Goal: Contribute content: Contribute content

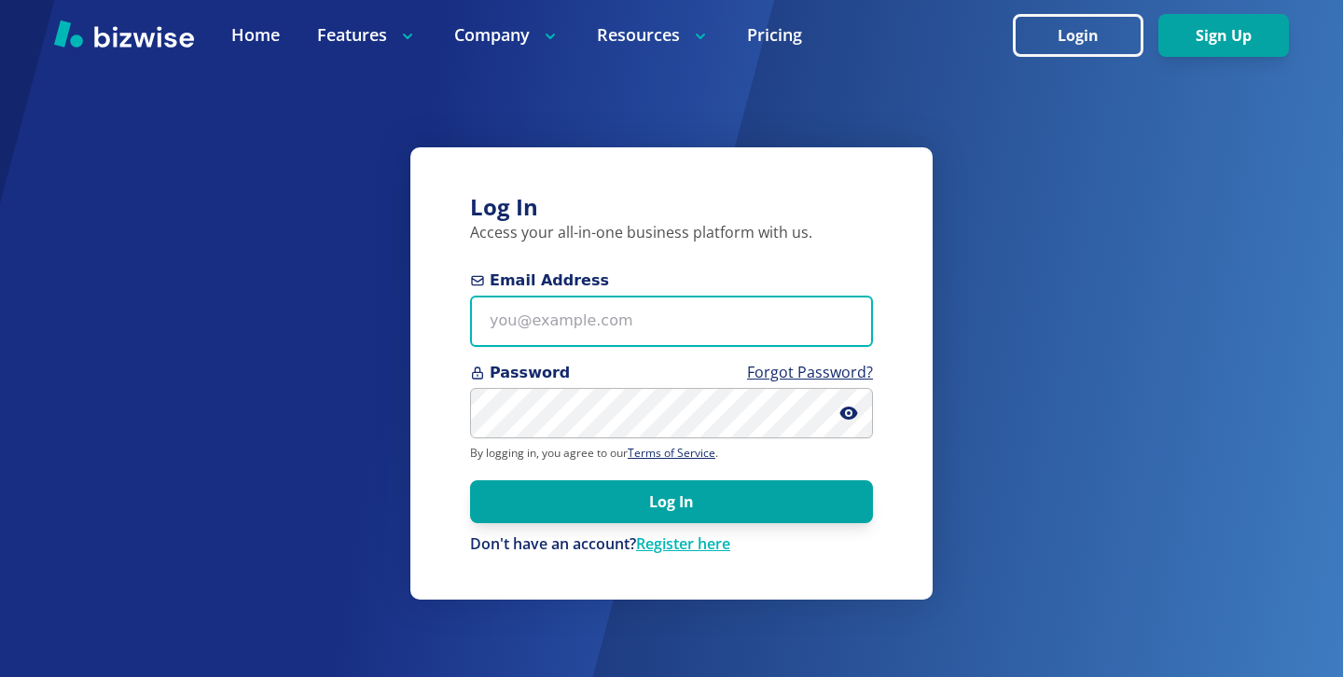
click at [628, 324] on input "Email Address" at bounding box center [671, 321] width 403 height 51
click at [619, 313] on input "Email Address" at bounding box center [671, 321] width 403 height 51
click at [683, 324] on input "Email Address" at bounding box center [671, 321] width 403 height 51
paste input "kelseyurek@gmail.com"
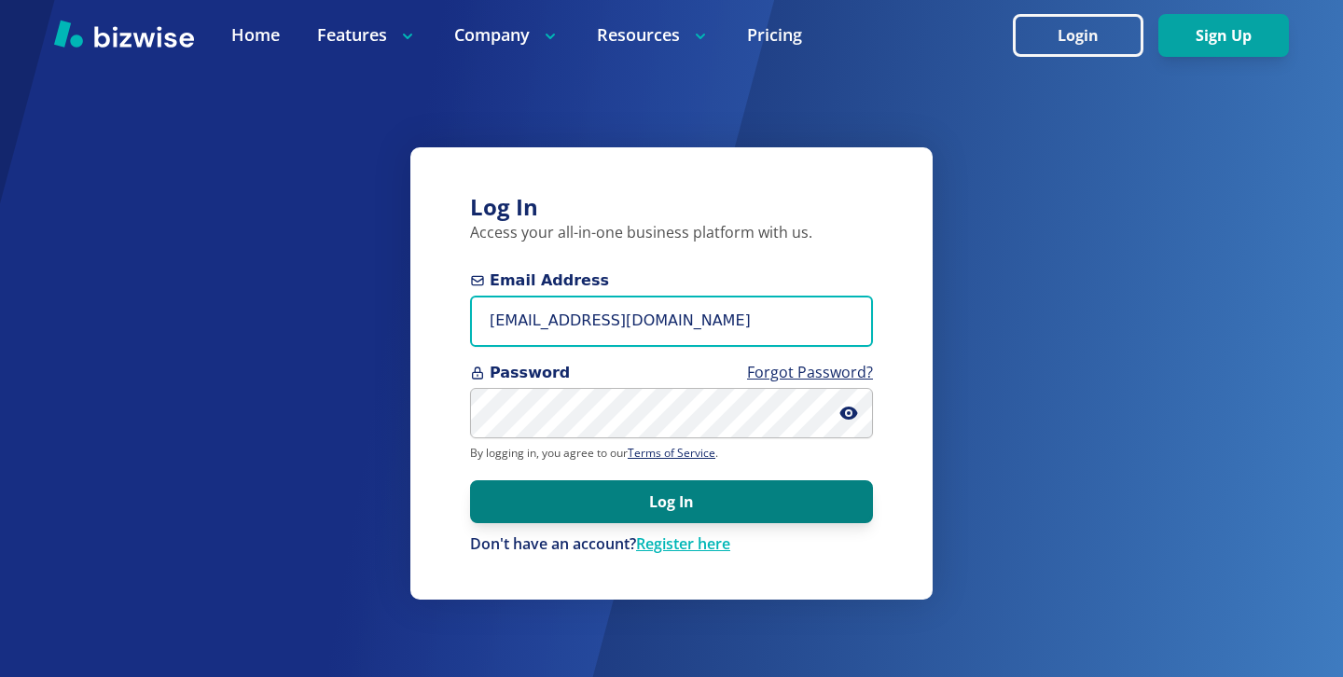
type input "kelseyurek@gmail.com"
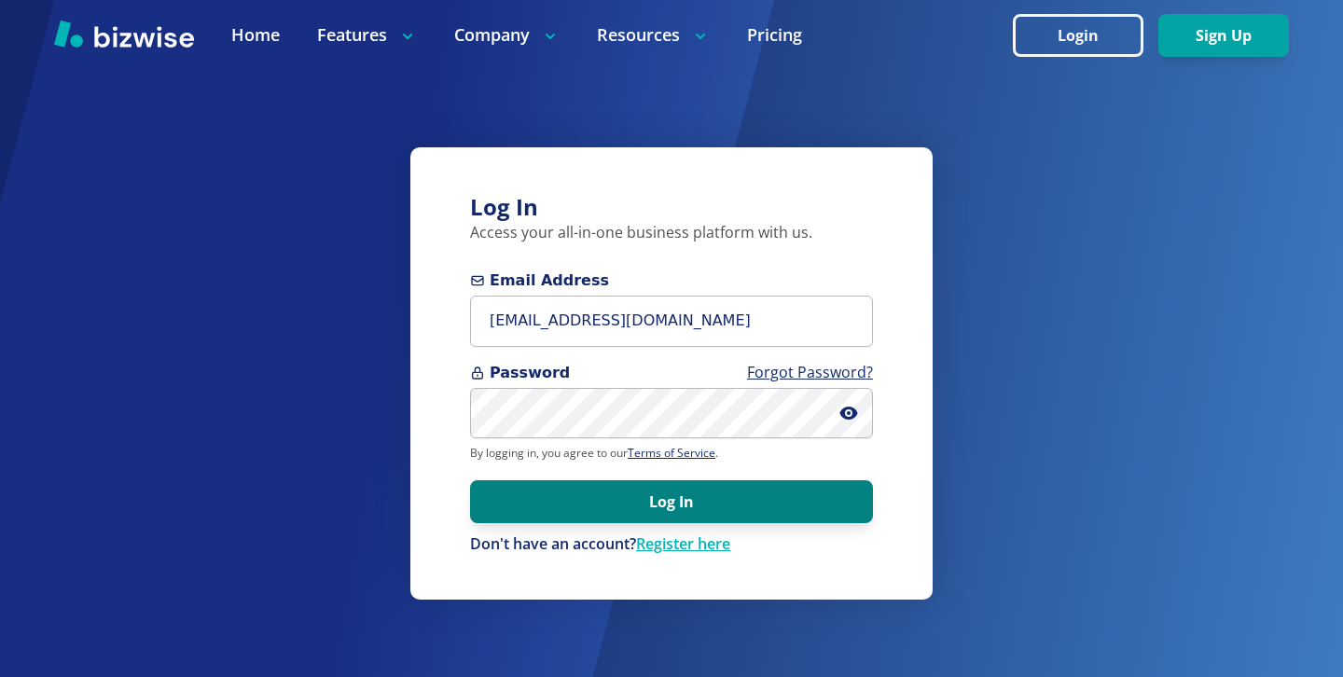
click at [677, 502] on button "Log In" at bounding box center [671, 501] width 403 height 43
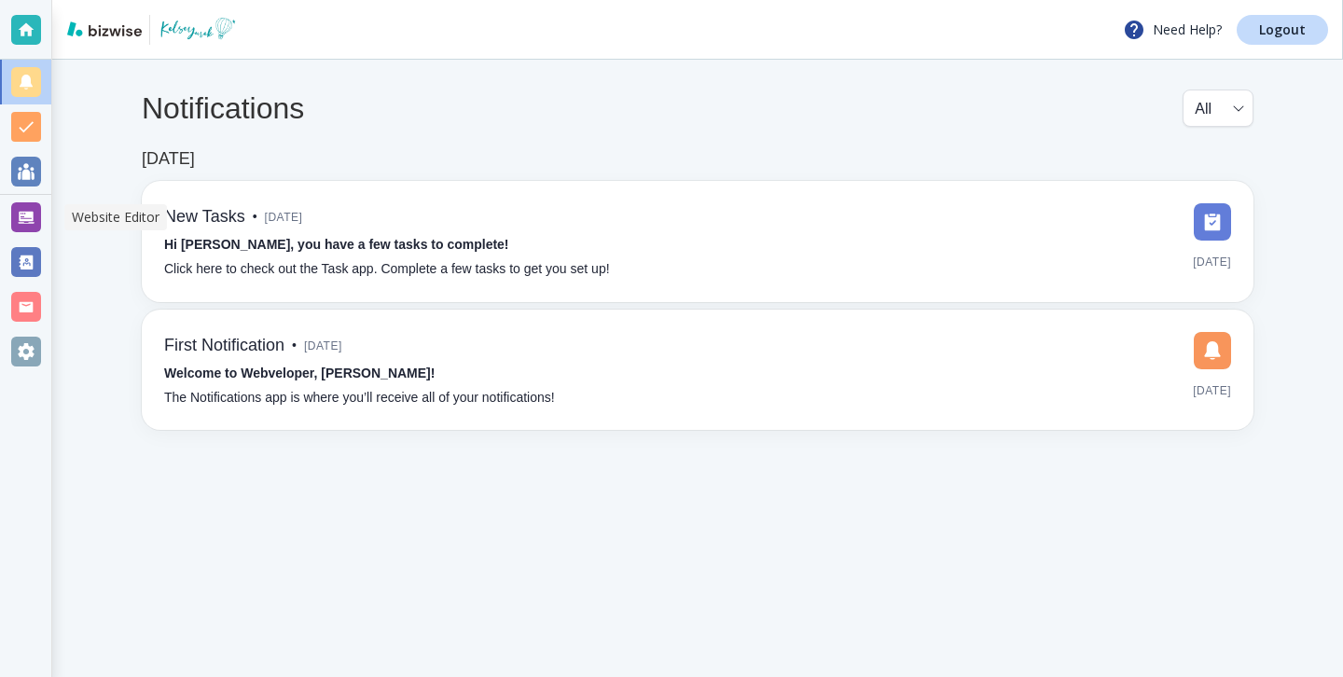
click at [24, 225] on div at bounding box center [26, 217] width 30 height 30
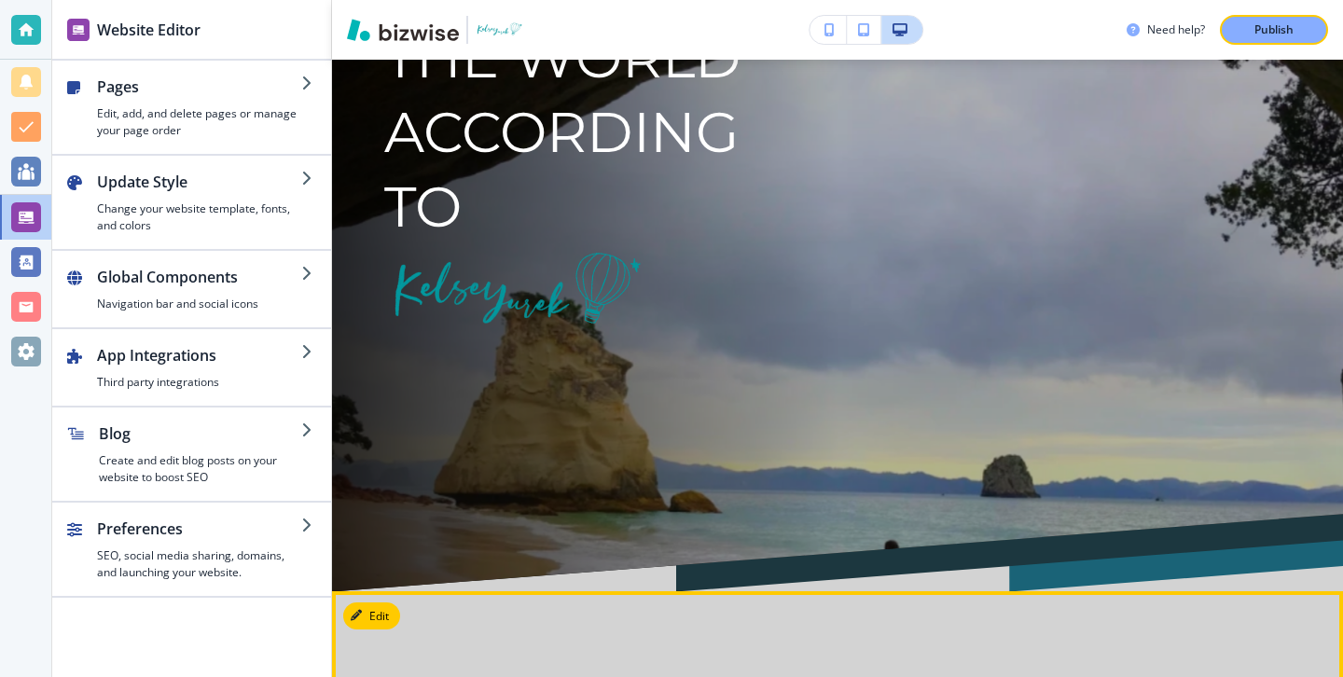
scroll to position [14, 0]
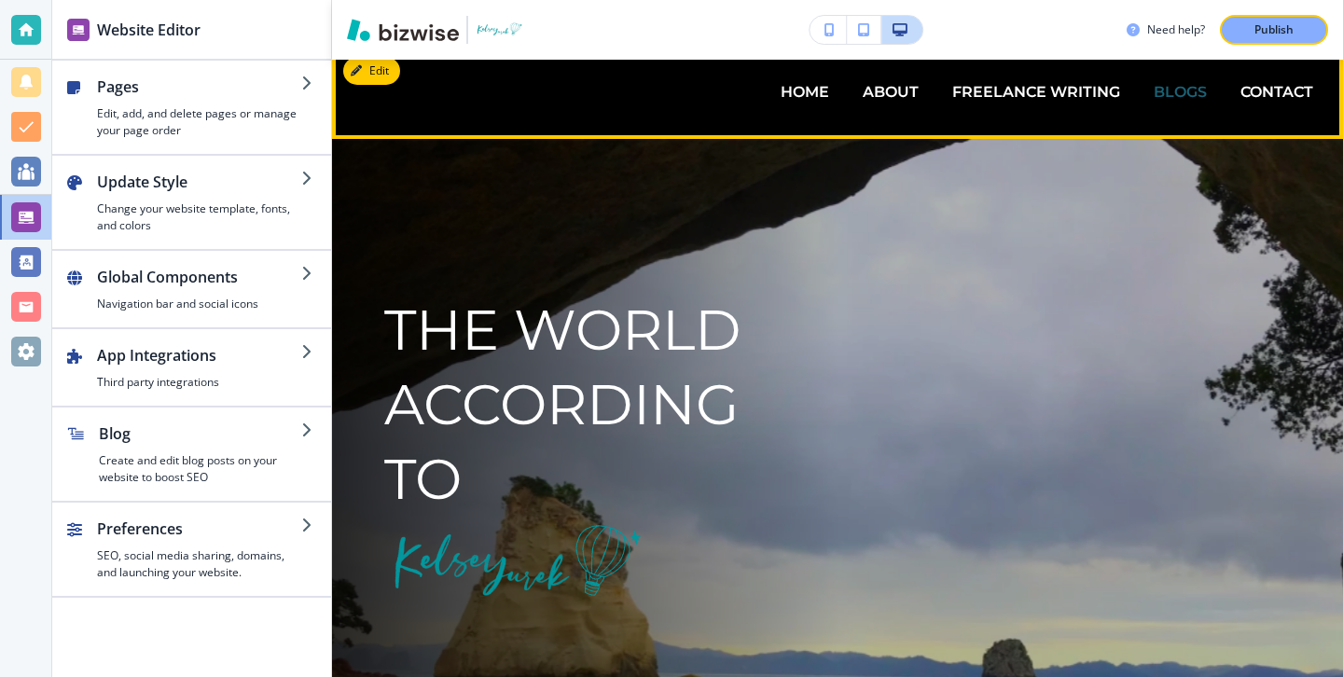
click at [1172, 82] on p "BLOGS" at bounding box center [1179, 91] width 53 height 21
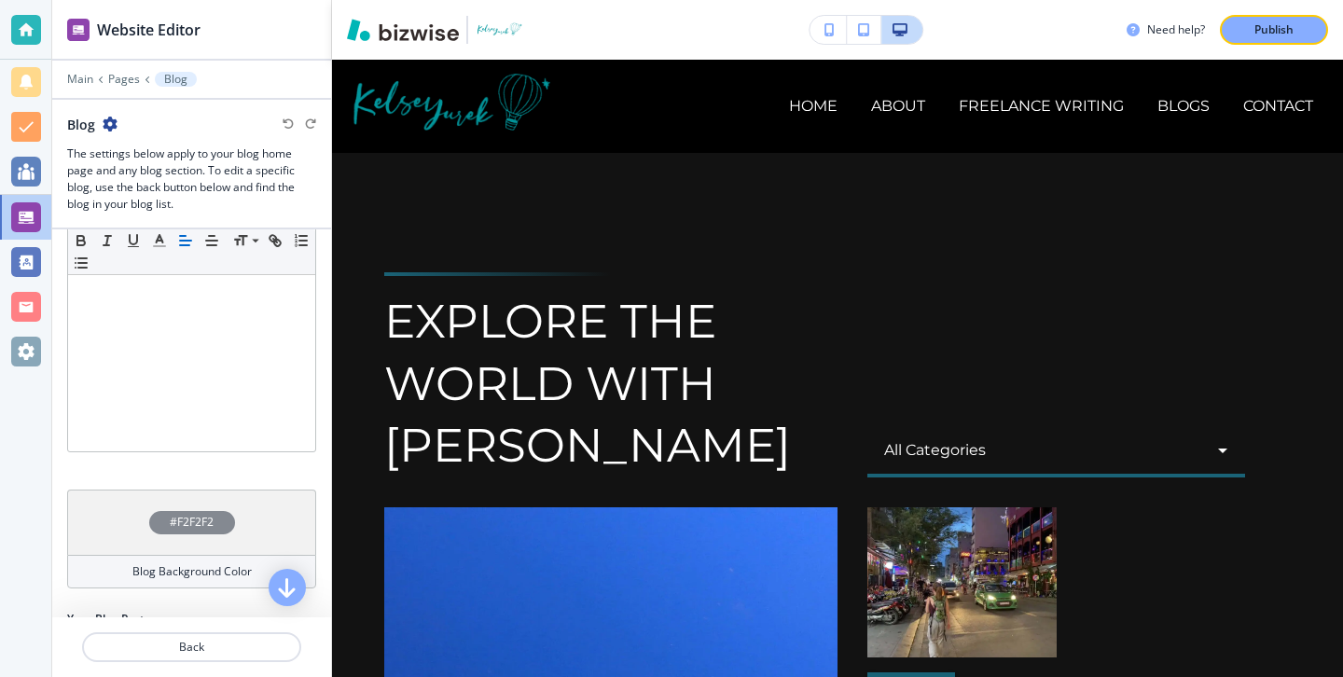
scroll to position [452, 0]
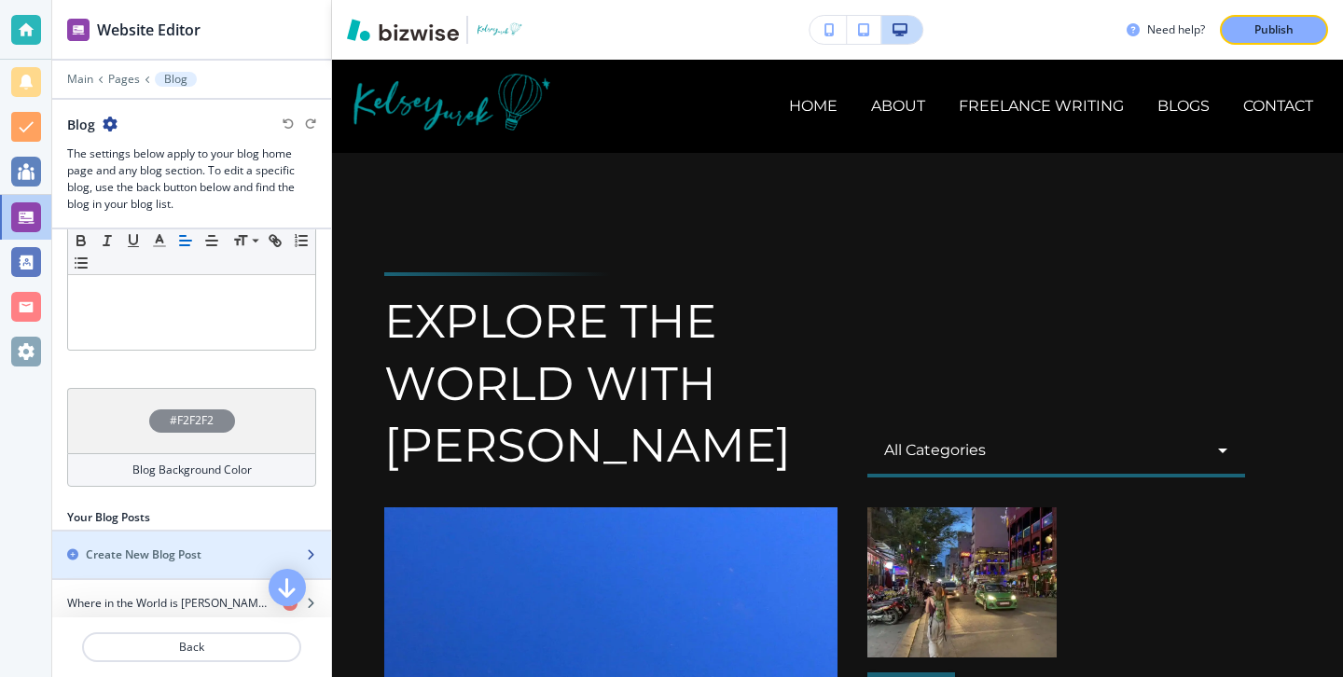
click at [170, 531] on div "button" at bounding box center [191, 538] width 279 height 15
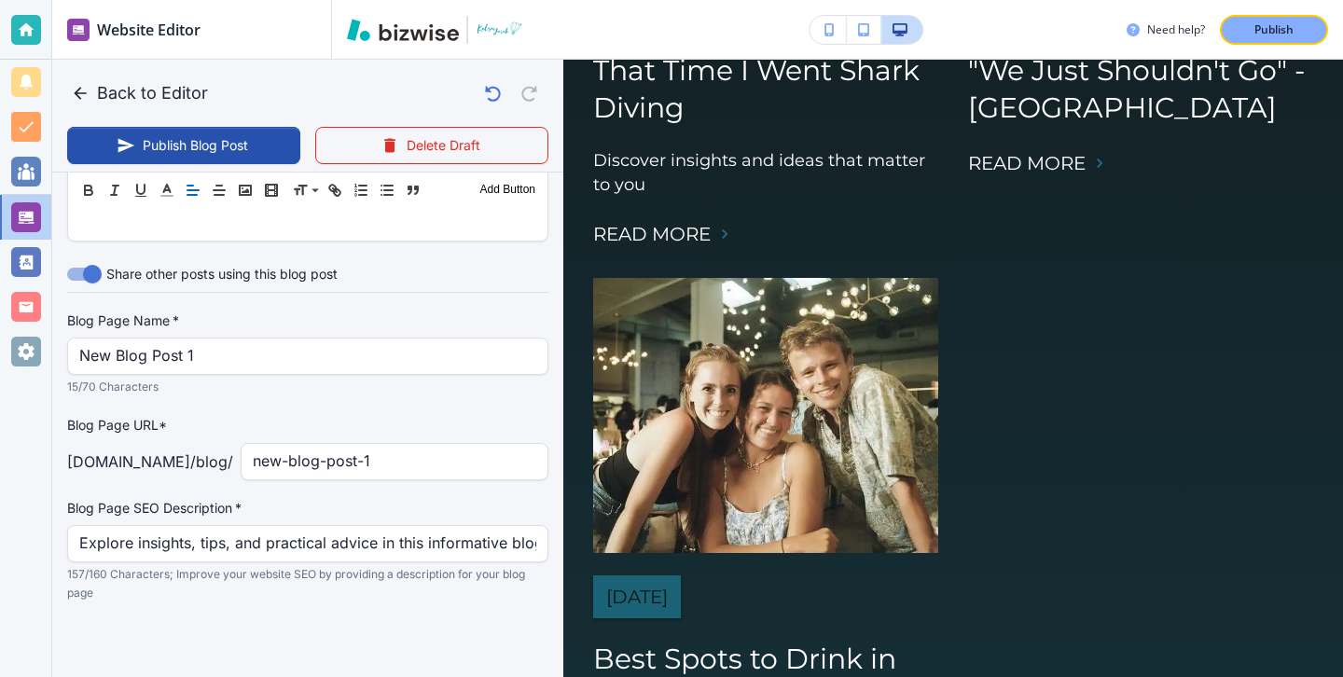
scroll to position [1015, 0]
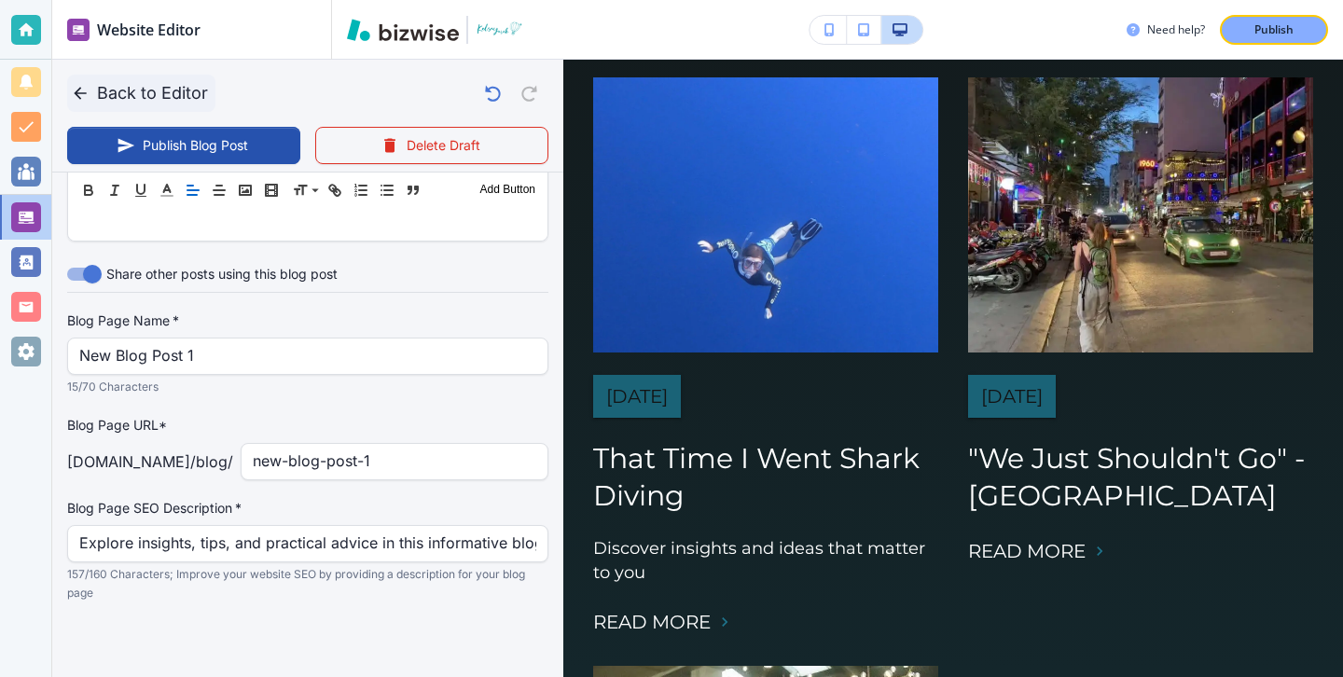
click at [108, 81] on button "Back to Editor" at bounding box center [141, 93] width 148 height 37
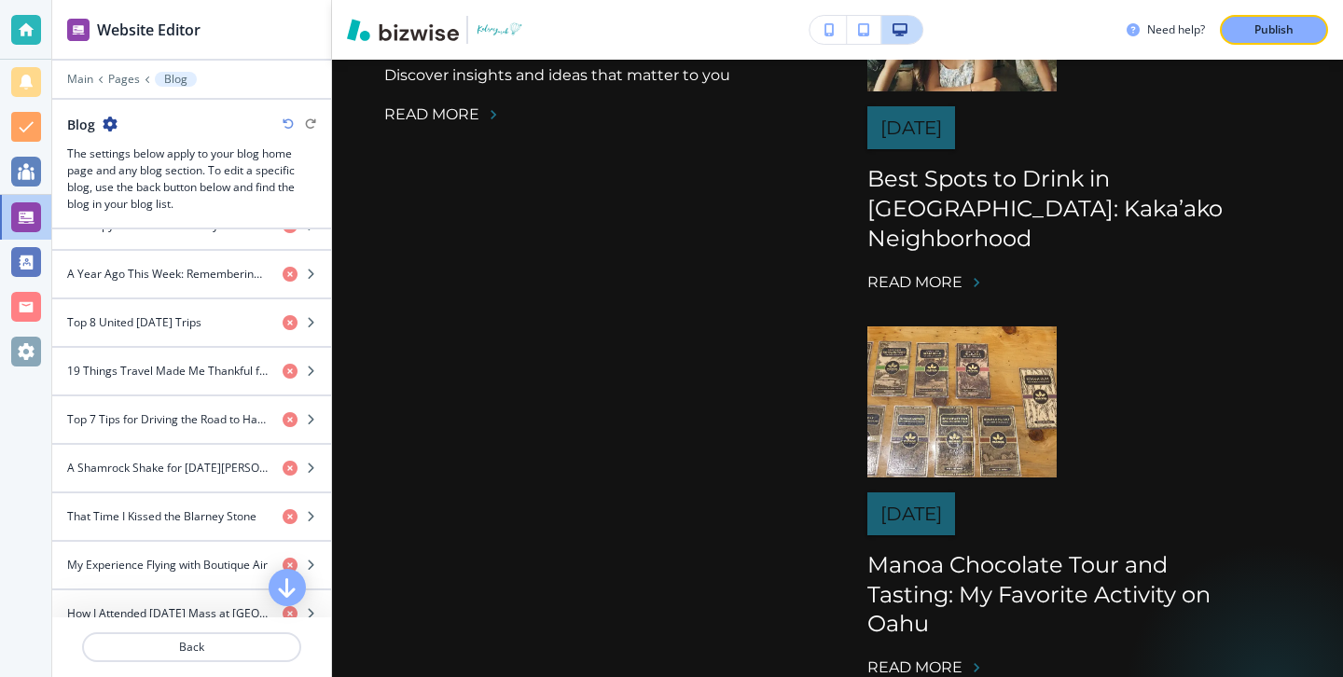
scroll to position [2069, 0]
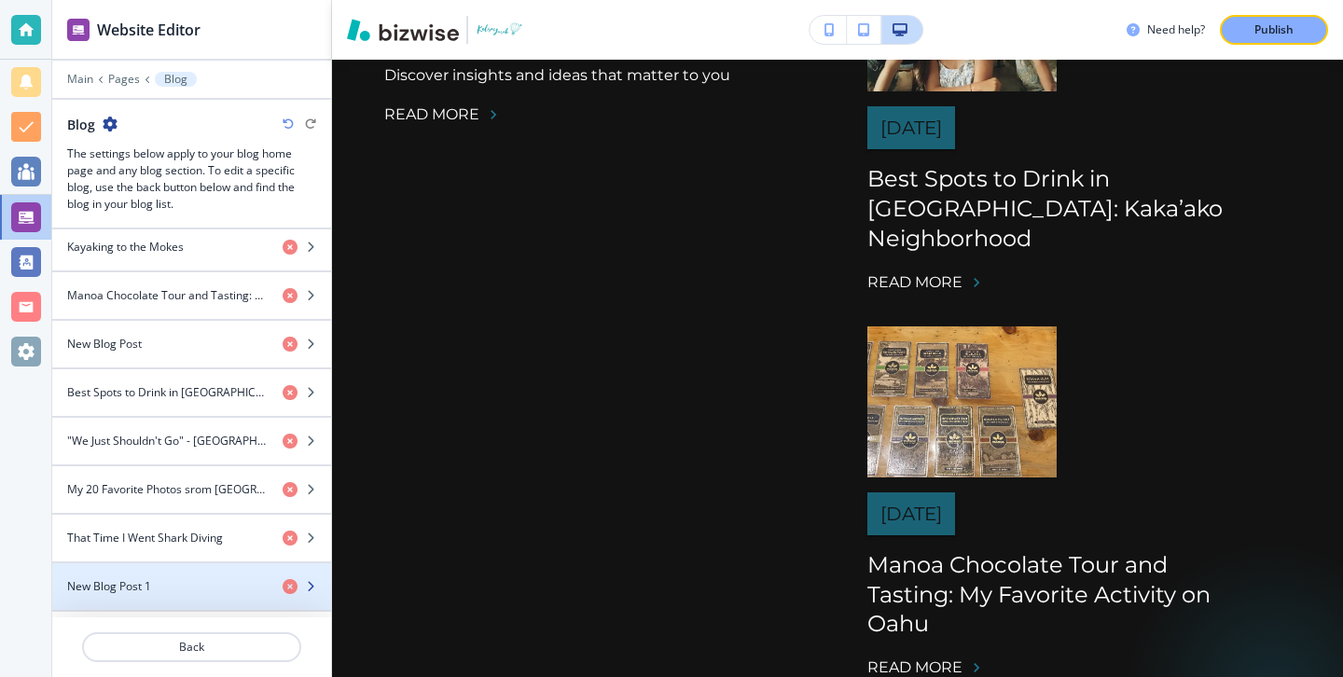
click at [214, 563] on div "button" at bounding box center [191, 570] width 279 height 15
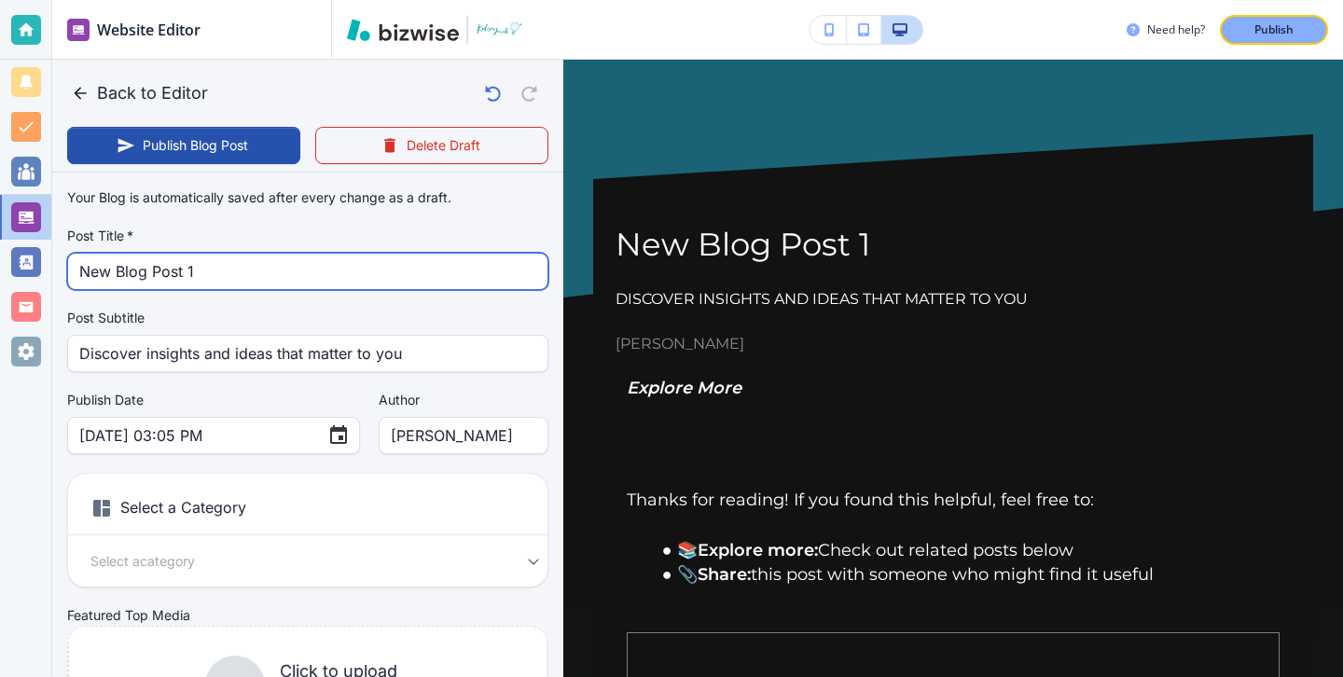
click at [257, 266] on input "New Blog Post 1" at bounding box center [307, 271] width 457 height 35
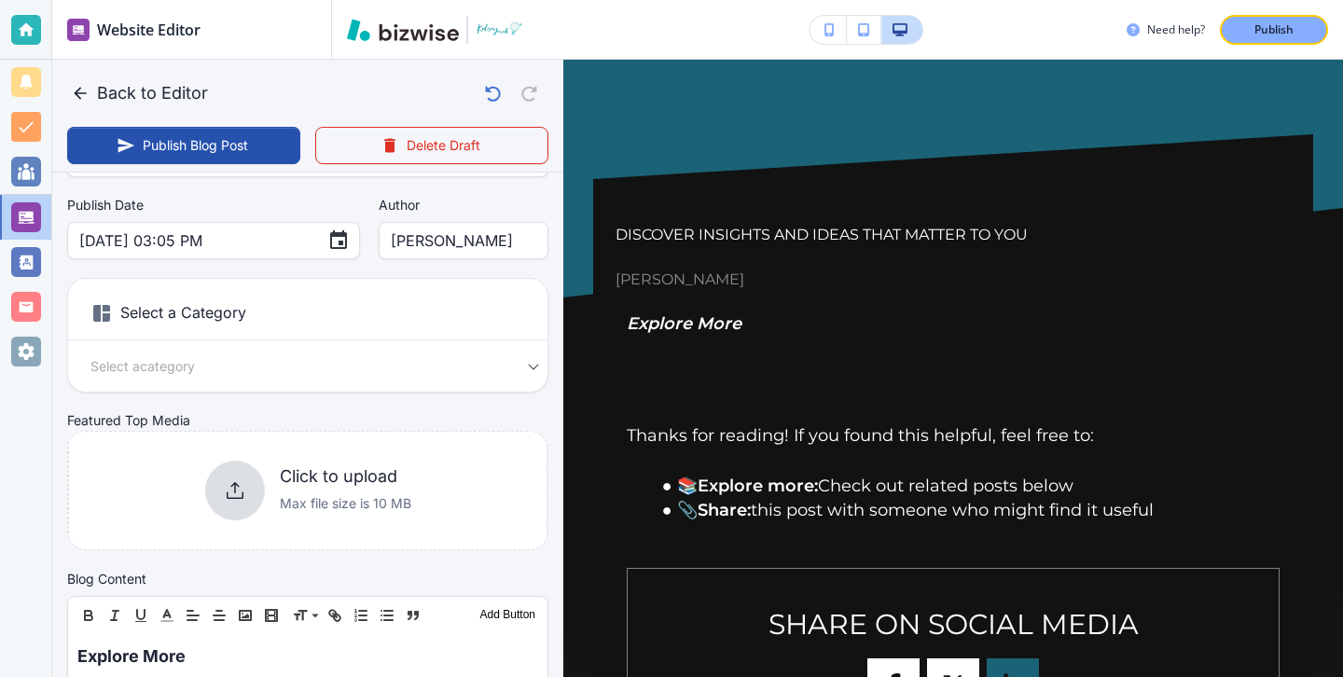
scroll to position [380, 0]
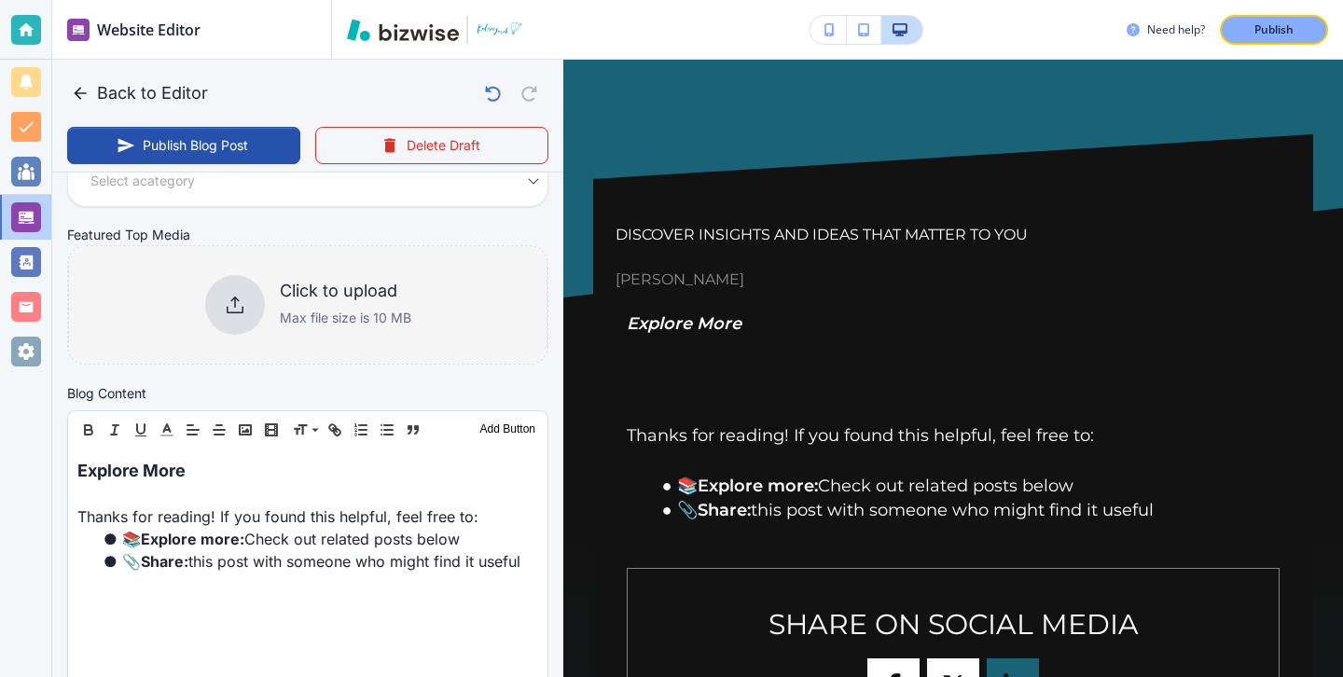
click at [228, 322] on div at bounding box center [235, 305] width 60 height 60
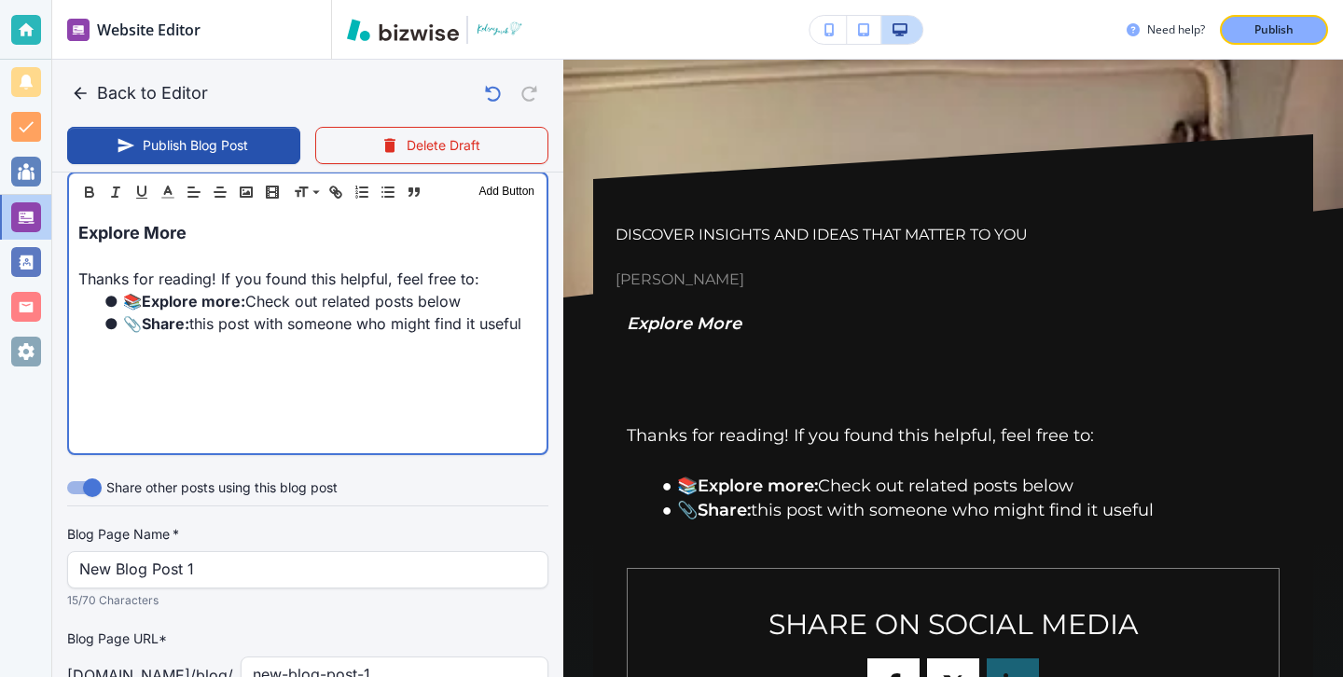
scroll to position [631, 0]
drag, startPoint x: 269, startPoint y: 233, endPoint x: 54, endPoint y: 223, distance: 215.6
click at [55, 223] on div "Blog Content Header 1 Header 2 Header 3 Body Text Add Button Explore More Thank…" at bounding box center [307, 306] width 511 height 325
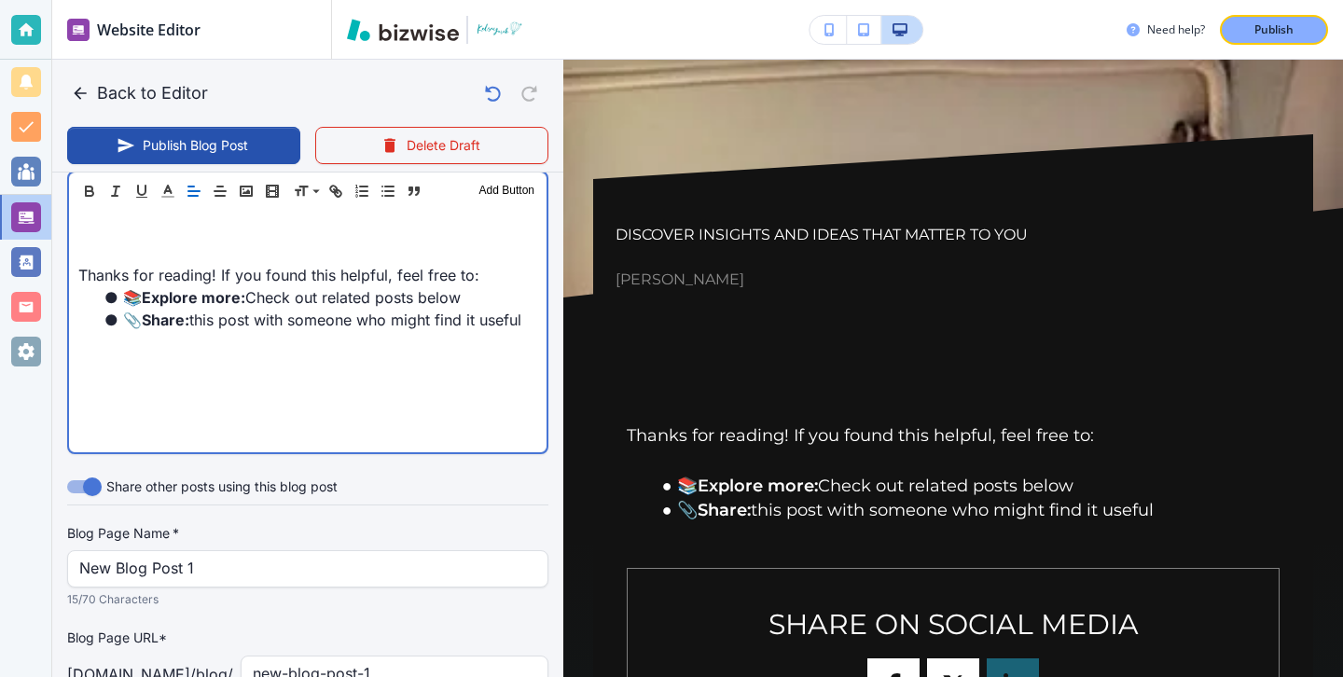
type input "[DATE] 03:06 PM"
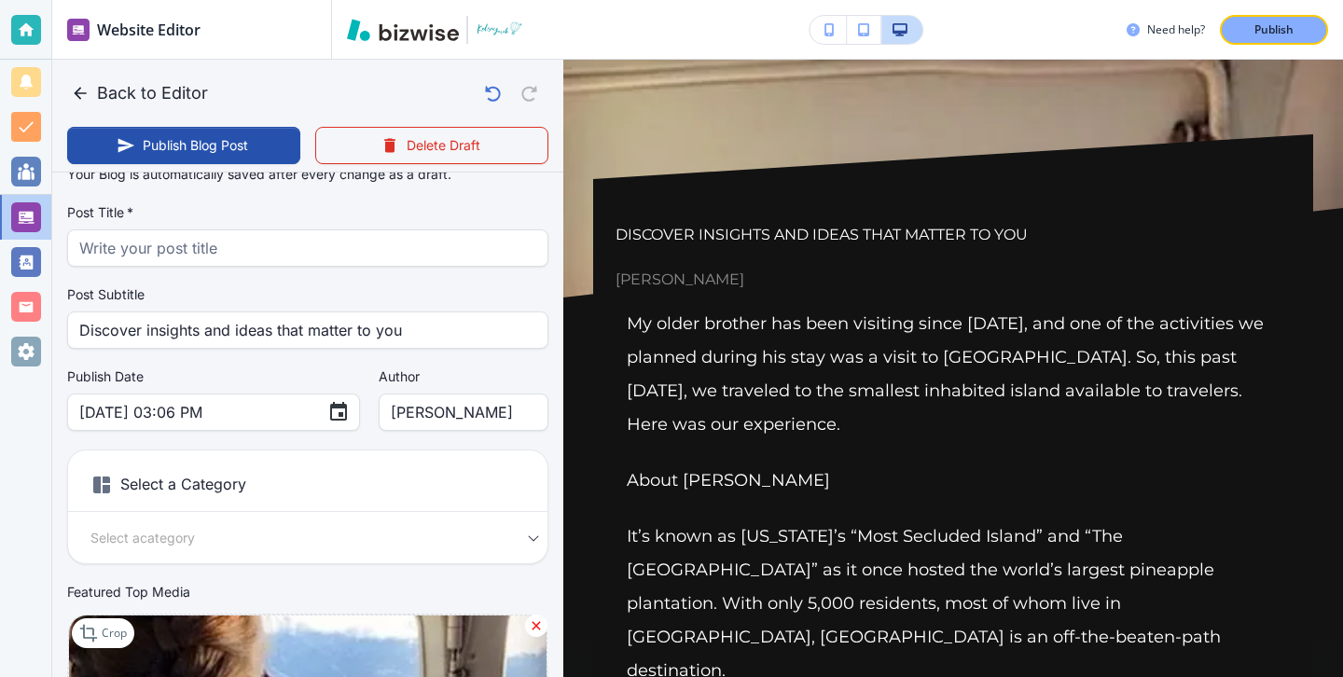
scroll to position [19, 0]
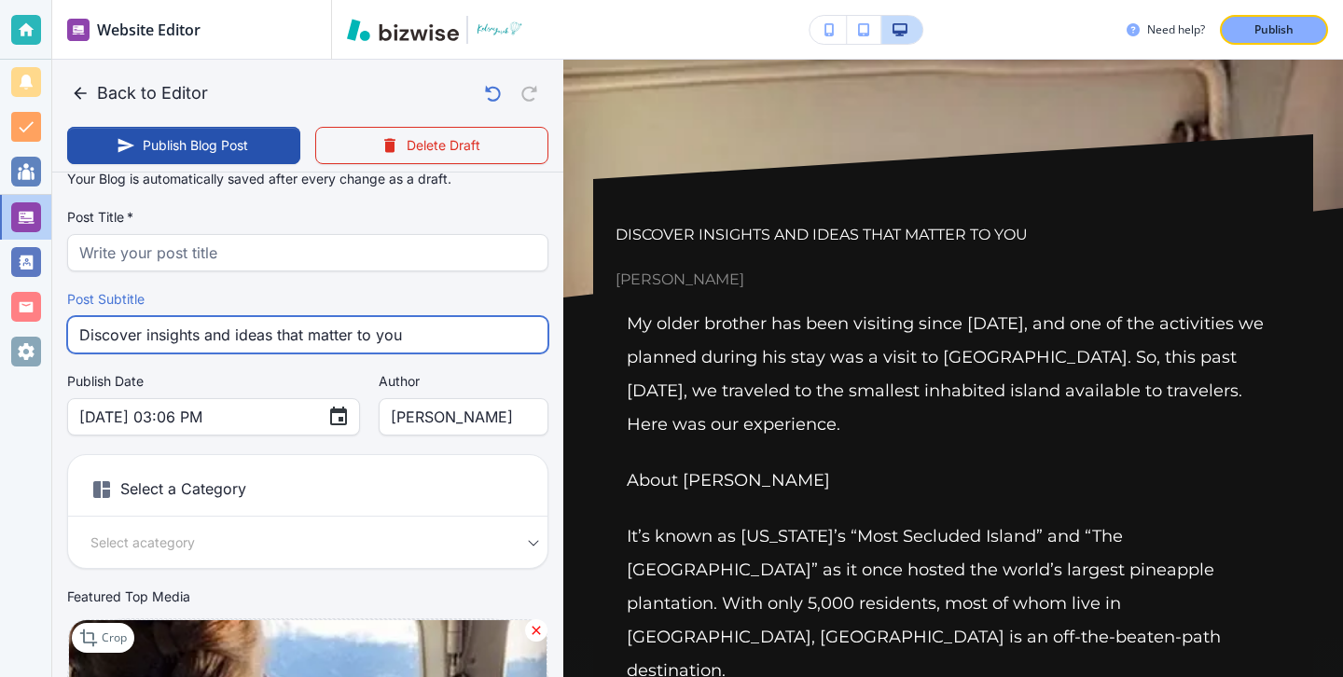
click at [459, 337] on input "Discover insights and ideas that matter to you" at bounding box center [307, 334] width 457 height 35
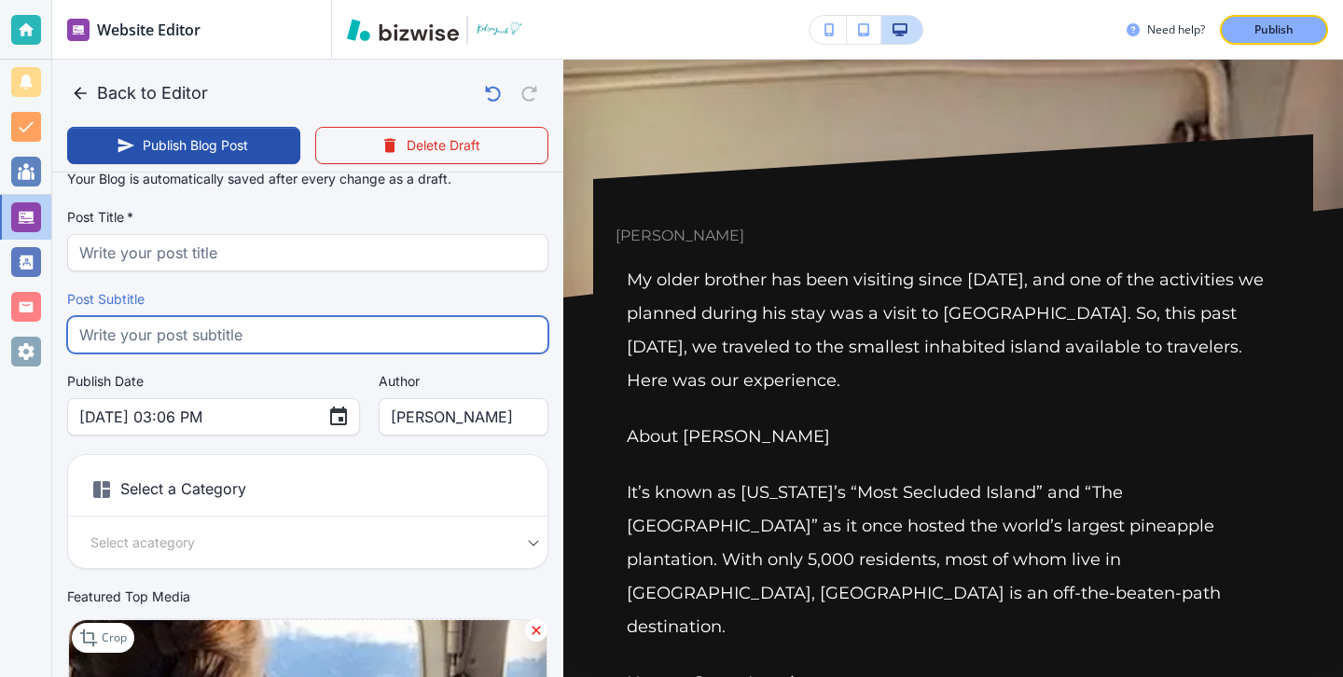
scroll to position [0, 0]
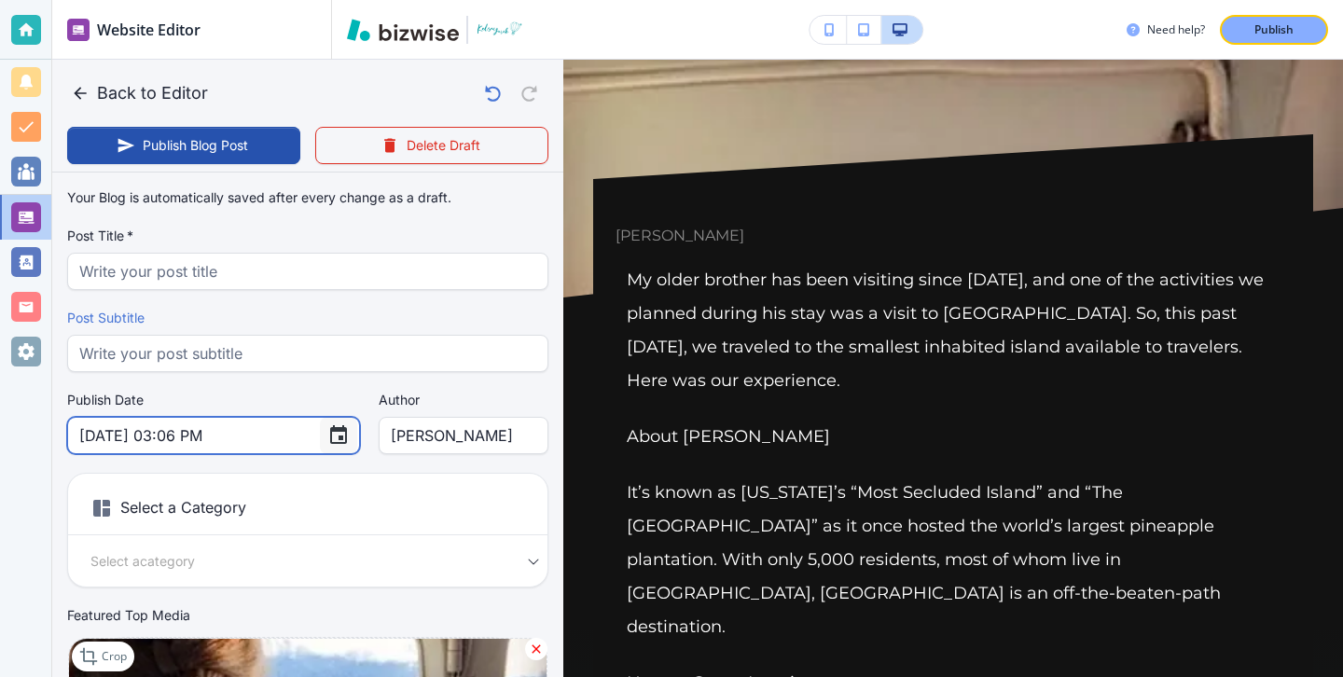
click at [327, 438] on icon "Choose date, selected date is Sep 5, 2025" at bounding box center [338, 435] width 22 height 22
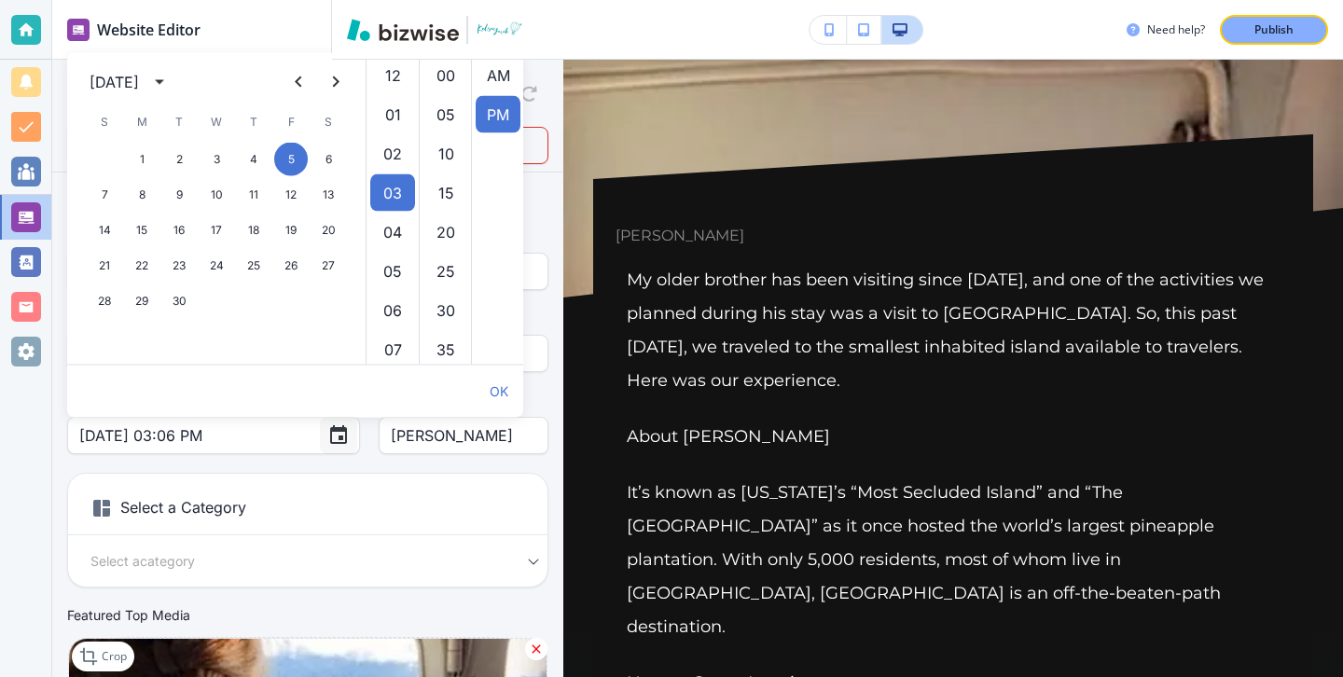
scroll to position [39, 0]
click at [174, 85] on button "calendar view is open, switch to year view" at bounding box center [160, 82] width 30 height 30
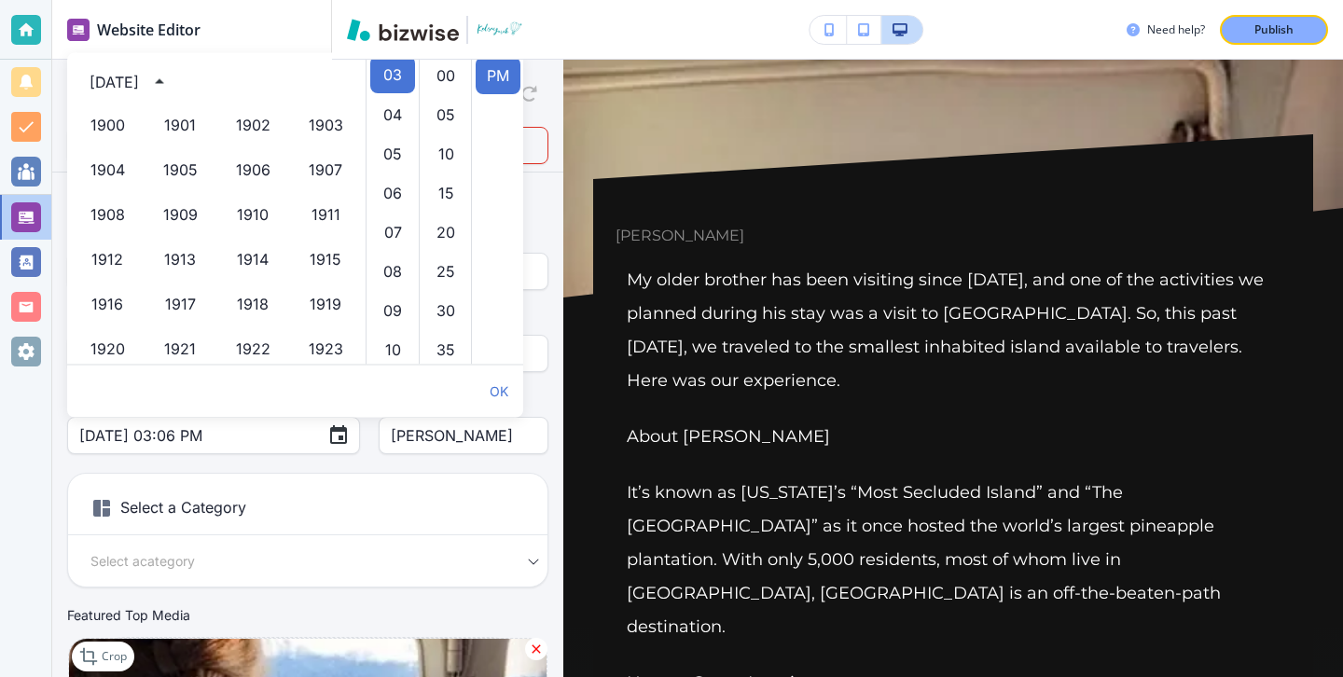
scroll to position [1279, 0]
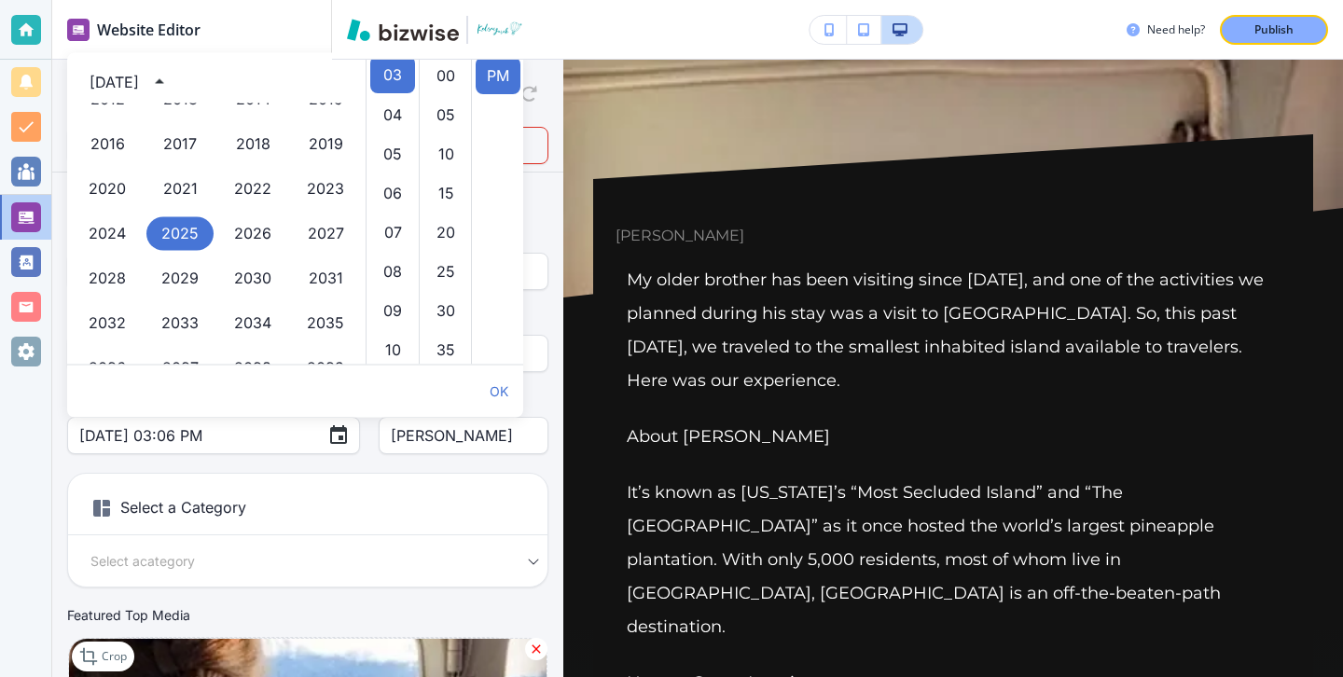
click at [174, 90] on button "year view is open, switch to calendar view" at bounding box center [160, 82] width 30 height 30
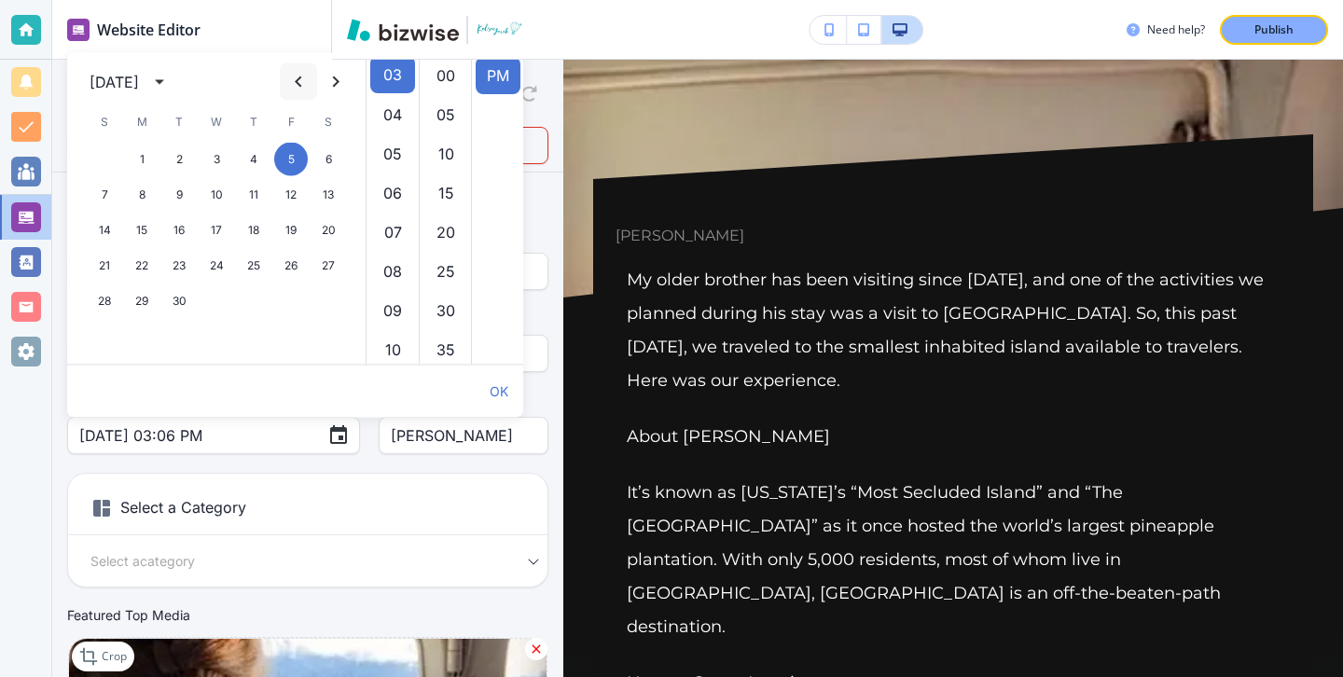
click at [291, 76] on icon "Previous month" at bounding box center [298, 82] width 22 height 22
click at [171, 71] on icon "calendar view is open, switch to year view" at bounding box center [159, 82] width 22 height 22
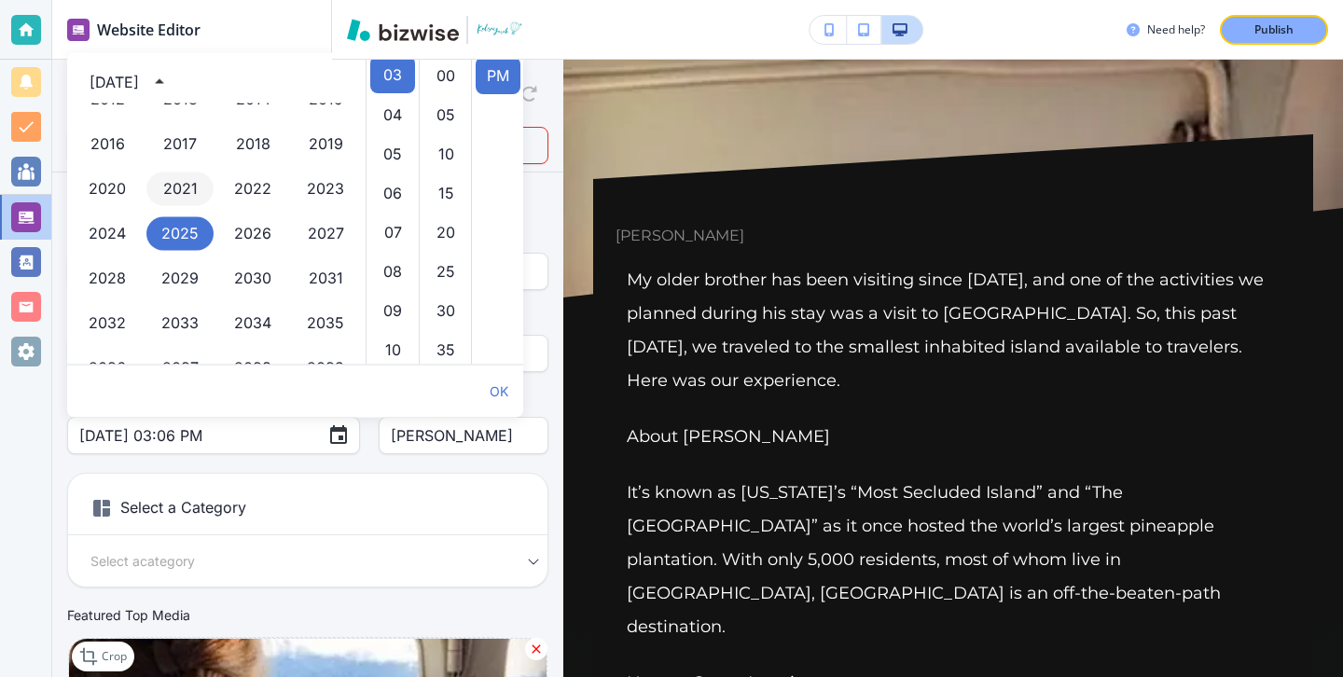
click at [187, 187] on button "2021" at bounding box center [179, 190] width 67 height 34
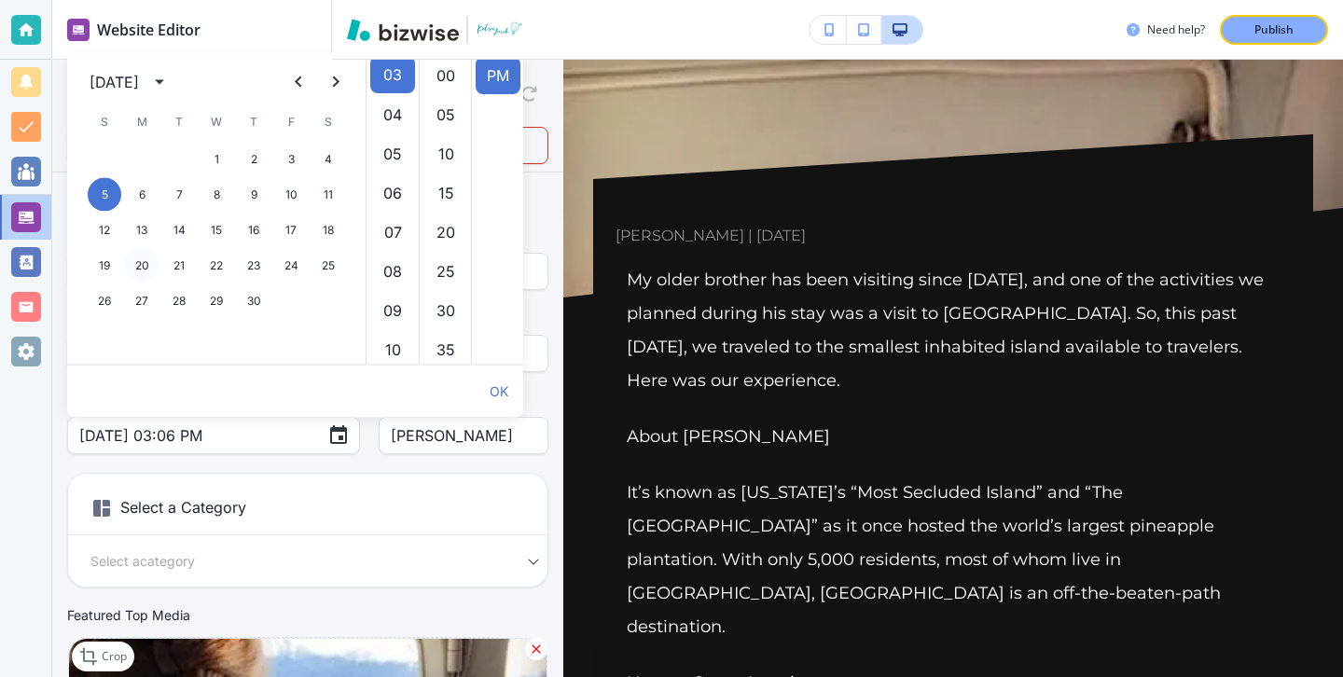
click at [142, 263] on button "20" at bounding box center [142, 266] width 34 height 34
click at [29, 417] on div at bounding box center [25, 338] width 51 height 677
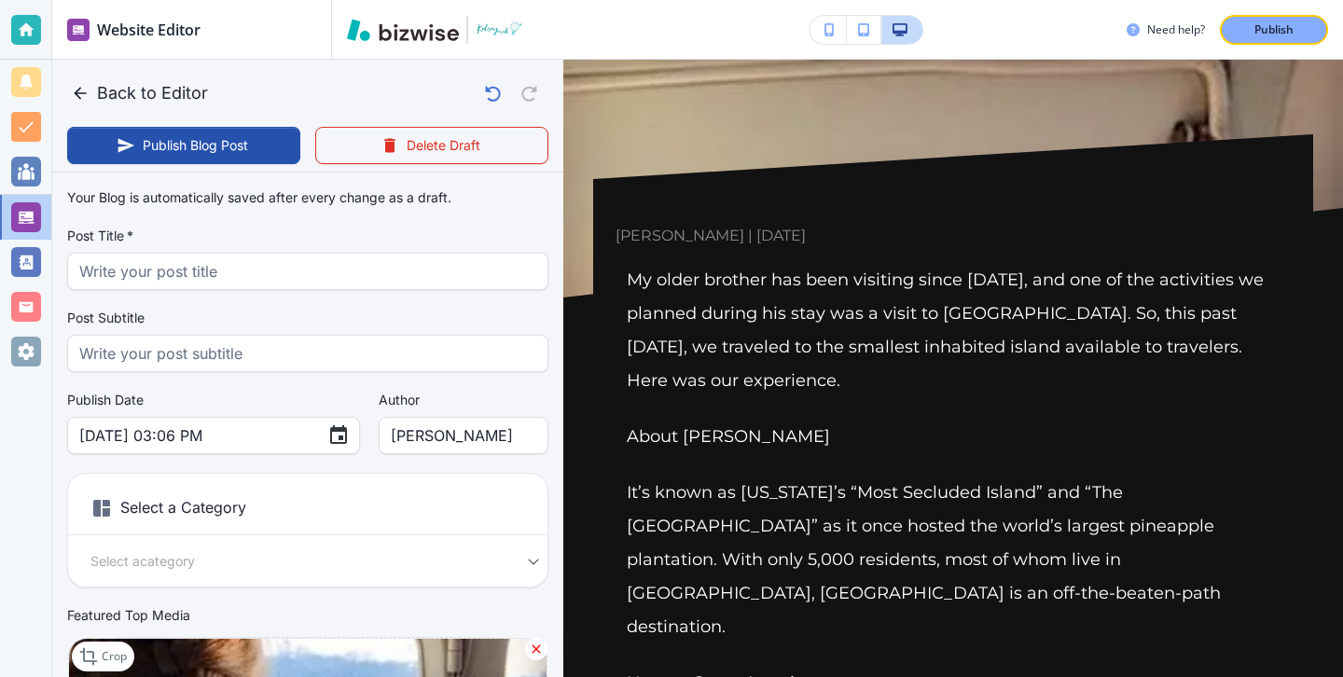
click at [248, 509] on h6 "Select a Category" at bounding box center [307, 512] width 479 height 47
drag, startPoint x: 276, startPoint y: 439, endPoint x: 288, endPoint y: 384, distance: 56.3
click at [288, 385] on div "Your Blog is automatically saved after every change as a draft. Post Title   * …" at bounding box center [307, 477] width 481 height 595
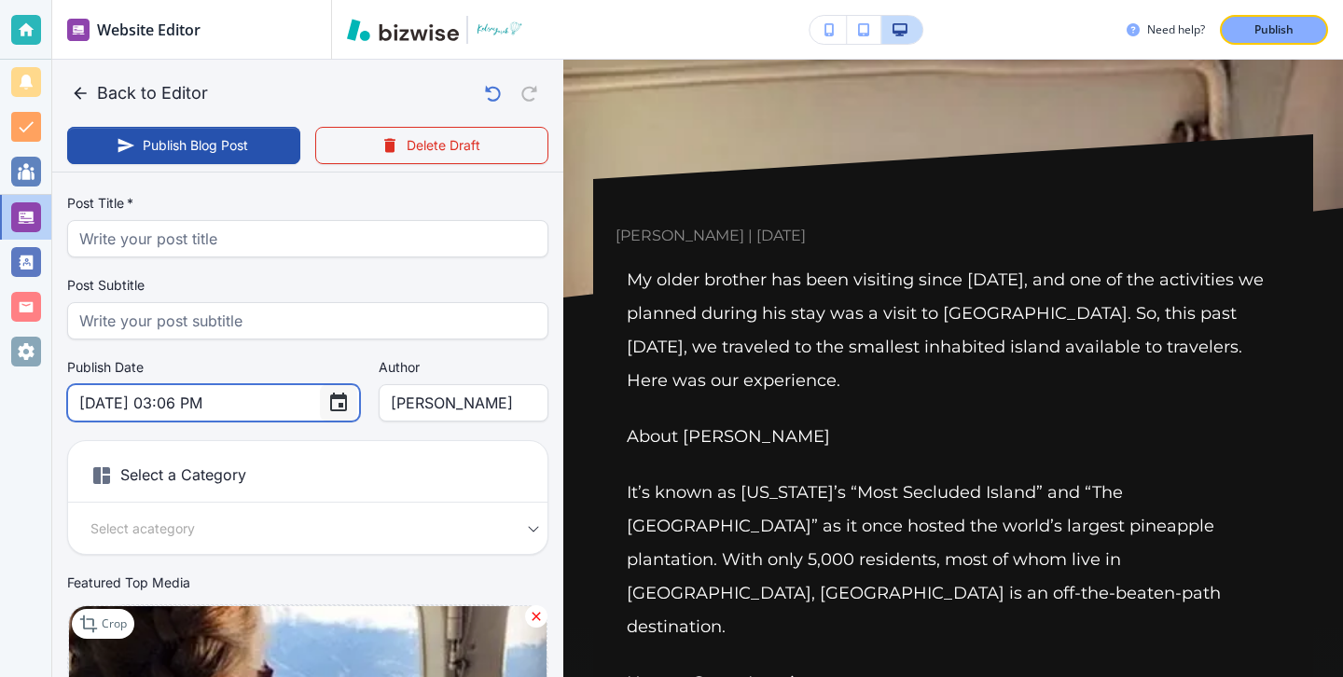
click at [320, 414] on button "Choose date, selected date is Sep 20, 2021" at bounding box center [338, 402] width 37 height 37
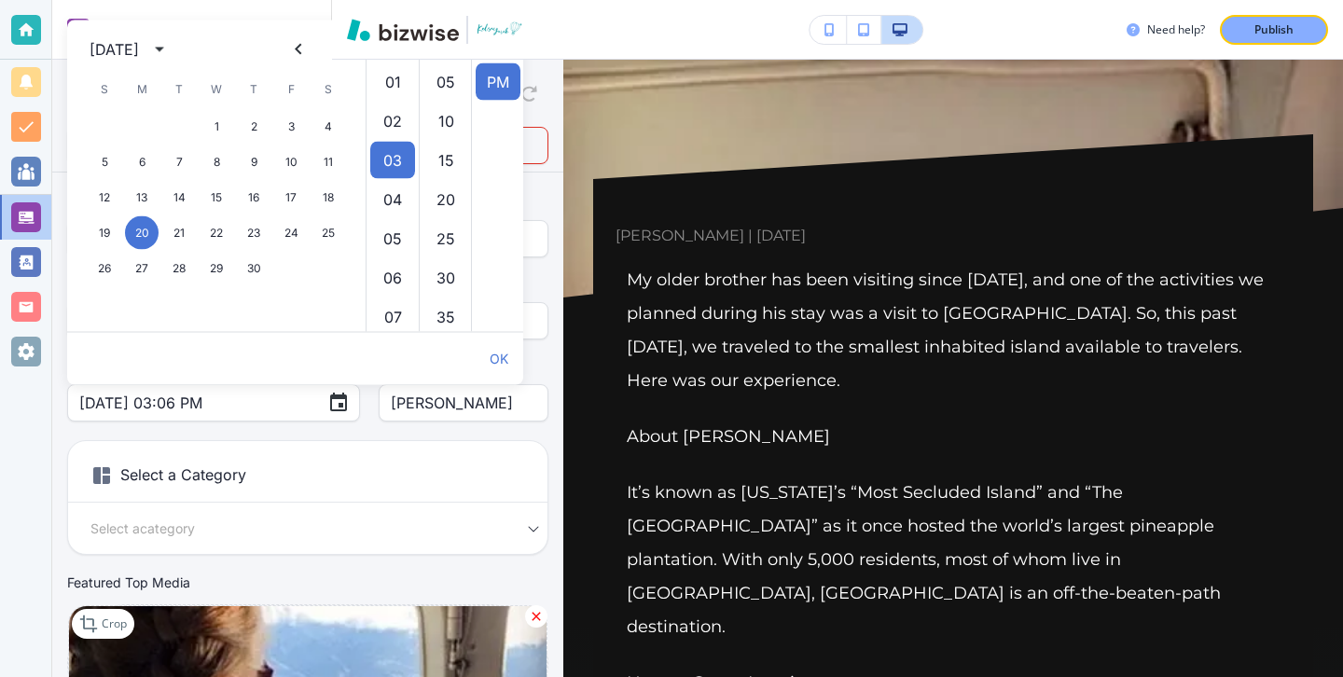
scroll to position [39, 0]
click at [293, 45] on icon "Previous month" at bounding box center [298, 49] width 22 height 22
click at [276, 186] on div "15 16 17 18 19 20 21" at bounding box center [216, 198] width 298 height 34
click at [282, 189] on button "20" at bounding box center [291, 198] width 34 height 34
type input "[DATE] 03:06 PM"
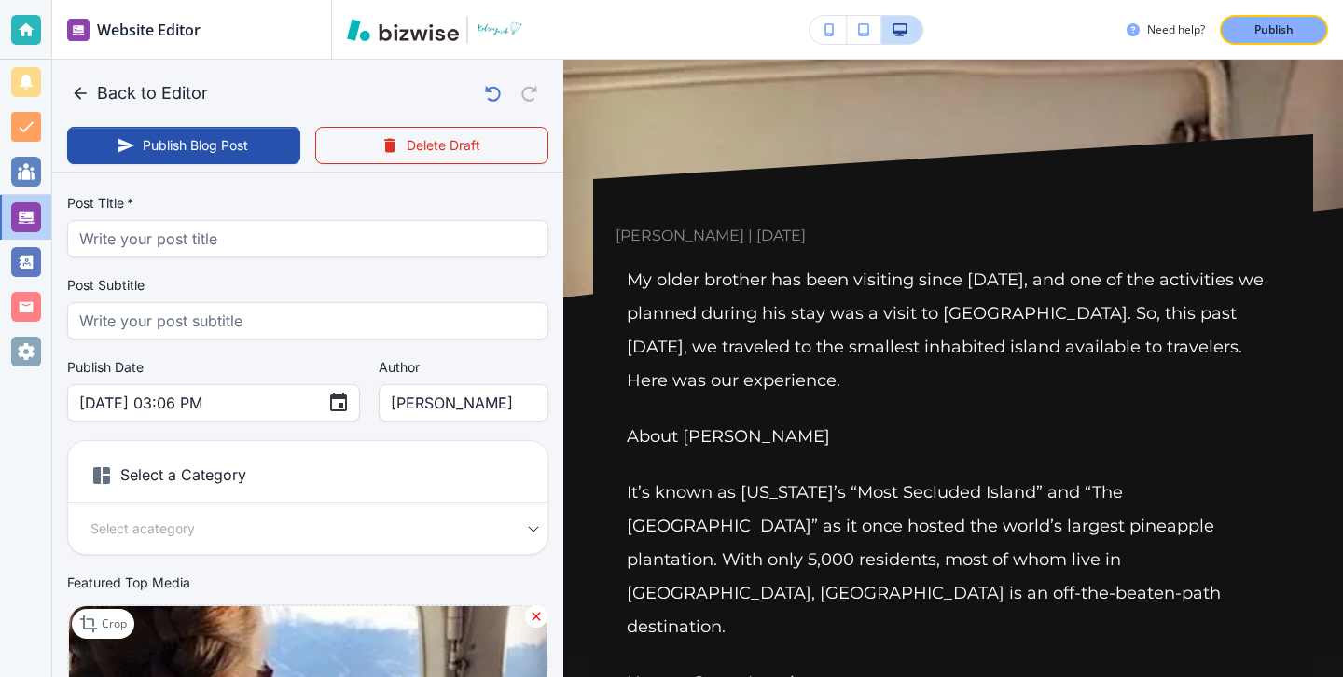
click at [134, 473] on h6 "Select a Category" at bounding box center [307, 479] width 479 height 47
click at [148, 0] on body "Website Editor Main Pages Blog Blog The settings below apply to your blog home …" at bounding box center [671, 0] width 1343 height 0
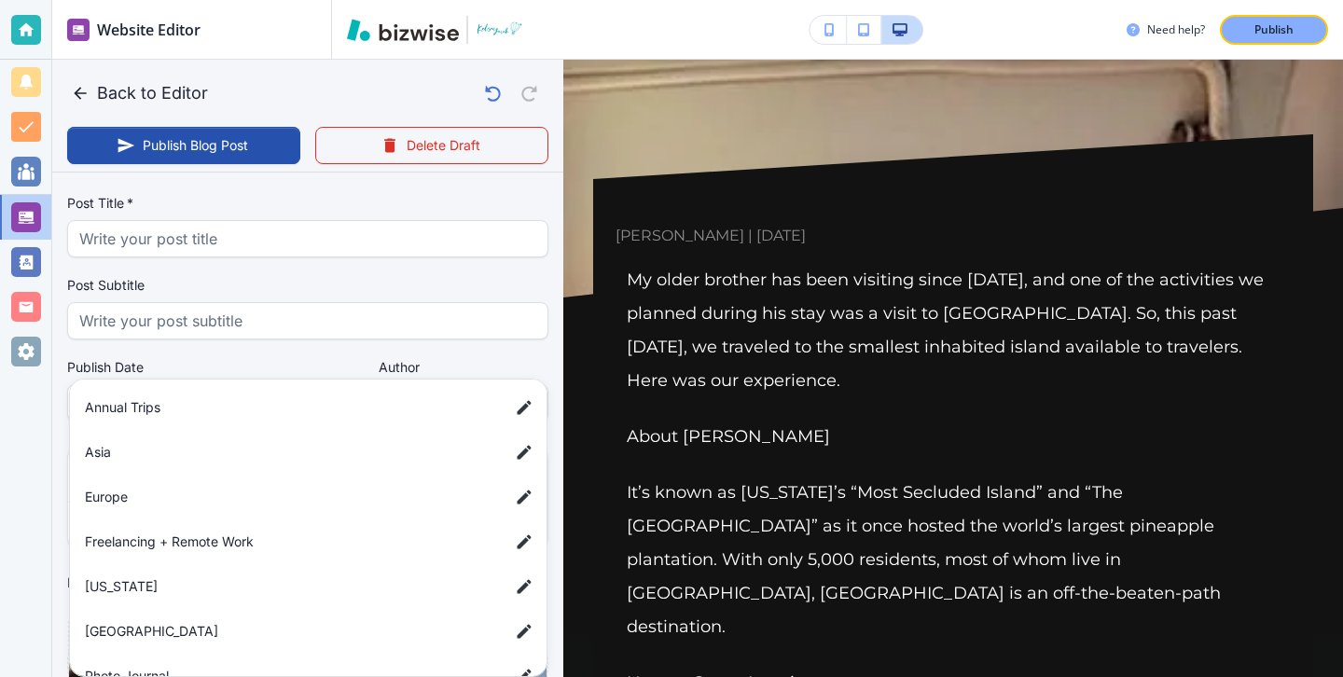
scroll to position [154, 0]
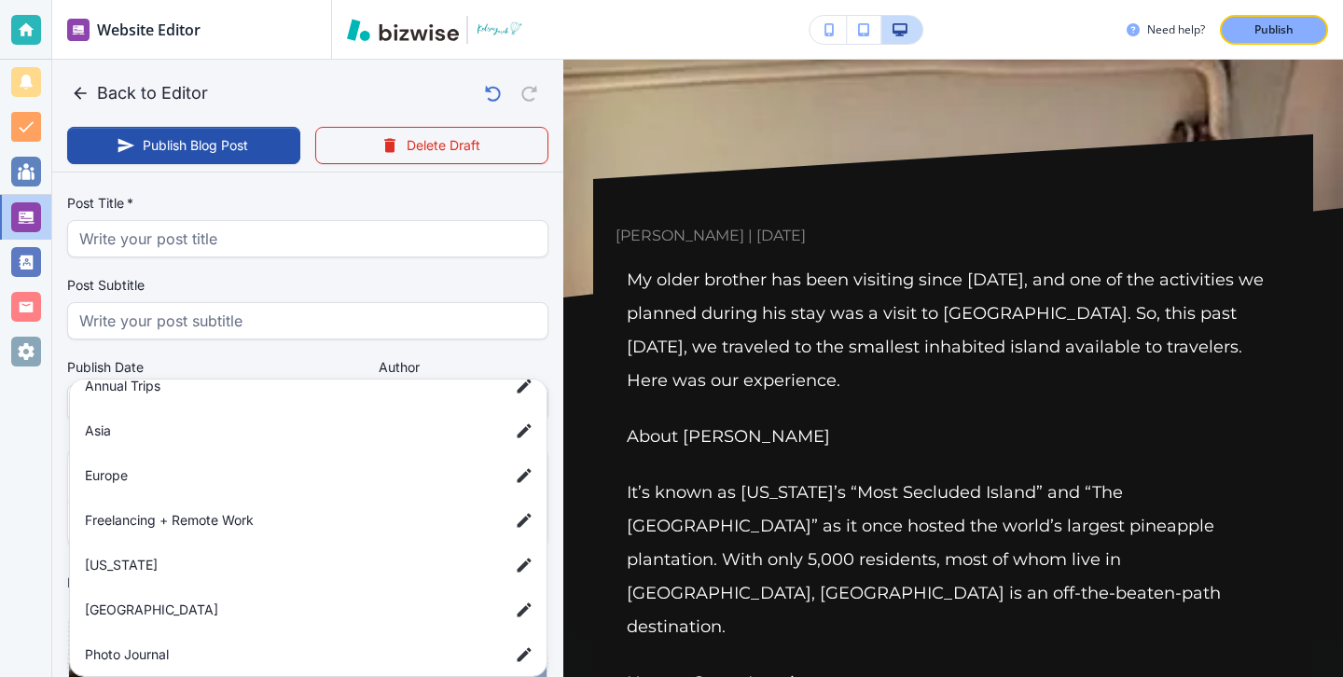
click at [167, 576] on li "[US_STATE]" at bounding box center [311, 564] width 469 height 37
type input "a42c88d85c3a2ee25909d"
click at [41, 571] on div at bounding box center [671, 338] width 1343 height 677
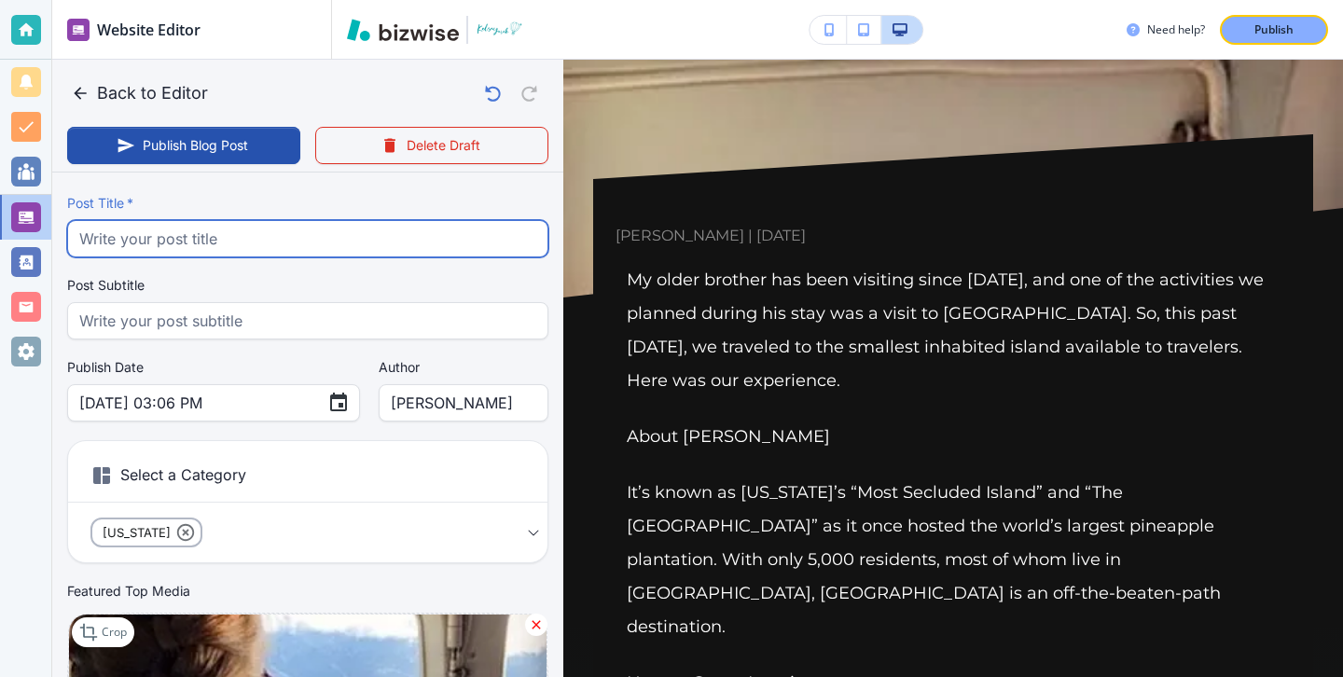
click at [467, 246] on input "text" at bounding box center [307, 238] width 457 height 35
paste input "My Trip to [GEOGRAPHIC_DATA]"
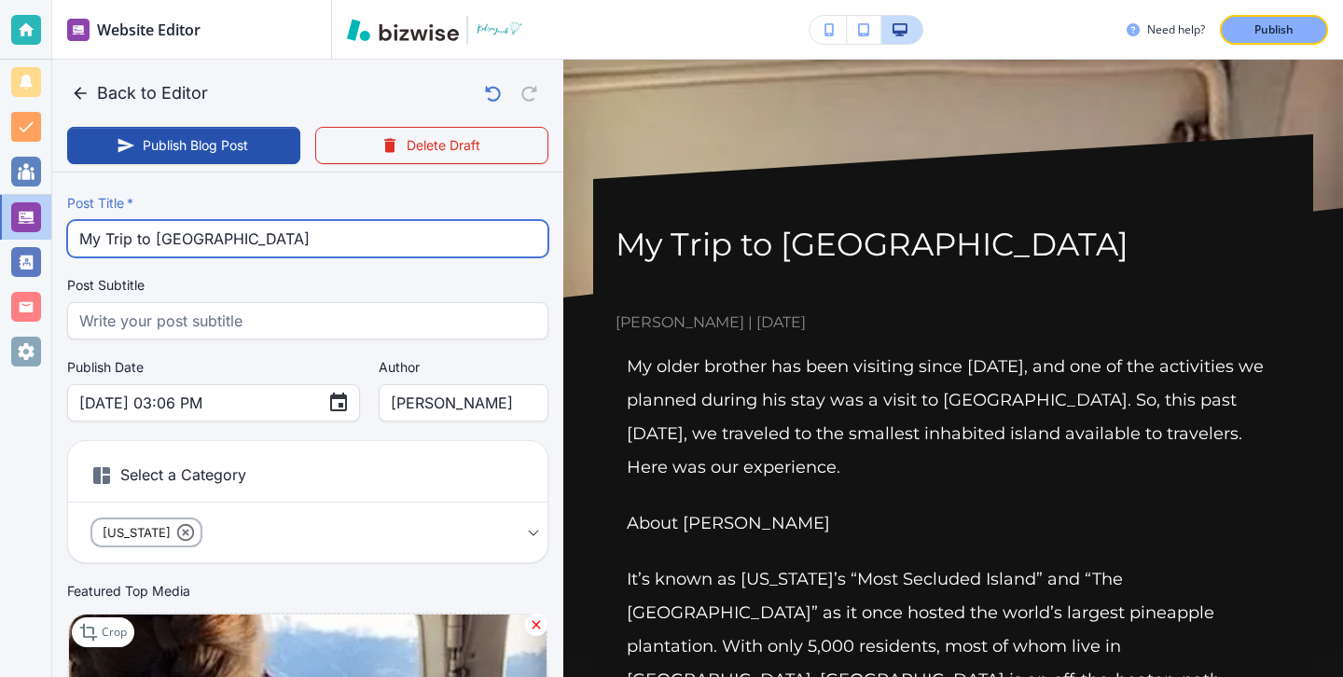
type input "My Trip to [GEOGRAPHIC_DATA]"
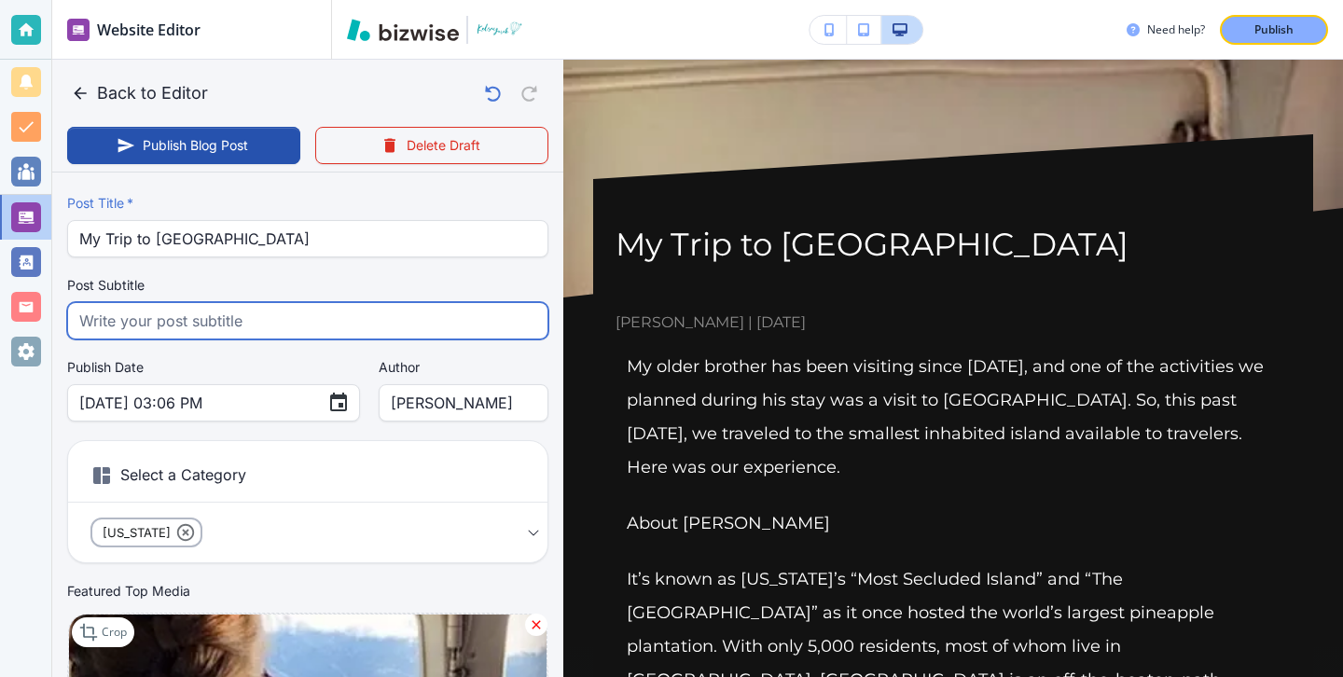
click at [279, 326] on input "text" at bounding box center [307, 320] width 457 height 35
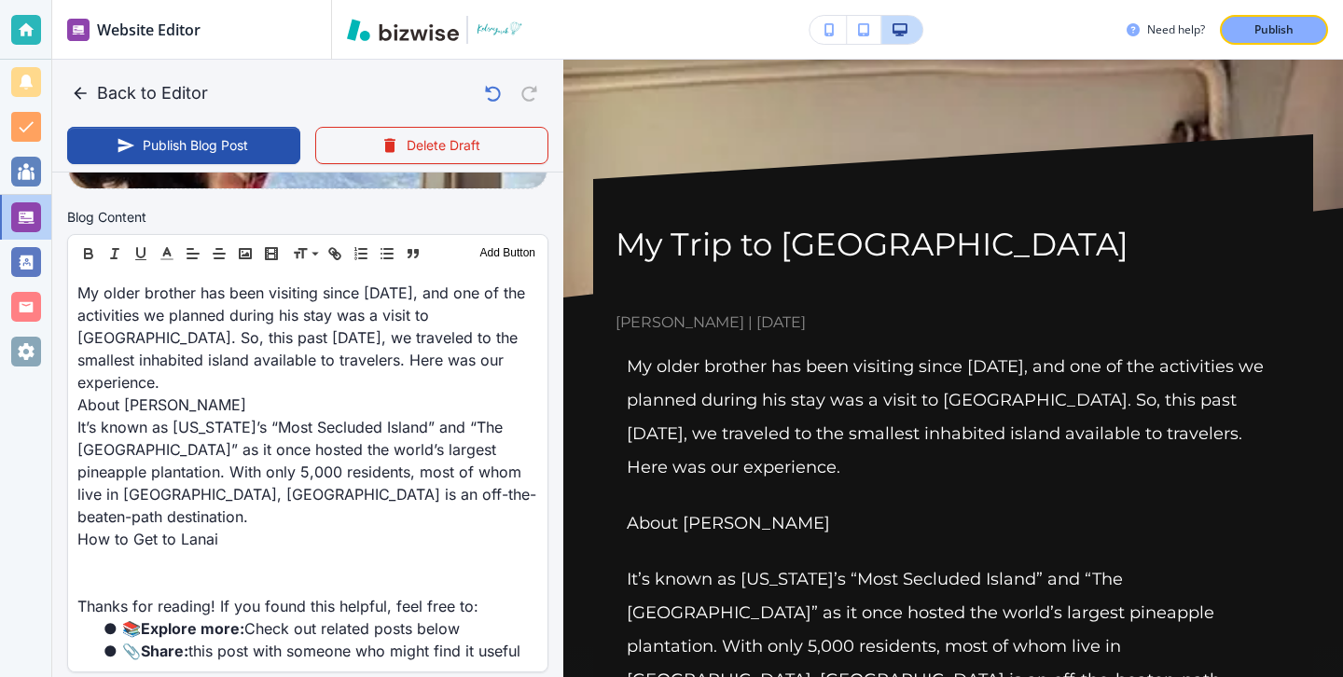
scroll to position [585, 0]
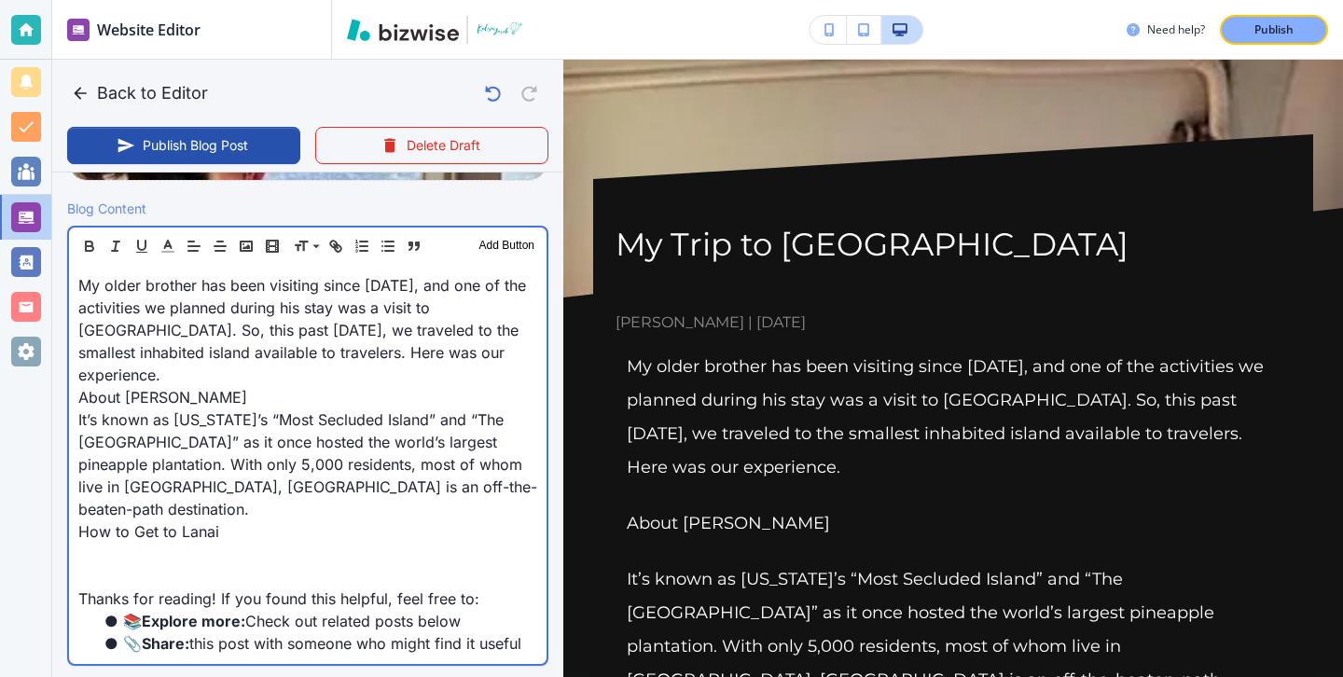
click at [228, 543] on p at bounding box center [307, 554] width 459 height 22
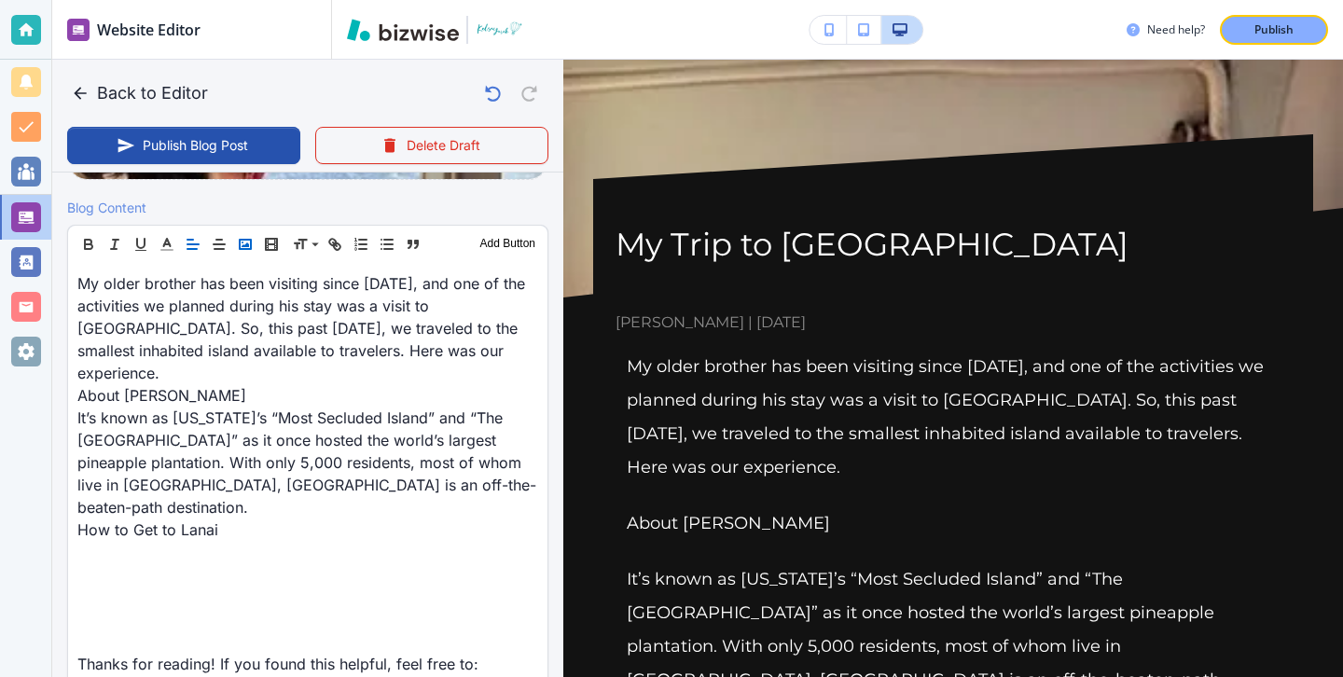
click at [244, 249] on icon "button" at bounding box center [245, 244] width 17 height 17
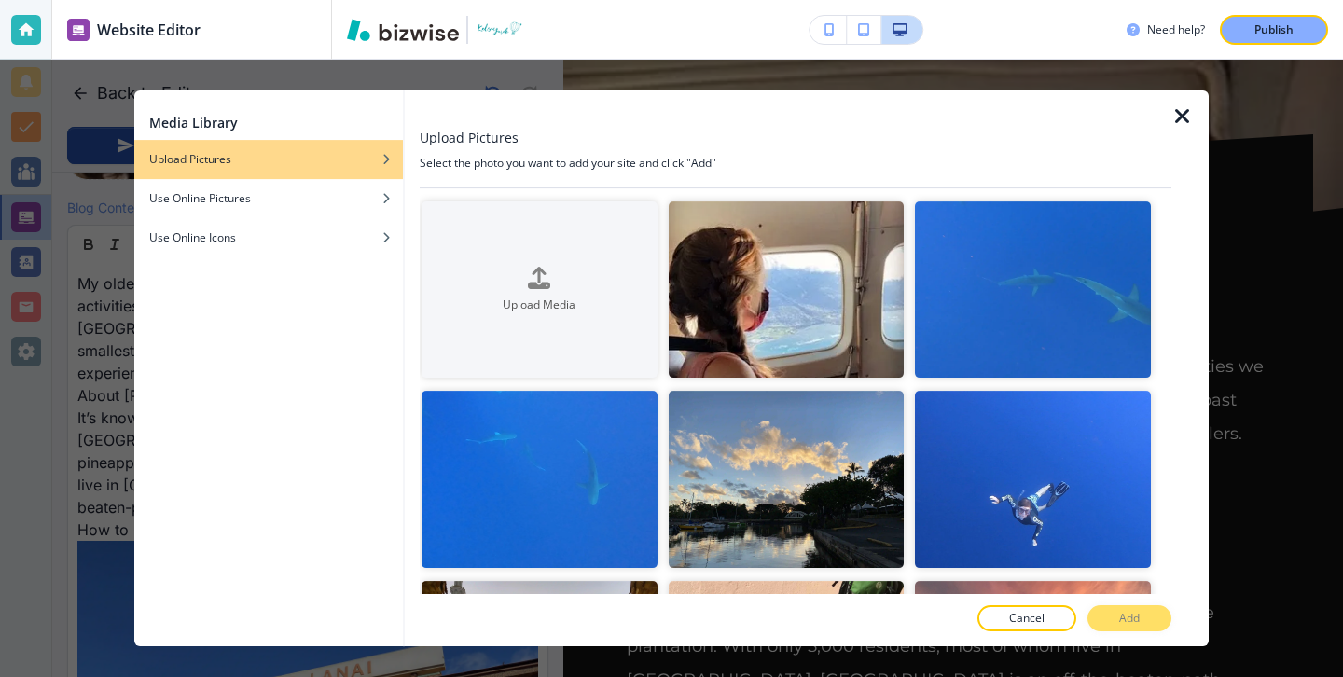
click at [1179, 128] on div at bounding box center [1189, 368] width 37 height 556
click at [1179, 123] on icon "button" at bounding box center [1182, 116] width 22 height 22
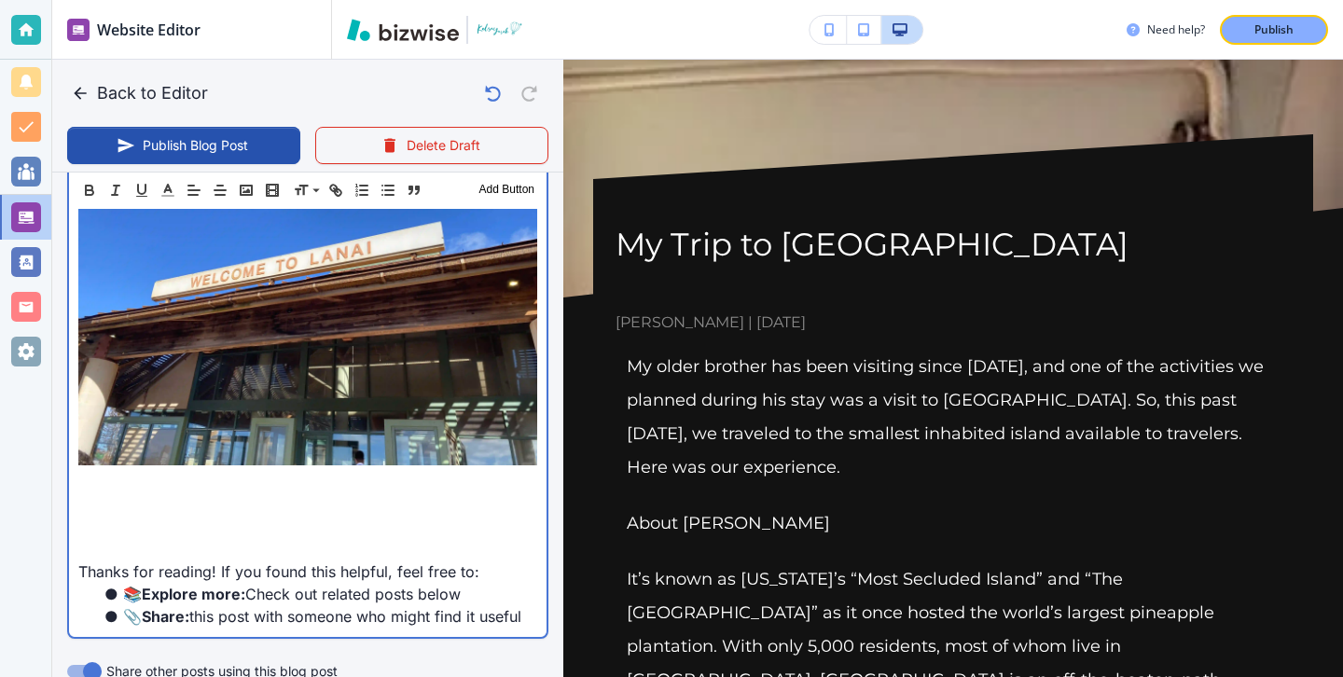
scroll to position [1007, 0]
click at [305, 492] on p at bounding box center [307, 503] width 459 height 22
click at [303, 492] on p at bounding box center [307, 503] width 459 height 22
click at [302, 470] on p at bounding box center [307, 481] width 459 height 22
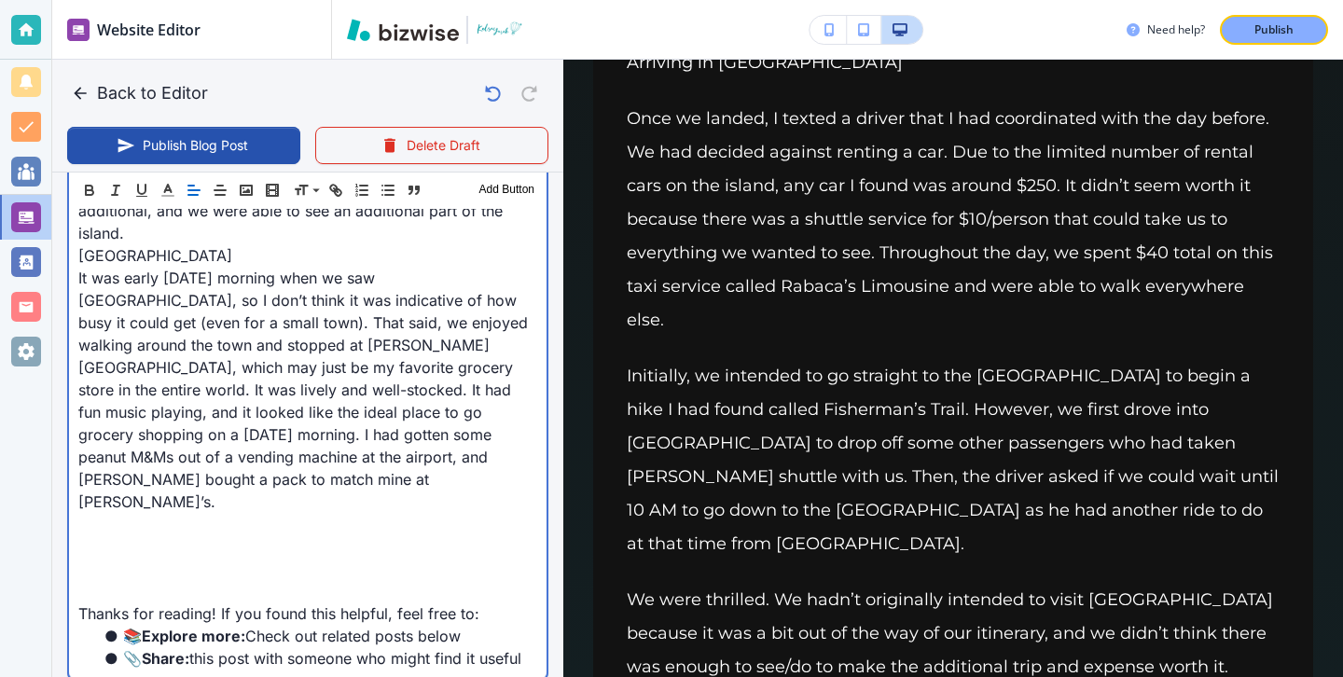
scroll to position [2150, 0]
click at [184, 535] on p at bounding box center [307, 546] width 459 height 22
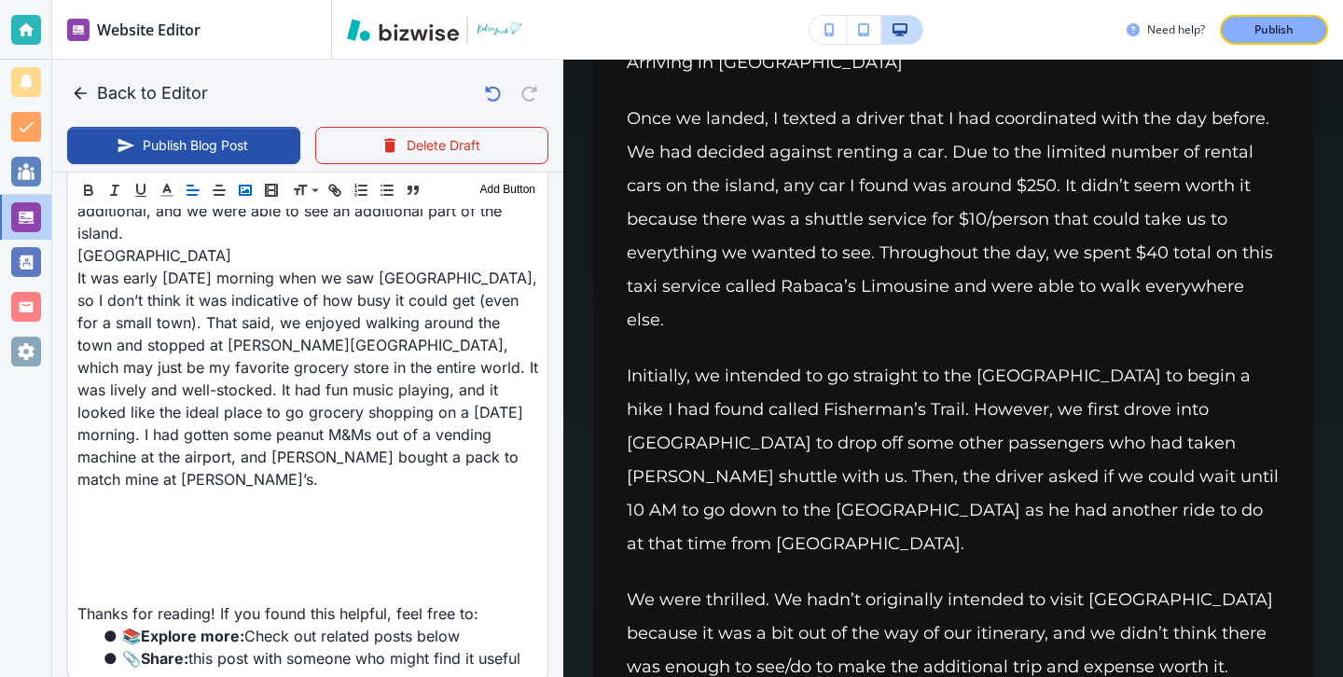
click at [246, 192] on polyline "button" at bounding box center [245, 190] width 7 height 5
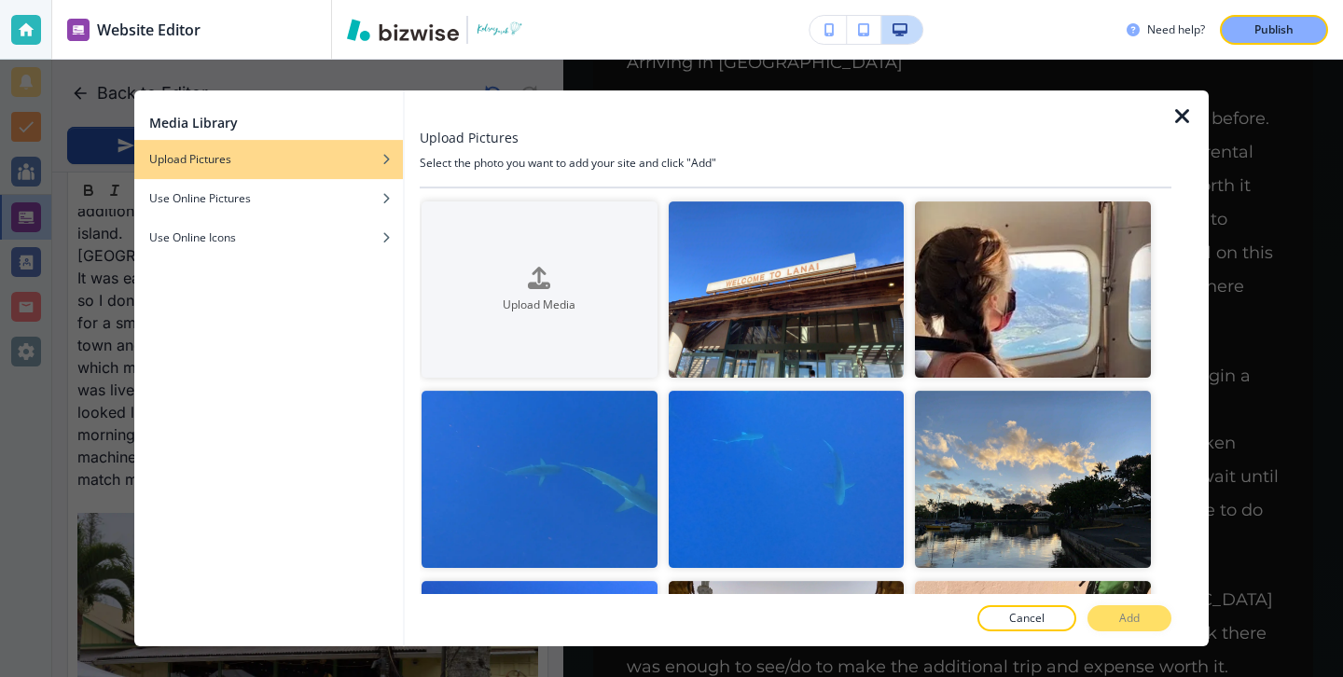
click at [1188, 124] on icon "button" at bounding box center [1182, 116] width 22 height 22
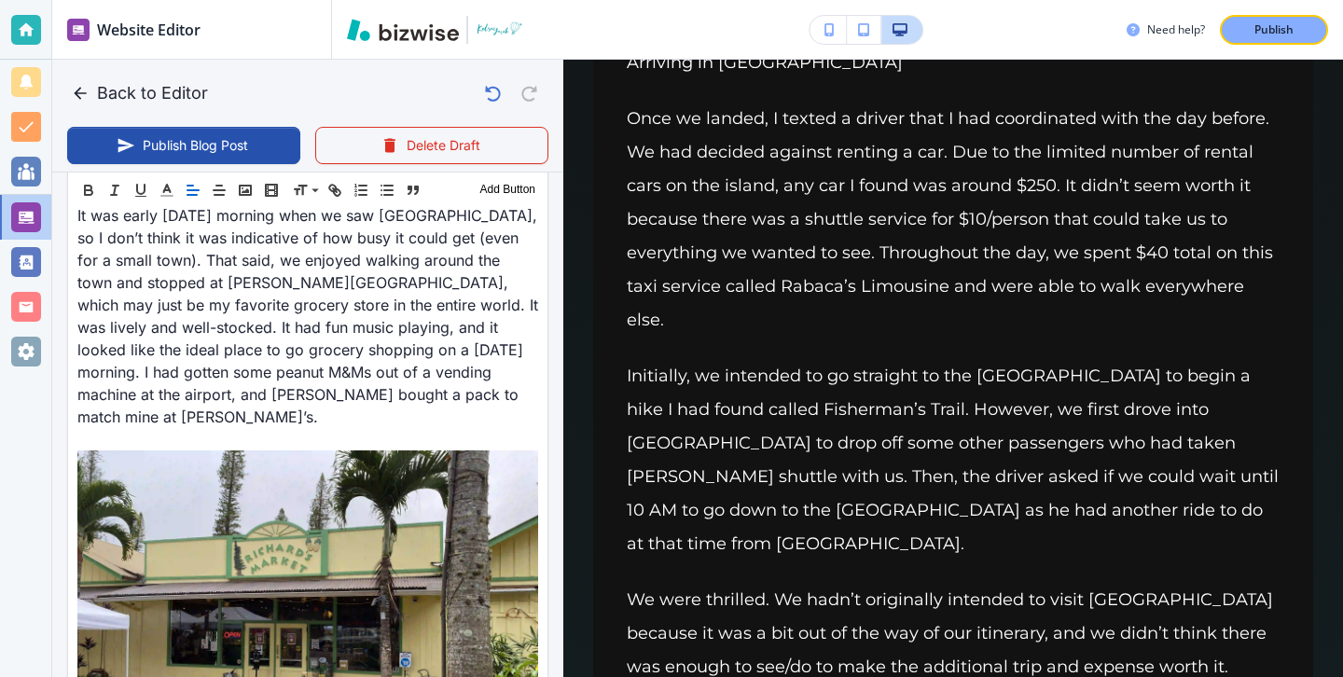
scroll to position [2273, 0]
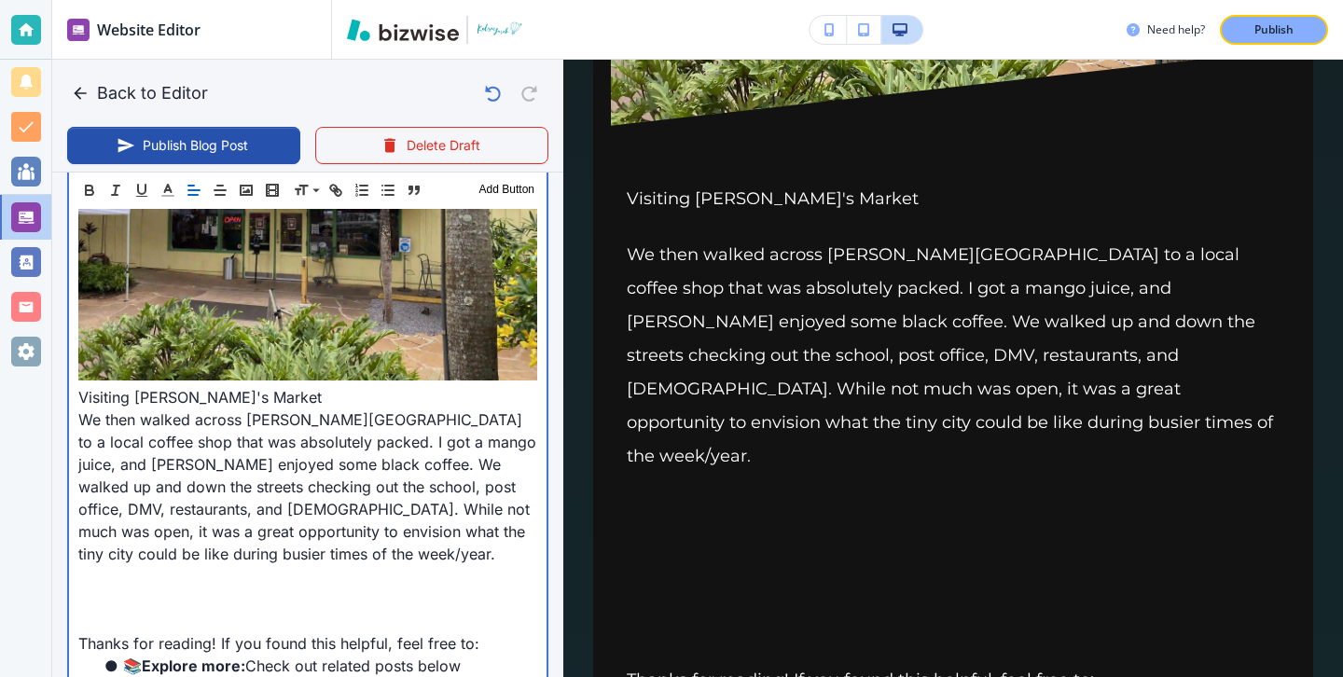
scroll to position [2749, 0]
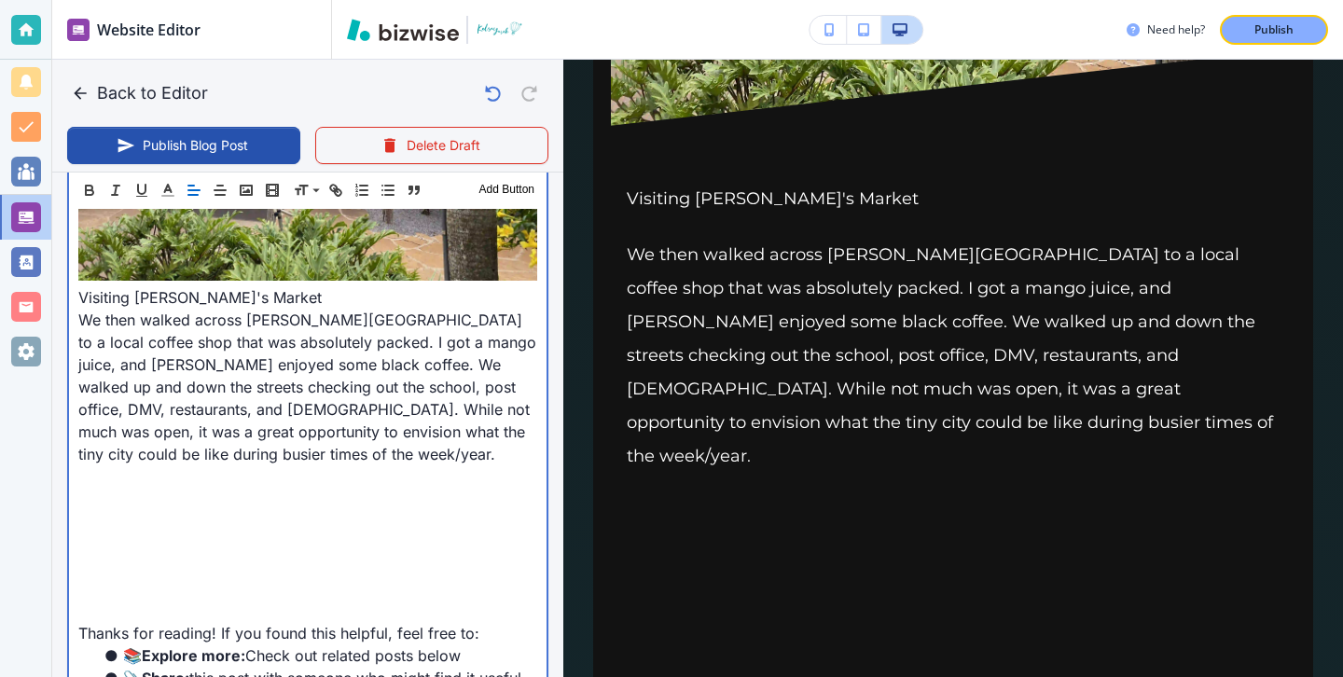
click at [147, 510] on p at bounding box center [307, 521] width 459 height 22
click at [138, 532] on p at bounding box center [307, 543] width 459 height 22
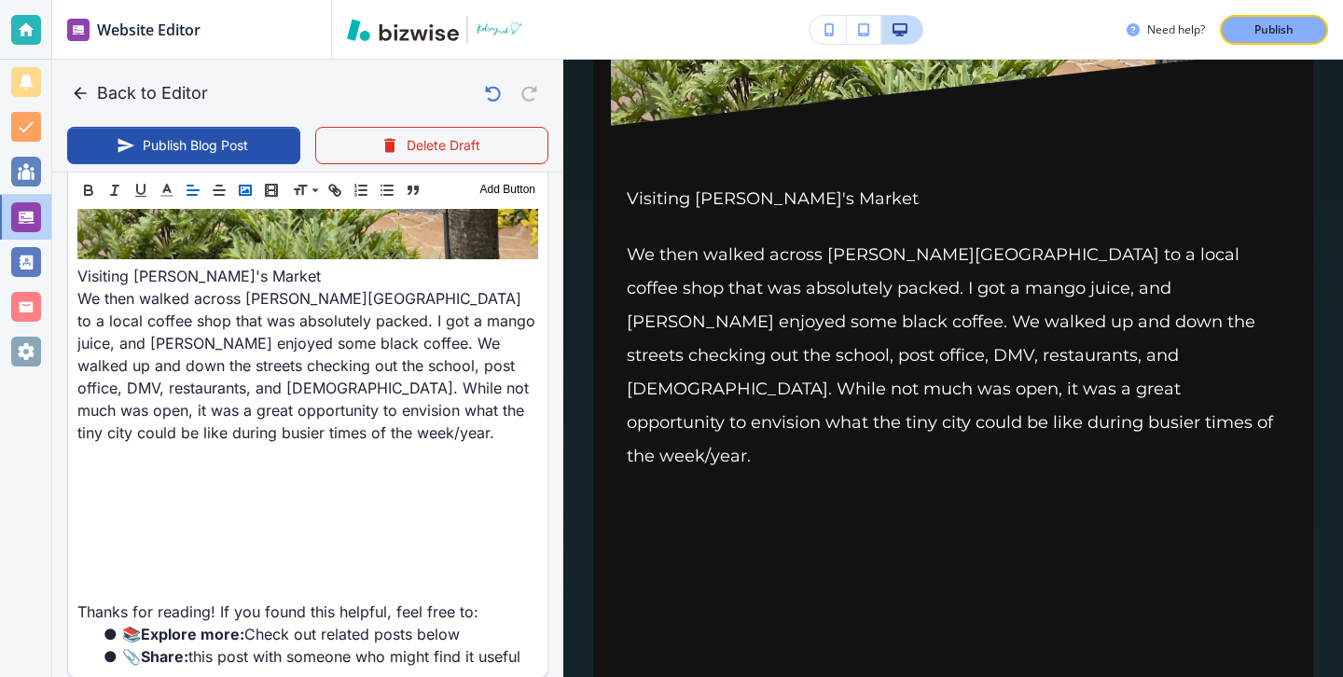
click at [255, 194] on button "button" at bounding box center [245, 190] width 26 height 22
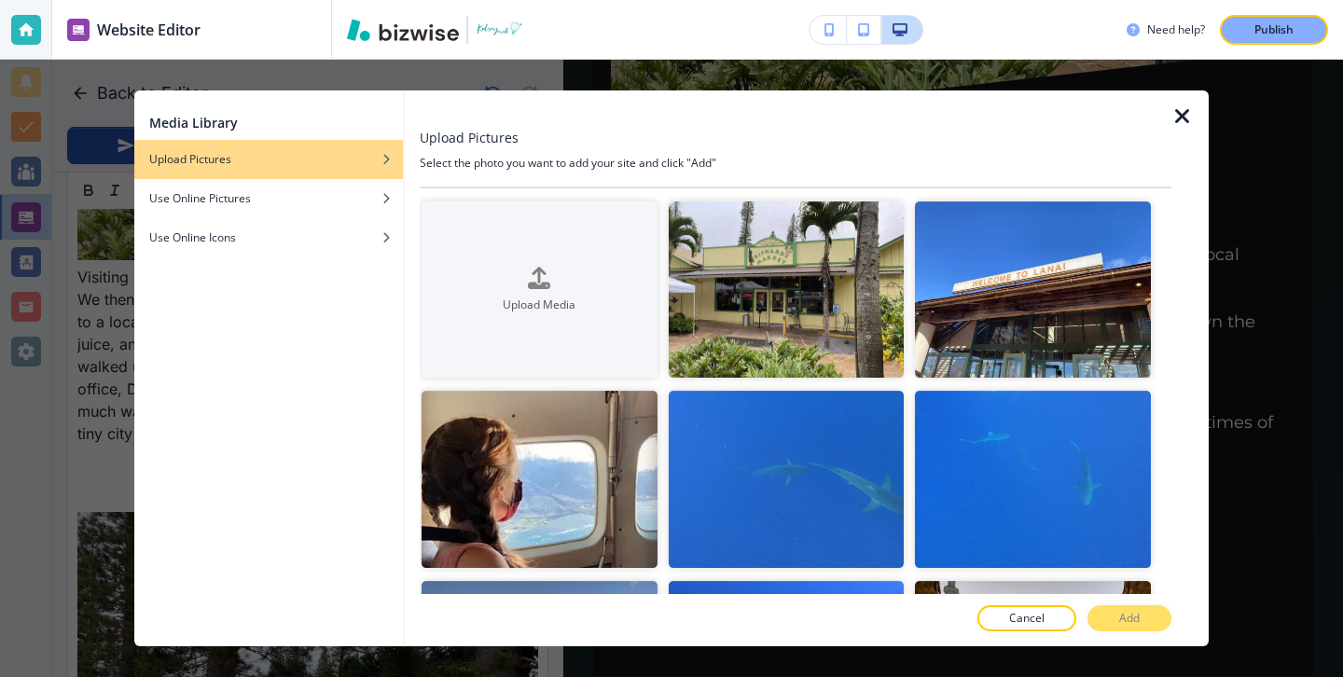
click at [1180, 131] on div at bounding box center [1189, 368] width 37 height 556
click at [1180, 127] on icon "button" at bounding box center [1182, 116] width 22 height 22
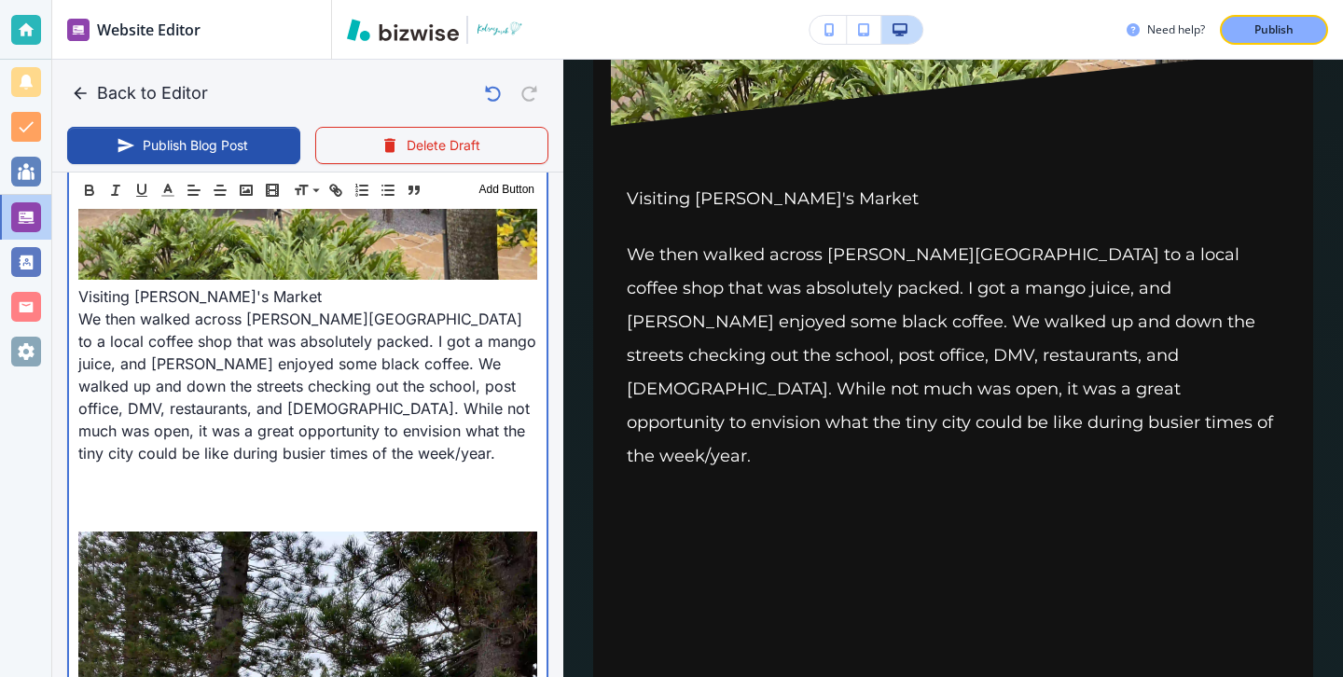
scroll to position [2749, 0]
click at [305, 488] on p at bounding box center [307, 499] width 459 height 22
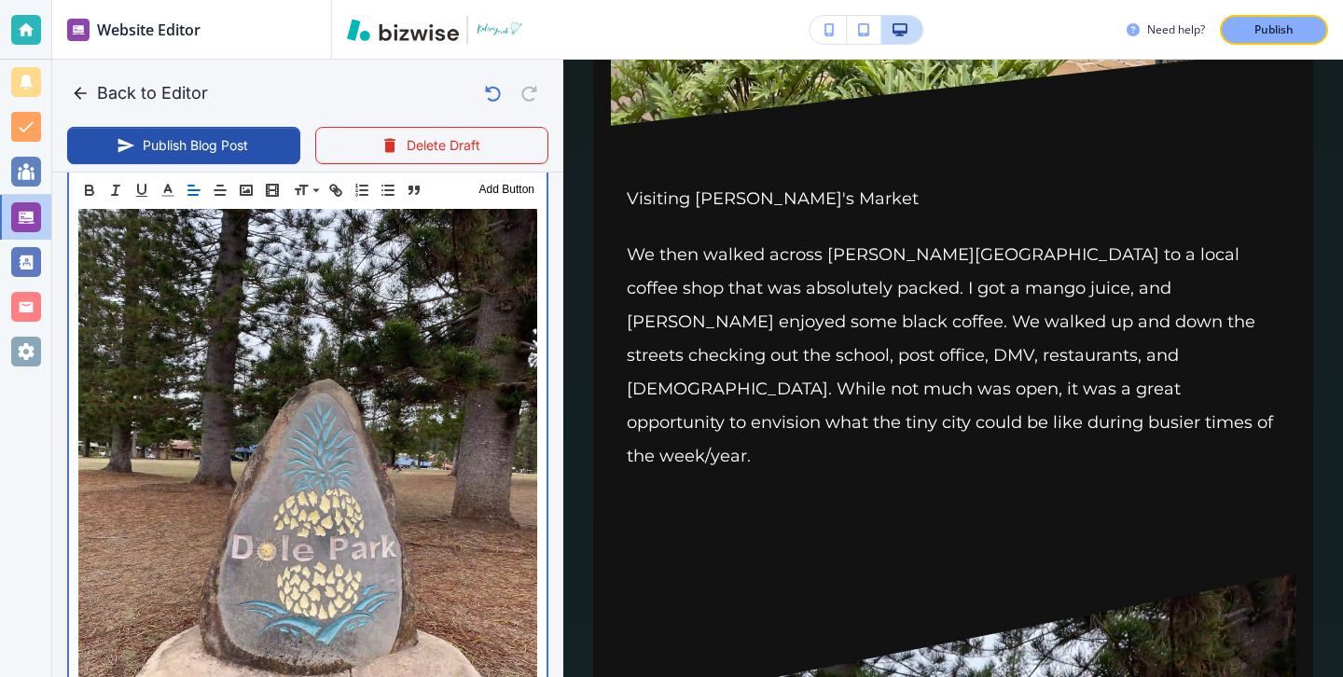
scroll to position [3107, 0]
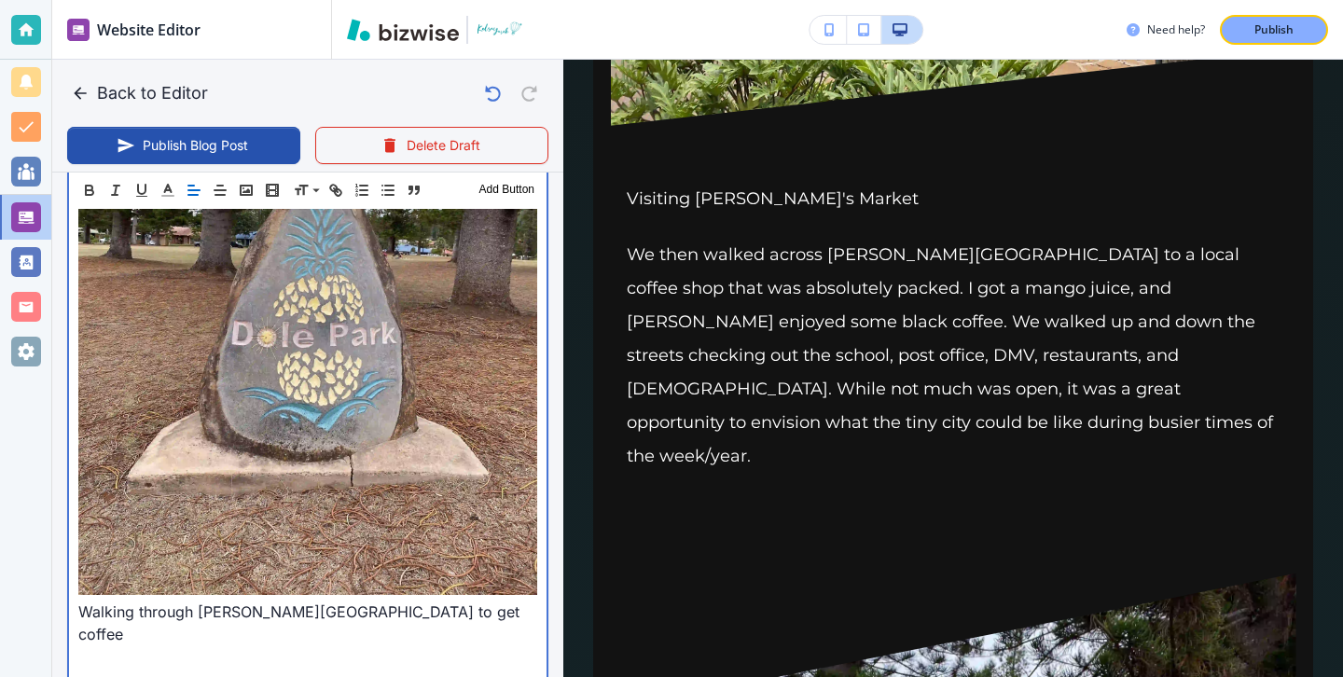
scroll to position [3143, 0]
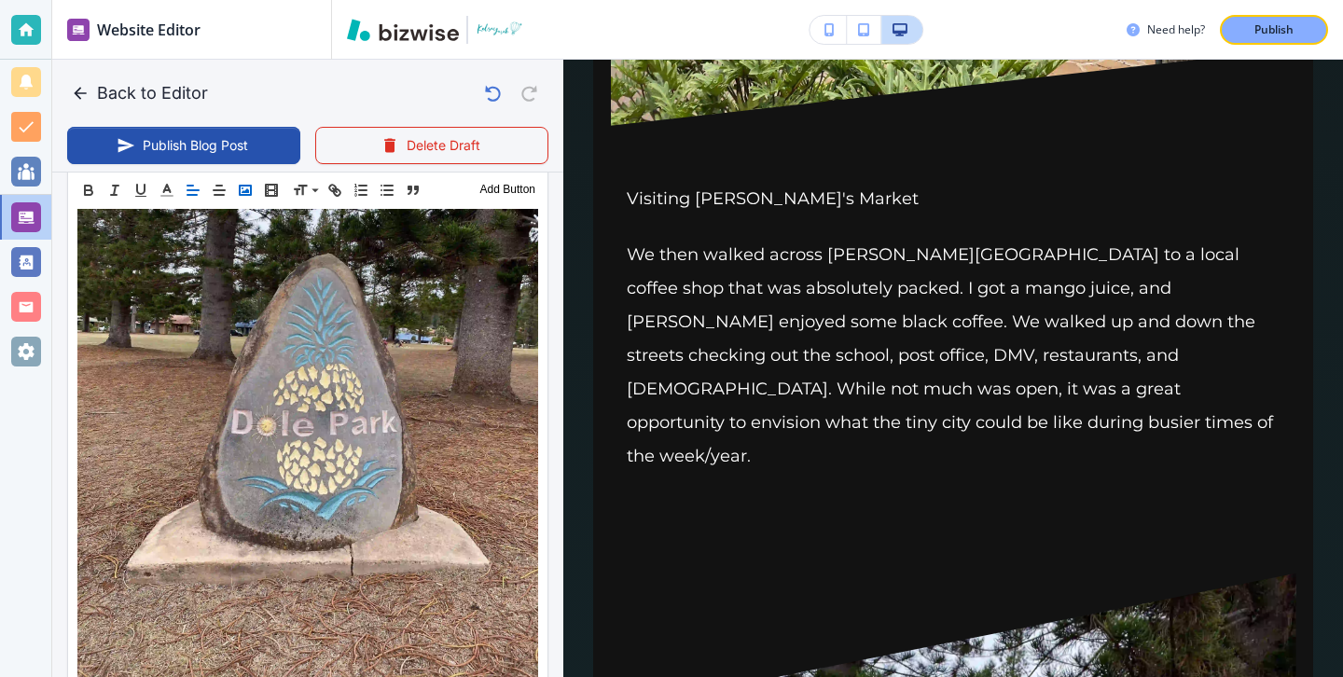
click at [252, 190] on icon "button" at bounding box center [245, 190] width 17 height 17
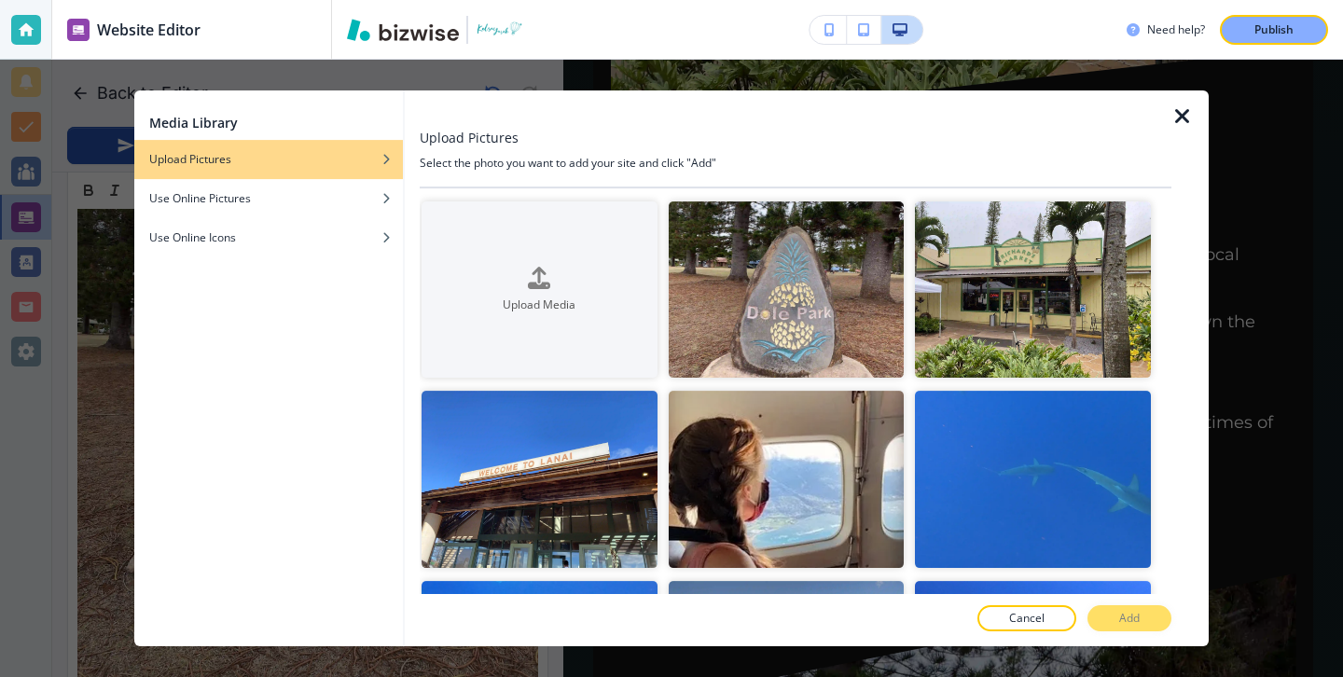
click at [116, 478] on div "Media Library Upload Pictures Use Online Pictures Use Online Icons Upload Pictu…" at bounding box center [671, 368] width 1343 height 617
click at [1184, 109] on icon "button" at bounding box center [1182, 116] width 22 height 22
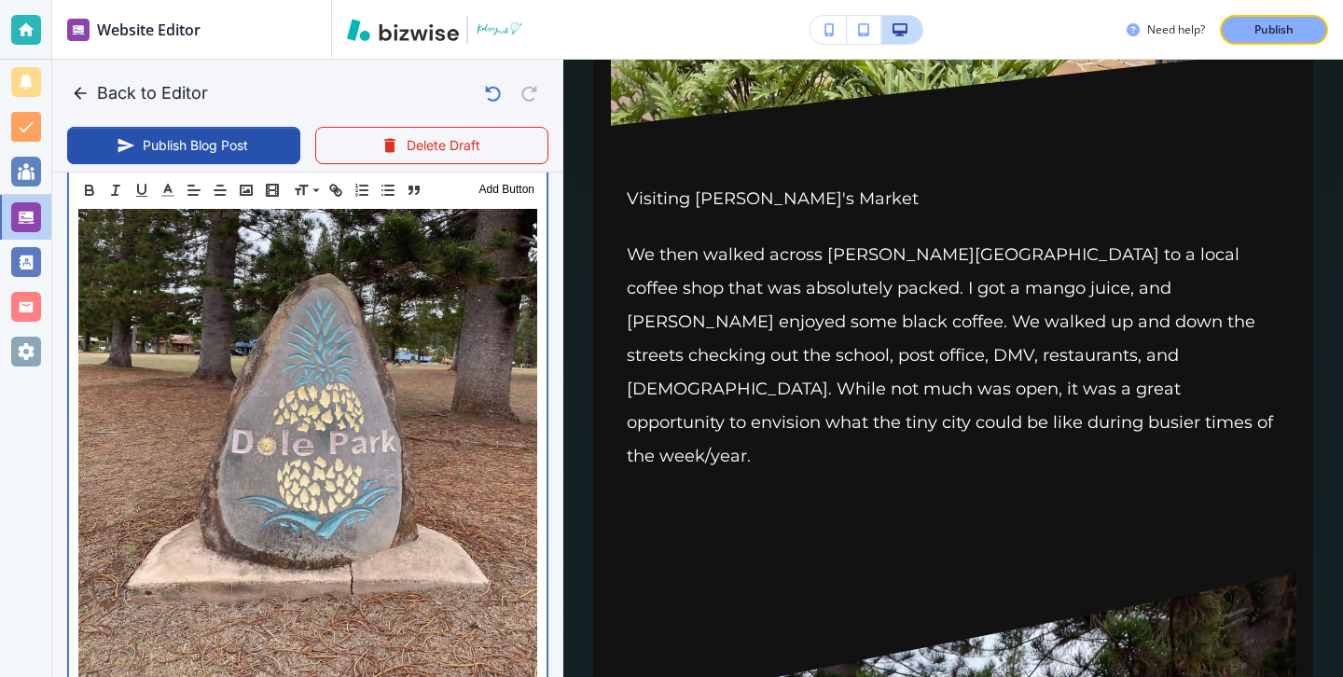
scroll to position [3143, 0]
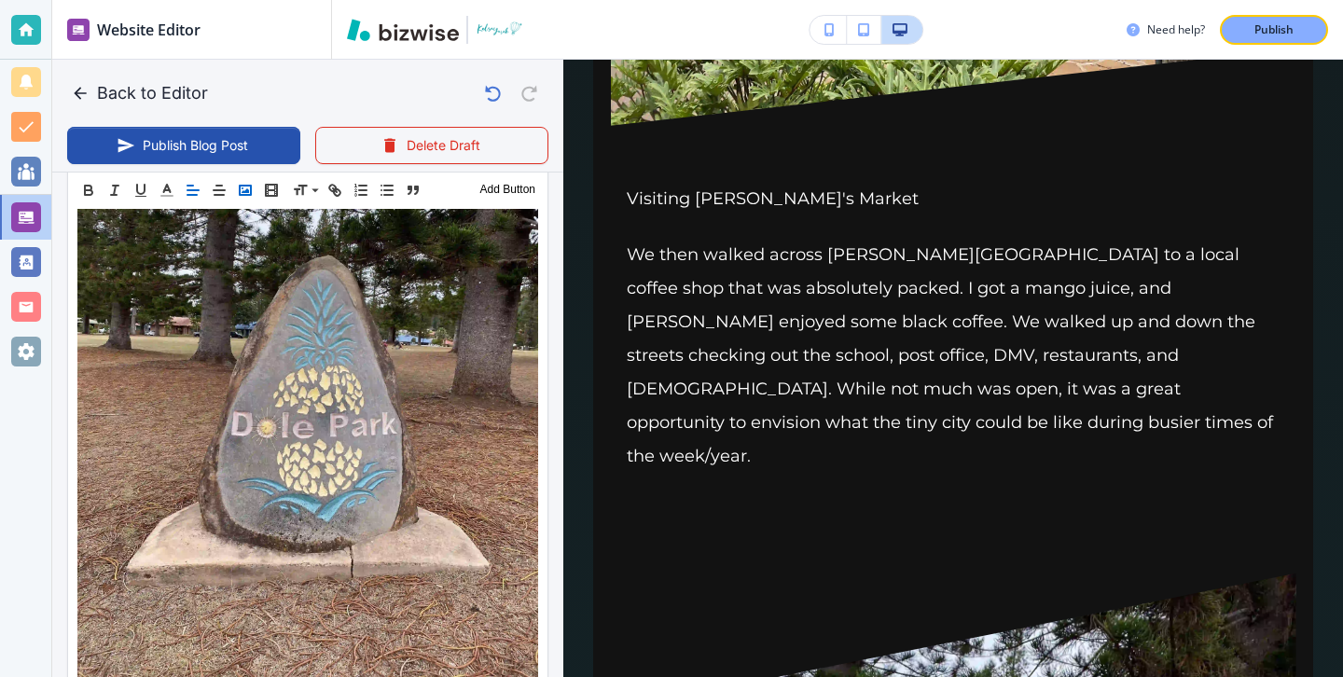
click at [248, 190] on polyline "button" at bounding box center [245, 190] width 7 height 5
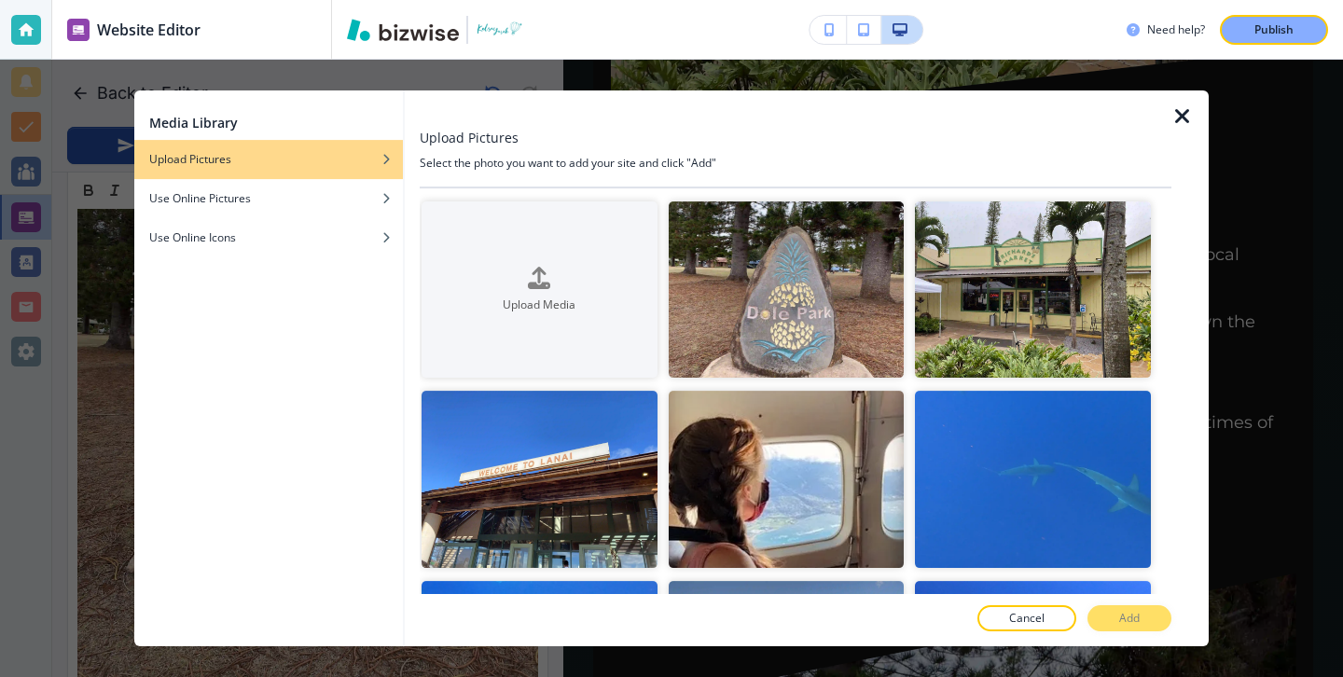
scroll to position [3145, 0]
click at [1196, 110] on div at bounding box center [1189, 368] width 37 height 556
click at [1188, 111] on icon "button" at bounding box center [1182, 116] width 22 height 22
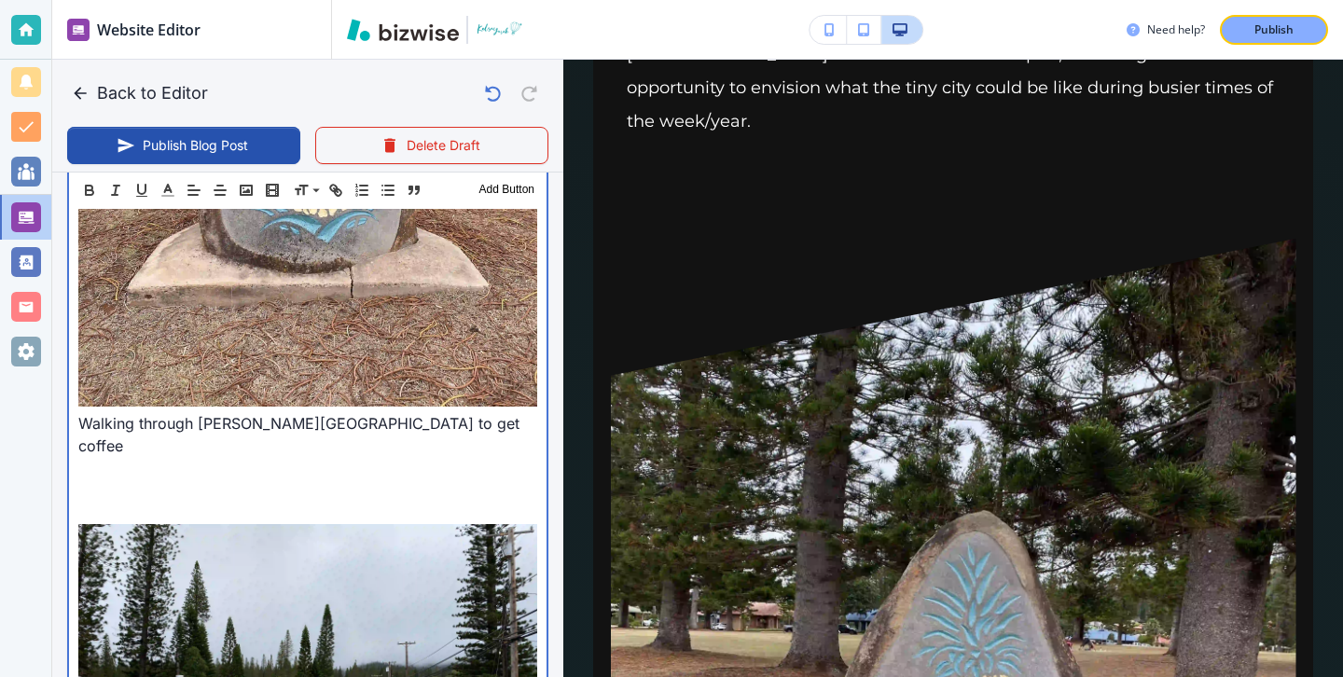
scroll to position [3440, 0]
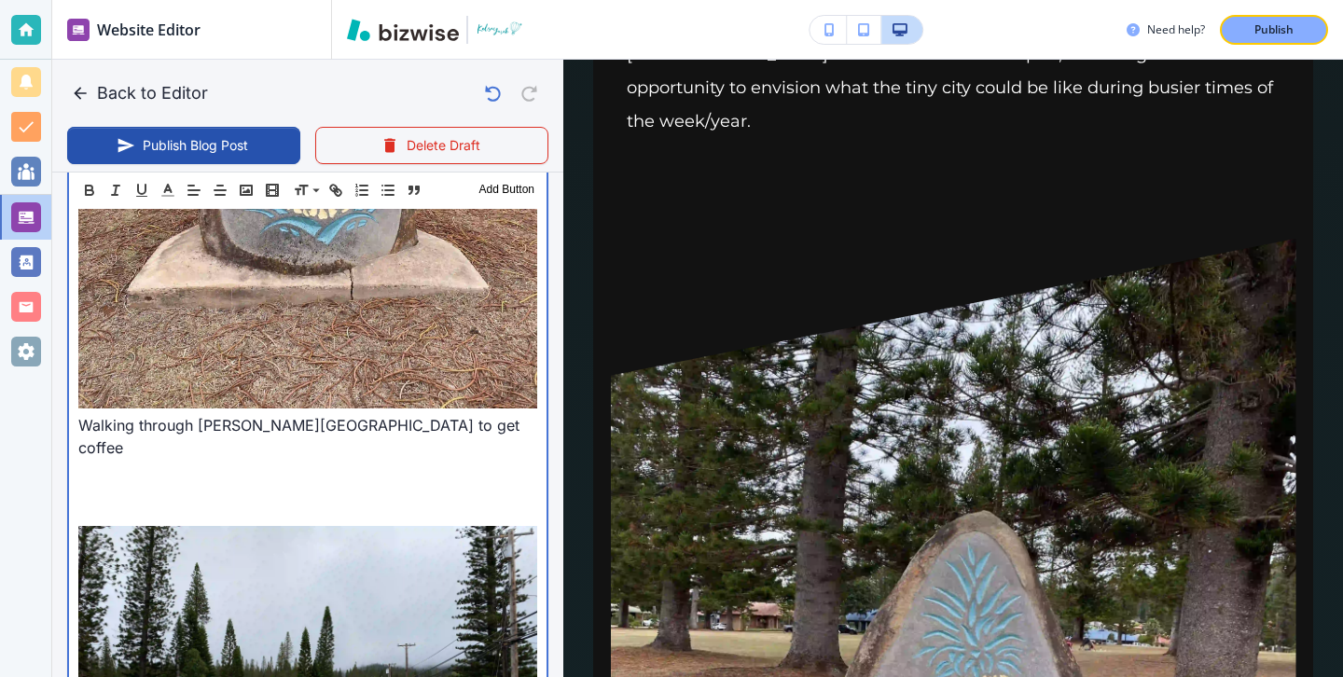
click at [265, 504] on p at bounding box center [307, 515] width 459 height 22
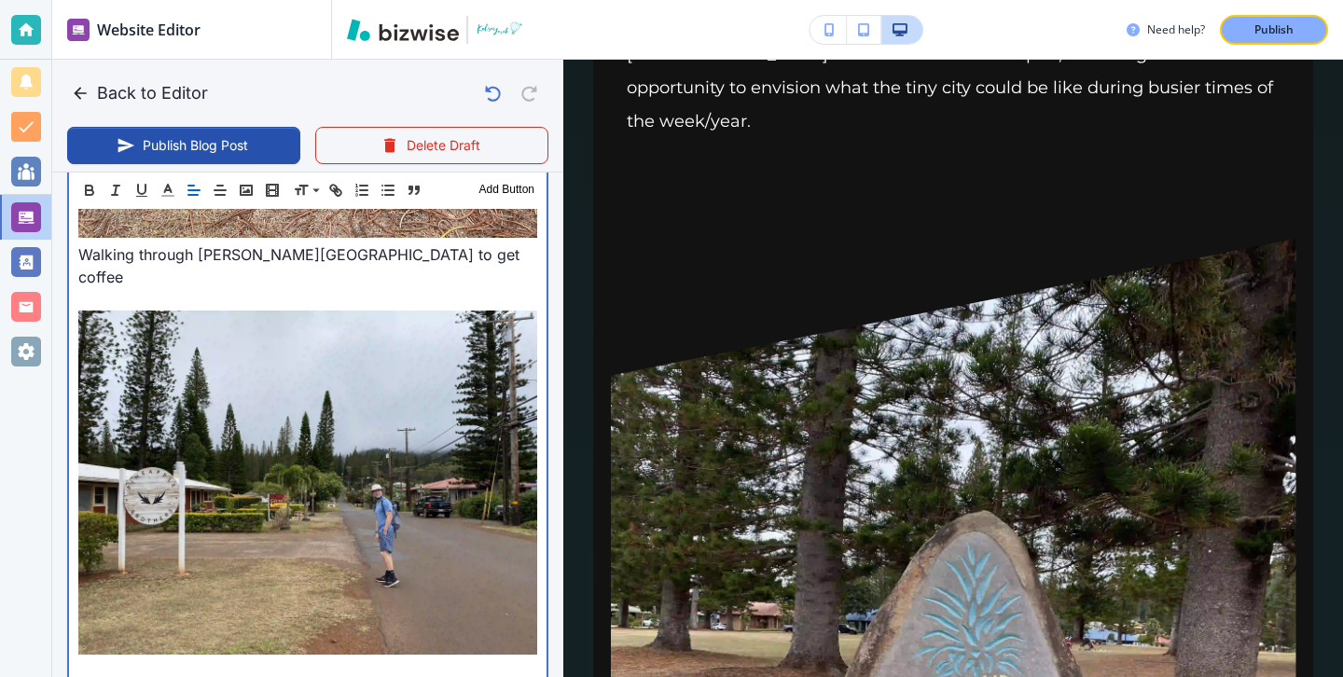
scroll to position [3660, 0]
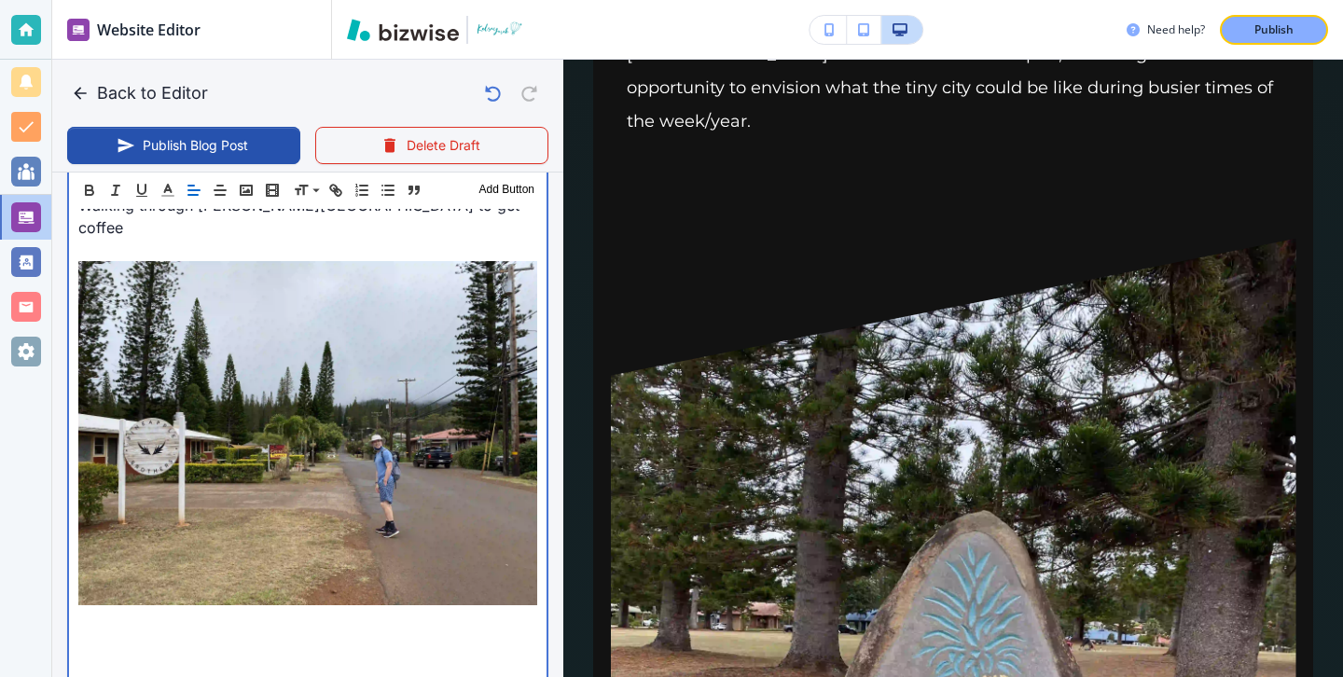
click at [225, 656] on p at bounding box center [307, 667] width 459 height 22
click at [238, 611] on p at bounding box center [307, 622] width 459 height 22
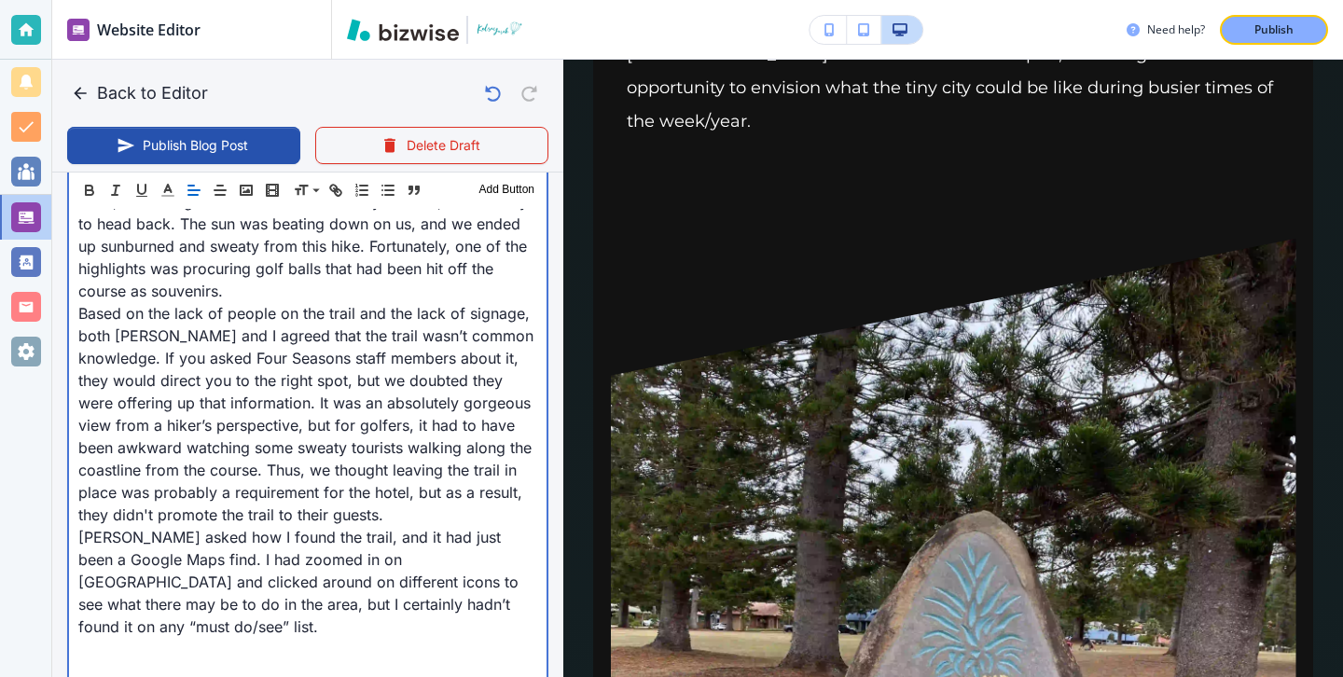
scroll to position [4316, 0]
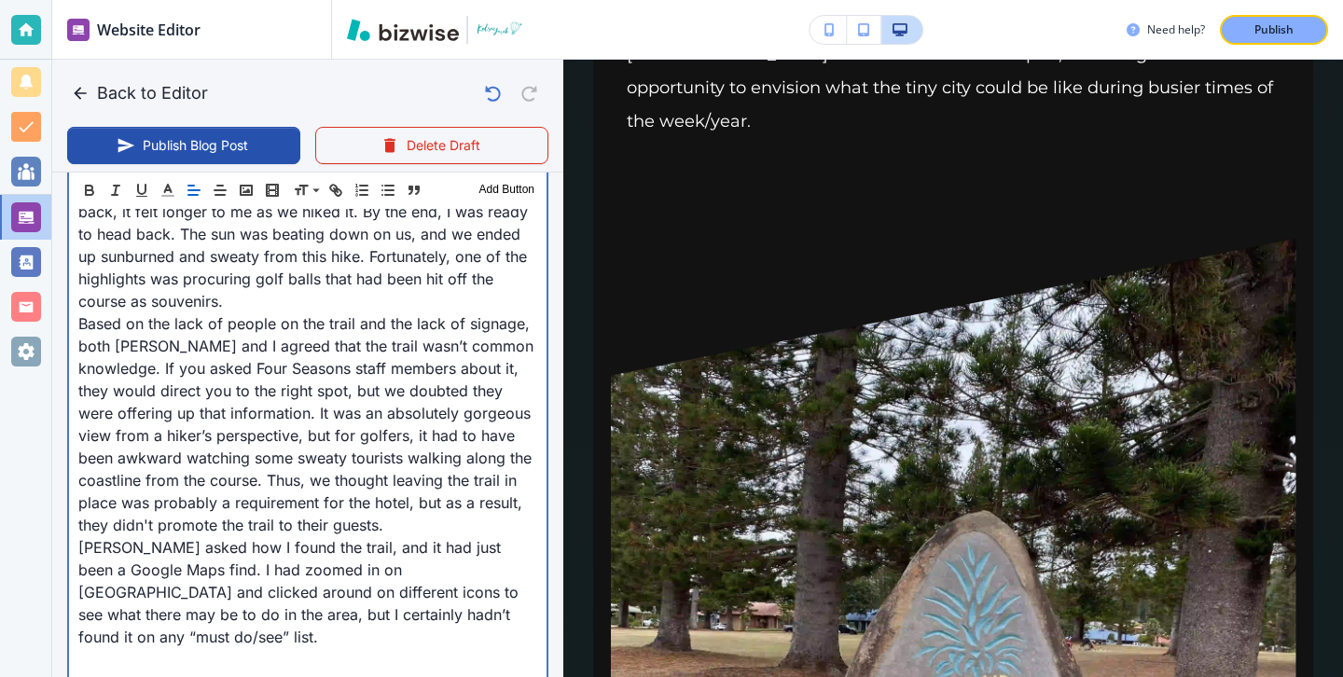
click at [346, 670] on p at bounding box center [307, 681] width 459 height 22
click at [344, 670] on p at bounding box center [307, 681] width 459 height 22
click at [106, 670] on p at bounding box center [307, 681] width 459 height 22
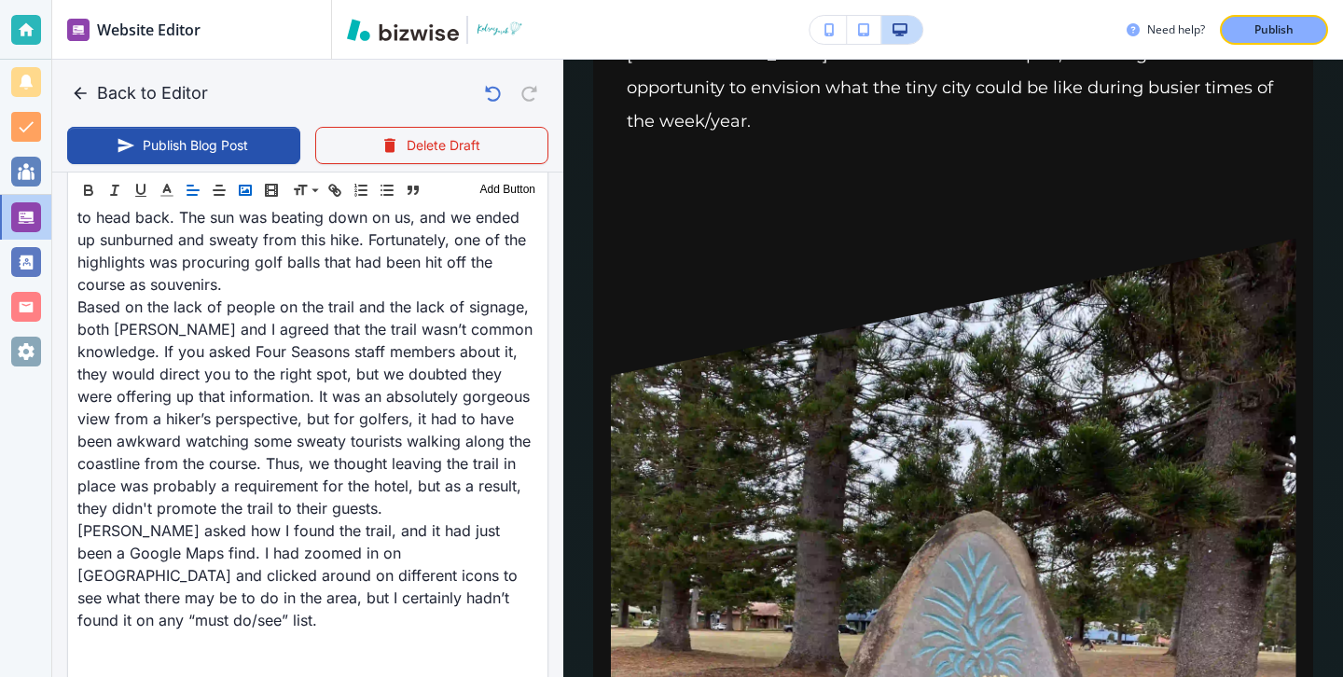
click at [254, 196] on button "button" at bounding box center [245, 190] width 26 height 22
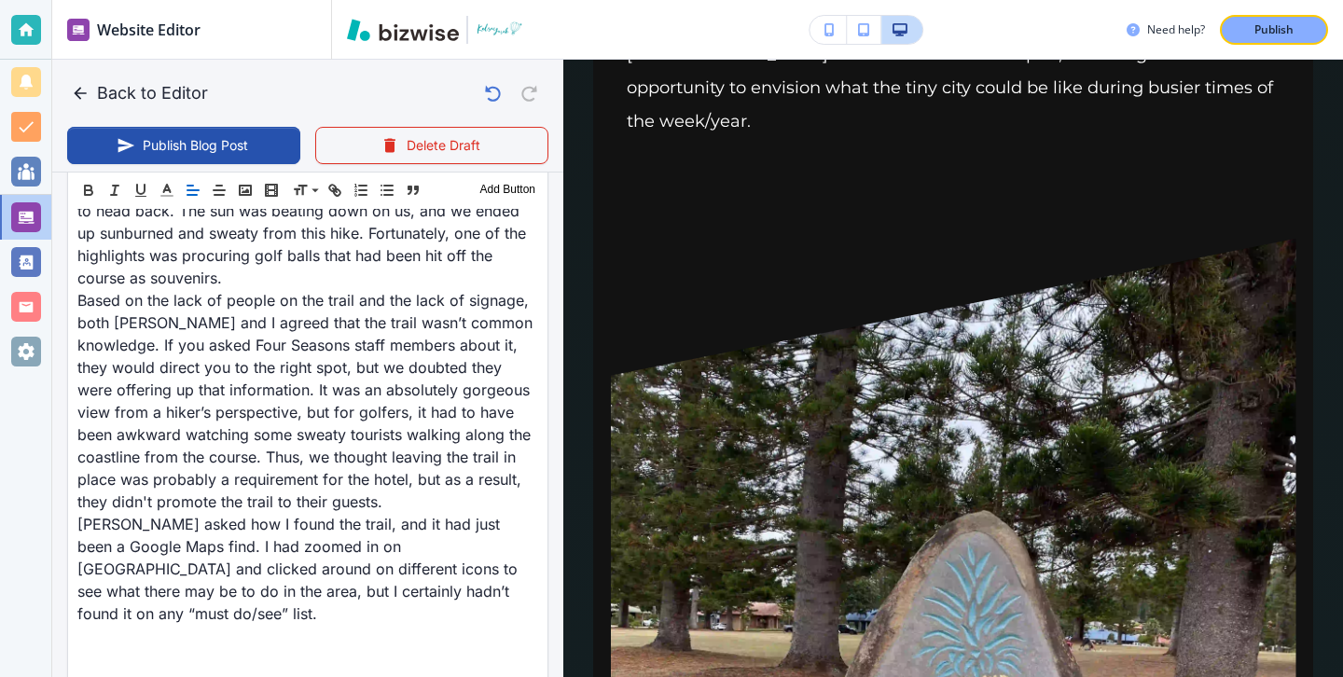
click at [1093, 0] on div "Need help? Publish" at bounding box center [837, 30] width 1011 height 60
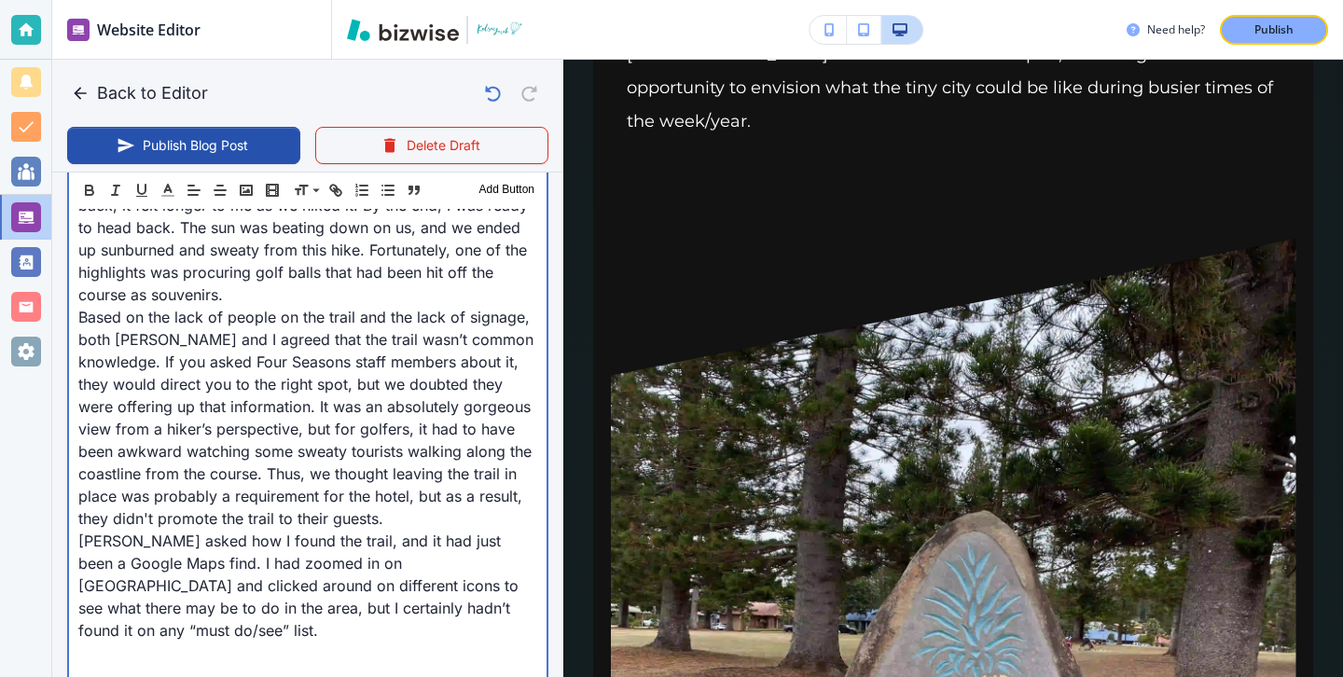
scroll to position [4316, 0]
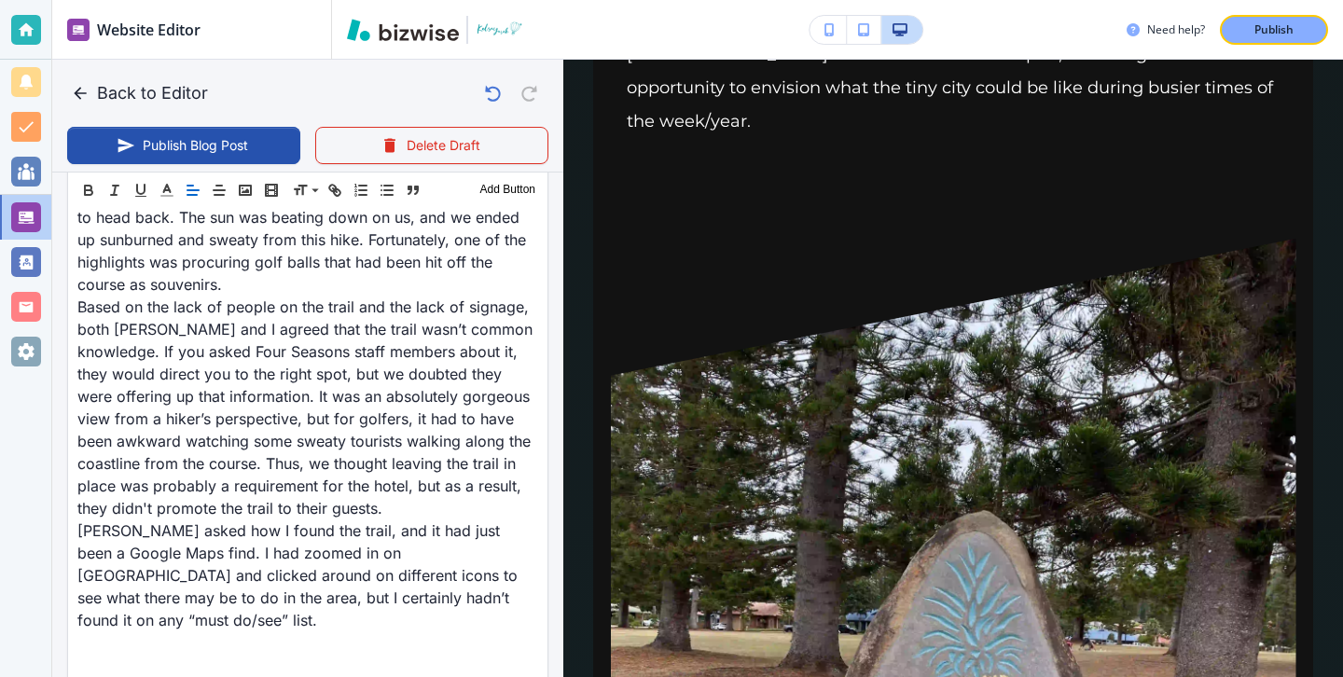
scroll to position [4323, 0]
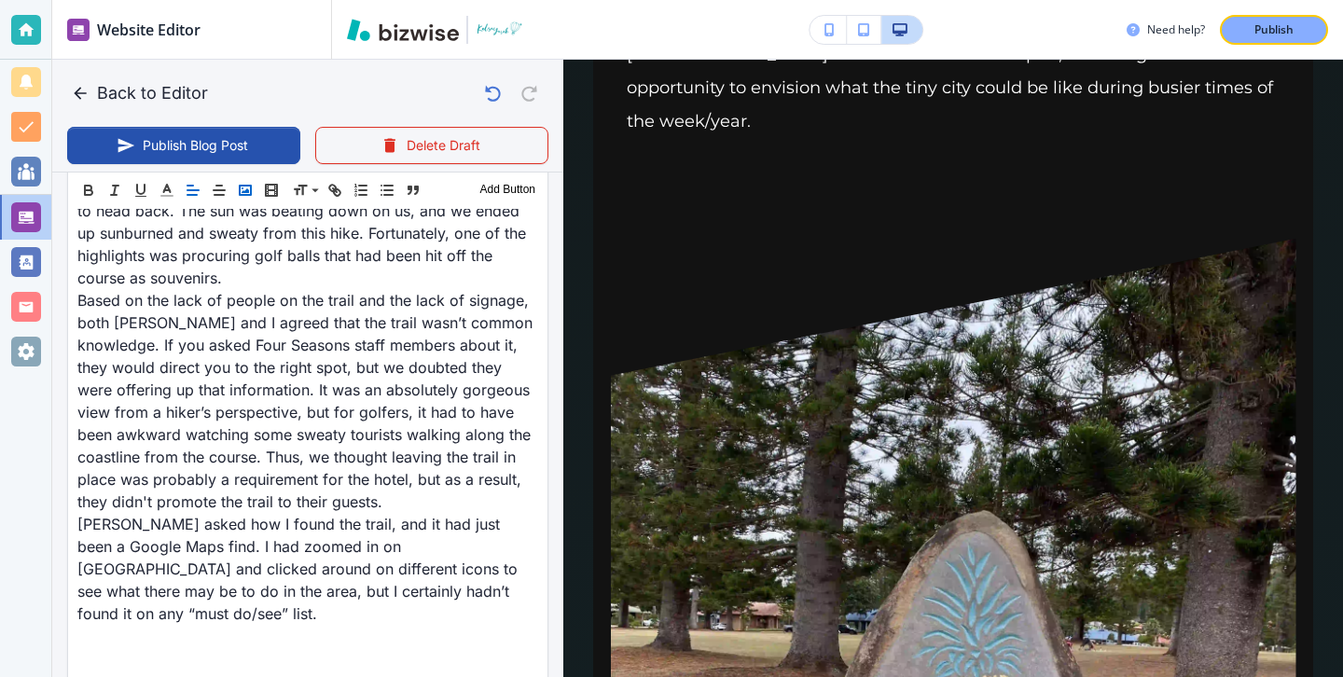
click at [240, 186] on rect "button" at bounding box center [245, 190] width 11 height 9
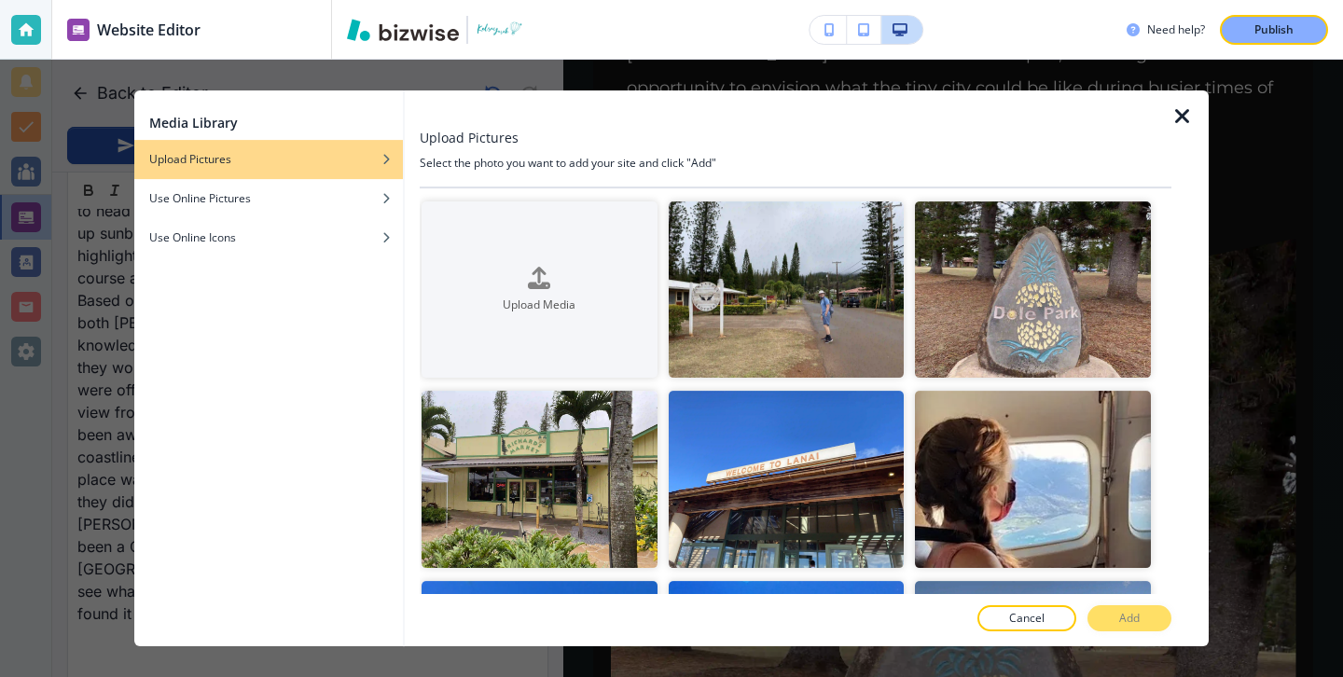
click at [1176, 128] on icon "button" at bounding box center [1182, 116] width 22 height 22
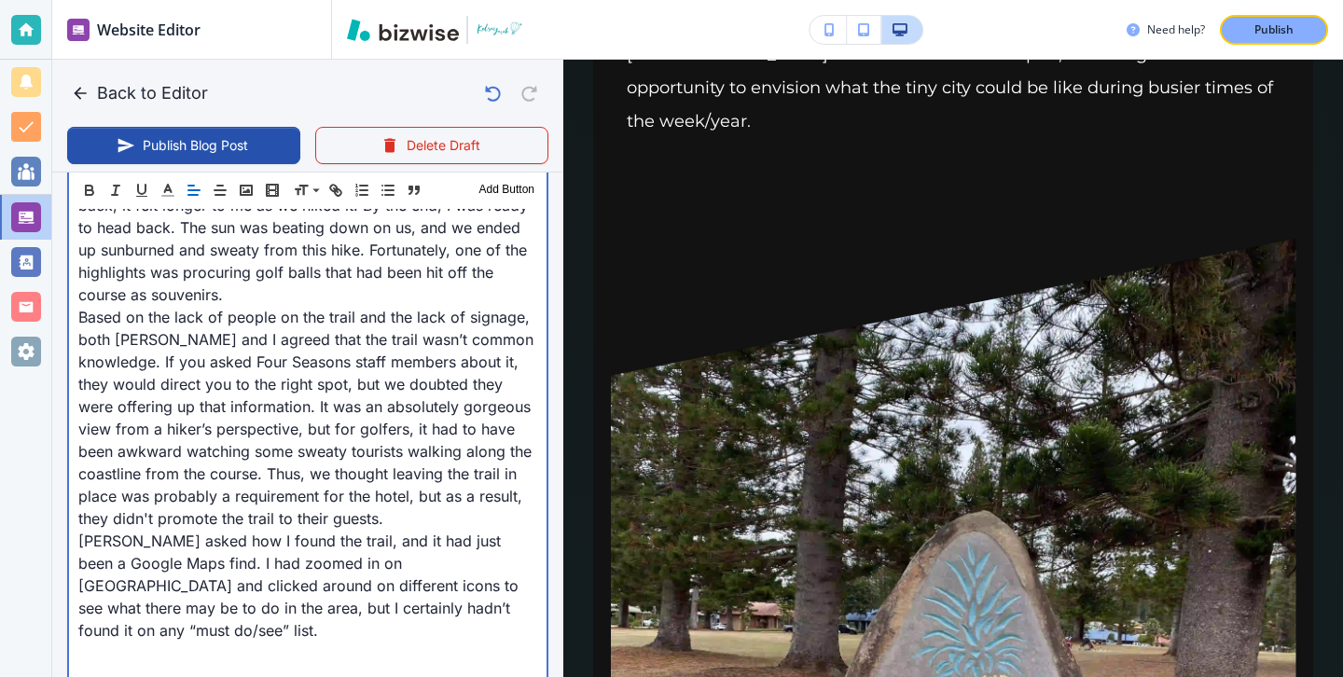
scroll to position [4316, 0]
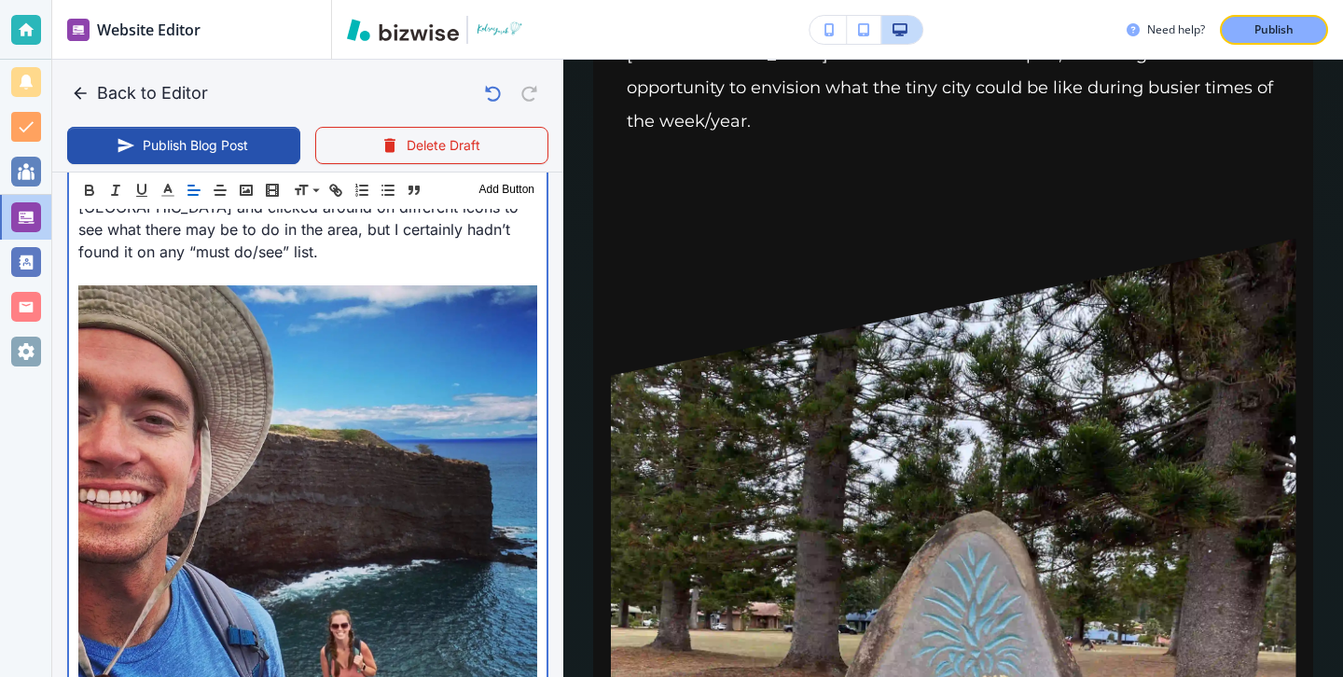
scroll to position [4745, 0]
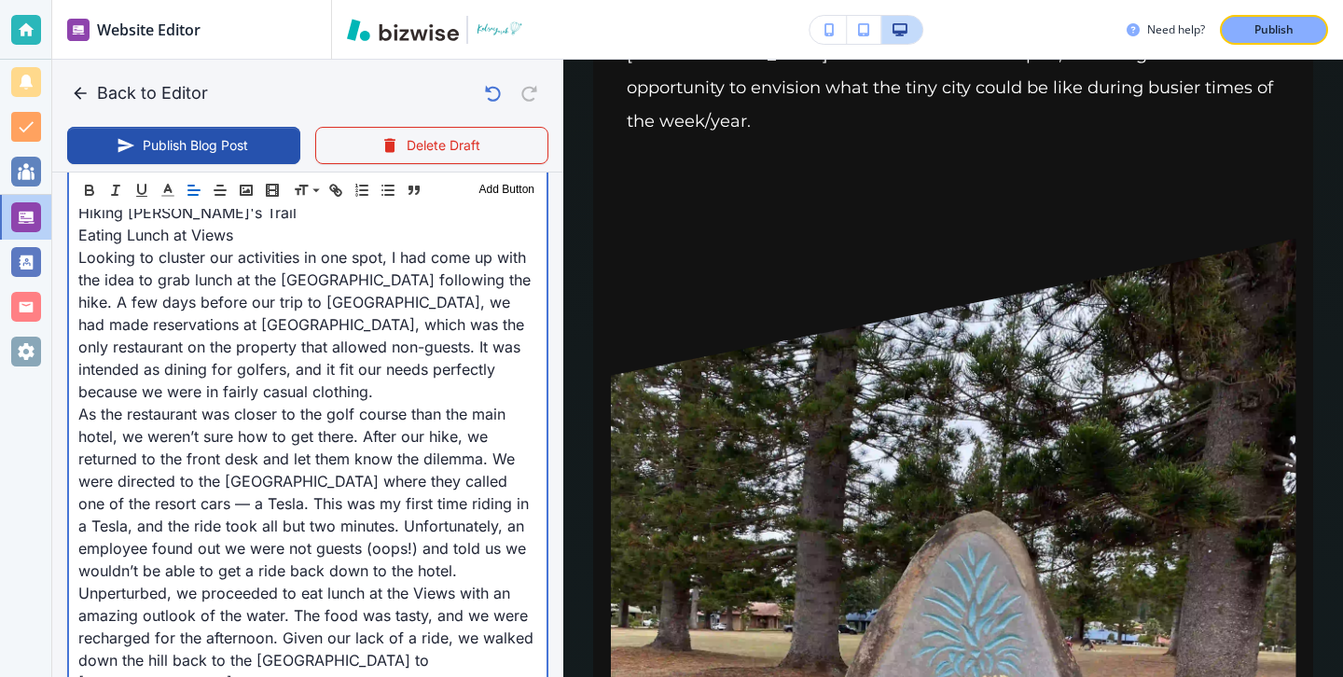
scroll to position [5229, 0]
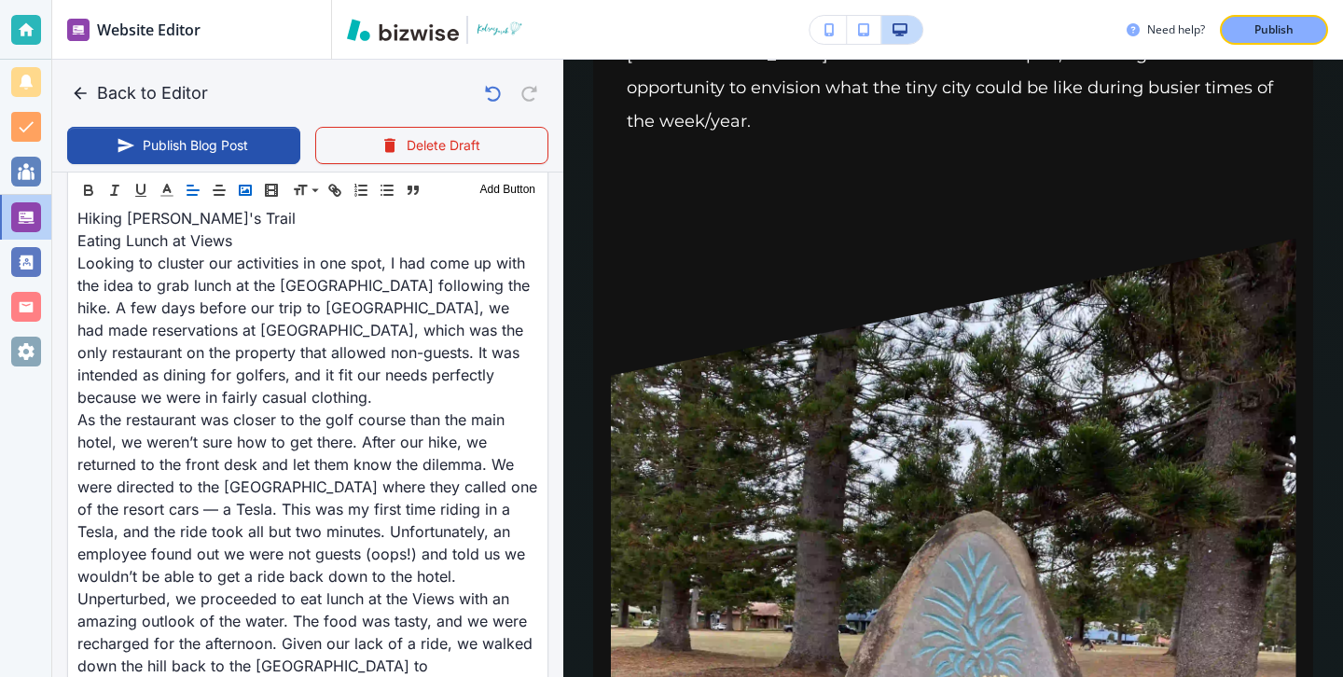
click at [255, 188] on button "button" at bounding box center [245, 190] width 26 height 22
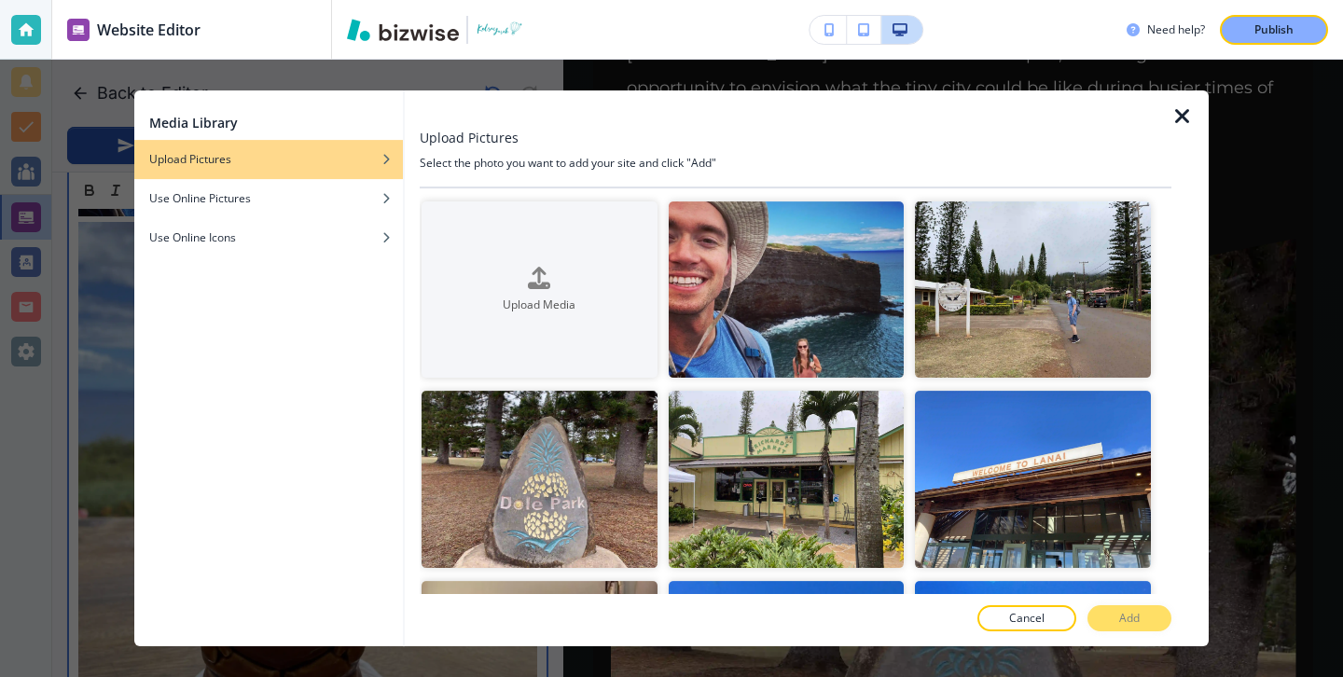
scroll to position [5846, 0]
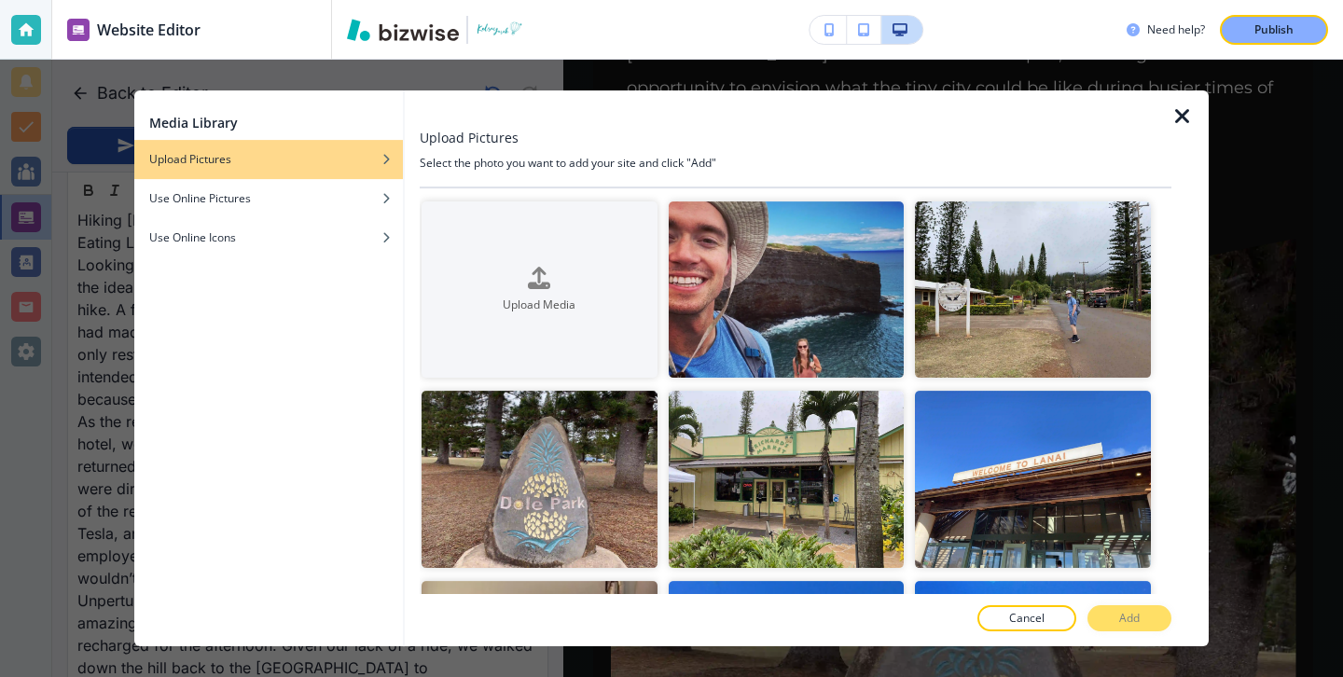
click at [1197, 118] on div at bounding box center [1189, 368] width 37 height 556
click at [1191, 118] on icon "button" at bounding box center [1182, 116] width 22 height 22
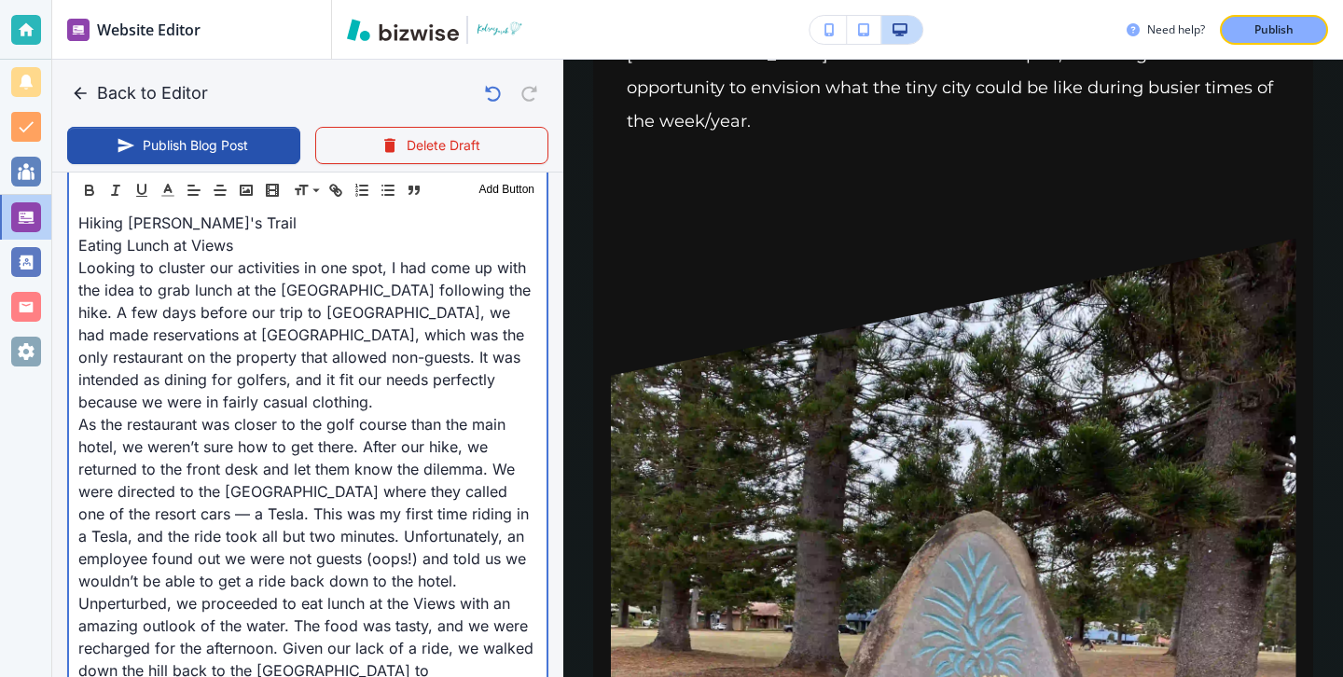
scroll to position [5846, 0]
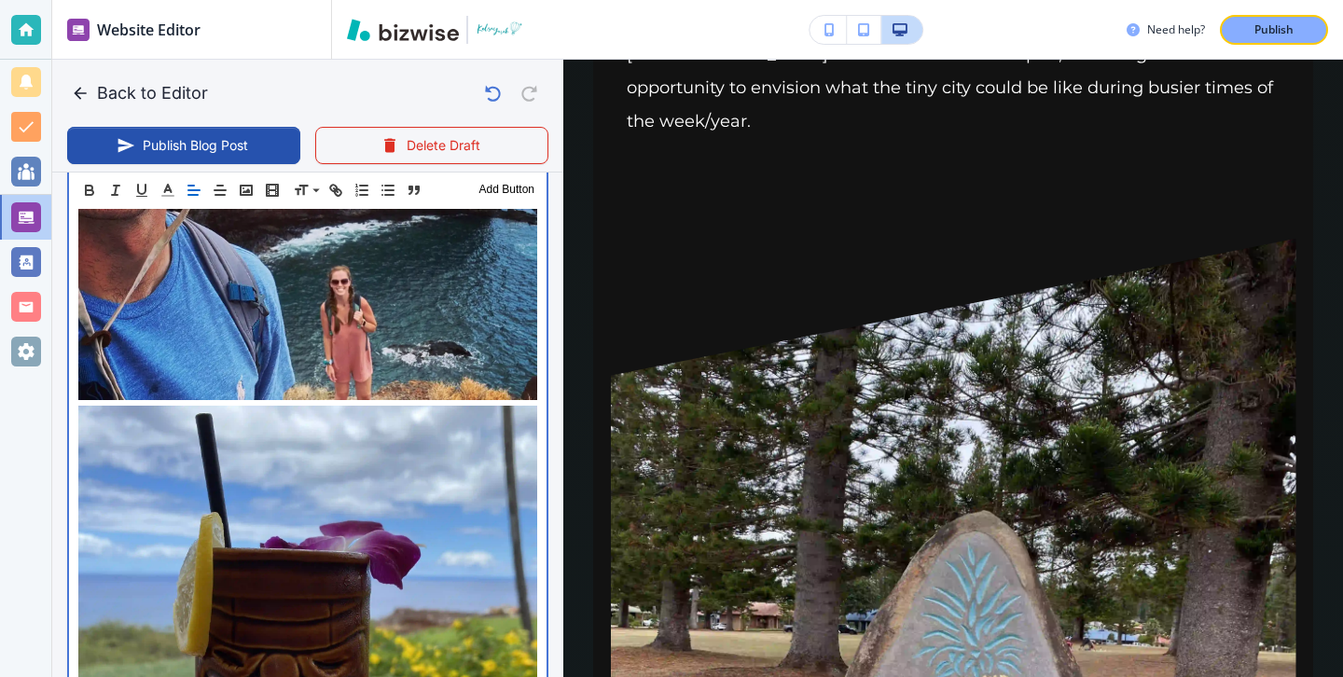
scroll to position [5297, 0]
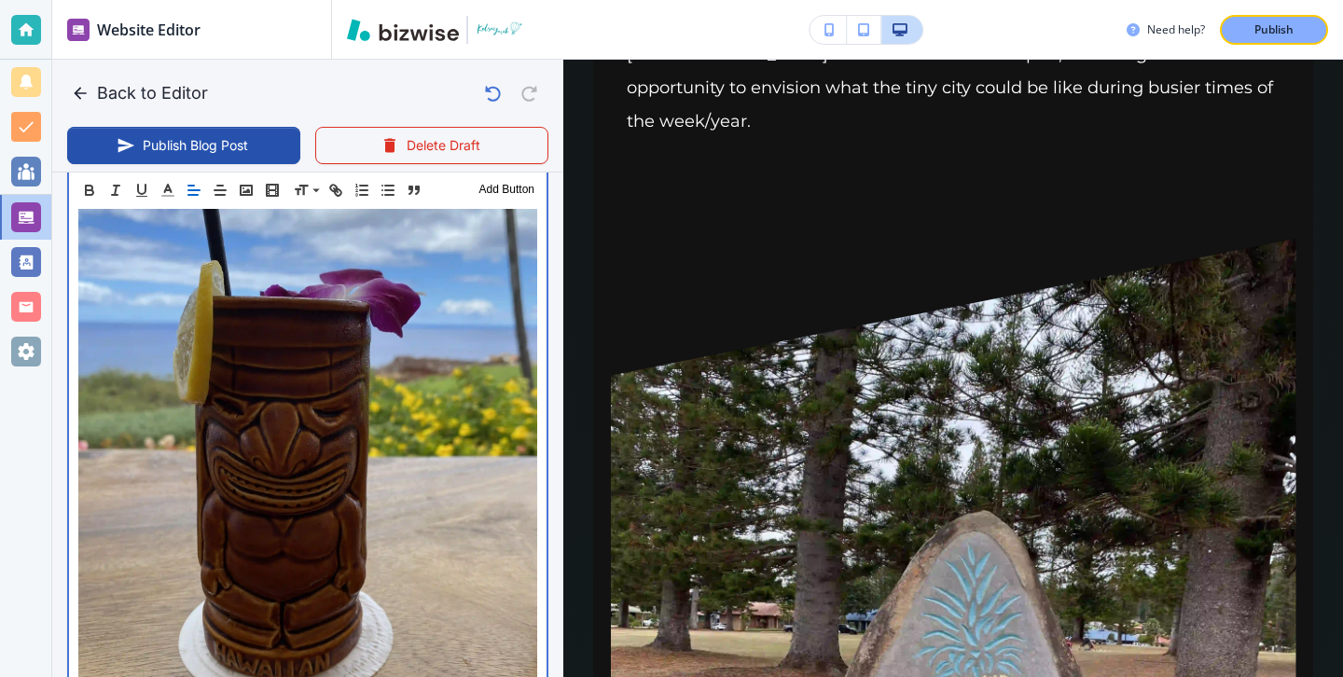
click at [81, 555] on p "Hiking [PERSON_NAME]'s Trail" at bounding box center [307, 474] width 459 height 640
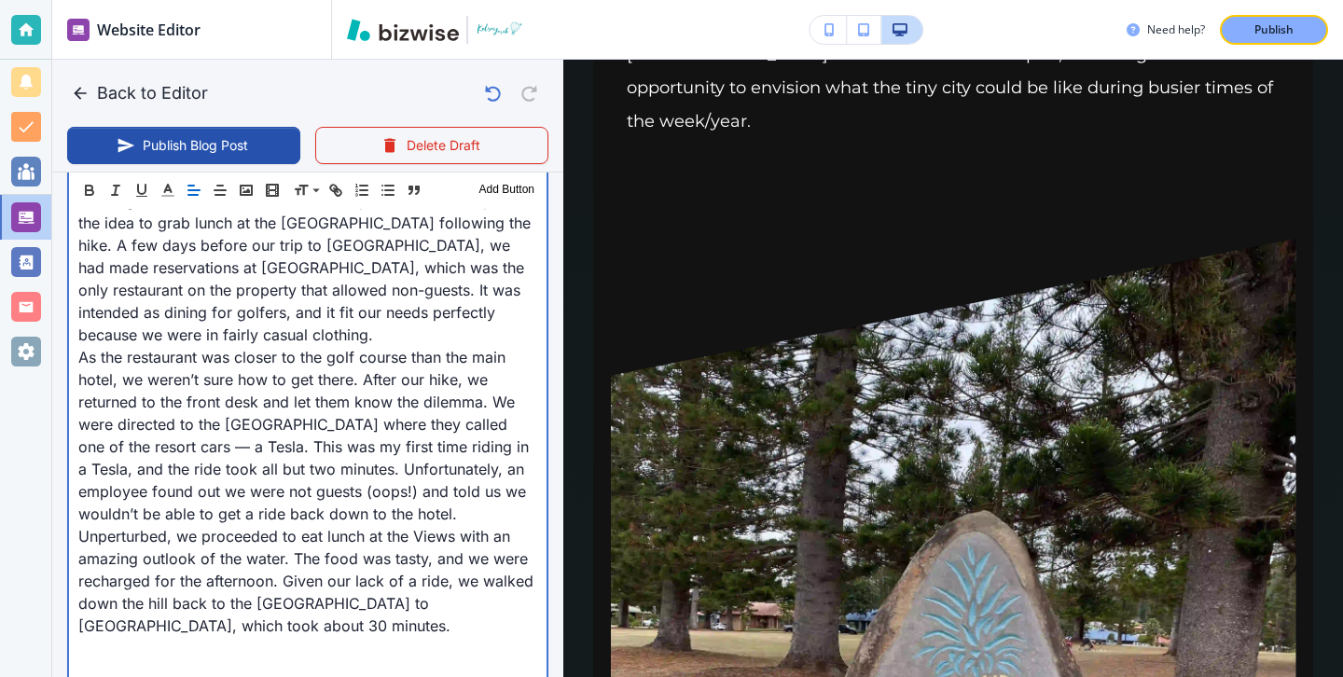
scroll to position [5307, 0]
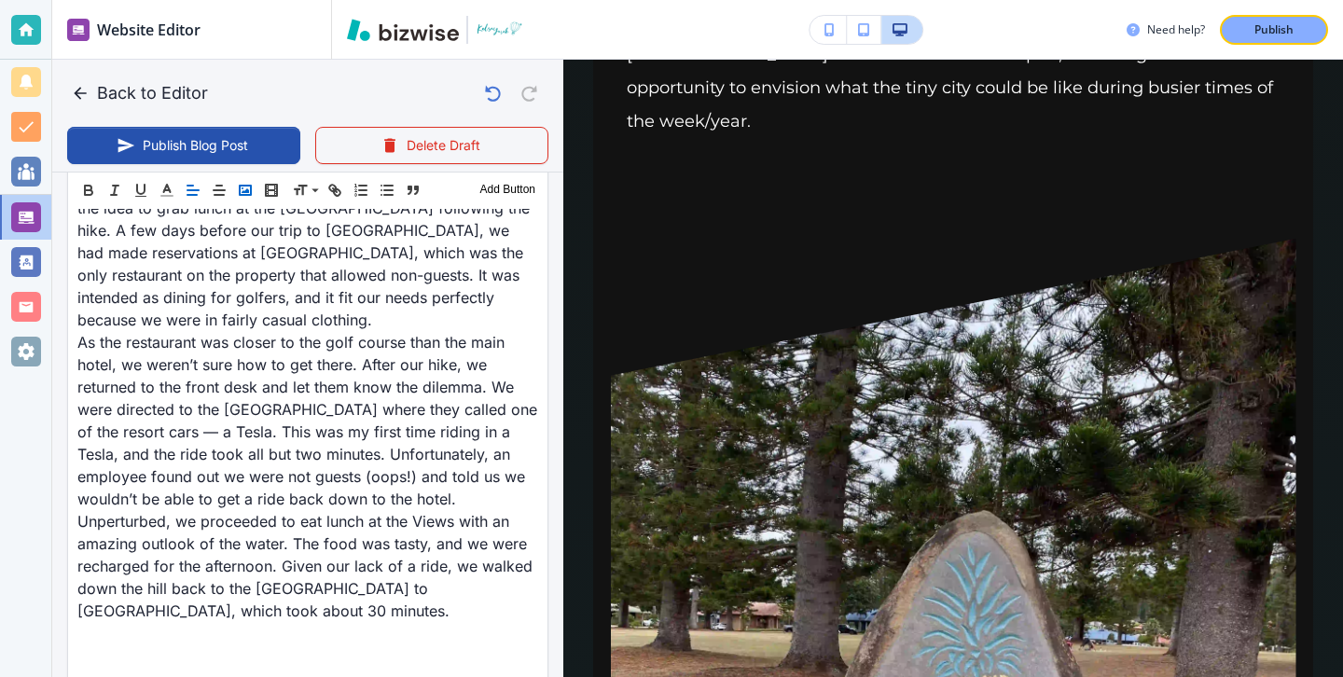
click at [255, 192] on button "button" at bounding box center [245, 190] width 26 height 22
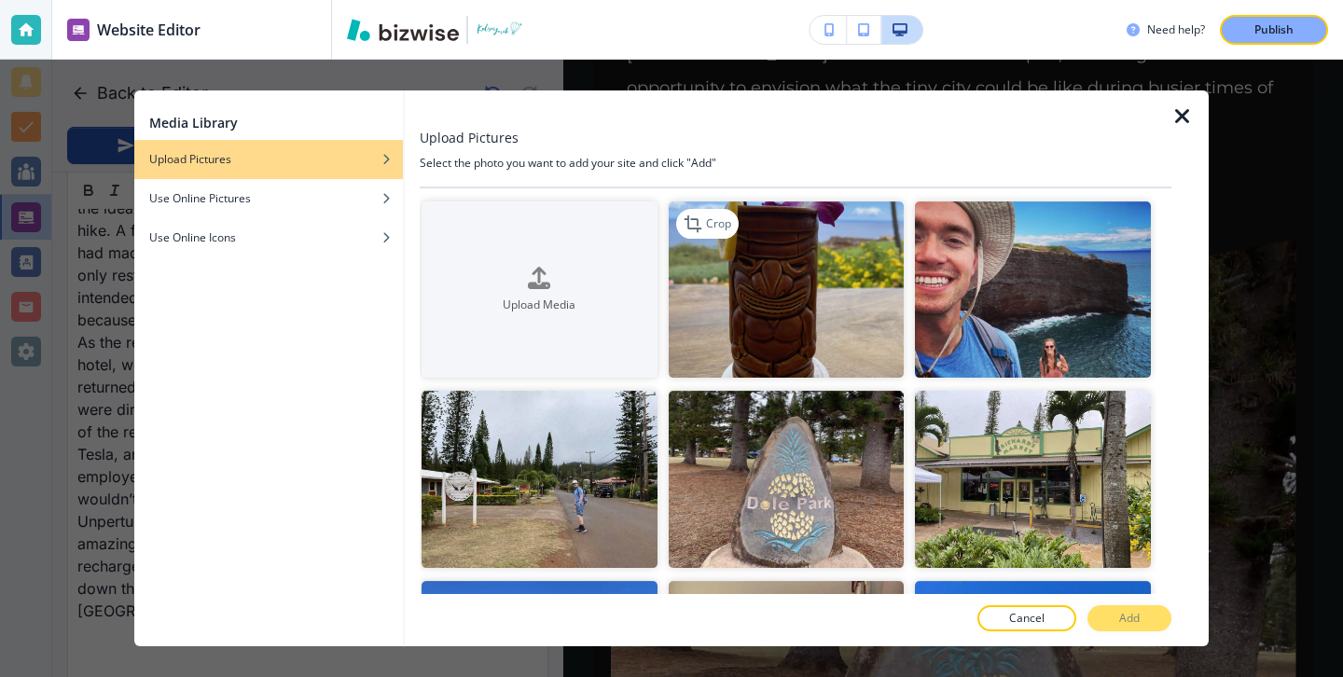
scroll to position [5314, 0]
click at [784, 246] on img "button" at bounding box center [787, 289] width 236 height 176
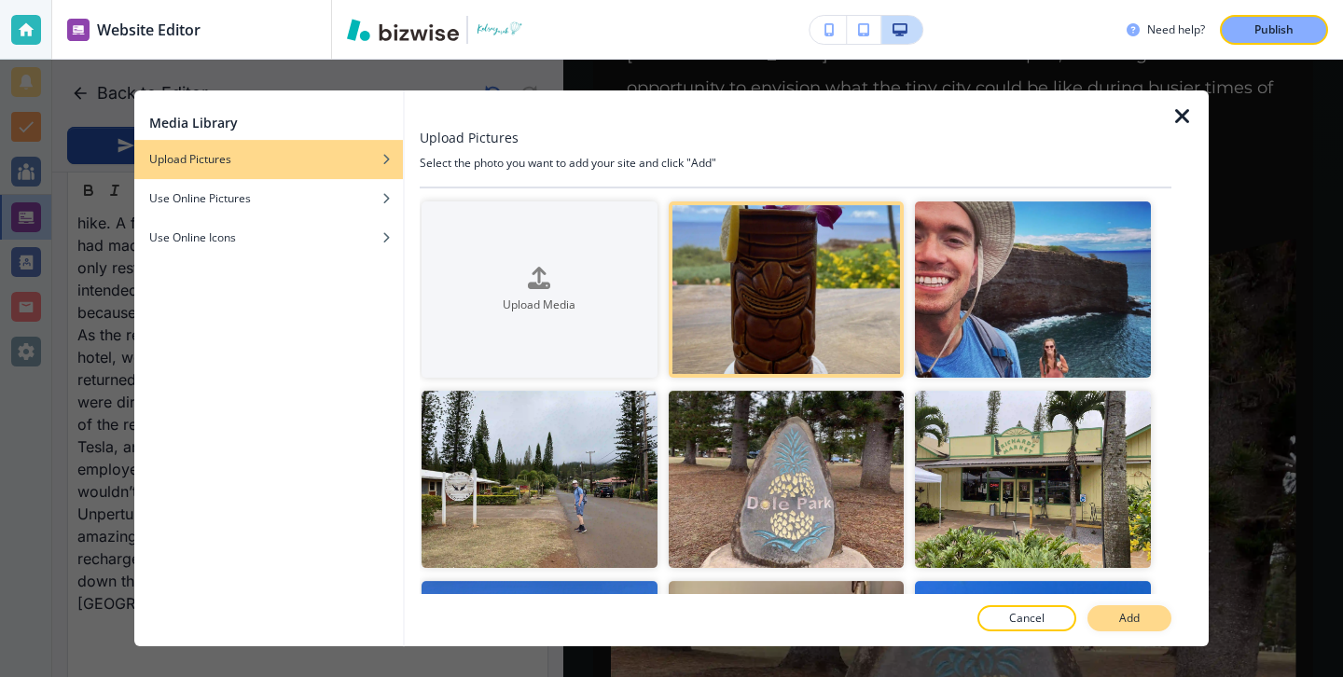
click at [1102, 629] on button "Add" at bounding box center [1129, 618] width 84 height 26
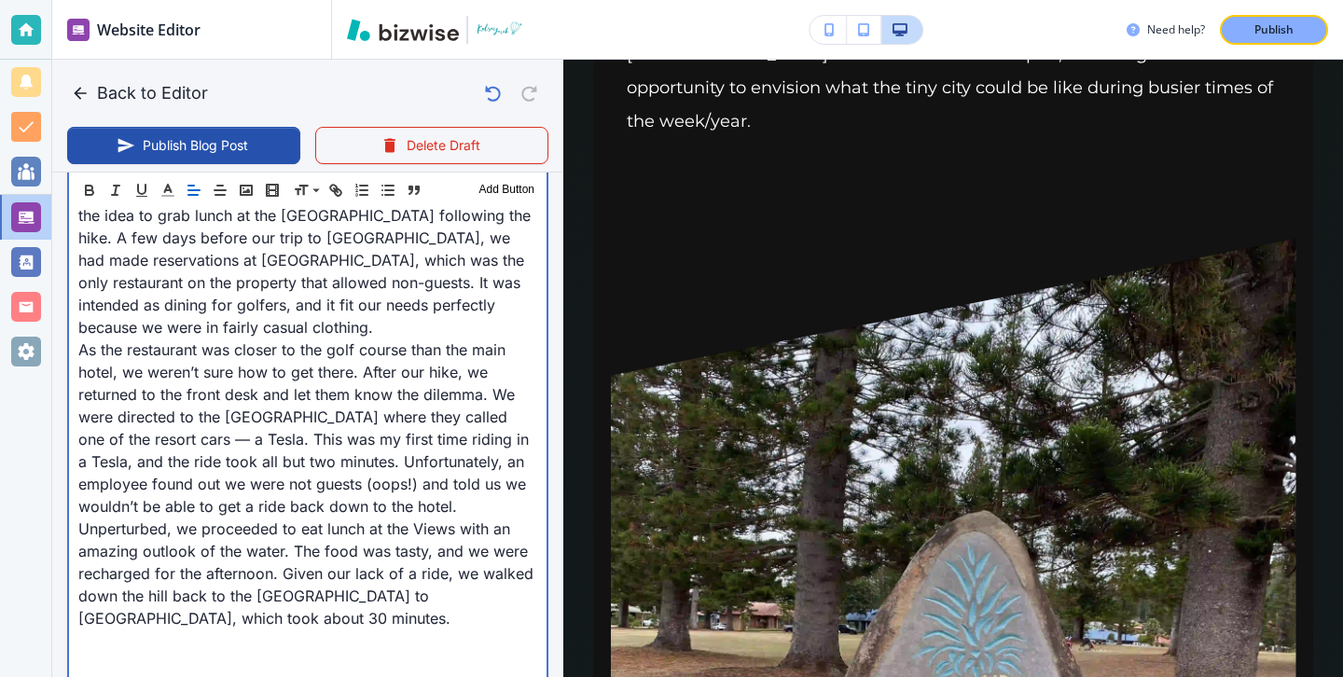
scroll to position [6050, 0]
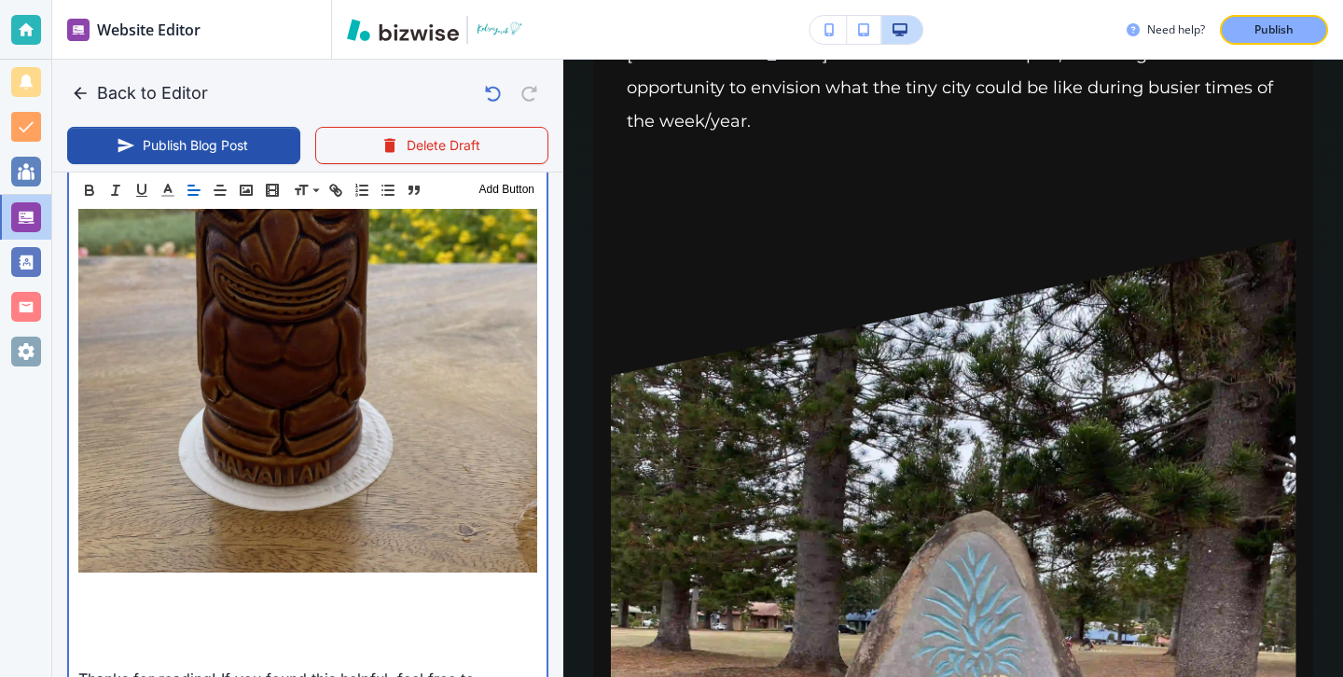
click at [353, 600] on p at bounding box center [307, 611] width 459 height 22
click at [211, 333] on p at bounding box center [307, 269] width 459 height 617
click at [203, 578] on p at bounding box center [307, 589] width 459 height 22
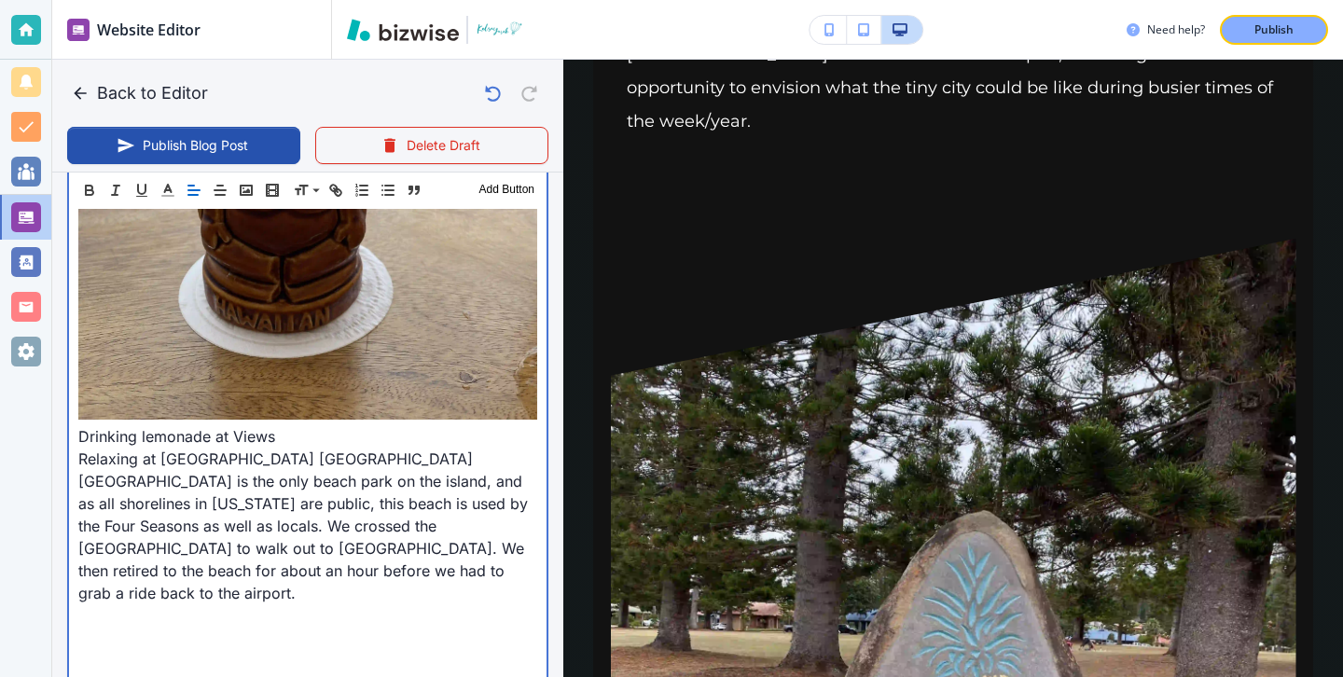
scroll to position [6203, 0]
click at [210, 649] on p at bounding box center [307, 660] width 459 height 22
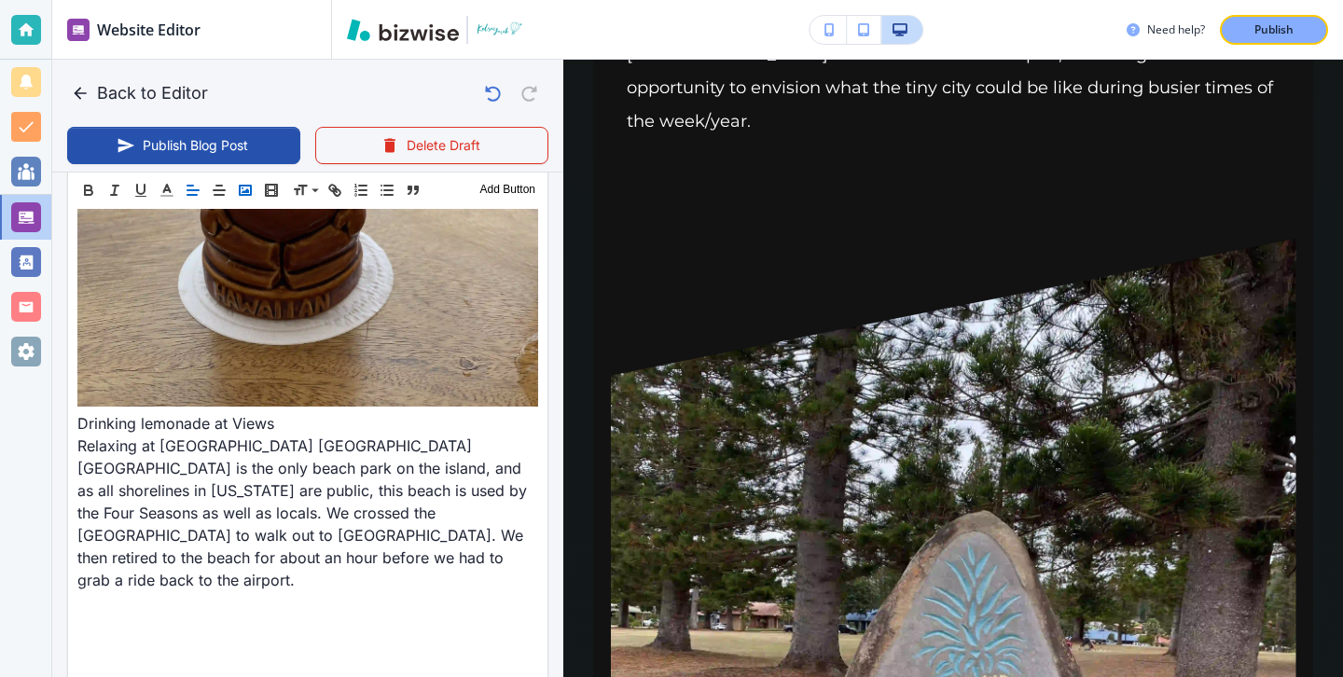
click at [257, 187] on button "button" at bounding box center [245, 190] width 26 height 22
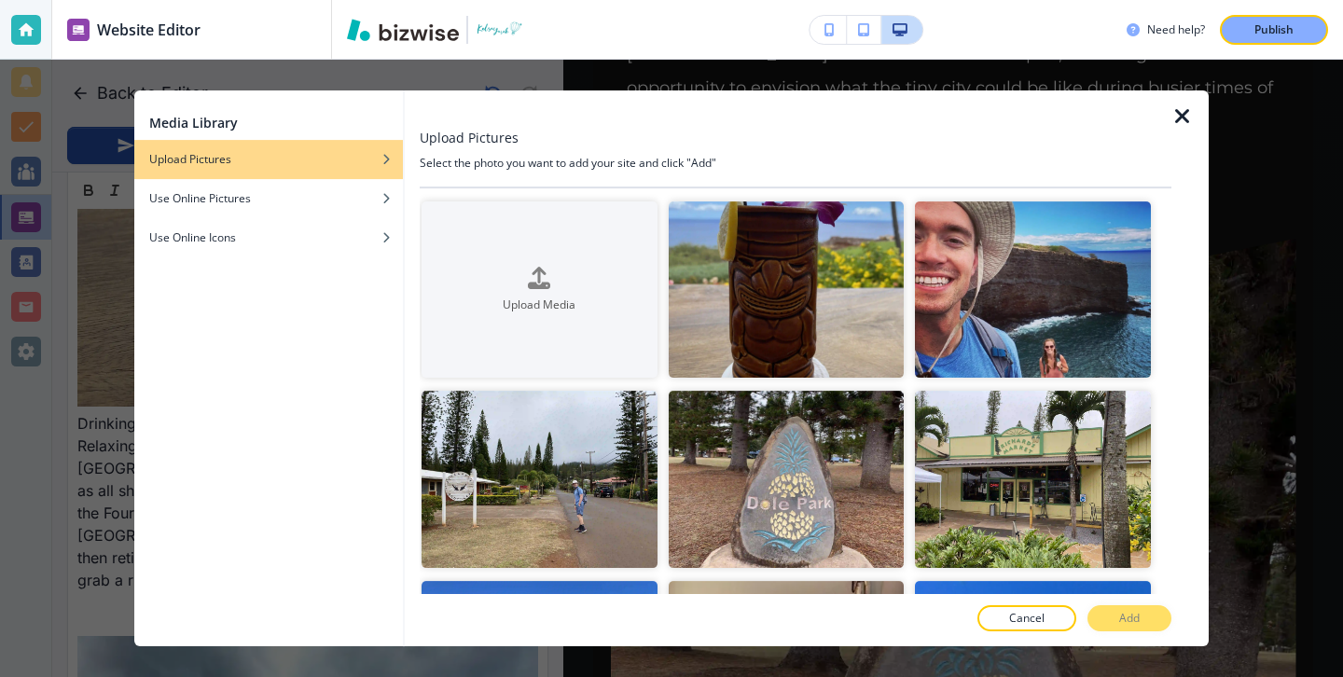
click at [1187, 117] on icon "button" at bounding box center [1182, 116] width 22 height 22
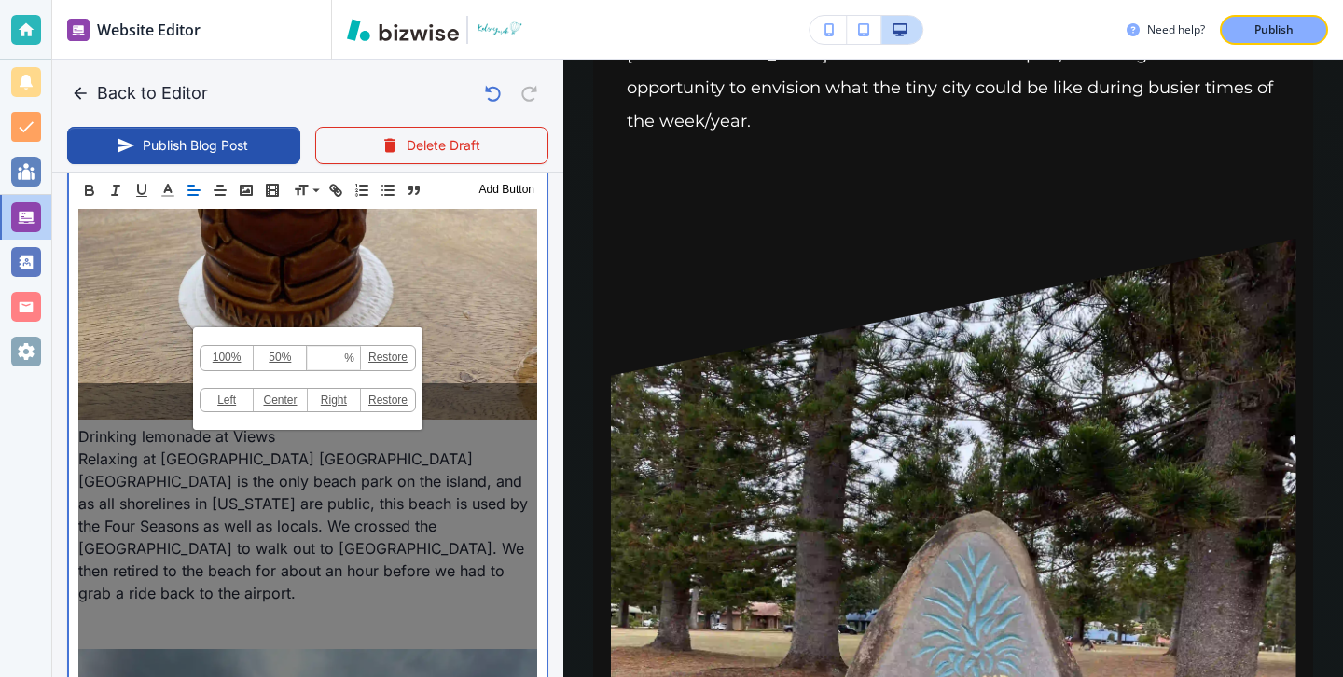
click at [167, 627] on p at bounding box center [307, 638] width 459 height 22
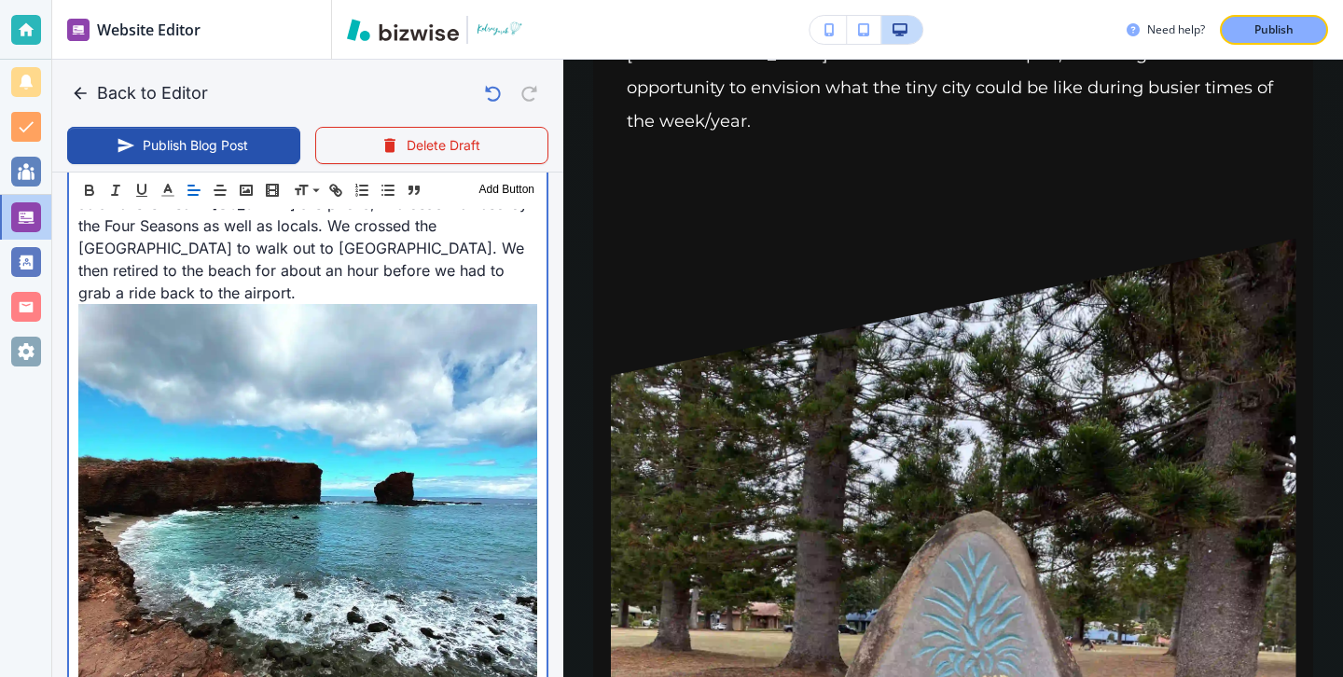
scroll to position [6582, 0]
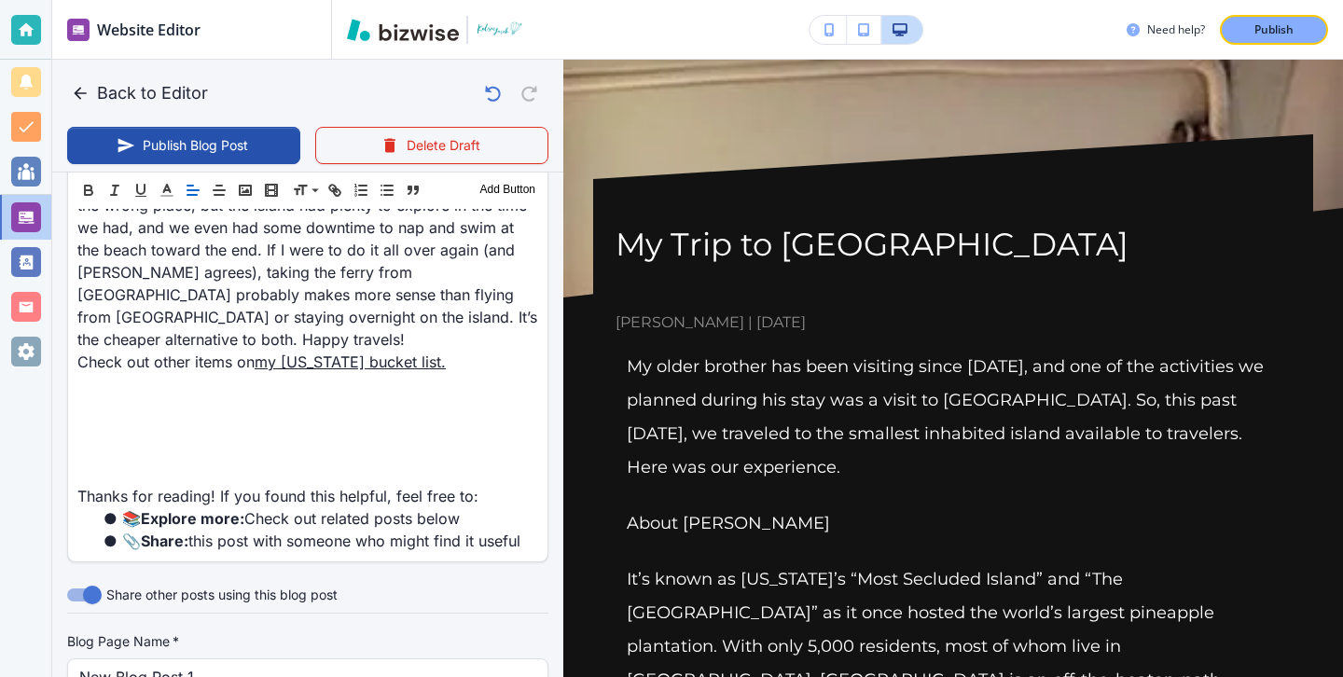
scroll to position [7592, 0]
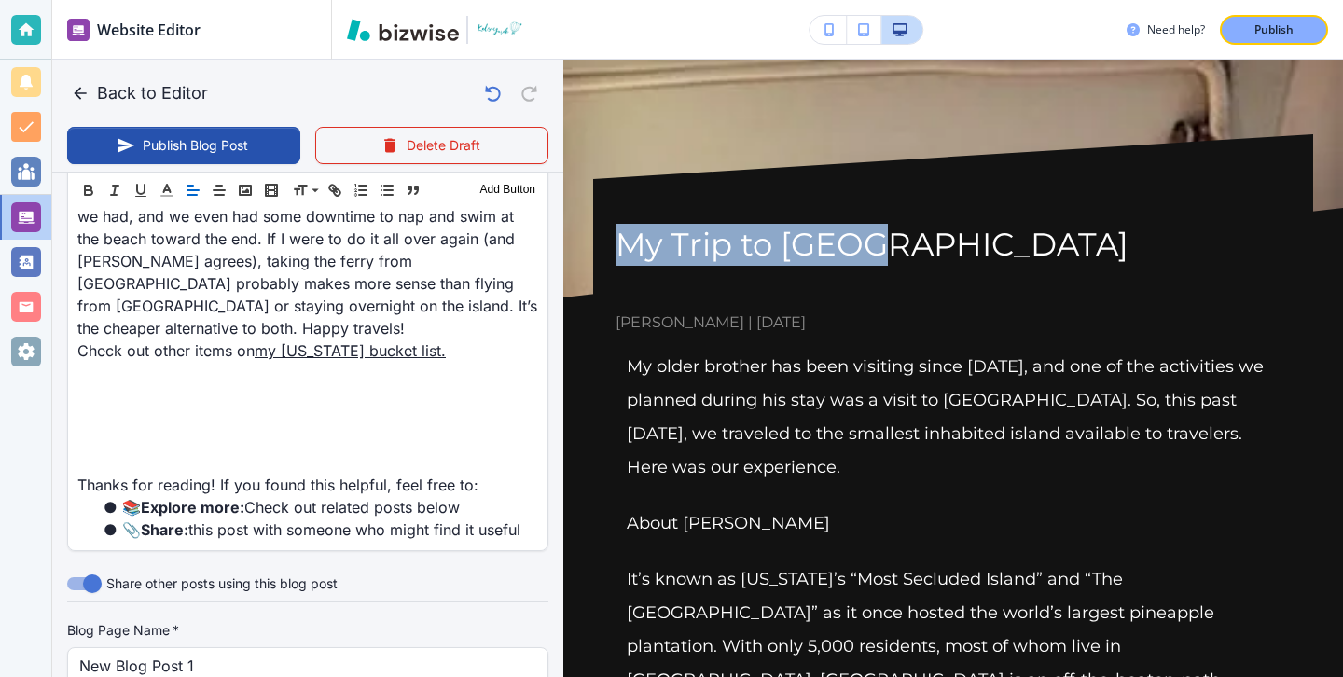
drag, startPoint x: 888, startPoint y: 273, endPoint x: 603, endPoint y: 242, distance: 286.2
copy h1 "My Trip to [GEOGRAPHIC_DATA]"
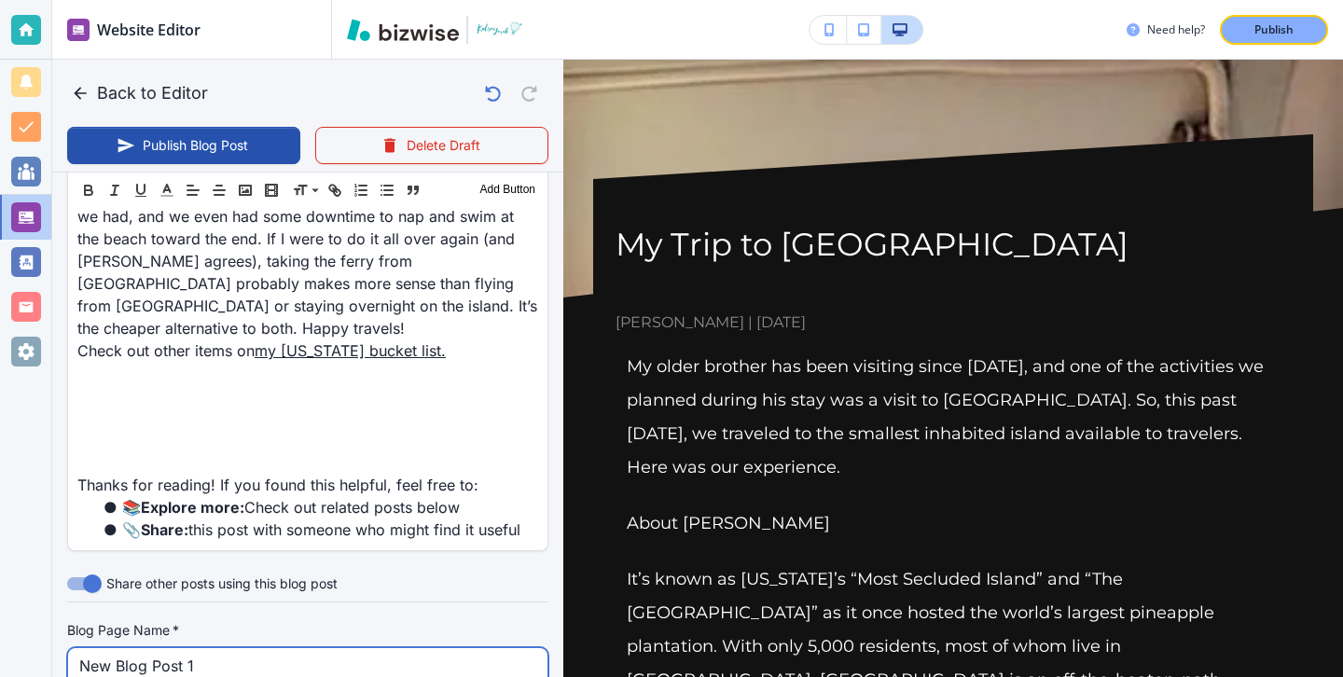
click at [285, 648] on input "New Blog Post 1" at bounding box center [307, 665] width 457 height 35
paste input "My Trip to [GEOGRAPHIC_DATA]"
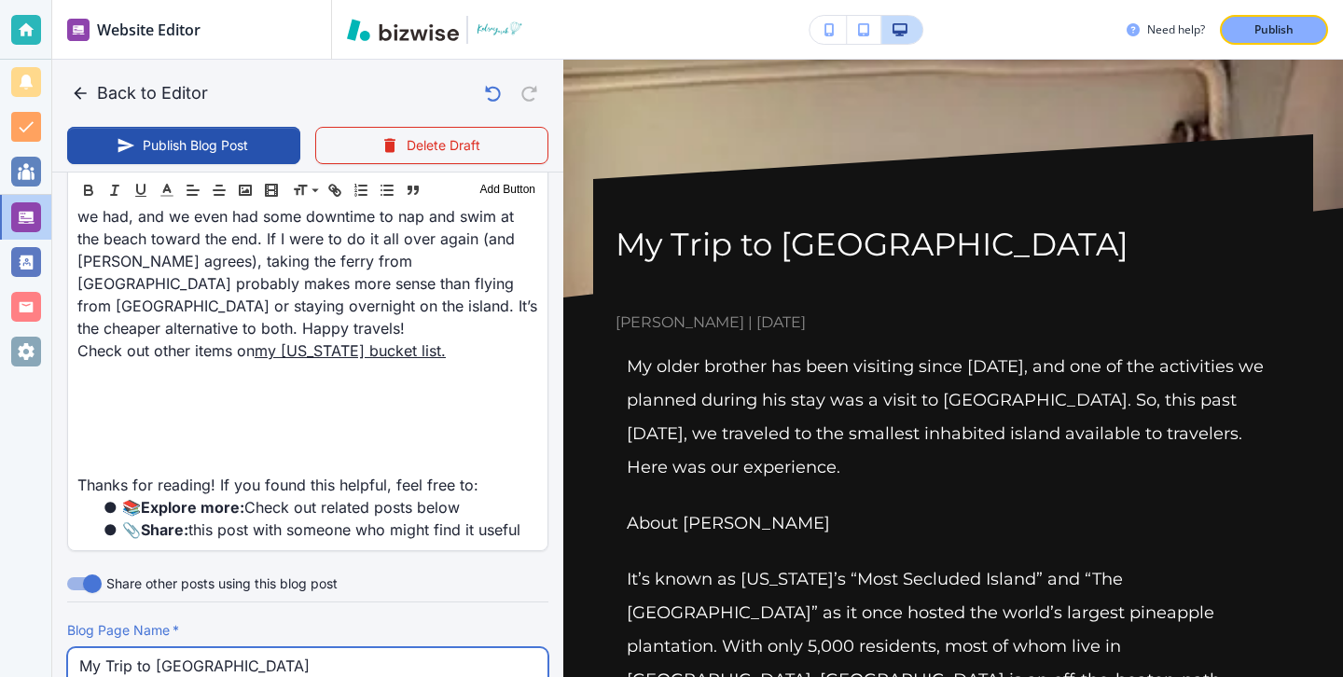
type input "My Trip to [GEOGRAPHIC_DATA]"
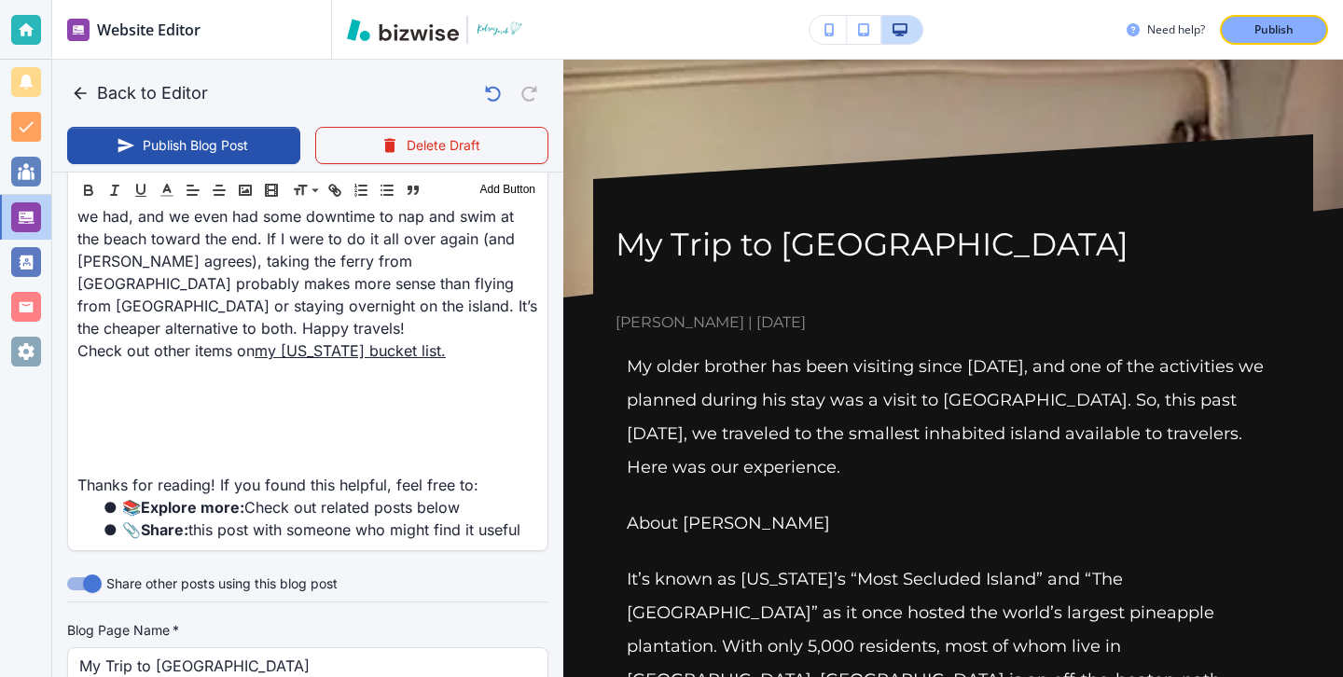
drag, startPoint x: 401, startPoint y: 471, endPoint x: 135, endPoint y: 471, distance: 265.7
type input "my-trip-to-lanai"
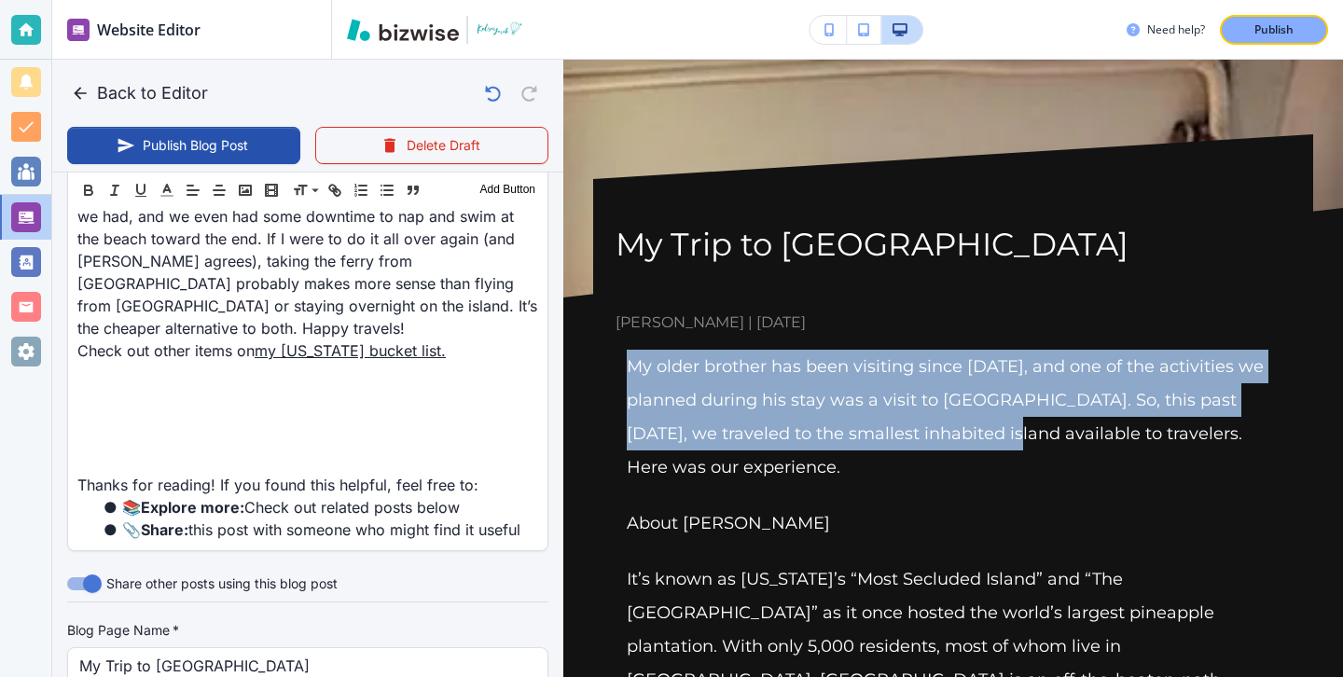
drag, startPoint x: 614, startPoint y: 369, endPoint x: 966, endPoint y: 442, distance: 359.0
copy p "My older brother has been visiting since [DATE], and one of the activities we p…"
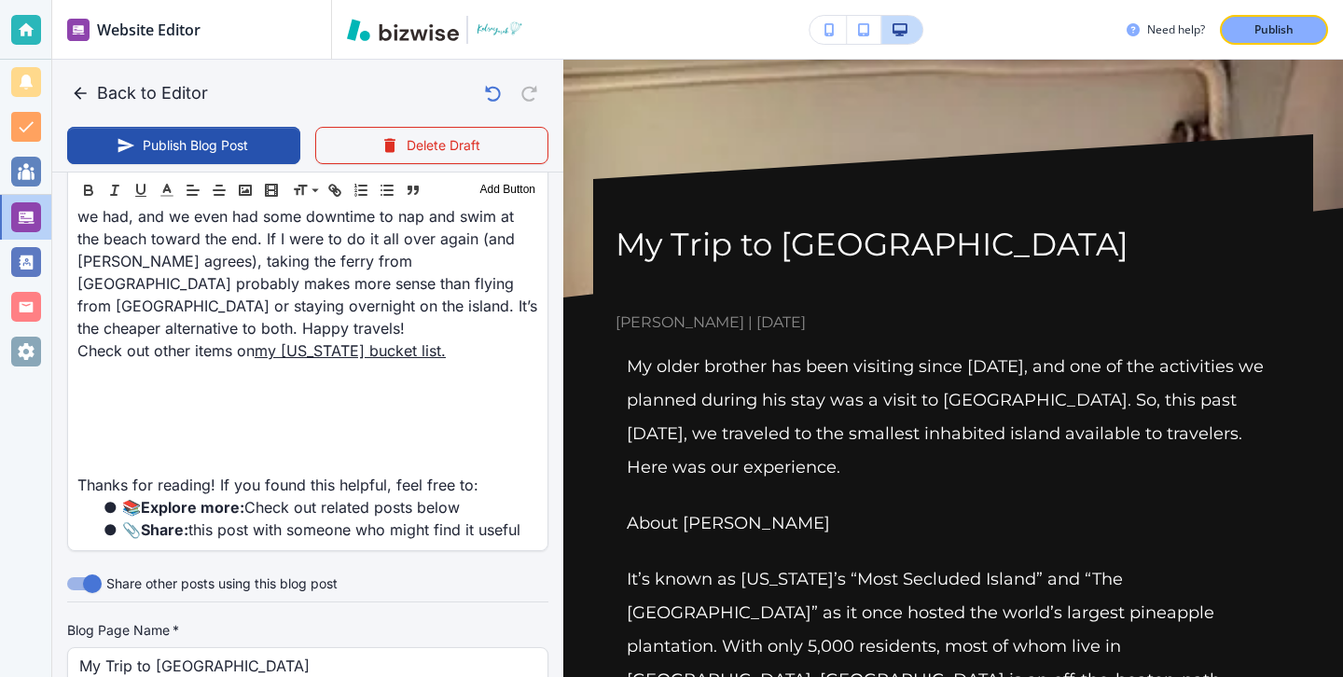
paste input "My older brother has been visiting since [DATE], and one of the activities we p…"
drag, startPoint x: 441, startPoint y: 548, endPoint x: 754, endPoint y: 555, distance: 313.4
click at [1342, 555] on div "Back to Editor Publish Blog Post Delete Draft Your Blog is automatically saved …" at bounding box center [1343, 338] width 0 height 677
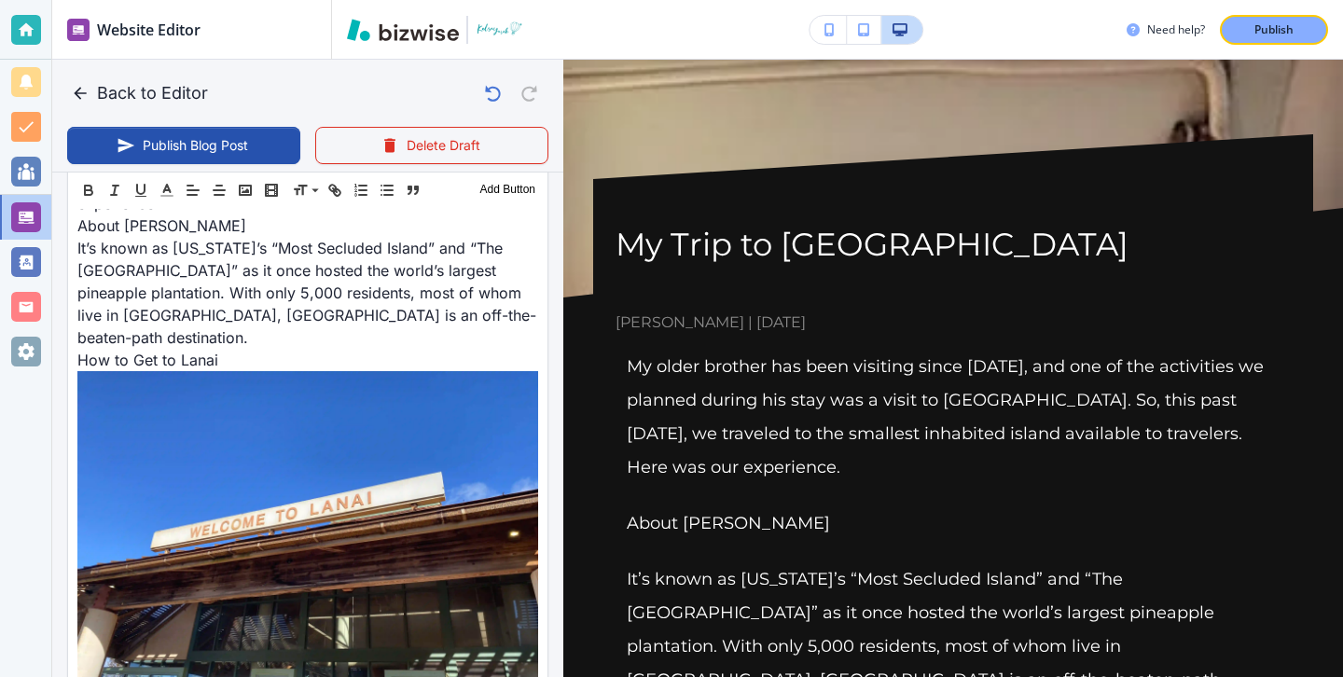
scroll to position [0, 0]
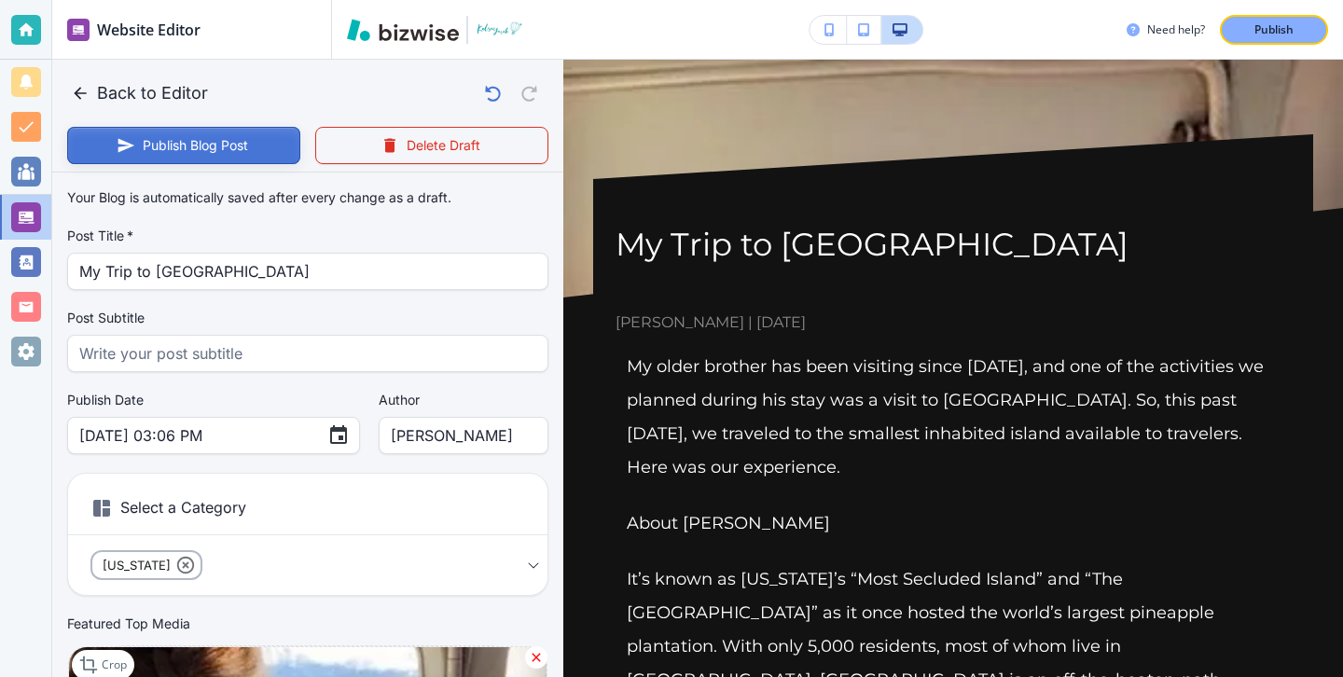
type input "My older brother has been visiting since [DATE], and one of the activities we p…"
click at [228, 134] on button "Publish Blog Post" at bounding box center [183, 145] width 233 height 37
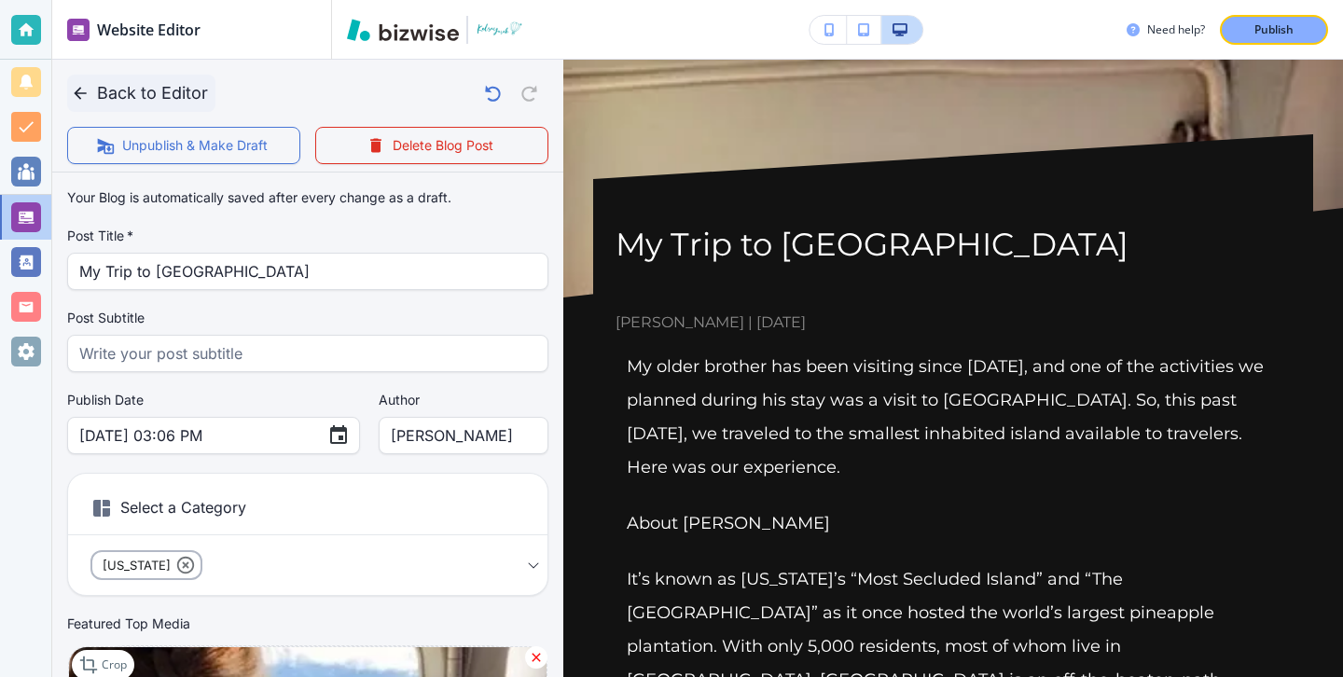
click at [90, 102] on button "Back to Editor" at bounding box center [141, 93] width 148 height 37
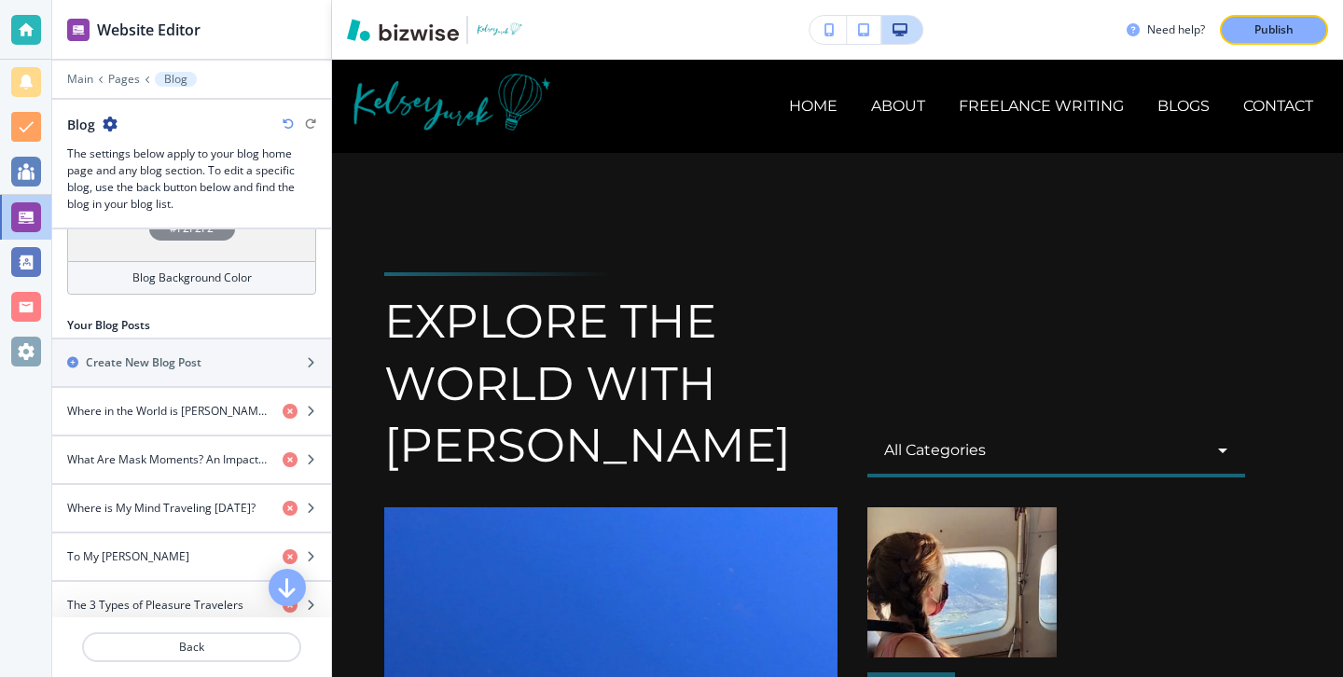
scroll to position [694, 0]
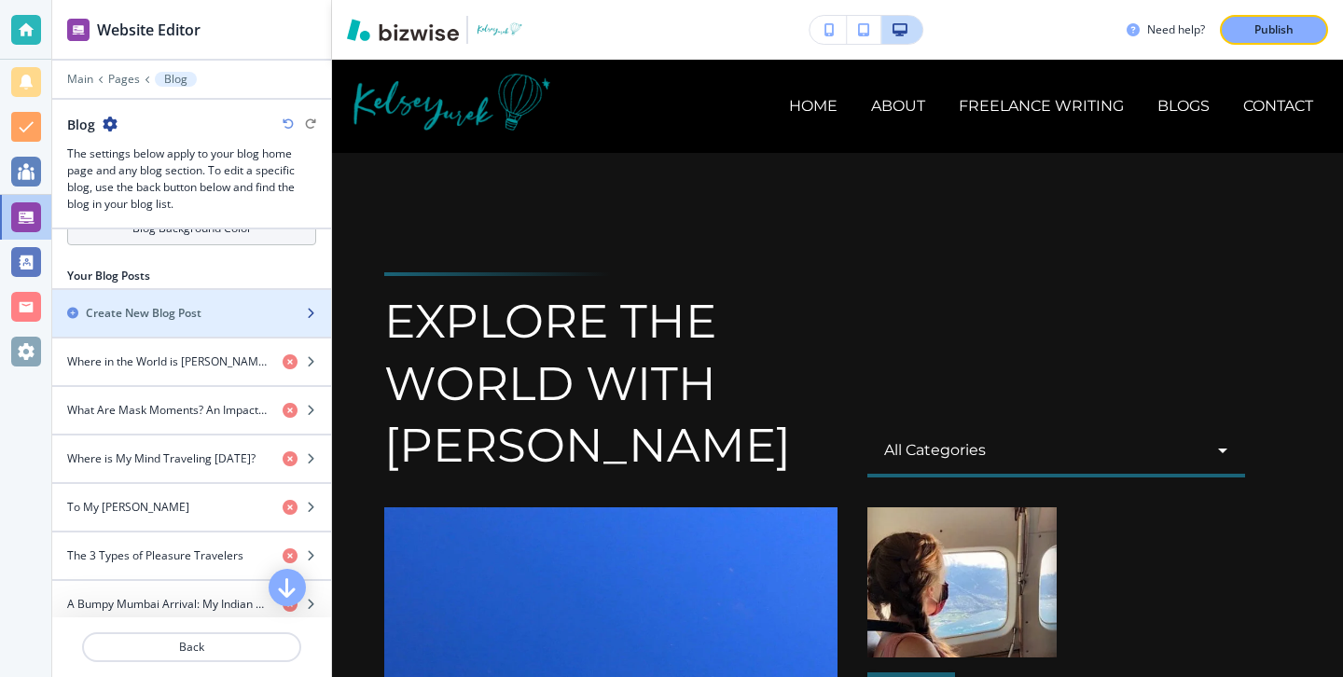
click at [181, 305] on h2 "Create New Blog Post" at bounding box center [144, 313] width 116 height 17
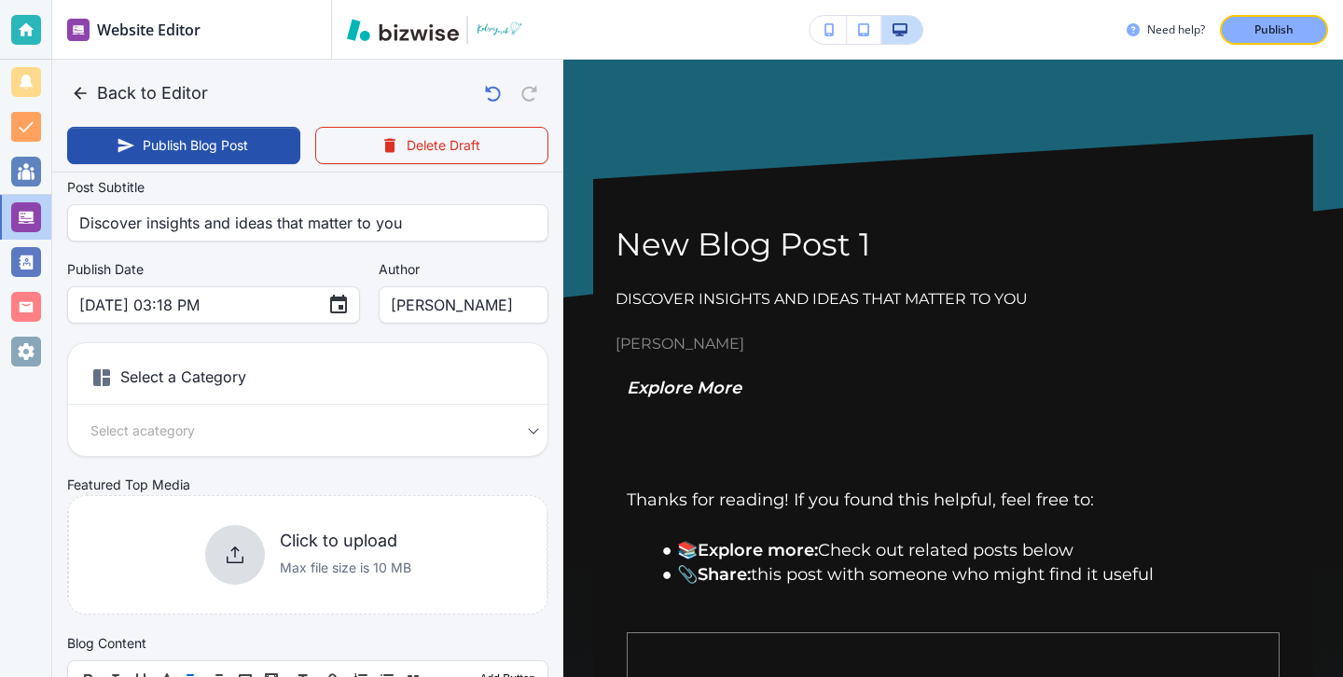
scroll to position [216, 0]
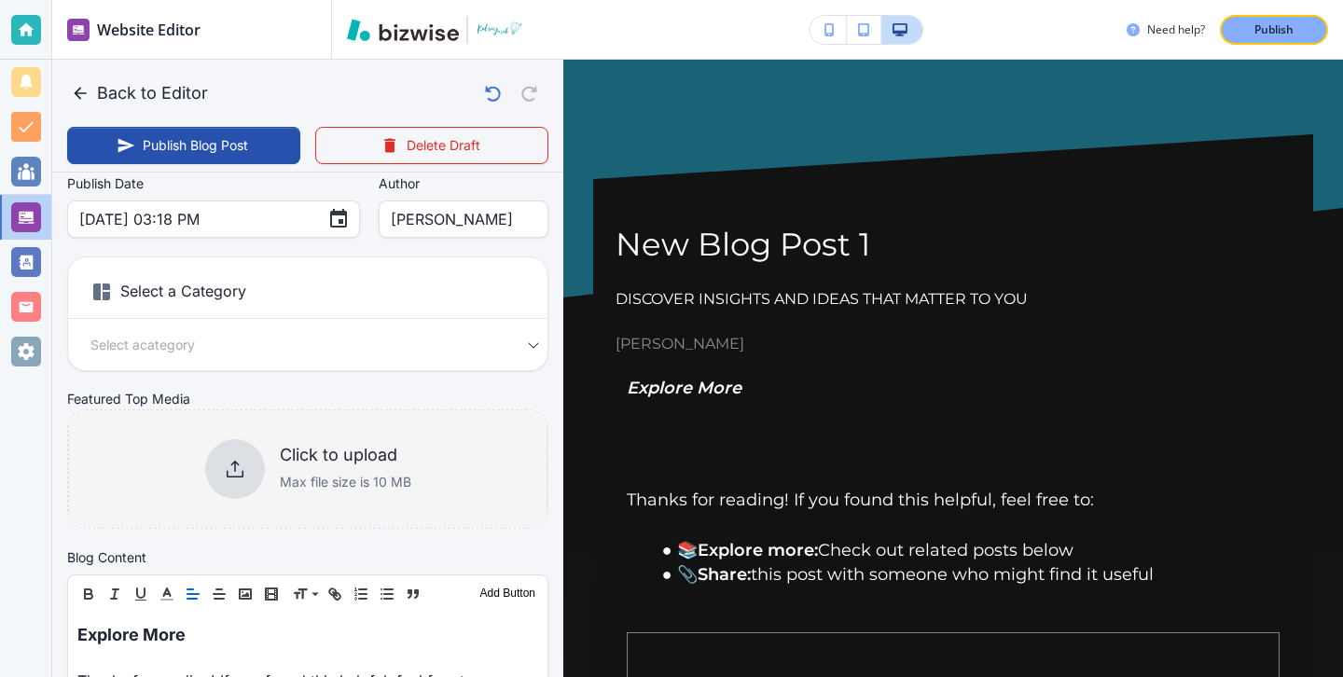
click at [269, 509] on div "Click to upload Max file size is 10 MB" at bounding box center [307, 468] width 479 height 151
type input "[DATE] 03:23 PM"
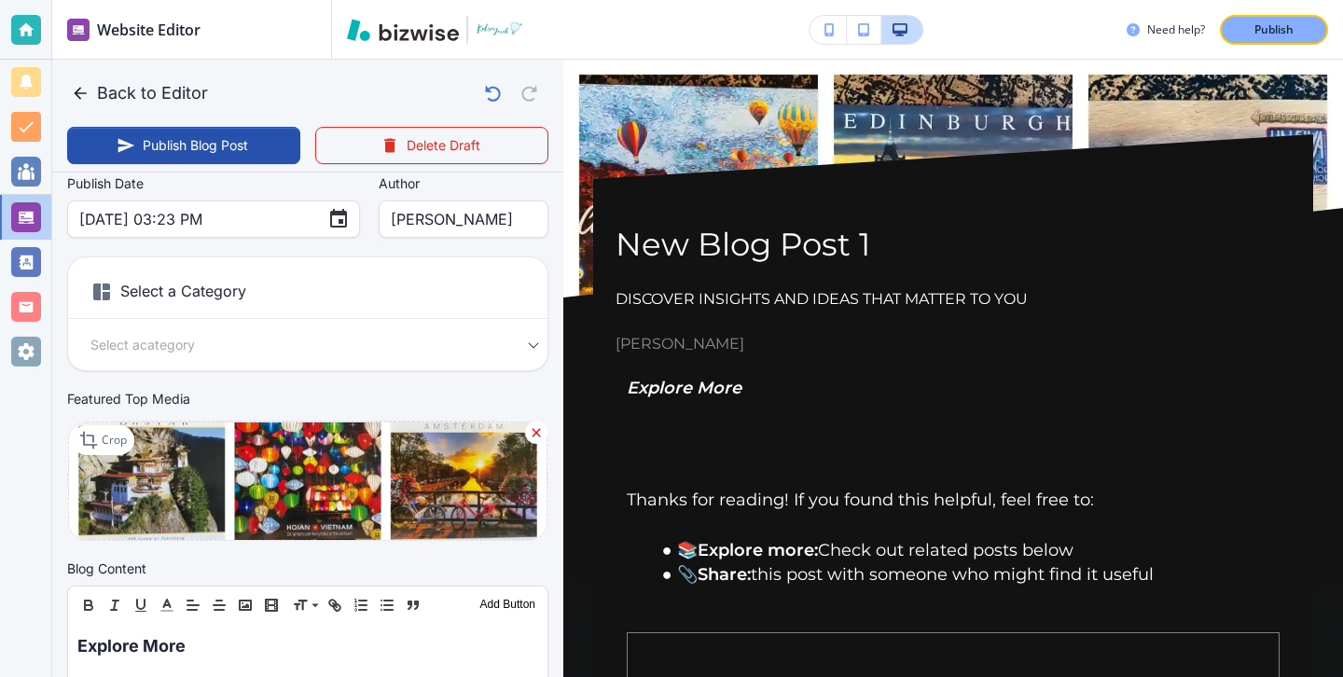
scroll to position [0, 0]
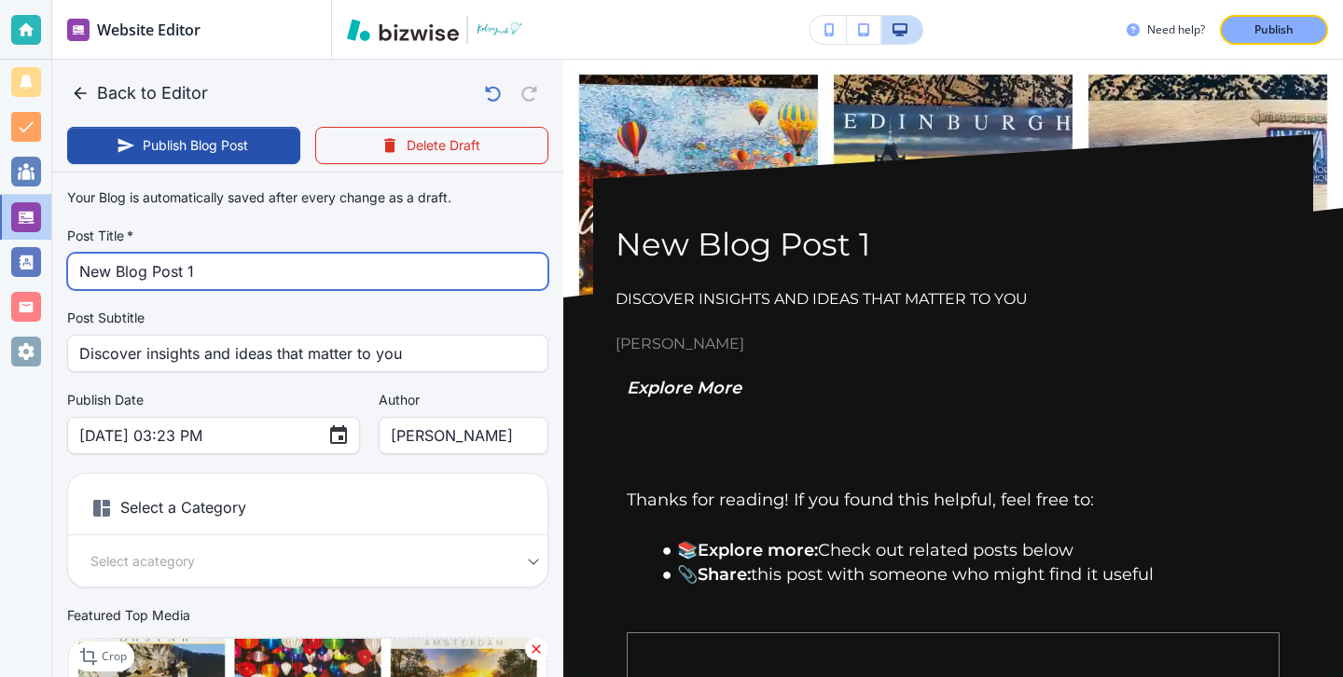
click at [364, 273] on input "New Blog Post 1" at bounding box center [307, 271] width 457 height 35
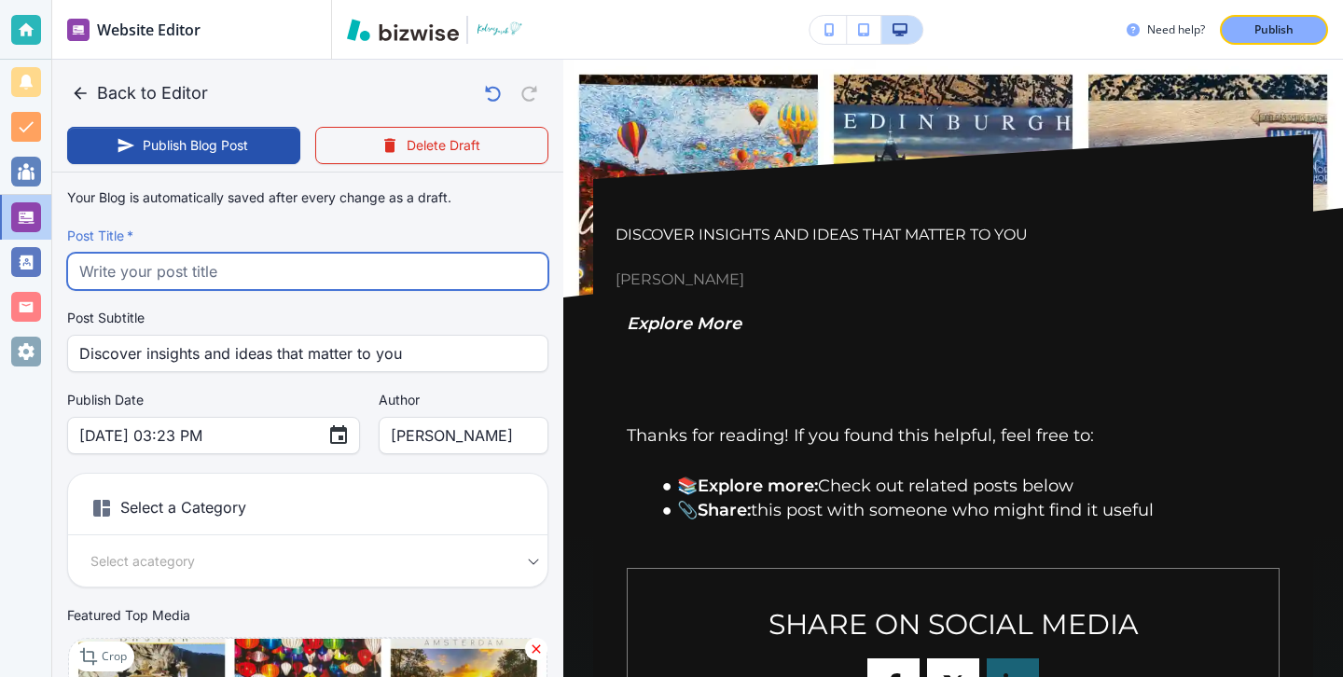
paste input "My Complete Postcard Collection"
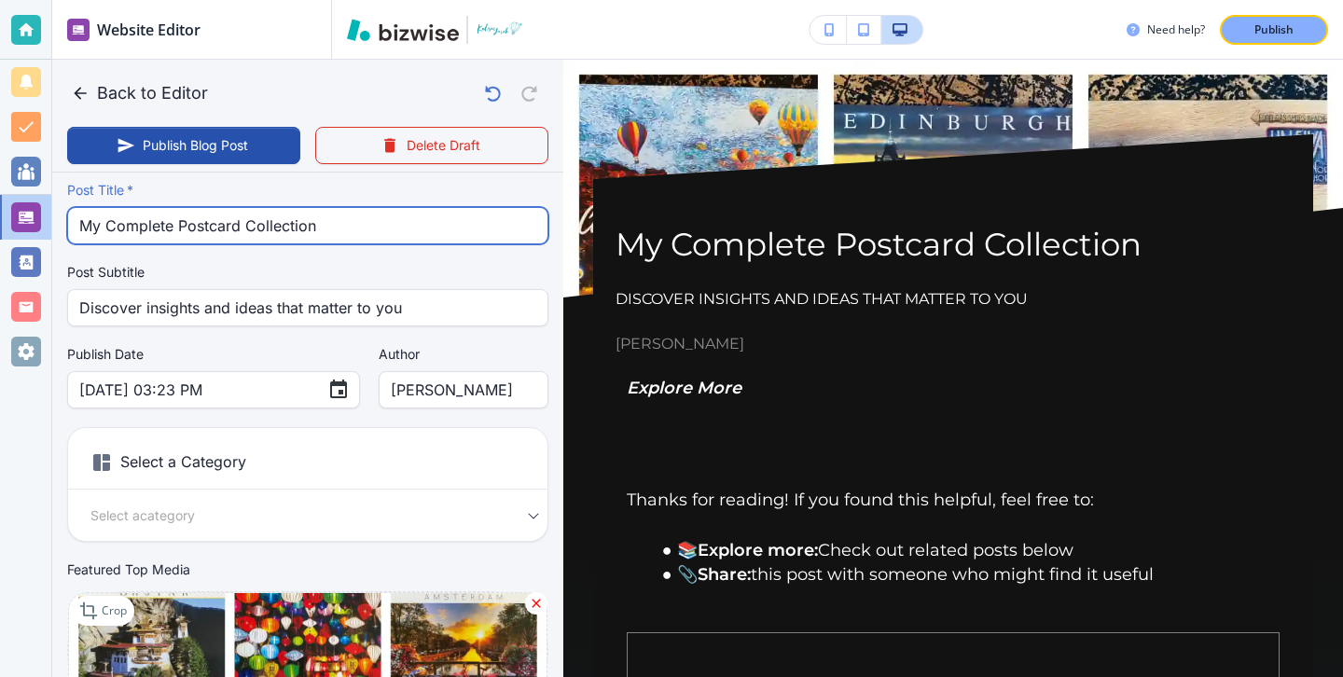
scroll to position [45, 0]
type input "My Complete Postcard Collection"
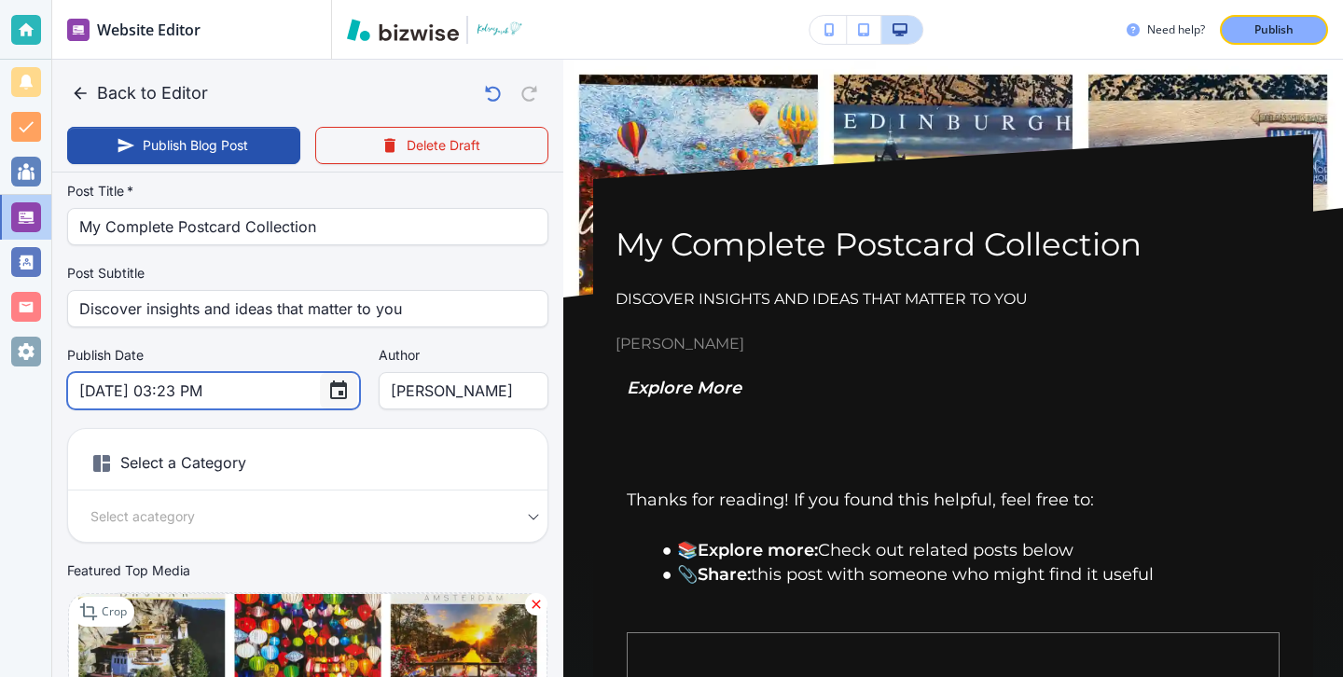
click at [327, 380] on icon "Choose date, selected date is Sep 5, 2025" at bounding box center [338, 391] width 22 height 22
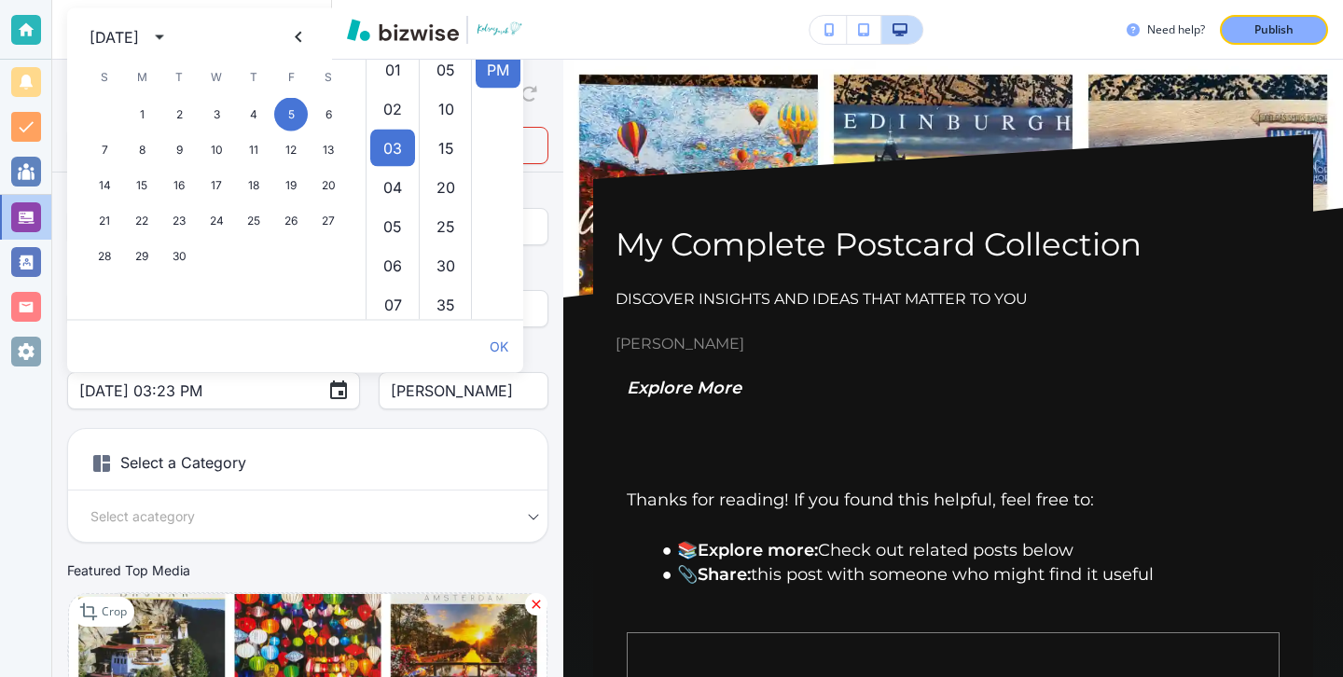
scroll to position [39, 0]
click at [171, 43] on icon "calendar view is open, switch to year view" at bounding box center [159, 37] width 22 height 22
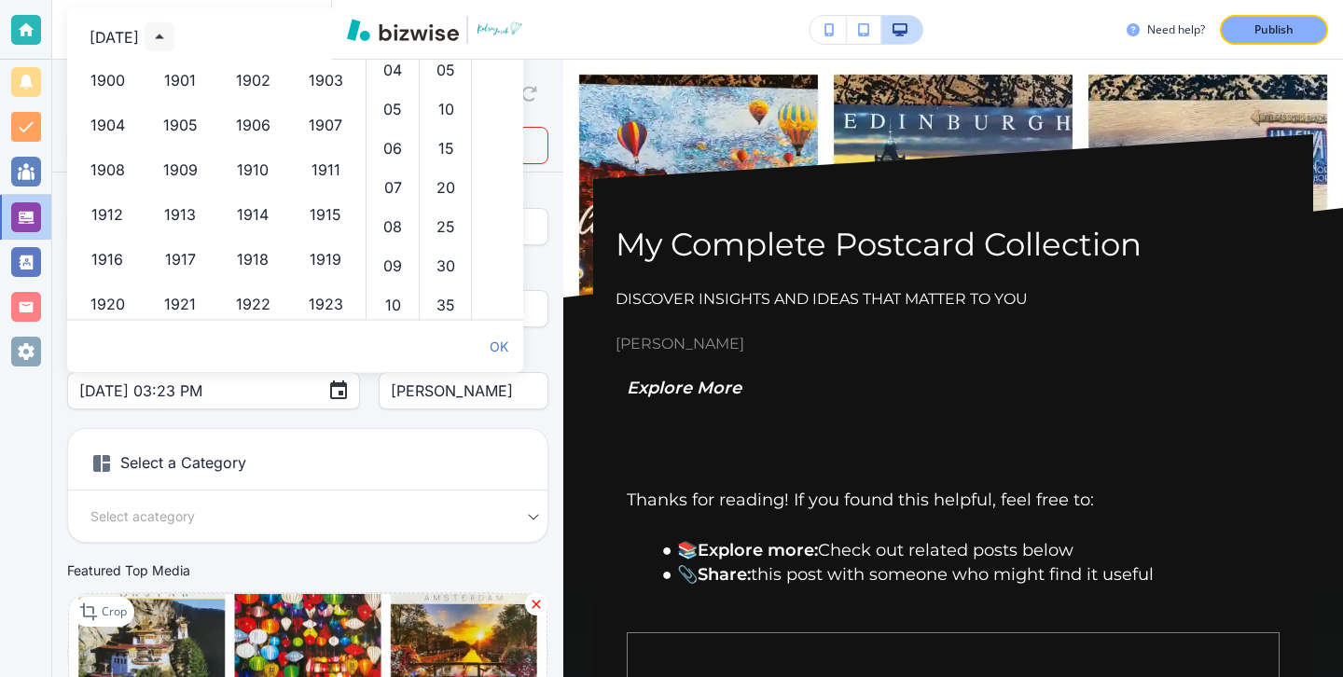
scroll to position [1279, 0]
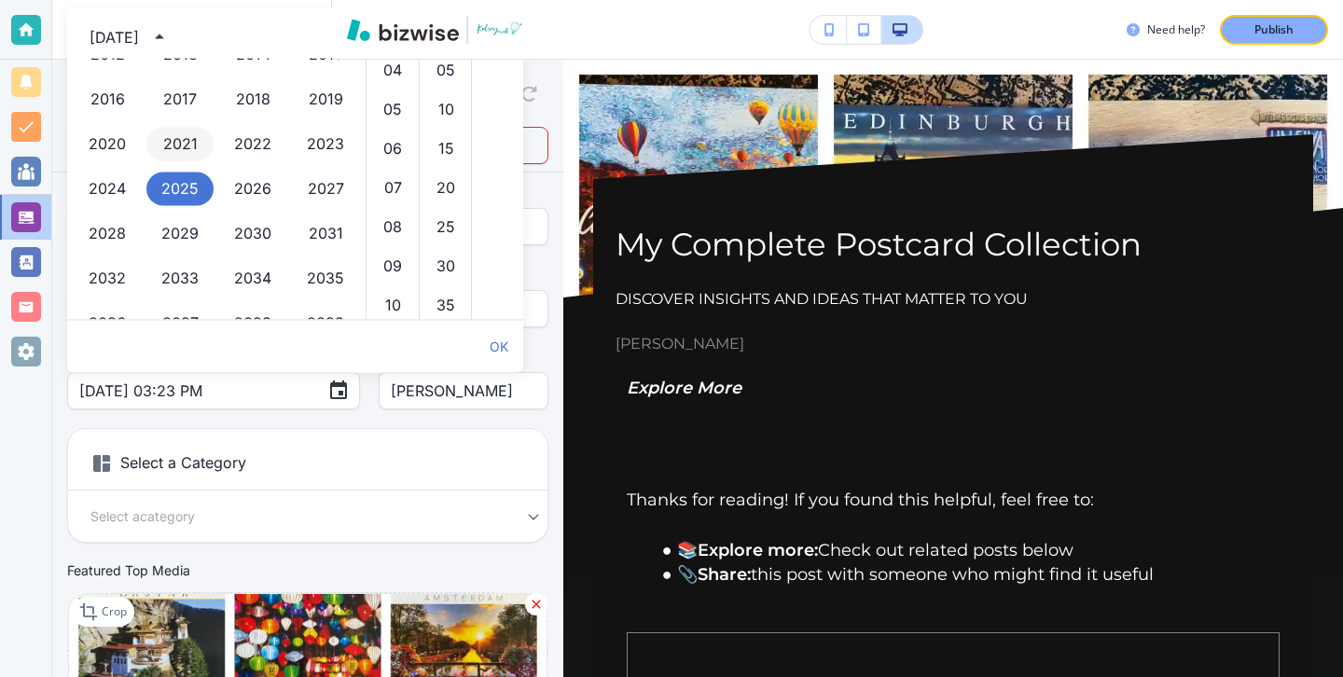
click at [176, 147] on button "2021" at bounding box center [179, 145] width 67 height 34
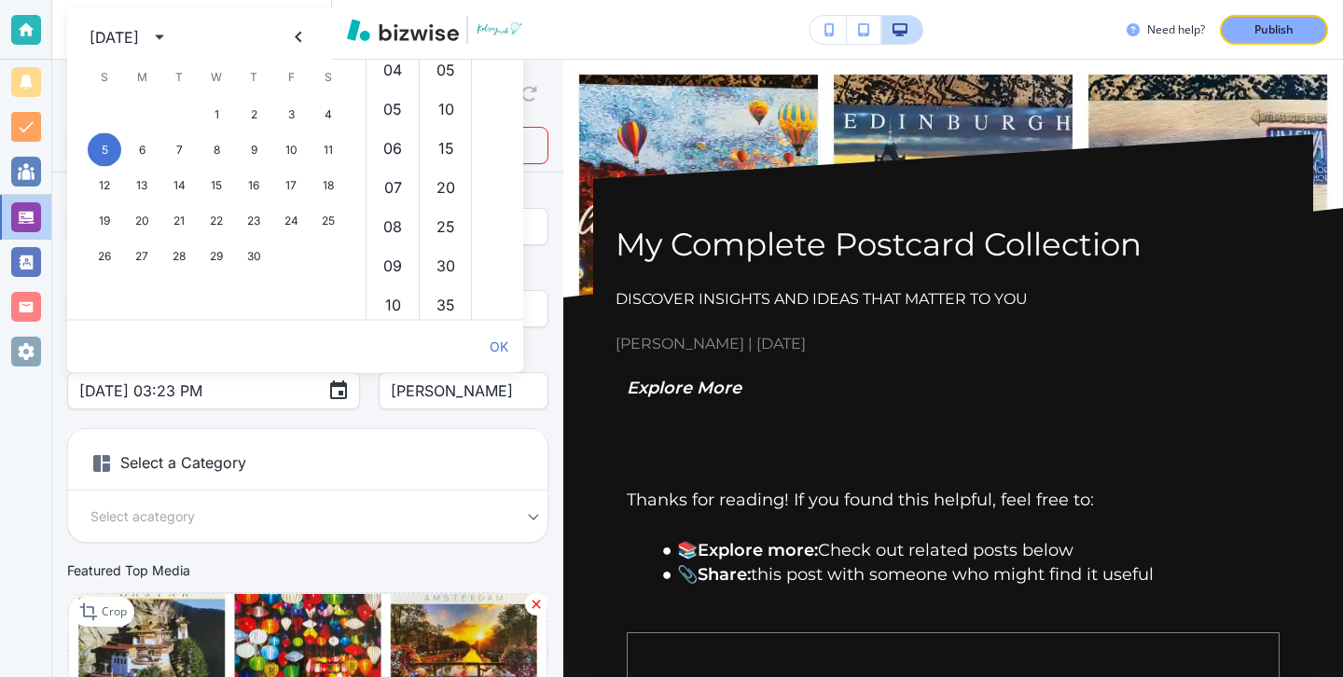
click at [308, 442] on div "Select a Category Select a category Select a Category" at bounding box center [307, 485] width 481 height 115
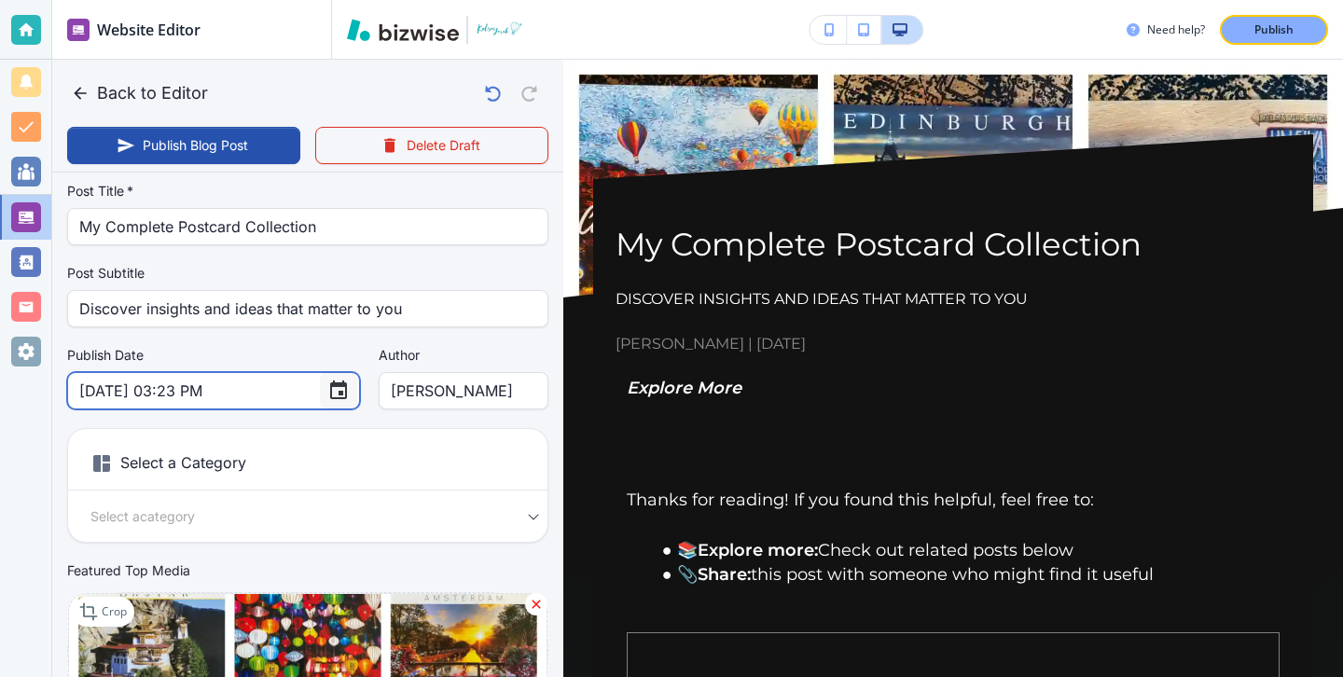
click at [327, 389] on icon "Choose date, selected date is Sep 5, 2021" at bounding box center [338, 391] width 22 height 22
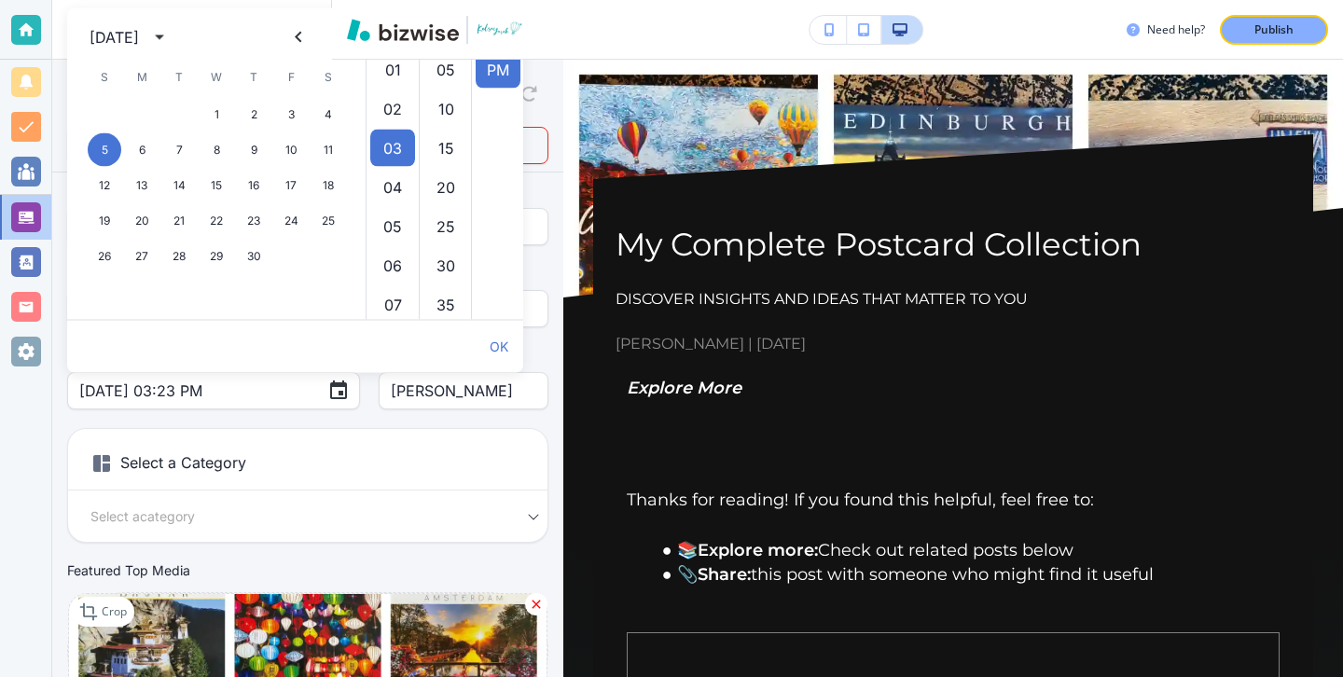
scroll to position [39, 0]
click at [171, 37] on icon "calendar view is open, switch to year view" at bounding box center [159, 37] width 22 height 22
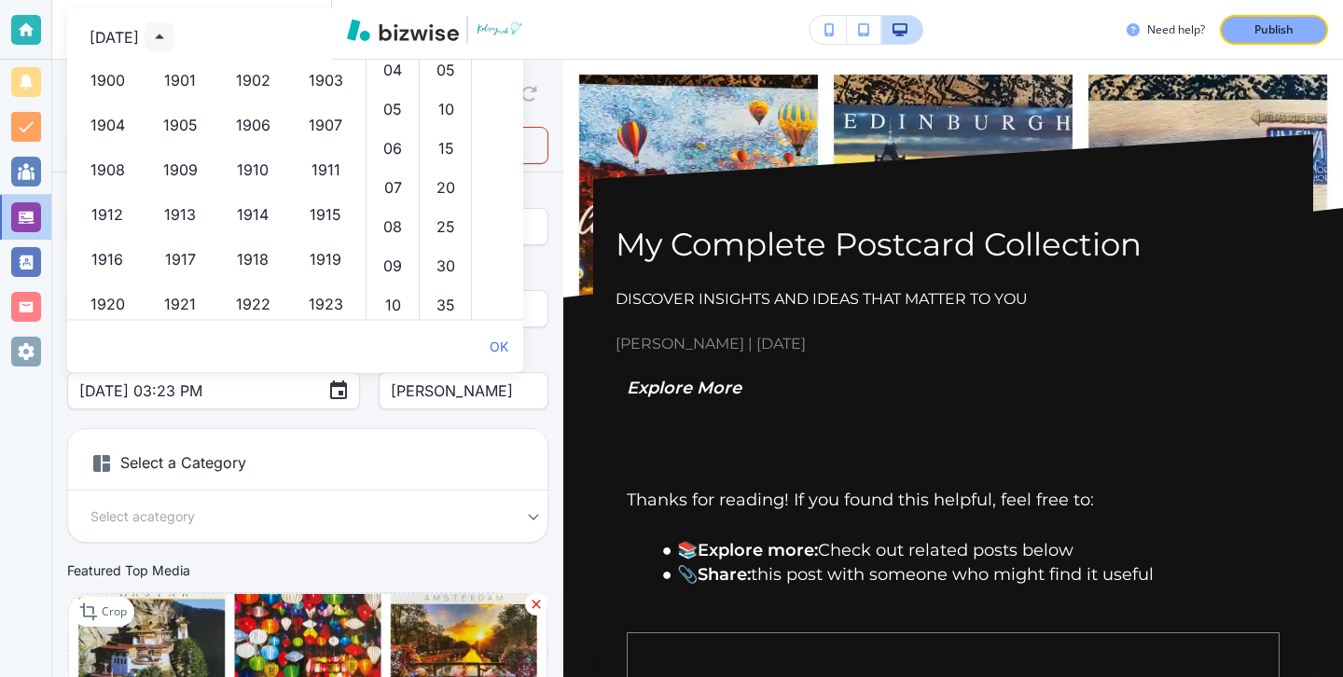
scroll to position [1235, 0]
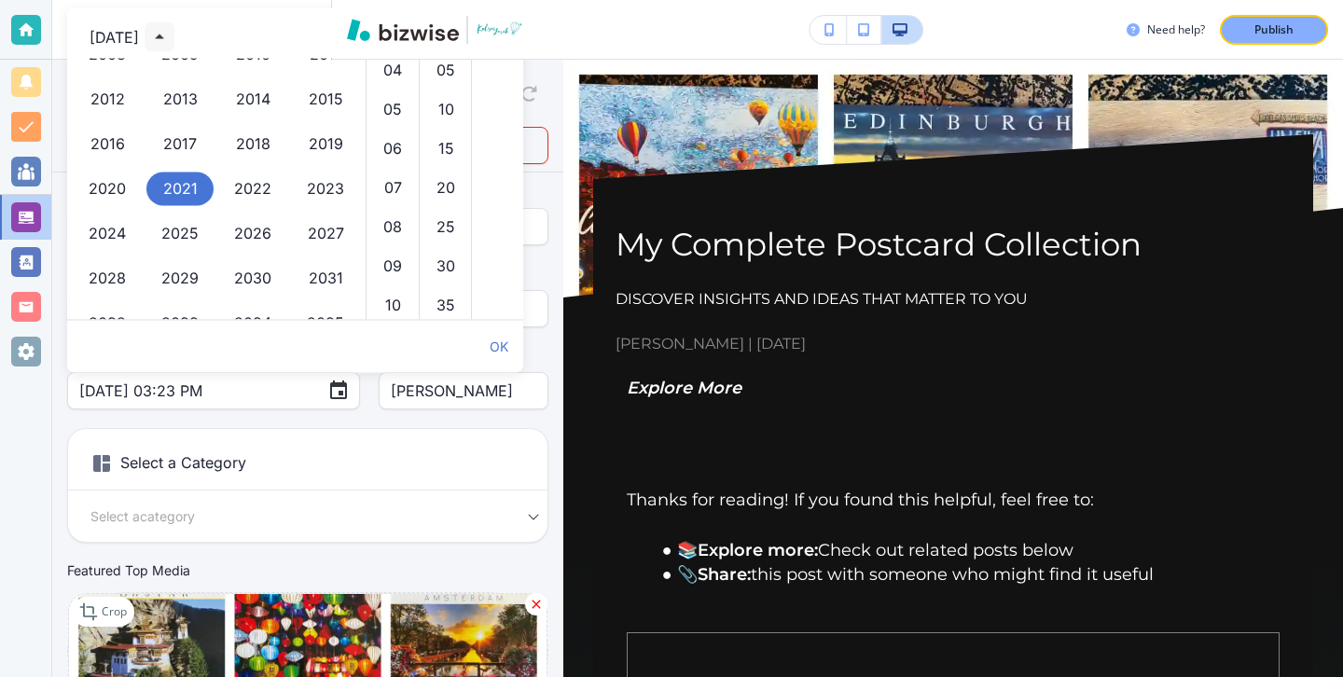
click at [171, 36] on icon "year view is open, switch to calendar view" at bounding box center [159, 37] width 22 height 22
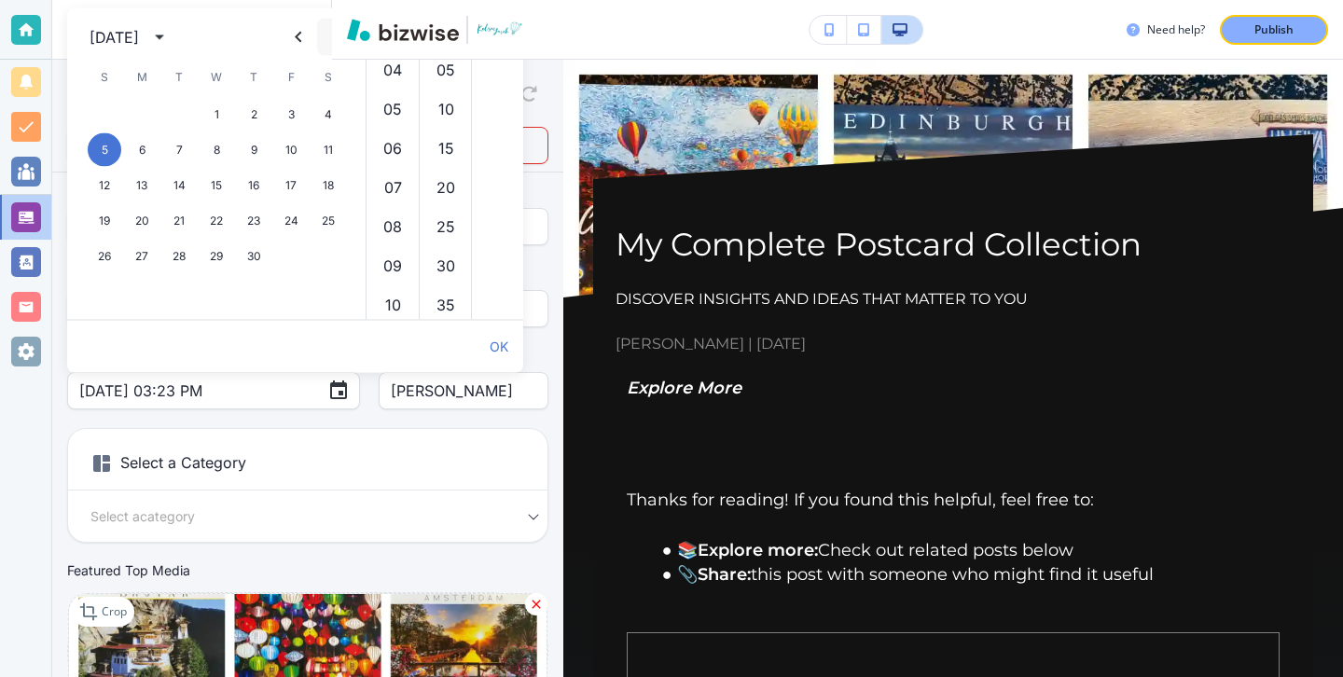
click at [323, 40] on button "Next month" at bounding box center [335, 37] width 37 height 37
click at [338, 35] on div at bounding box center [429, 30] width 194 height 28
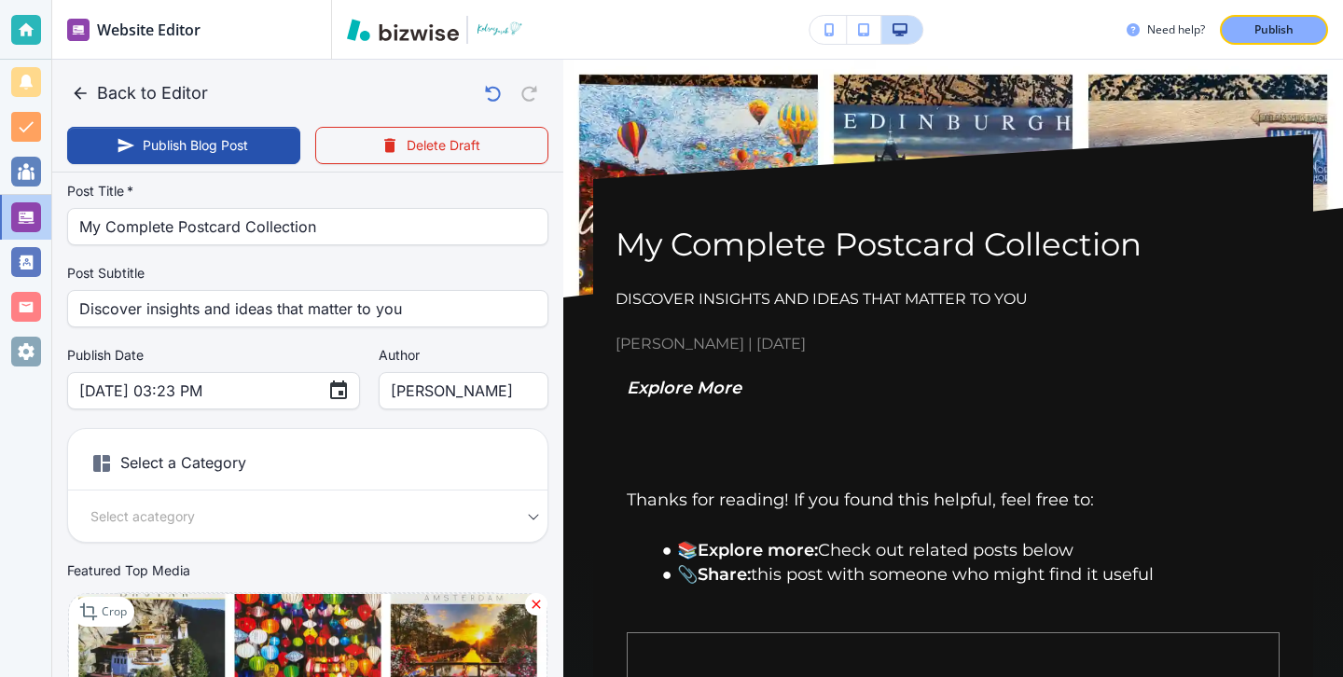
click at [293, 33] on div "Website Editor" at bounding box center [191, 29] width 279 height 59
click at [161, 383] on input "[DATE] 03:23 PM" at bounding box center [195, 390] width 233 height 35
click at [327, 395] on icon "Choose date, selected date is Sep 5, 2021" at bounding box center [338, 391] width 22 height 22
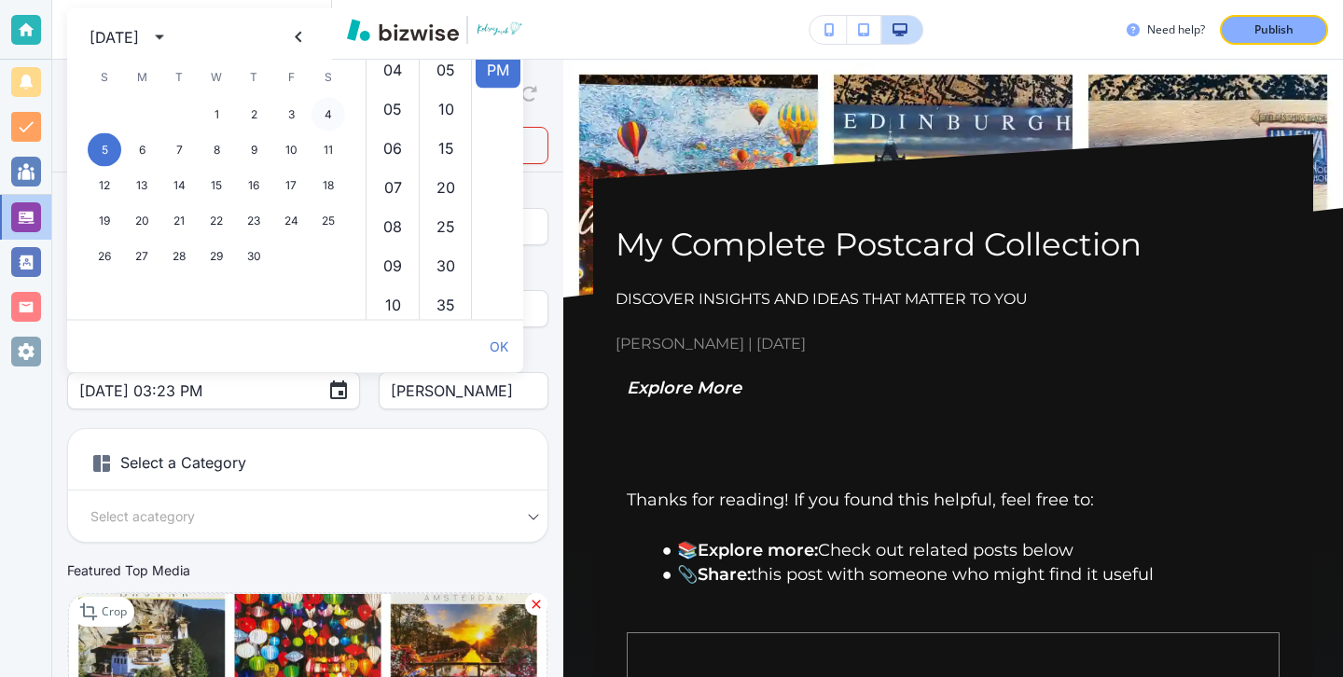
scroll to position [39, 0]
click at [297, 42] on icon "Previous month" at bounding box center [298, 37] width 22 height 22
click at [308, 223] on div "22 23 24 25 26 27 28" at bounding box center [216, 221] width 298 height 34
click at [302, 222] on button "27" at bounding box center [291, 221] width 34 height 34
type input "[DATE] 03:23 PM"
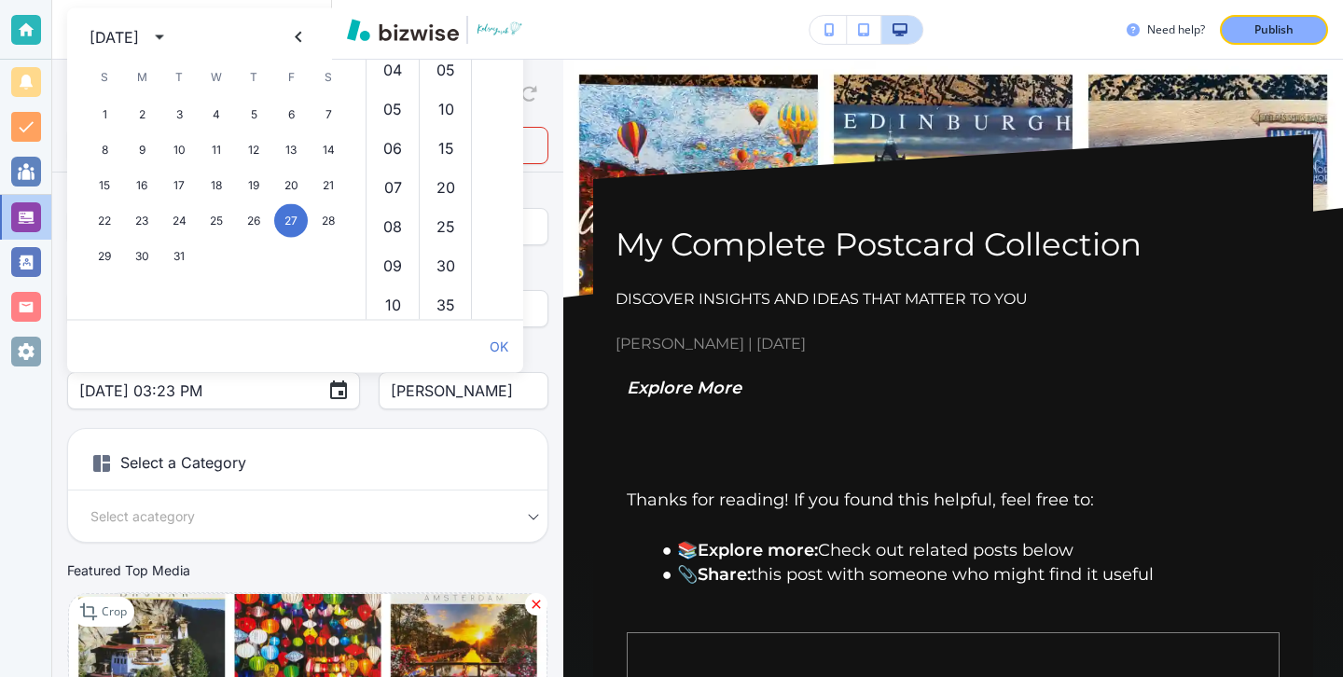
click at [208, 407] on input "[DATE] 03:23 PM" at bounding box center [195, 390] width 233 height 35
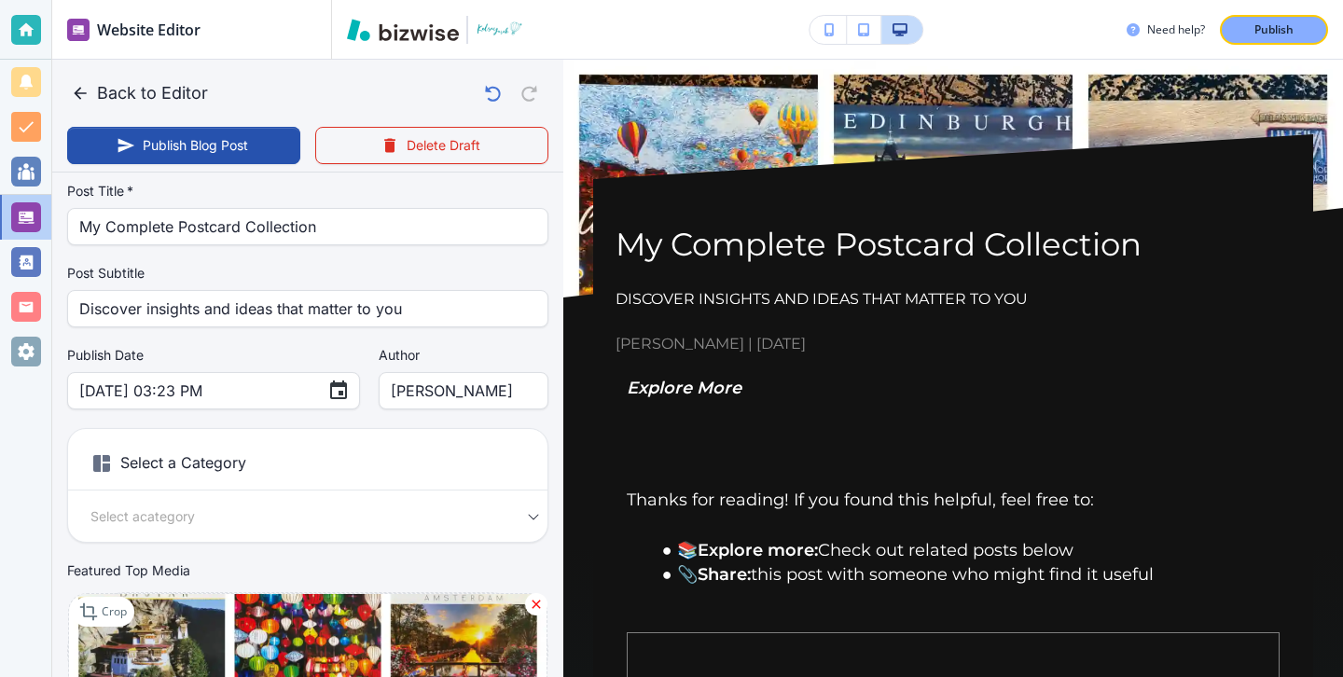
click at [231, 421] on div "Your Blog is automatically saved after every change as a draft. Post Title   * …" at bounding box center [307, 432] width 481 height 595
click at [203, 454] on h6 "Select a Category" at bounding box center [307, 467] width 479 height 47
click at [102, 462] on icon at bounding box center [101, 463] width 22 height 22
click at [210, 460] on h6 "Select a Category" at bounding box center [307, 467] width 479 height 47
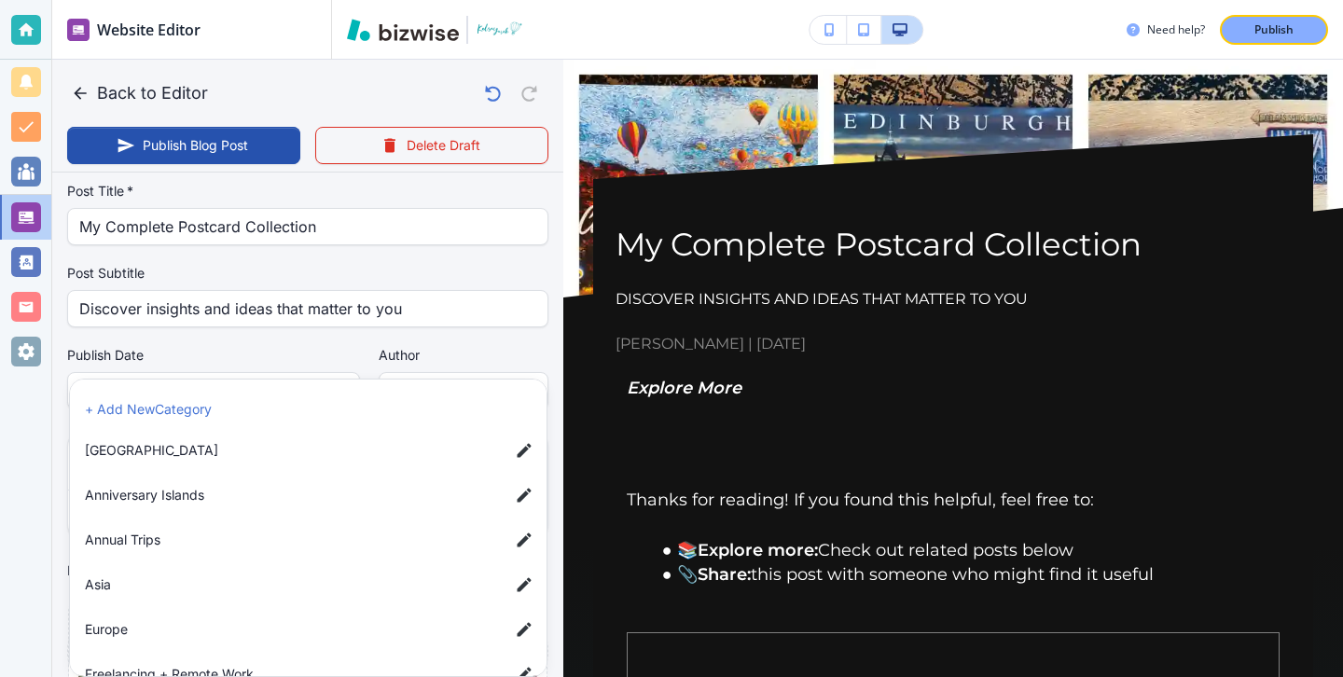
click at [281, 0] on body "Website Editor Main Pages Blog Blog The settings below apply to your blog home …" at bounding box center [671, 0] width 1343 height 0
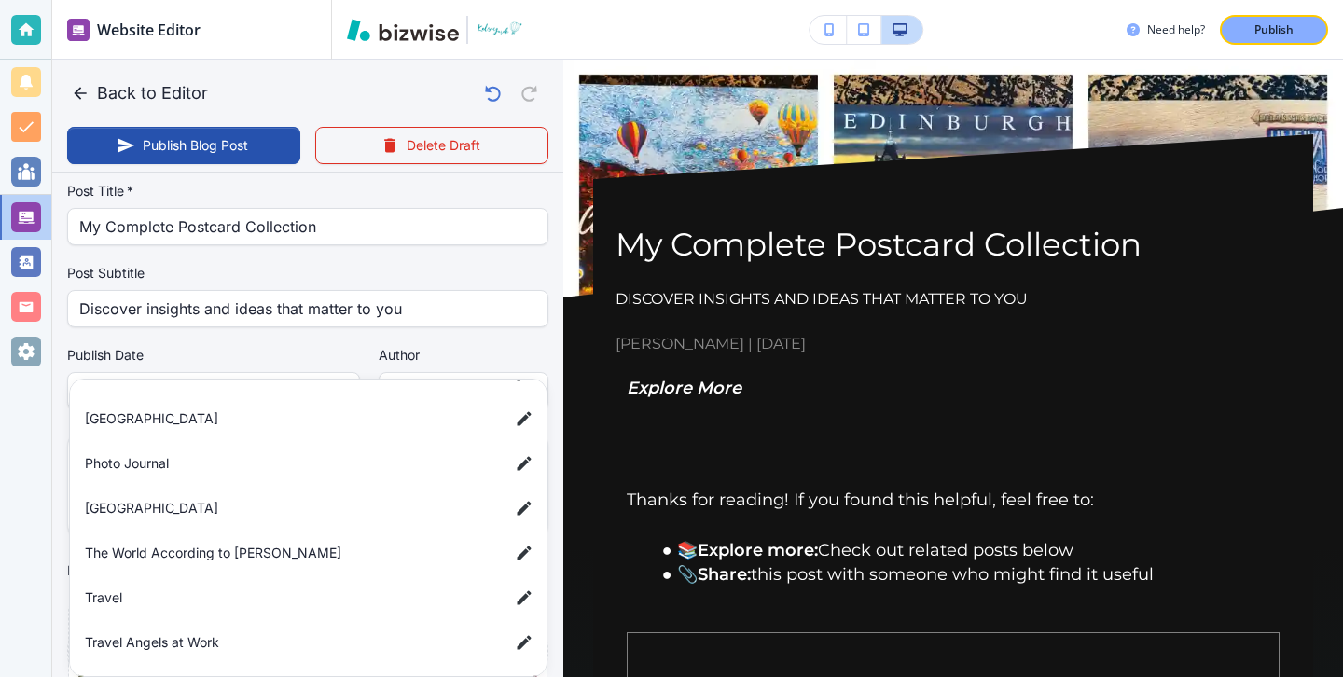
scroll to position [326, 0]
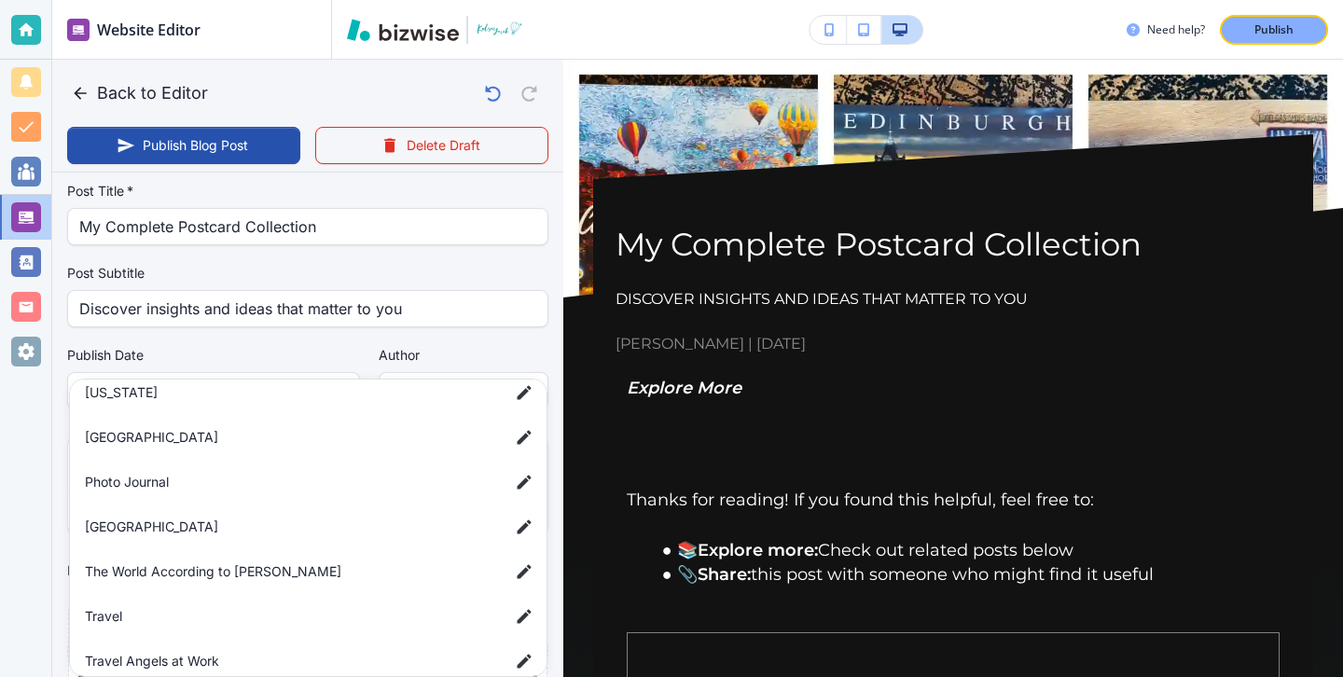
click at [236, 485] on span "Photo Journal" at bounding box center [289, 482] width 409 height 21
type input "a56d8f1e3a7489b4c625c"
click at [231, 485] on span "Photo Journal" at bounding box center [289, 482] width 409 height 21
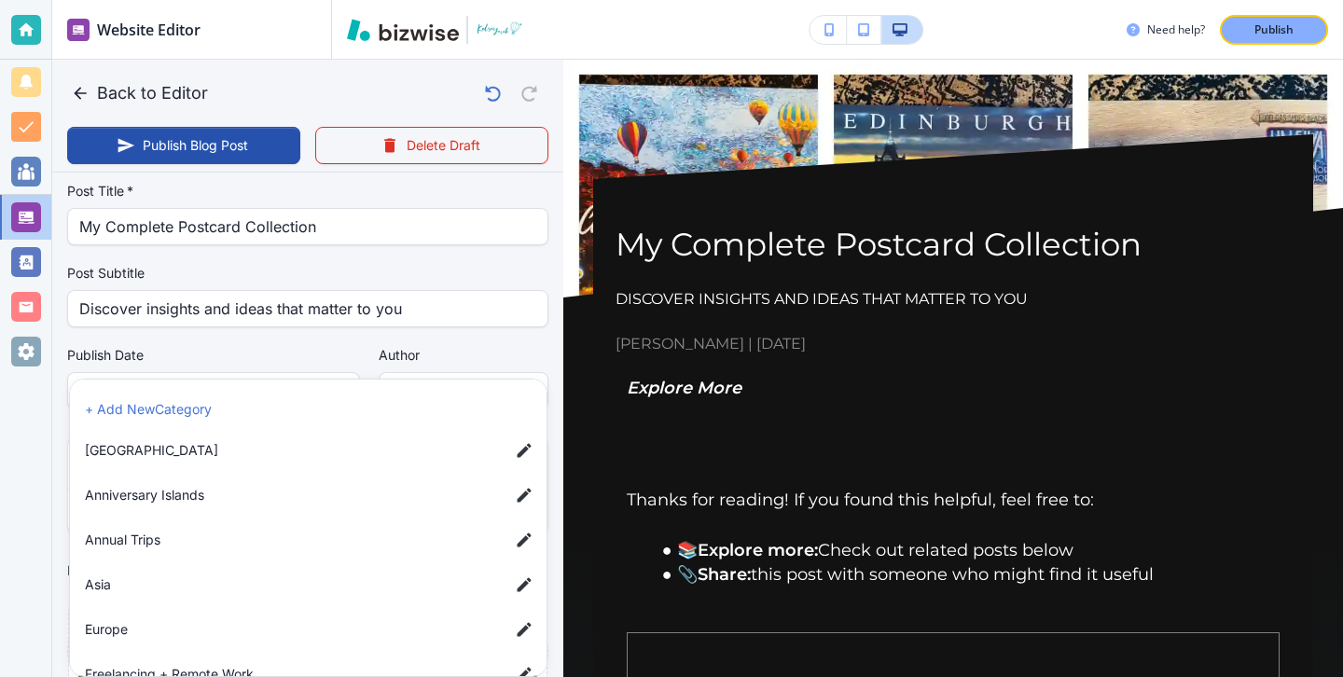
click at [289, 299] on div at bounding box center [671, 338] width 1343 height 677
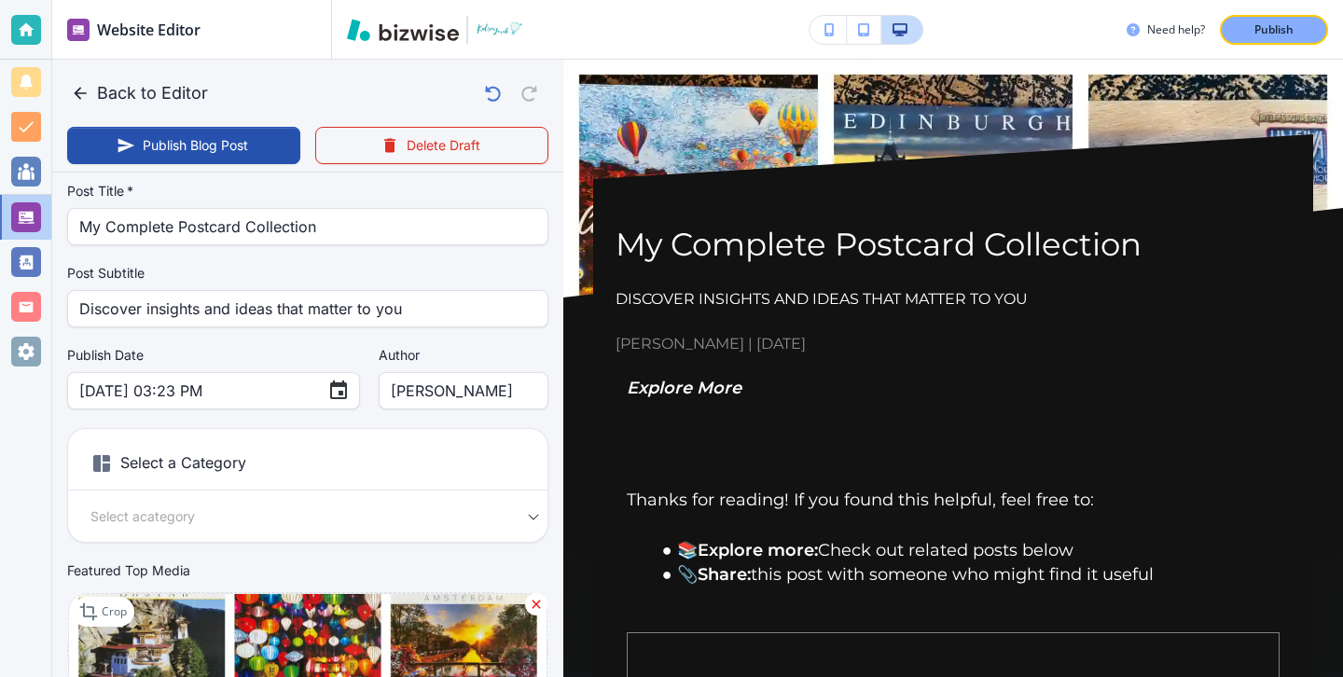
click at [268, 462] on h6 "Select a Category" at bounding box center [307, 467] width 479 height 47
click at [240, 473] on h6 "Select a Category" at bounding box center [307, 467] width 479 height 47
click at [351, 497] on div "Select a Category Select a category Select a Category" at bounding box center [307, 485] width 481 height 115
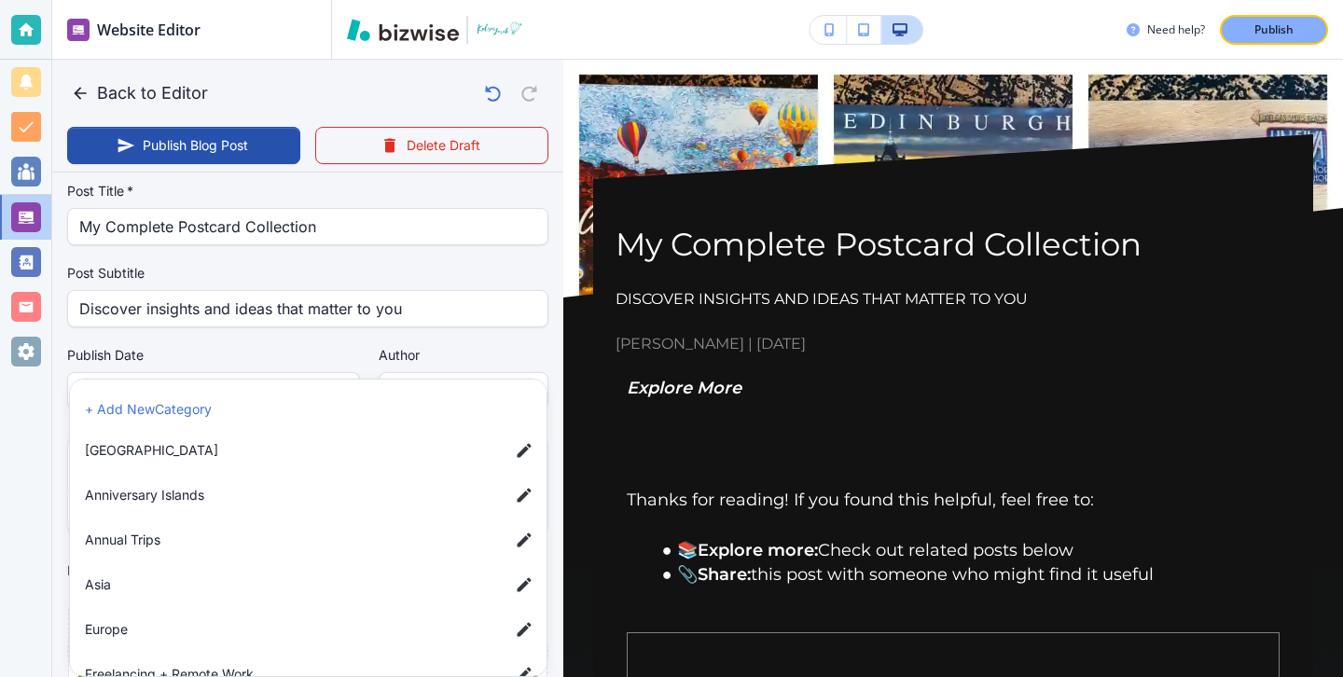
click at [343, 0] on body "Website Editor Main Pages Blog Blog The settings below apply to your blog home …" at bounding box center [671, 0] width 1343 height 0
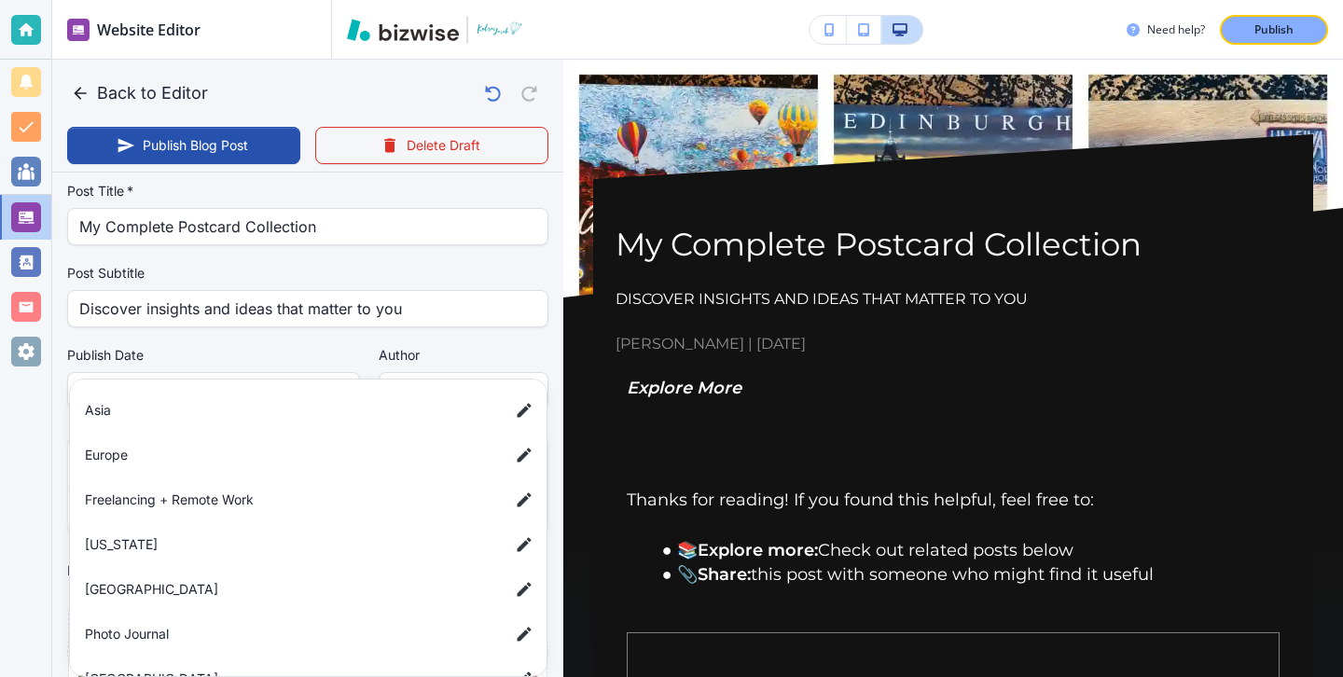
scroll to position [319, 0]
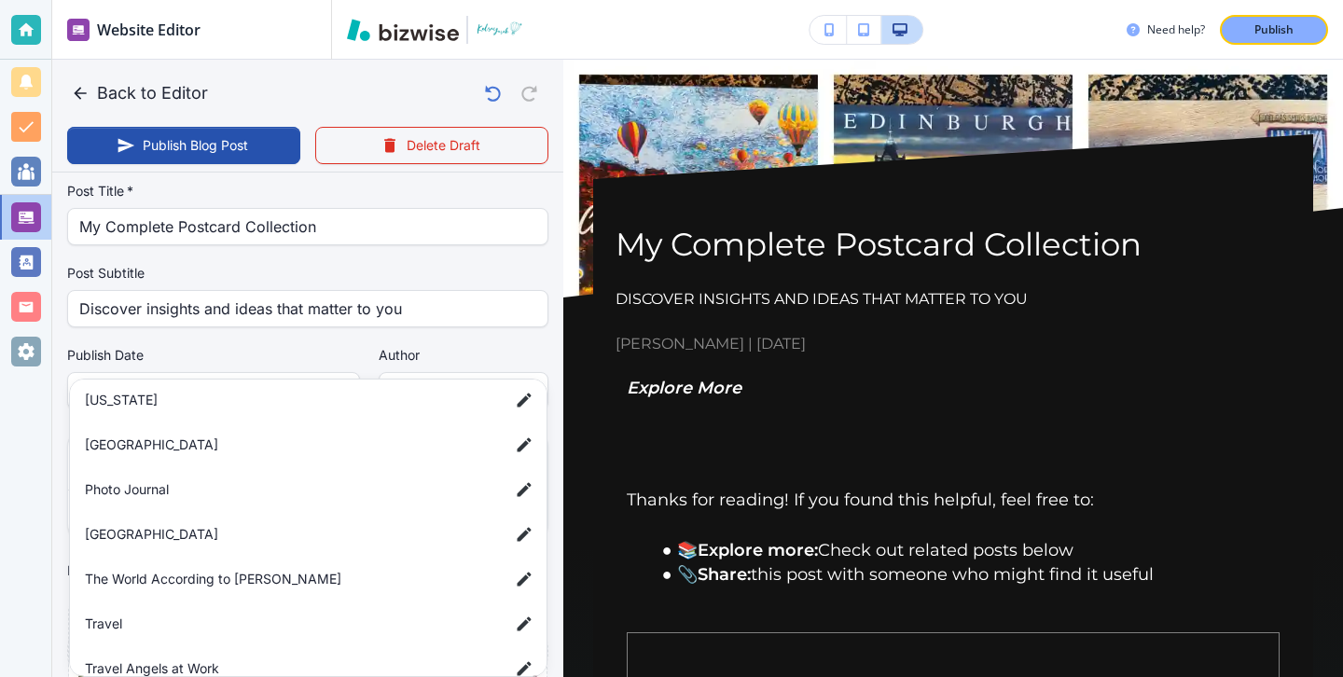
click at [359, 499] on span "Photo Journal" at bounding box center [289, 489] width 409 height 21
type input "a56d8f1e3a7489b4c625c"
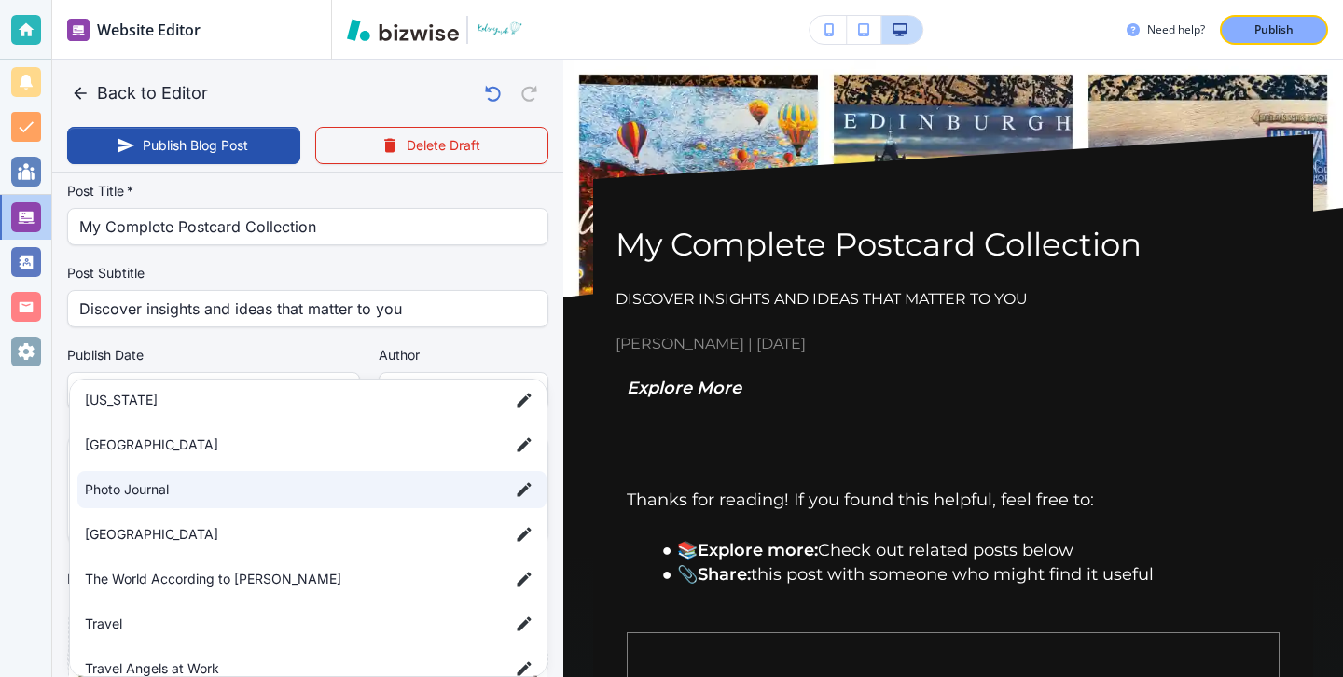
click at [359, 498] on span "Photo Journal" at bounding box center [289, 489] width 409 height 21
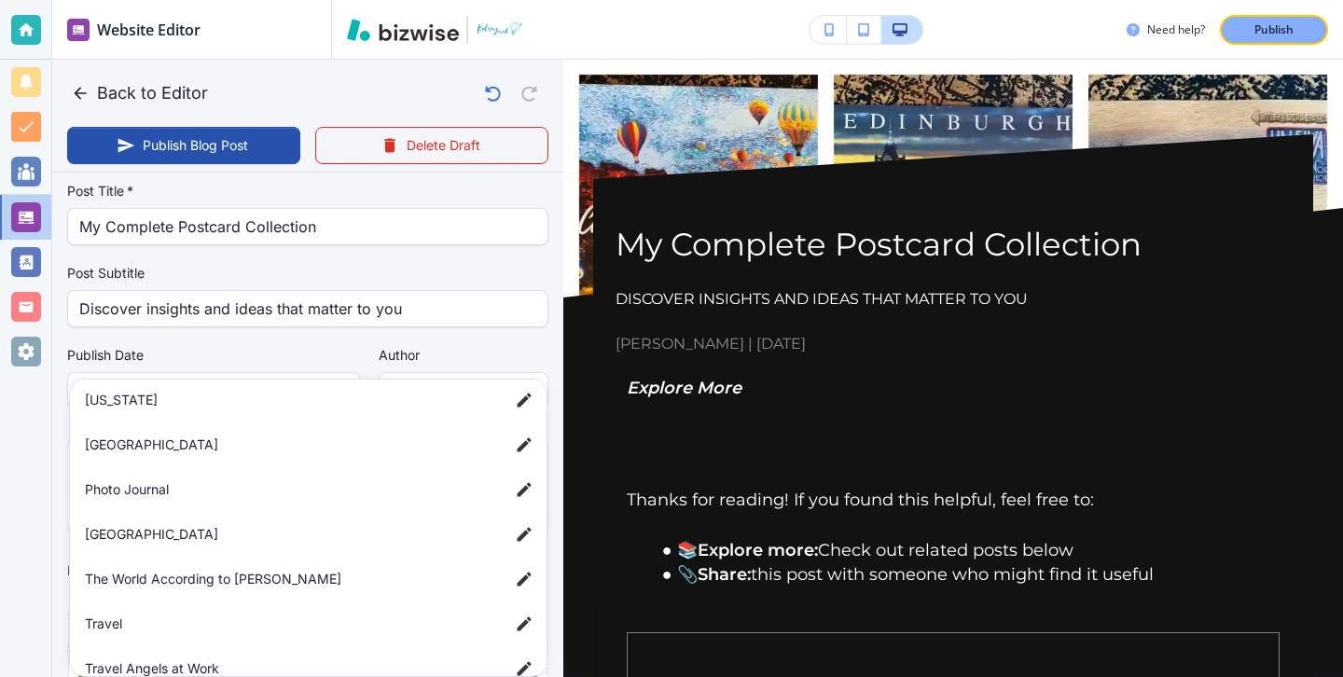
scroll to position [0, 0]
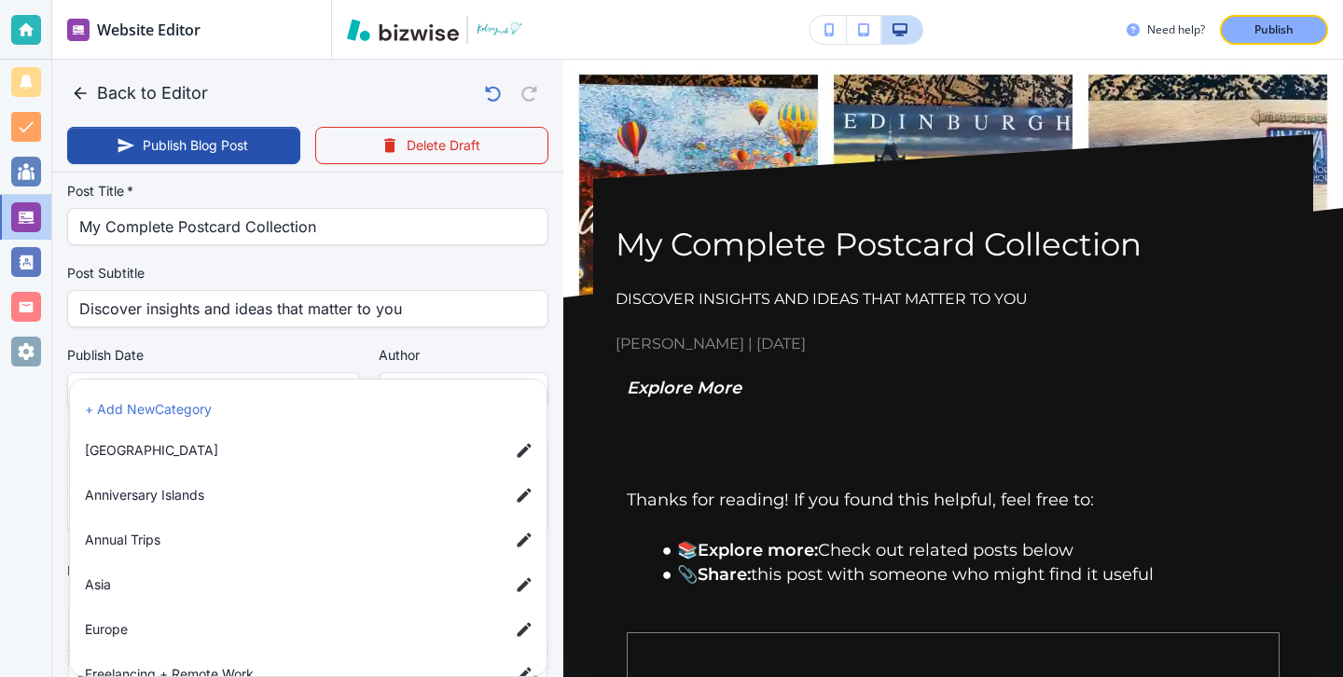
click at [359, 498] on span "Anniversary Islands" at bounding box center [289, 495] width 409 height 21
click at [360, 367] on div at bounding box center [671, 338] width 1343 height 677
click at [255, 0] on body "Website Editor Main Pages Blog Blog The settings below apply to your blog home …" at bounding box center [671, 0] width 1343 height 0
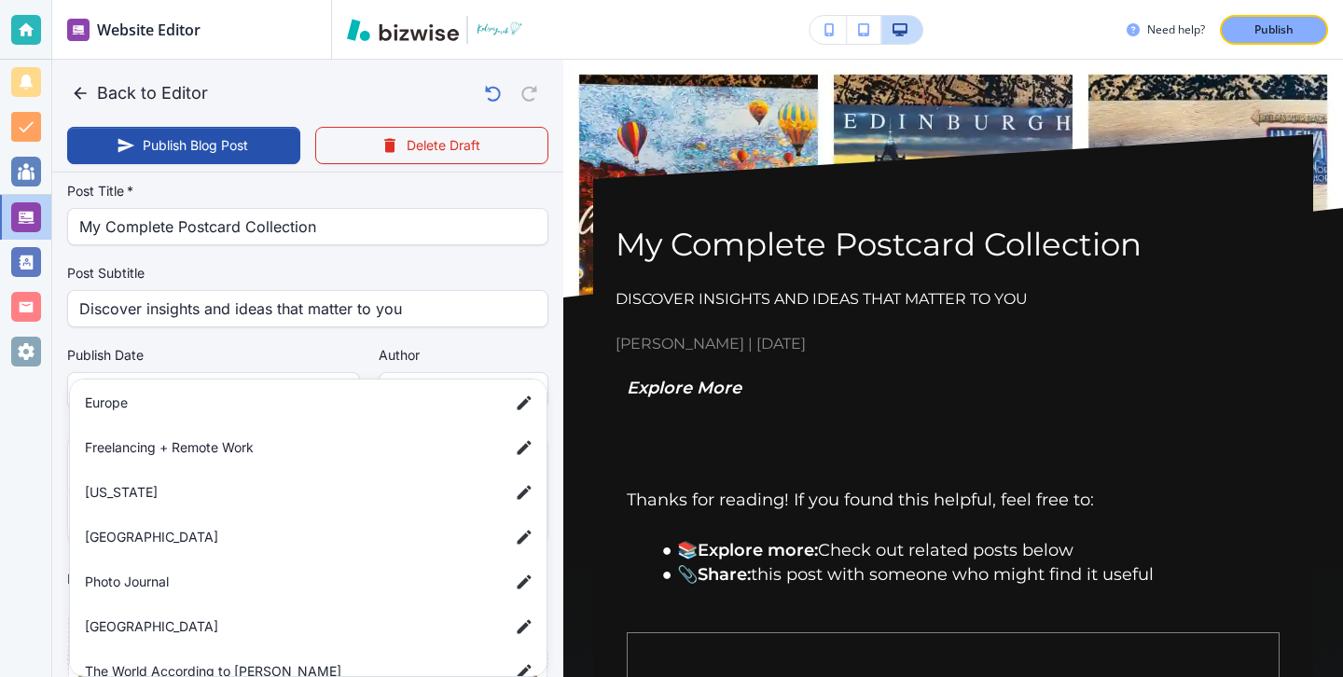
scroll to position [232, 0]
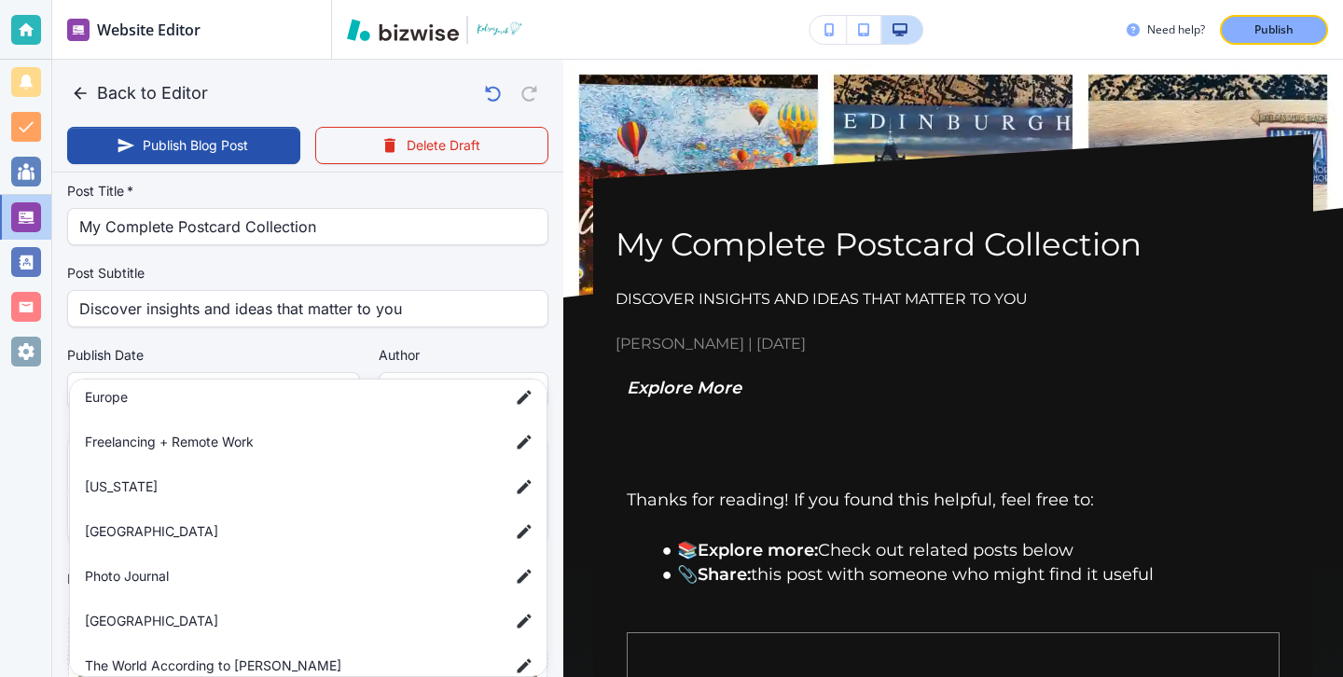
click at [196, 565] on li "Photo Journal" at bounding box center [311, 576] width 469 height 37
click at [196, 566] on span "Photo Journal" at bounding box center [289, 576] width 409 height 21
type input "ad02ba1112753bcf57a9c"
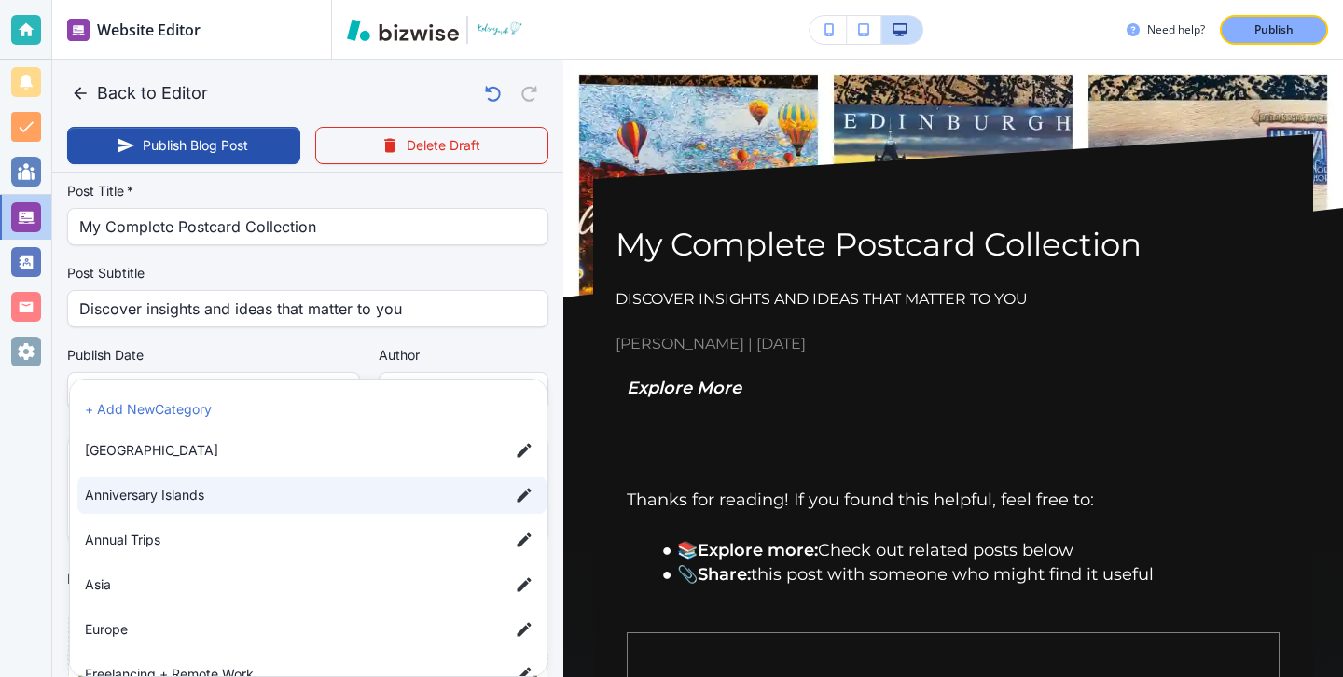
click at [58, 554] on div at bounding box center [671, 338] width 1343 height 677
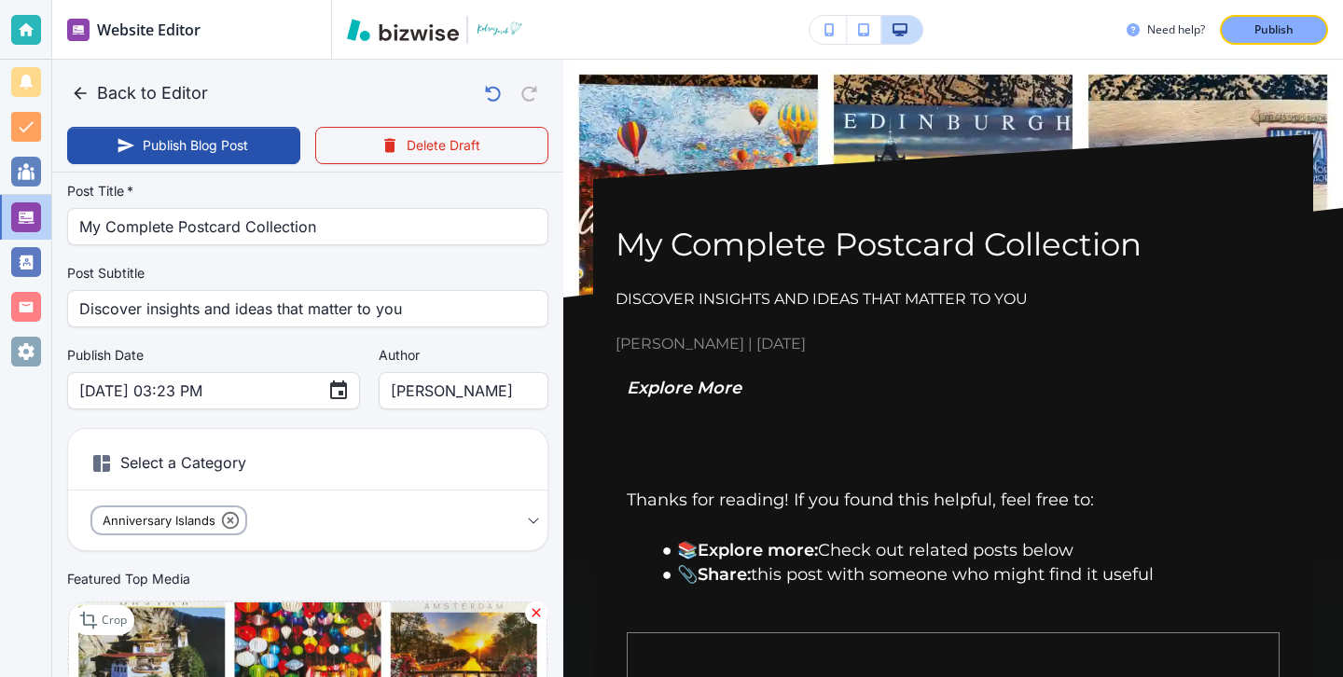
click at [212, 518] on span "Anniversary Islands" at bounding box center [158, 520] width 133 height 21
click at [228, 518] on icon at bounding box center [230, 520] width 17 height 17
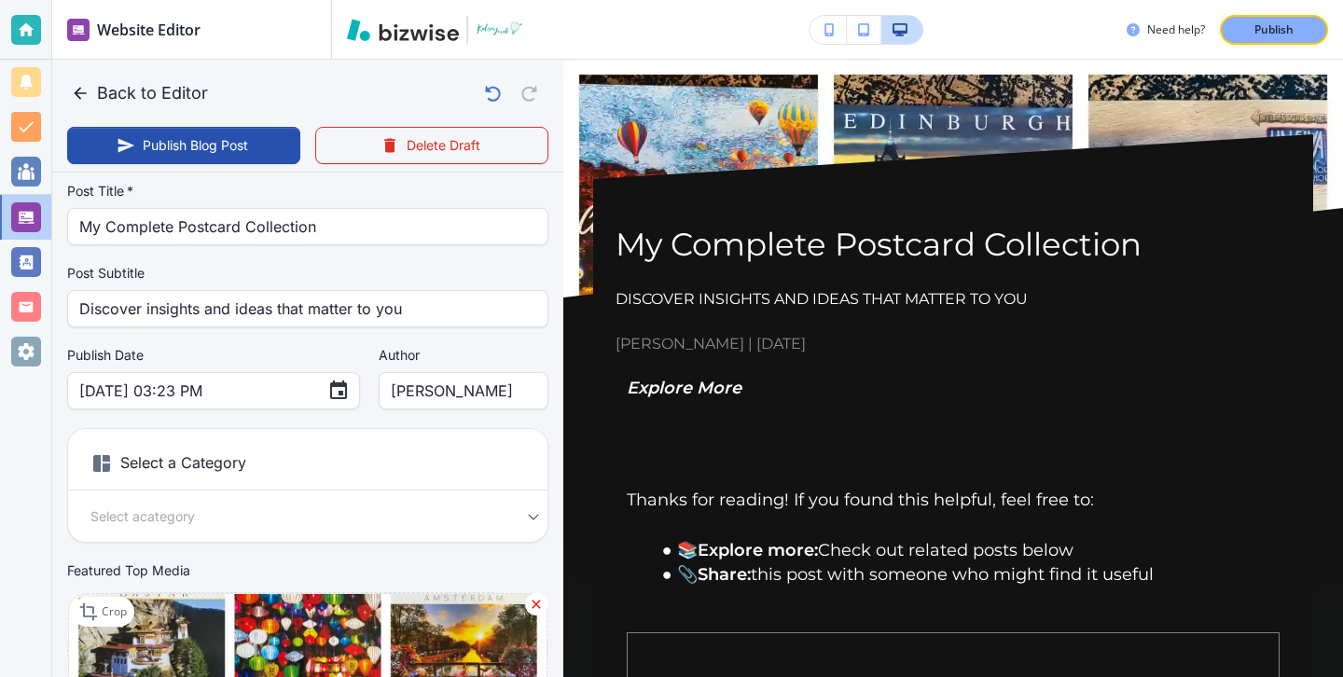
click at [144, 487] on h6 "Select a Category" at bounding box center [307, 467] width 479 height 47
click at [525, 502] on div "Select a Category Select a category Select a Category" at bounding box center [307, 485] width 481 height 115
click at [526, 505] on div "Select a Category Select a category Select a Category" at bounding box center [307, 485] width 481 height 115
click at [285, 573] on div "Featured Top Media Crop" at bounding box center [307, 635] width 481 height 149
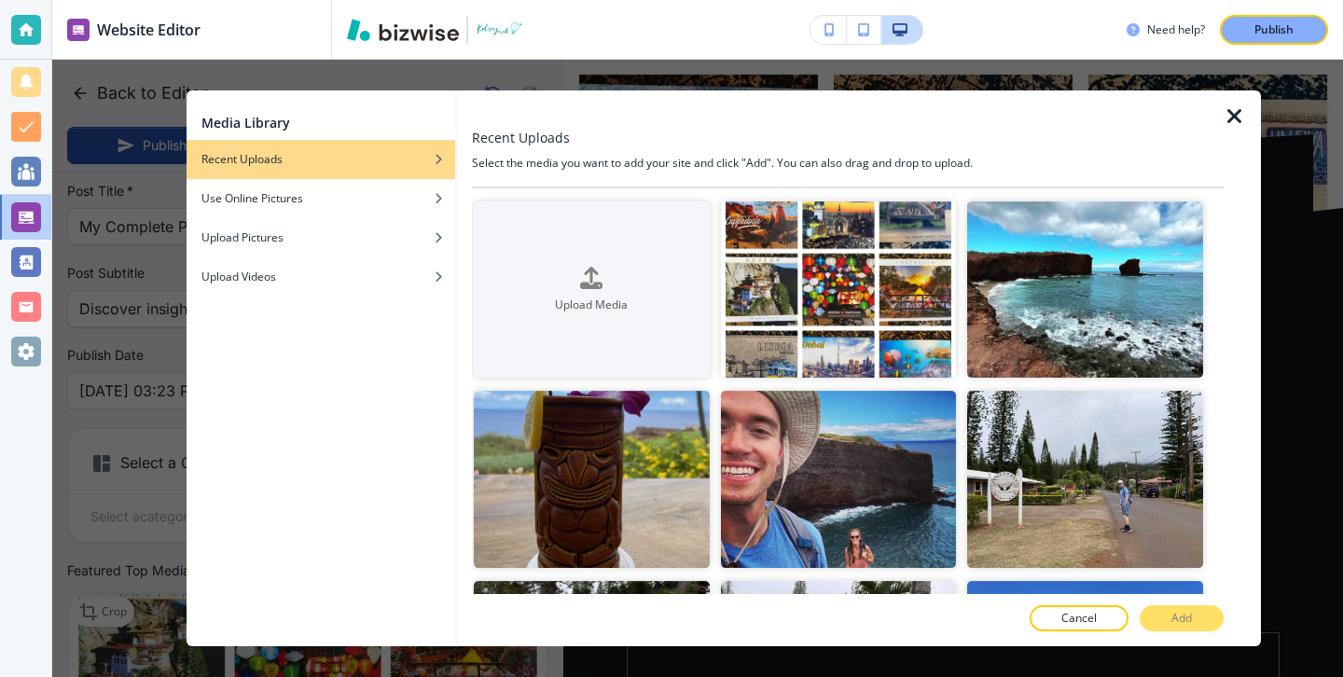
click at [196, 532] on div "Media Library Recent Uploads Use Online Pictures Upload Pictures Upload Videos" at bounding box center [320, 368] width 269 height 556
click at [1228, 118] on icon "button" at bounding box center [1234, 116] width 22 height 22
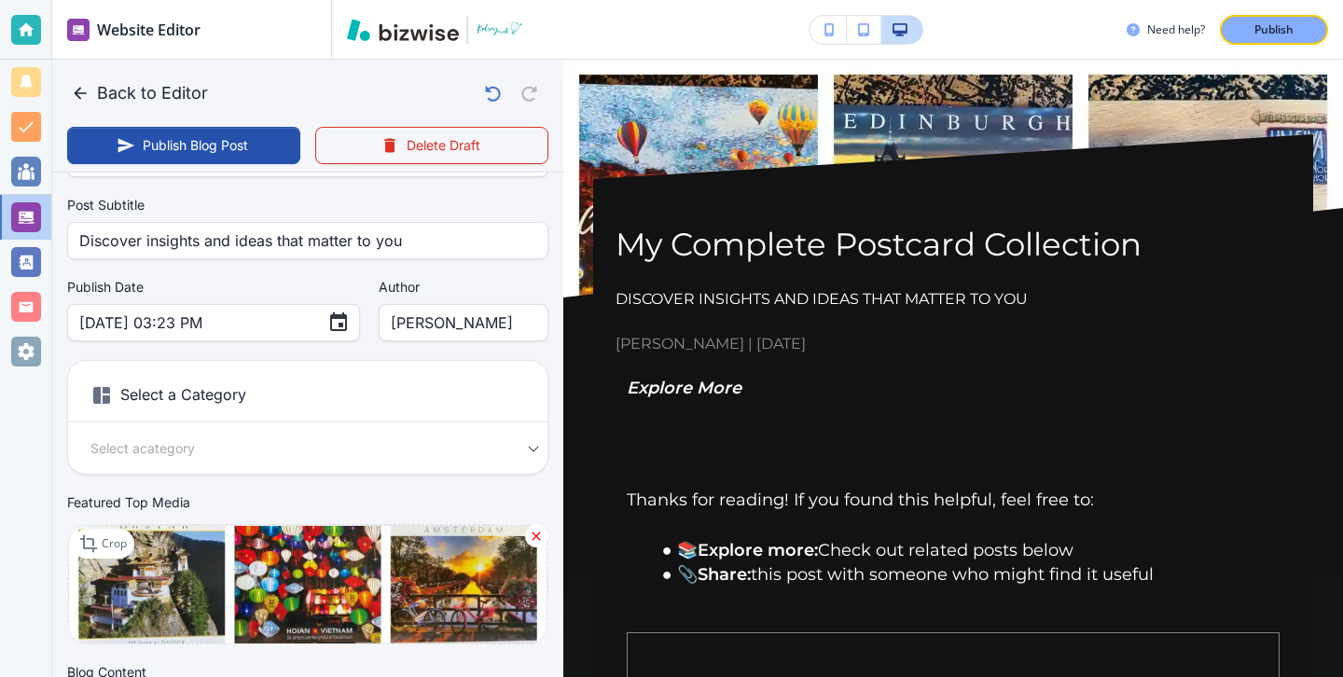
scroll to position [162, 0]
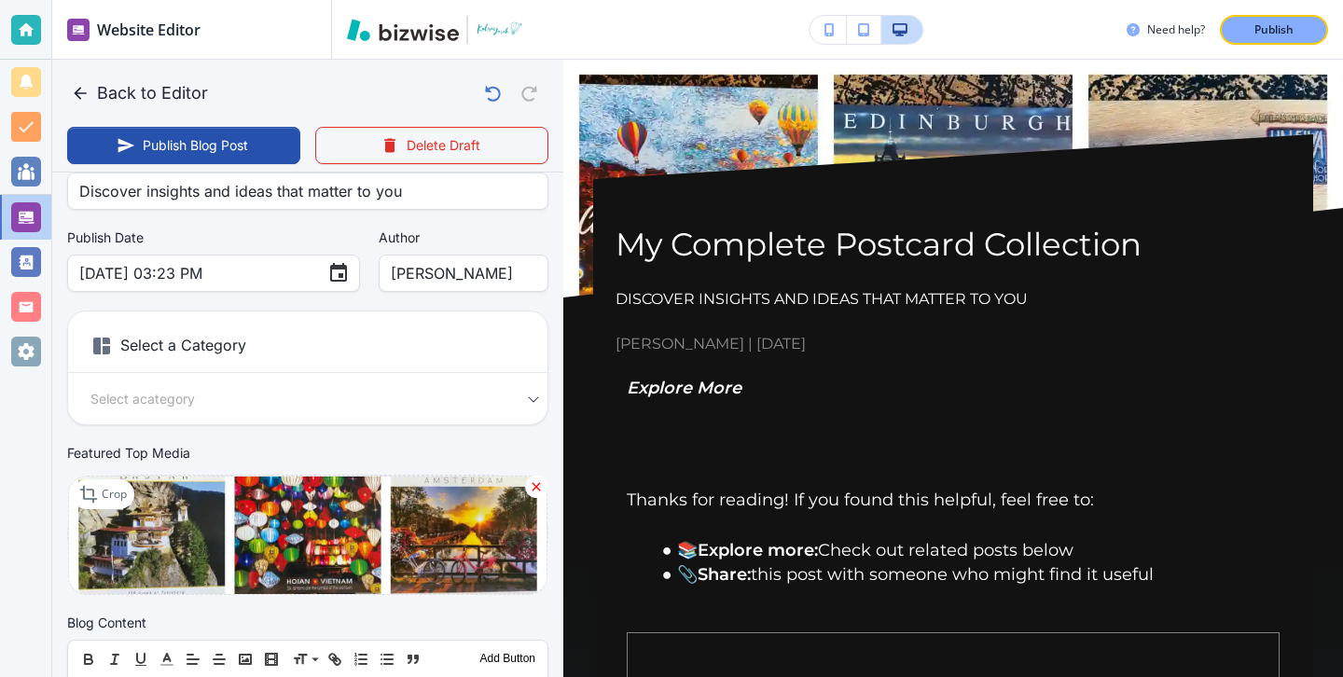
click at [191, 413] on div "Select a Category Select a category Select a Category" at bounding box center [307, 368] width 481 height 115
click at [190, 0] on body "Website Editor Main Pages Blog Blog The settings below apply to your blog home …" at bounding box center [671, 0] width 1343 height 0
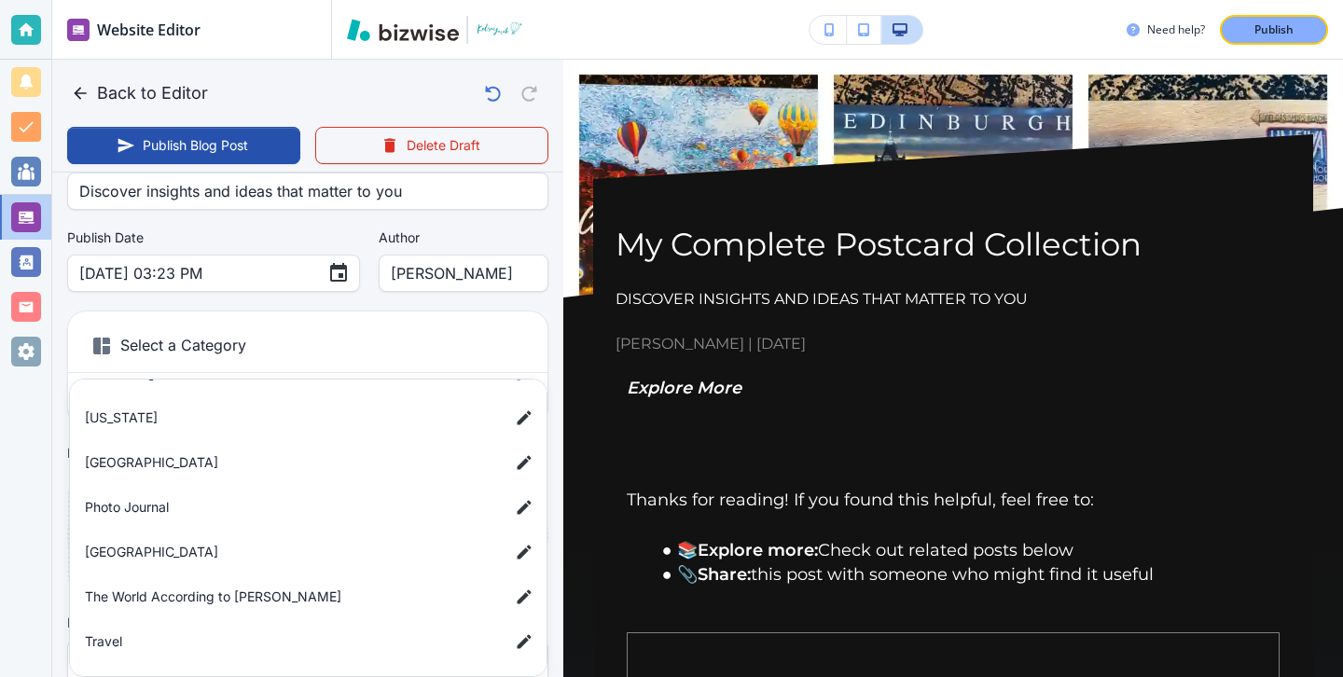
scroll to position [345, 0]
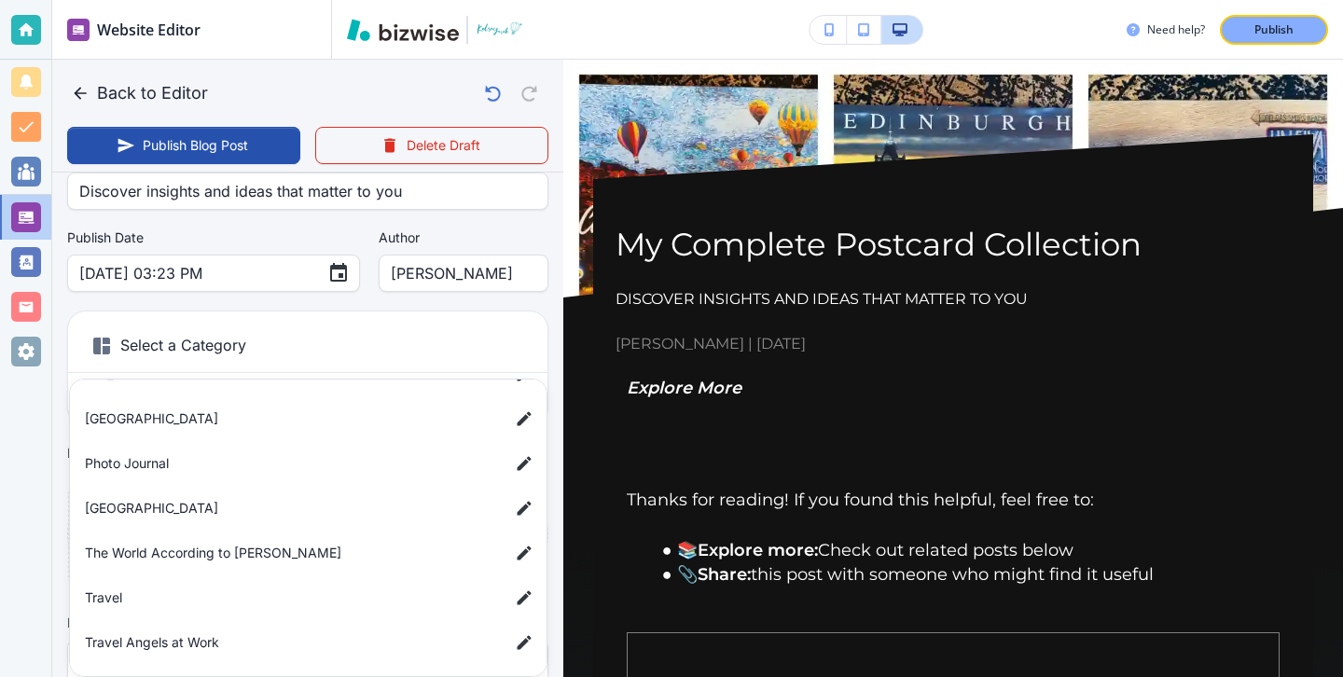
click at [176, 471] on span "Photo Journal" at bounding box center [289, 463] width 409 height 21
type input "a56d8f1e3a7489b4c625c"
click at [176, 471] on span "Photo Journal" at bounding box center [289, 463] width 409 height 21
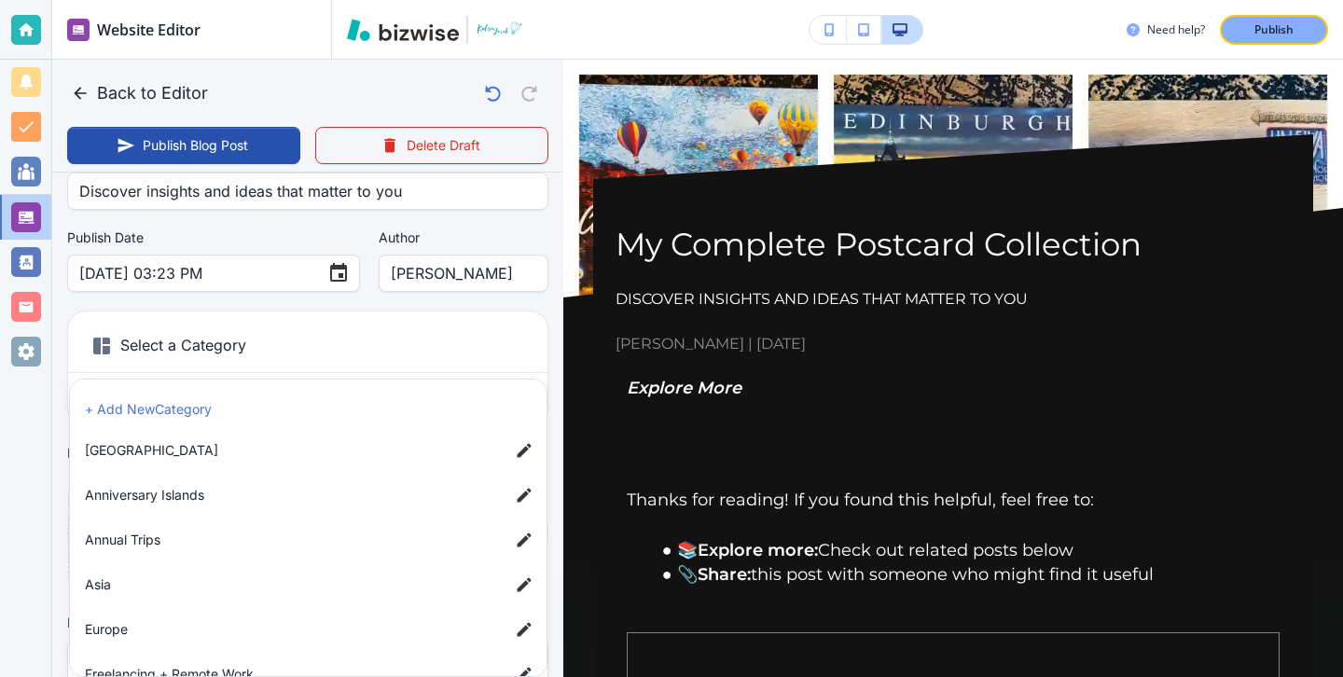
click at [30, 476] on div at bounding box center [671, 338] width 1343 height 677
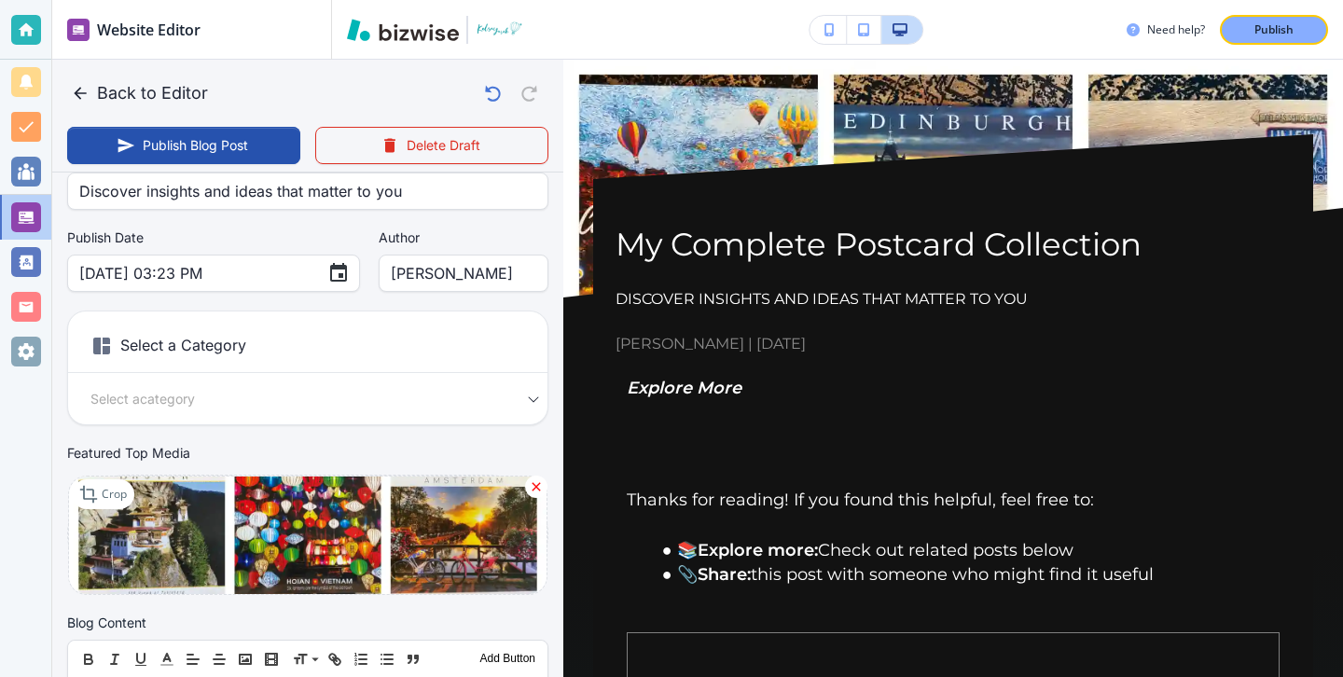
click at [163, 418] on div "Select a Category Select a category Select a Category" at bounding box center [307, 368] width 481 height 115
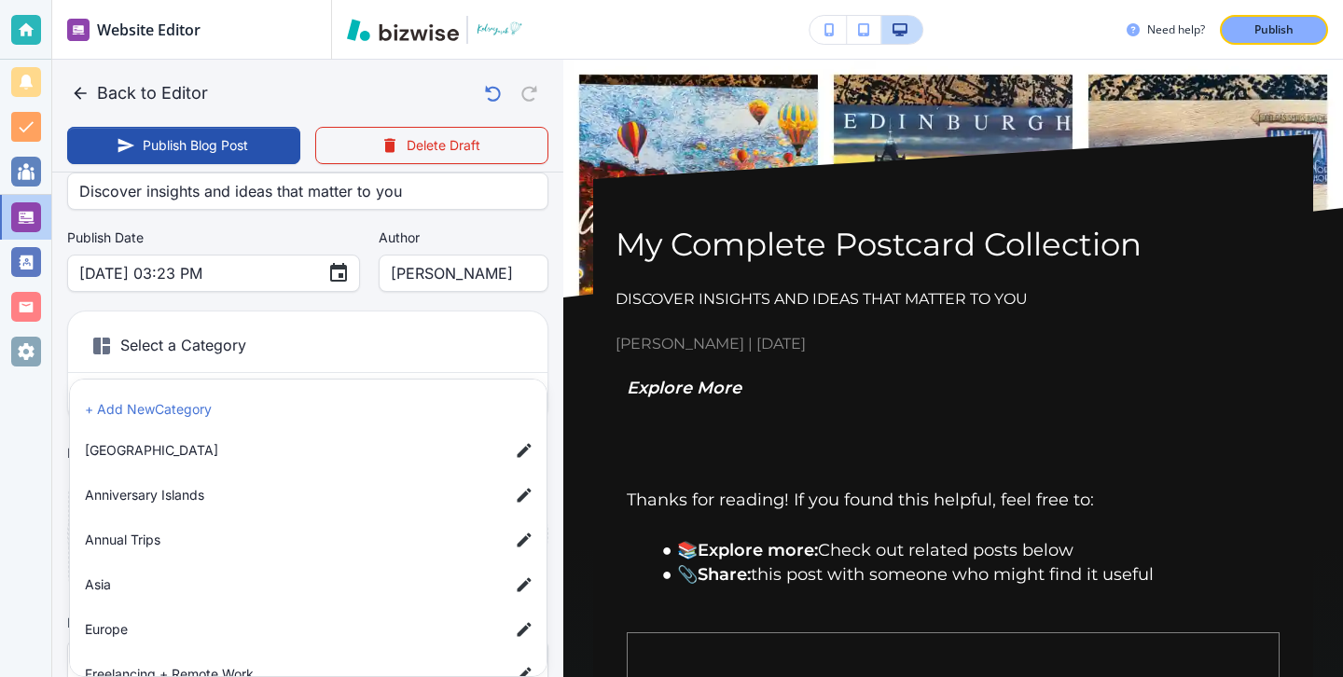
click at [169, 0] on body "Website Editor Main Pages Blog Blog The settings below apply to your blog home …" at bounding box center [671, 0] width 1343 height 0
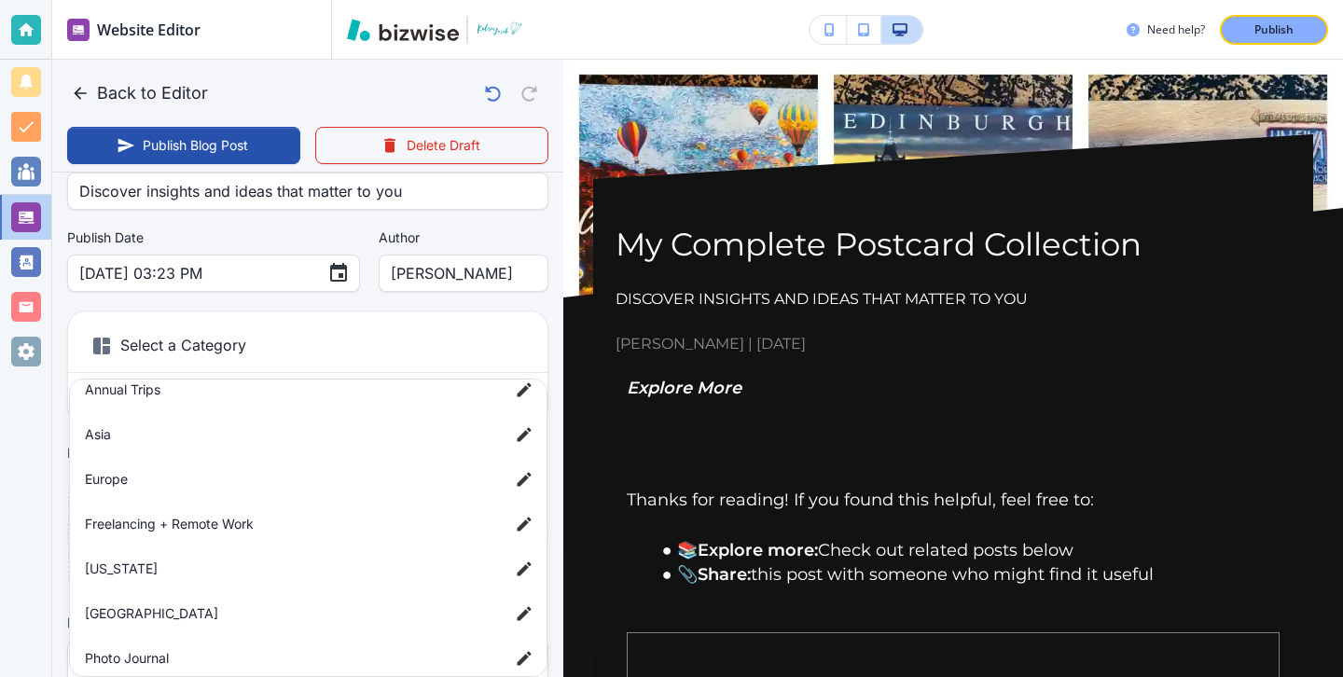
scroll to position [345, 0]
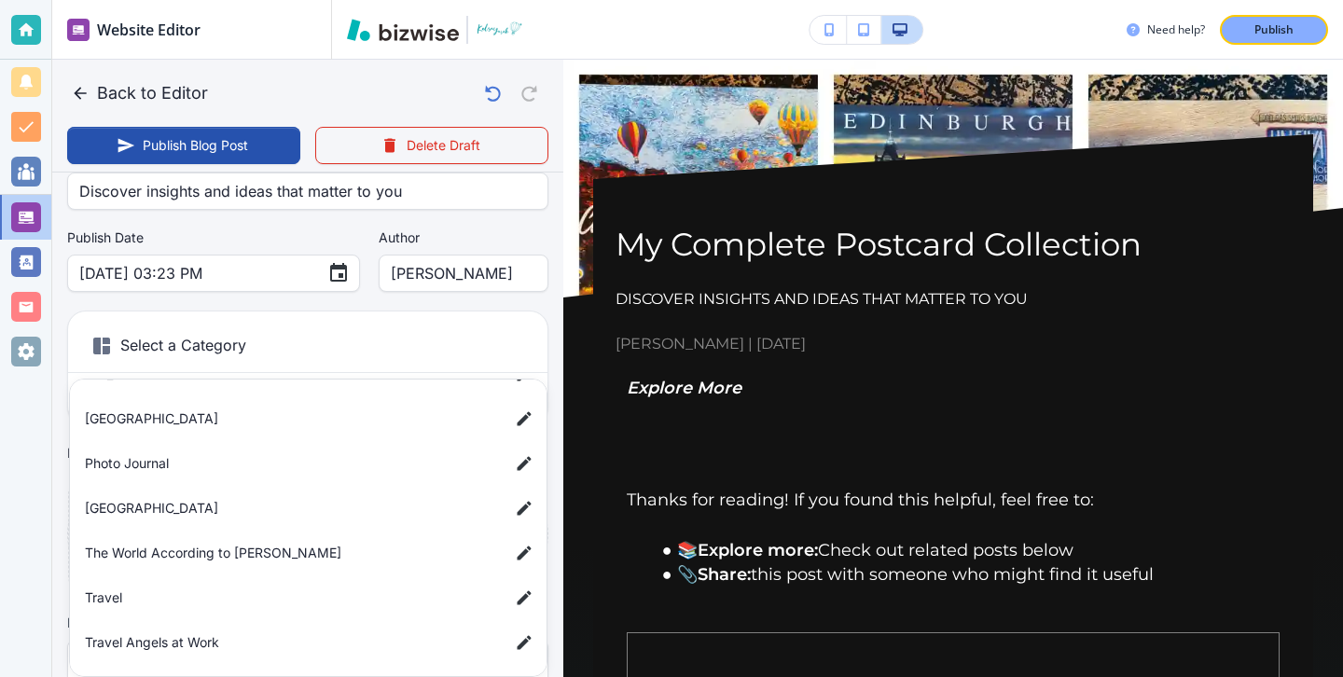
click at [155, 454] on span "Photo Journal" at bounding box center [289, 463] width 409 height 21
type input "a56d8f1e3a7489b4c625c"
click at [155, 454] on span "Photo Journal" at bounding box center [289, 463] width 409 height 21
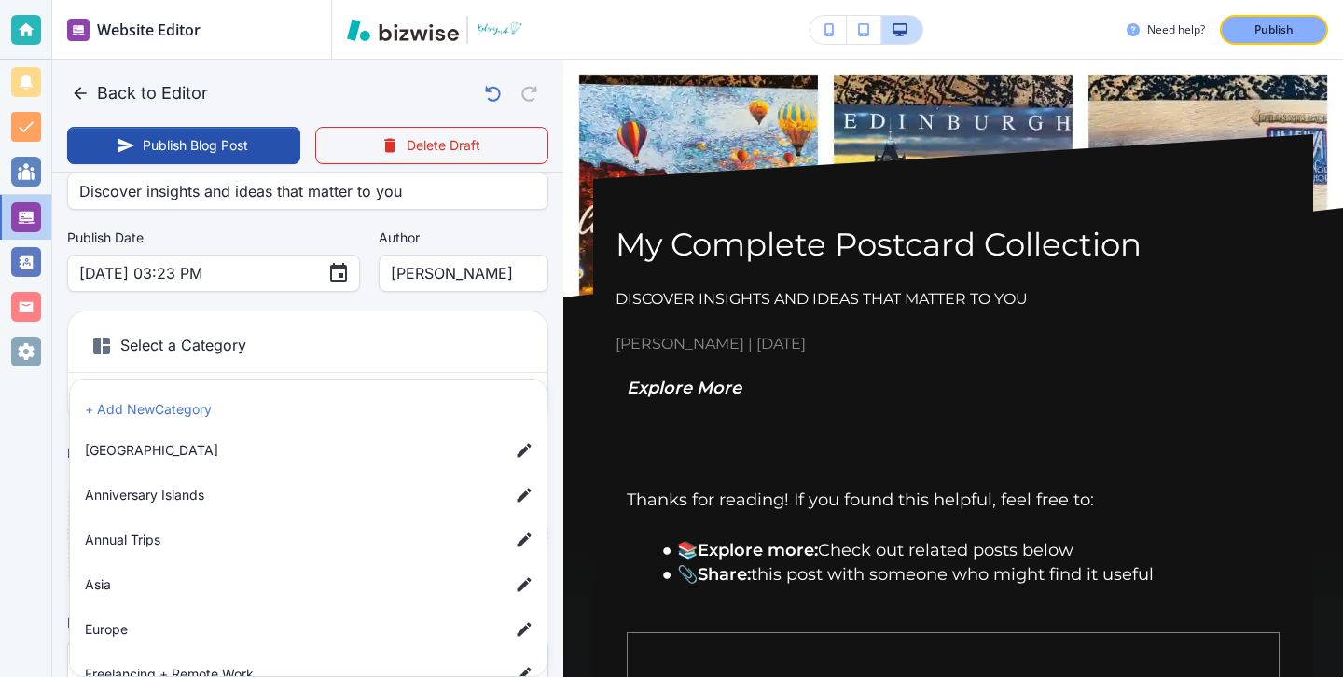
click at [59, 475] on div at bounding box center [671, 338] width 1343 height 677
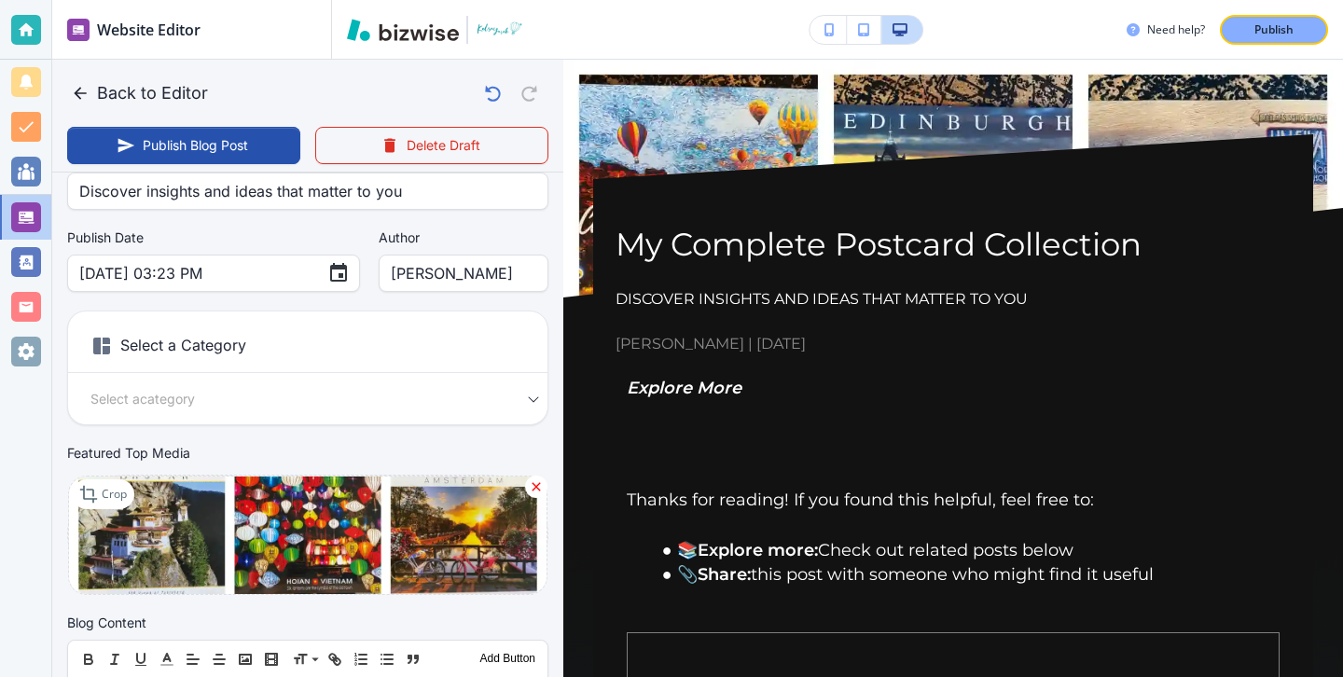
click at [191, 0] on body "Website Editor Main Pages Blog Blog The settings below apply to your blog home …" at bounding box center [671, 0] width 1343 height 0
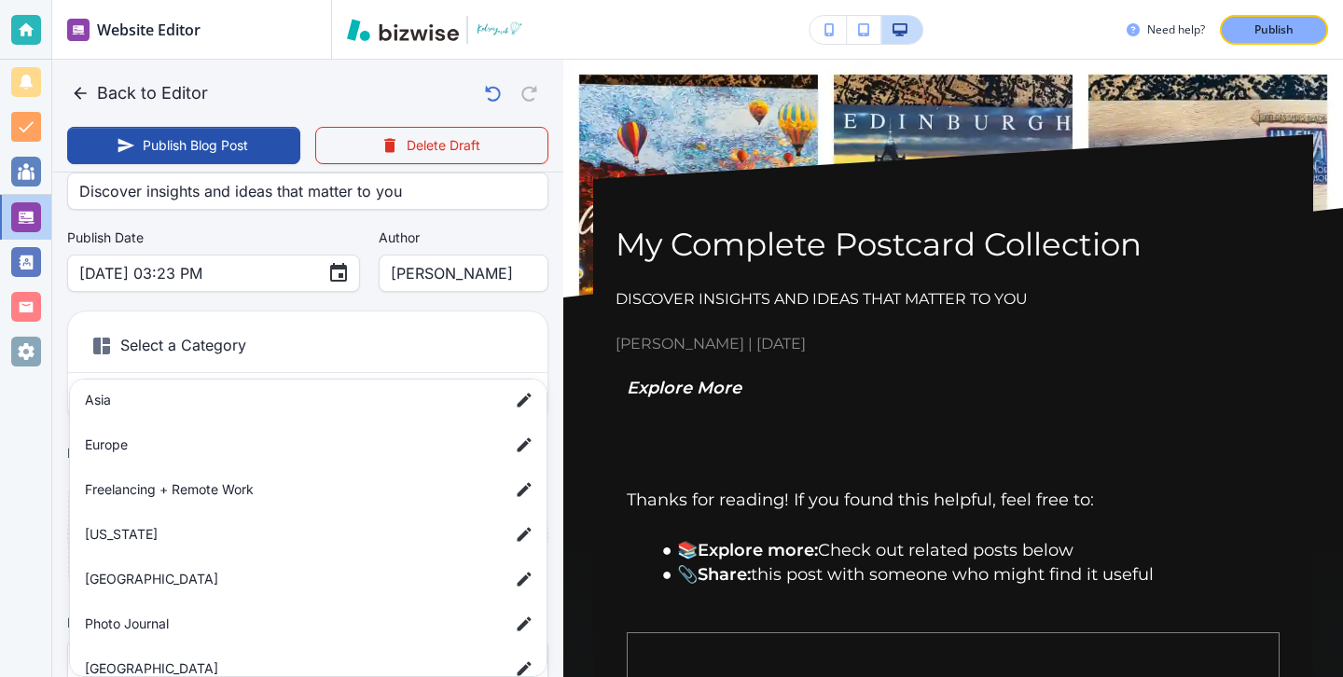
scroll to position [214, 0]
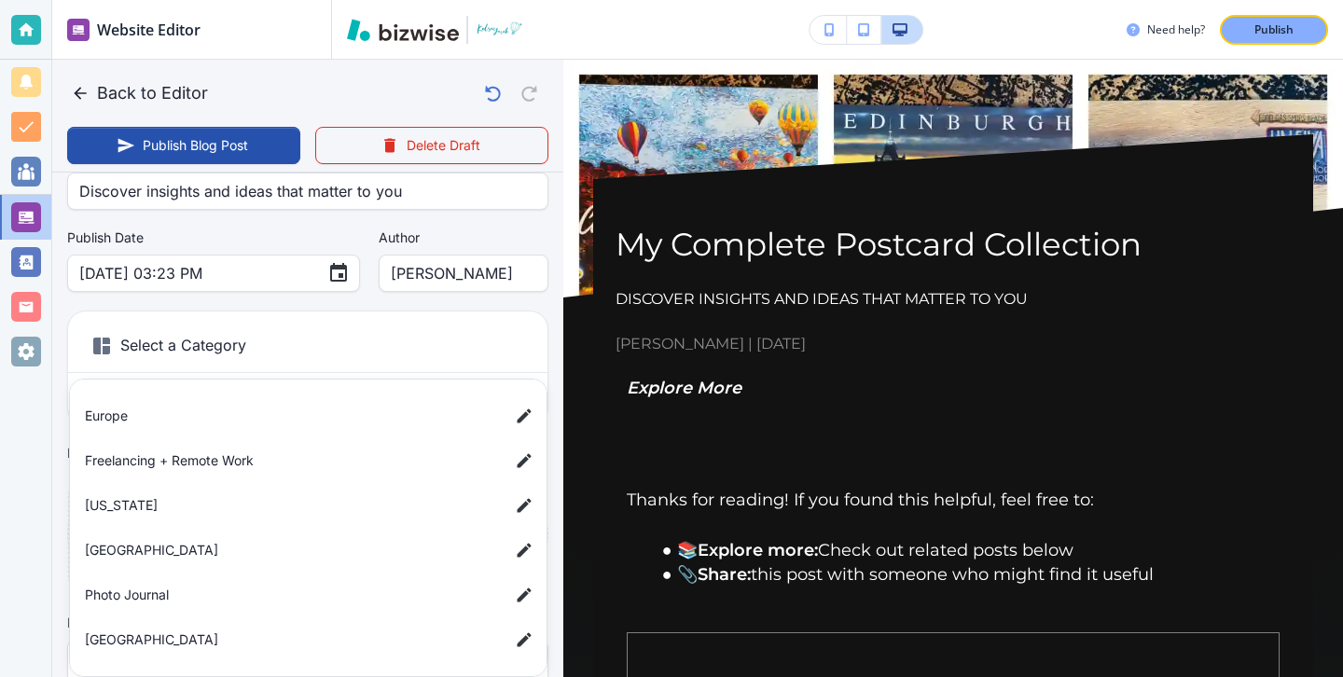
click at [193, 593] on span "Photo Journal" at bounding box center [289, 595] width 409 height 21
type input "a56d8f1e3a7489b4c625c"
click at [193, 592] on span "Photo Journal" at bounding box center [289, 595] width 409 height 21
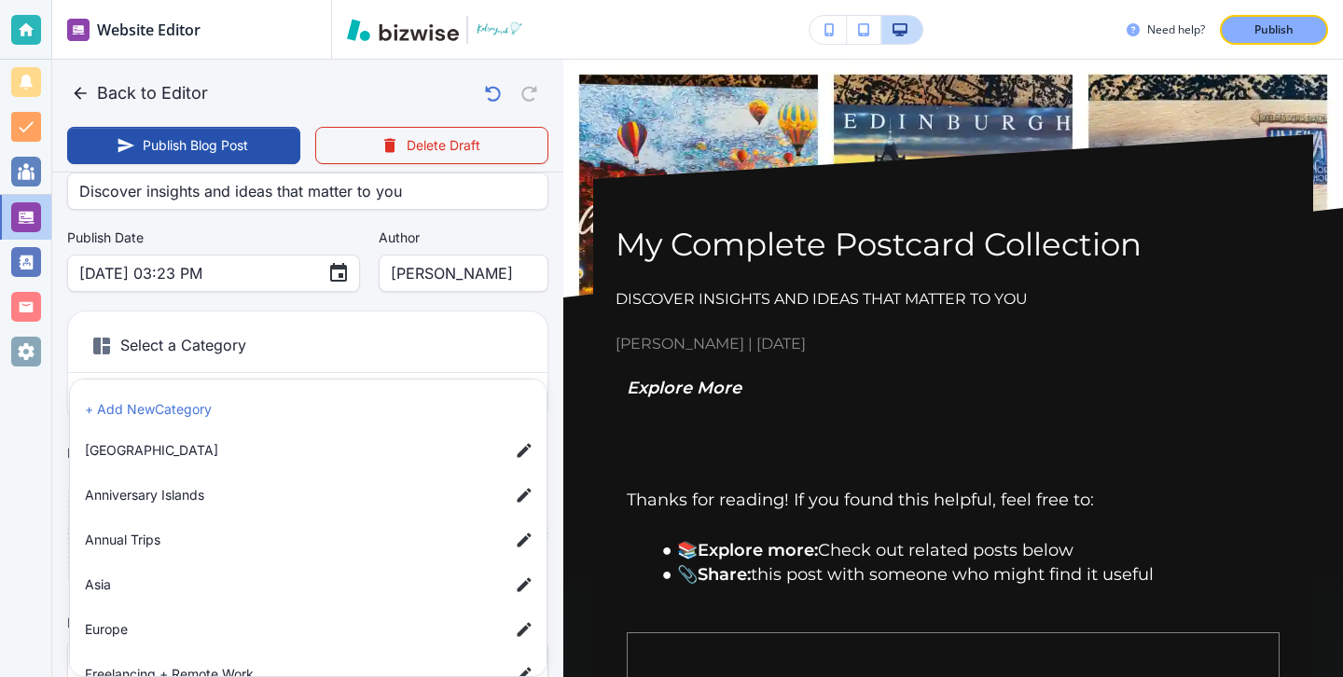
click at [61, 548] on div at bounding box center [671, 338] width 1343 height 677
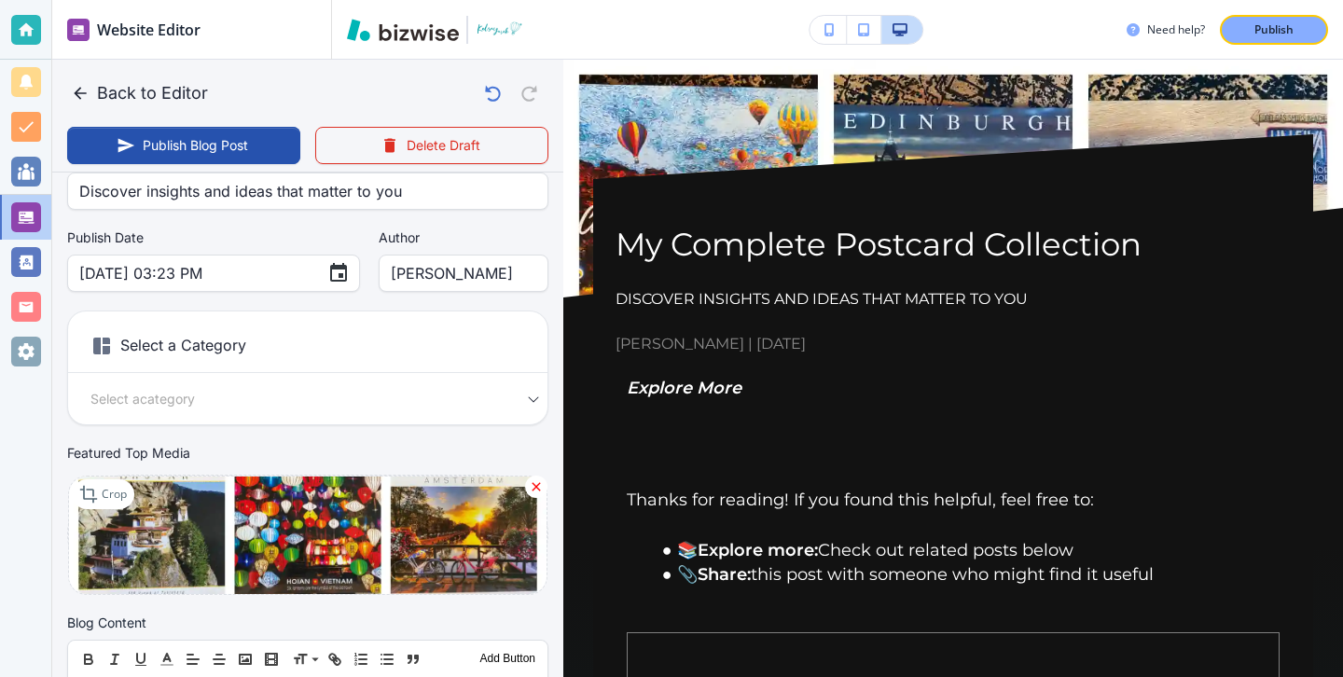
click at [542, 398] on div "Select a category Select a Category" at bounding box center [307, 398] width 479 height 21
click at [532, 398] on div "Select a category Select a Category" at bounding box center [307, 398] width 479 height 21
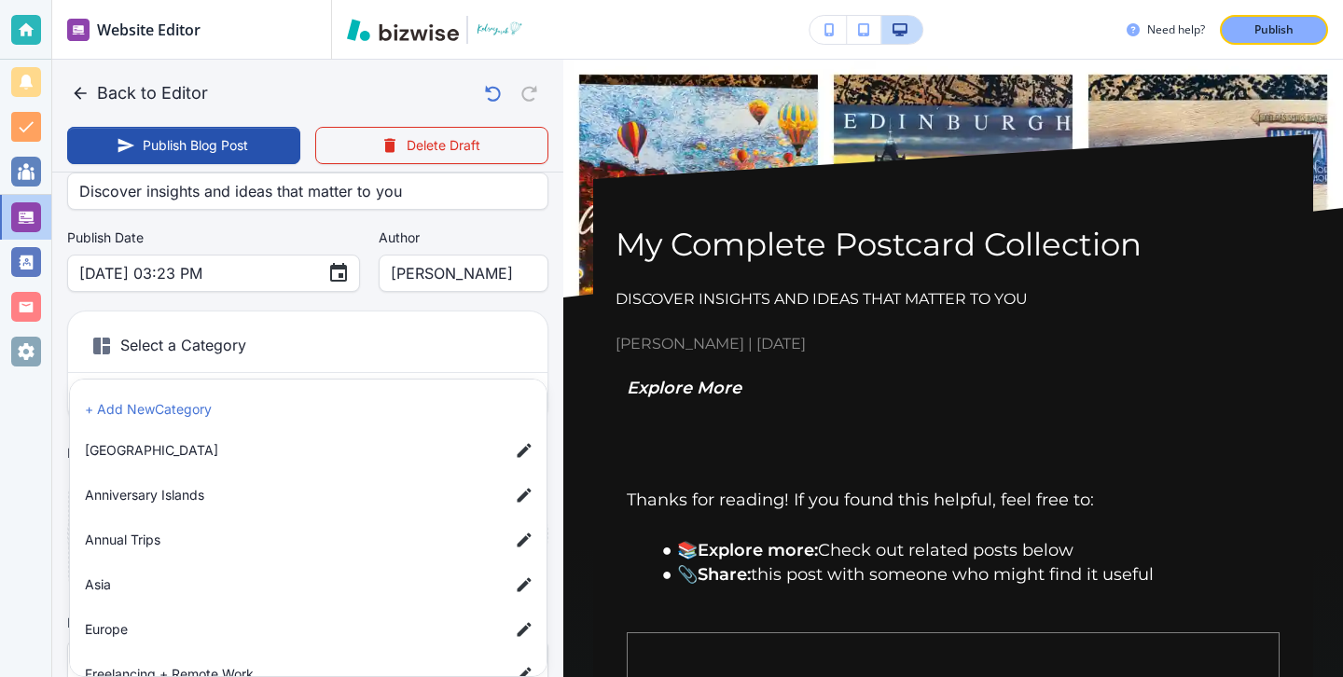
click at [409, 0] on body "Website Editor Main Pages Blog Blog The settings below apply to your blog home …" at bounding box center [671, 0] width 1343 height 0
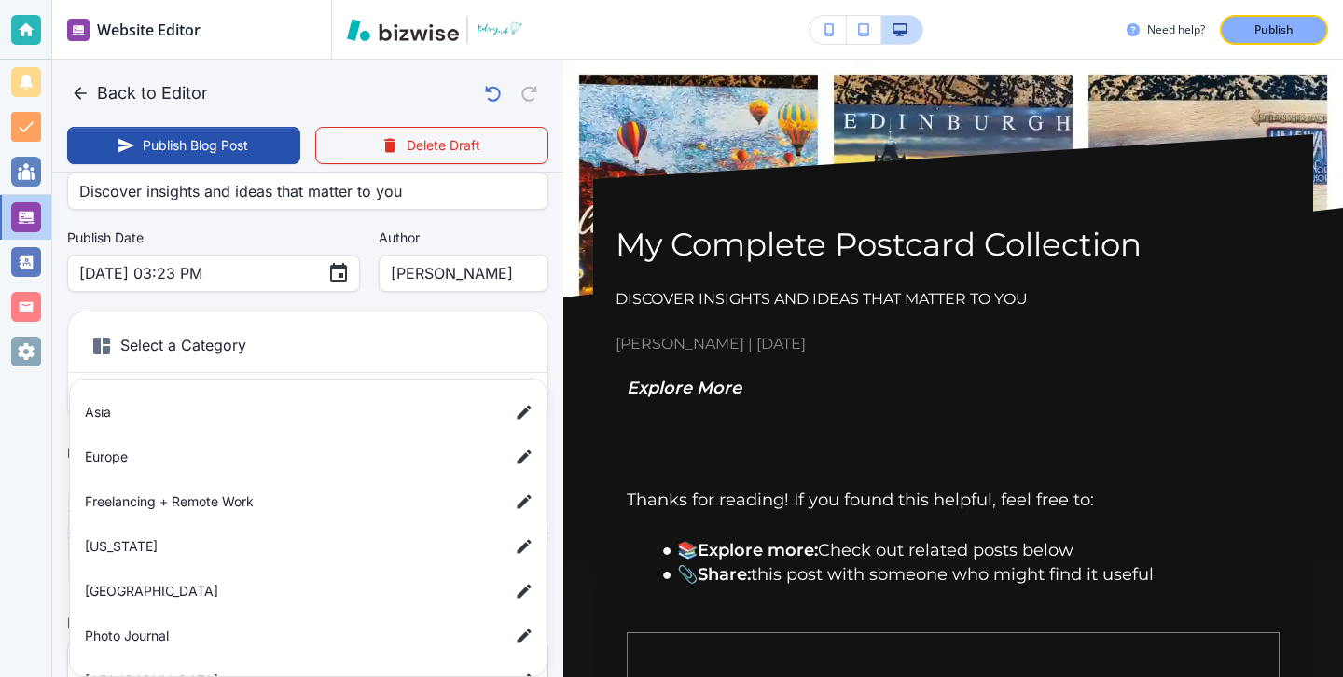
scroll to position [200, 0]
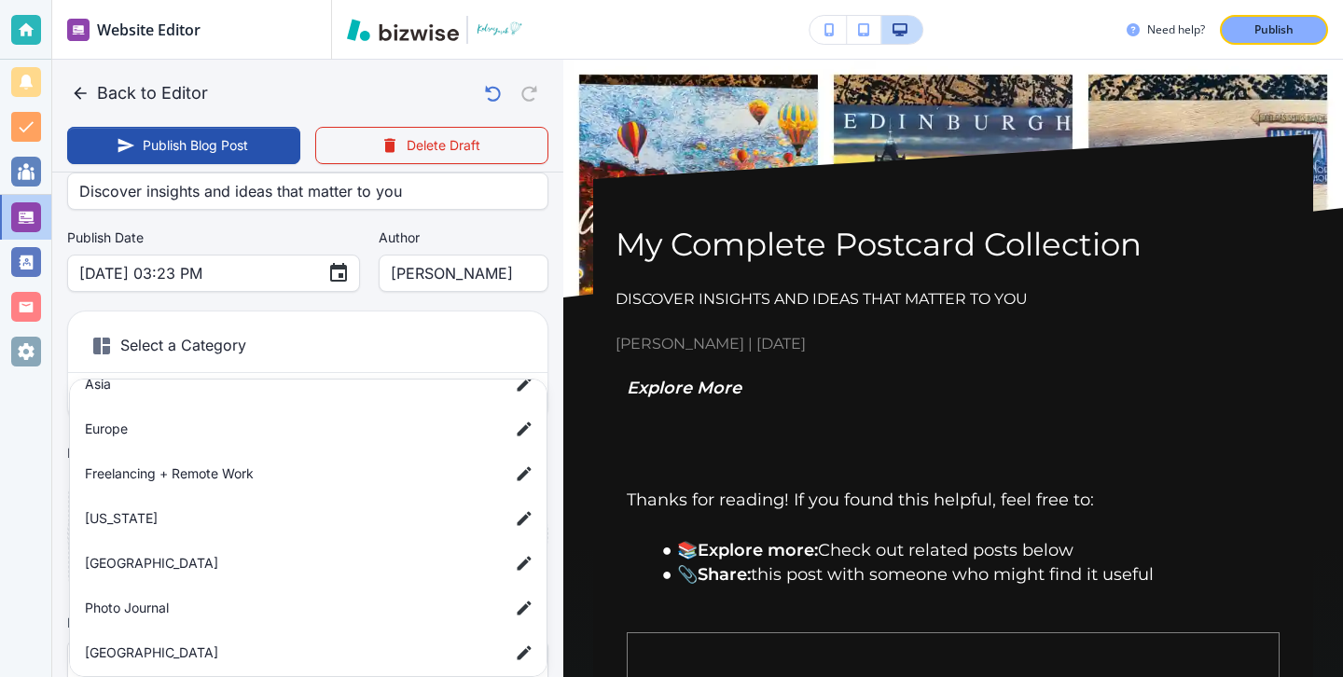
click at [150, 600] on span "Photo Journal" at bounding box center [289, 608] width 409 height 21
type input "a56d8f1e3a7489b4c625c"
click at [150, 600] on span "Photo Journal" at bounding box center [289, 608] width 409 height 21
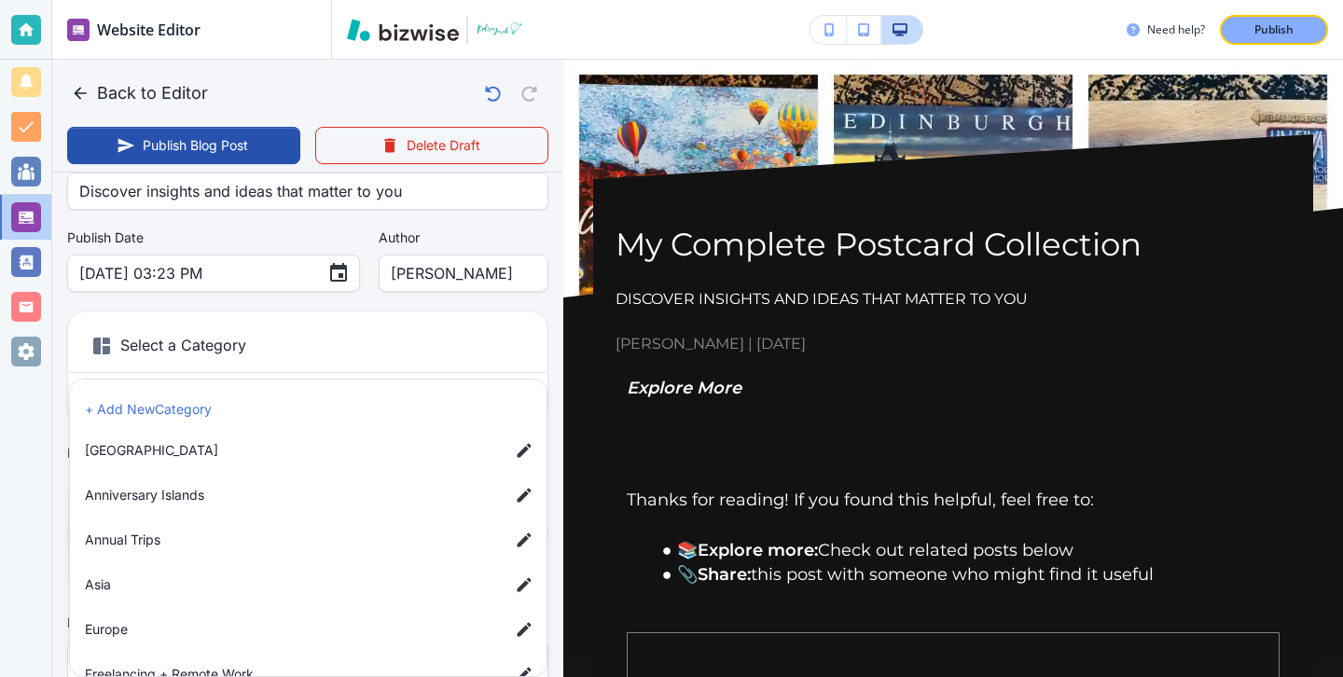
click at [60, 565] on div at bounding box center [671, 338] width 1343 height 677
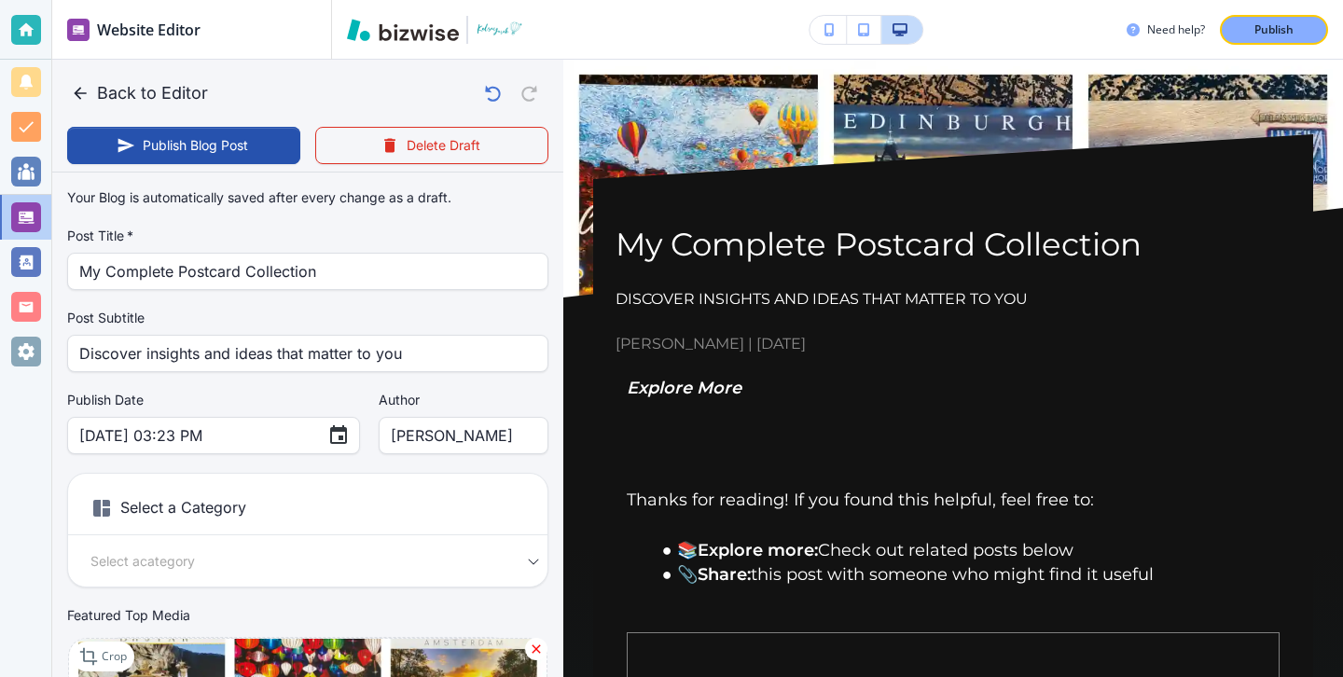
click at [145, 547] on div "Select a Category Select a category Select a Category" at bounding box center [307, 530] width 481 height 115
click at [170, 0] on body "Website Editor Main Pages Blog Blog The settings below apply to your blog home …" at bounding box center [671, 0] width 1343 height 0
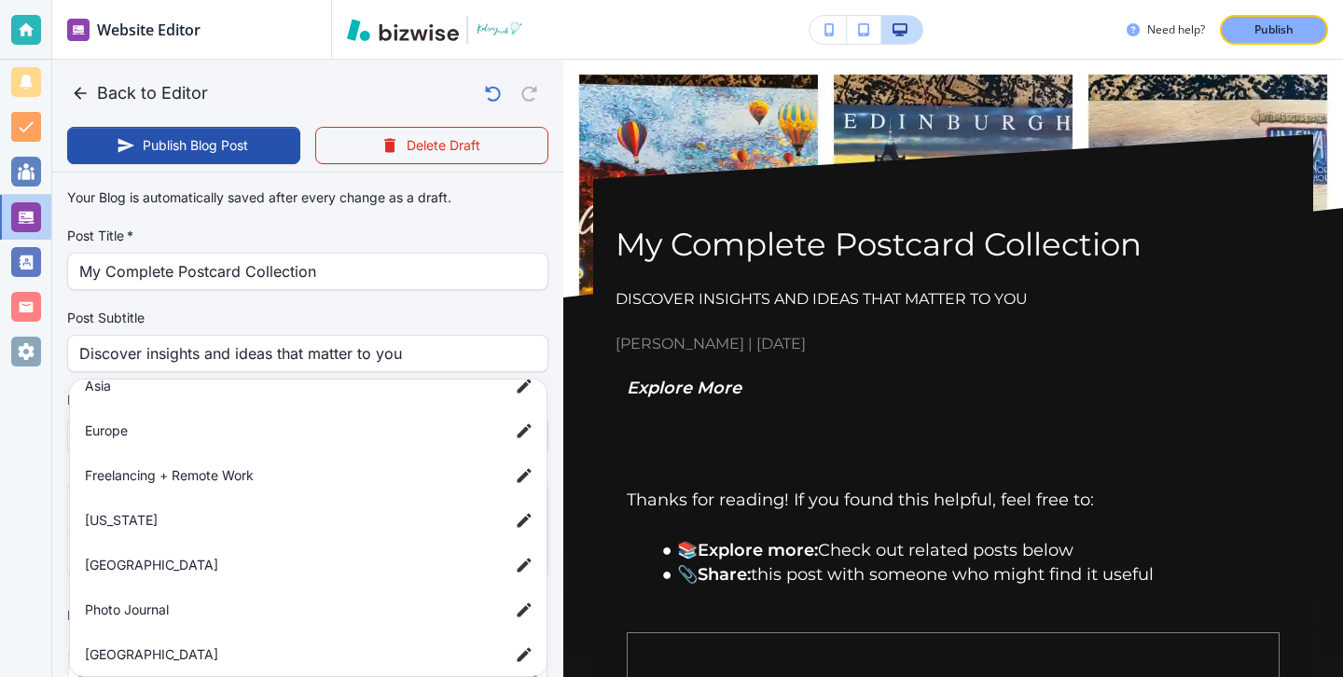
scroll to position [206, 0]
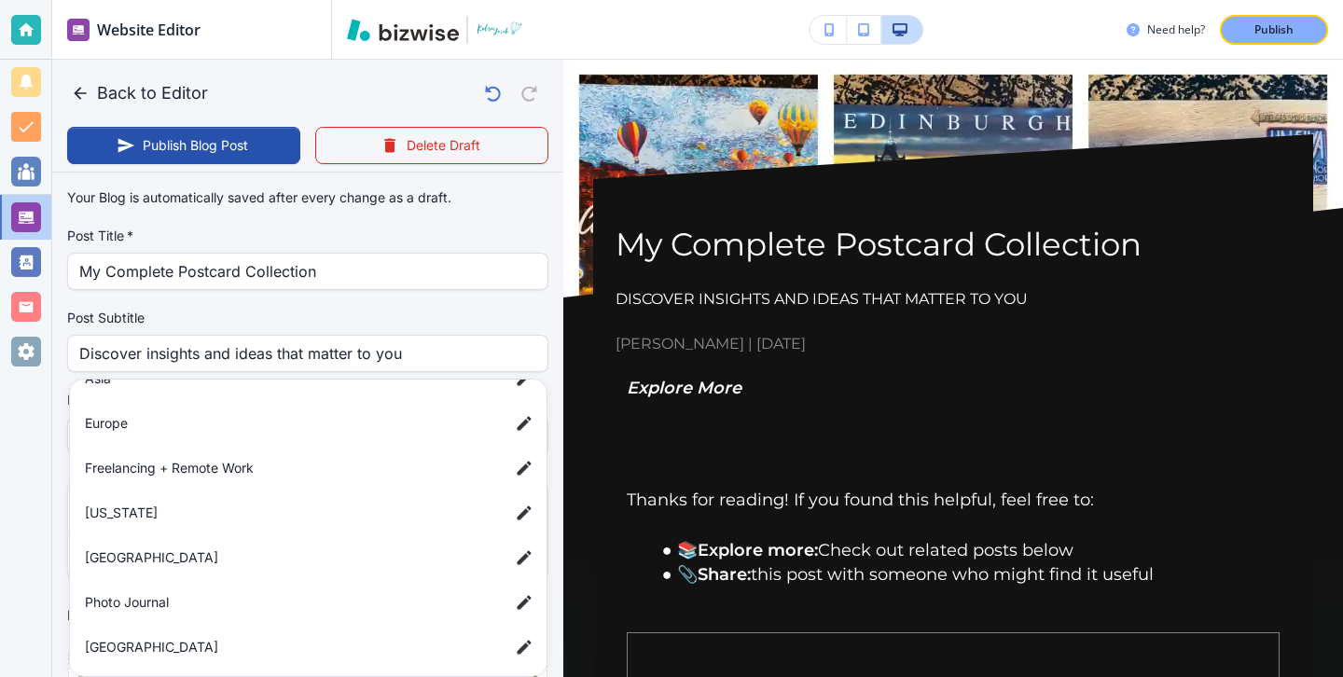
click at [155, 609] on span "Photo Journal" at bounding box center [289, 602] width 409 height 21
type input "a56d8f1e3a7489b4c625c"
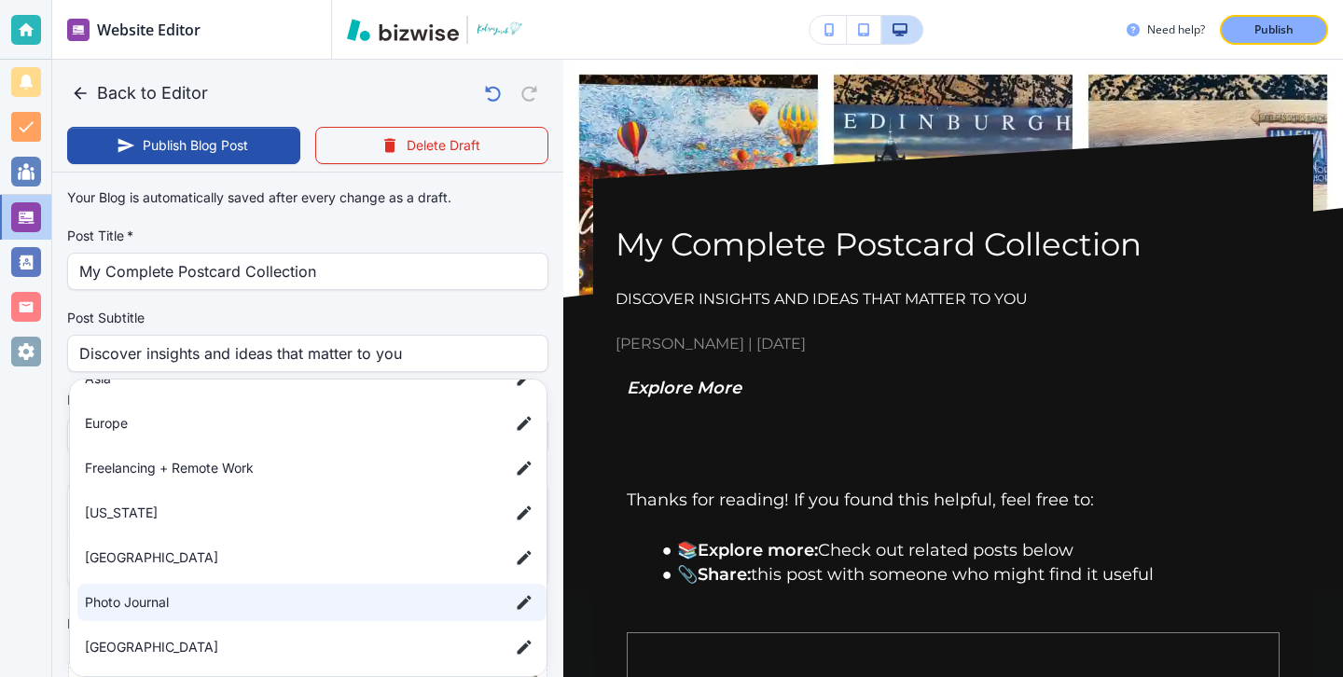
click at [154, 610] on span "Photo Journal" at bounding box center [289, 602] width 409 height 21
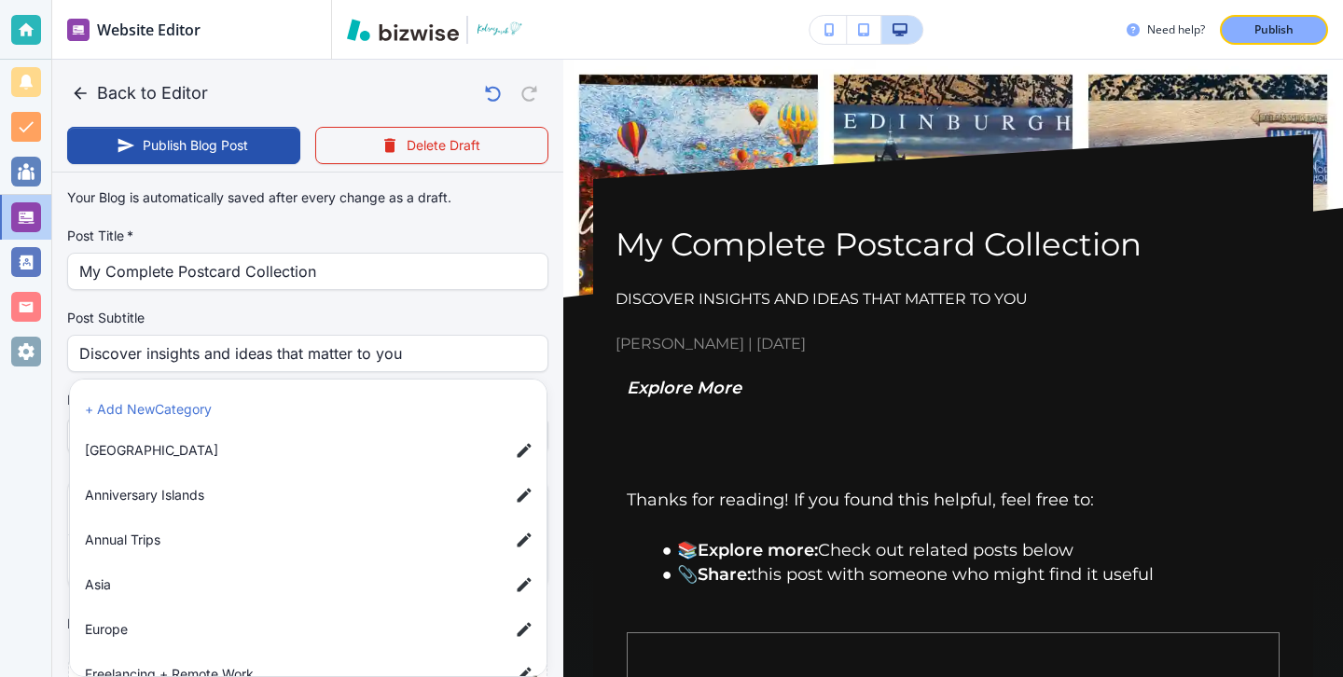
click at [53, 590] on div at bounding box center [671, 338] width 1343 height 677
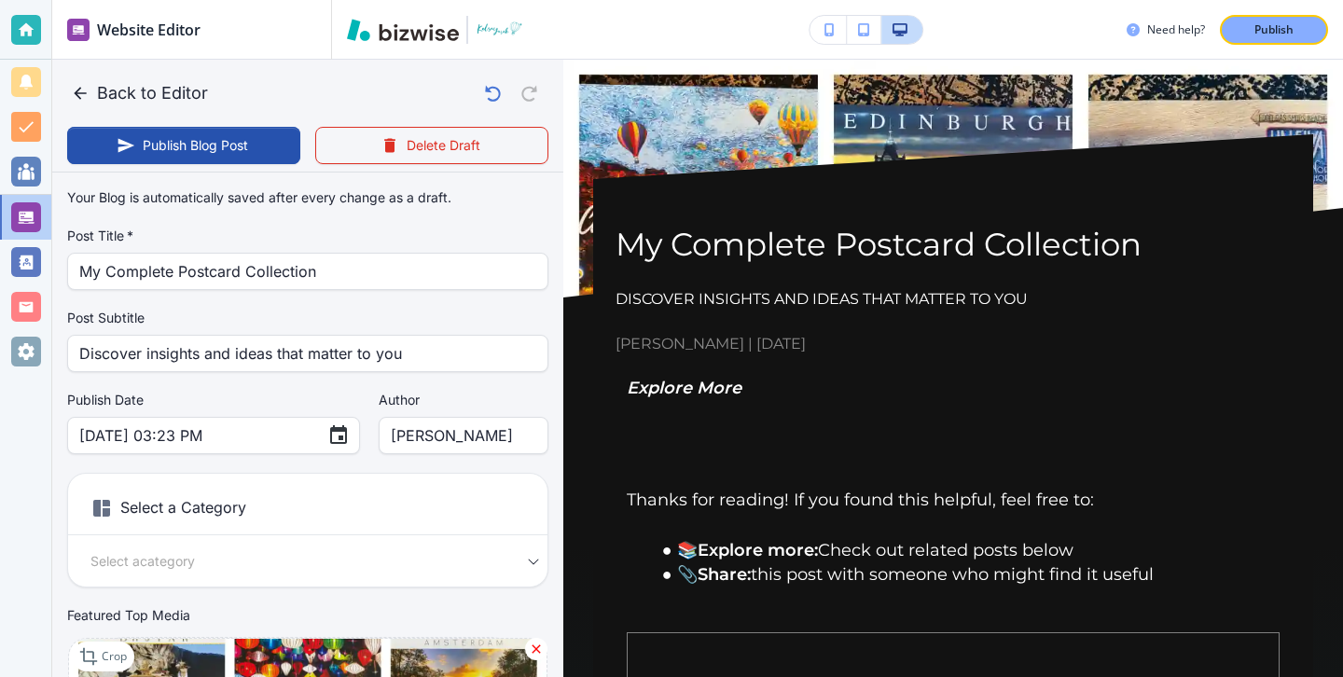
click at [206, 511] on h6 "Select a Category" at bounding box center [307, 512] width 479 height 47
click at [209, 594] on div "Your Blog is automatically saved after every change as a draft. Post Title   * …" at bounding box center [307, 477] width 481 height 595
click at [215, 577] on div "Select a Category Select a category Select a Category" at bounding box center [307, 530] width 481 height 115
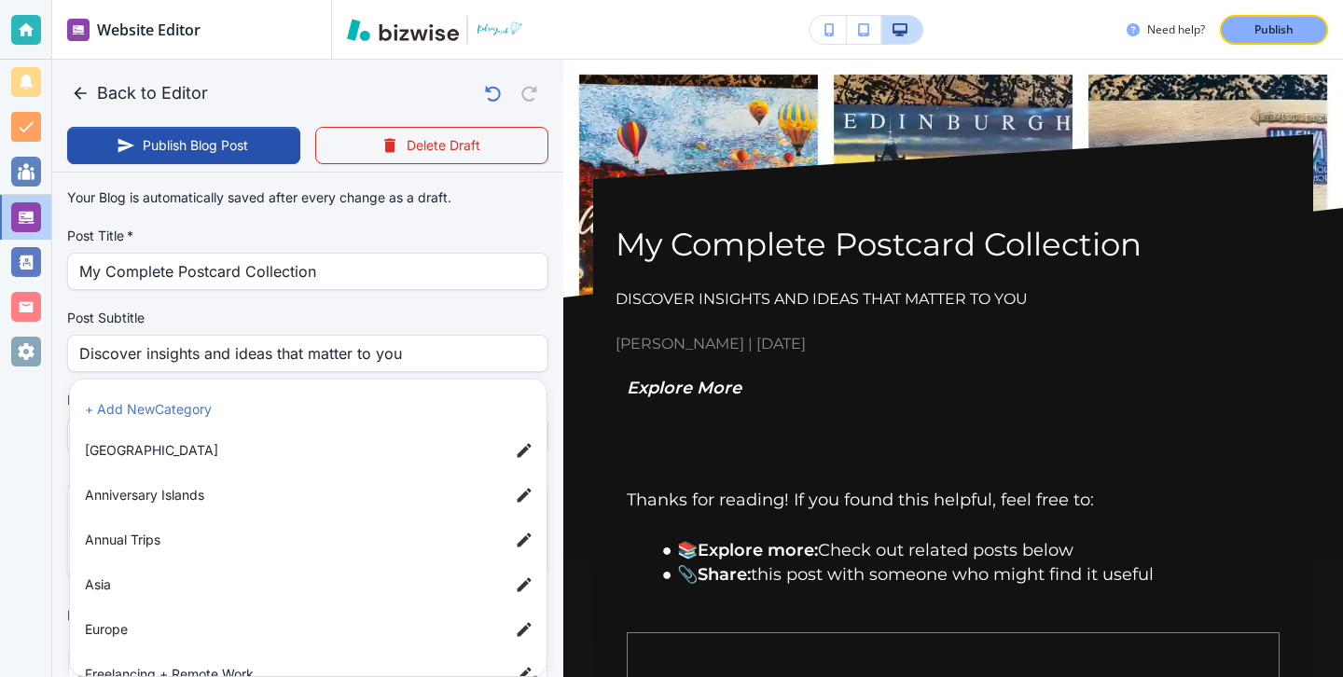
click at [205, 0] on body "Website Editor Main Pages Blog Blog The settings below apply to your blog home …" at bounding box center [671, 0] width 1343 height 0
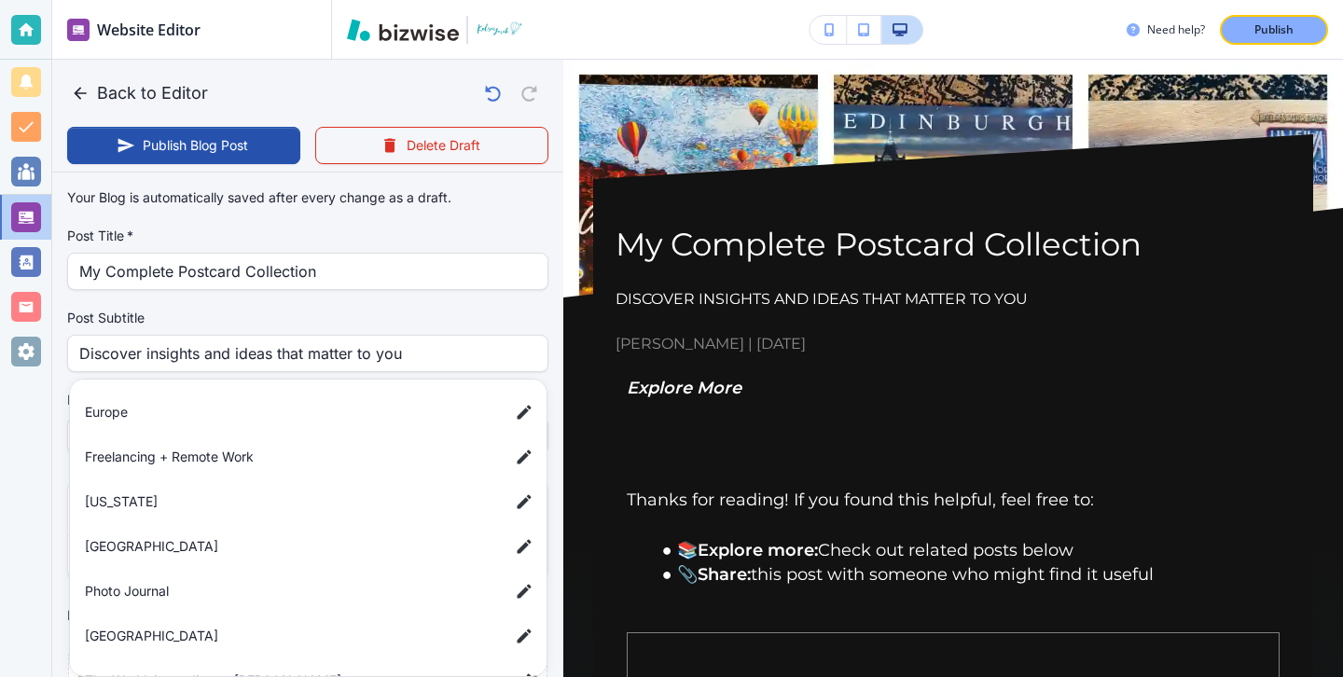
scroll to position [298, 0]
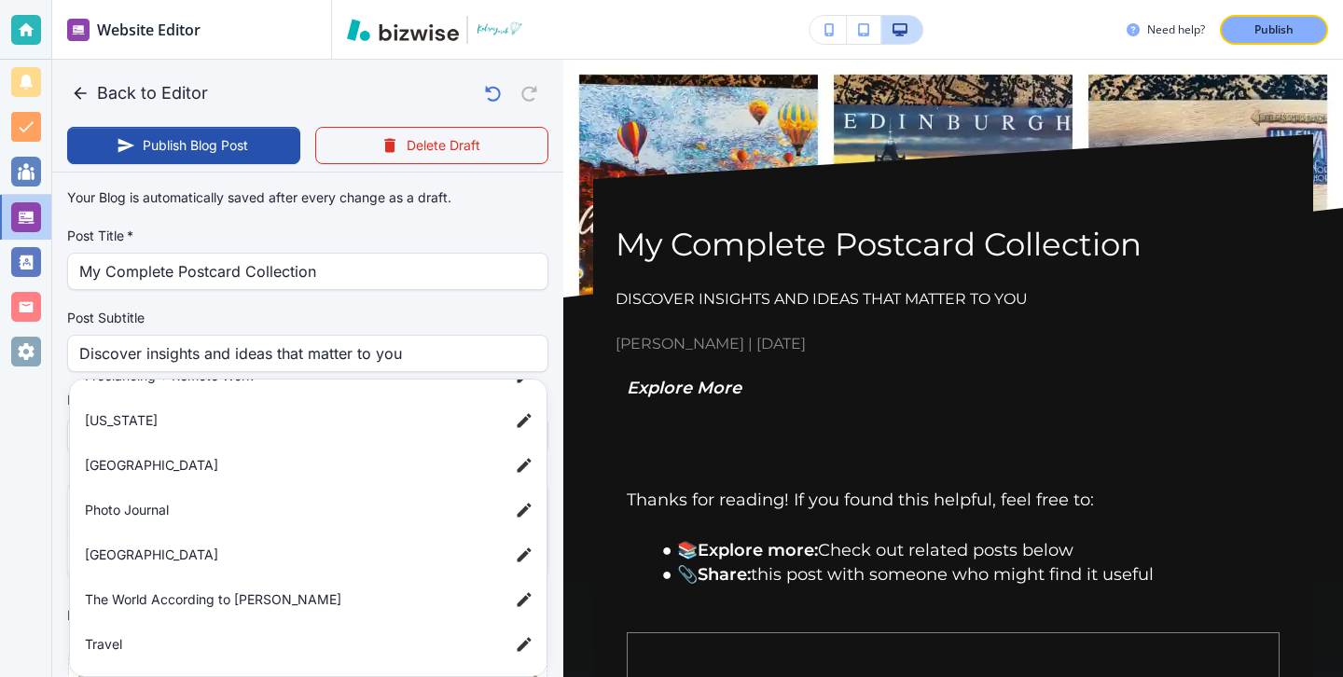
click at [173, 520] on li "Photo Journal" at bounding box center [311, 509] width 469 height 37
type input "a56d8f1e3a7489b4c625c"
click at [173, 520] on li "Photo Journal" at bounding box center [311, 509] width 469 height 37
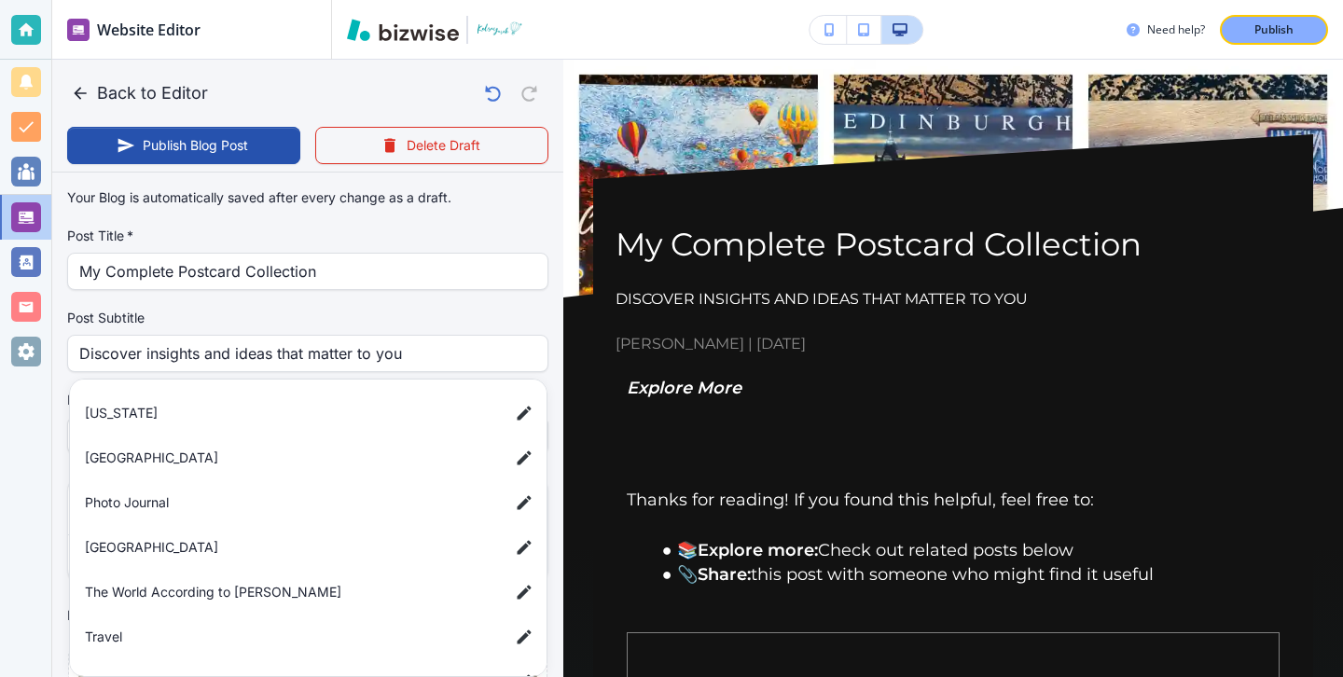
scroll to position [345, 0]
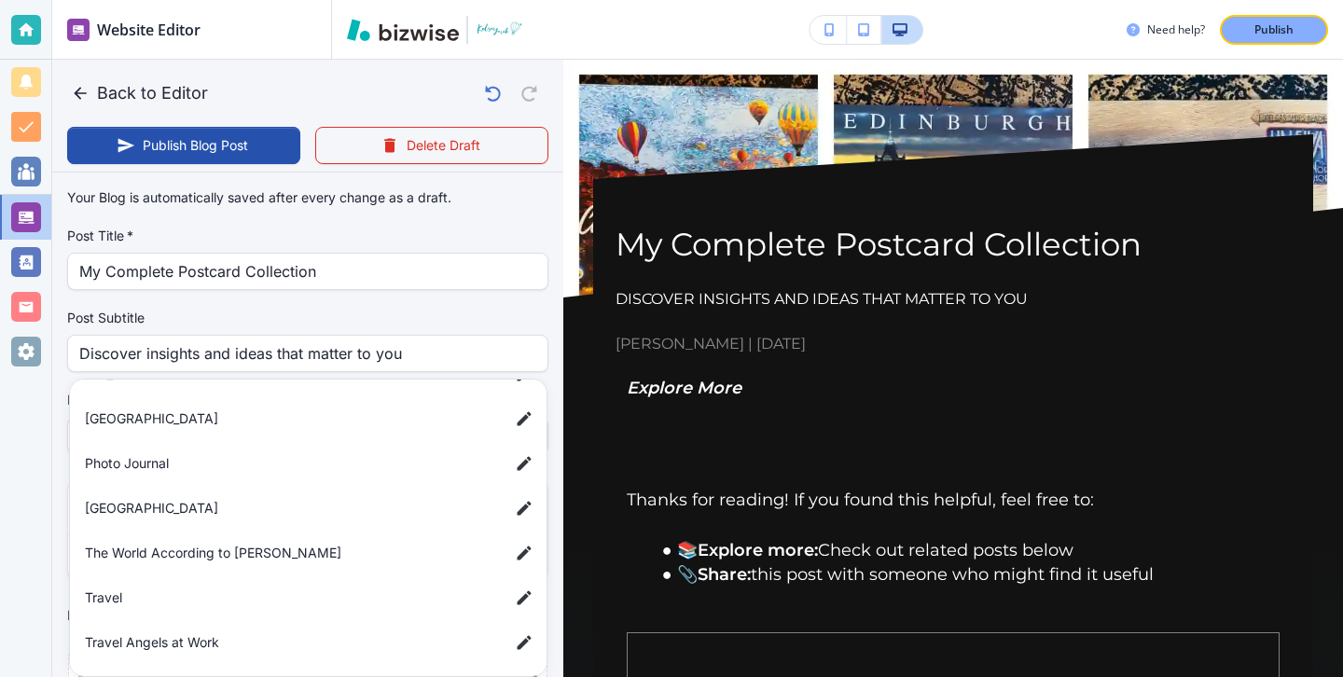
click at [124, 604] on span "Travel" at bounding box center [289, 597] width 409 height 21
type input "a7d5d0a3501f3a2933ba1"
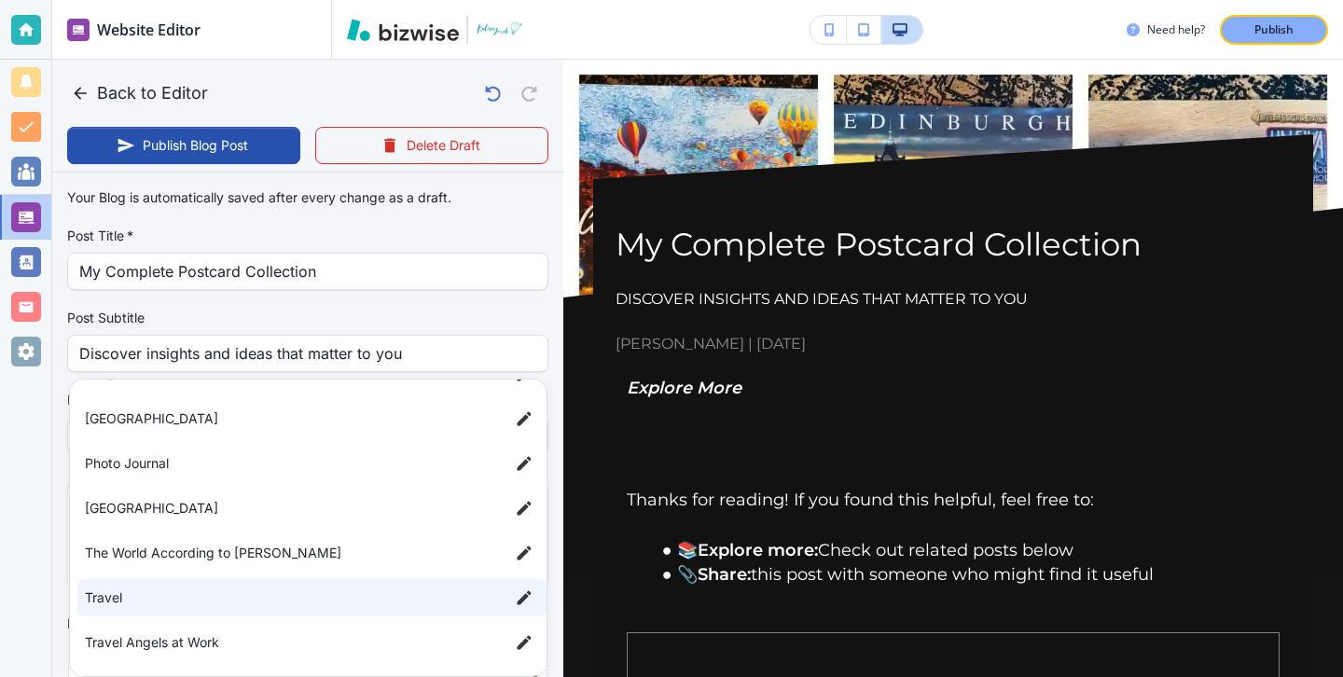
click at [123, 603] on span "Travel" at bounding box center [289, 597] width 409 height 21
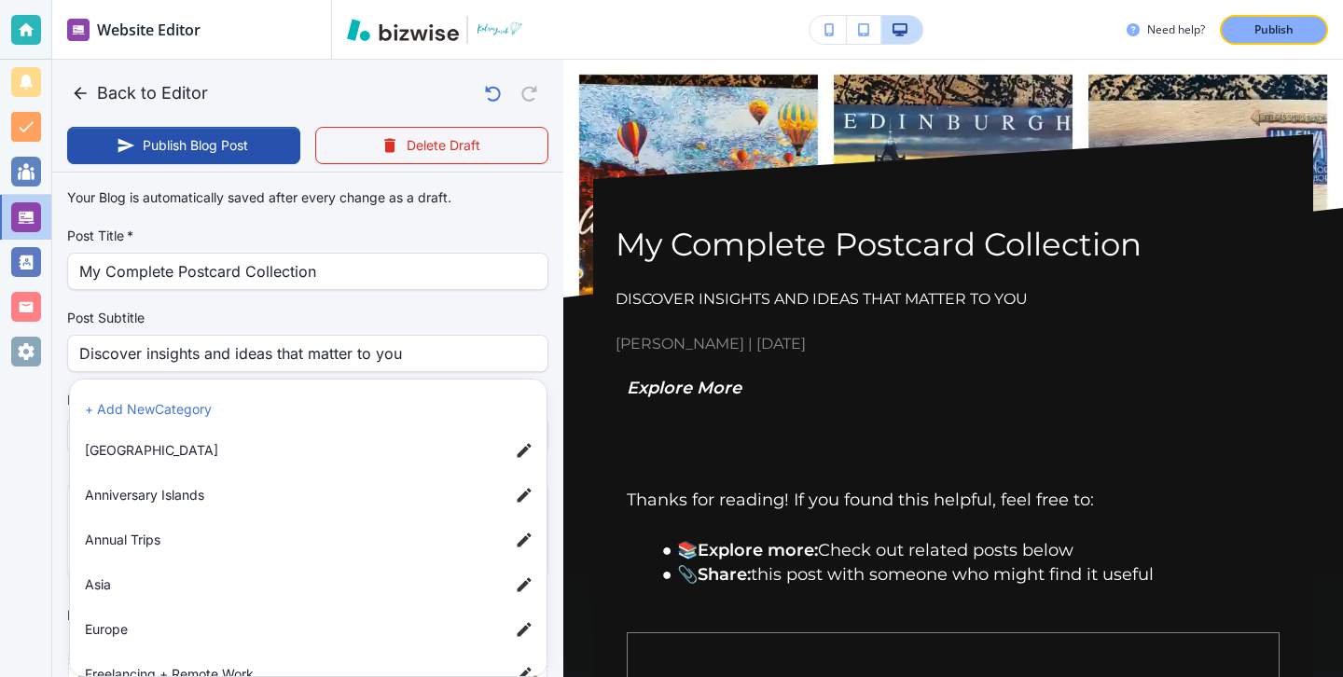
click at [40, 589] on div at bounding box center [671, 338] width 1343 height 677
click at [146, 0] on body "Website Editor Main Pages Blog Blog The settings below apply to your blog home …" at bounding box center [671, 0] width 1343 height 0
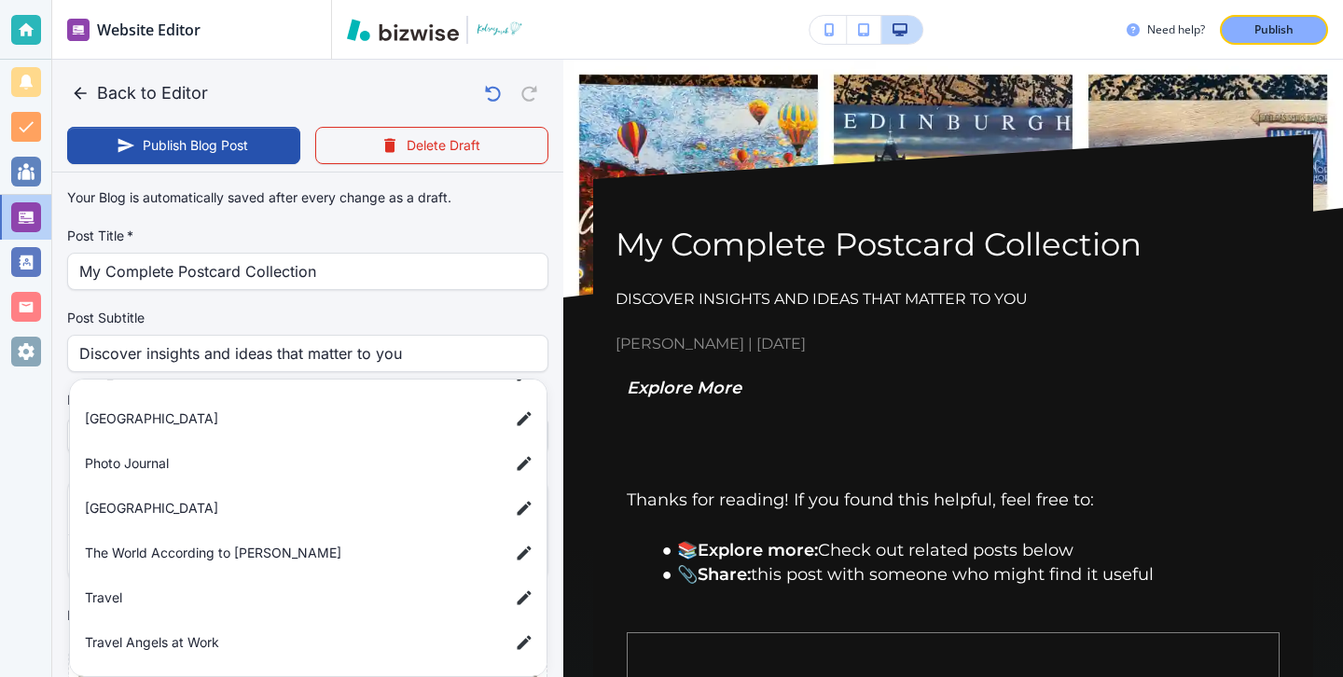
click at [127, 449] on li "Photo Journal" at bounding box center [311, 463] width 469 height 37
type input "a56d8f1e3a7489b4c625c"
click at [127, 449] on li "Photo Journal" at bounding box center [311, 463] width 469 height 37
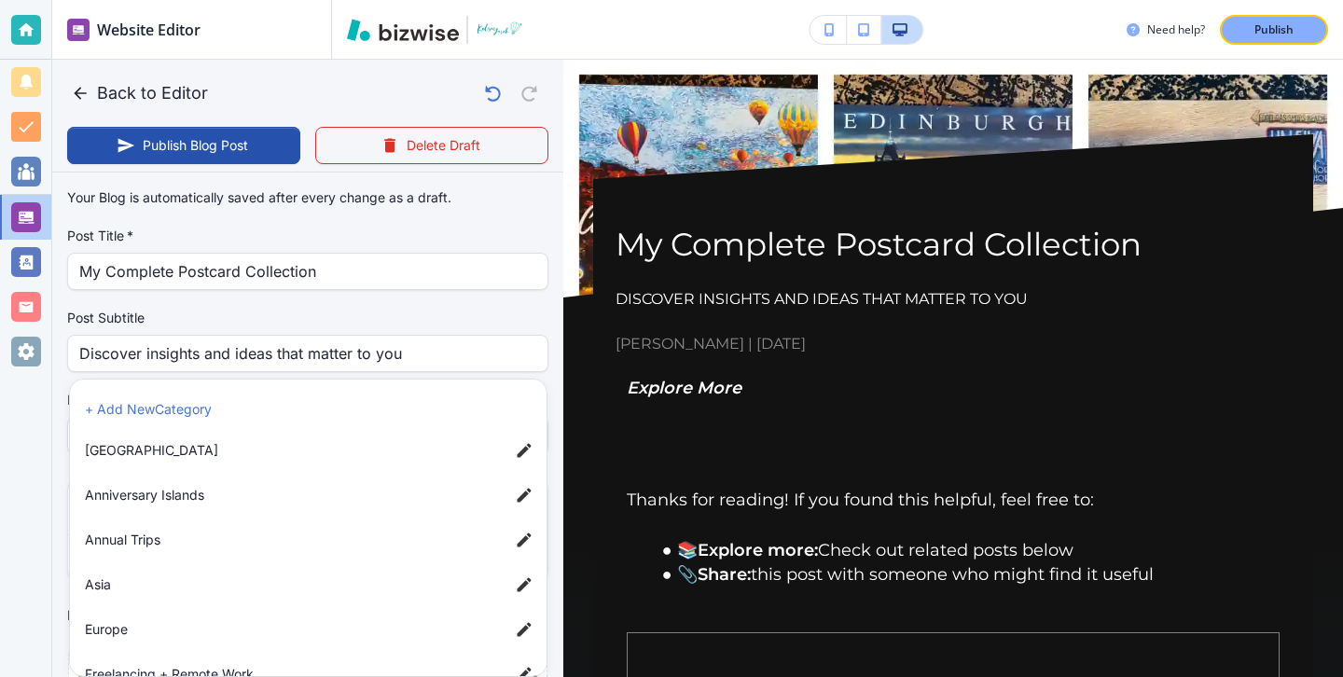
click at [102, 465] on li "[GEOGRAPHIC_DATA]" at bounding box center [311, 450] width 469 height 37
type input "a3a567d38588cf2eb42f5"
click at [103, 464] on li "[GEOGRAPHIC_DATA]" at bounding box center [311, 450] width 469 height 37
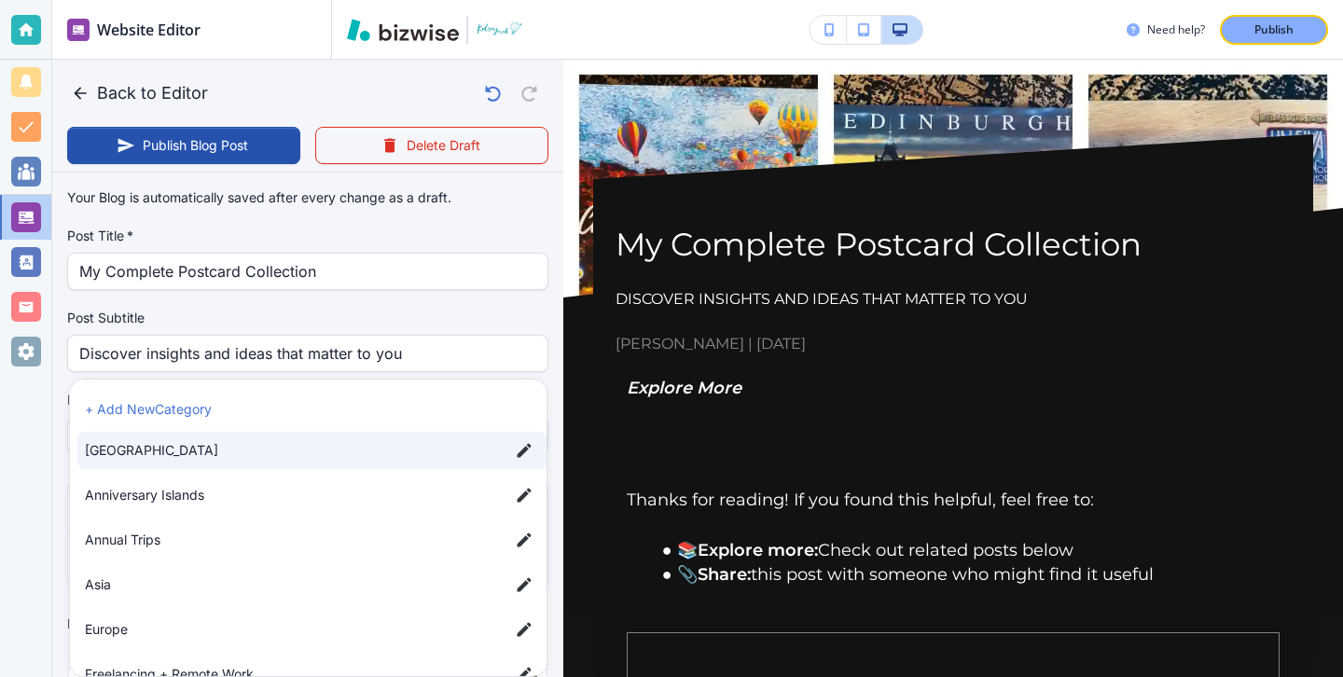
type input "a3a567d38588cf2eb42f5"
click at [103, 464] on li "[GEOGRAPHIC_DATA]" at bounding box center [311, 450] width 469 height 37
type input "a3a567d38588cf2eb42f5"
click at [103, 464] on li "[GEOGRAPHIC_DATA]" at bounding box center [311, 450] width 469 height 37
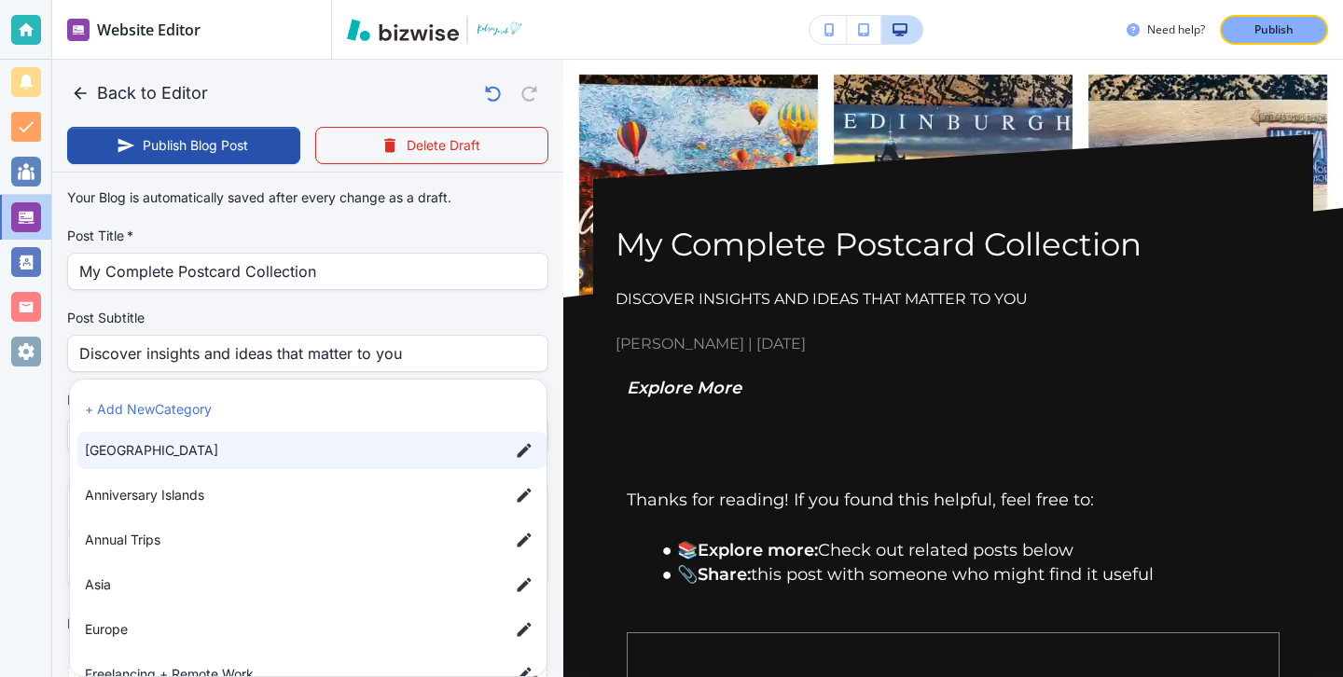
click at [103, 464] on li "[GEOGRAPHIC_DATA]" at bounding box center [311, 450] width 469 height 37
click at [319, 339] on div at bounding box center [671, 338] width 1343 height 677
click at [312, 0] on body "Website Editor Main Pages Blog Blog The settings below apply to your blog home …" at bounding box center [671, 0] width 1343 height 0
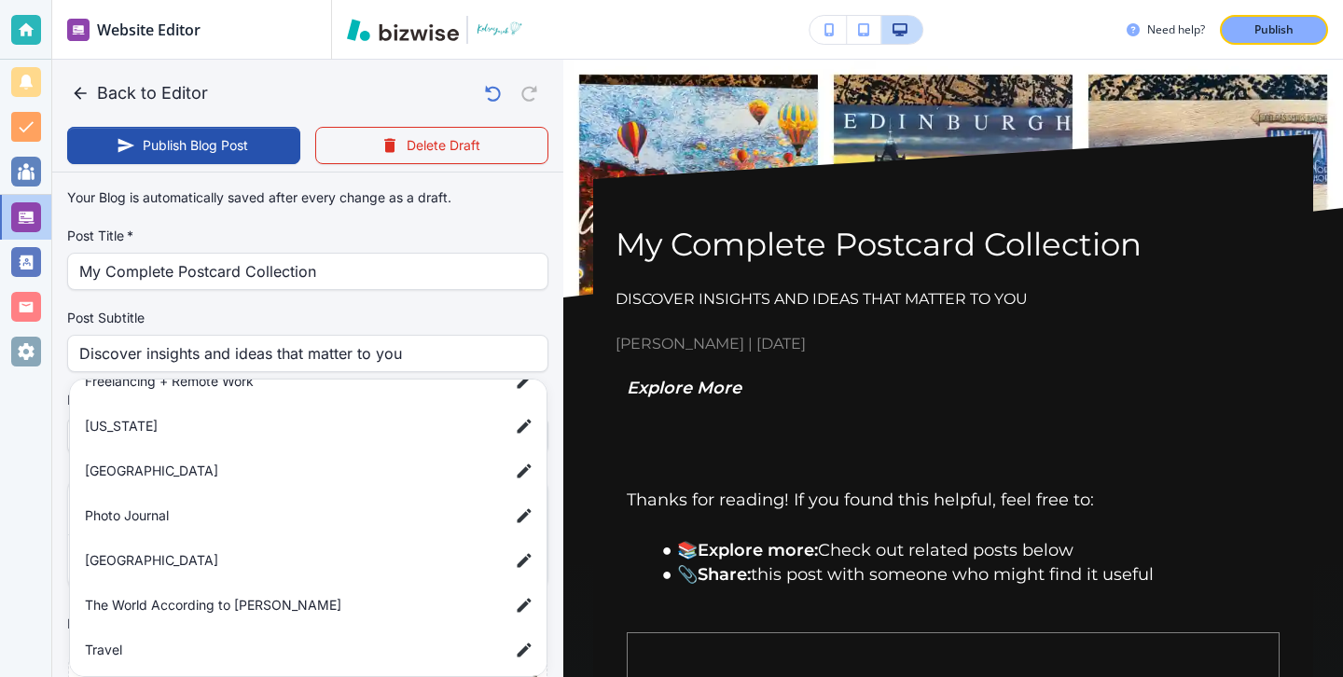
scroll to position [345, 0]
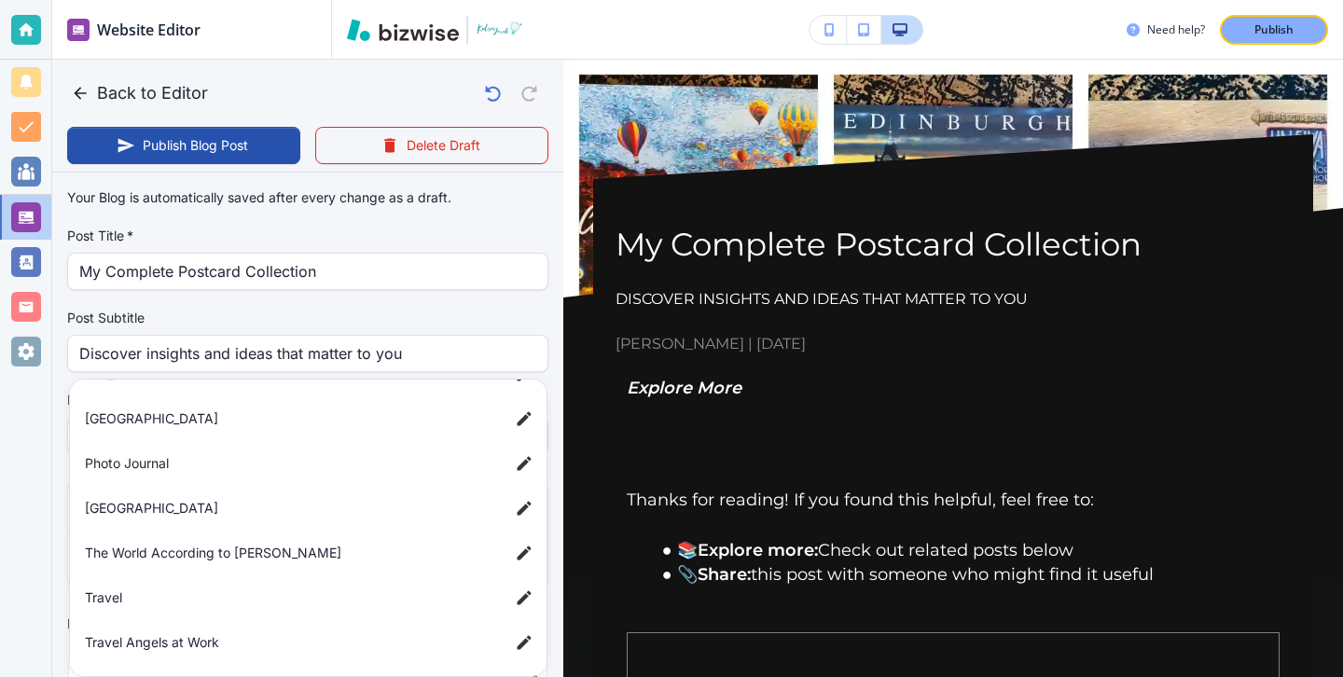
click at [214, 479] on li "Photo Journal" at bounding box center [311, 463] width 469 height 37
click at [70, 506] on ul "+ Add New Category Africa Anniversary Islands Annual Trips [GEOGRAPHIC_DATA] [G…" at bounding box center [308, 356] width 476 height 642
click at [49, 527] on div at bounding box center [671, 338] width 1343 height 677
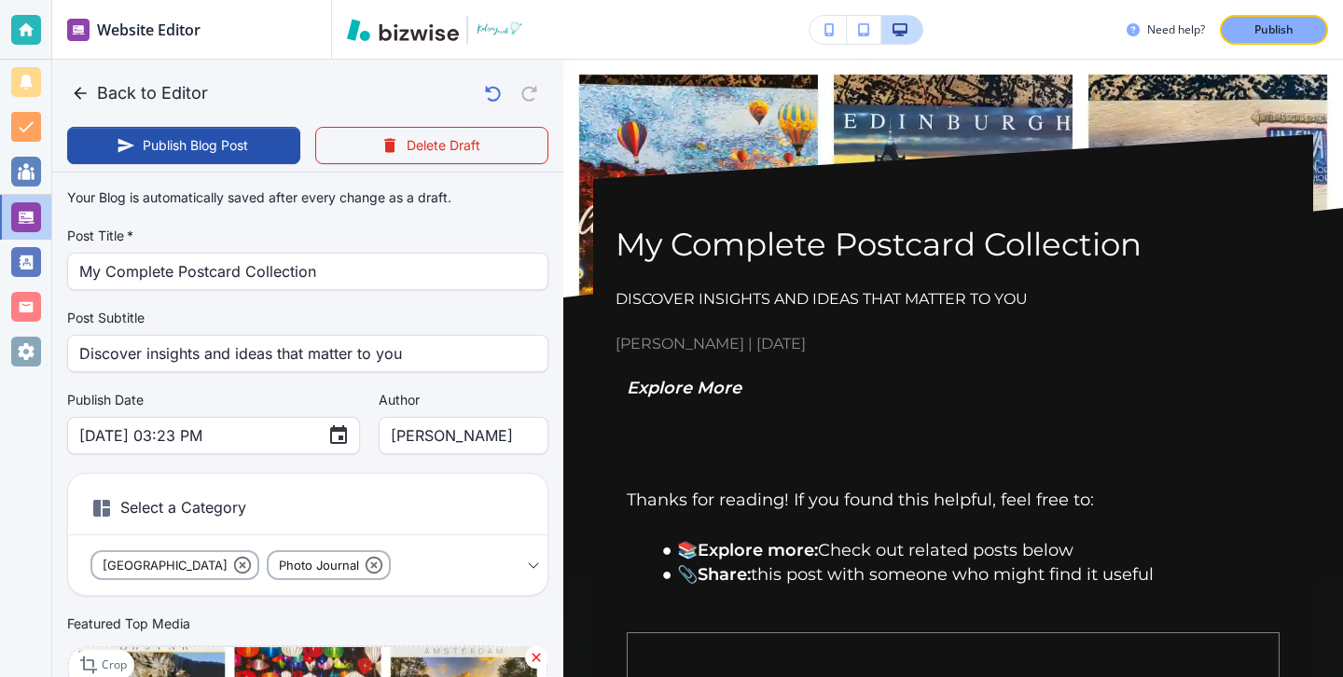
click at [379, 0] on body "Website Editor Main Pages Blog Blog The settings below apply to your blog home …" at bounding box center [671, 0] width 1343 height 0
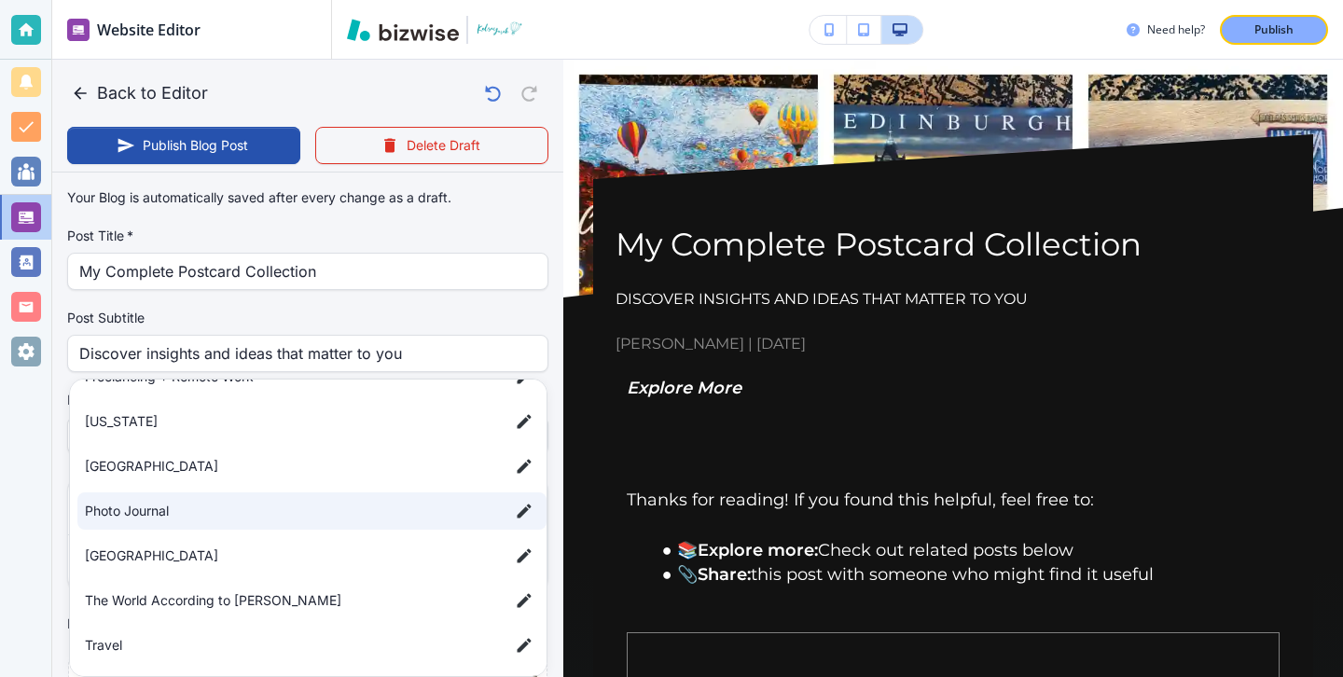
scroll to position [334, 0]
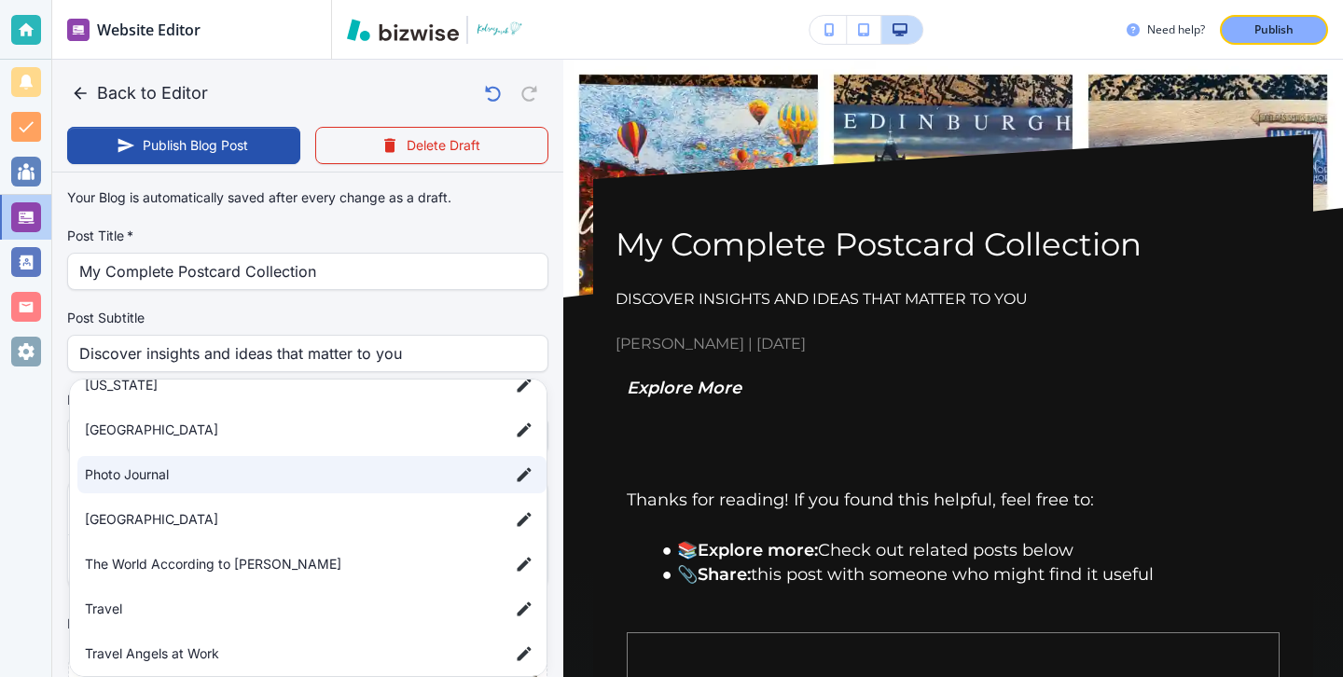
click at [222, 609] on span "Travel" at bounding box center [289, 609] width 409 height 21
click at [34, 604] on div at bounding box center [671, 338] width 1343 height 677
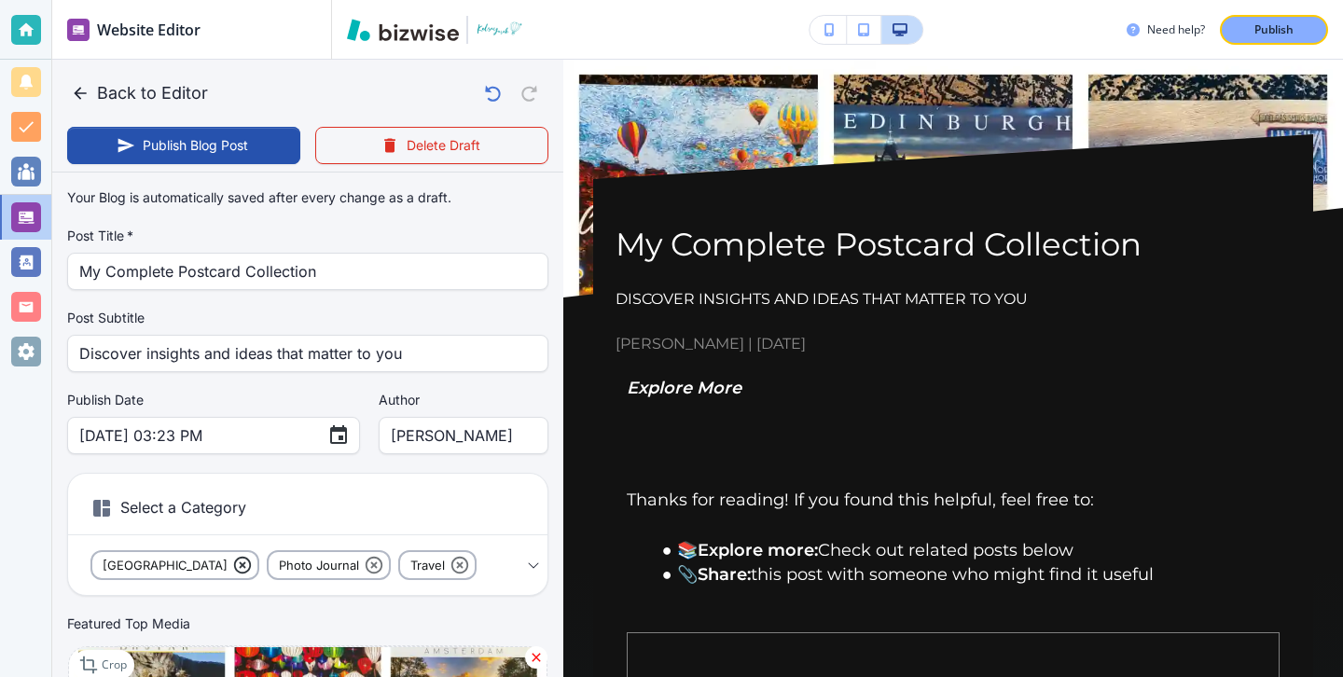
click at [234, 562] on icon at bounding box center [242, 565] width 17 height 17
type input "a56d8f1e3a7489b4c625c,a7d5d0a3501f3a2933ba1"
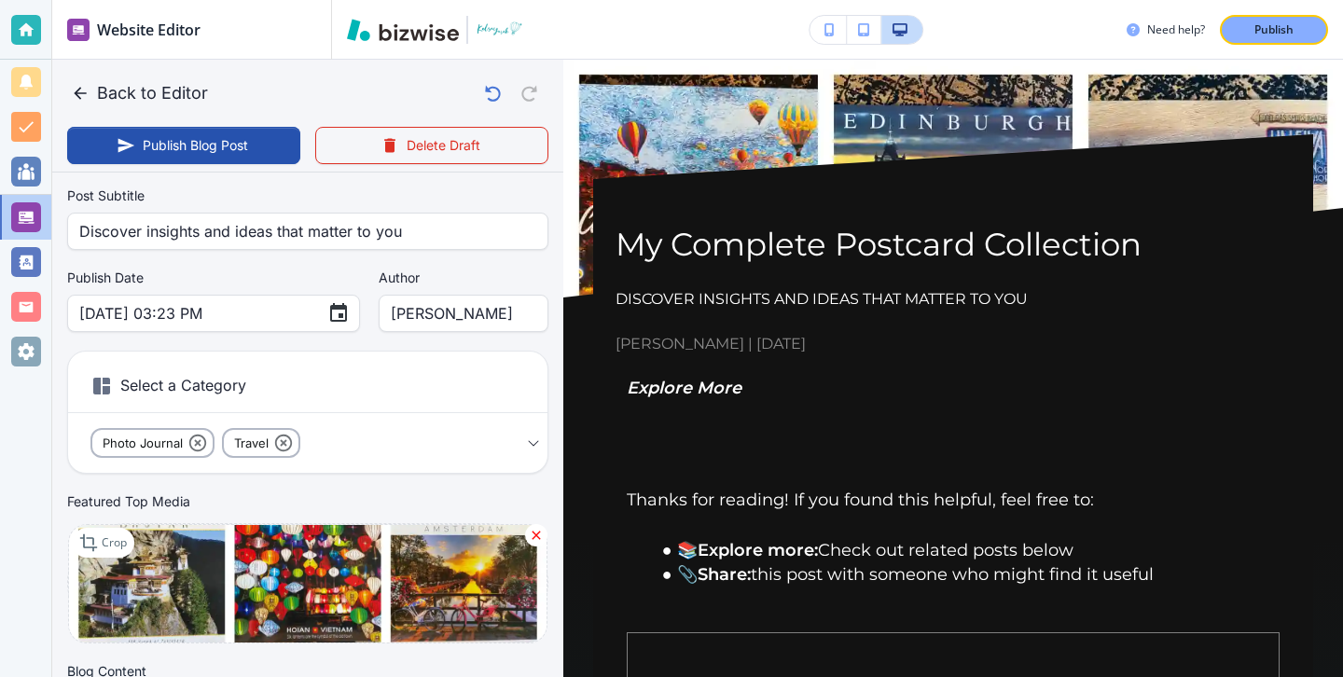
scroll to position [0, 0]
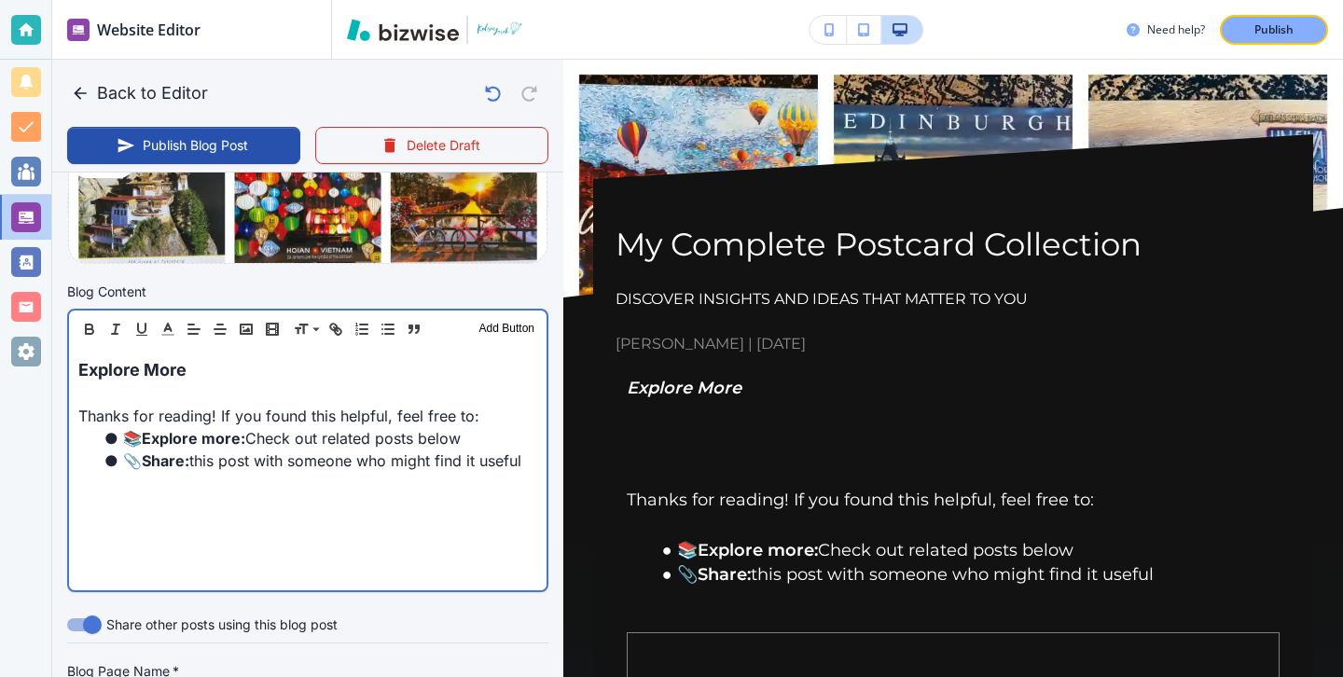
click at [223, 383] on p at bounding box center [307, 393] width 459 height 22
click at [223, 382] on p at bounding box center [307, 392] width 459 height 22
click at [211, 366] on p "Explore More" at bounding box center [307, 368] width 459 height 25
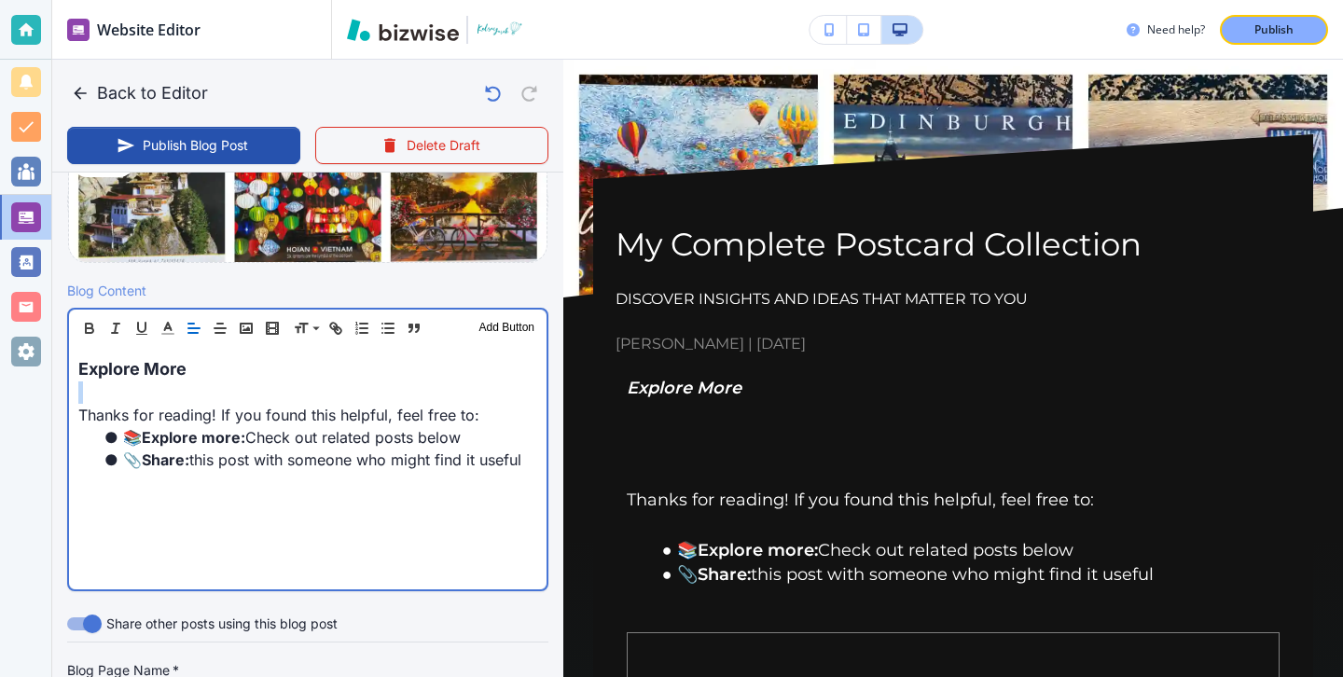
click at [211, 365] on p "Explore More" at bounding box center [307, 368] width 459 height 25
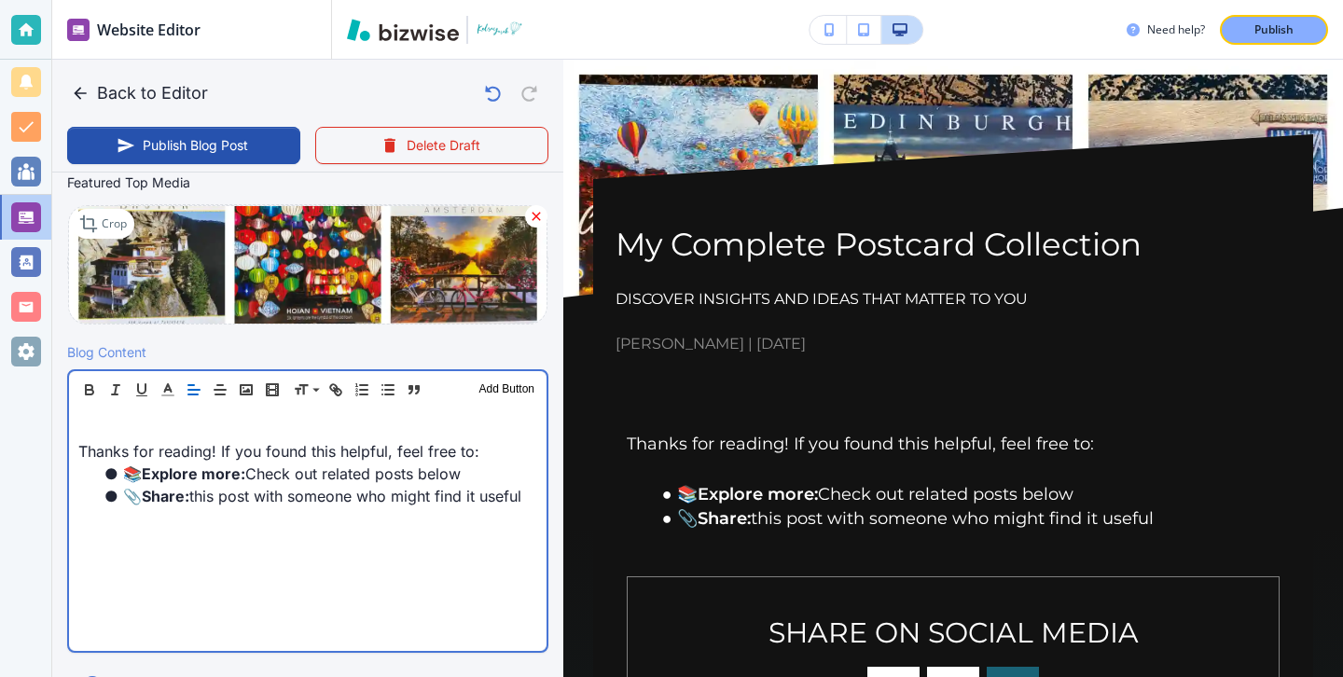
scroll to position [439, 0]
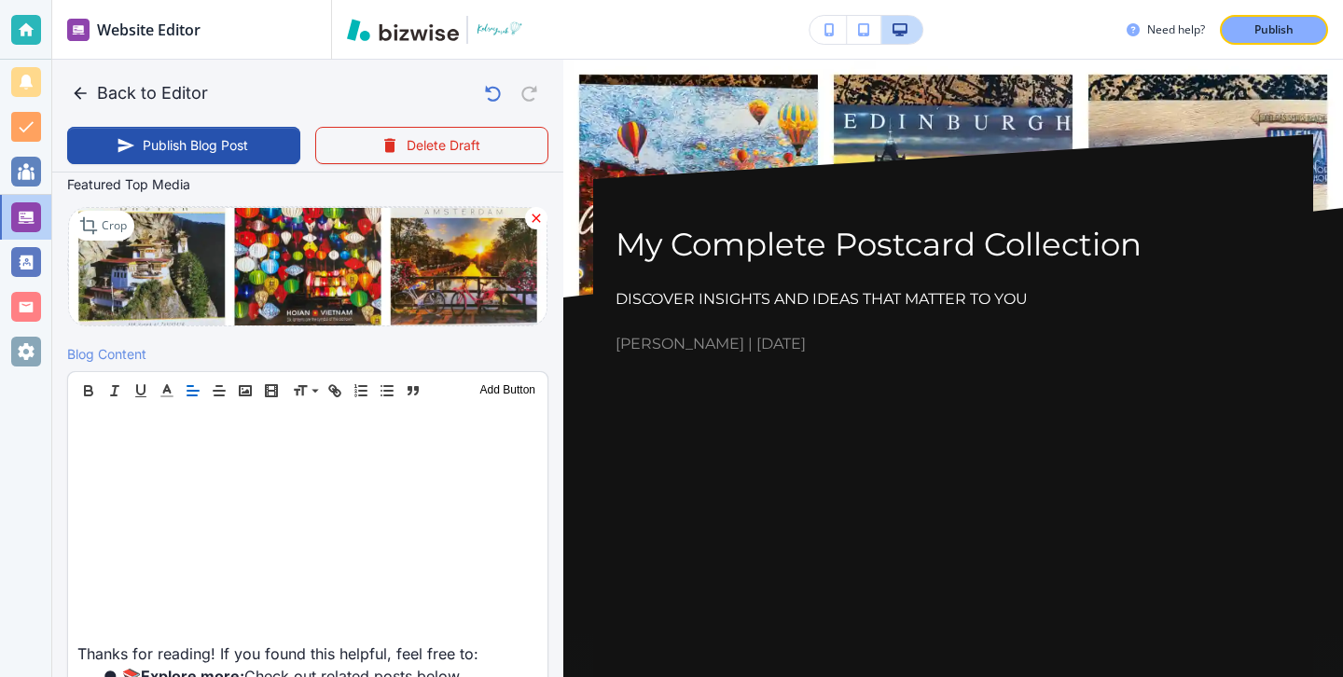
click at [163, 408] on div "Header 1 Header 2 Header 3 Body Text Add Button" at bounding box center [307, 390] width 479 height 37
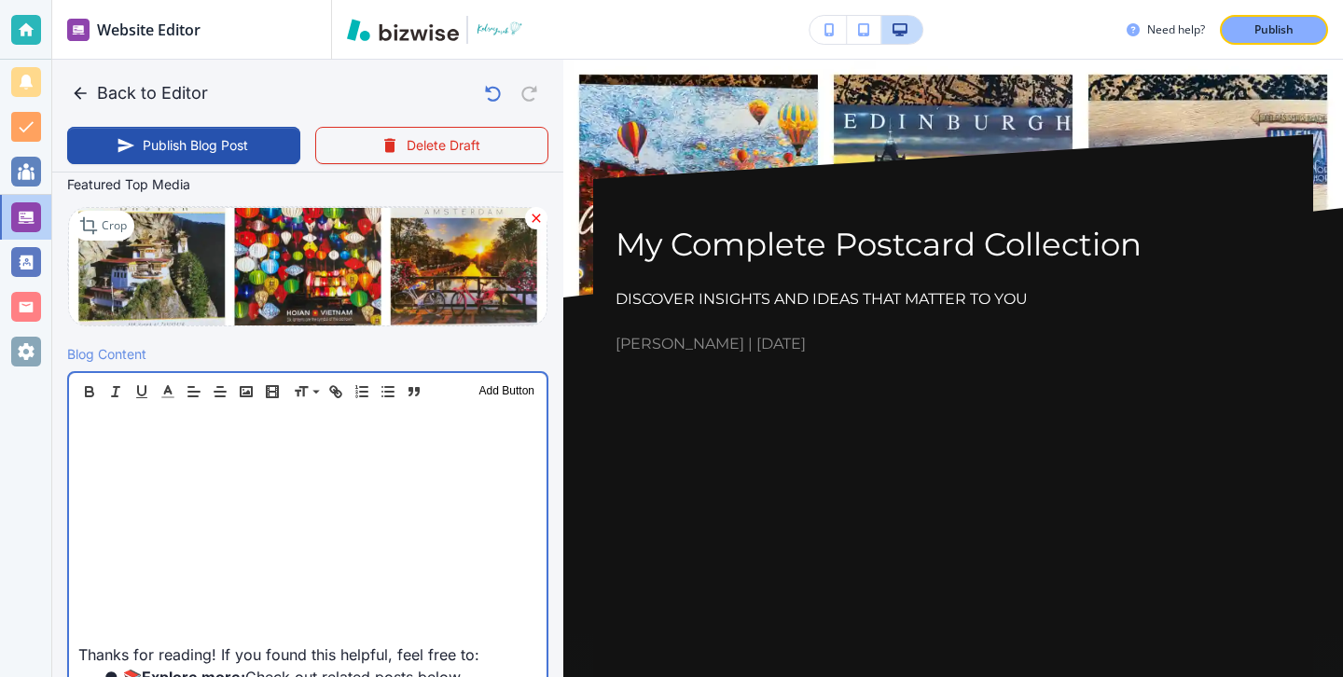
click at [159, 427] on p at bounding box center [307, 431] width 459 height 22
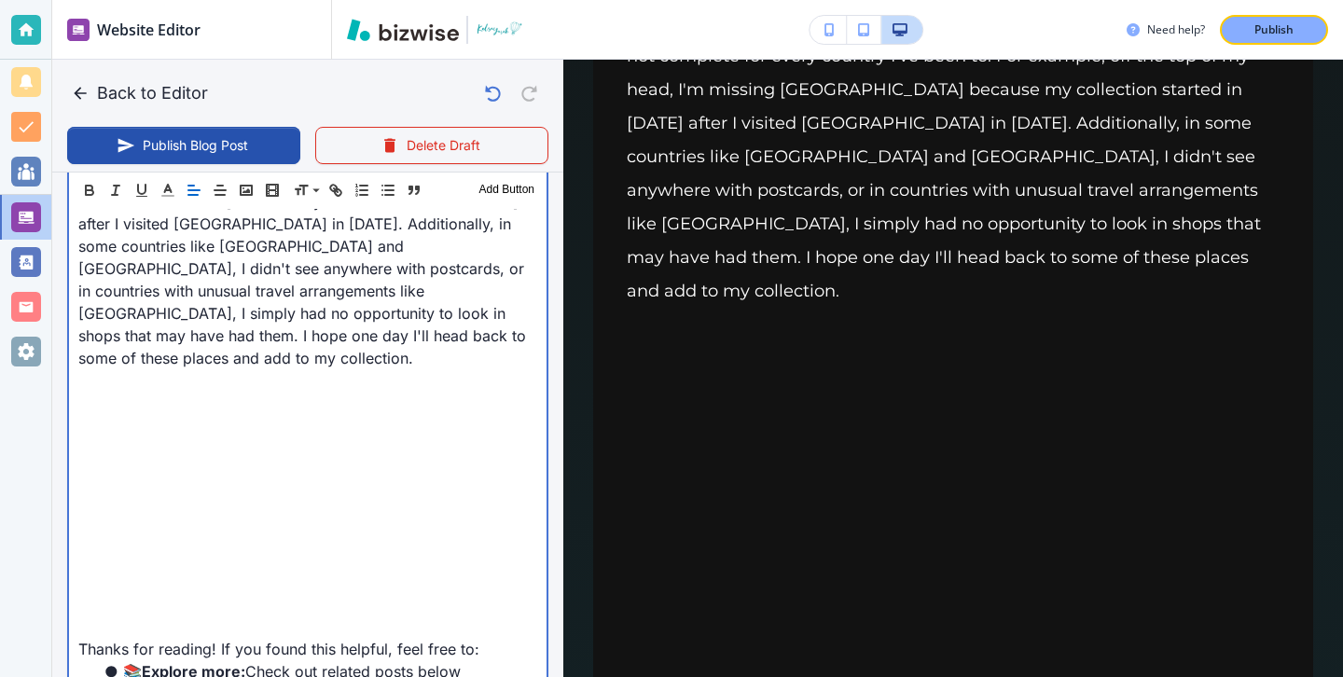
scroll to position [1788, 0]
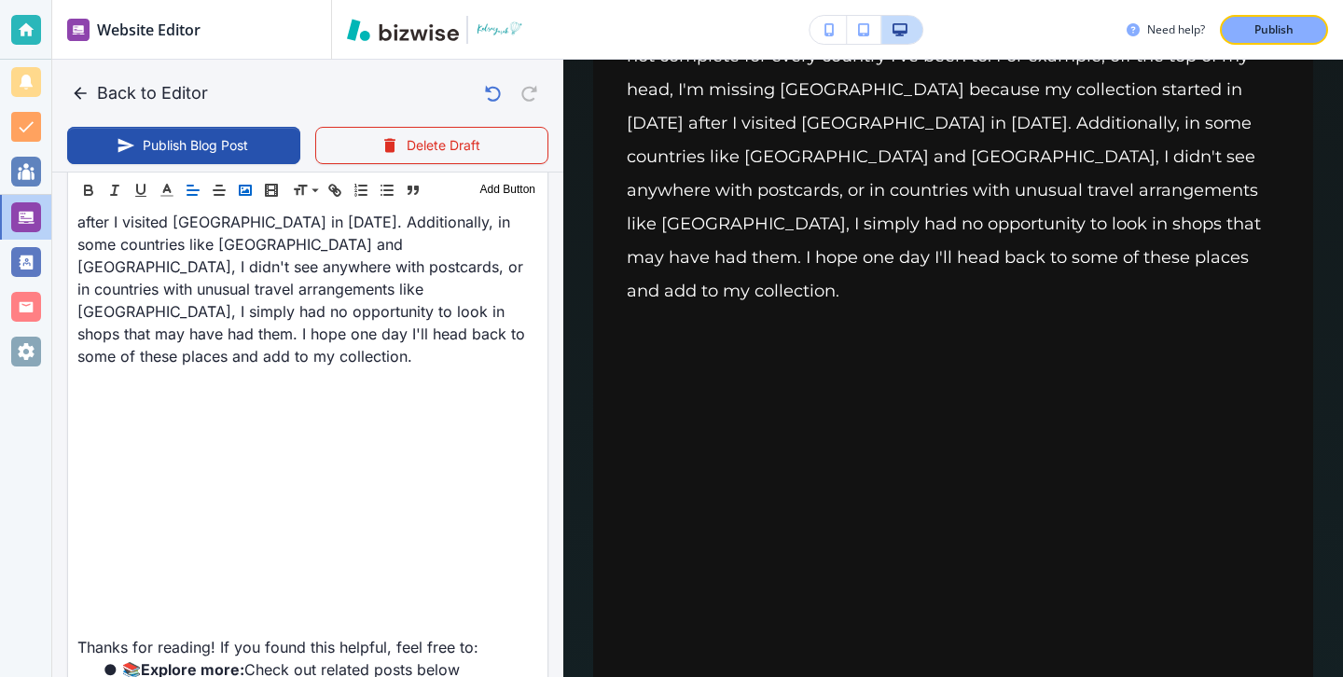
click at [244, 197] on icon "button" at bounding box center [245, 190] width 17 height 17
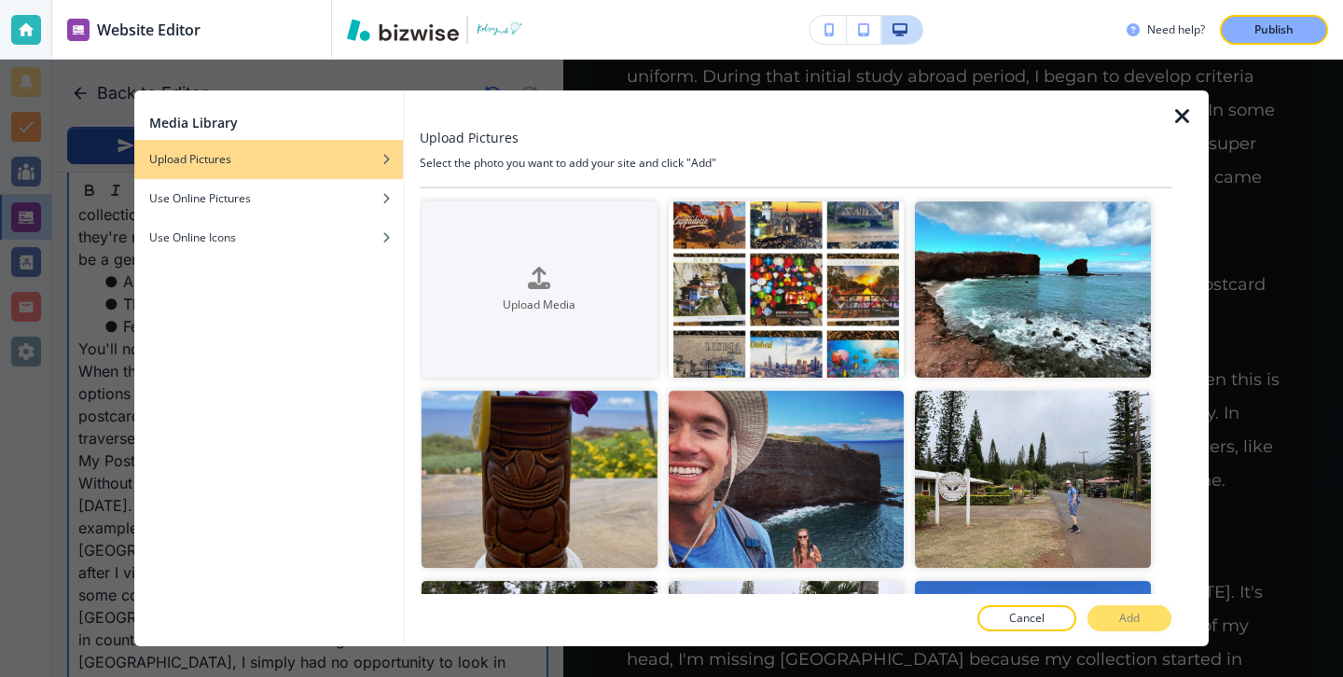
scroll to position [2139, 0]
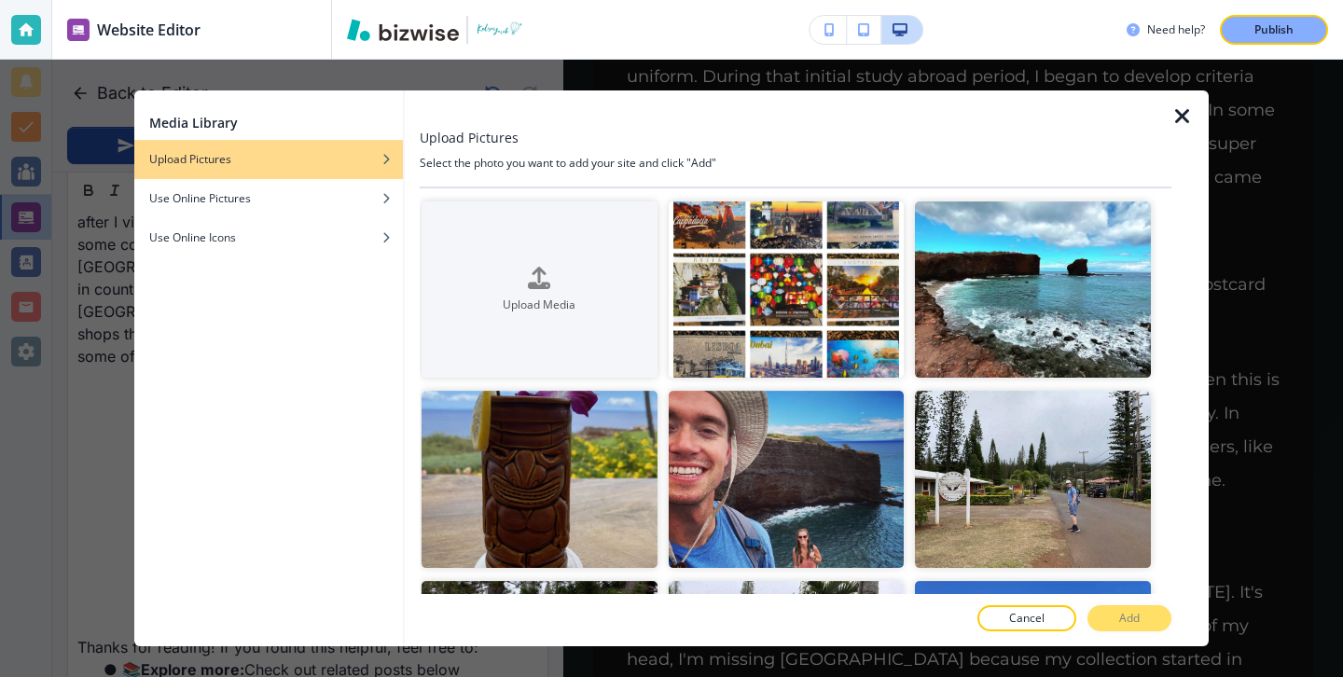
click at [1029, 632] on div at bounding box center [796, 638] width 752 height 15
click at [1029, 628] on button "Cancel" at bounding box center [1026, 618] width 99 height 26
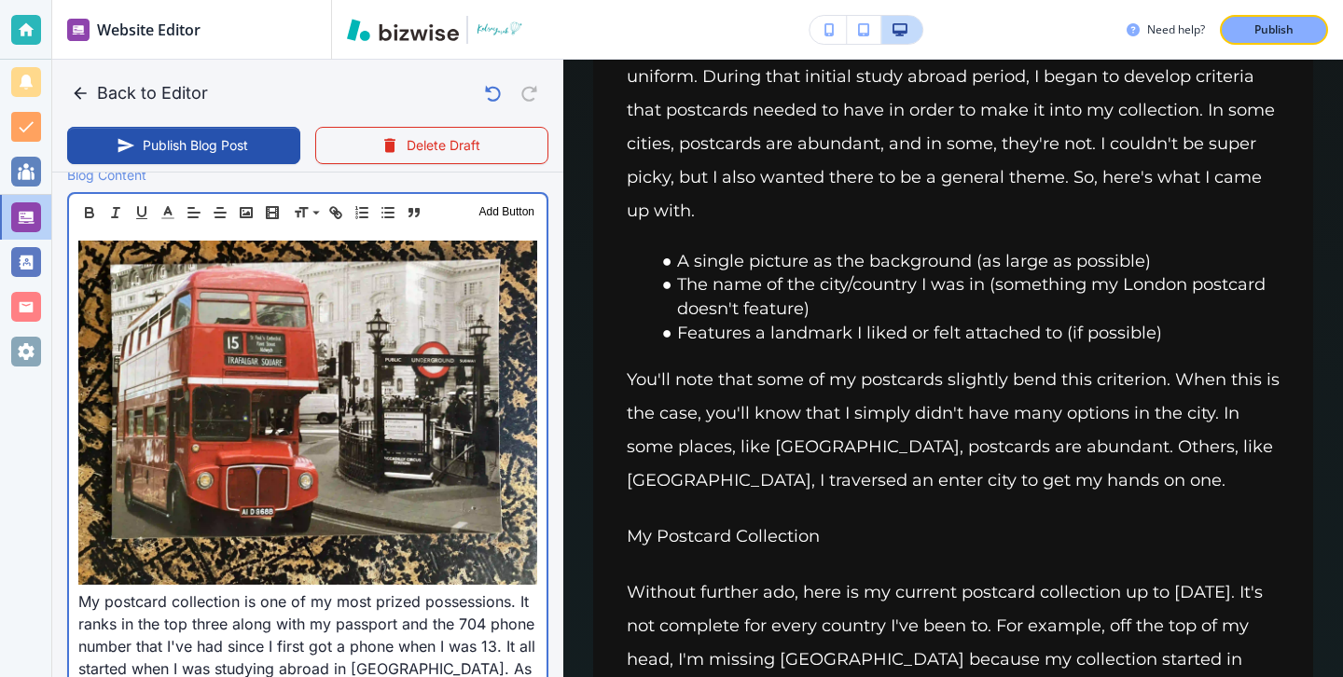
scroll to position [619, 0]
click at [80, 604] on p "My postcard collection is one of my most prized possessions. It ranks in the to…" at bounding box center [307, 549] width 459 height 618
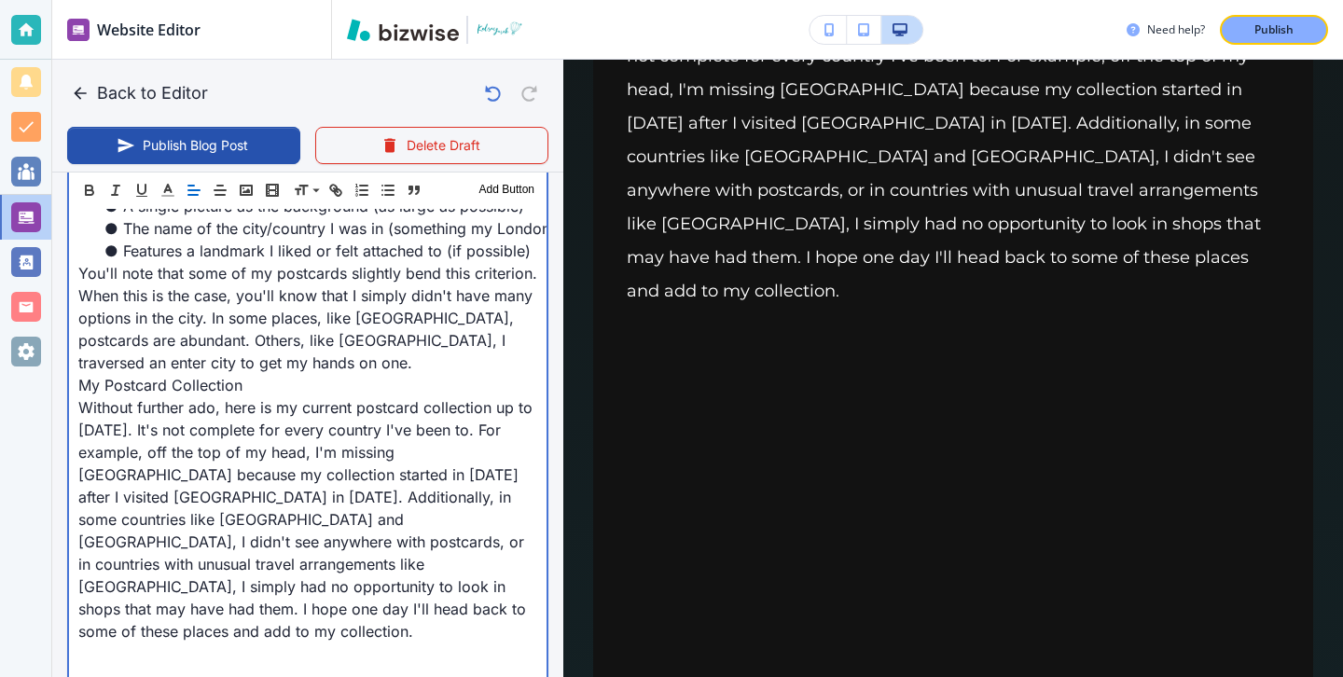
scroll to position [1636, 0]
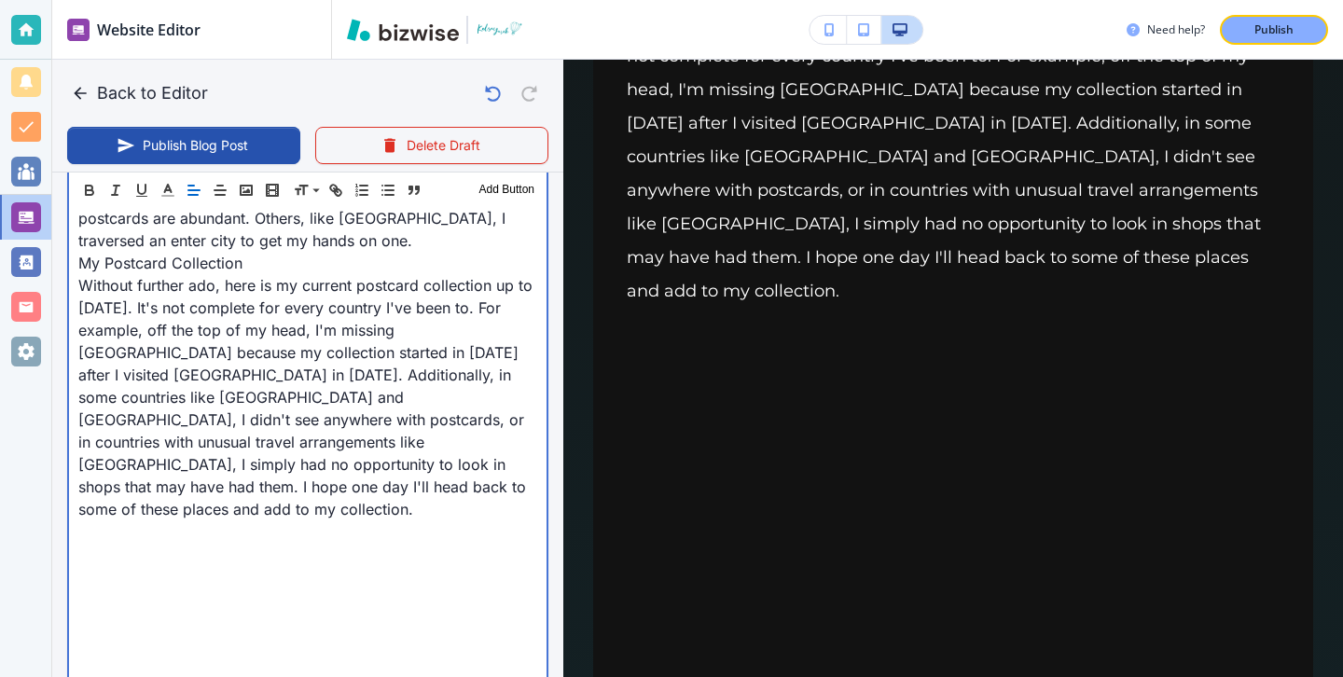
click at [196, 543] on p at bounding box center [307, 554] width 459 height 22
click at [159, 632] on p at bounding box center [307, 643] width 459 height 22
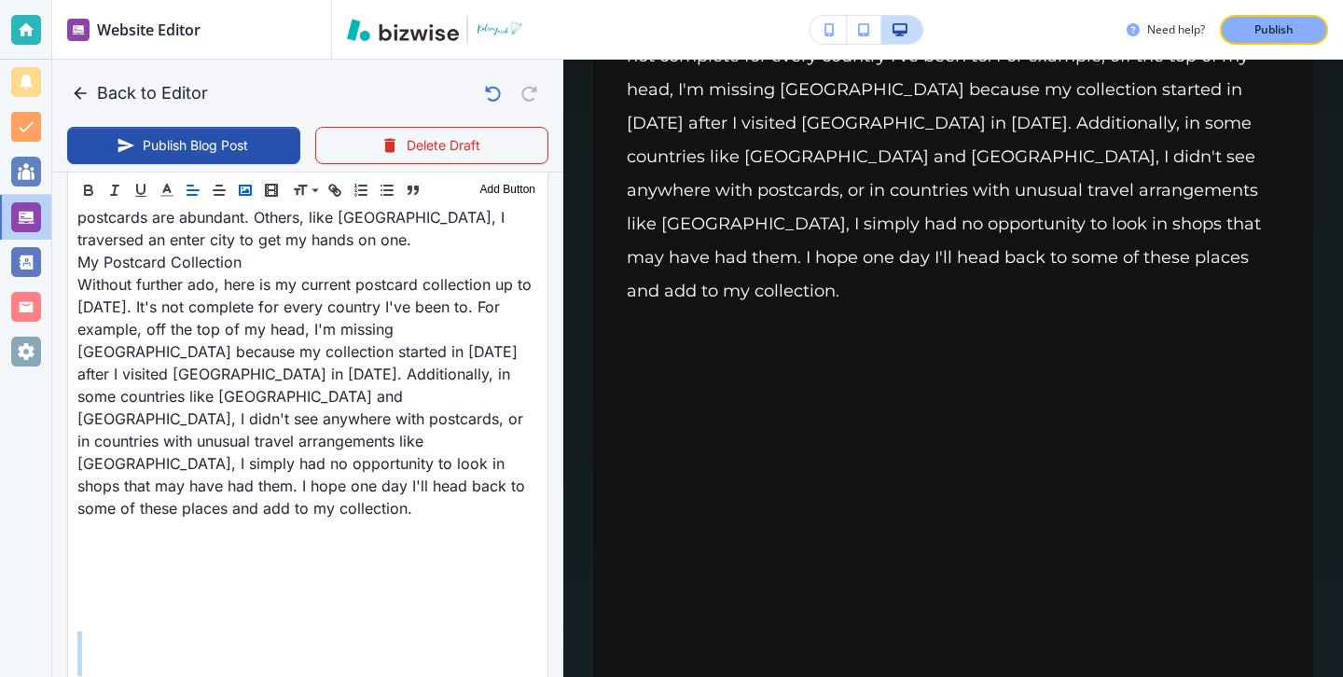
click at [252, 189] on icon "button" at bounding box center [245, 190] width 17 height 17
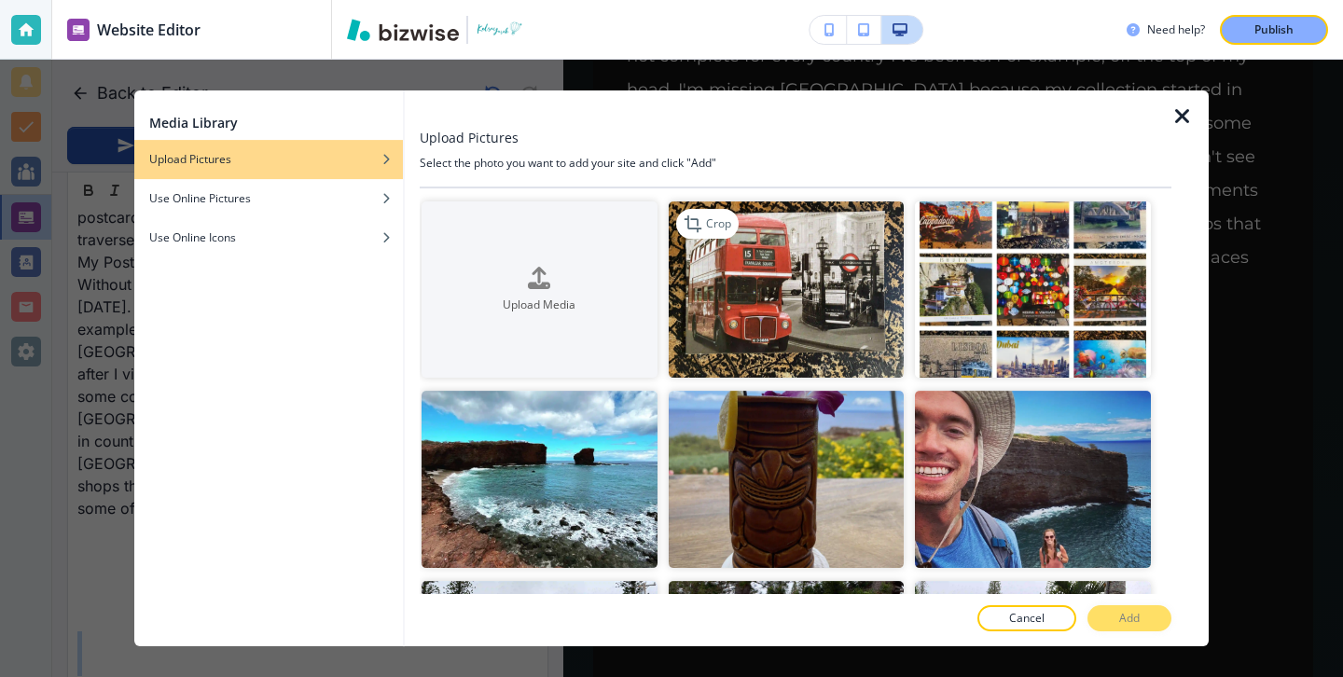
click at [812, 240] on img "button" at bounding box center [787, 289] width 236 height 176
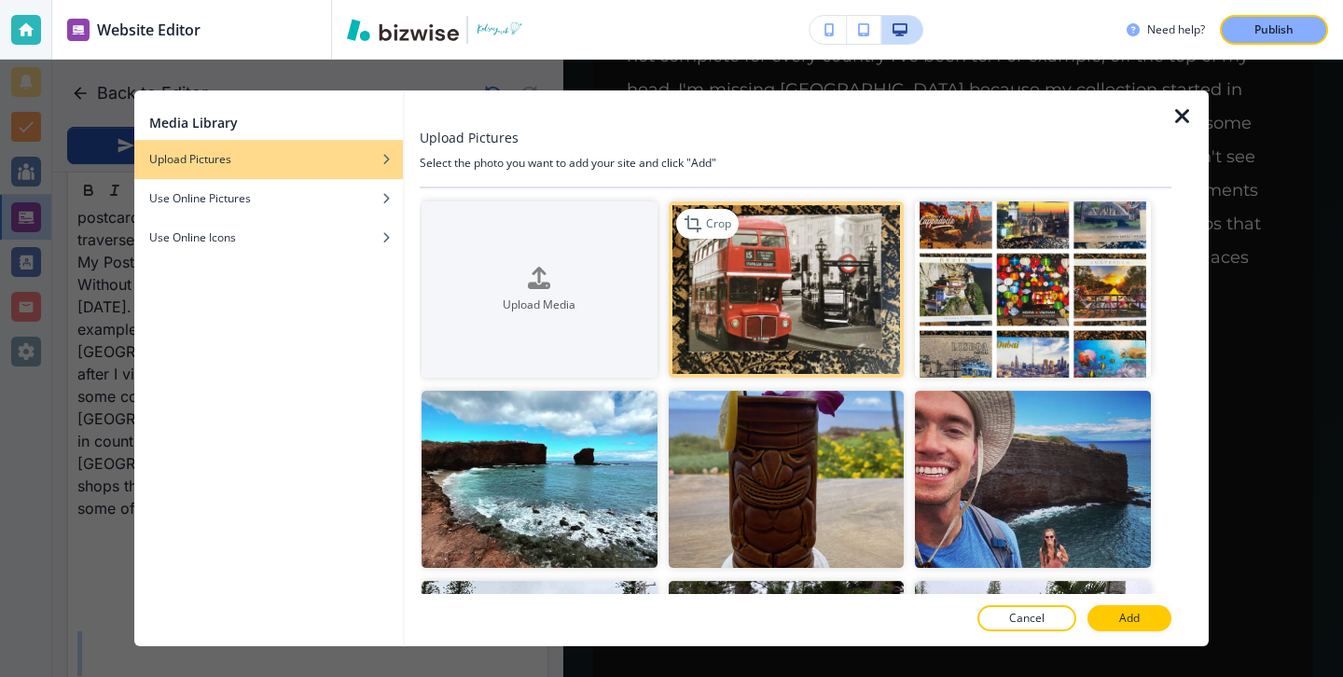
scroll to position [1636, 0]
click at [1126, 610] on p "Add" at bounding box center [1129, 618] width 21 height 17
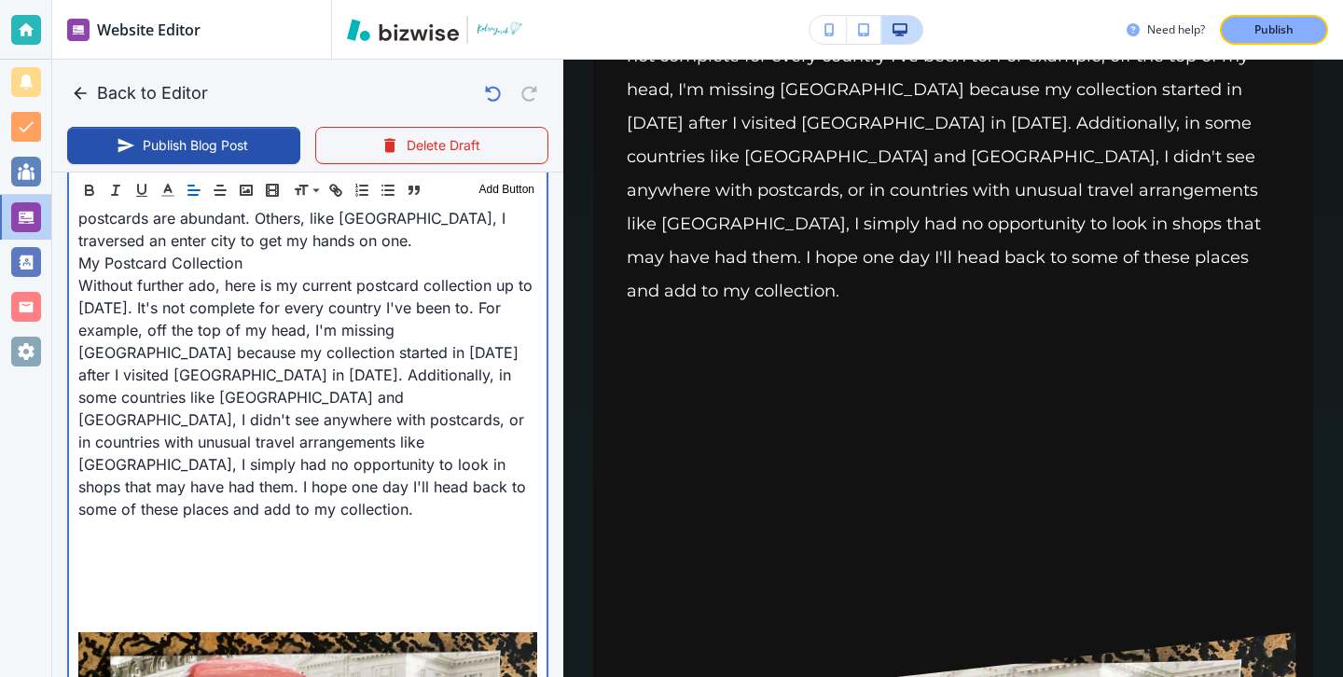
click at [441, 565] on p at bounding box center [307, 576] width 459 height 22
click at [427, 587] on p at bounding box center [307, 598] width 459 height 22
click at [425, 610] on p at bounding box center [307, 621] width 459 height 22
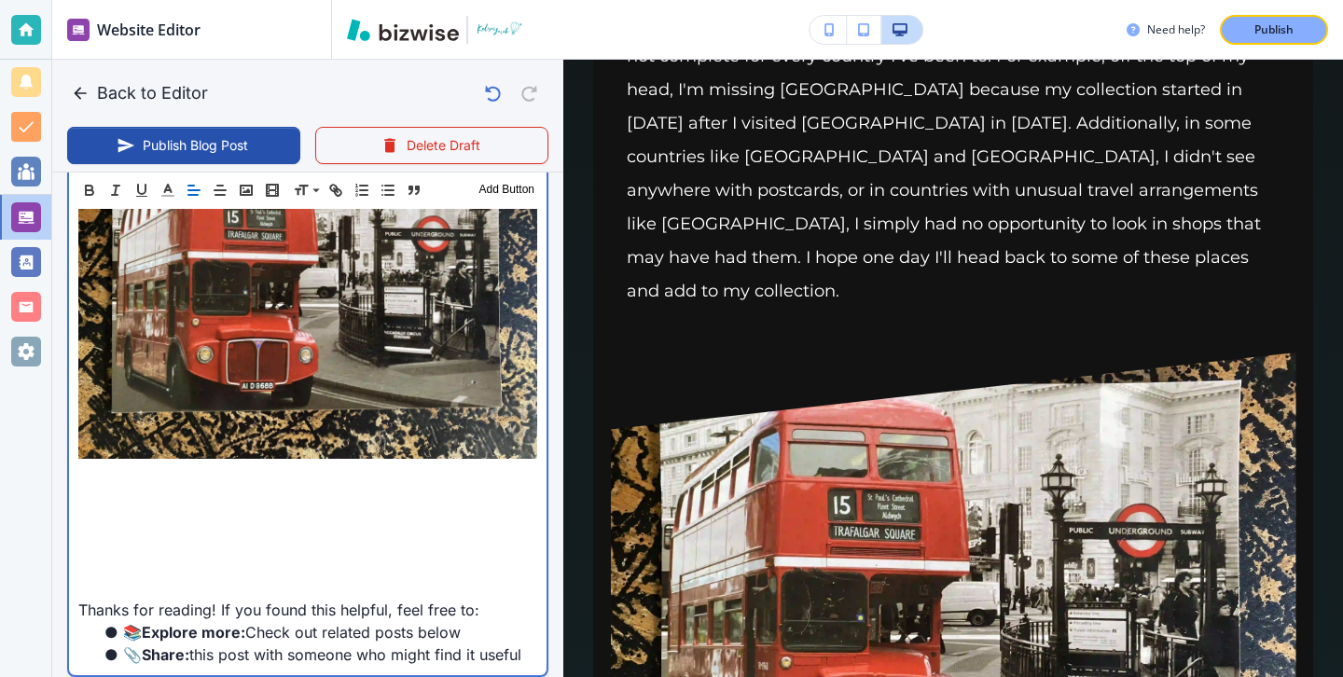
scroll to position [2014, 0]
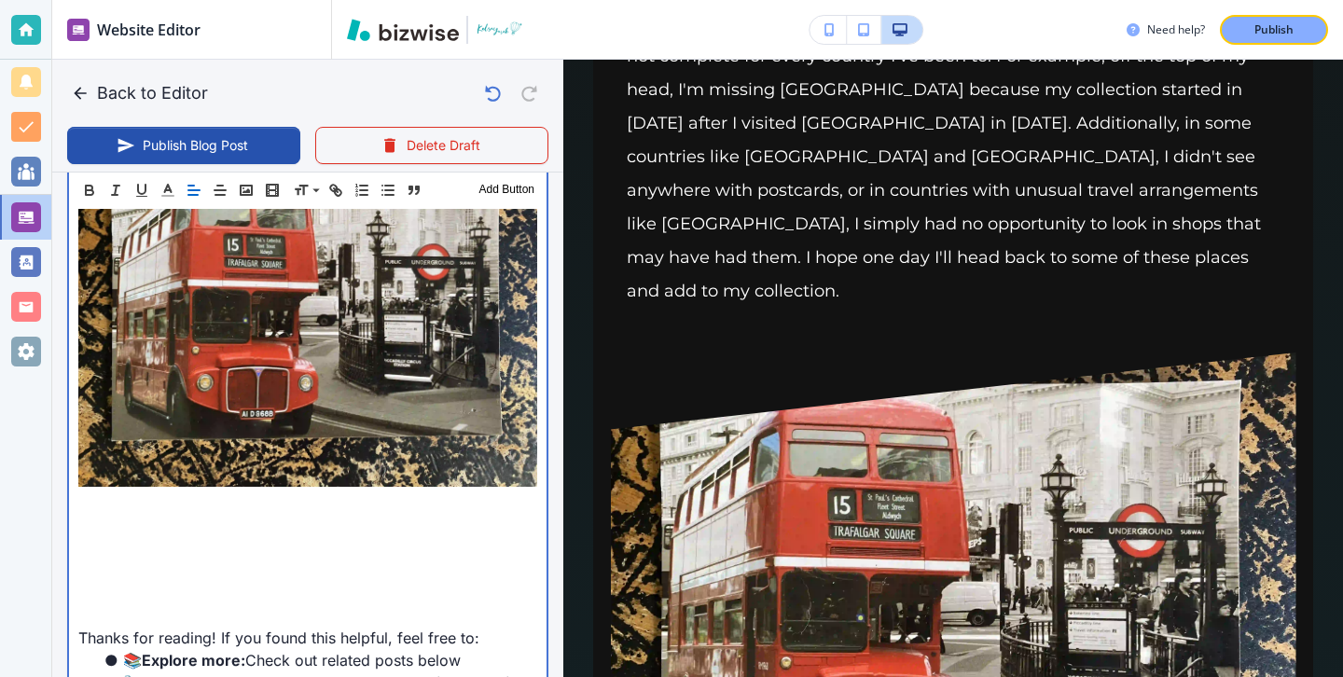
click at [322, 559] on p at bounding box center [307, 570] width 459 height 22
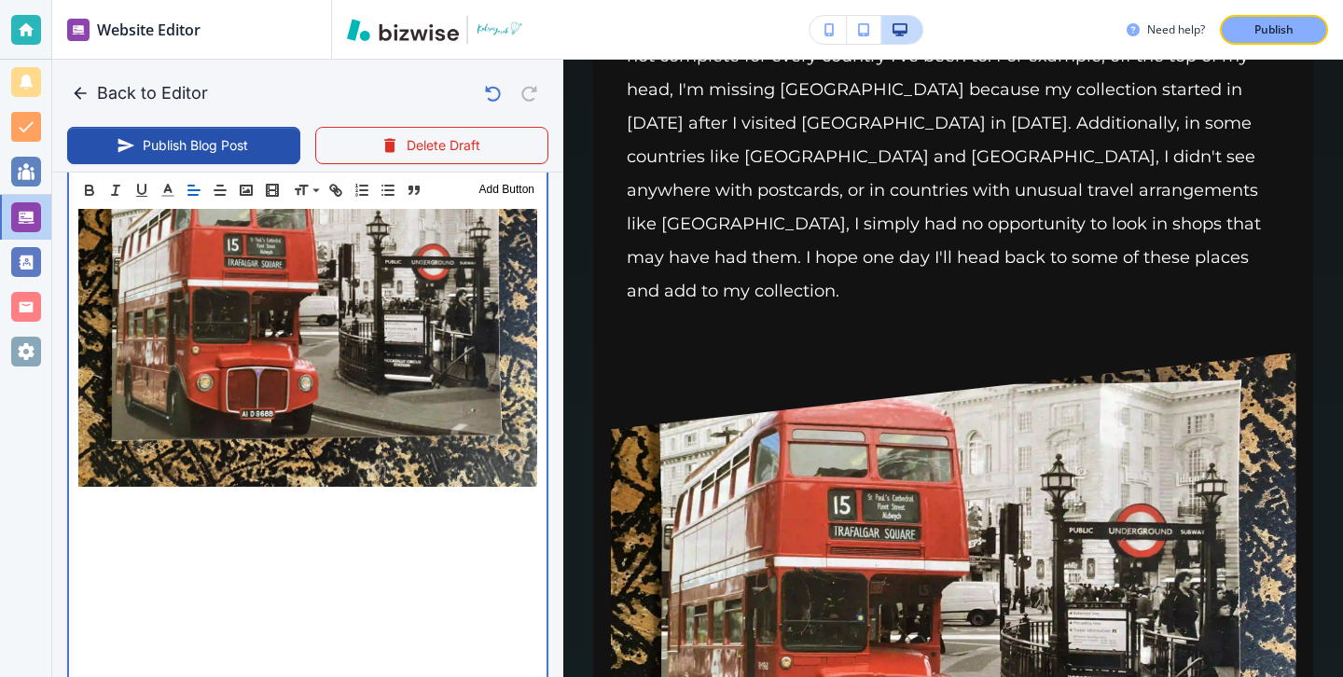
click at [197, 537] on p at bounding box center [307, 548] width 459 height 22
click at [194, 537] on p at bounding box center [307, 548] width 459 height 22
click at [193, 582] on p at bounding box center [307, 593] width 459 height 22
click at [172, 515] on p at bounding box center [307, 526] width 459 height 22
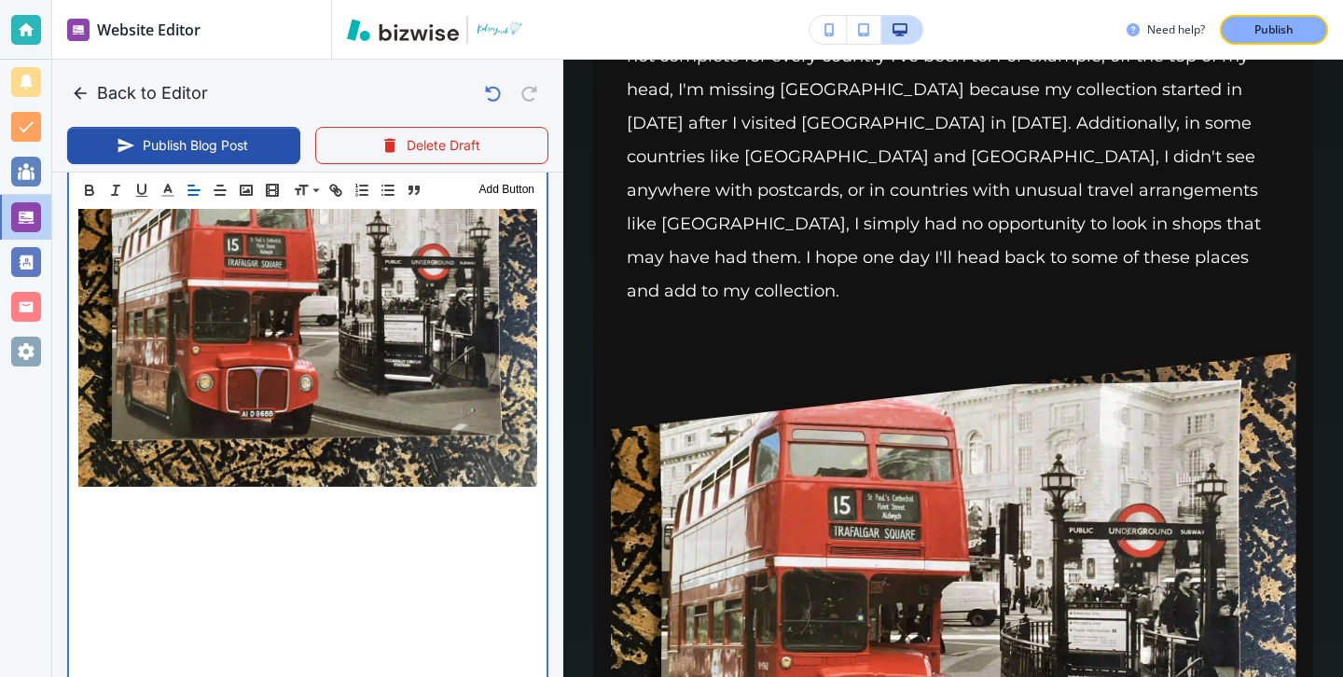
click at [172, 515] on p at bounding box center [307, 526] width 459 height 22
click at [173, 492] on p at bounding box center [307, 503] width 459 height 22
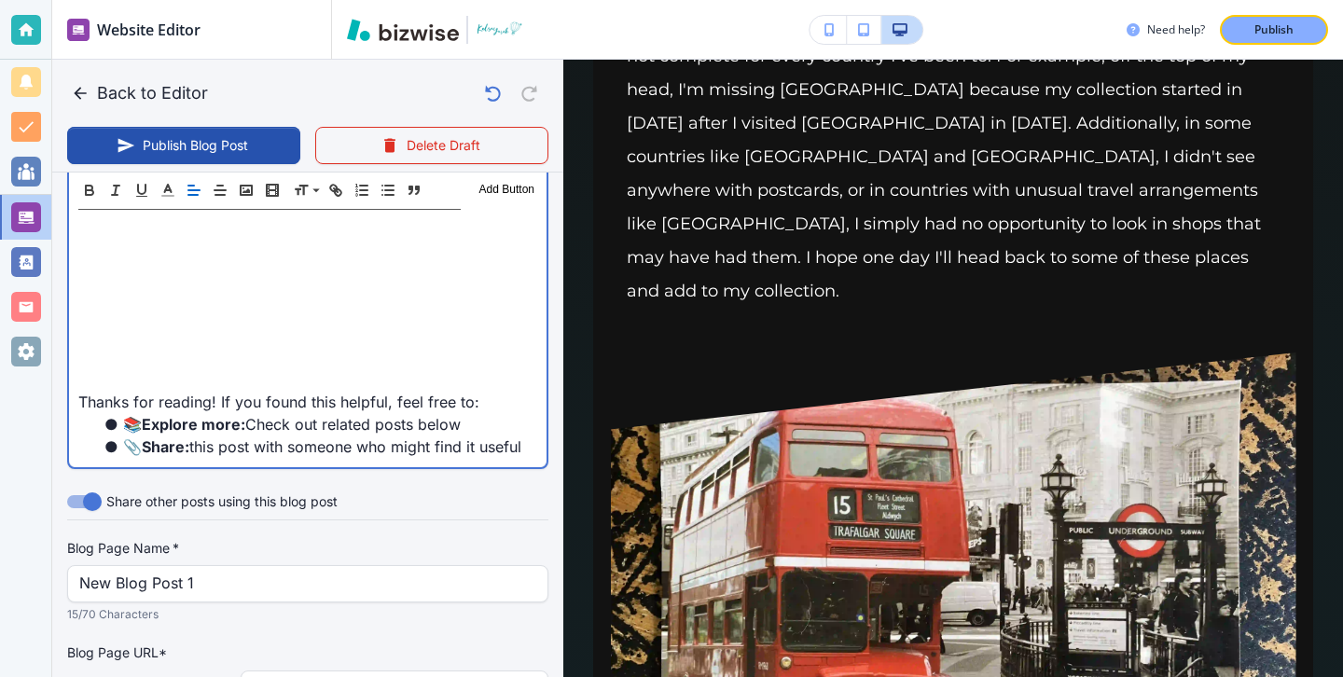
scroll to position [2133, 0]
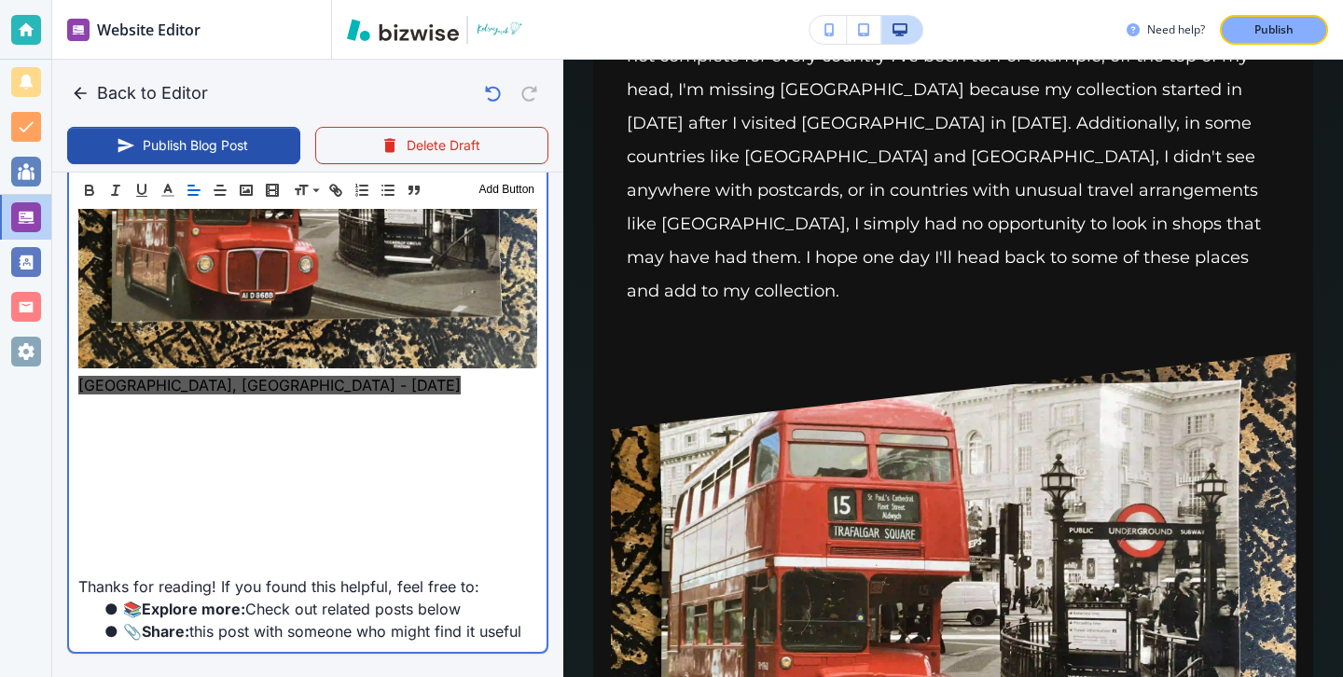
click at [212, 419] on p at bounding box center [307, 430] width 459 height 22
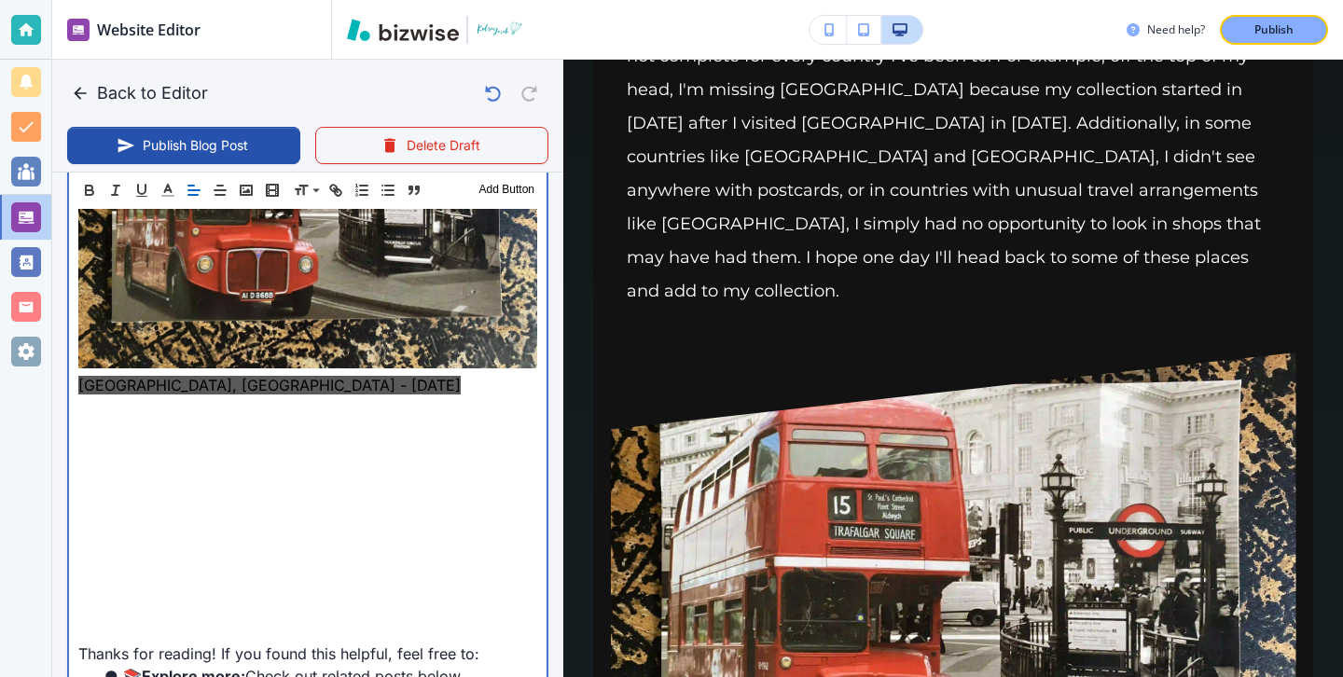
click at [173, 419] on p at bounding box center [307, 430] width 459 height 22
click at [171, 463] on p at bounding box center [307, 474] width 459 height 22
click at [303, 396] on p at bounding box center [307, 407] width 459 height 22
click at [282, 441] on p at bounding box center [307, 452] width 459 height 22
click at [252, 209] on img at bounding box center [307, 196] width 459 height 344
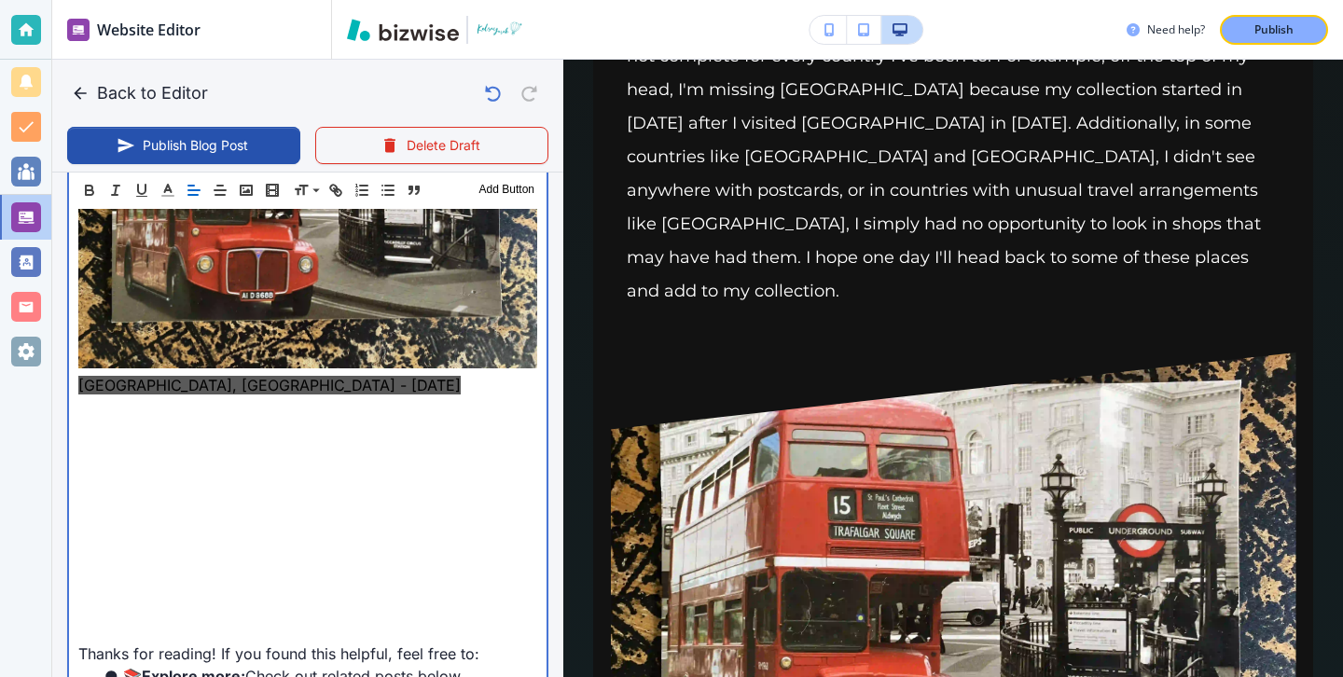
click at [142, 486] on p at bounding box center [307, 497] width 459 height 22
click at [142, 508] on p at bounding box center [307, 519] width 459 height 22
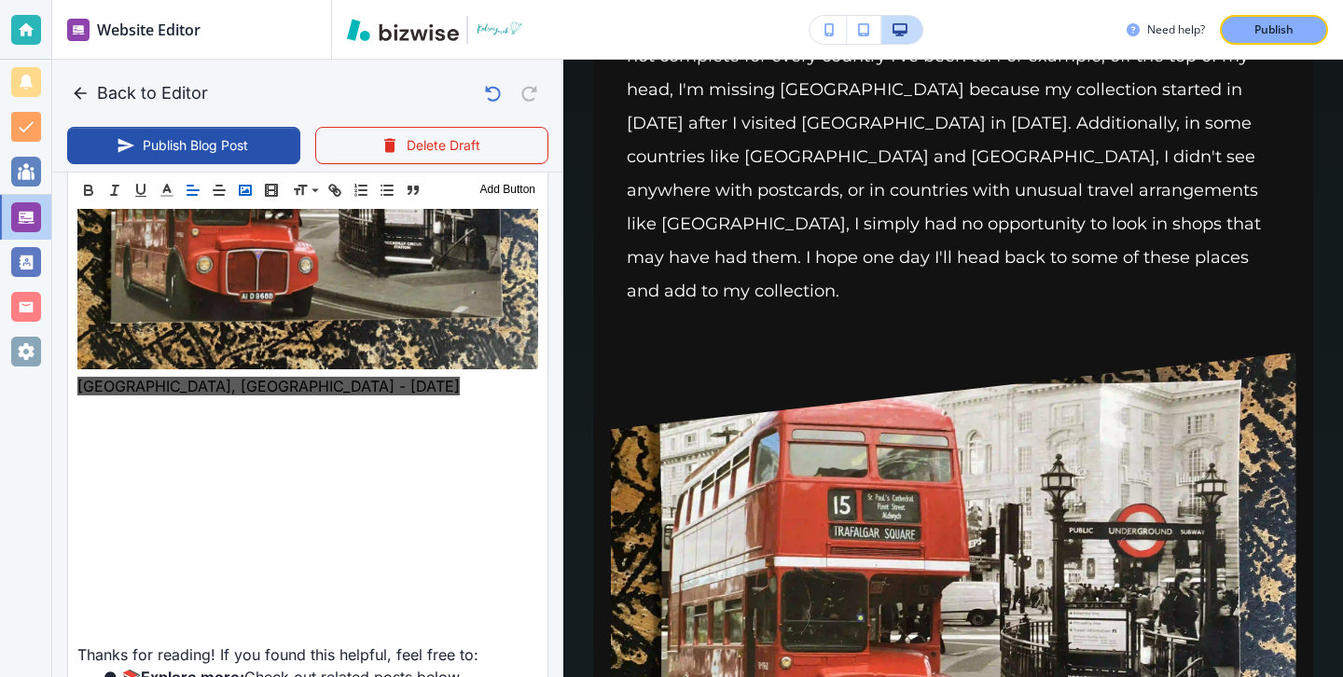
click at [243, 189] on icon "button" at bounding box center [245, 190] width 17 height 17
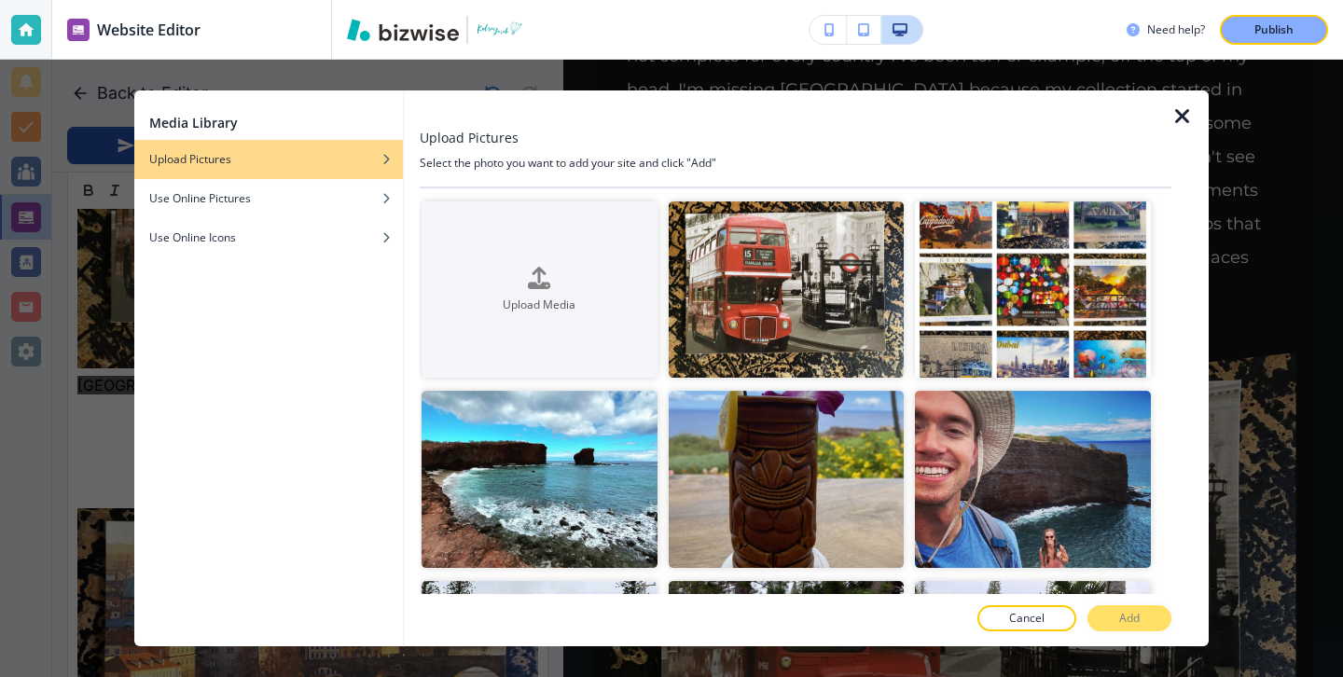
click at [1186, 129] on div at bounding box center [1189, 368] width 37 height 556
click at [1170, 116] on div at bounding box center [796, 108] width 752 height 37
click at [1178, 114] on icon "button" at bounding box center [1182, 116] width 22 height 22
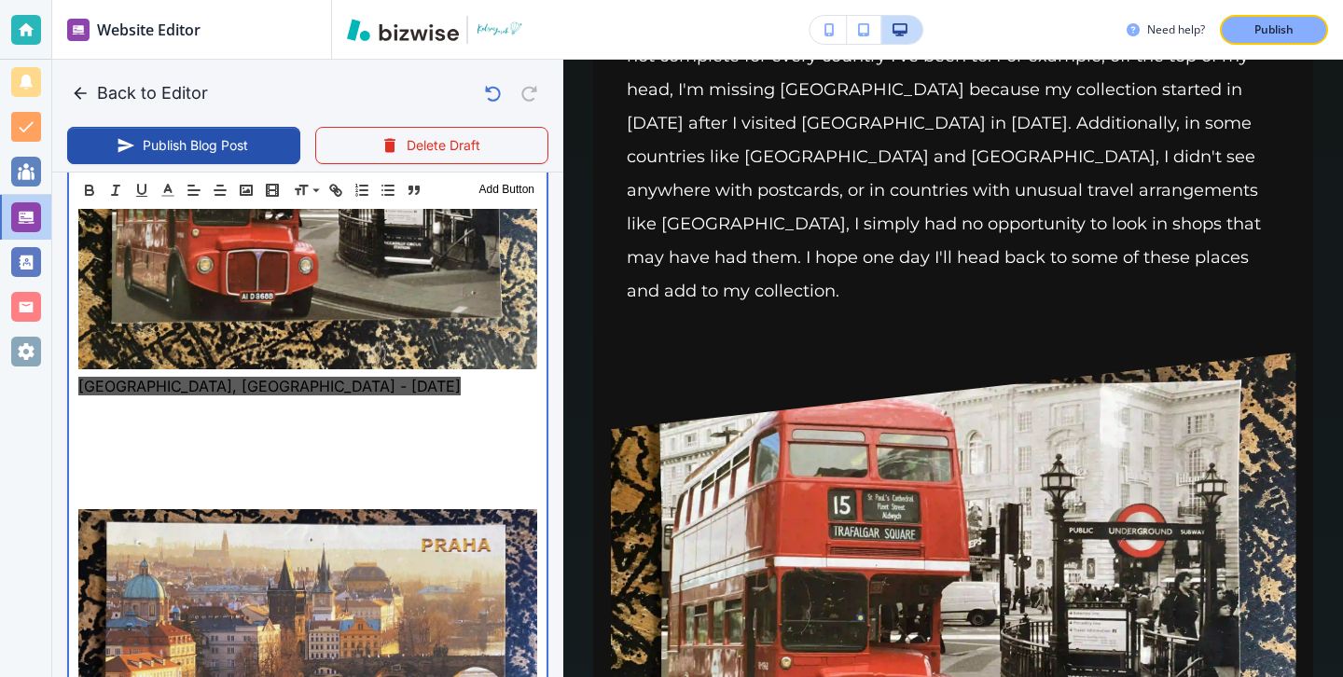
scroll to position [2133, 0]
click at [269, 463] on p at bounding box center [307, 474] width 459 height 22
click at [258, 486] on p at bounding box center [307, 497] width 459 height 22
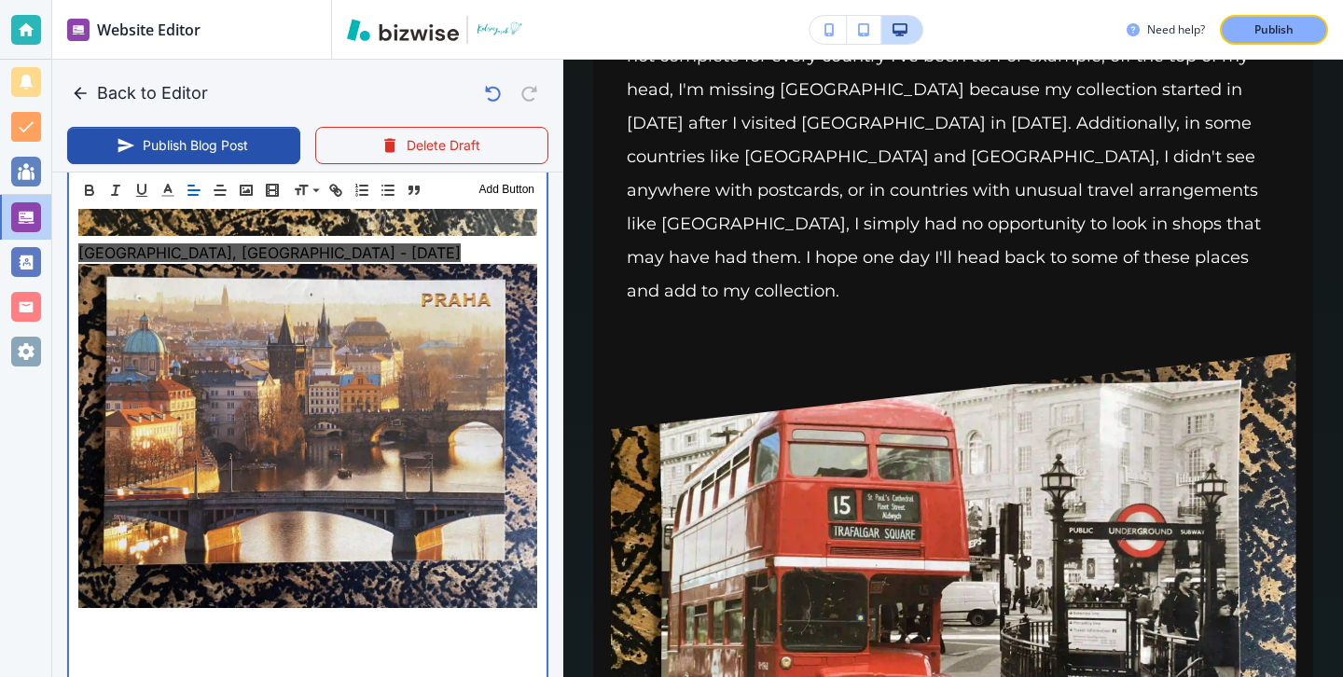
scroll to position [2349, 0]
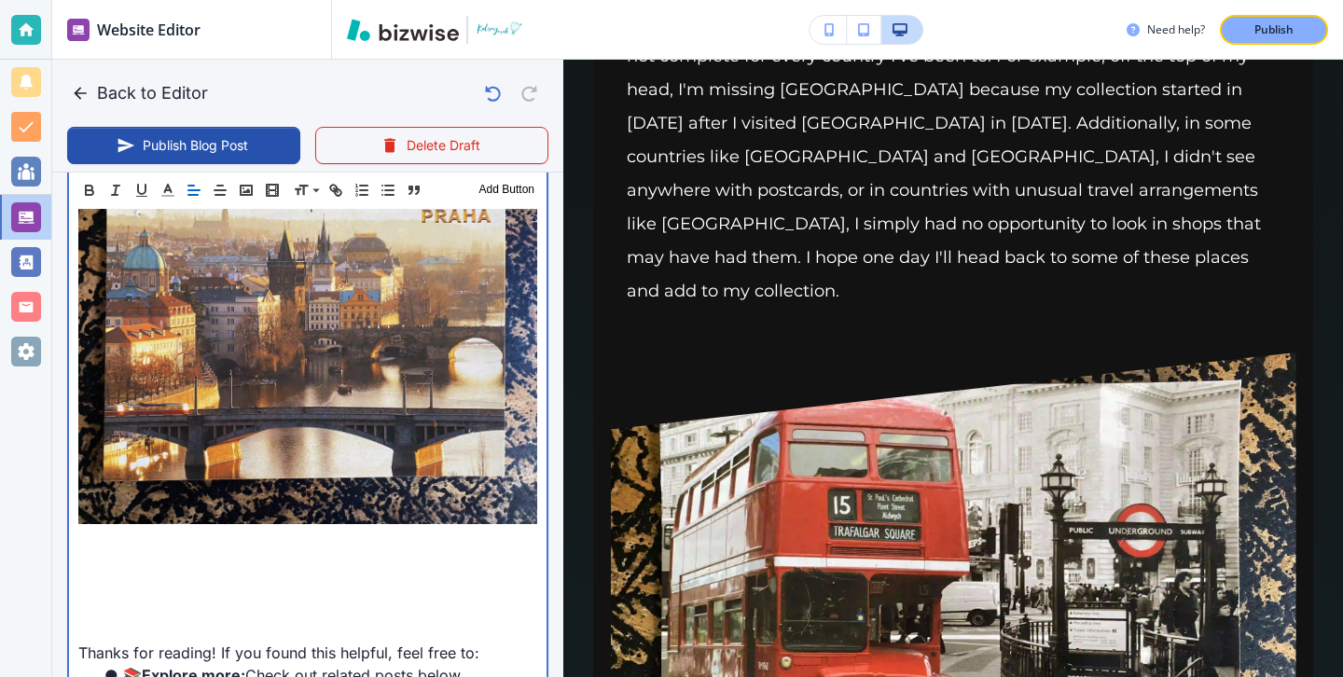
click at [188, 530] on p at bounding box center [307, 541] width 459 height 22
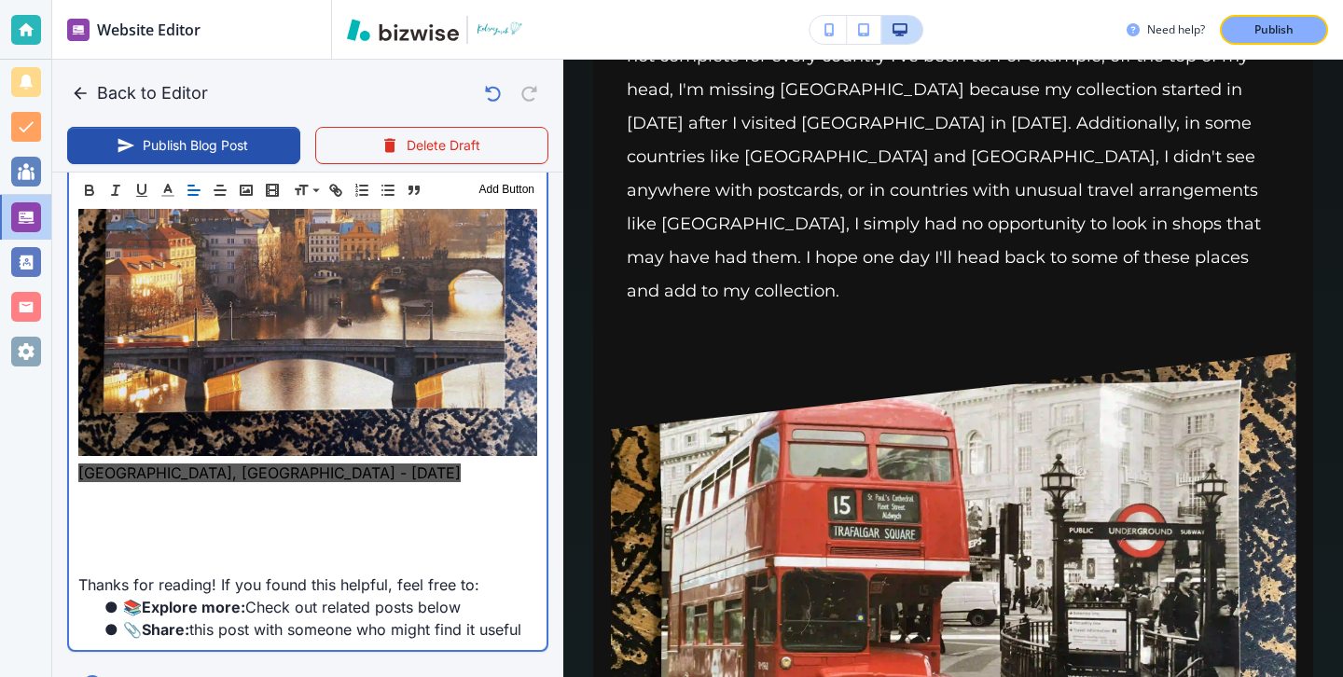
scroll to position [2404, 0]
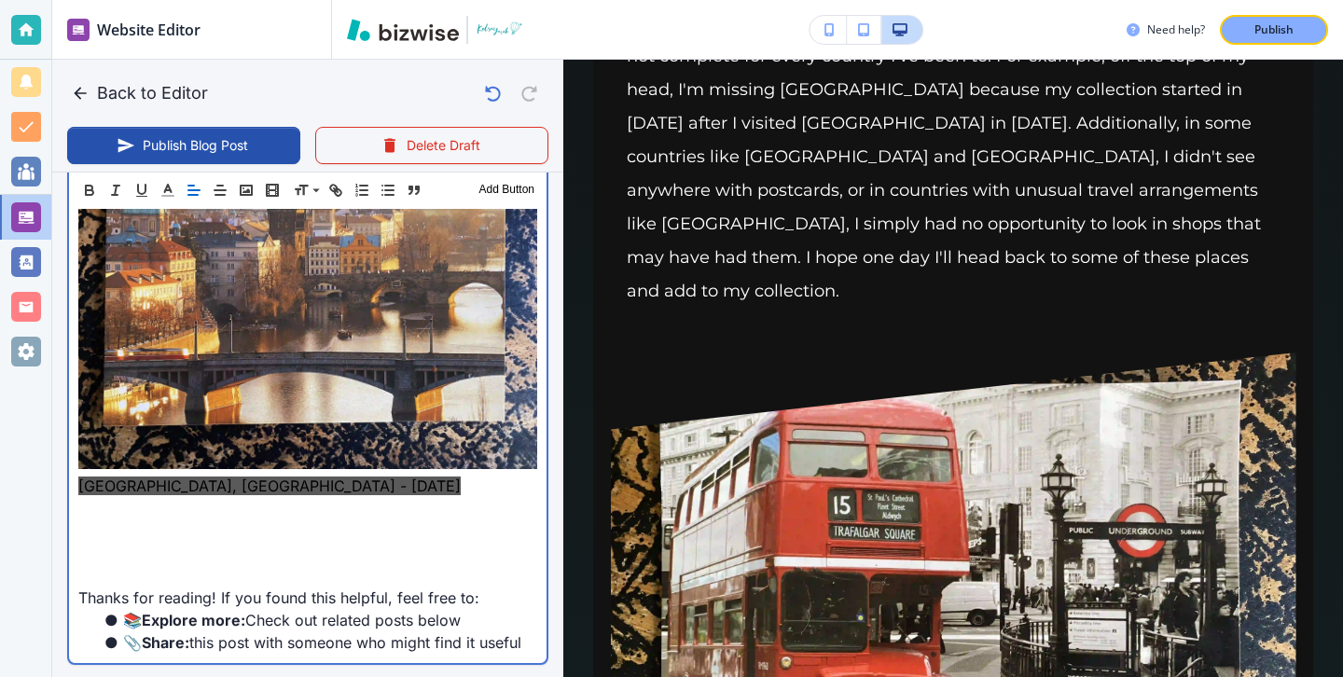
click at [280, 497] on p at bounding box center [307, 508] width 459 height 22
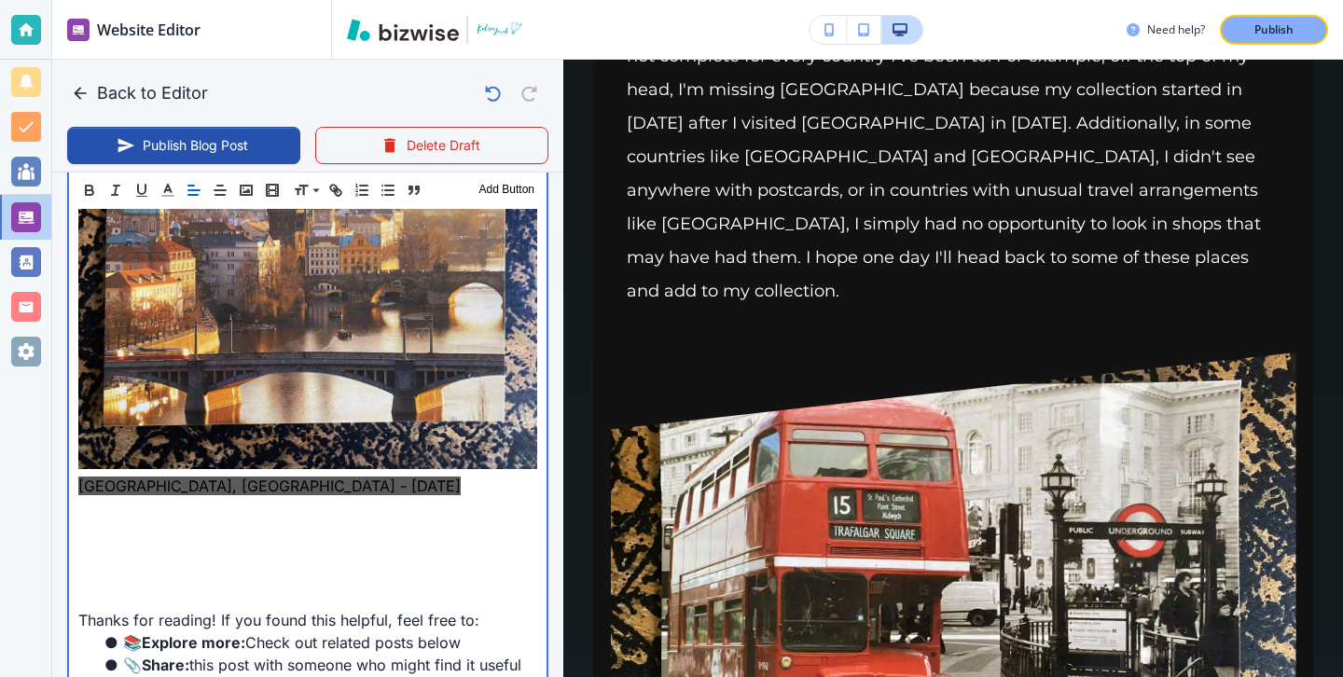
click at [179, 519] on p at bounding box center [307, 530] width 459 height 22
click at [185, 519] on p at bounding box center [307, 530] width 459 height 22
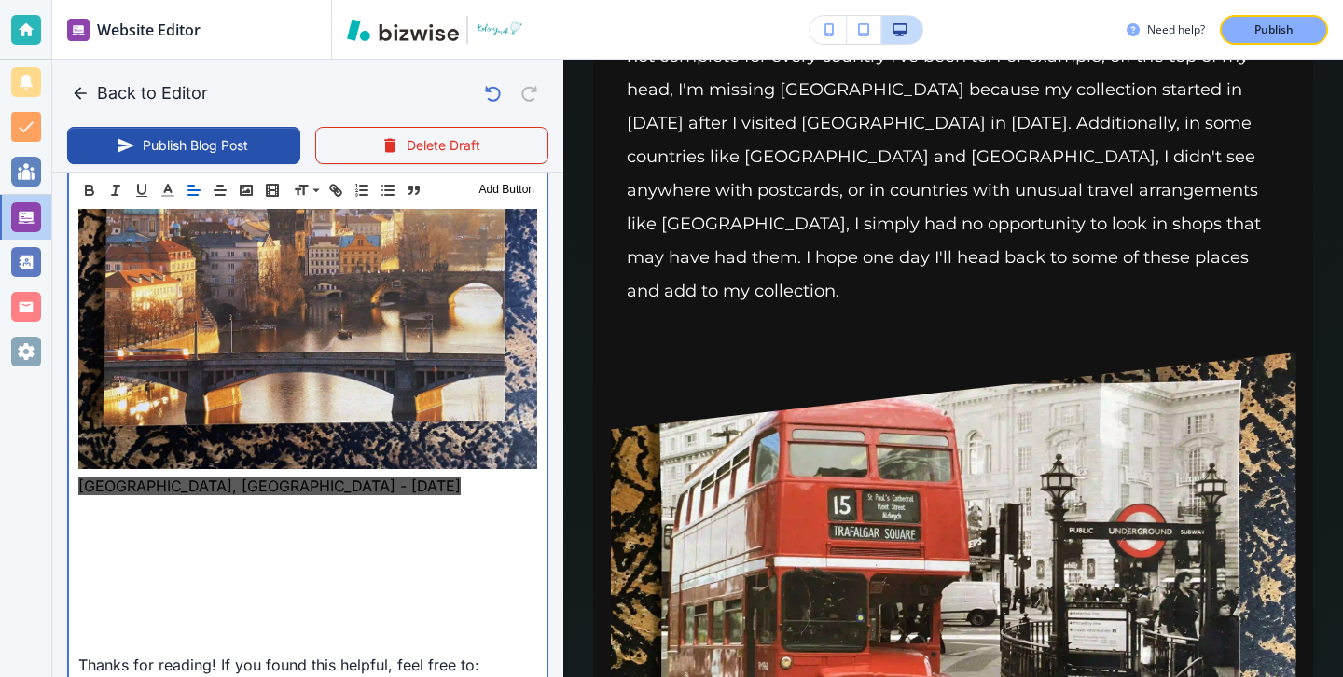
click at [181, 519] on p at bounding box center [307, 530] width 459 height 22
click at [187, 609] on p at bounding box center [307, 620] width 459 height 22
click at [187, 564] on p at bounding box center [307, 575] width 459 height 22
click at [186, 564] on p at bounding box center [307, 575] width 459 height 22
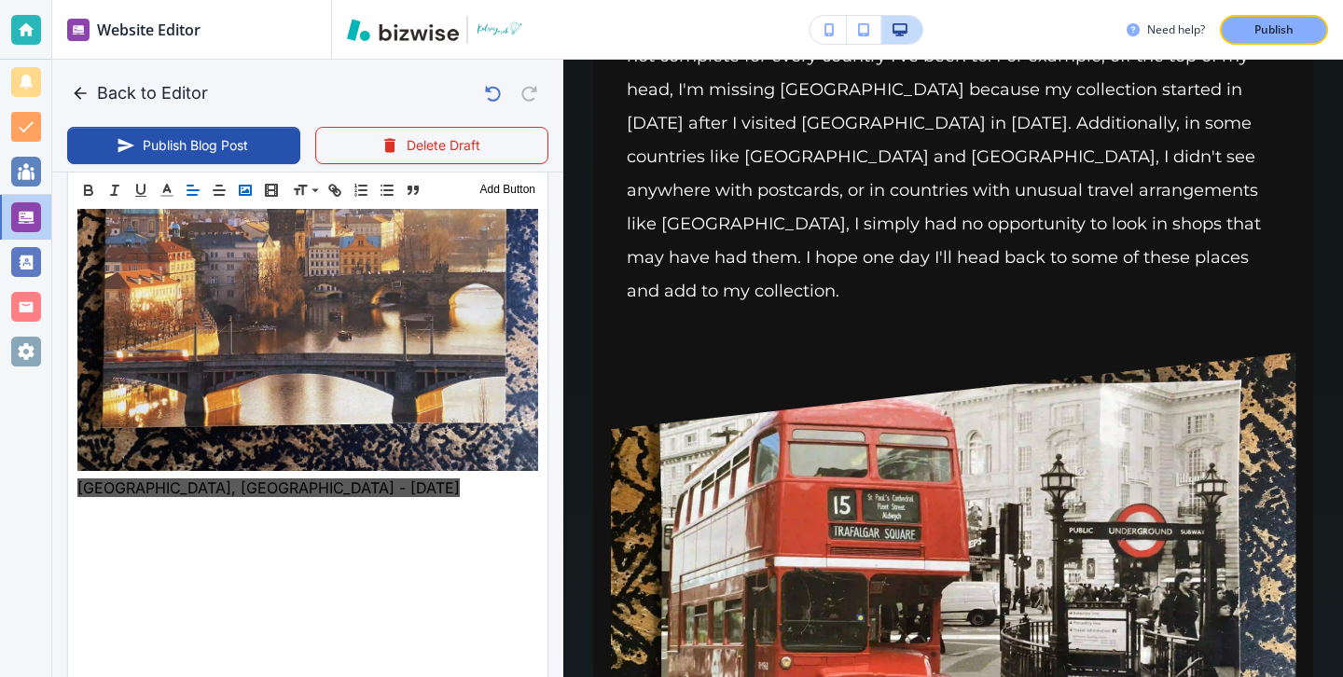
click at [250, 191] on icon "button" at bounding box center [245, 190] width 17 height 17
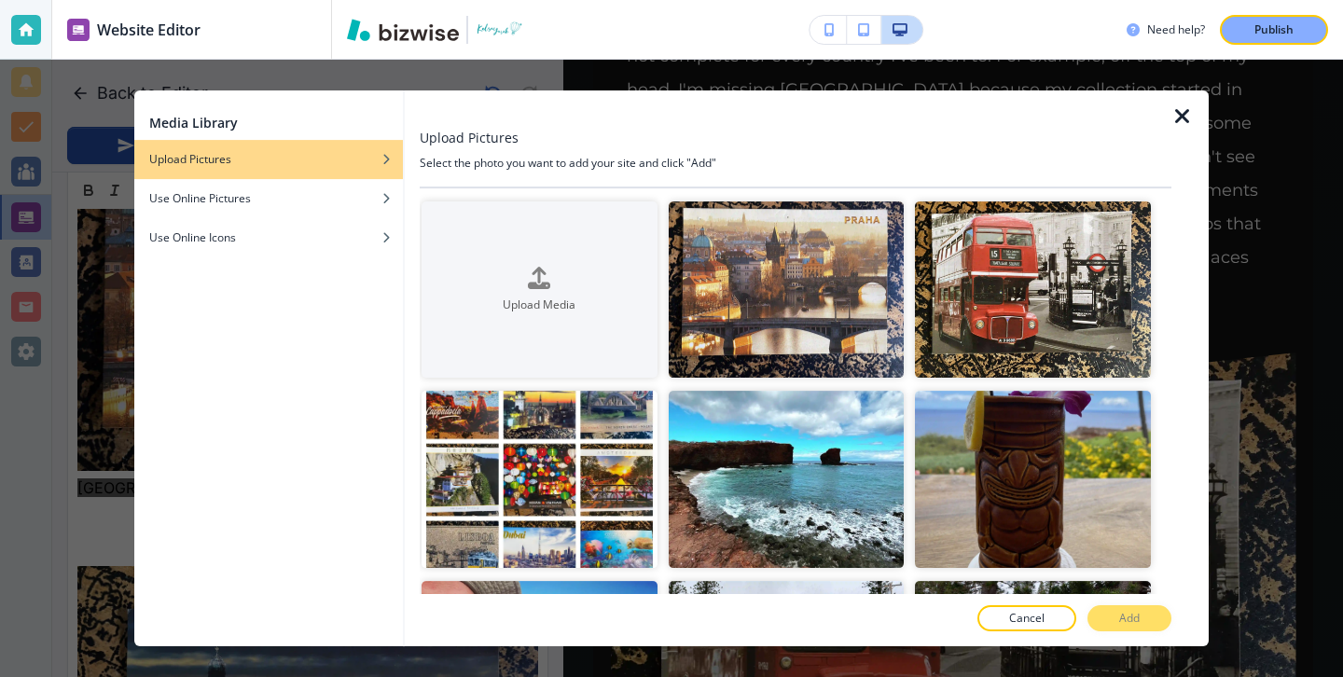
scroll to position [2405, 0]
click at [1153, 116] on div at bounding box center [796, 108] width 752 height 37
click at [1180, 116] on icon "button" at bounding box center [1182, 116] width 22 height 22
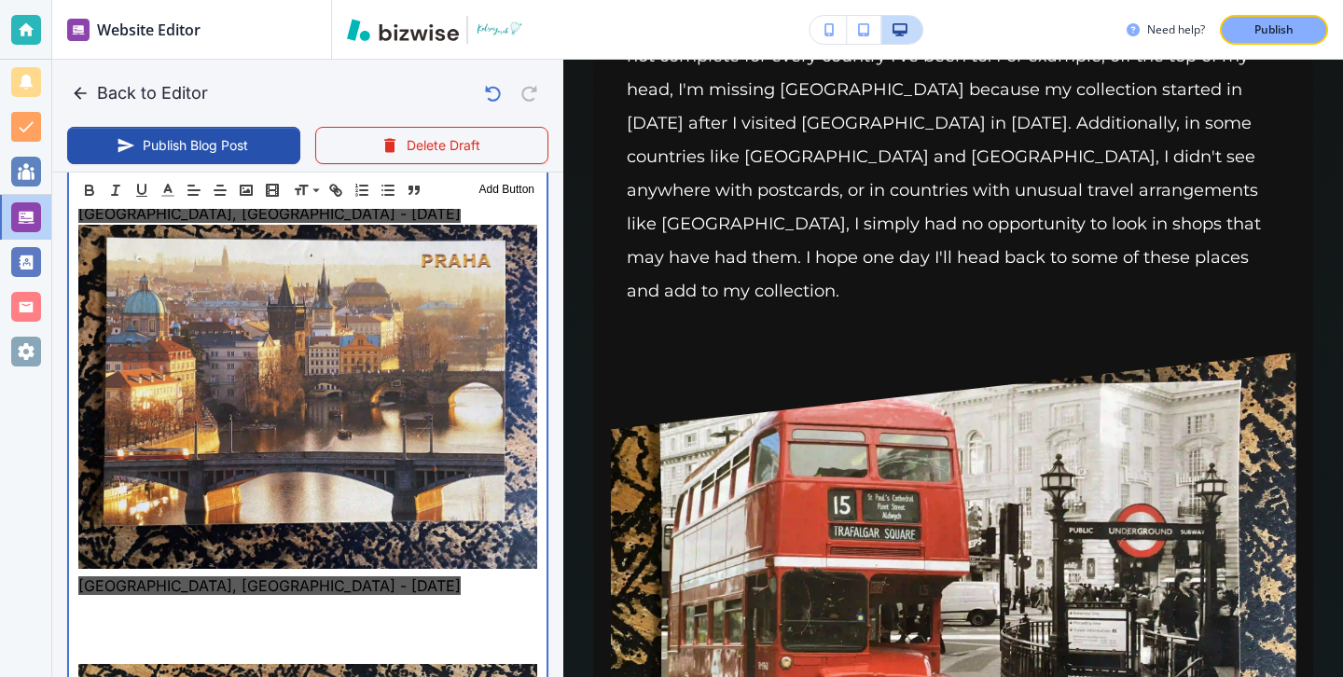
click at [204, 642] on p at bounding box center [307, 653] width 459 height 22
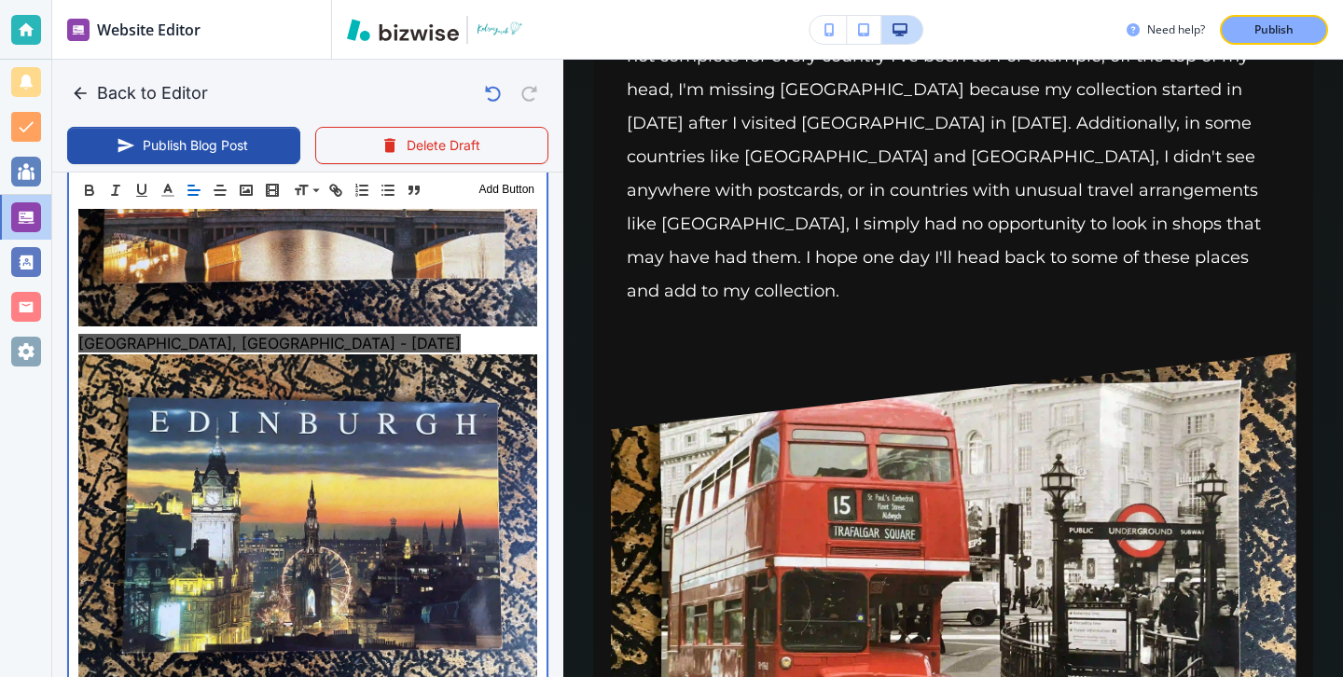
scroll to position [2608, 0]
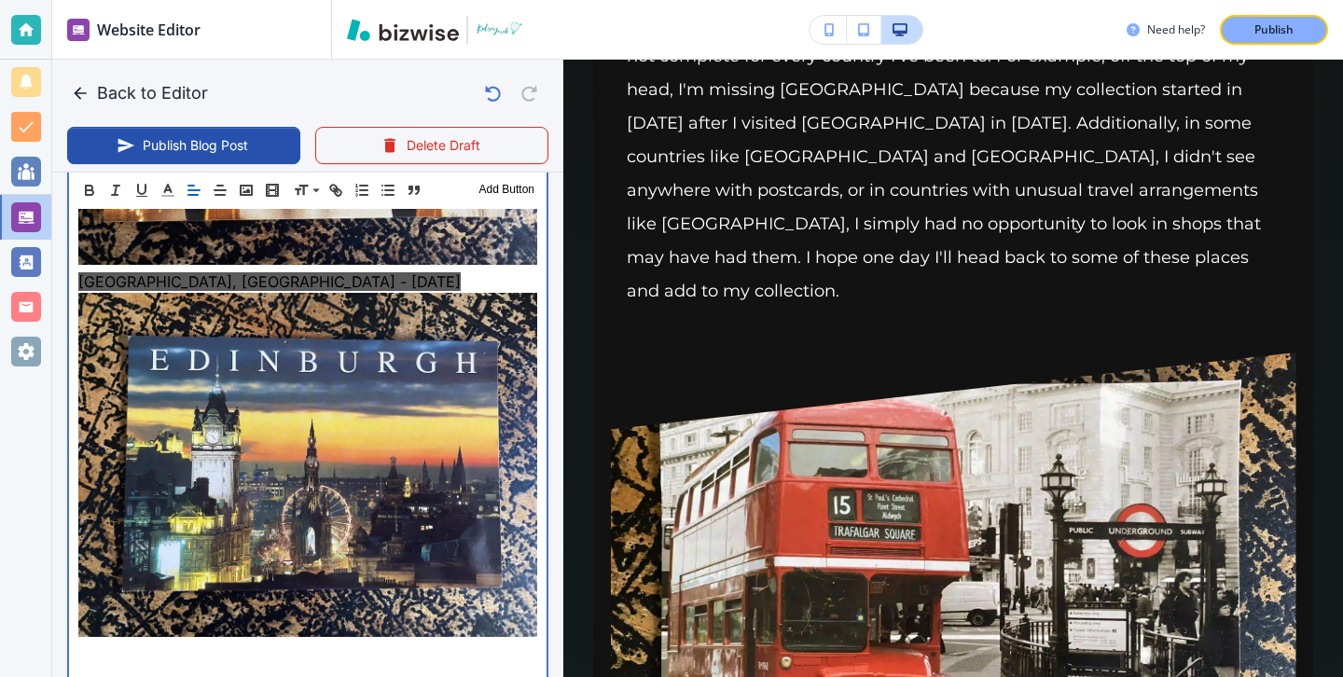
click at [203, 642] on p at bounding box center [307, 653] width 459 height 22
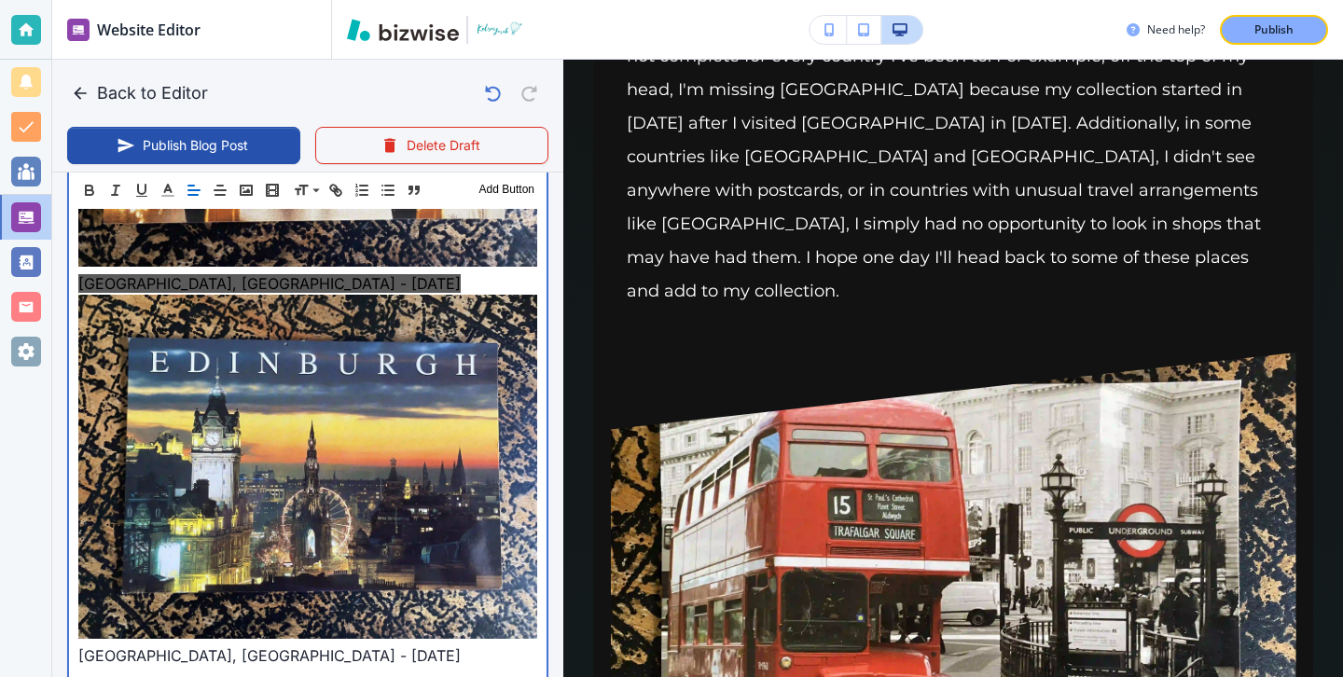
scroll to position [2597, 0]
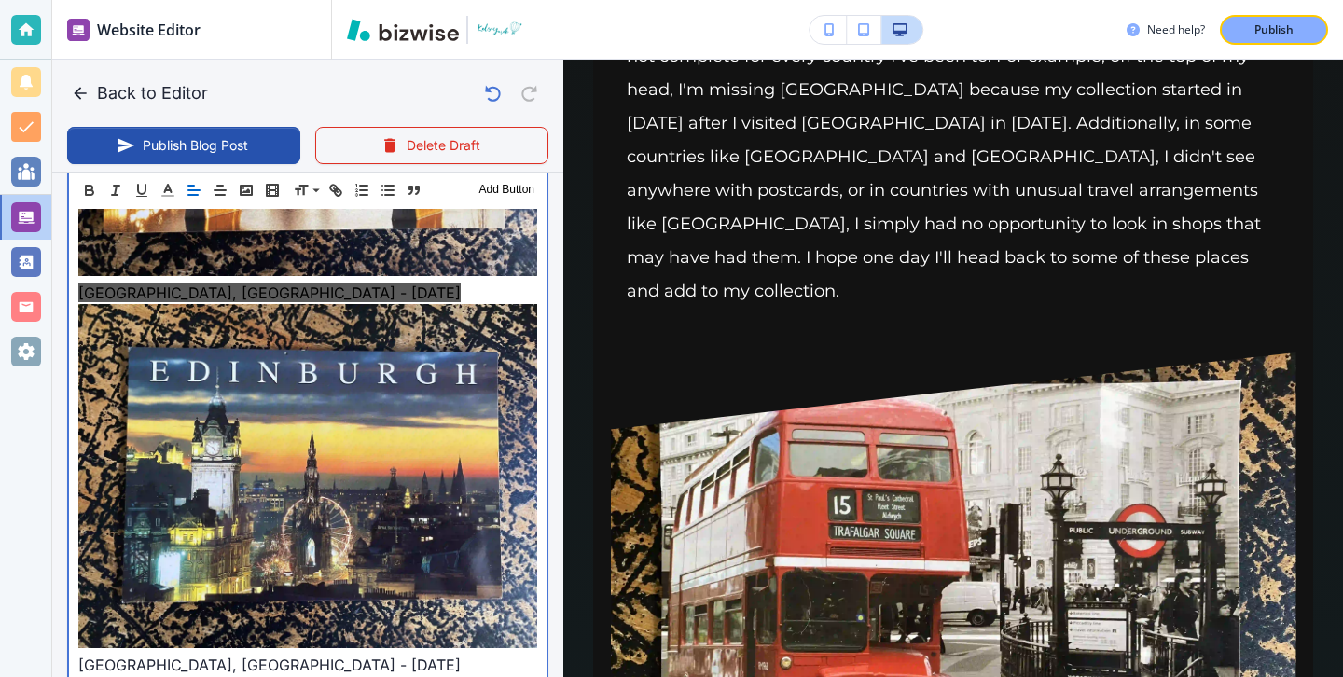
click at [352, 564] on p at bounding box center [307, 479] width 459 height 350
click at [352, 654] on p "[GEOGRAPHIC_DATA], [GEOGRAPHIC_DATA] - [DATE]" at bounding box center [307, 665] width 459 height 22
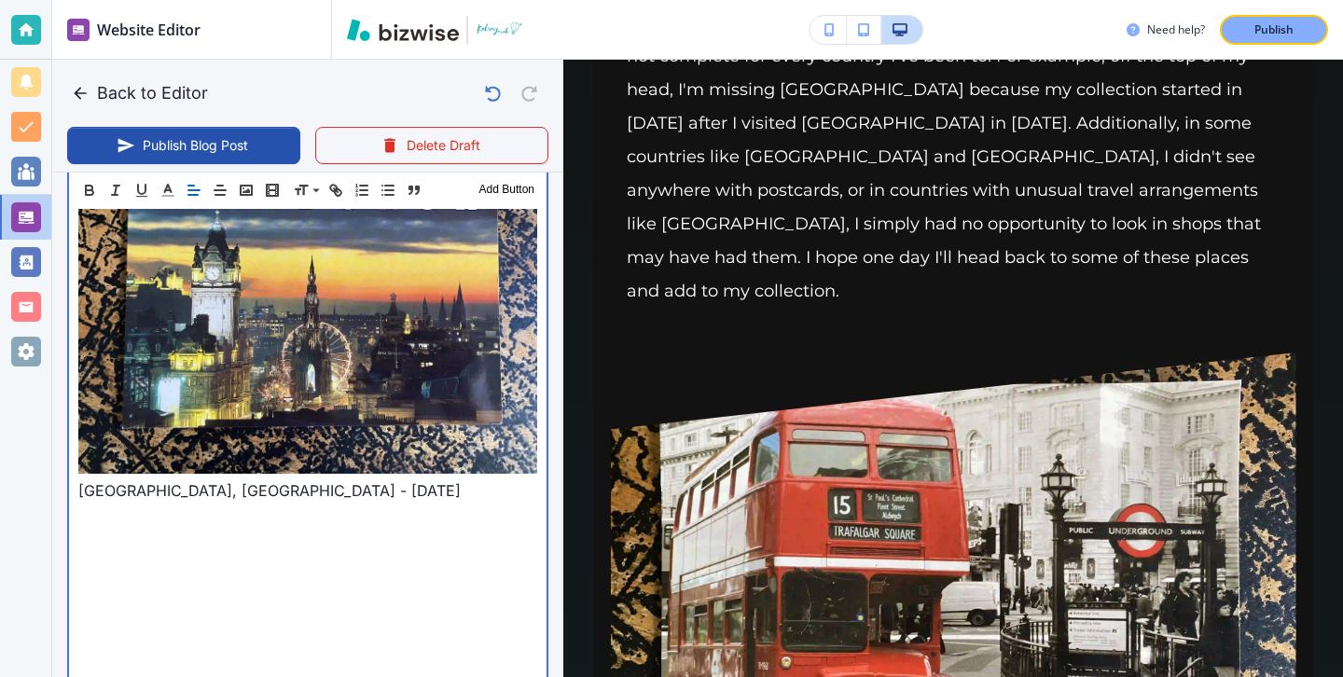
scroll to position [2771, 0]
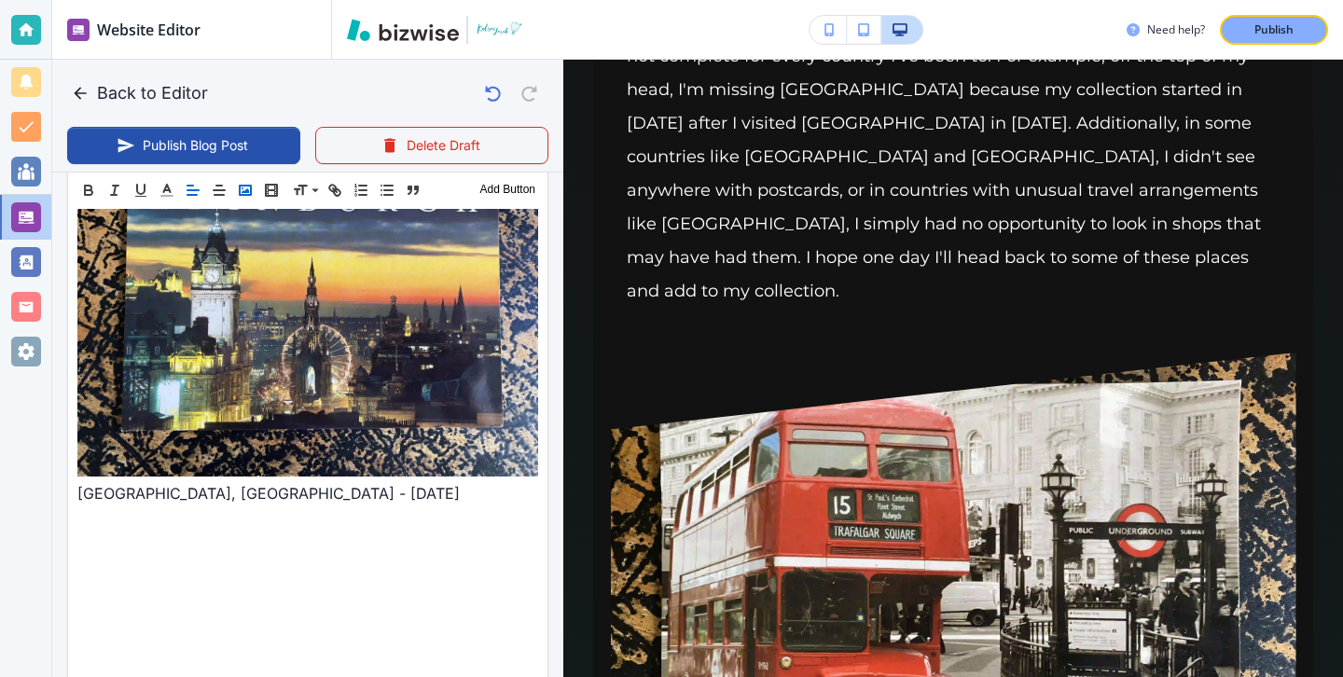
click at [247, 192] on polyline "button" at bounding box center [245, 190] width 7 height 5
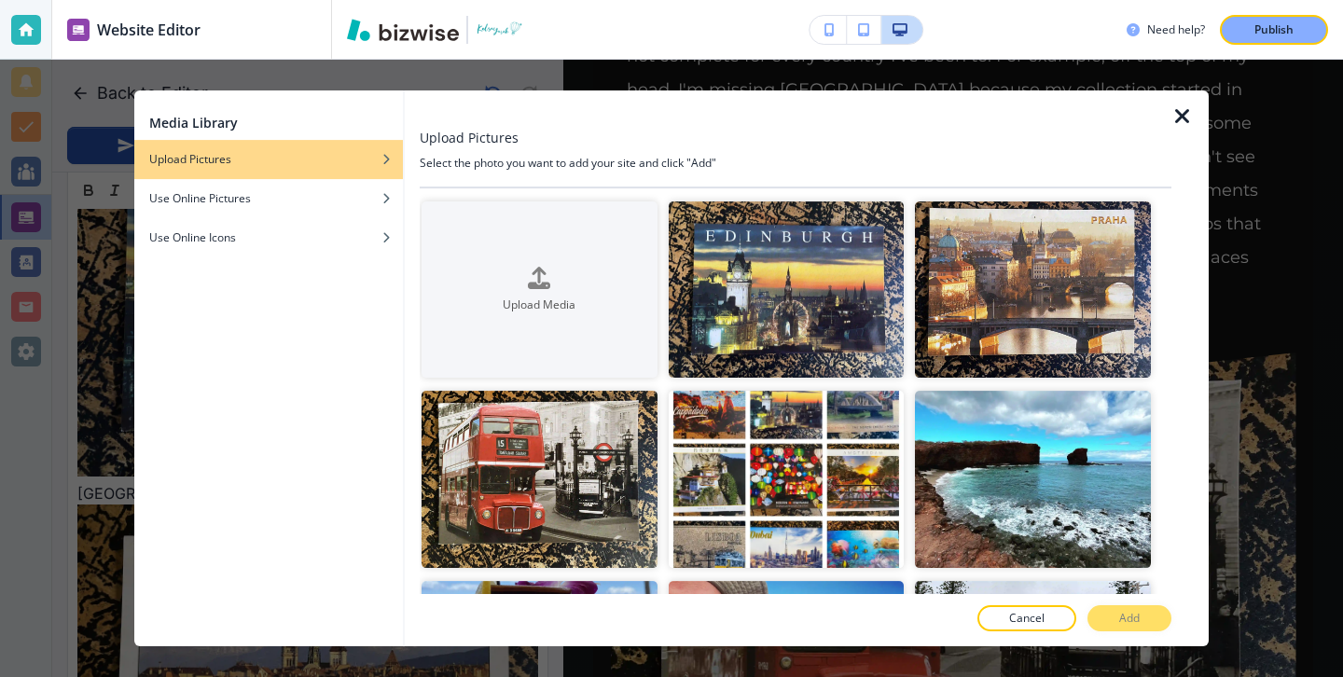
click at [1176, 133] on div at bounding box center [1189, 368] width 37 height 556
click at [1178, 121] on icon "button" at bounding box center [1182, 116] width 22 height 22
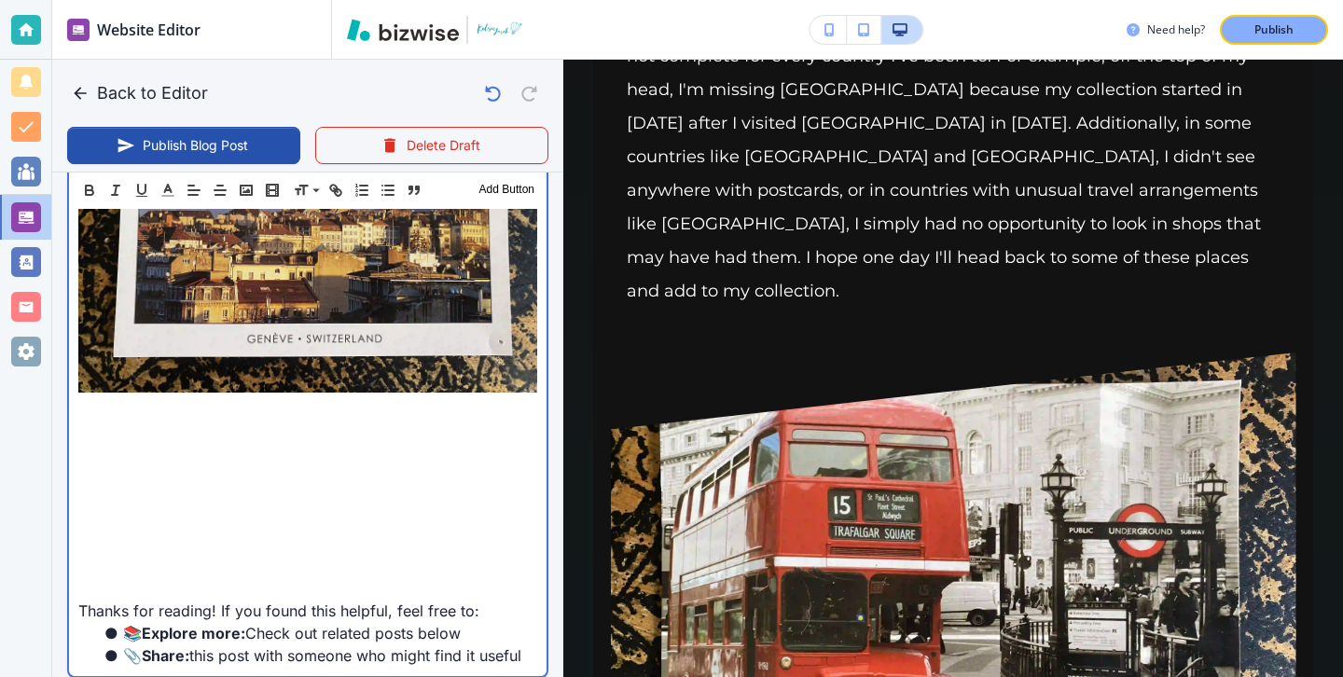
scroll to position [3221, 0]
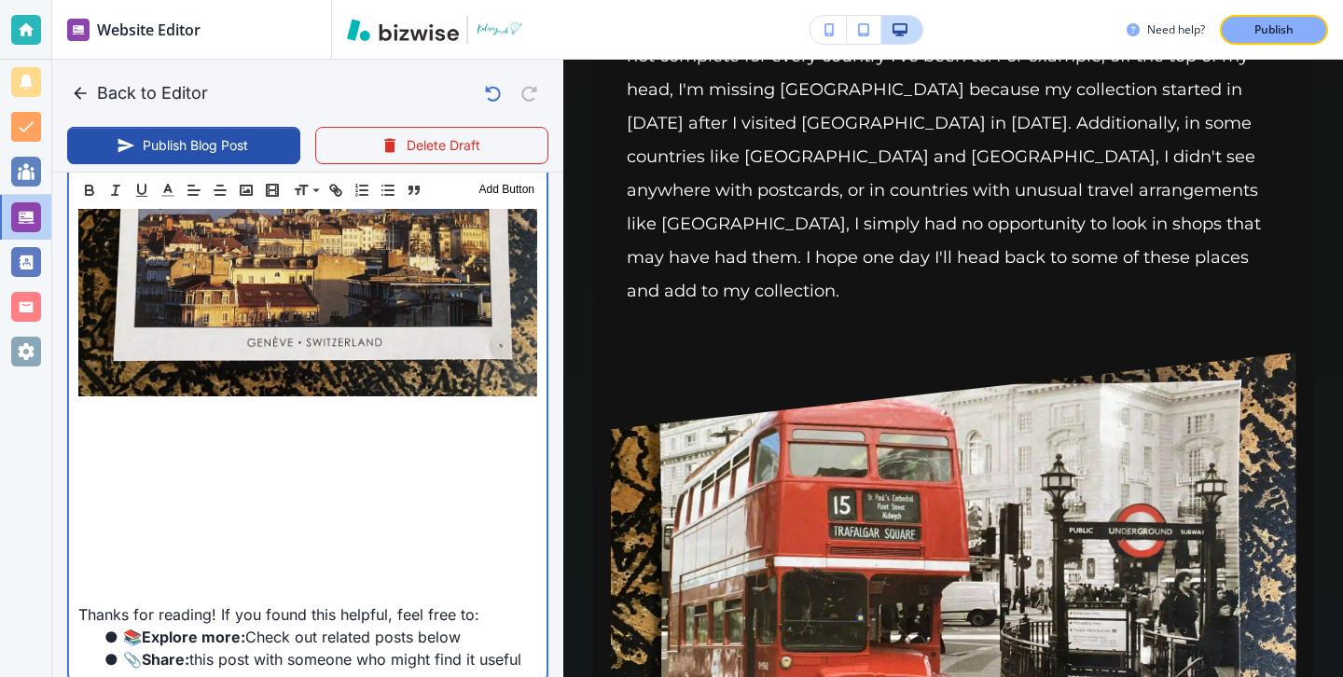
click at [334, 424] on p at bounding box center [307, 435] width 459 height 22
click at [329, 424] on p at bounding box center [307, 435] width 459 height 22
click at [325, 402] on p at bounding box center [307, 413] width 459 height 22
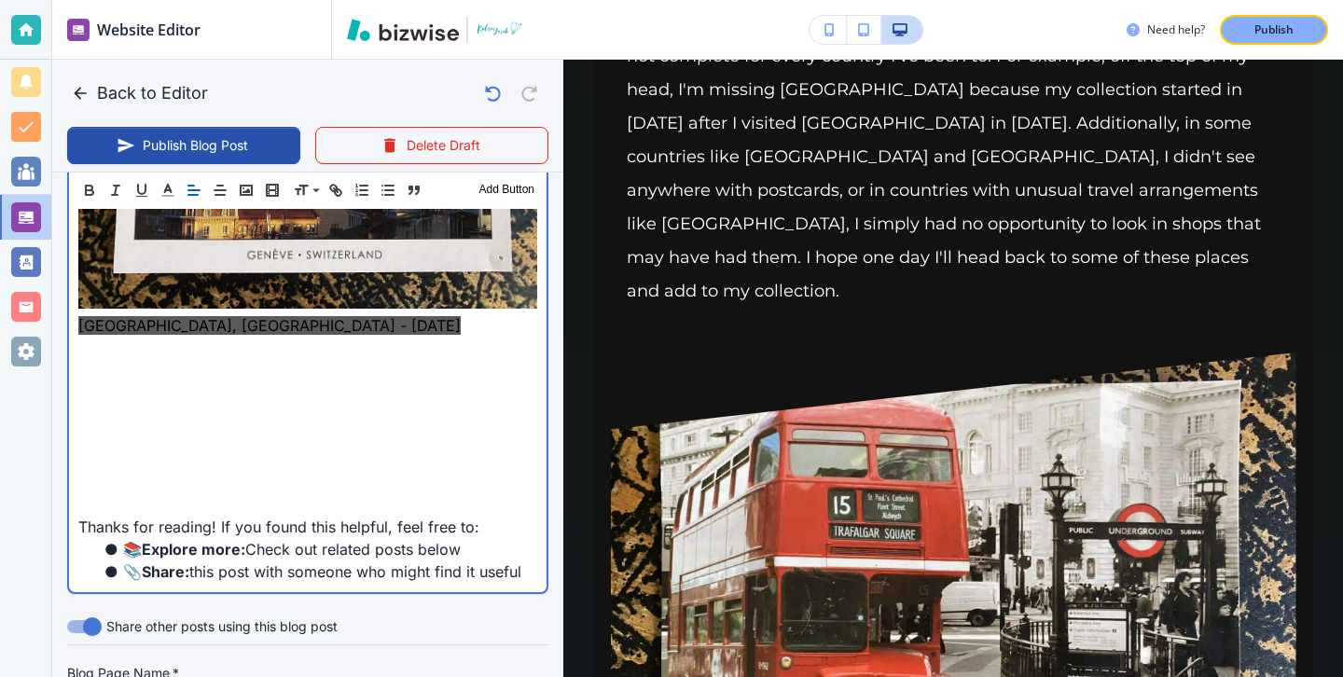
scroll to position [3291, 0]
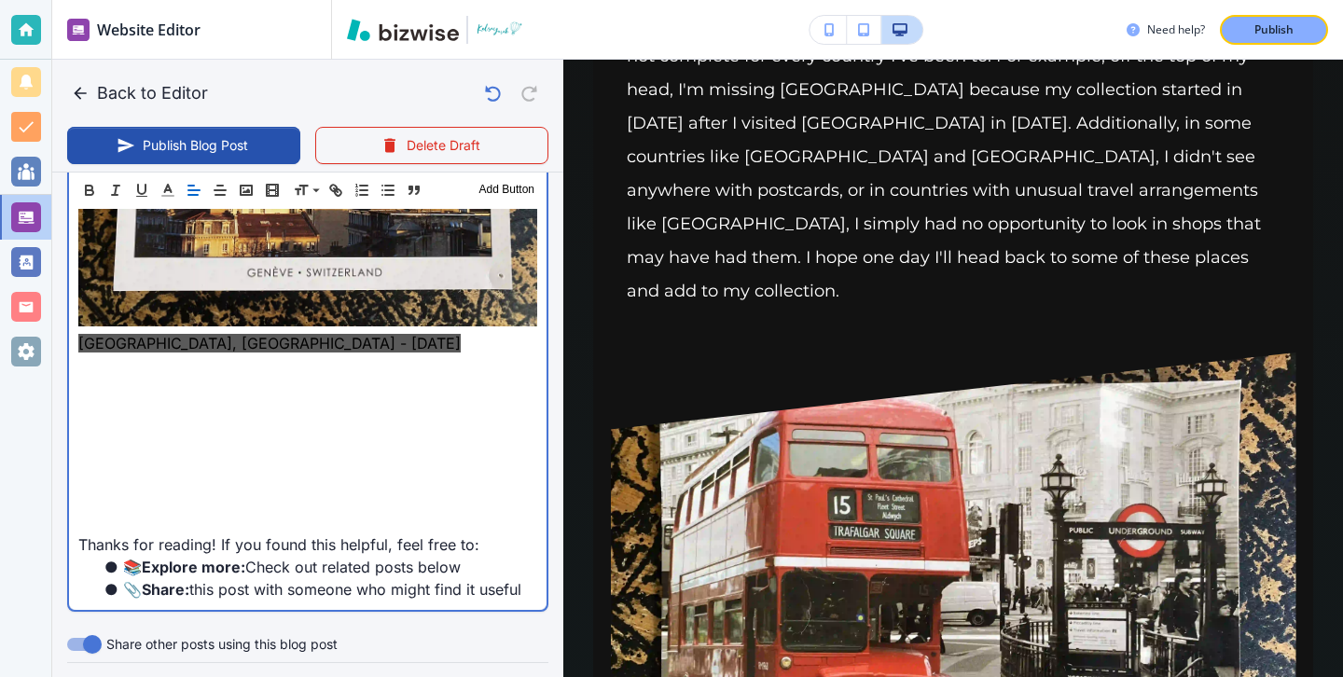
click at [287, 421] on p at bounding box center [307, 432] width 459 height 22
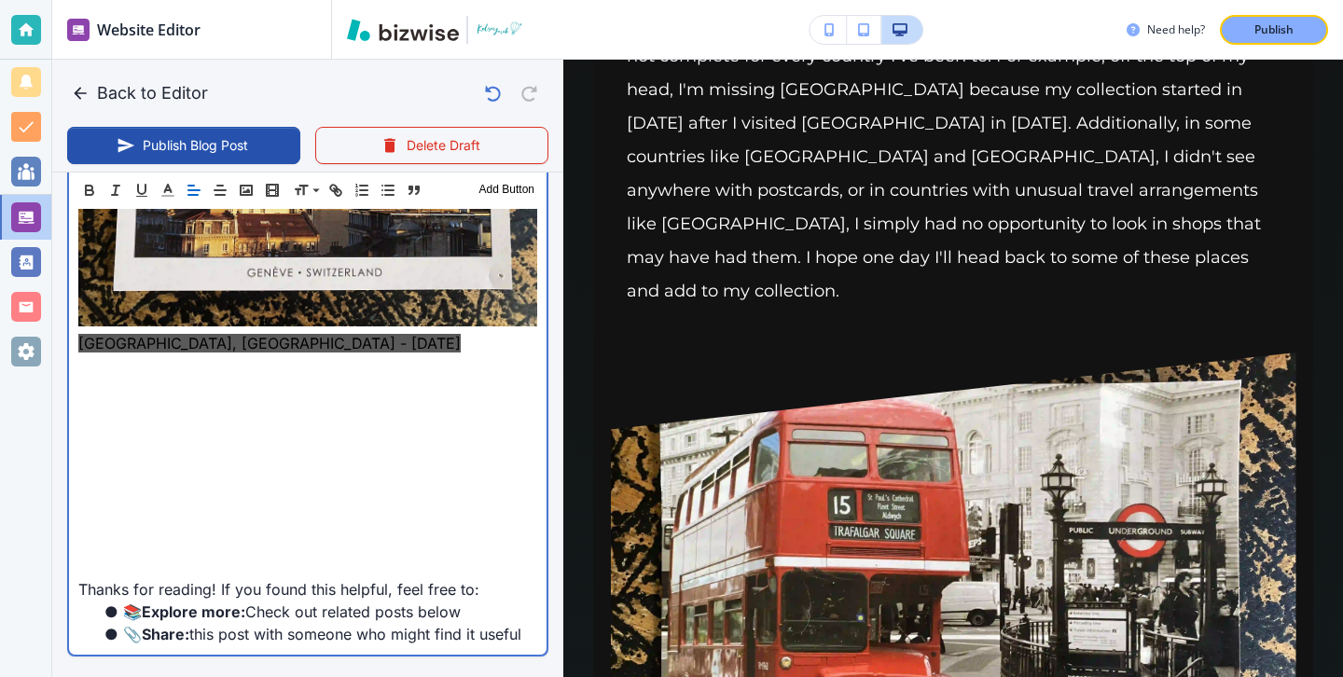
click at [269, 239] on p "[GEOGRAPHIC_DATA], [GEOGRAPHIC_DATA] - [DATE]" at bounding box center [307, 146] width 459 height 372
click at [248, 421] on p at bounding box center [307, 432] width 459 height 22
click at [324, 377] on p at bounding box center [307, 388] width 459 height 22
click at [322, 421] on p at bounding box center [307, 432] width 459 height 22
click at [322, 444] on p at bounding box center [307, 455] width 459 height 22
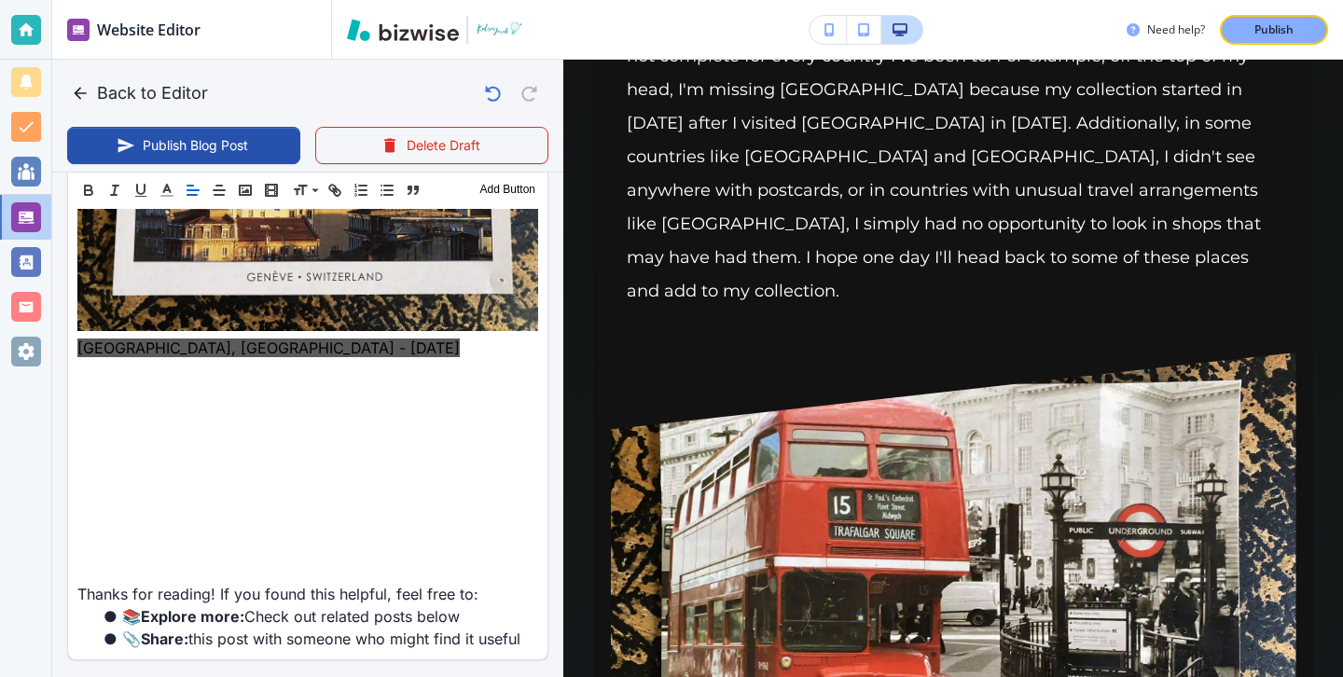
scroll to position [3294, 0]
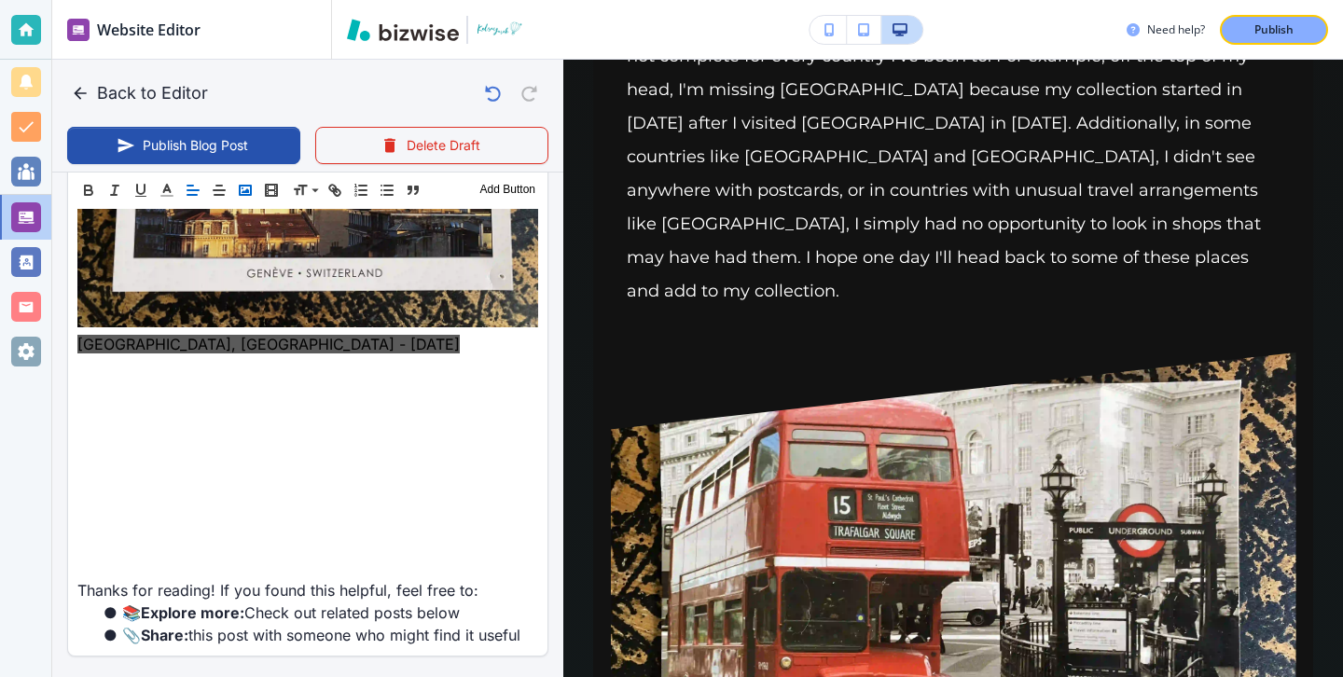
click at [253, 196] on icon "button" at bounding box center [245, 190] width 17 height 17
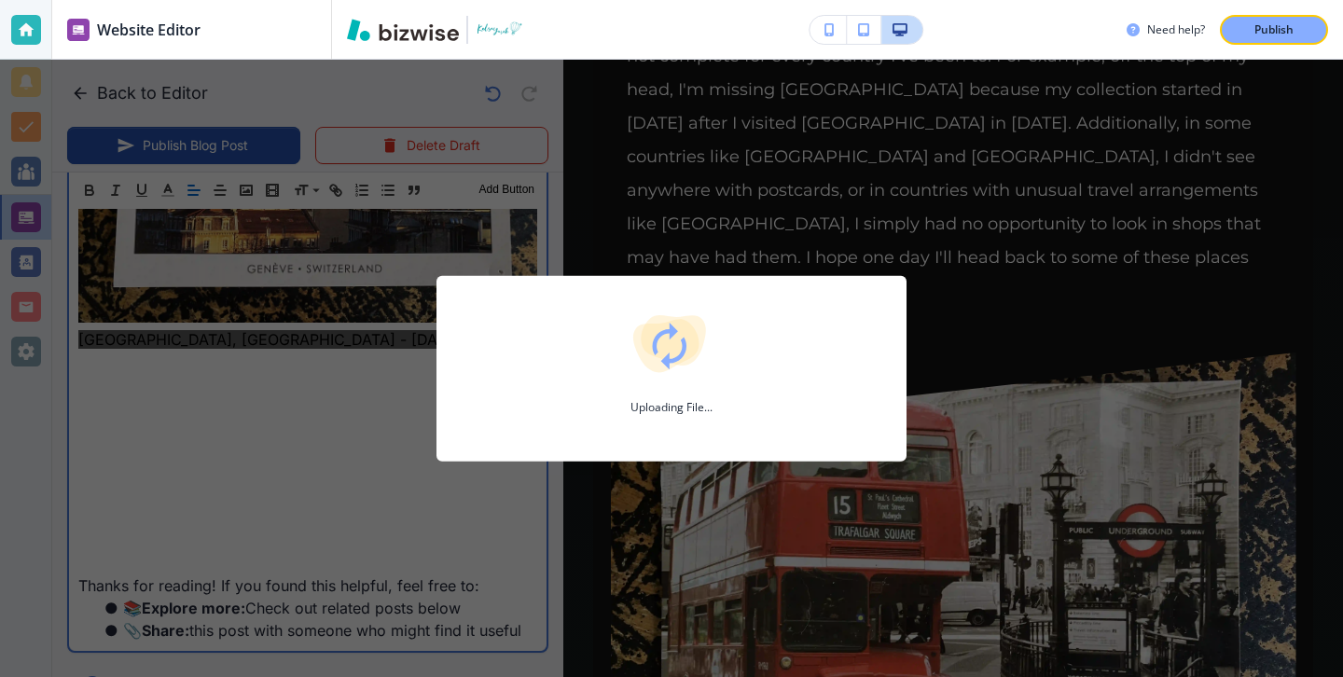
scroll to position [3291, 0]
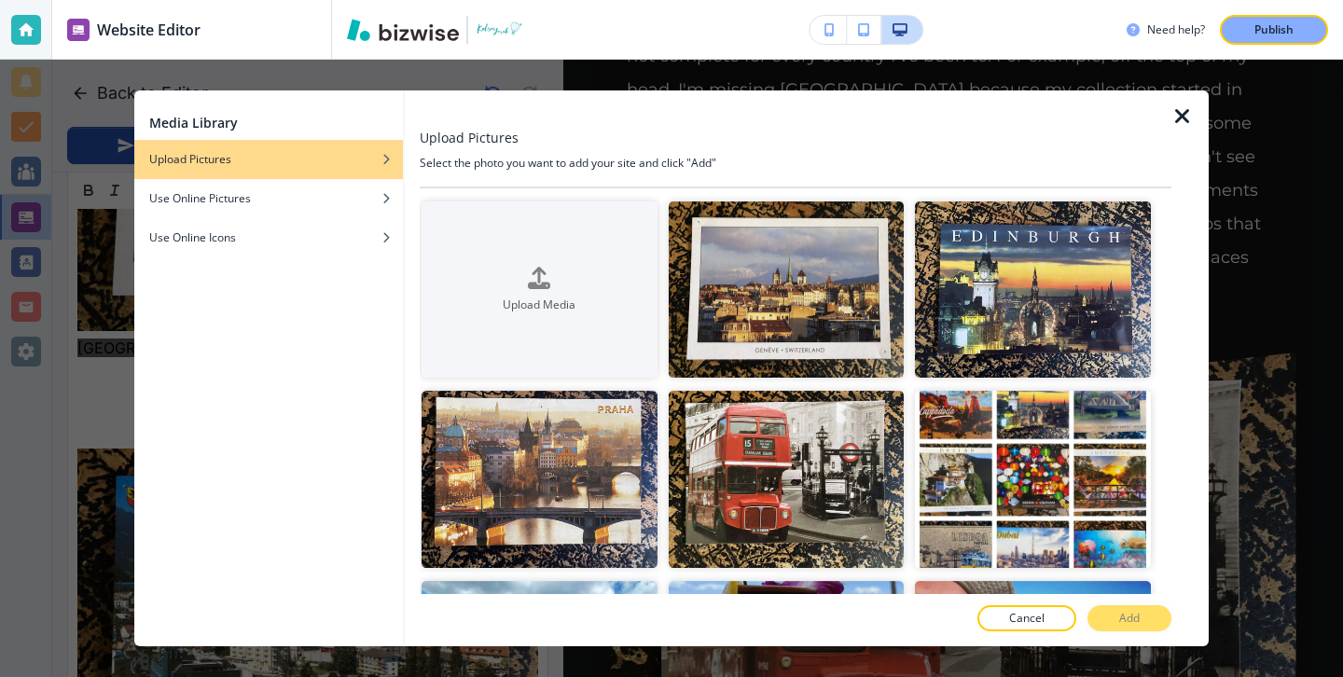
click at [1184, 123] on icon "button" at bounding box center [1182, 116] width 22 height 22
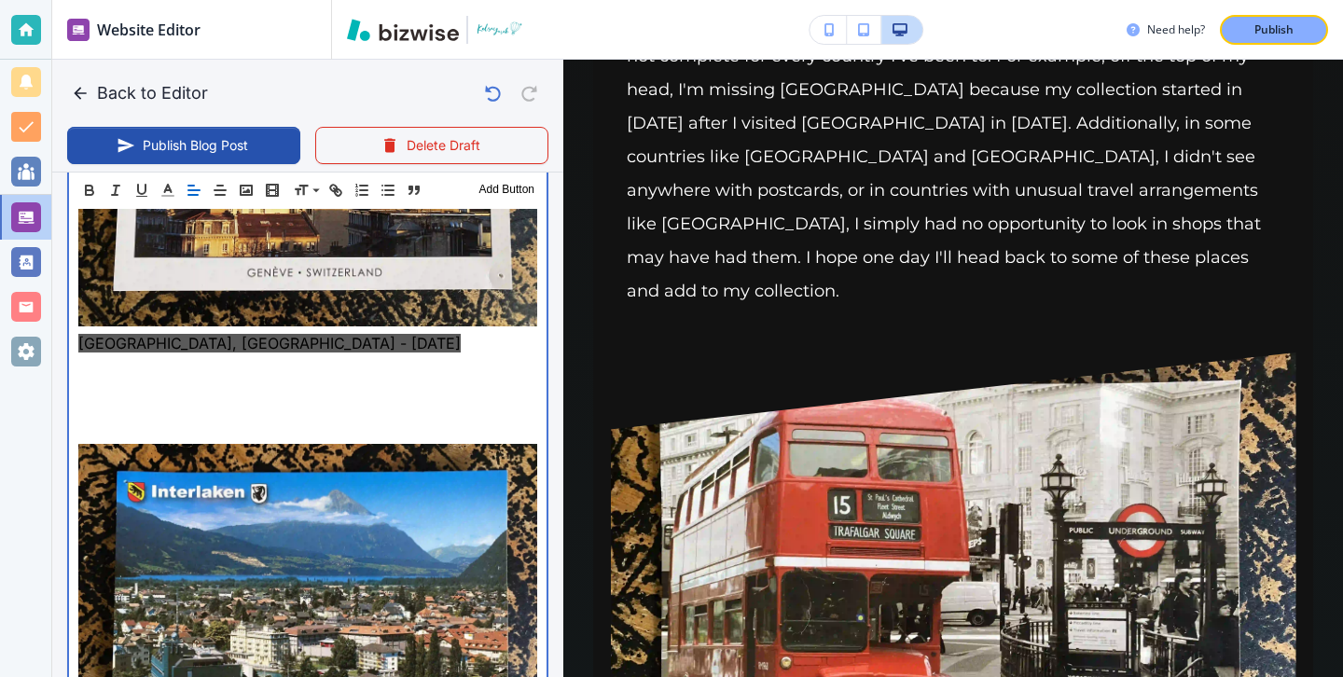
click at [203, 421] on p at bounding box center [307, 432] width 459 height 22
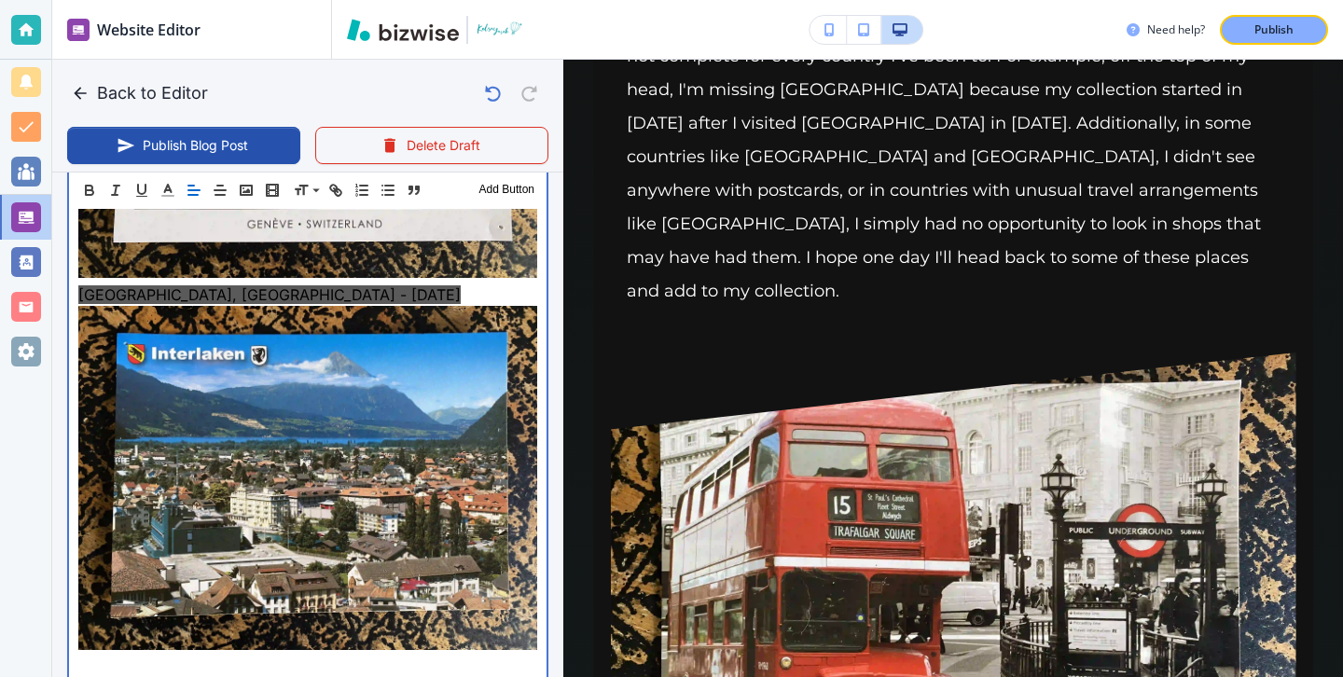
scroll to position [3361, 0]
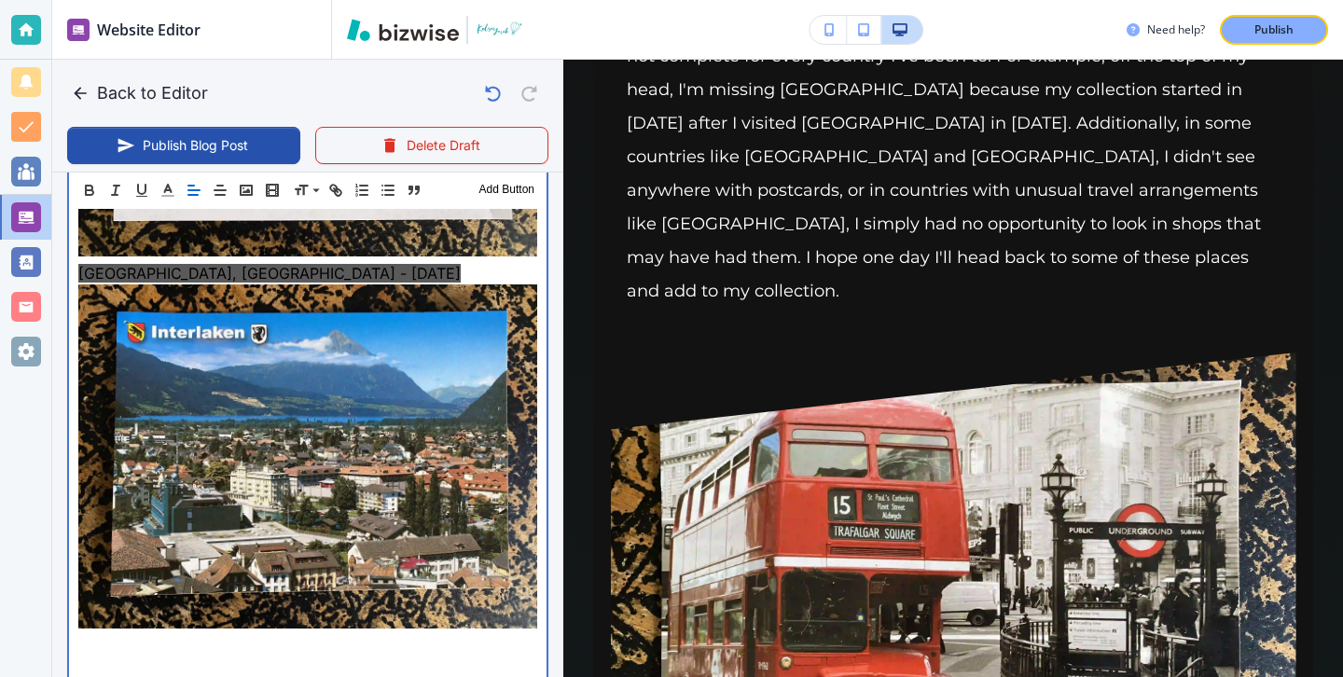
click at [173, 634] on p at bounding box center [307, 645] width 459 height 22
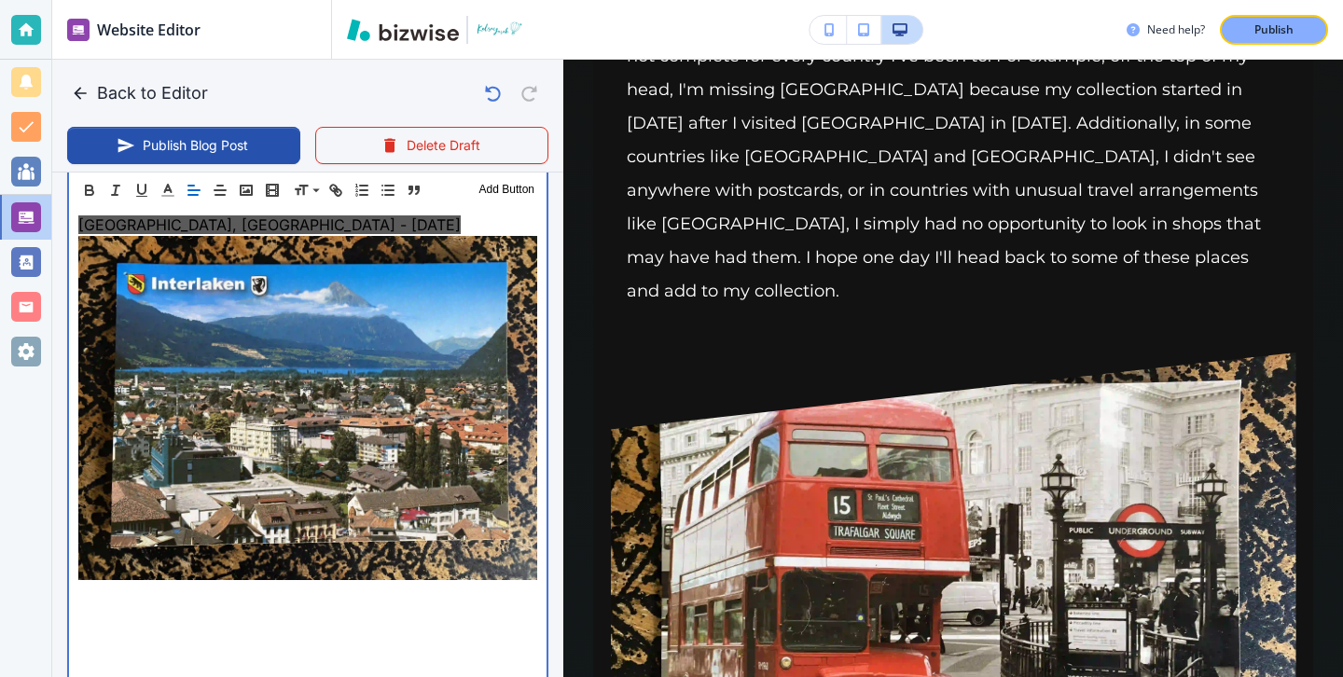
scroll to position [3368, 0]
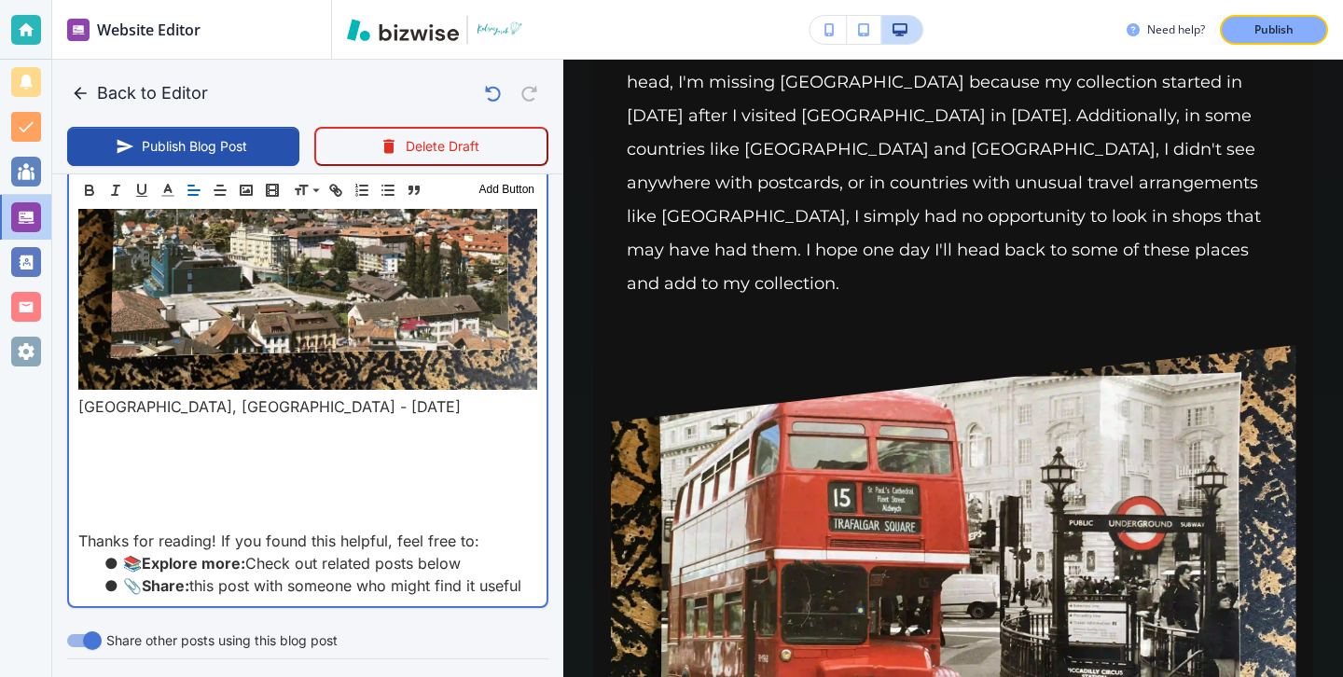
scroll to position [3582, 0]
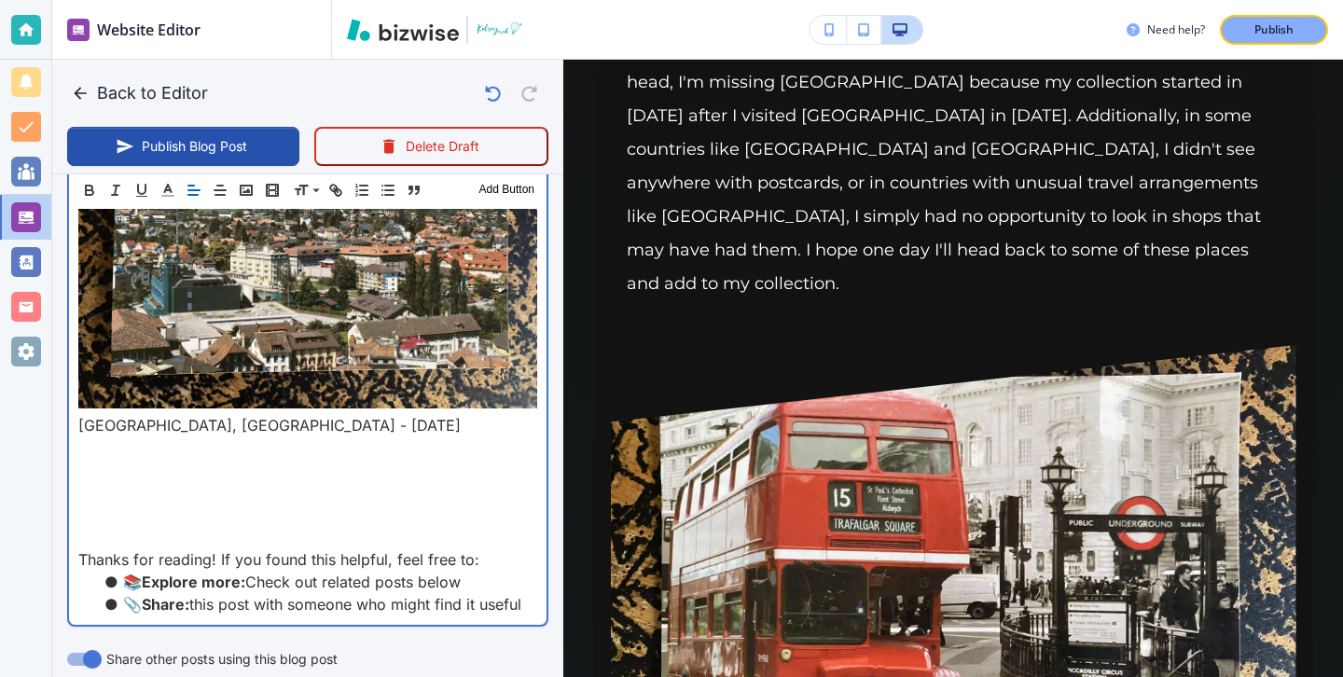
click at [242, 481] on p at bounding box center [307, 492] width 459 height 22
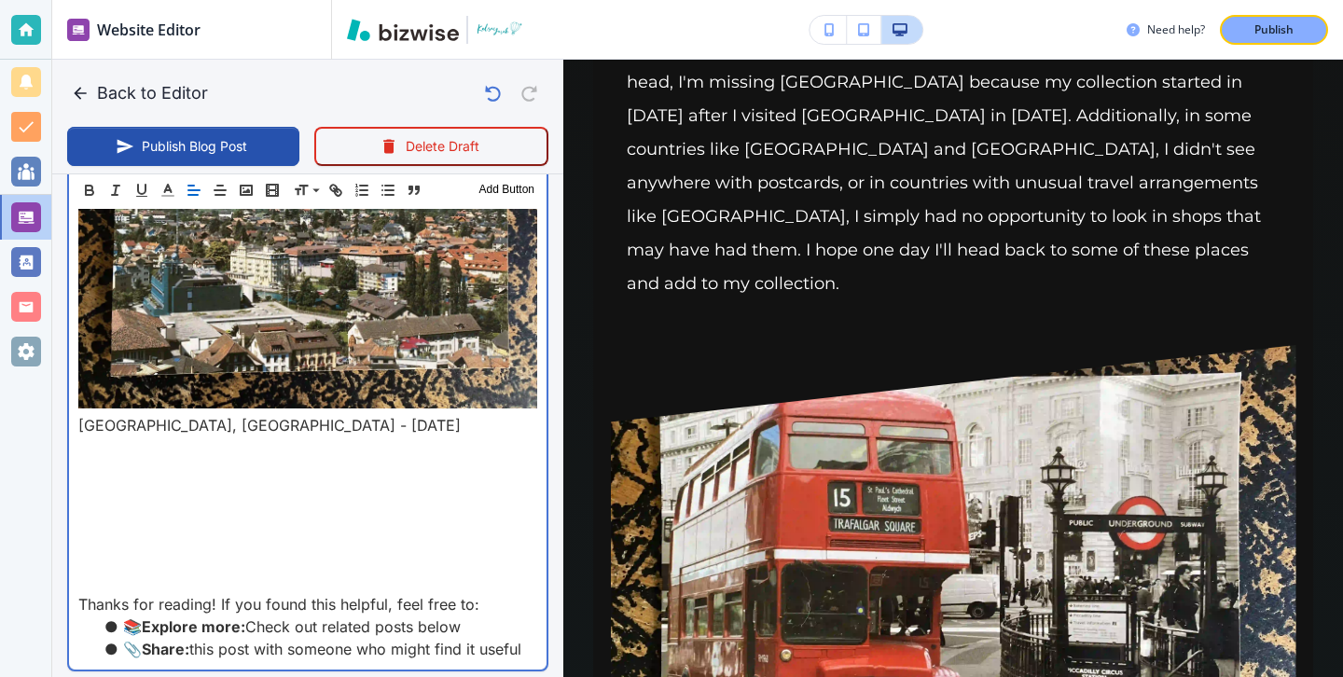
click at [220, 481] on p at bounding box center [307, 492] width 459 height 22
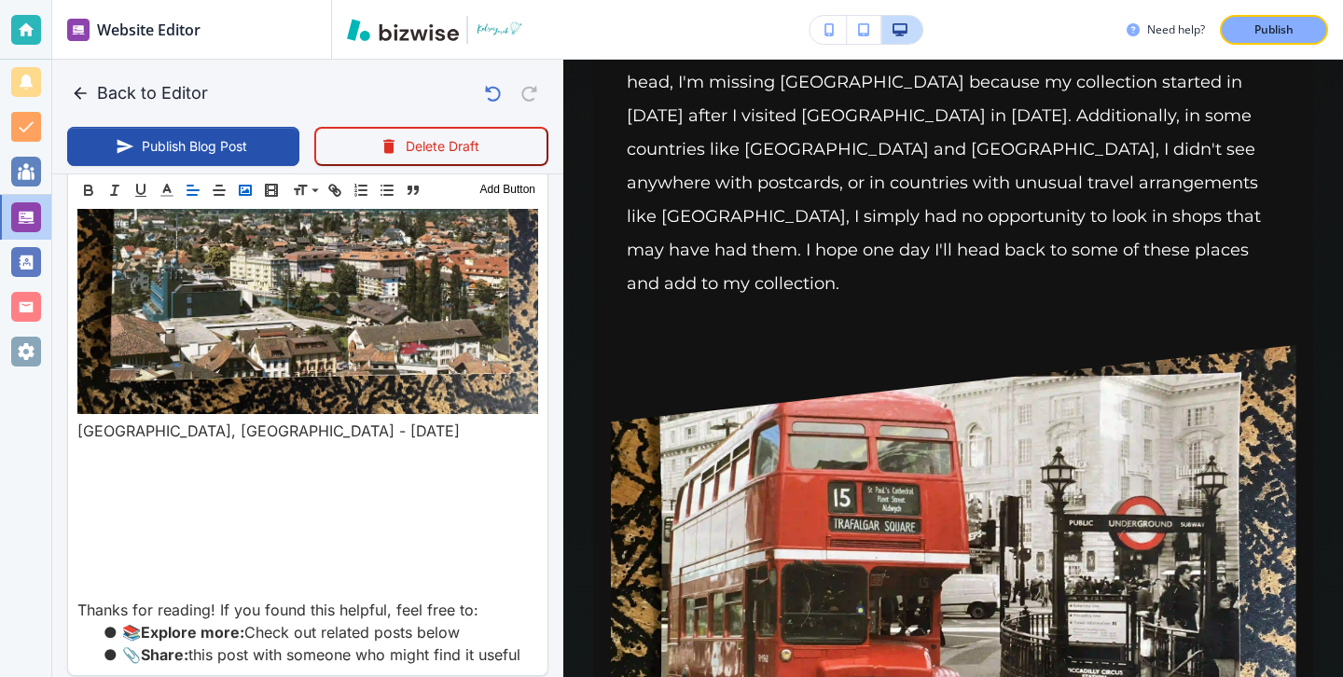
click at [240, 195] on icon "button" at bounding box center [245, 190] width 17 height 17
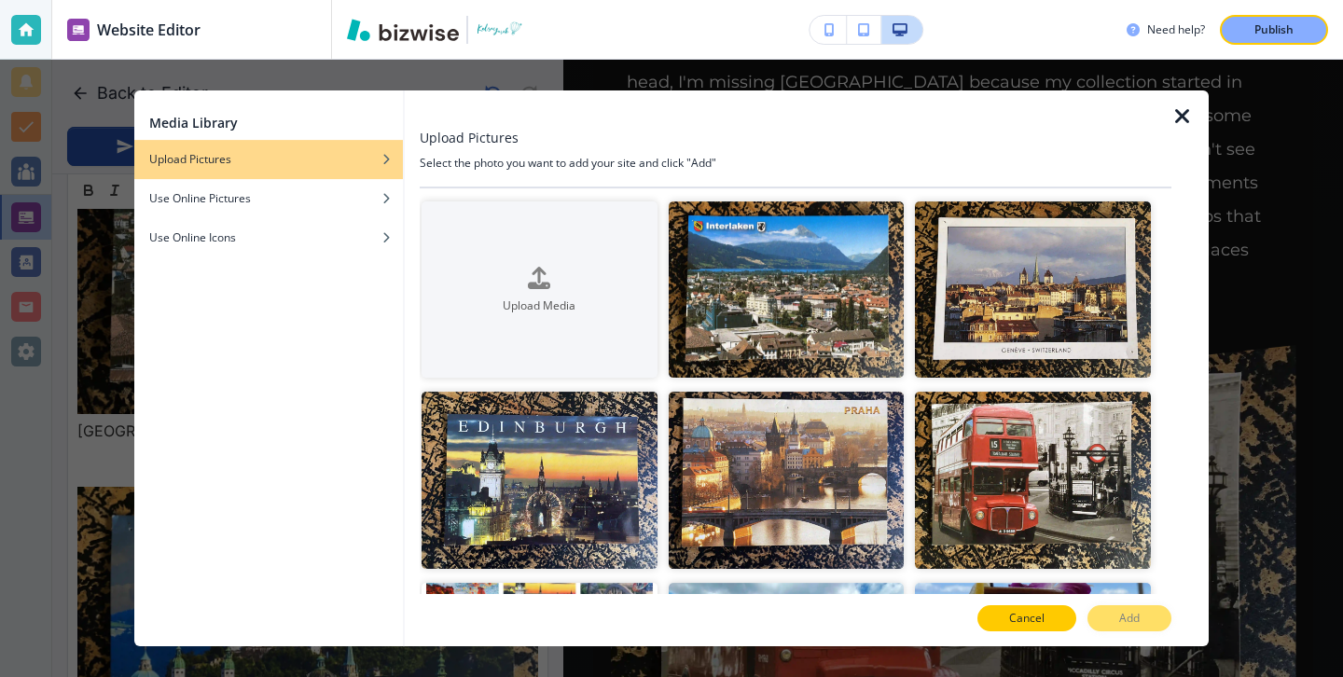
click at [1045, 613] on button "Cancel" at bounding box center [1026, 618] width 99 height 26
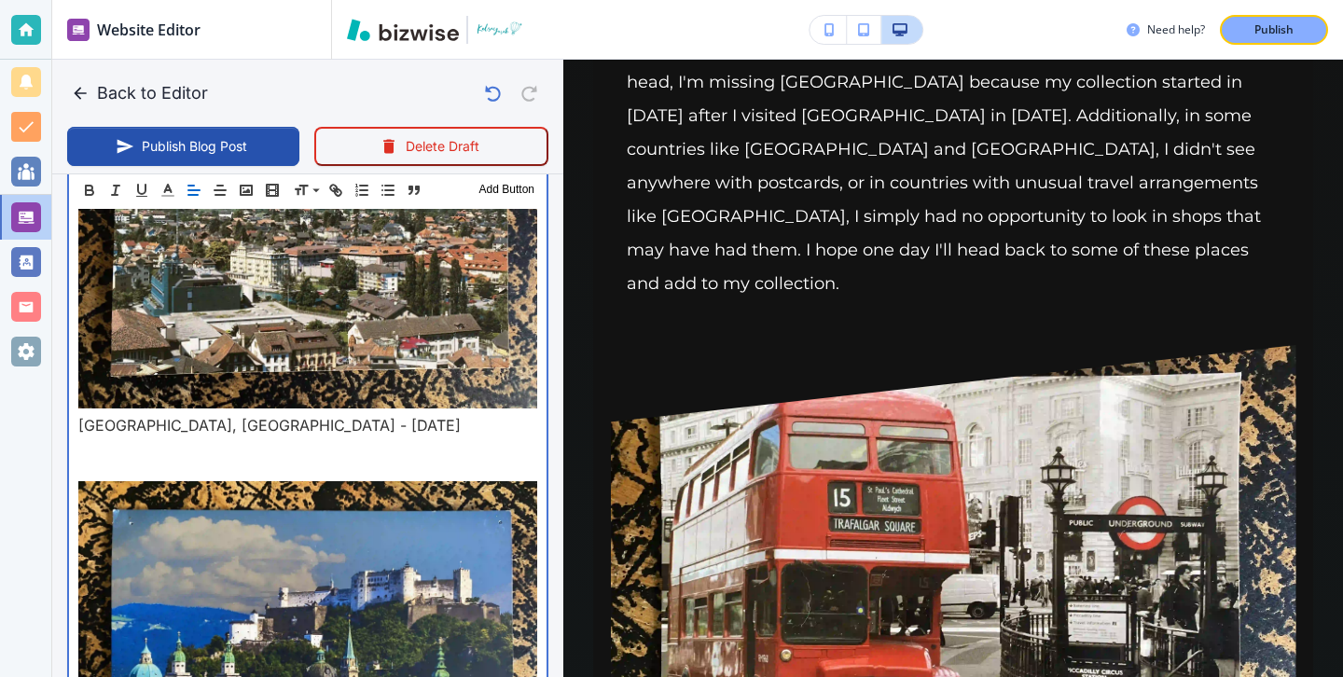
click at [189, 459] on p at bounding box center [307, 470] width 459 height 22
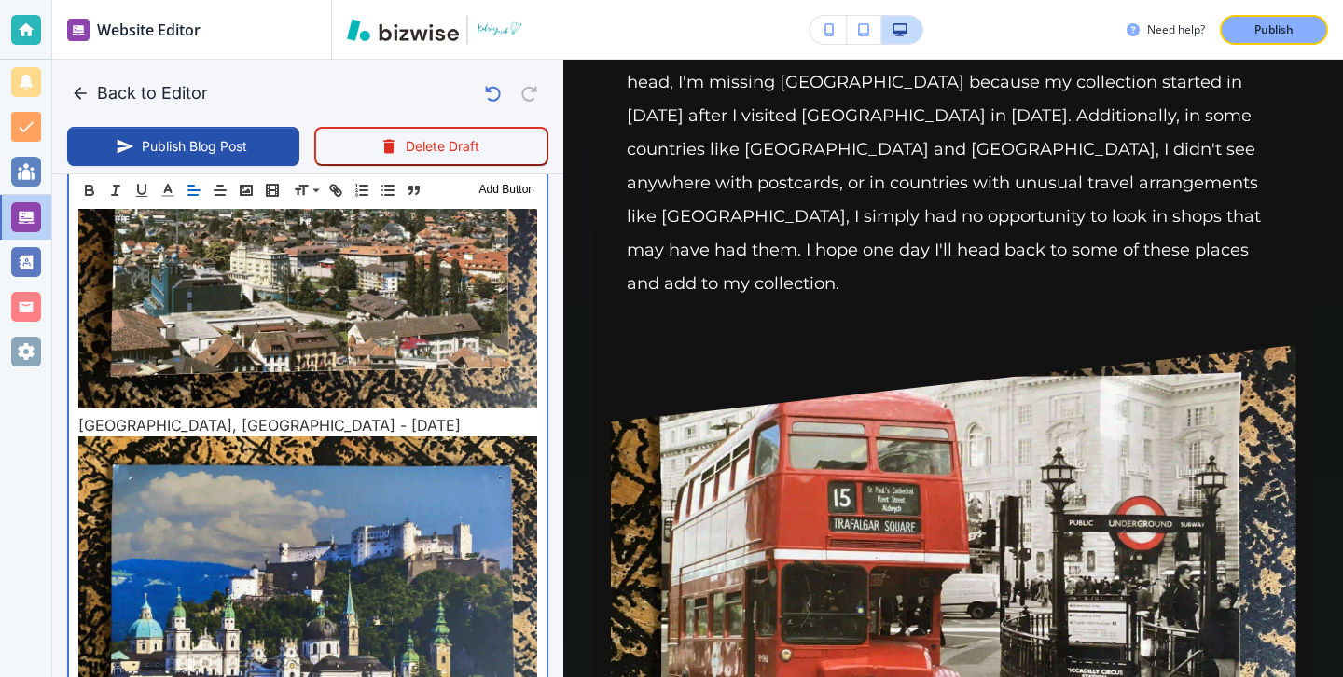
scroll to position [3953, 0]
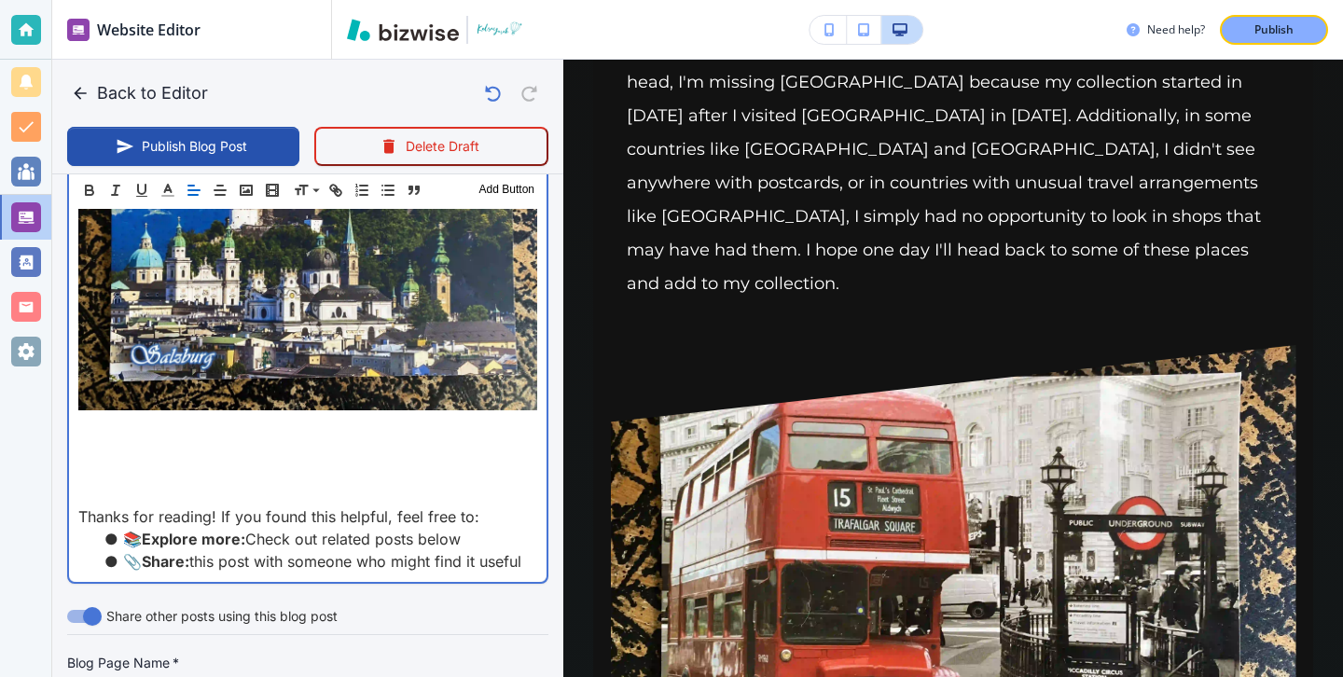
click at [135, 416] on p at bounding box center [307, 427] width 459 height 22
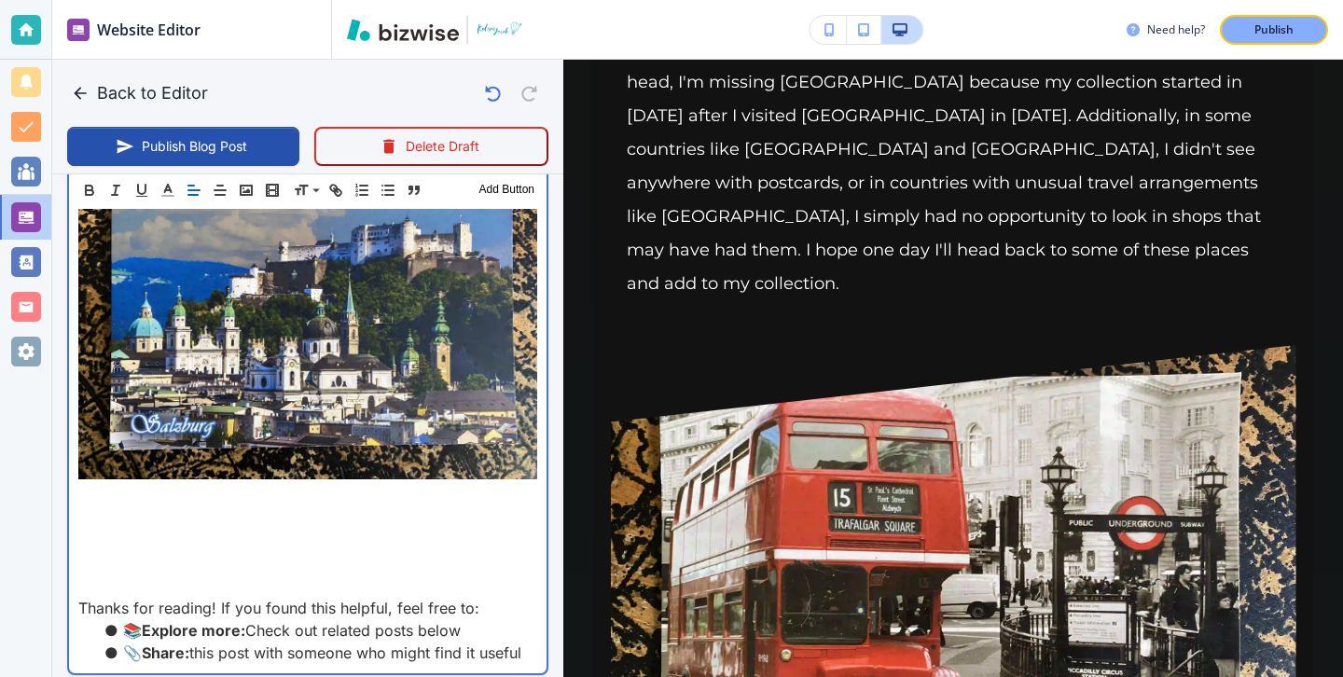
scroll to position [3857, 0]
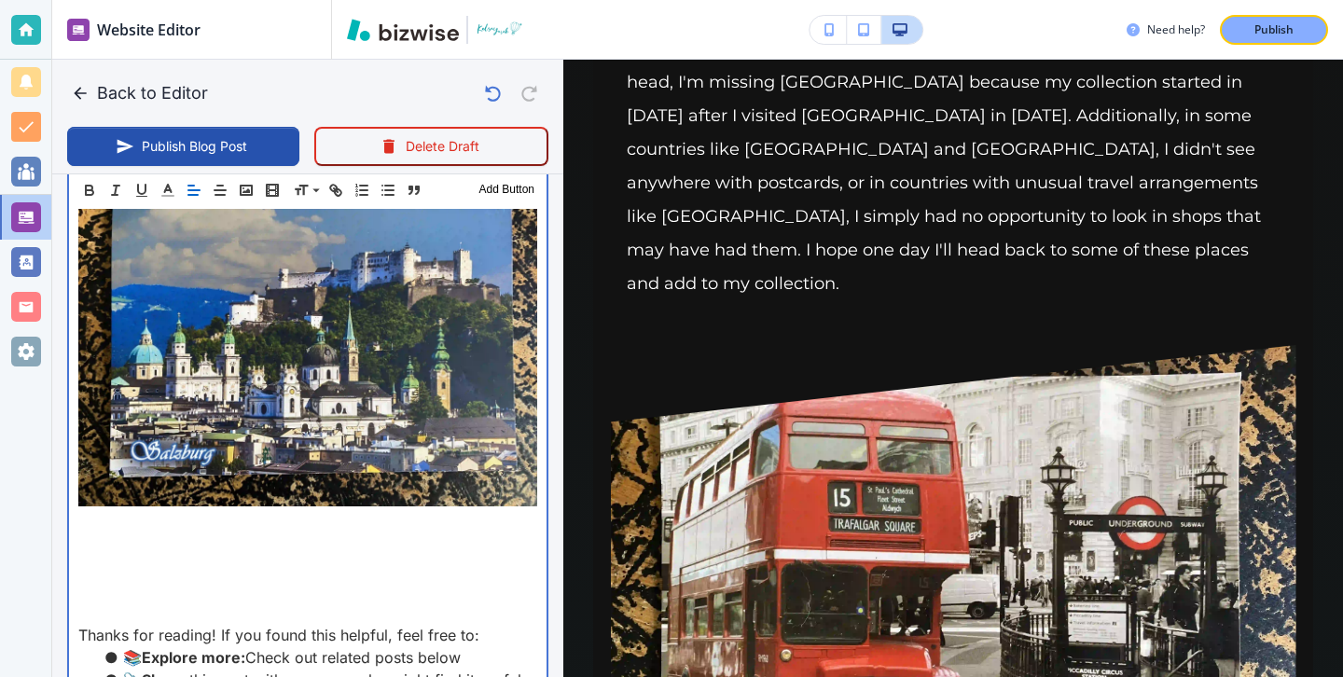
click at [263, 512] on p at bounding box center [307, 523] width 459 height 22
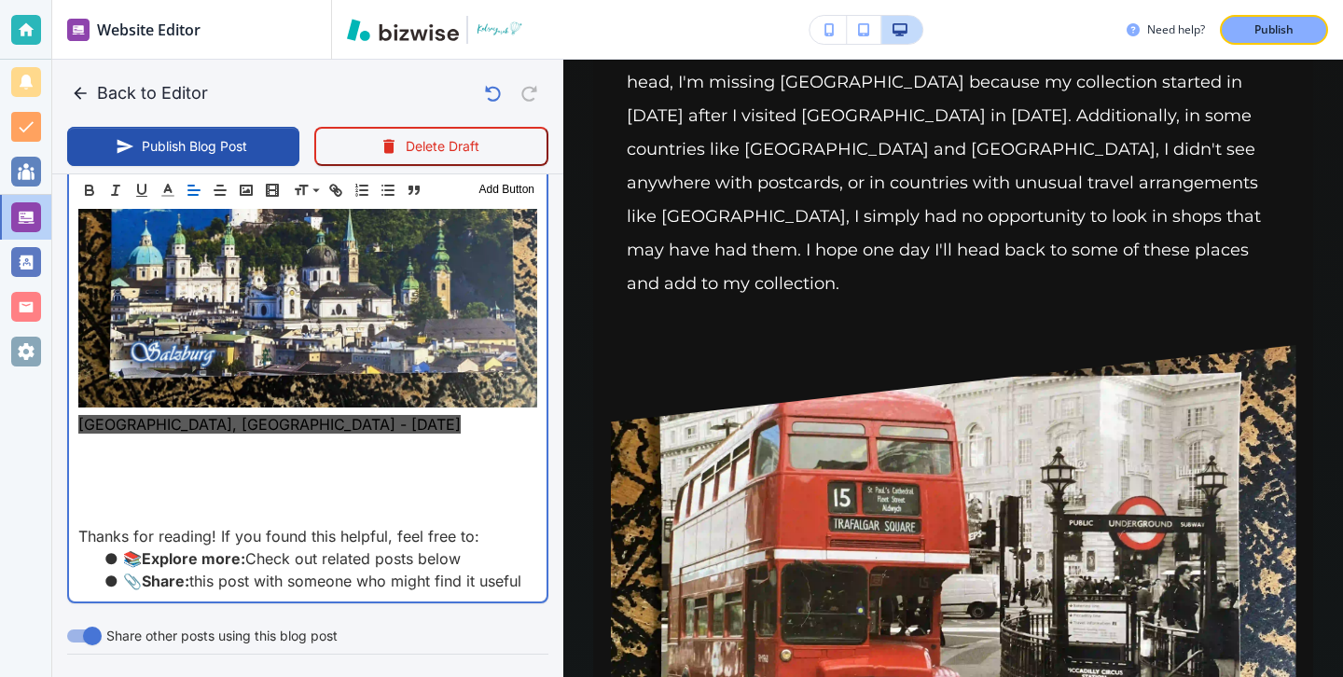
scroll to position [3943, 0]
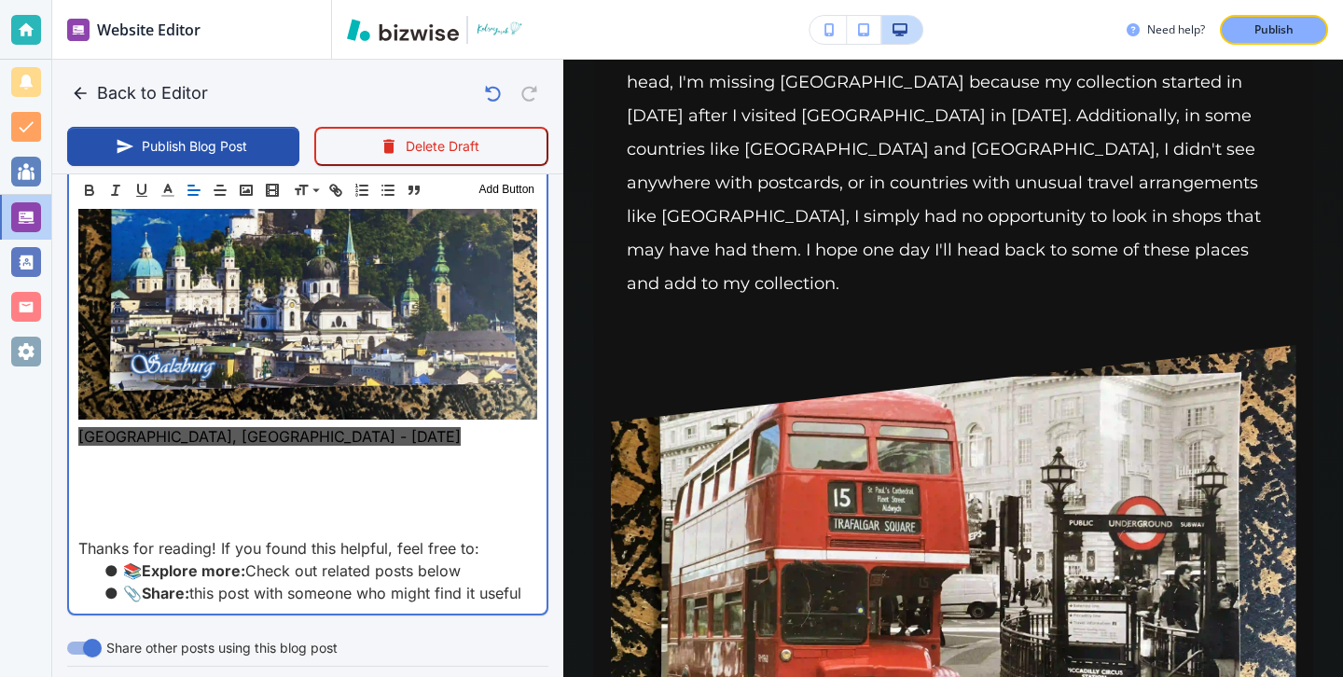
click at [256, 537] on p "Thanks for reading! If you found this helpful, feel free to:" at bounding box center [307, 548] width 459 height 22
click at [249, 492] on p at bounding box center [307, 503] width 459 height 22
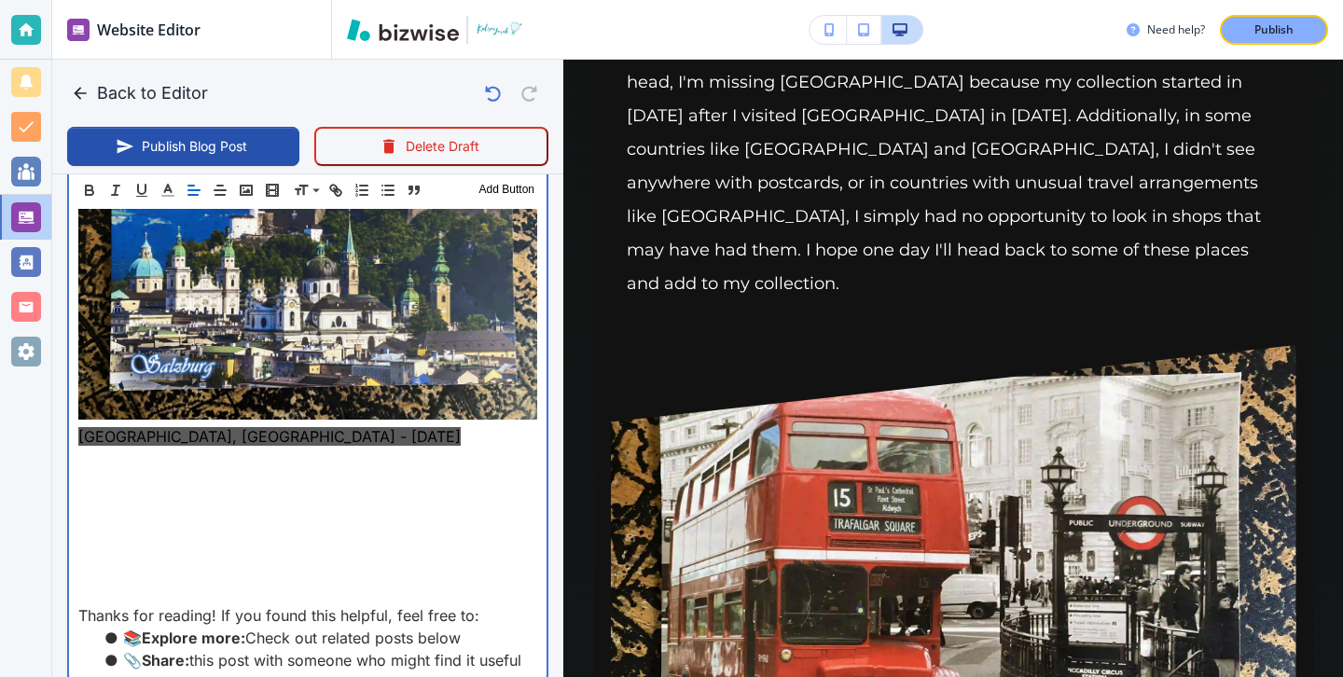
click at [165, 470] on p at bounding box center [307, 481] width 459 height 22
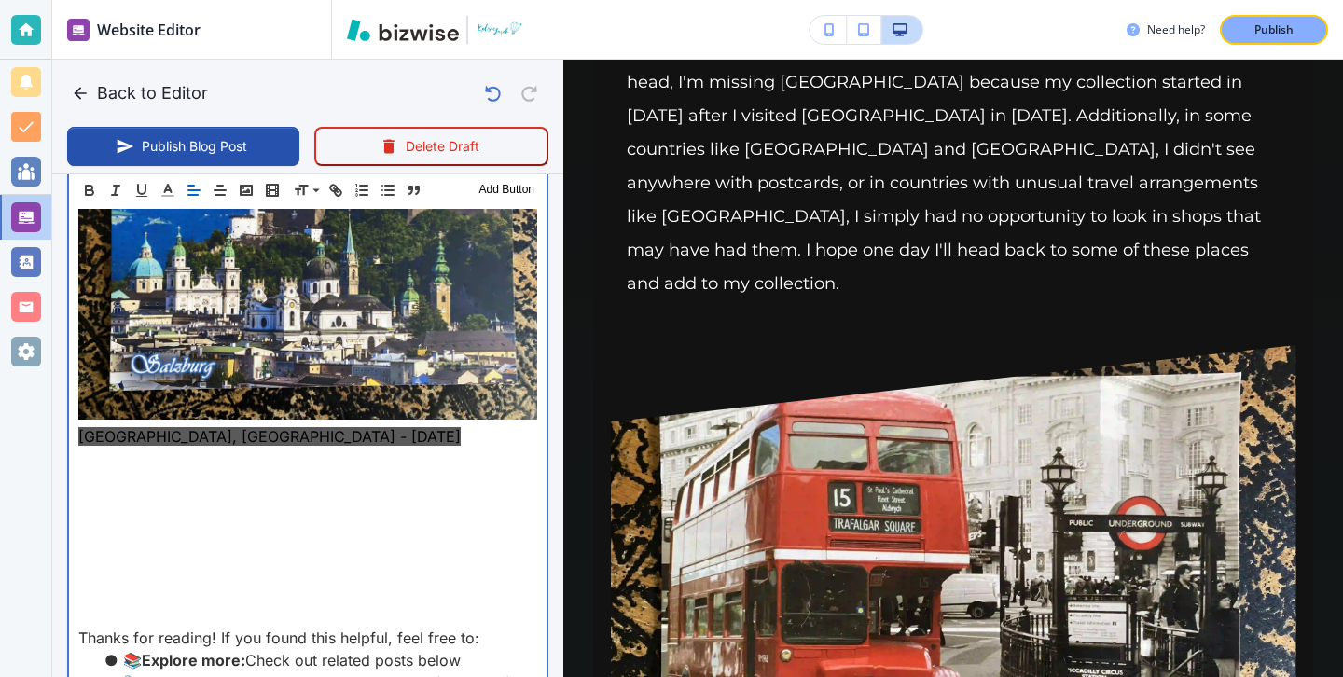
click at [164, 582] on p at bounding box center [307, 593] width 459 height 22
click at [172, 559] on p at bounding box center [307, 570] width 459 height 22
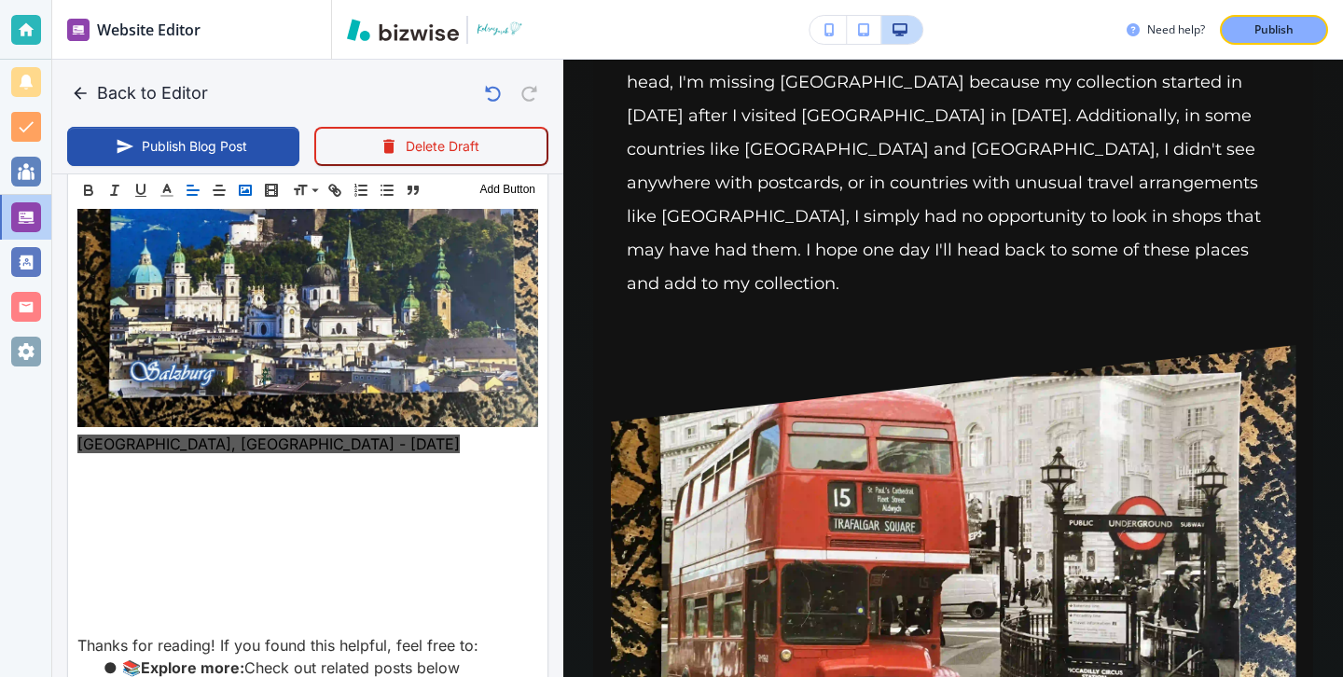
scroll to position [3950, 0]
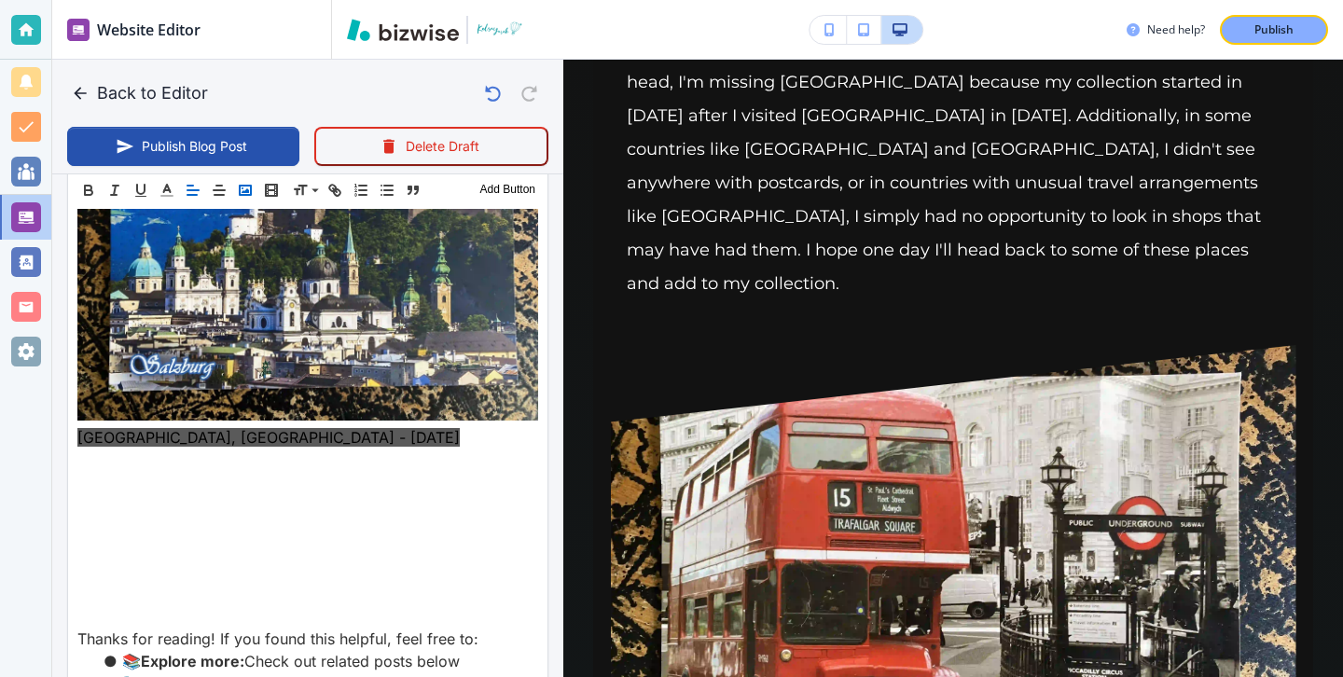
click at [257, 194] on div "Header 1 Header 2 Header 3 Body Text Add Button" at bounding box center [307, 190] width 479 height 37
click at [251, 192] on rect "button" at bounding box center [245, 190] width 11 height 9
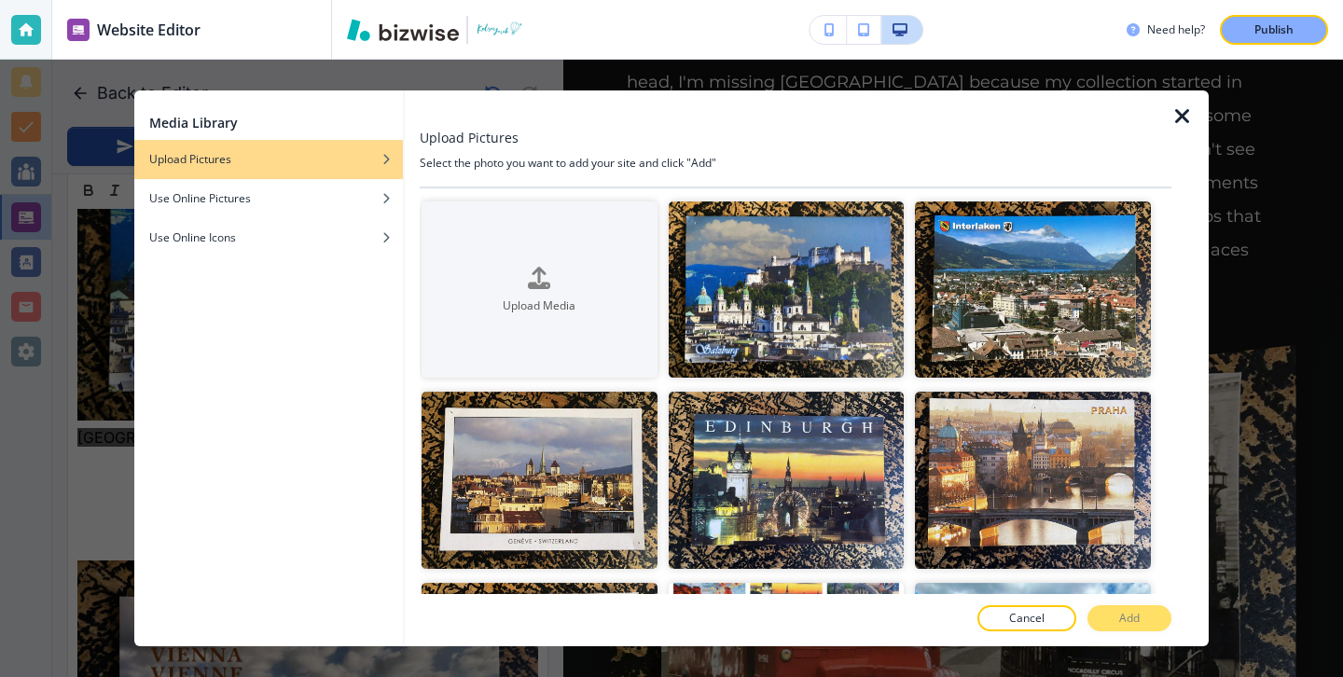
click at [1175, 108] on icon "button" at bounding box center [1182, 116] width 22 height 22
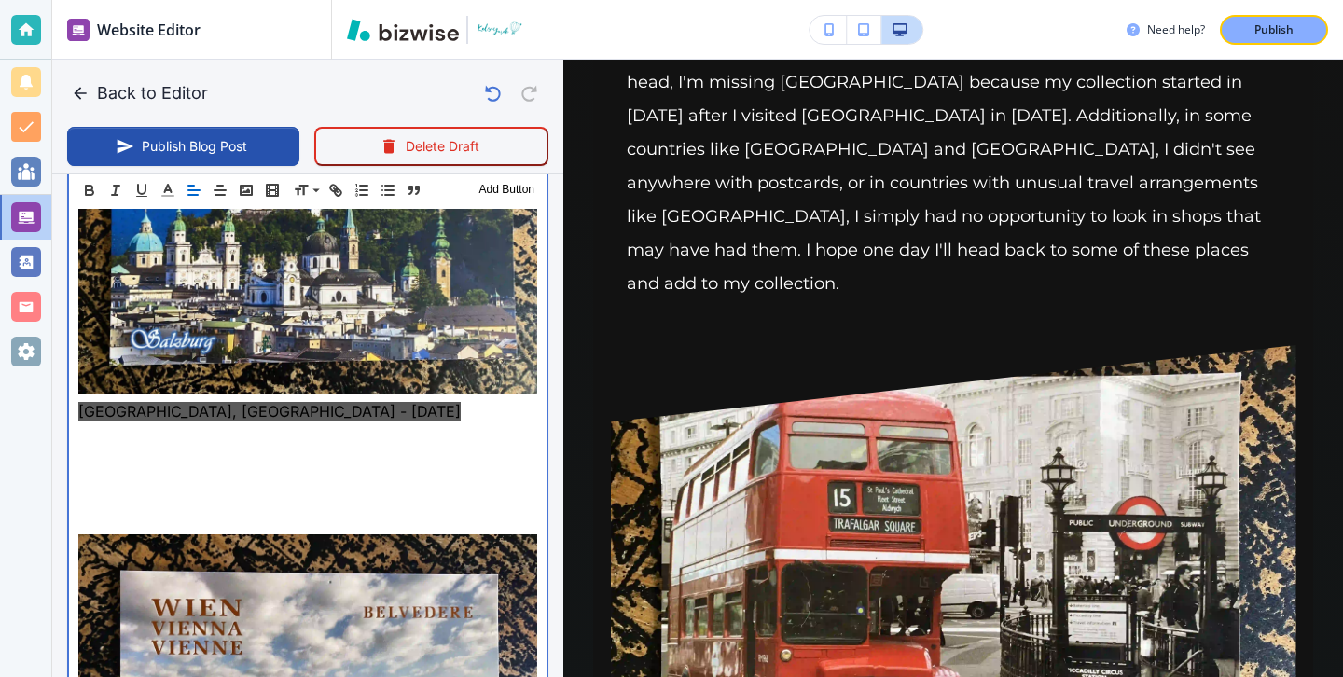
scroll to position [3962, 0]
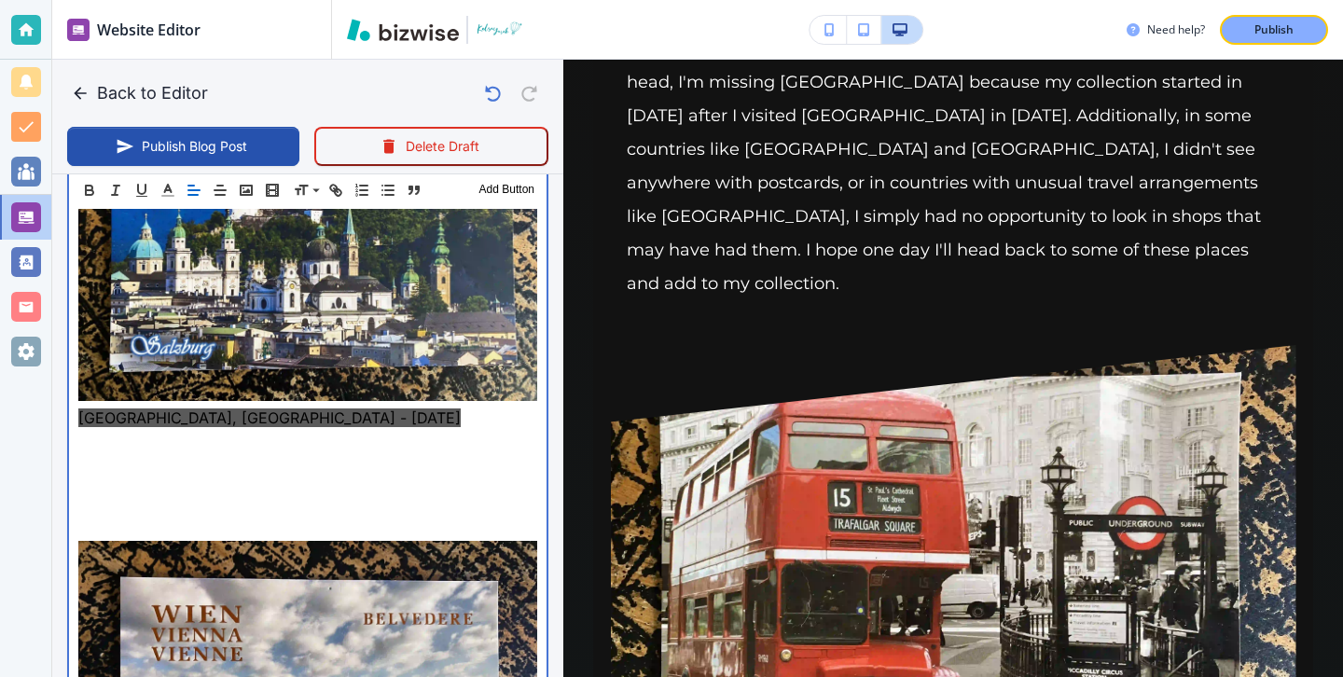
click at [221, 496] on p at bounding box center [307, 507] width 459 height 22
click at [221, 518] on p at bounding box center [307, 529] width 459 height 22
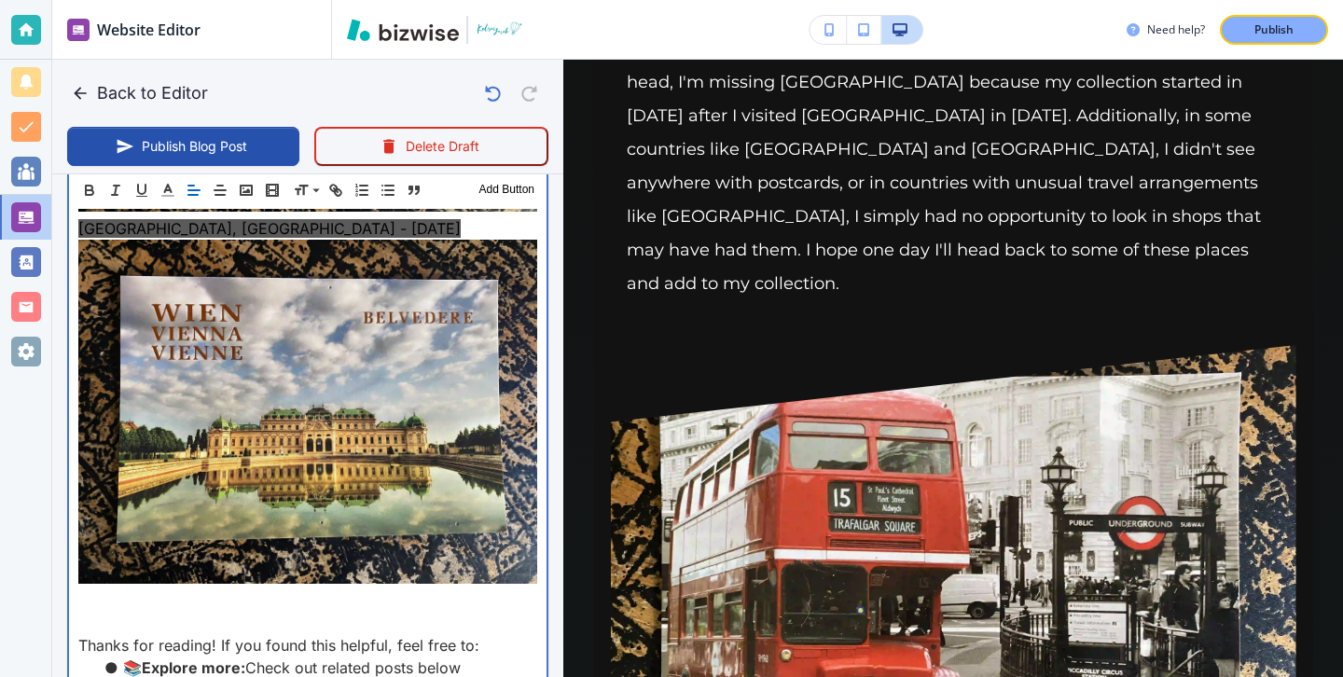
scroll to position [4197, 0]
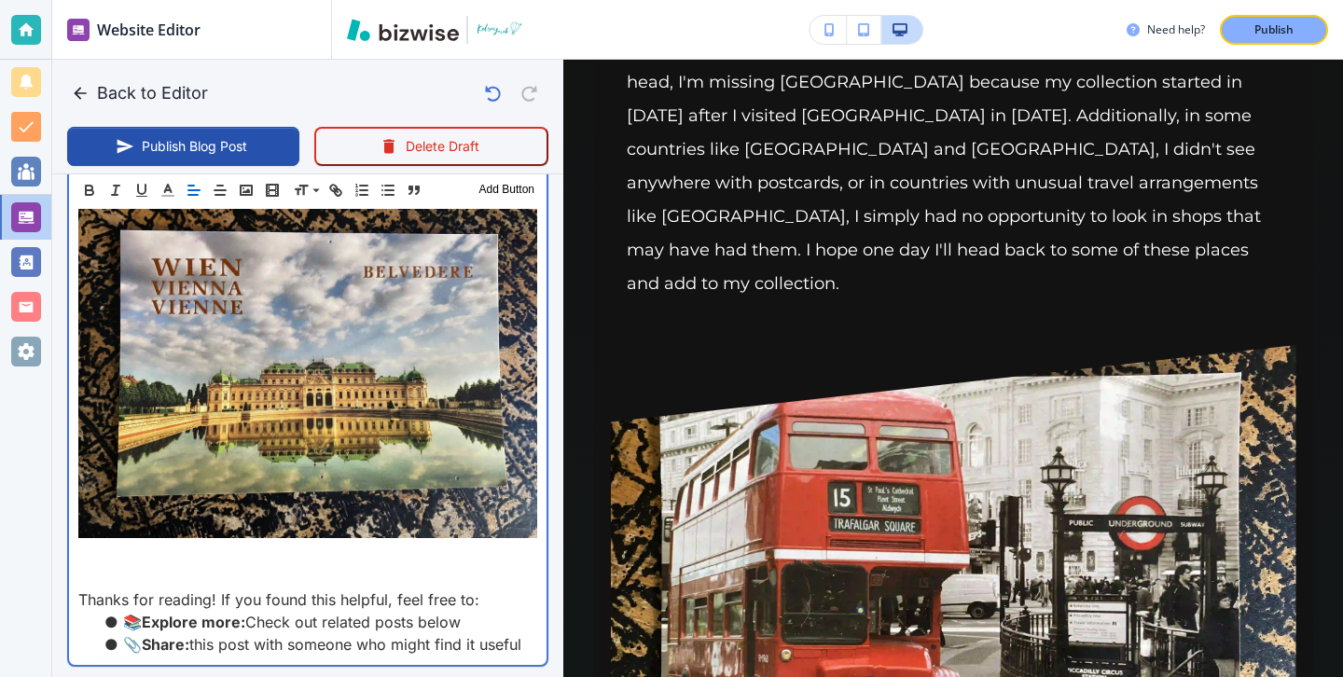
click at [181, 566] on p at bounding box center [307, 577] width 459 height 22
click at [279, 544] on p at bounding box center [307, 555] width 459 height 22
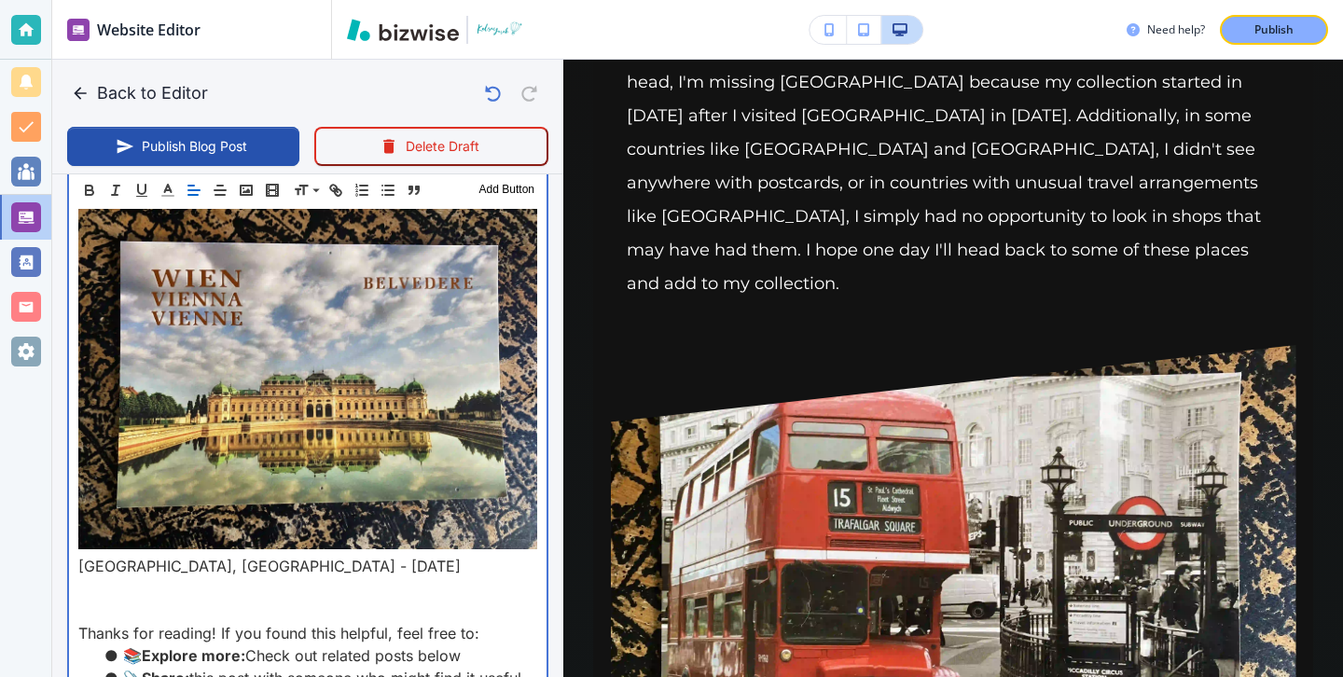
scroll to position [4193, 0]
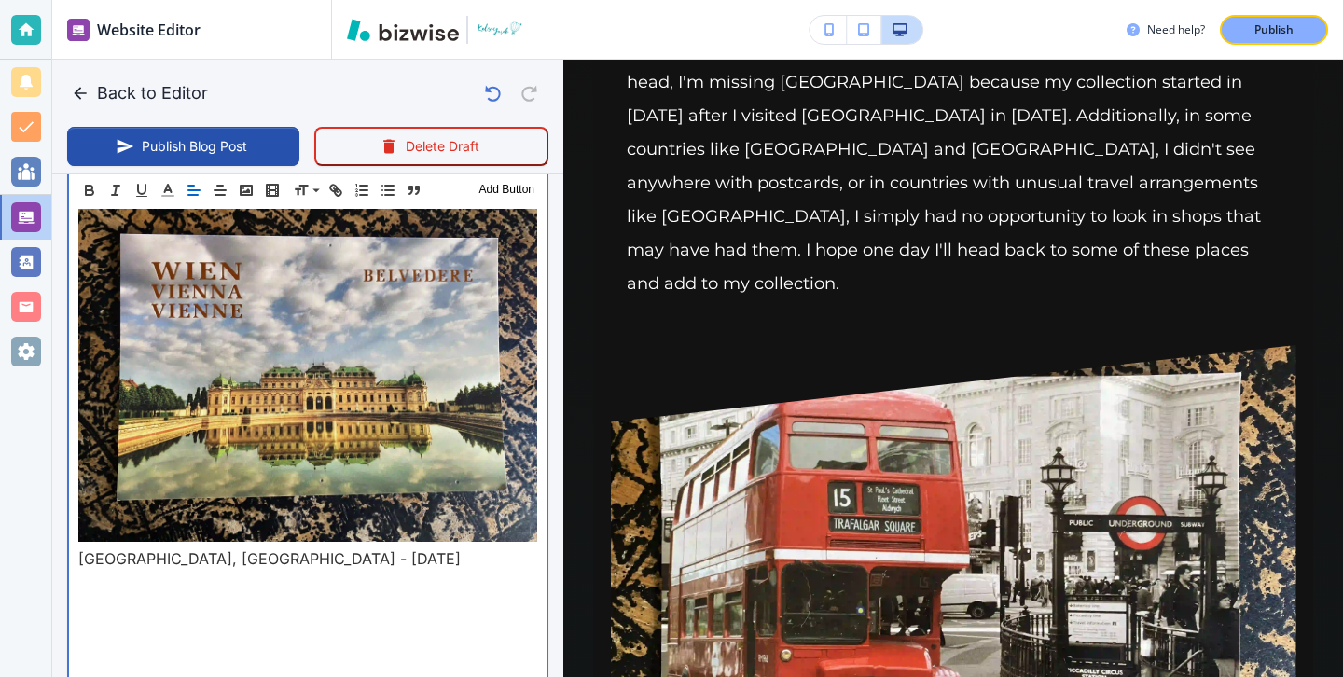
click at [248, 637] on p at bounding box center [307, 648] width 459 height 22
click at [205, 570] on p at bounding box center [307, 581] width 459 height 22
click at [201, 614] on p at bounding box center [307, 625] width 459 height 22
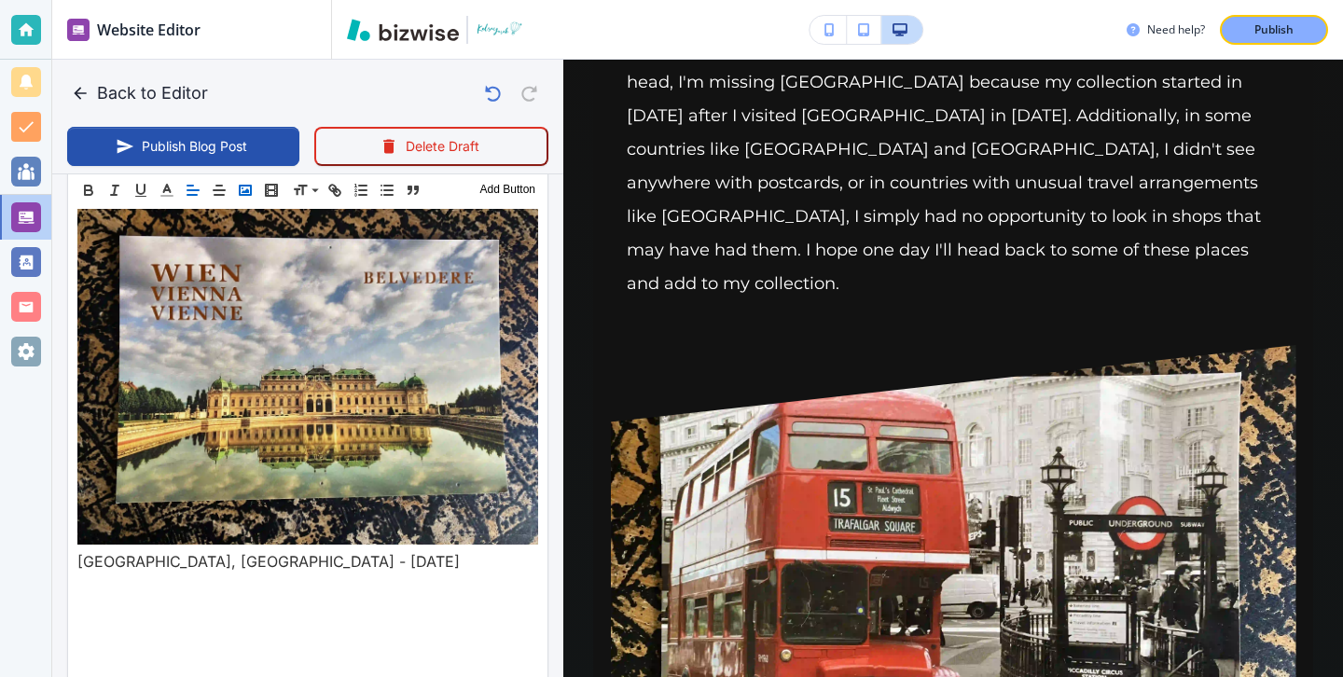
click at [249, 200] on button "button" at bounding box center [245, 190] width 26 height 22
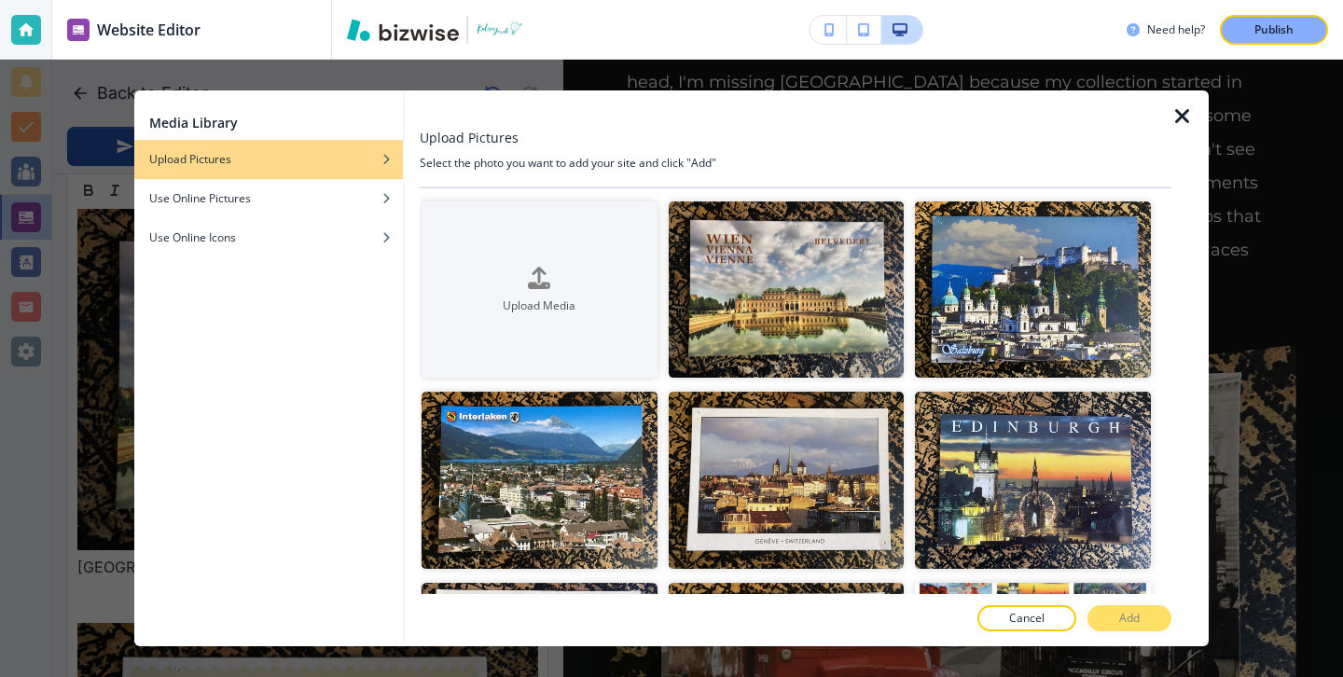
click at [1195, 131] on div at bounding box center [1189, 368] width 37 height 556
click at [1187, 123] on icon "button" at bounding box center [1182, 116] width 22 height 22
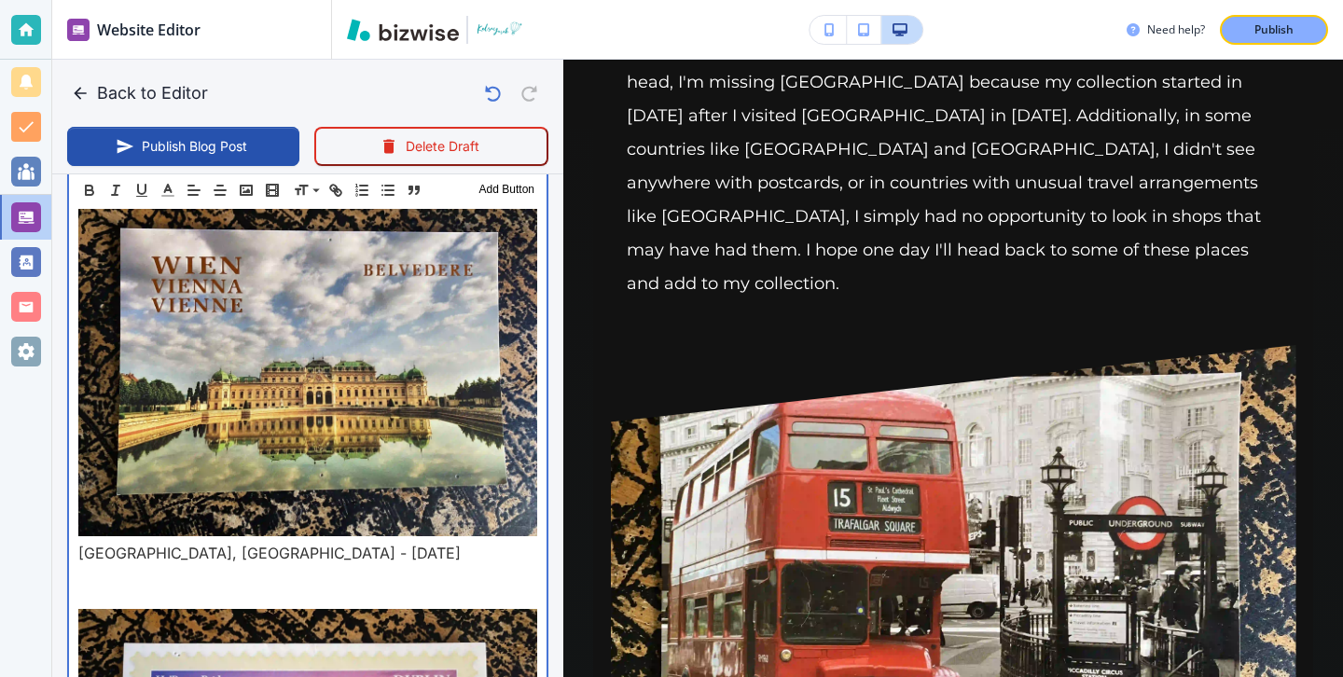
scroll to position [4193, 0]
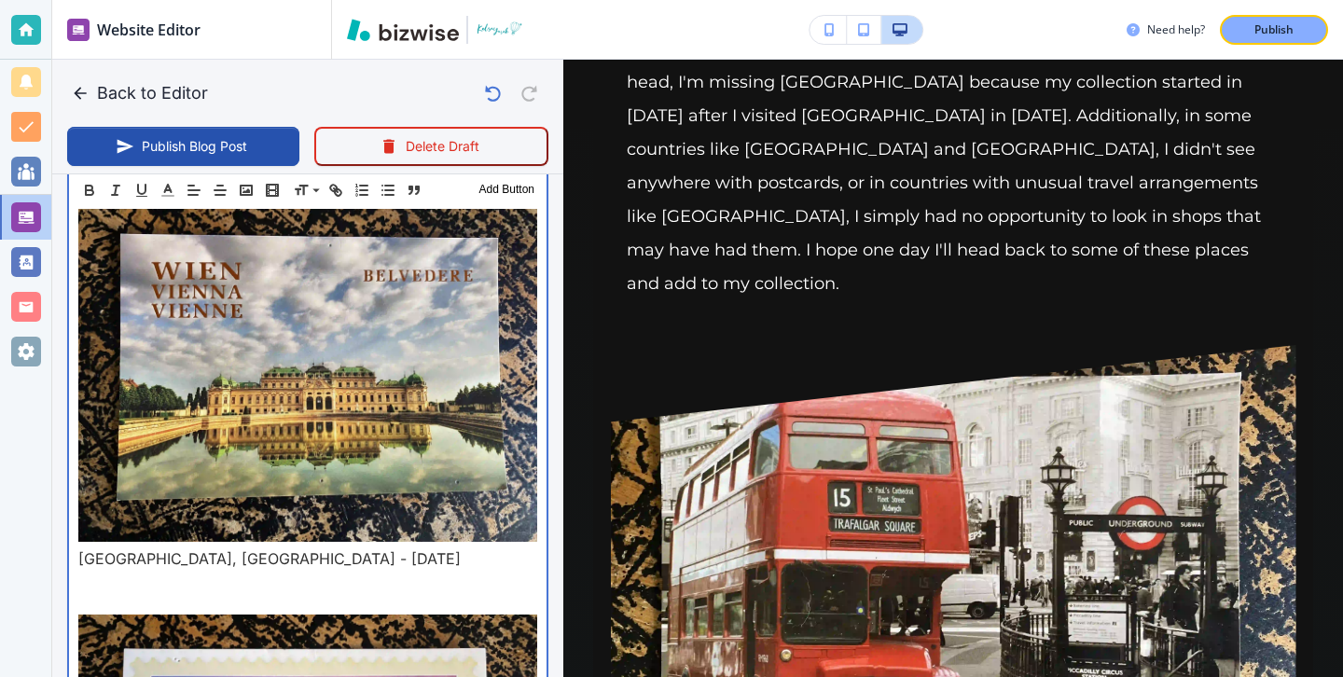
click at [154, 592] on p at bounding box center [307, 603] width 459 height 22
click at [153, 547] on p "Vienna, Austria - February 2018" at bounding box center [307, 558] width 459 height 22
click at [145, 592] on p at bounding box center [307, 603] width 459 height 22
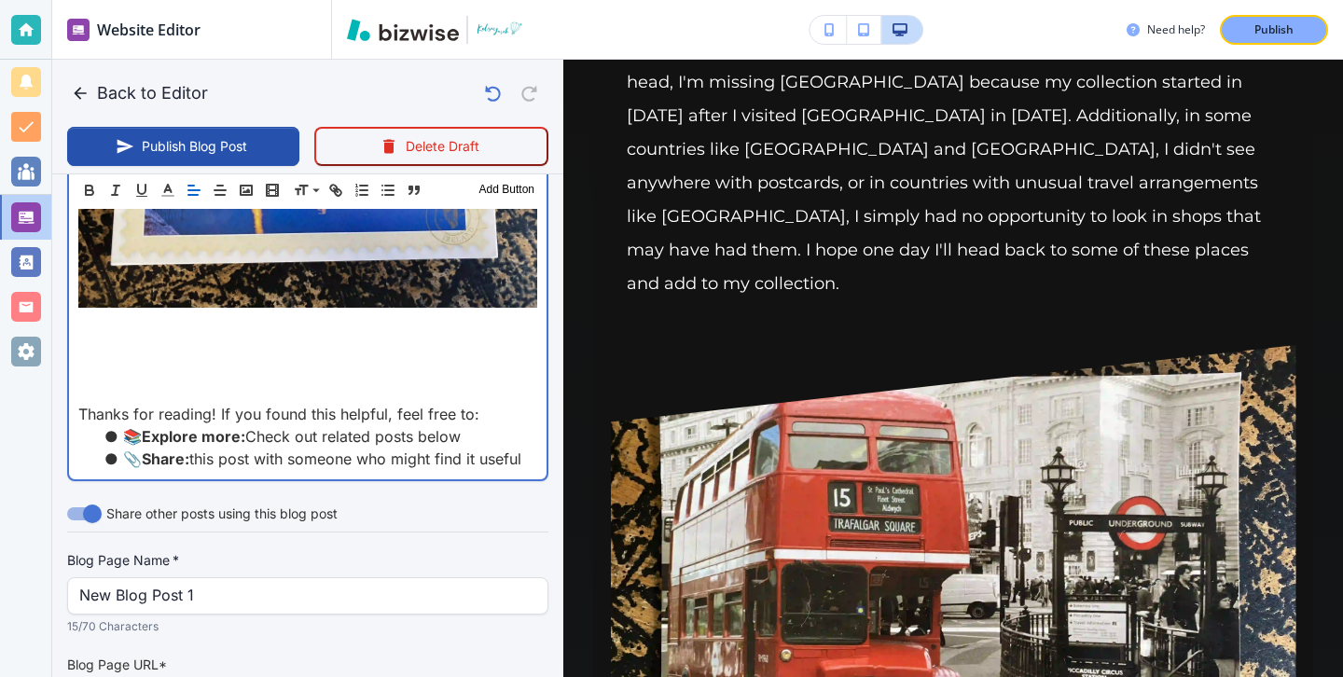
scroll to position [4753, 0]
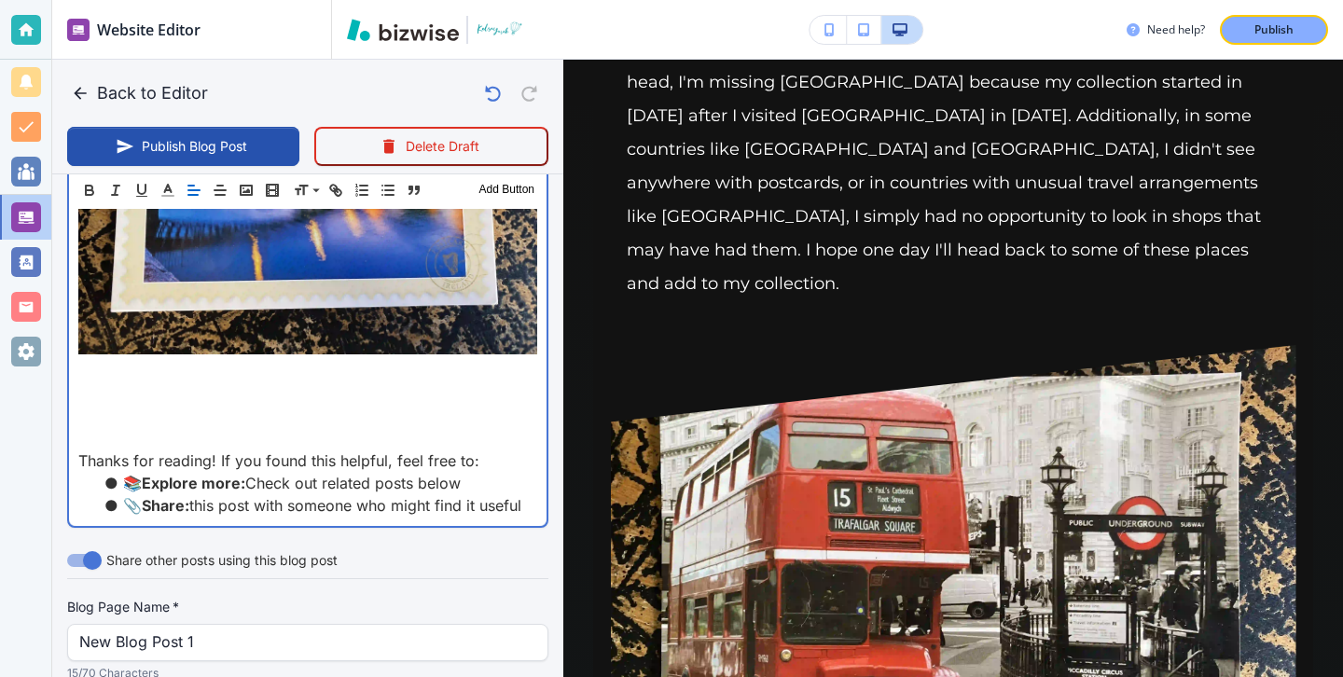
click at [160, 405] on p at bounding box center [307, 416] width 459 height 22
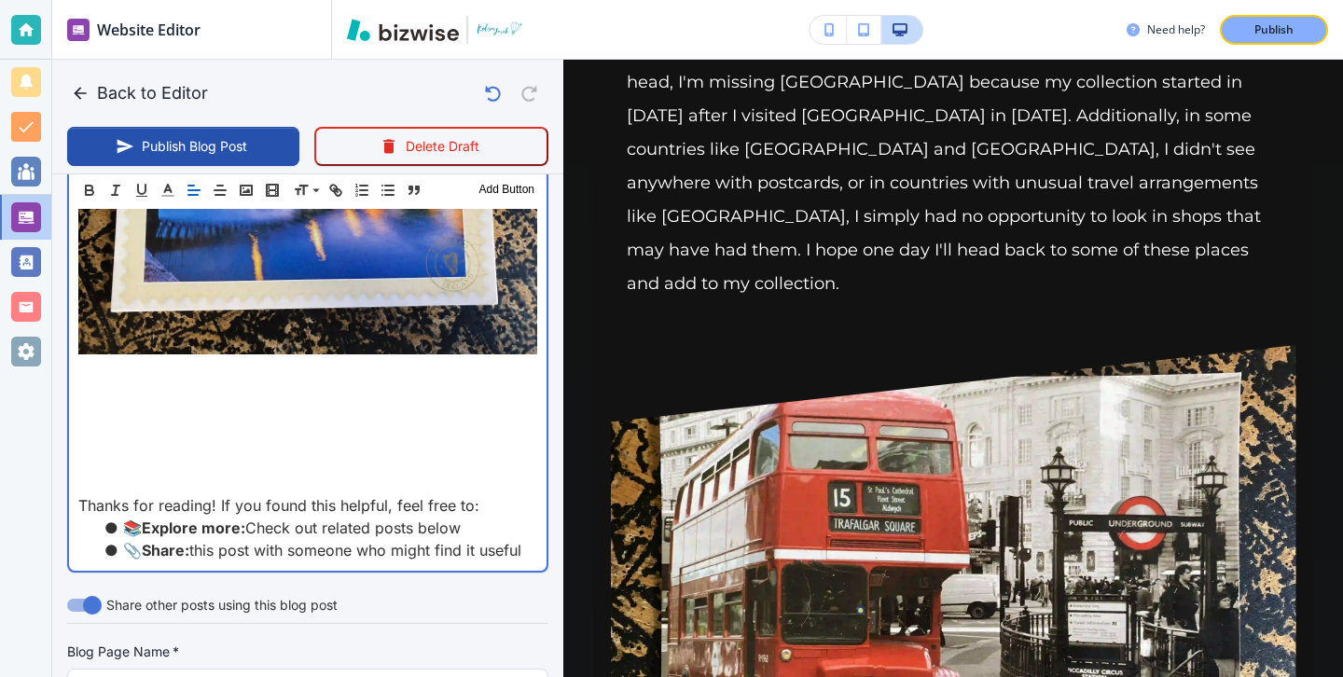
click at [175, 268] on p at bounding box center [307, 185] width 459 height 350
click at [166, 360] on p at bounding box center [307, 371] width 459 height 22
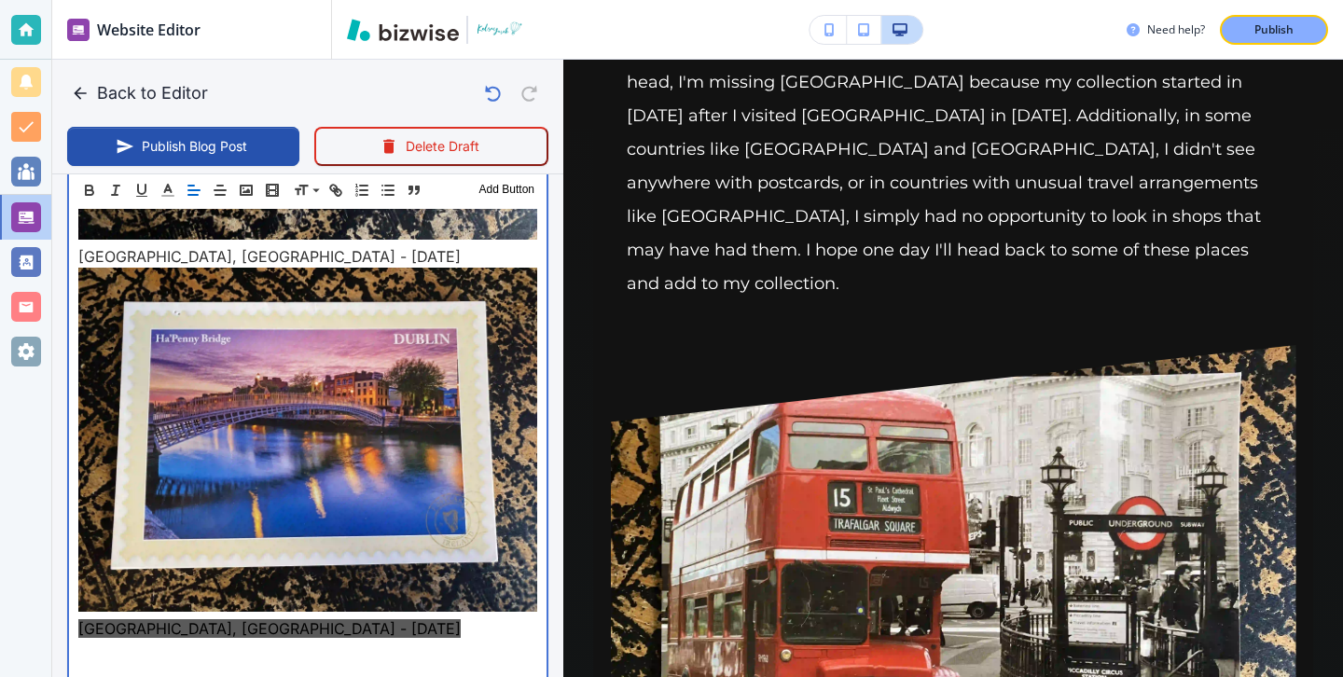
scroll to position [4480, 0]
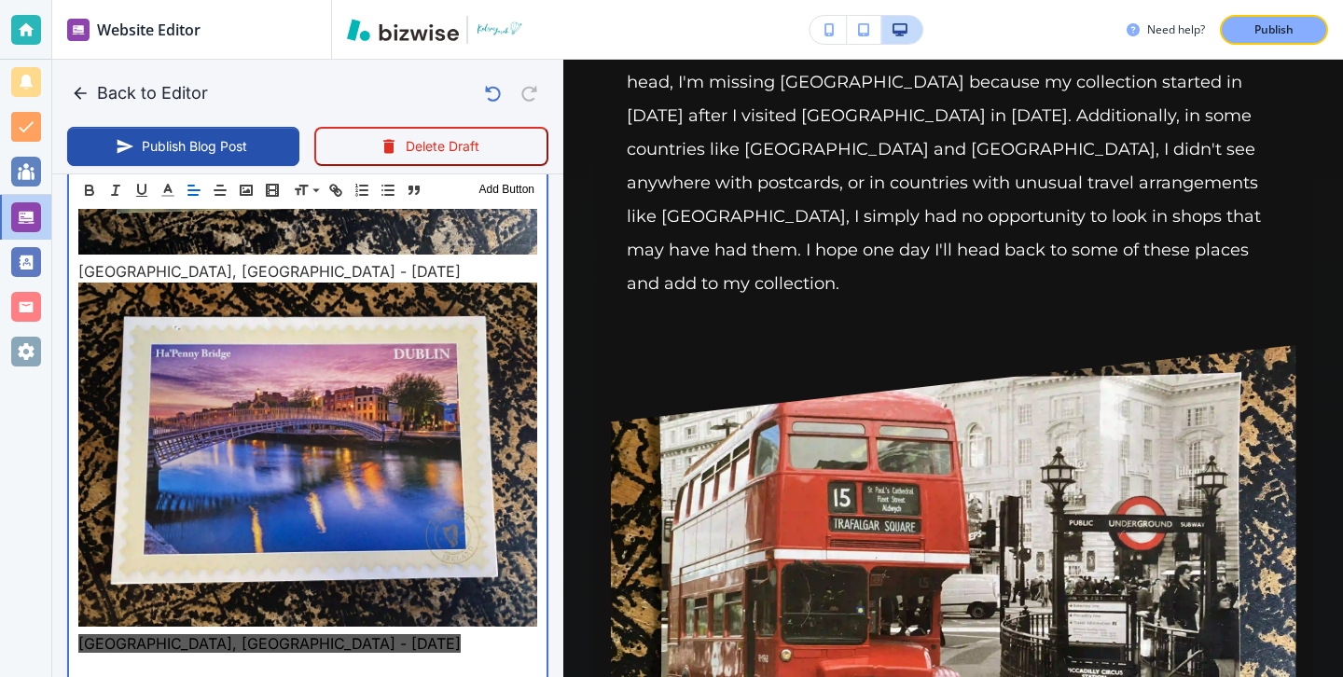
click at [229, 655] on p at bounding box center [307, 666] width 459 height 22
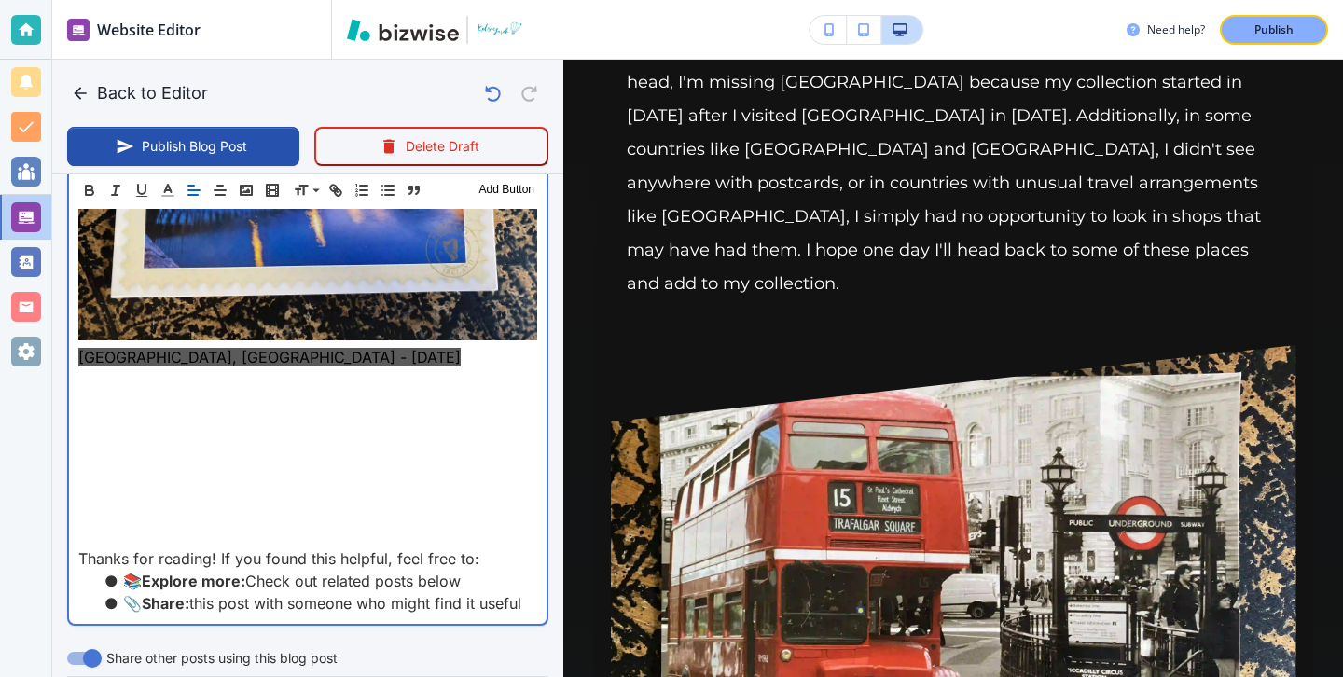
scroll to position [4810, 0]
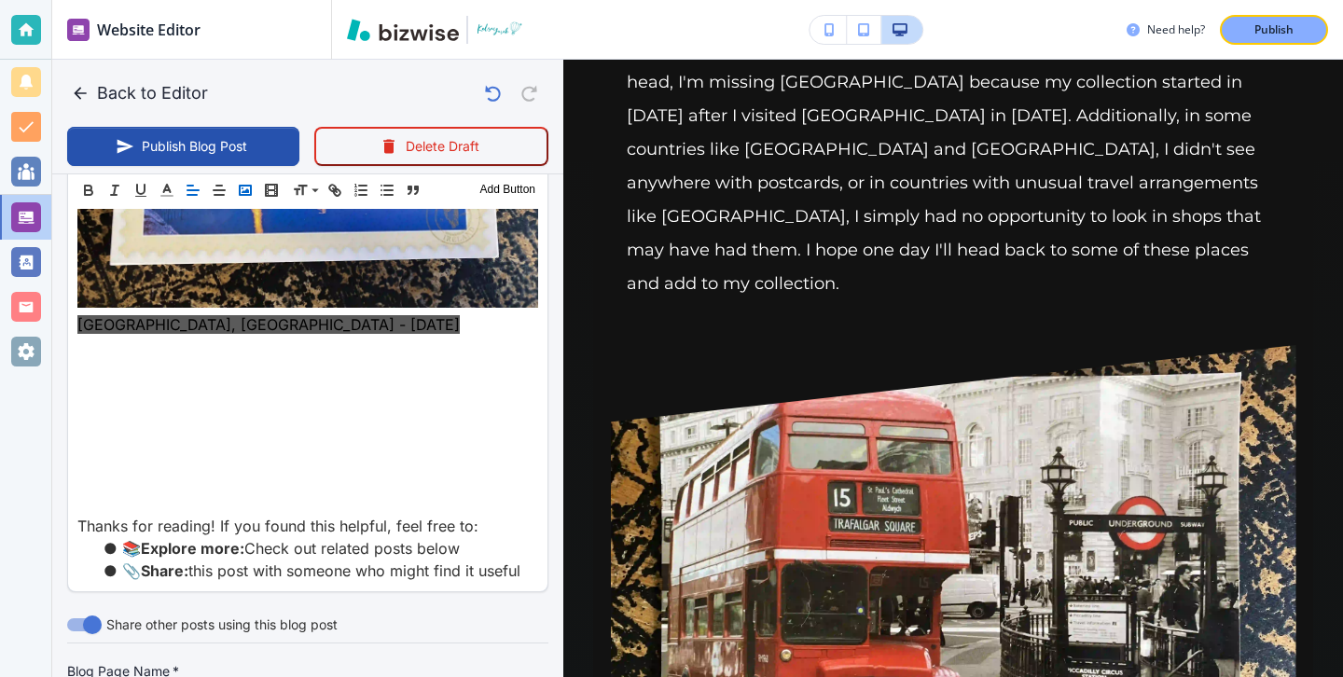
click at [247, 186] on rect "button" at bounding box center [245, 190] width 11 height 9
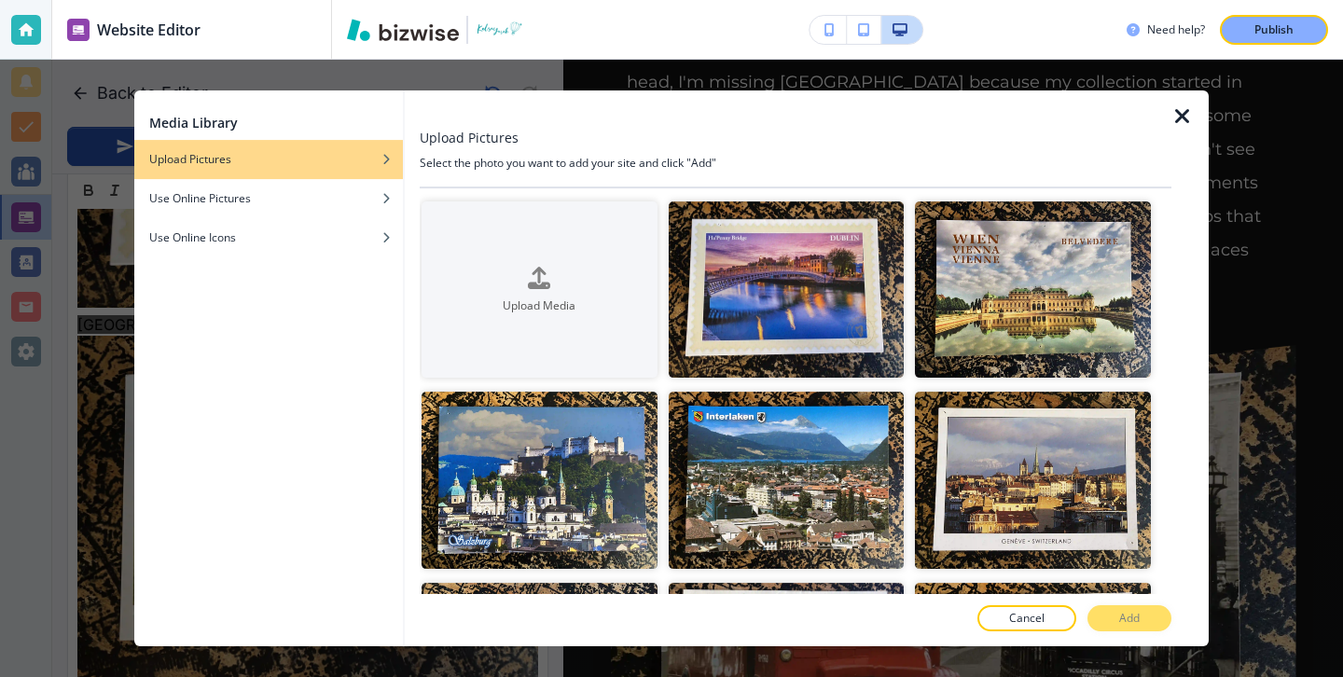
click at [1208, 127] on div "Media Library Upload Pictures Use Online Pictures Use Online Icons Upload Pictu…" at bounding box center [671, 368] width 1343 height 617
click at [1185, 112] on icon "button" at bounding box center [1182, 116] width 22 height 22
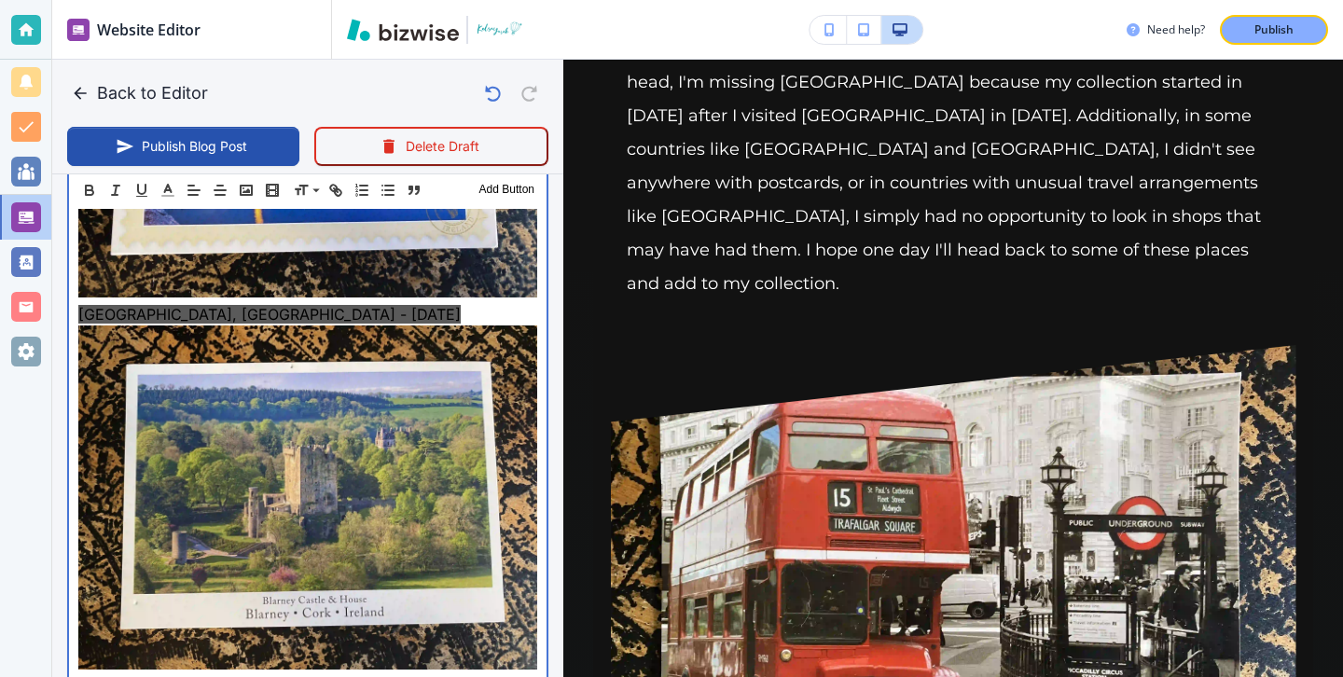
click at [200, 675] on p at bounding box center [307, 686] width 459 height 22
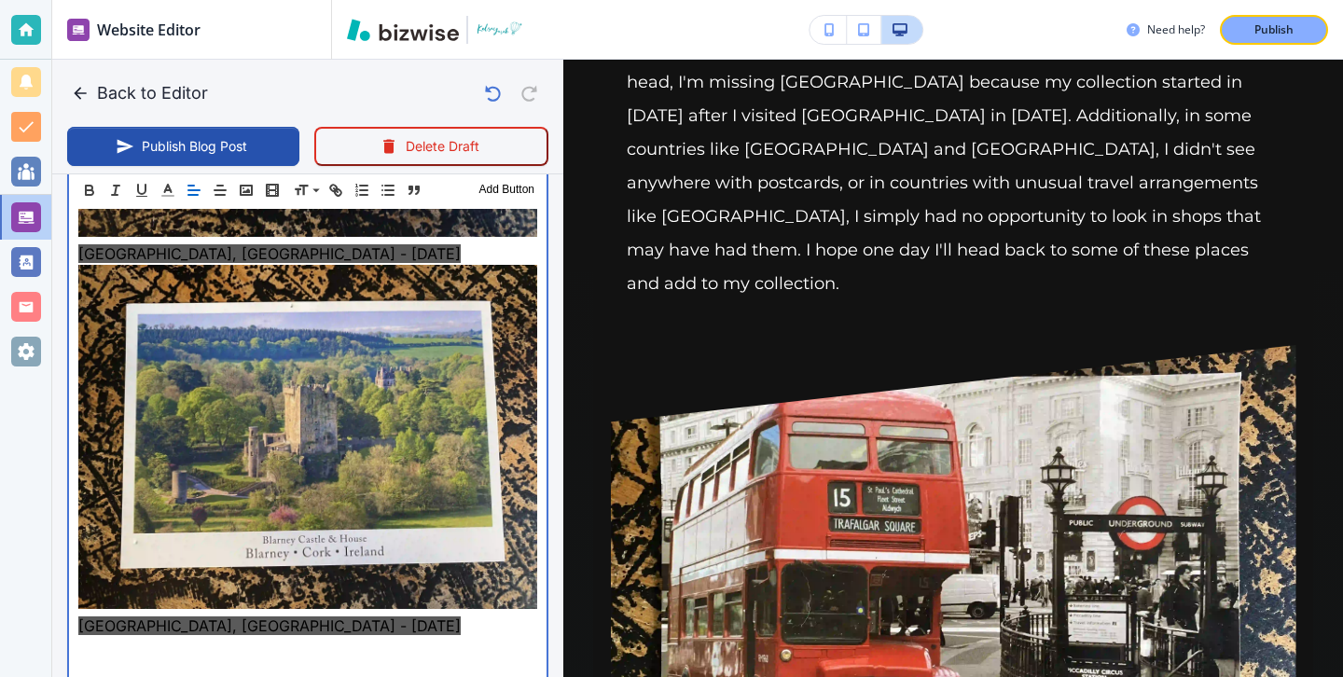
scroll to position [4907, 0]
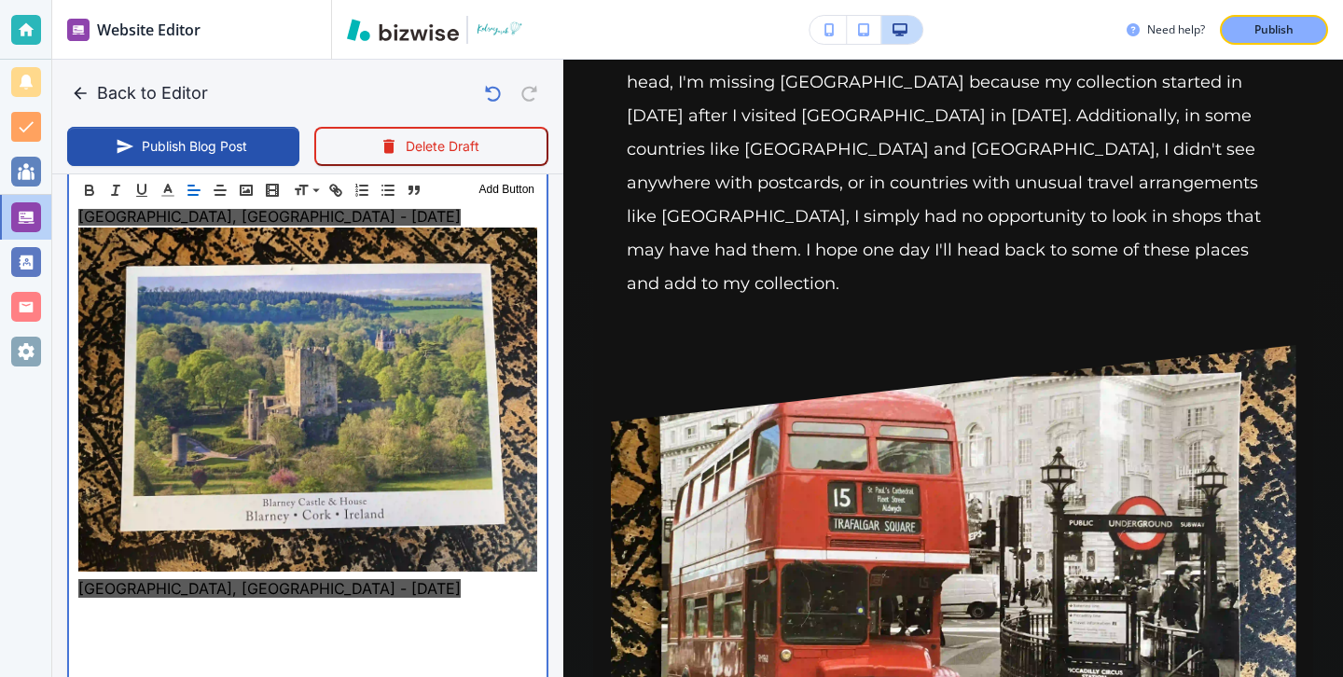
click at [204, 667] on p at bounding box center [307, 678] width 459 height 22
click at [192, 600] on p at bounding box center [307, 611] width 459 height 22
click at [191, 622] on p at bounding box center [307, 633] width 459 height 22
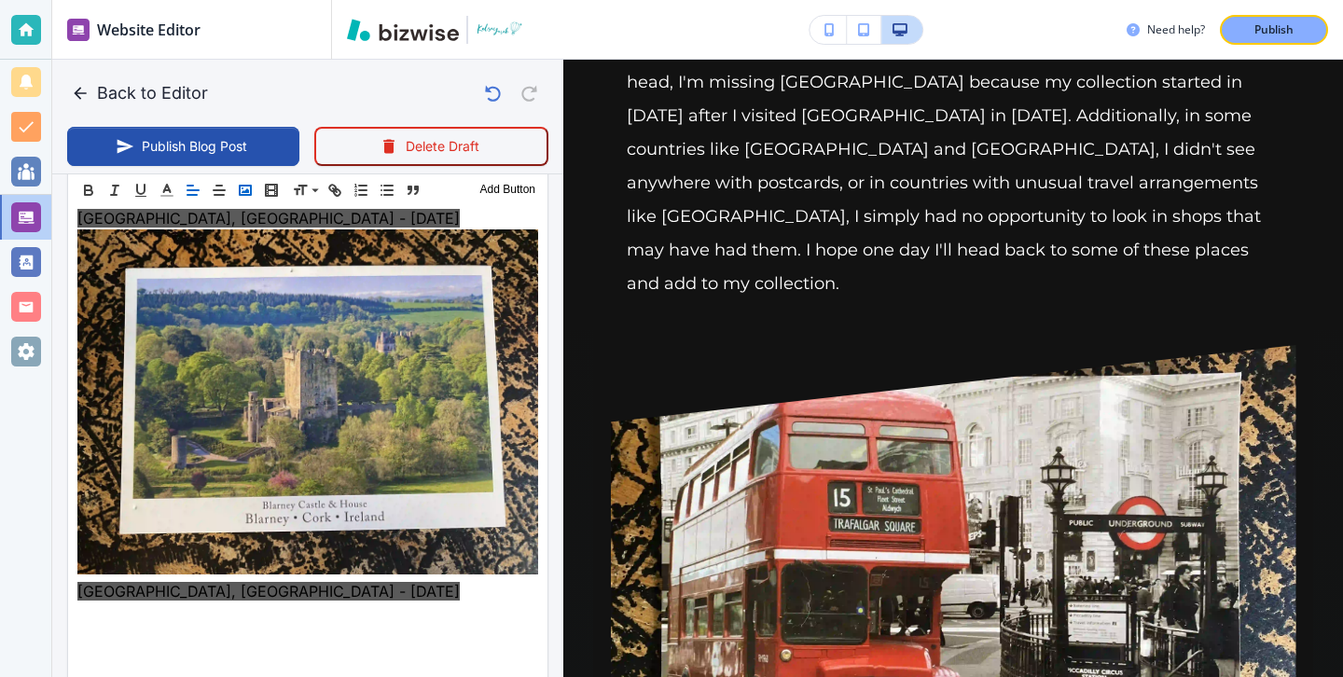
click at [246, 179] on button "button" at bounding box center [245, 190] width 26 height 22
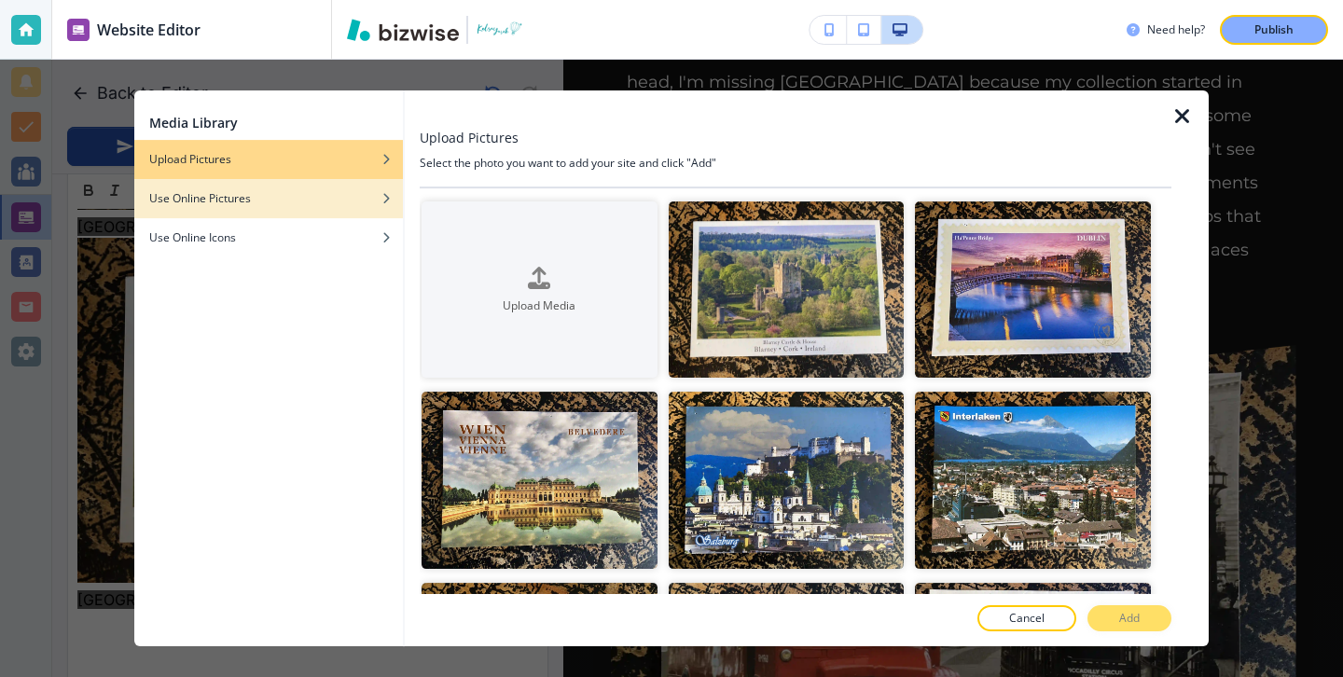
click at [247, 187] on div "button" at bounding box center [268, 184] width 269 height 11
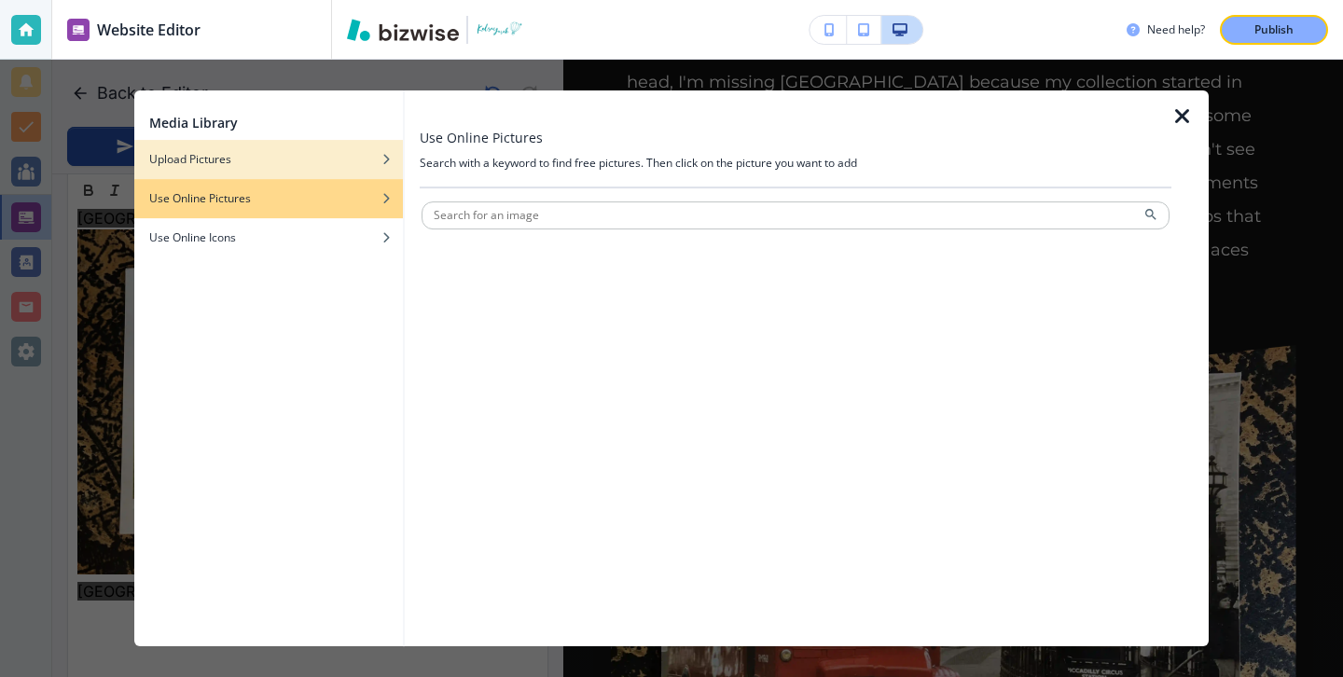
click at [248, 168] on div "button" at bounding box center [268, 173] width 269 height 11
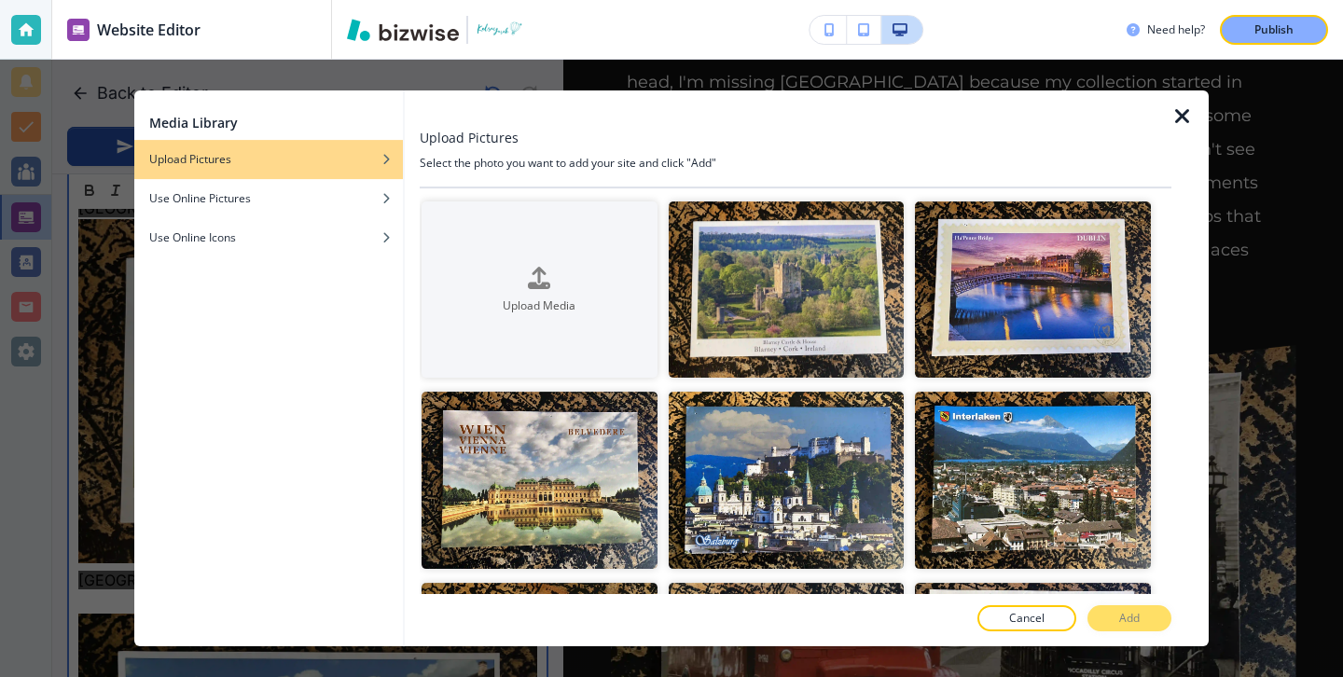
scroll to position [502, 0]
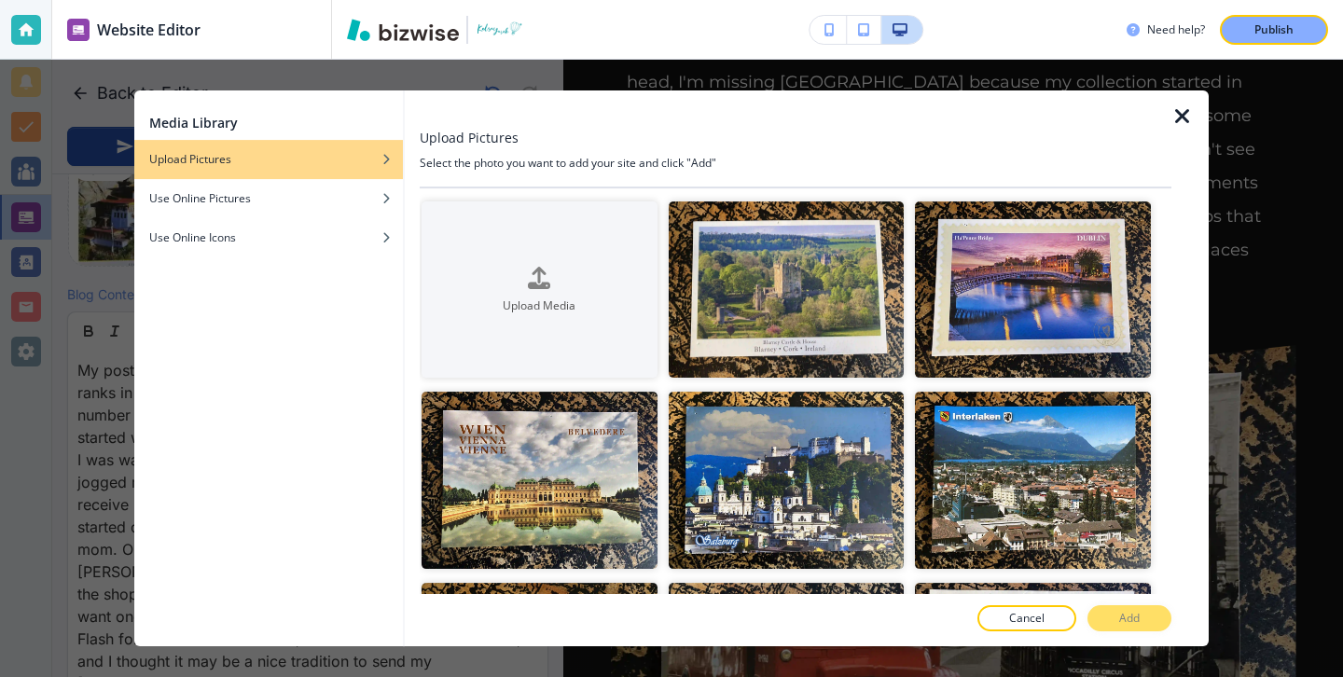
click at [1180, 112] on icon "button" at bounding box center [1182, 116] width 22 height 22
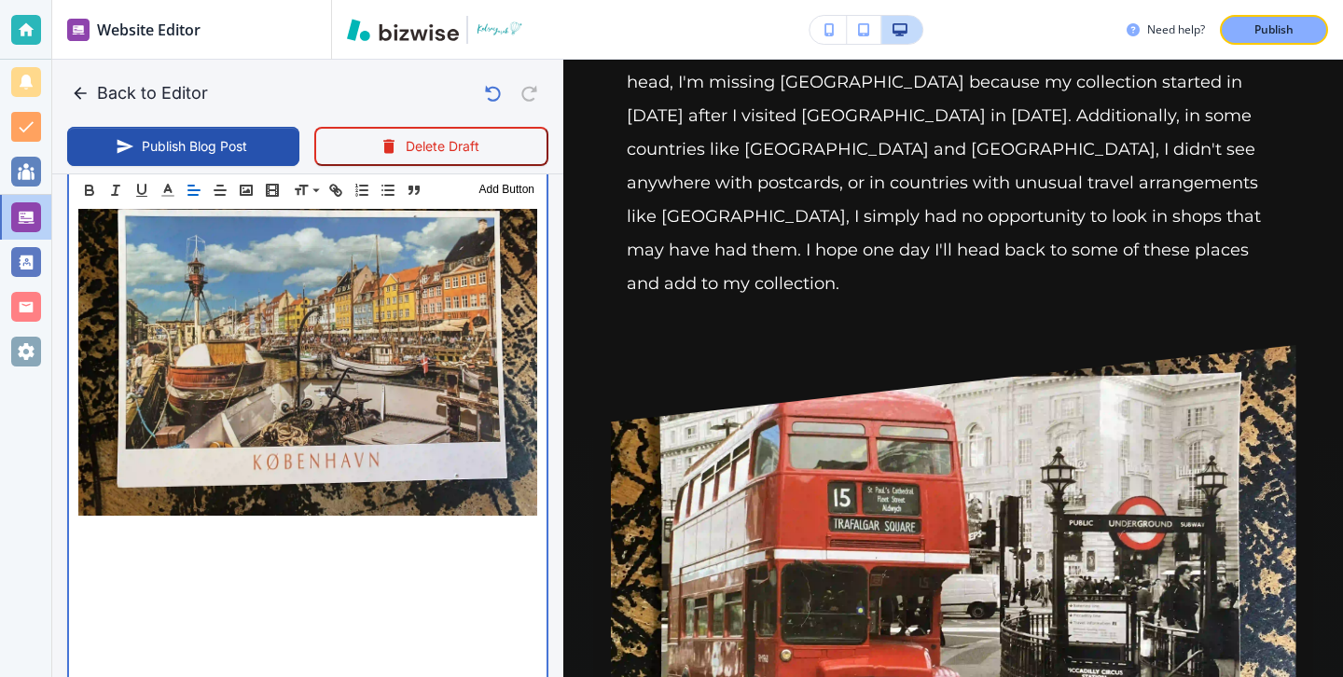
scroll to position [5347, 0]
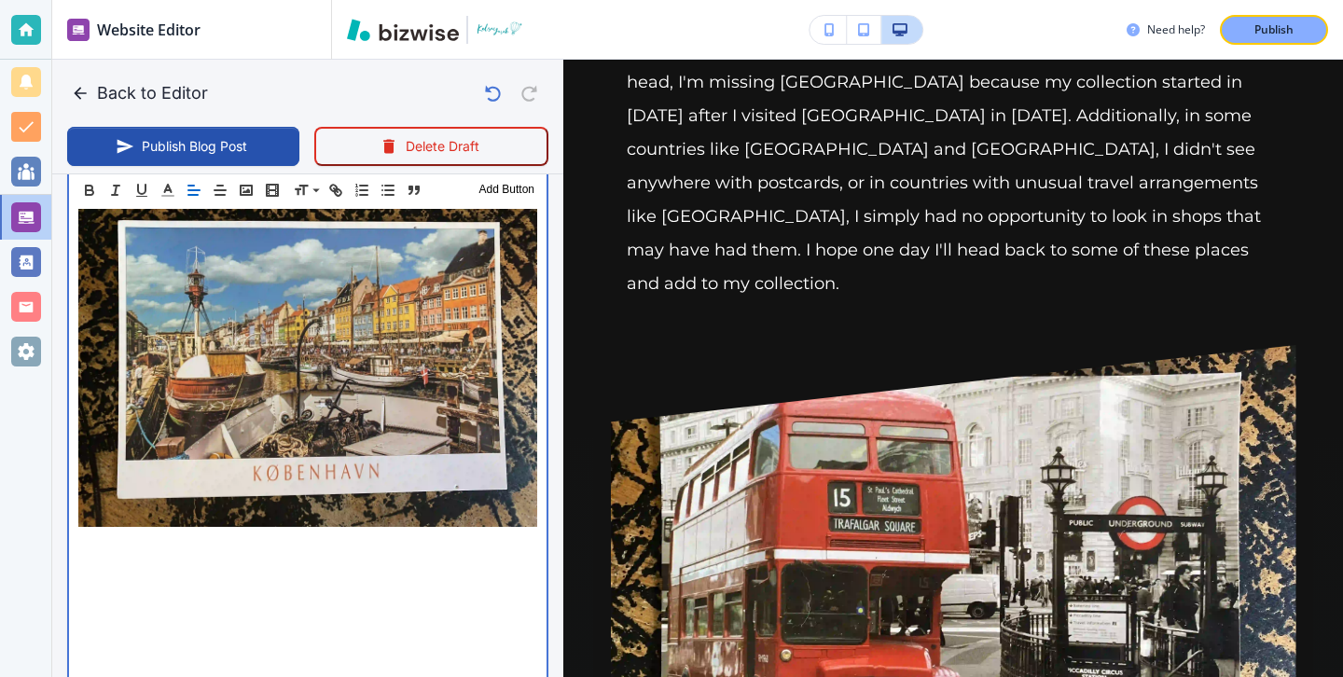
click at [164, 555] on p at bounding box center [307, 566] width 459 height 22
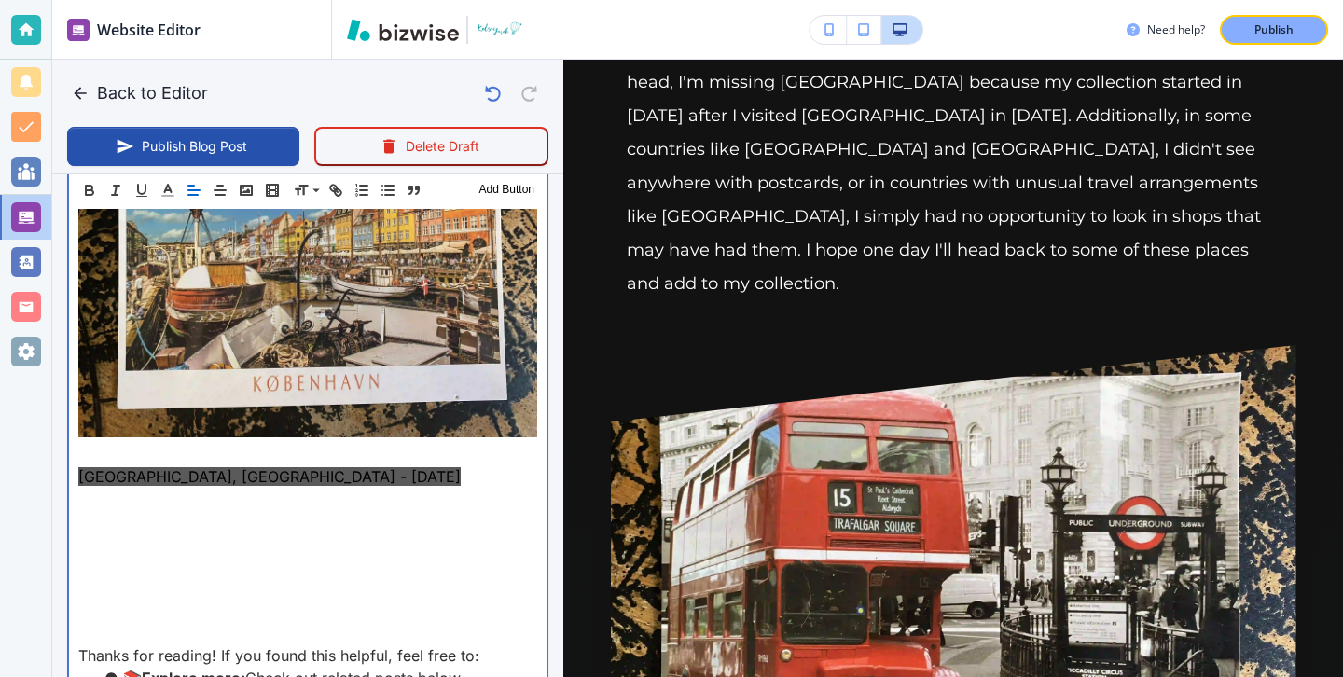
scroll to position [5434, 0]
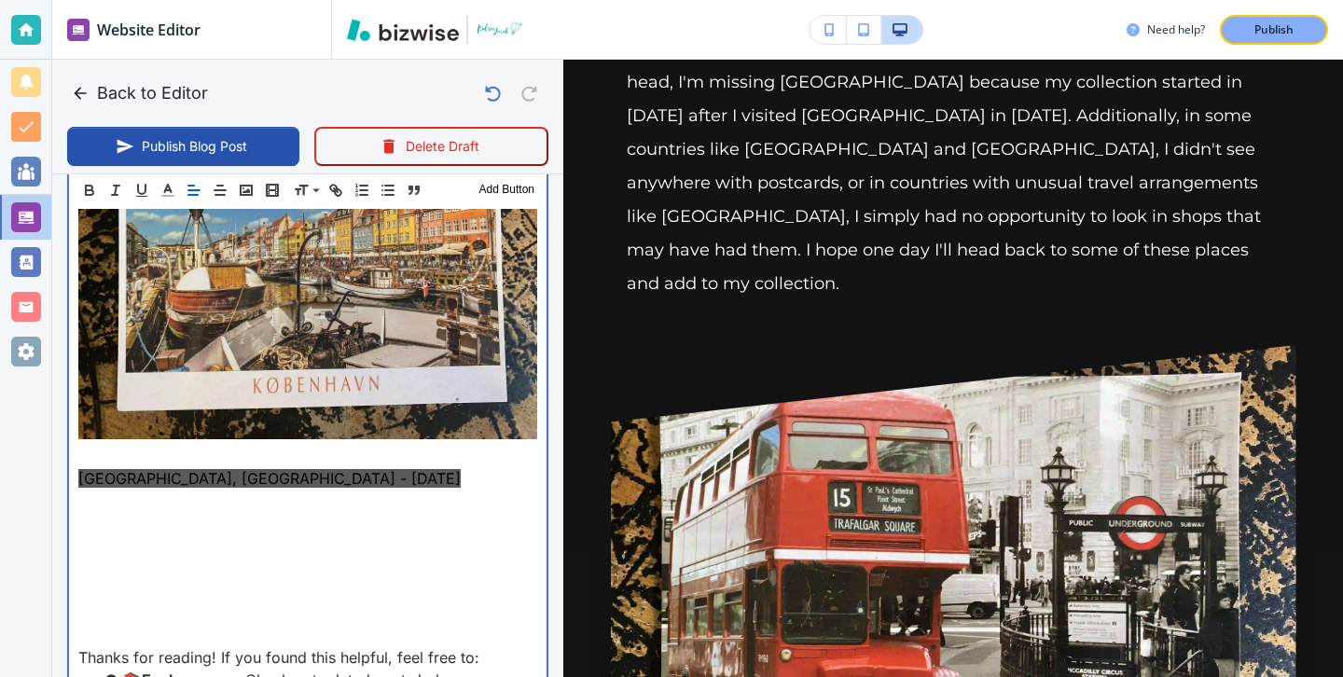
click at [232, 445] on p at bounding box center [307, 456] width 459 height 22
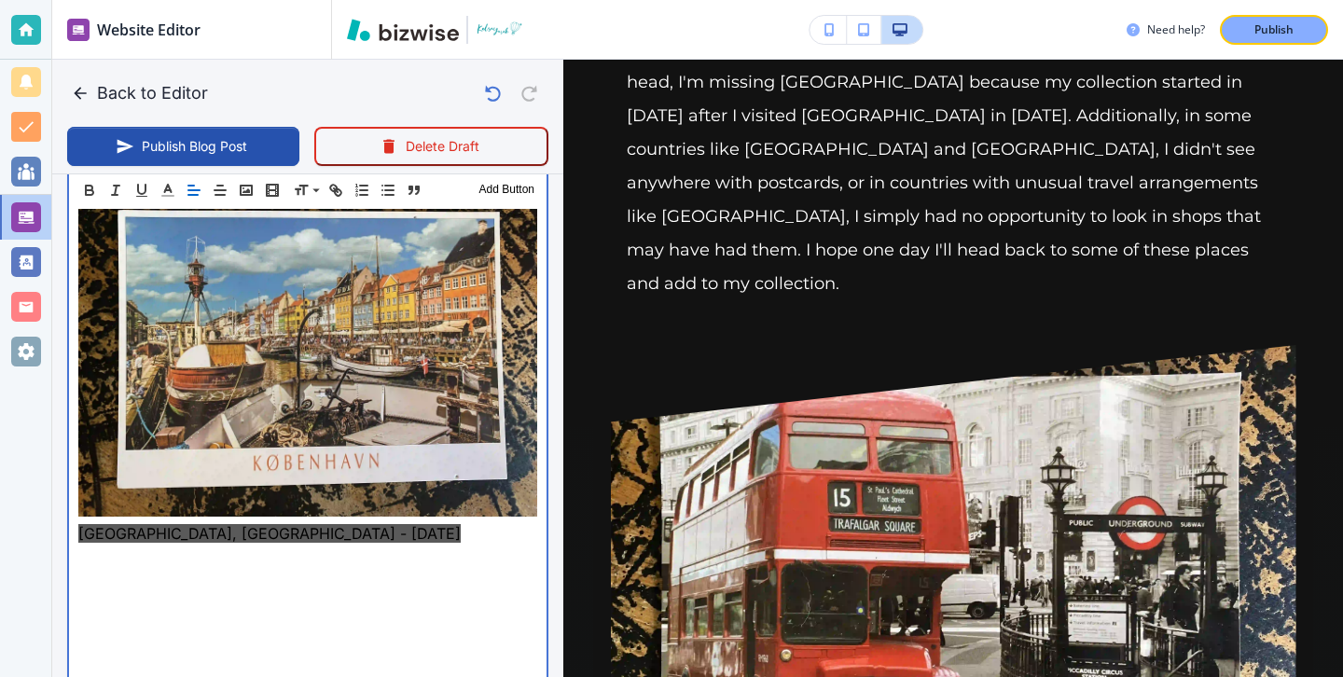
scroll to position [5348, 0]
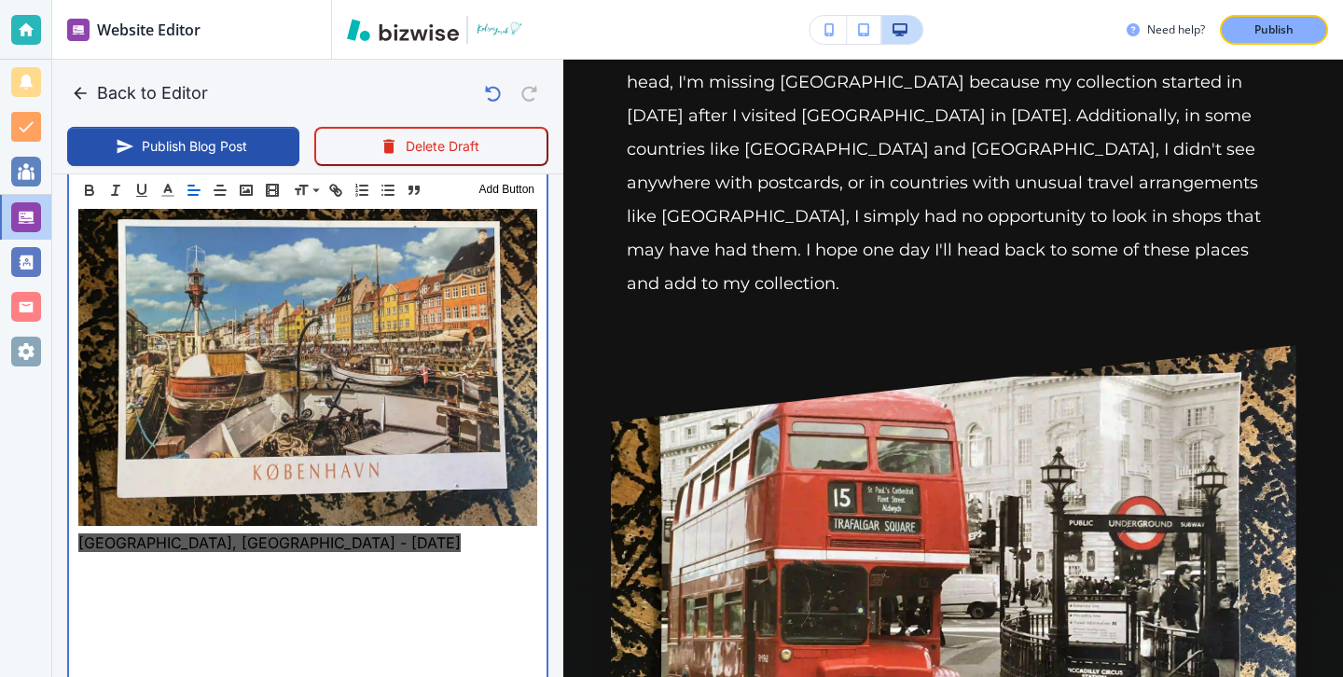
click at [213, 430] on img at bounding box center [307, 354] width 459 height 344
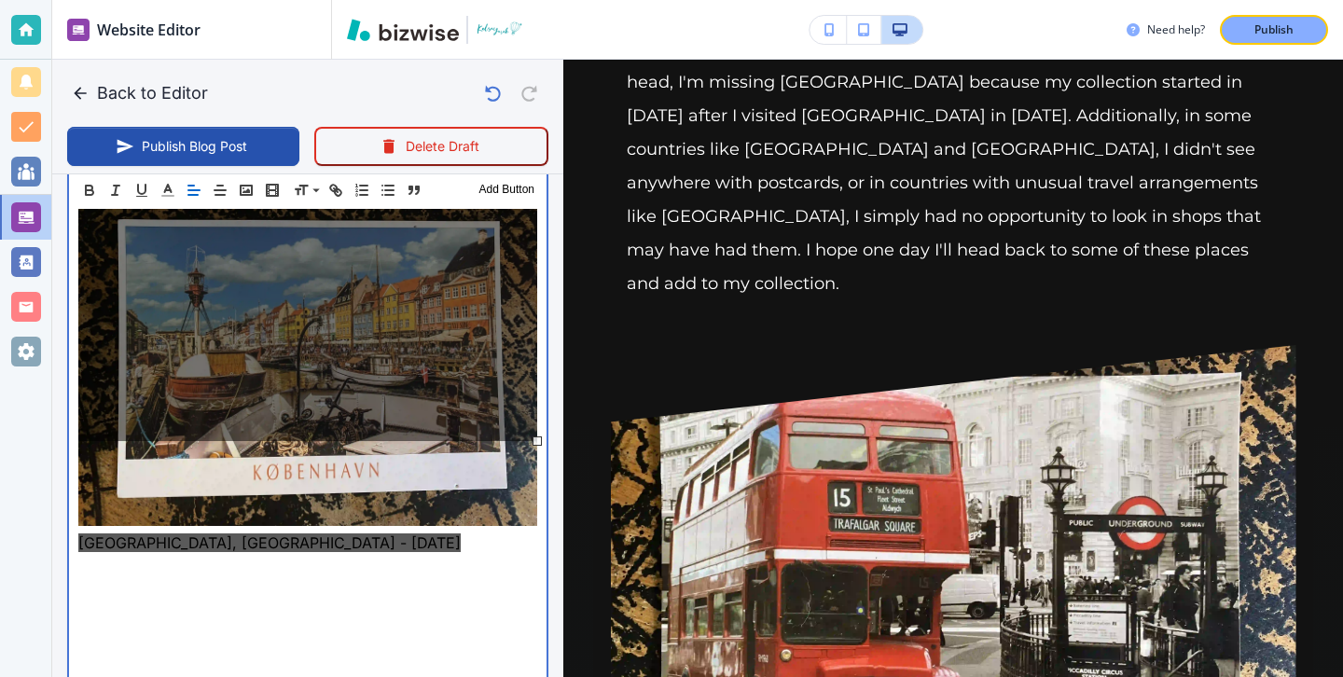
click at [213, 576] on p at bounding box center [307, 587] width 459 height 22
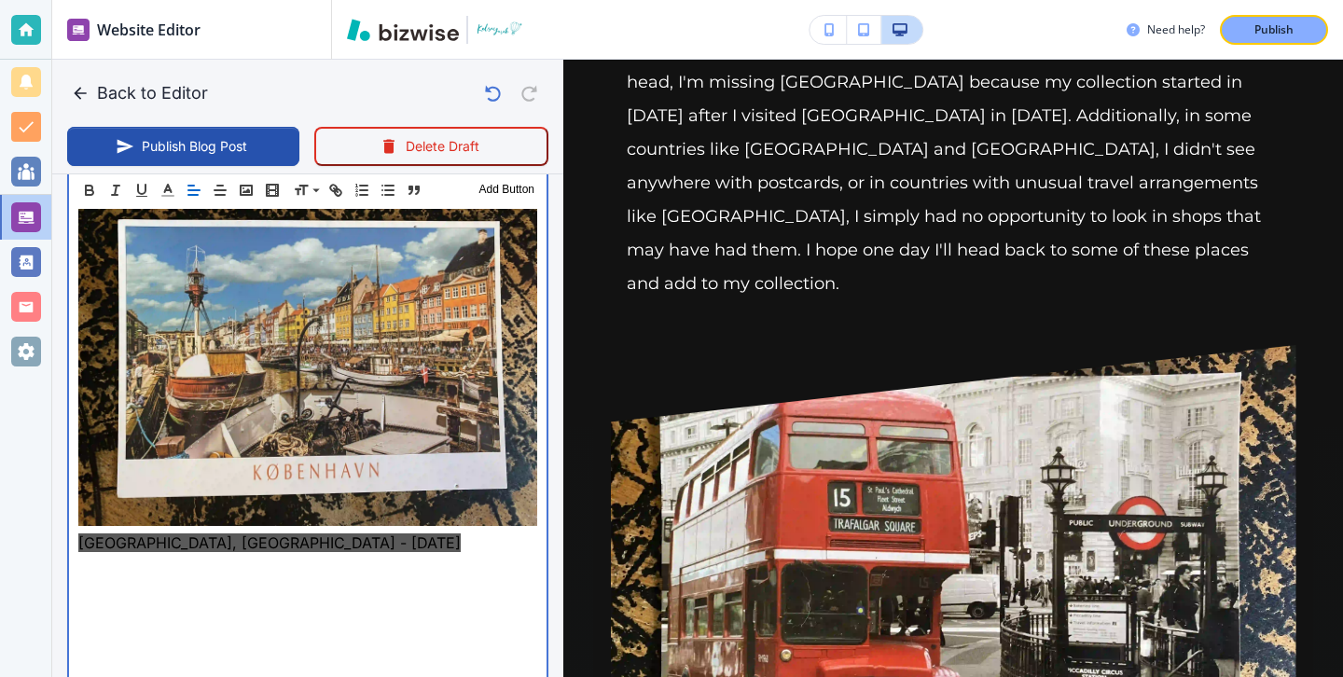
click at [233, 554] on p at bounding box center [307, 565] width 459 height 22
click at [232, 643] on p at bounding box center [307, 654] width 459 height 22
click at [215, 621] on p at bounding box center [307, 632] width 459 height 22
click at [219, 621] on p at bounding box center [307, 632] width 459 height 22
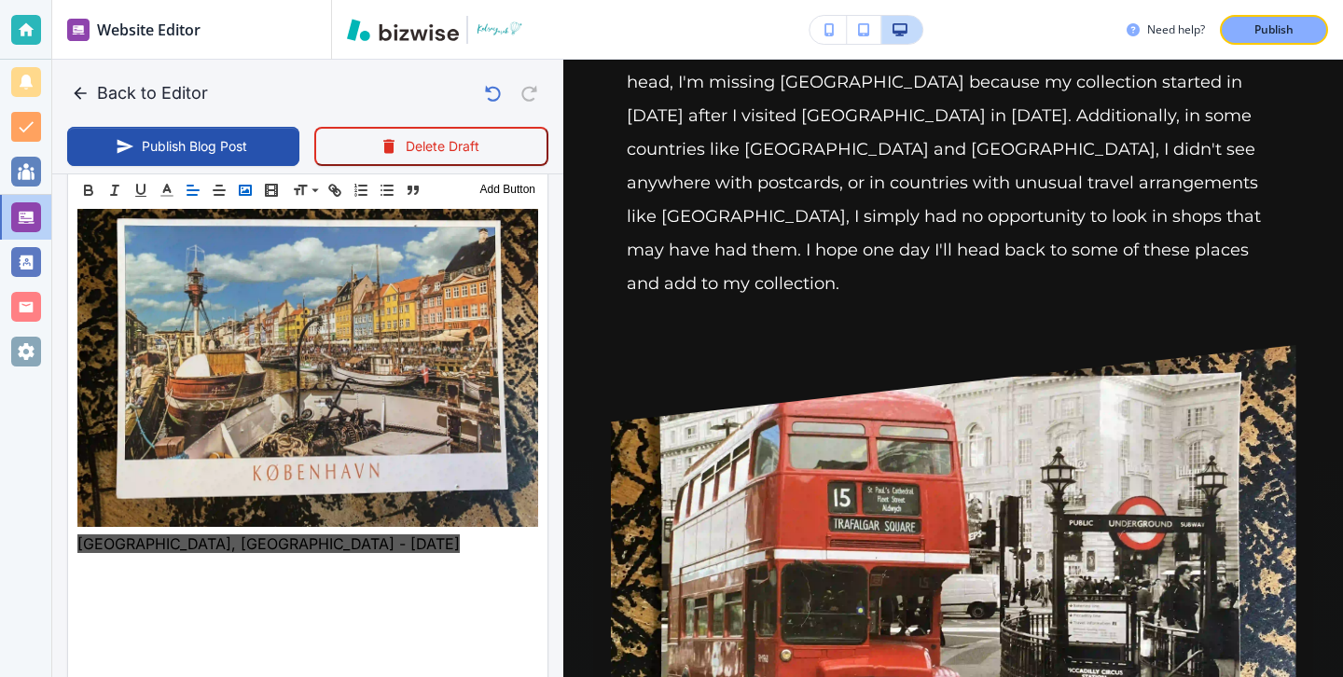
click at [248, 186] on rect "button" at bounding box center [245, 190] width 11 height 9
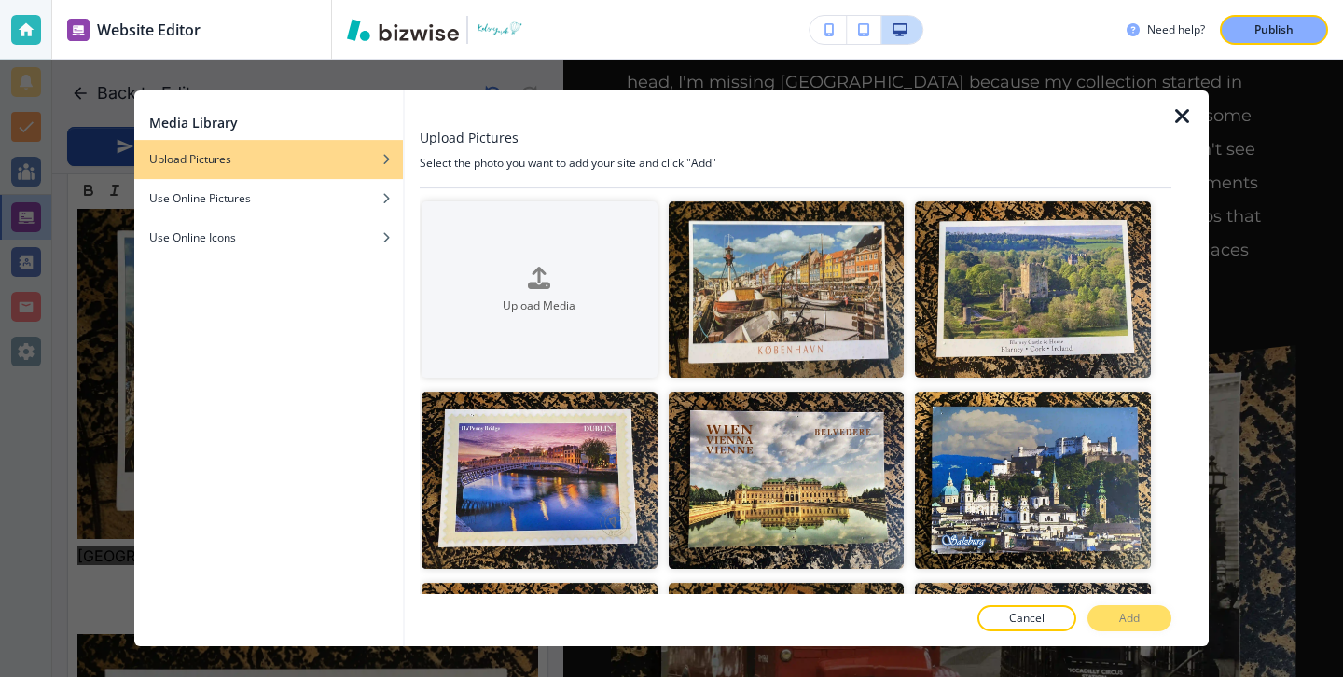
click at [1176, 124] on icon "button" at bounding box center [1182, 116] width 22 height 22
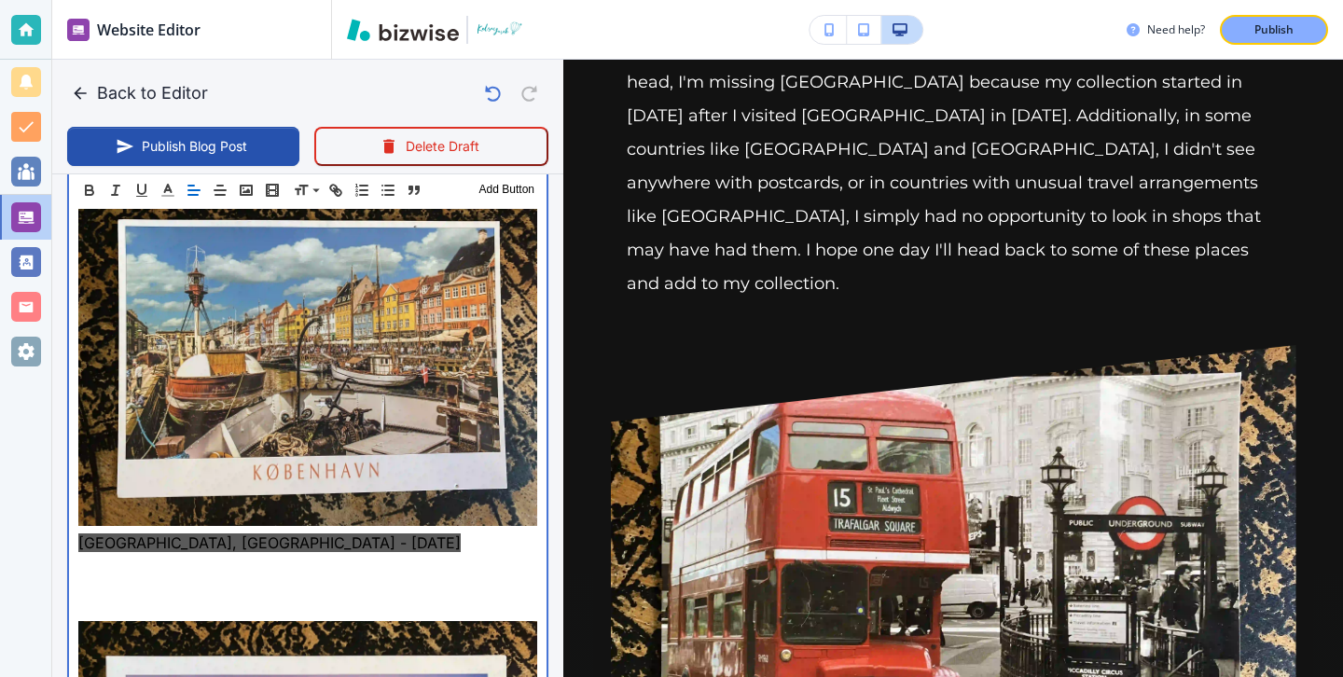
click at [315, 599] on p at bounding box center [307, 610] width 459 height 22
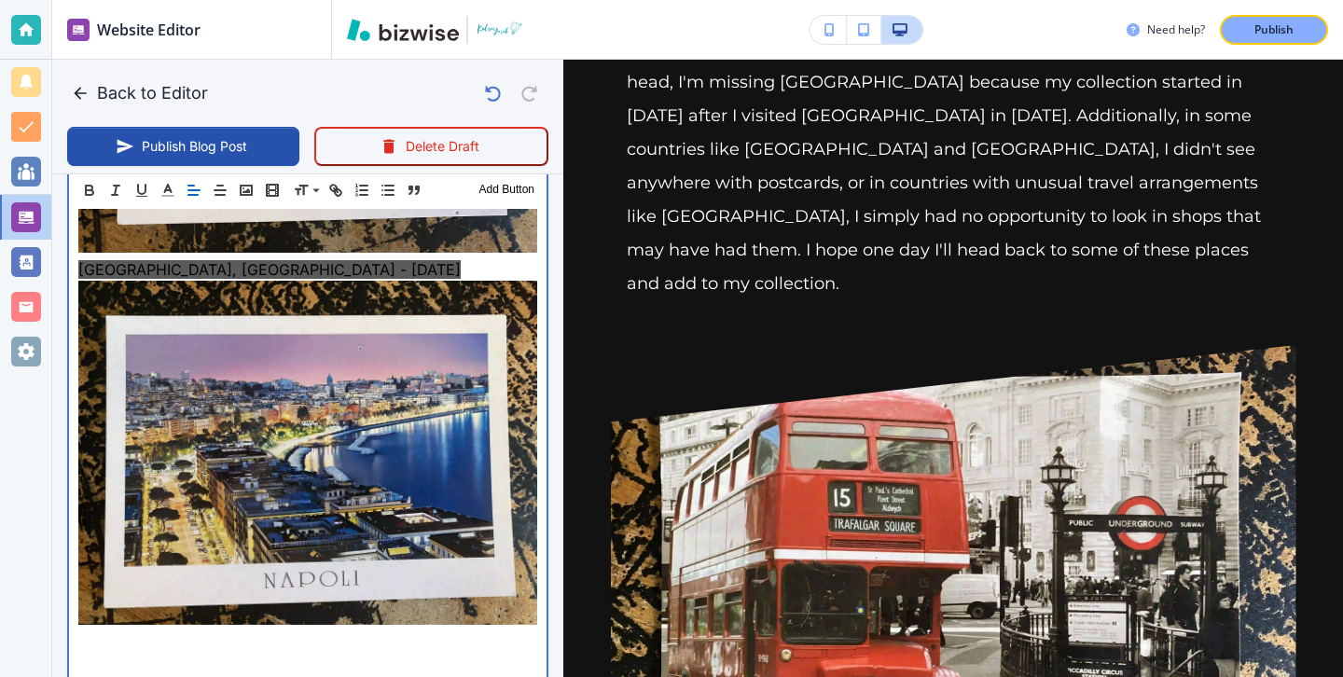
scroll to position [5649, 0]
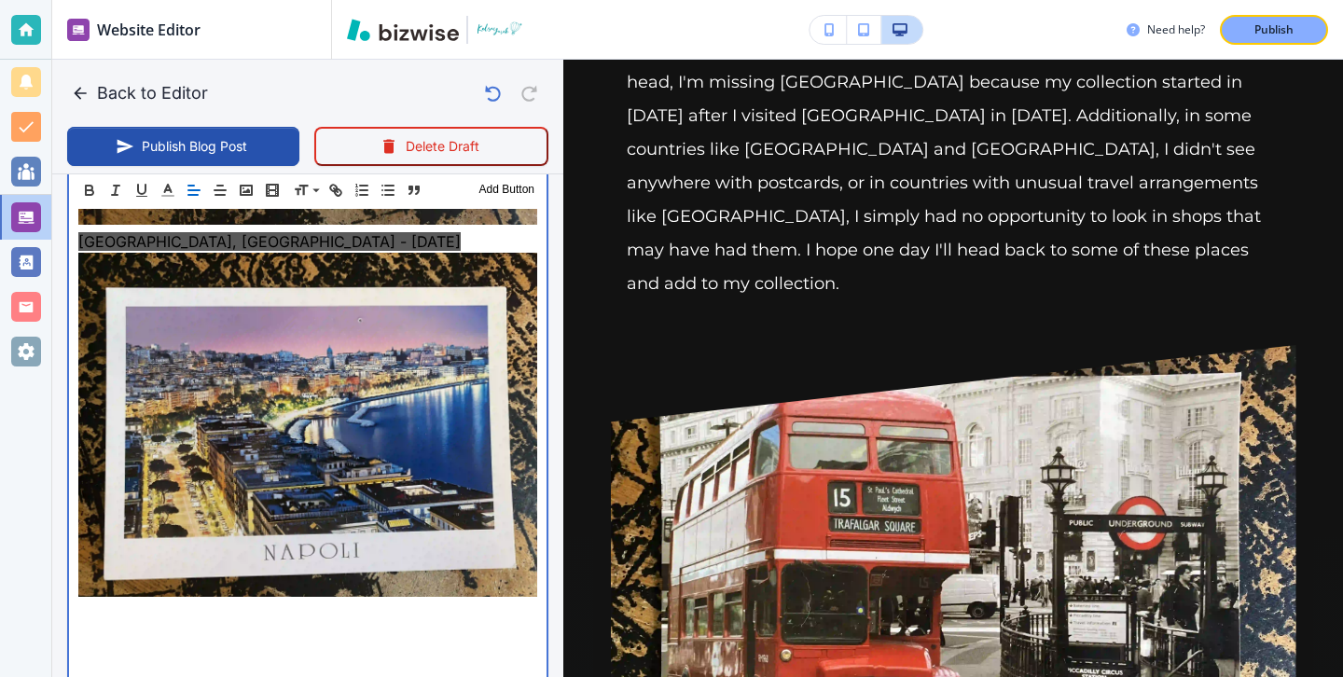
click at [264, 647] on p at bounding box center [307, 658] width 459 height 22
click at [254, 625] on p at bounding box center [307, 636] width 459 height 22
click at [238, 500] on img at bounding box center [307, 425] width 459 height 344
click at [227, 602] on p at bounding box center [307, 613] width 459 height 22
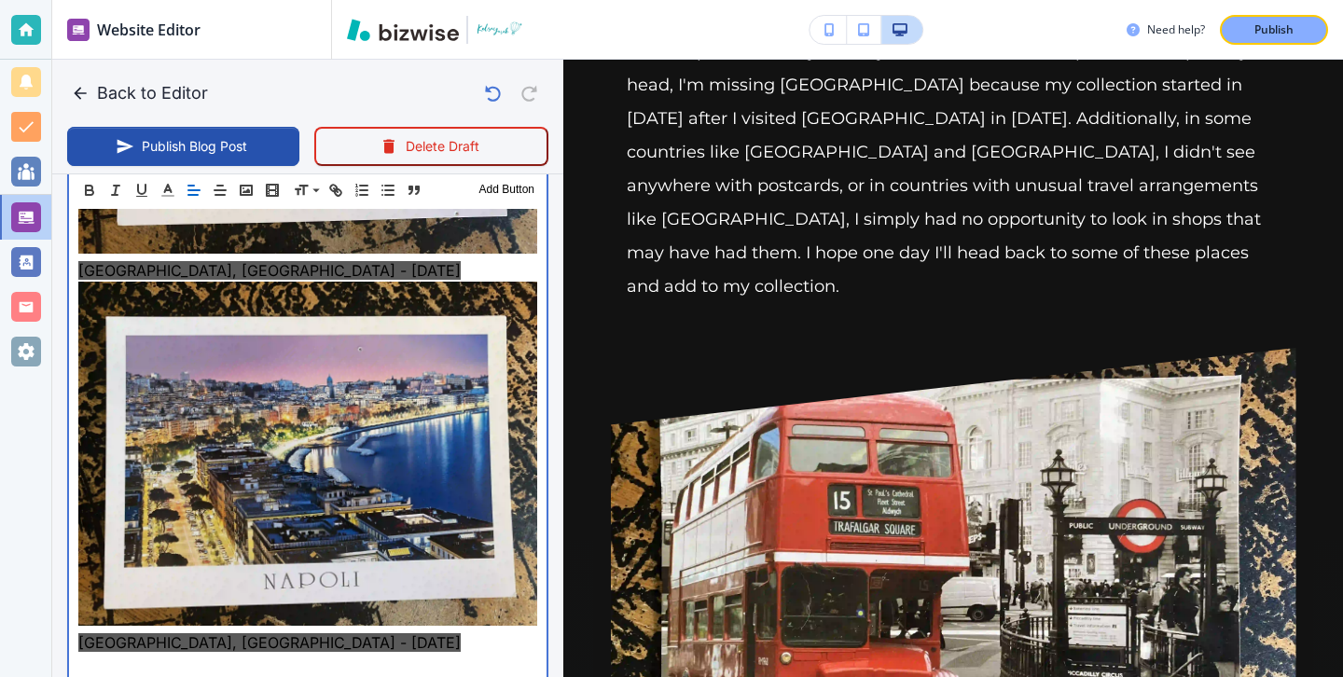
scroll to position [5632, 0]
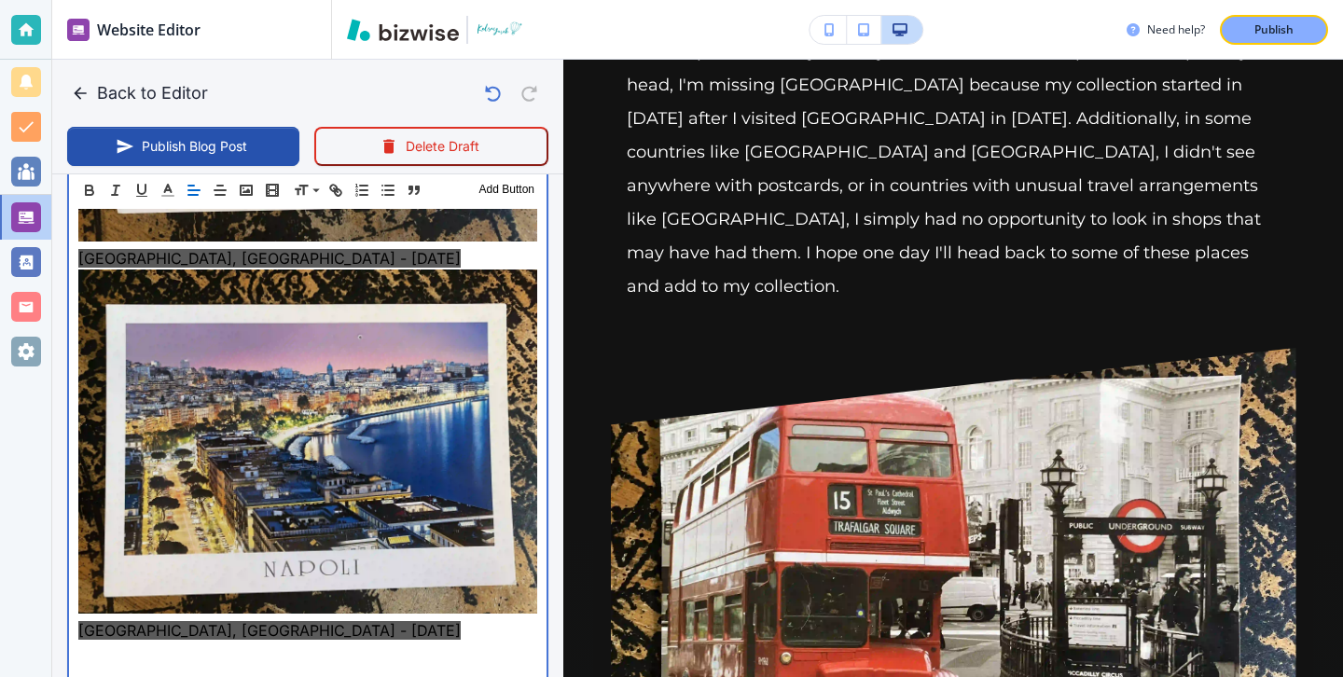
click at [142, 664] on p at bounding box center [307, 675] width 459 height 22
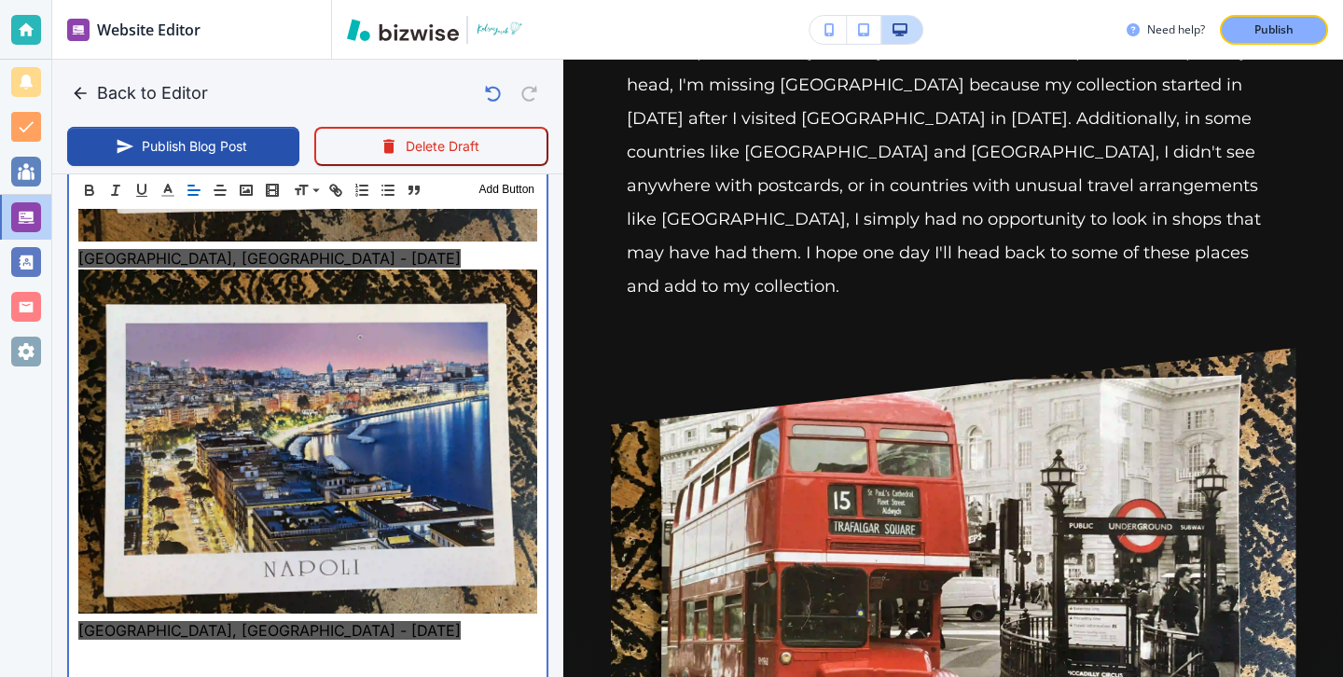
click at [147, 531] on p at bounding box center [307, 444] width 459 height 350
click at [145, 642] on p at bounding box center [307, 653] width 459 height 22
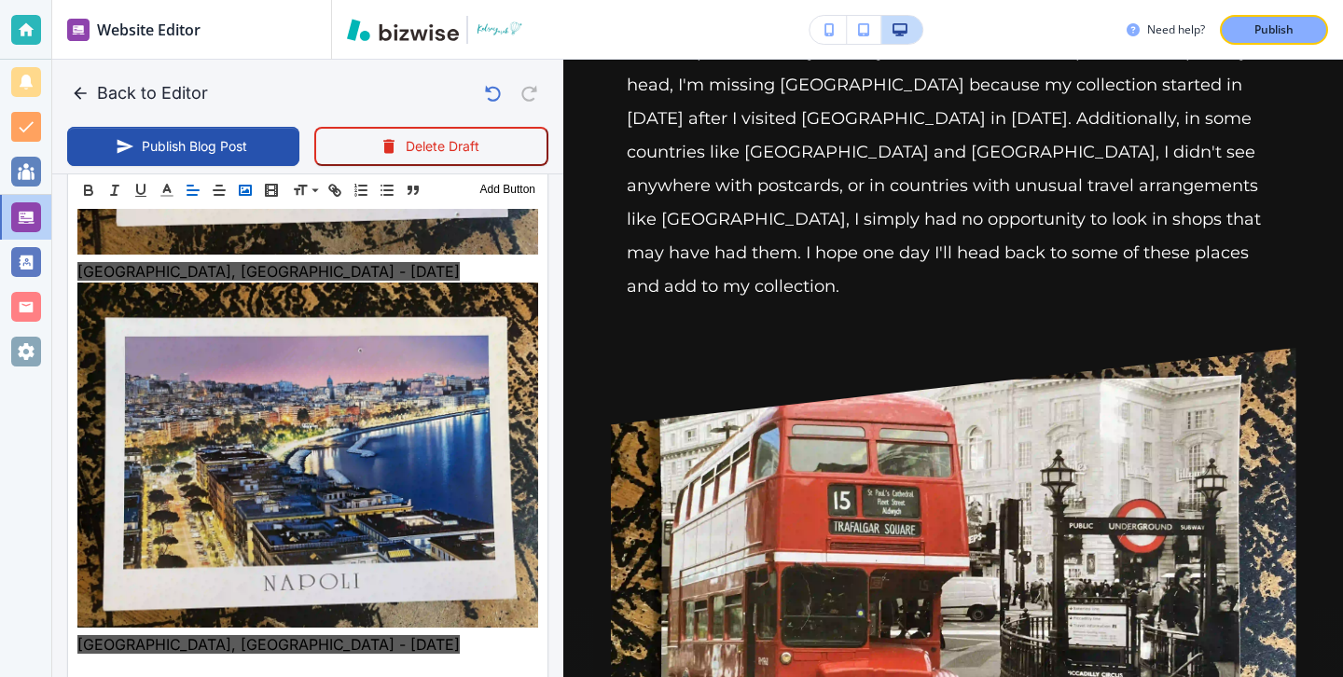
click at [242, 192] on icon "button" at bounding box center [245, 190] width 17 height 17
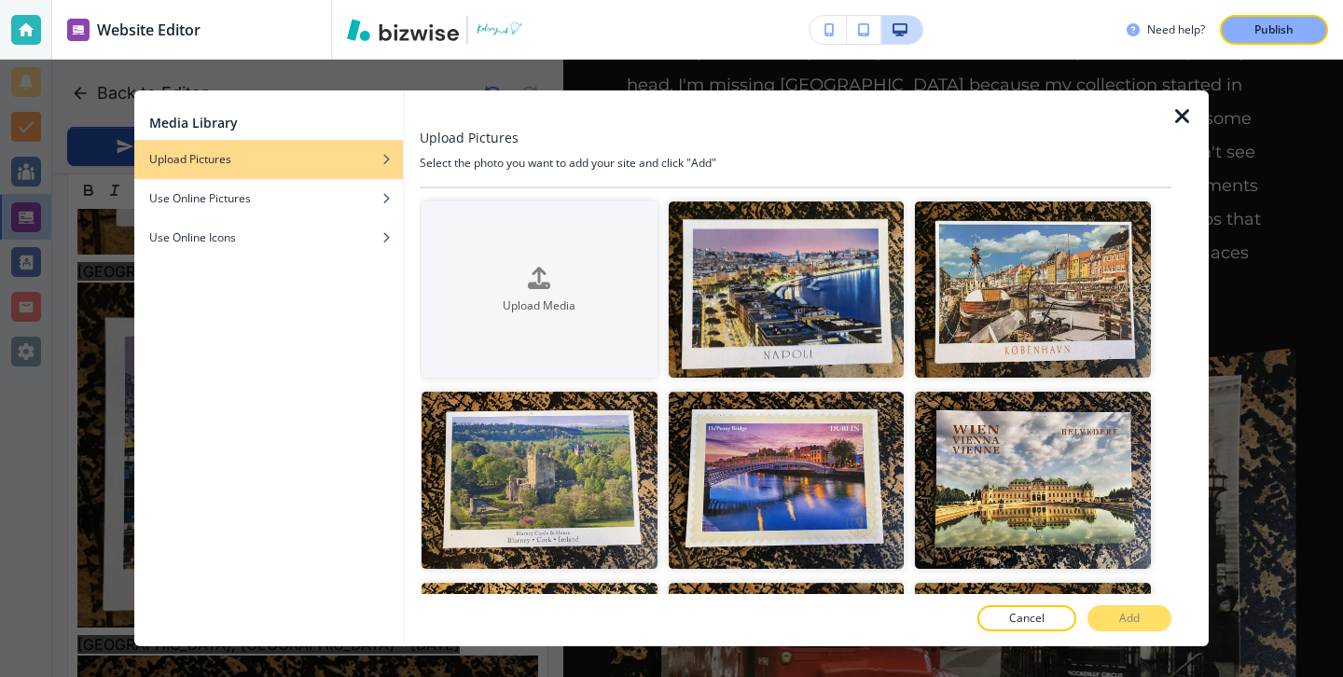
click at [1194, 129] on div at bounding box center [1189, 368] width 37 height 556
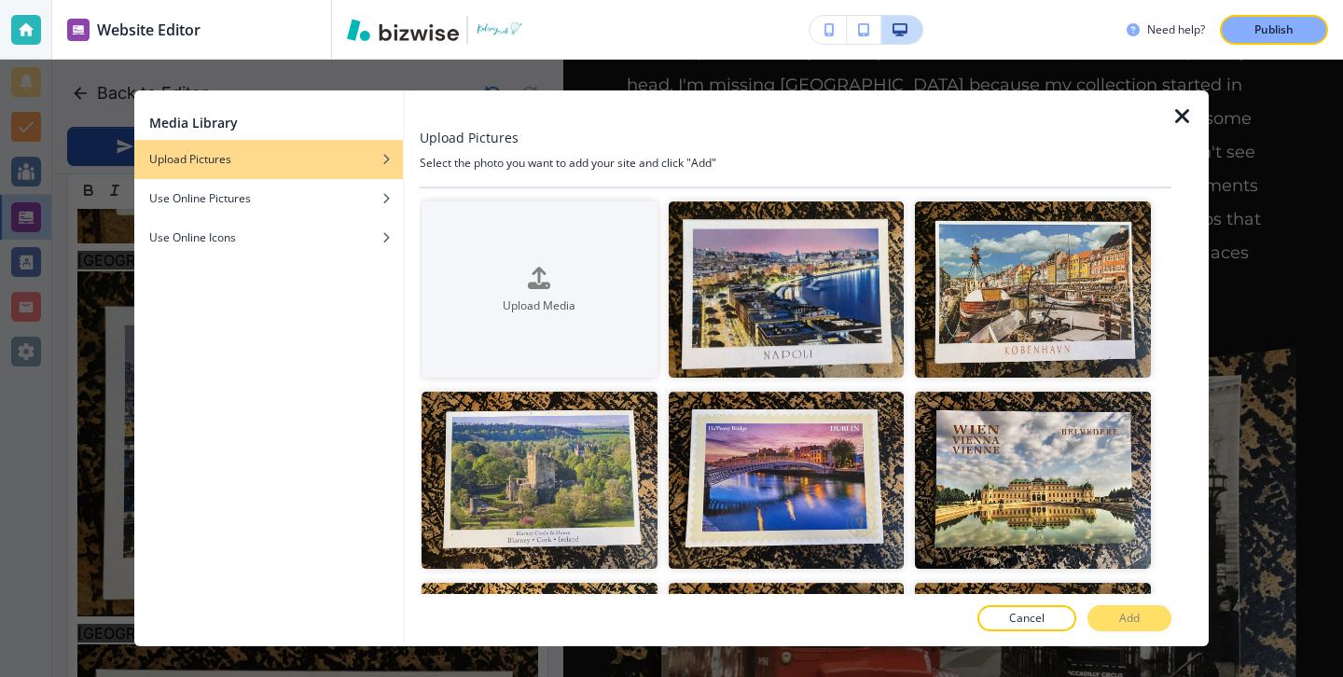
click at [1194, 129] on div at bounding box center [1189, 368] width 37 height 556
click at [1191, 126] on icon "button" at bounding box center [1182, 116] width 22 height 22
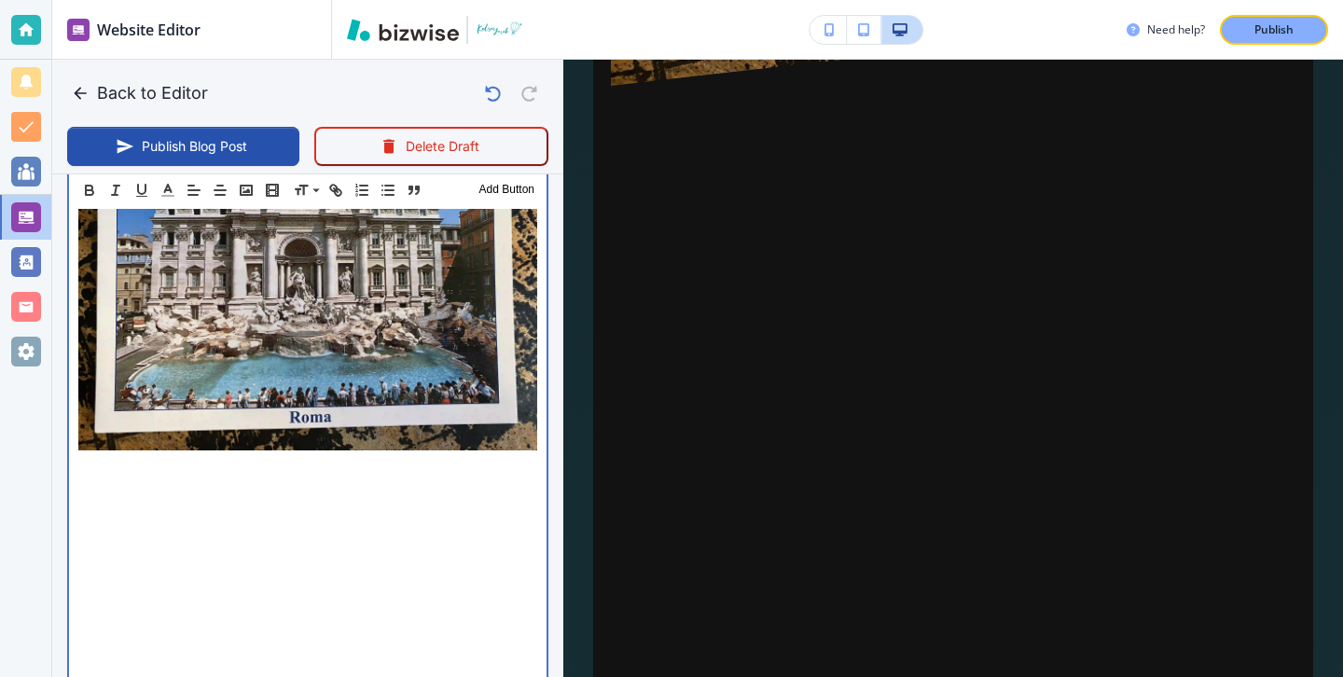
scroll to position [6153, 0]
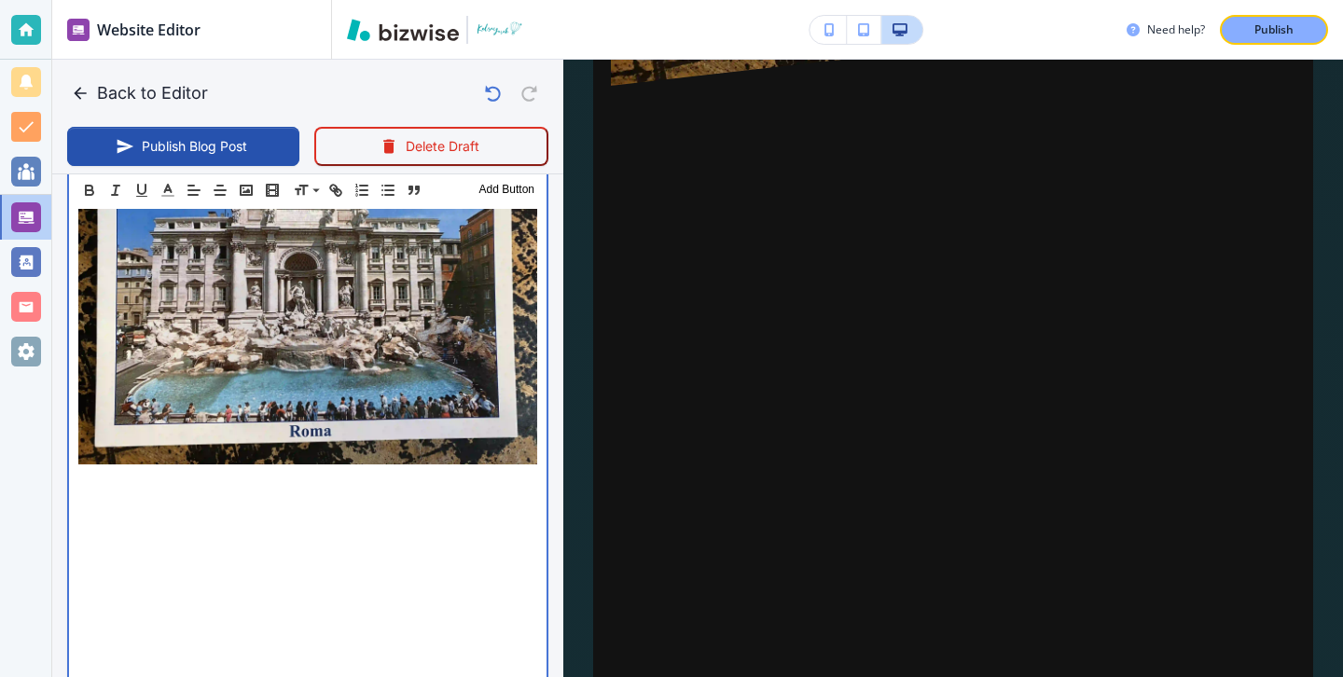
click at [265, 515] on p at bounding box center [307, 526] width 459 height 22
click at [263, 492] on p at bounding box center [307, 503] width 459 height 22
click at [260, 470] on p at bounding box center [307, 481] width 459 height 22
click at [255, 492] on p at bounding box center [307, 503] width 459 height 22
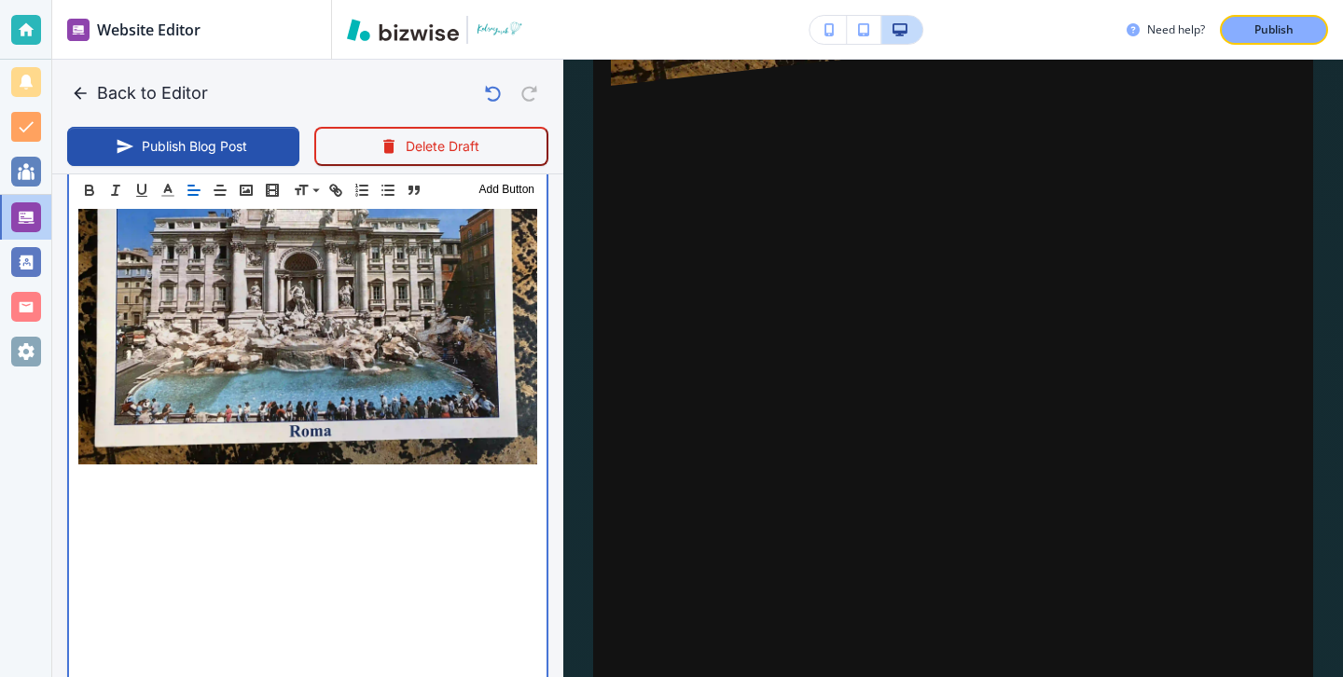
click at [230, 470] on p at bounding box center [307, 481] width 459 height 22
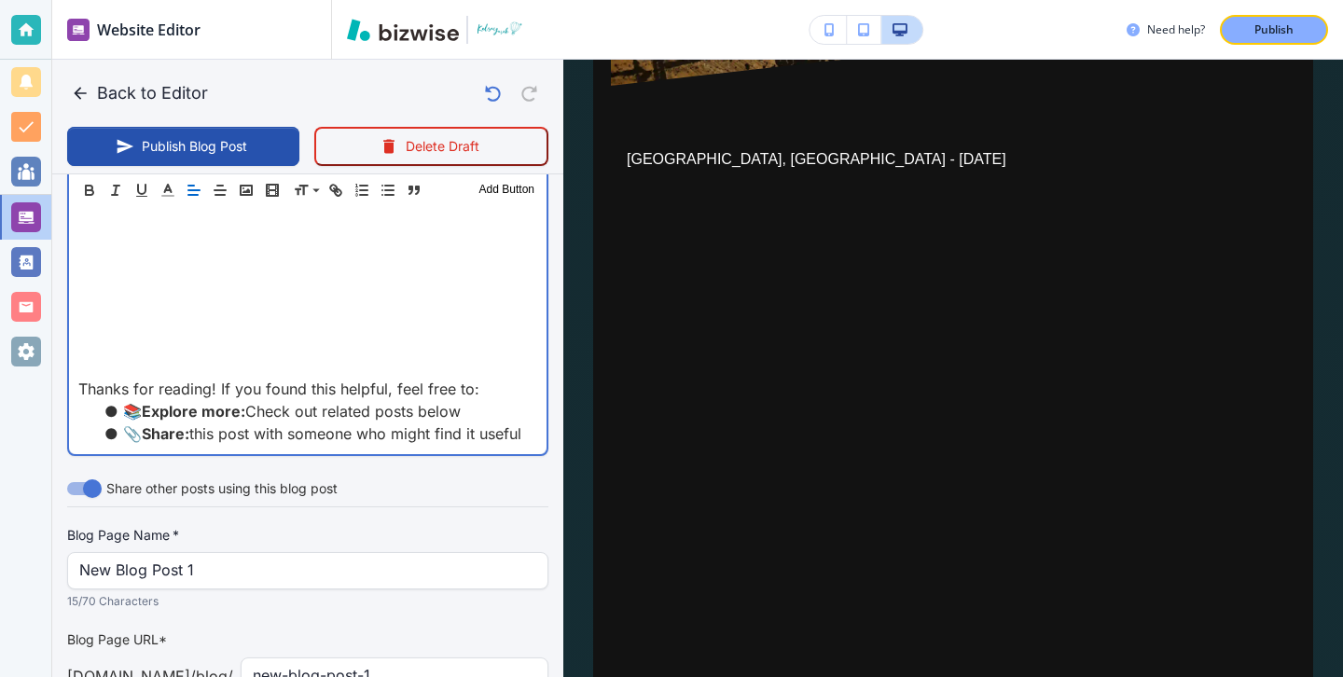
scroll to position [6135, 0]
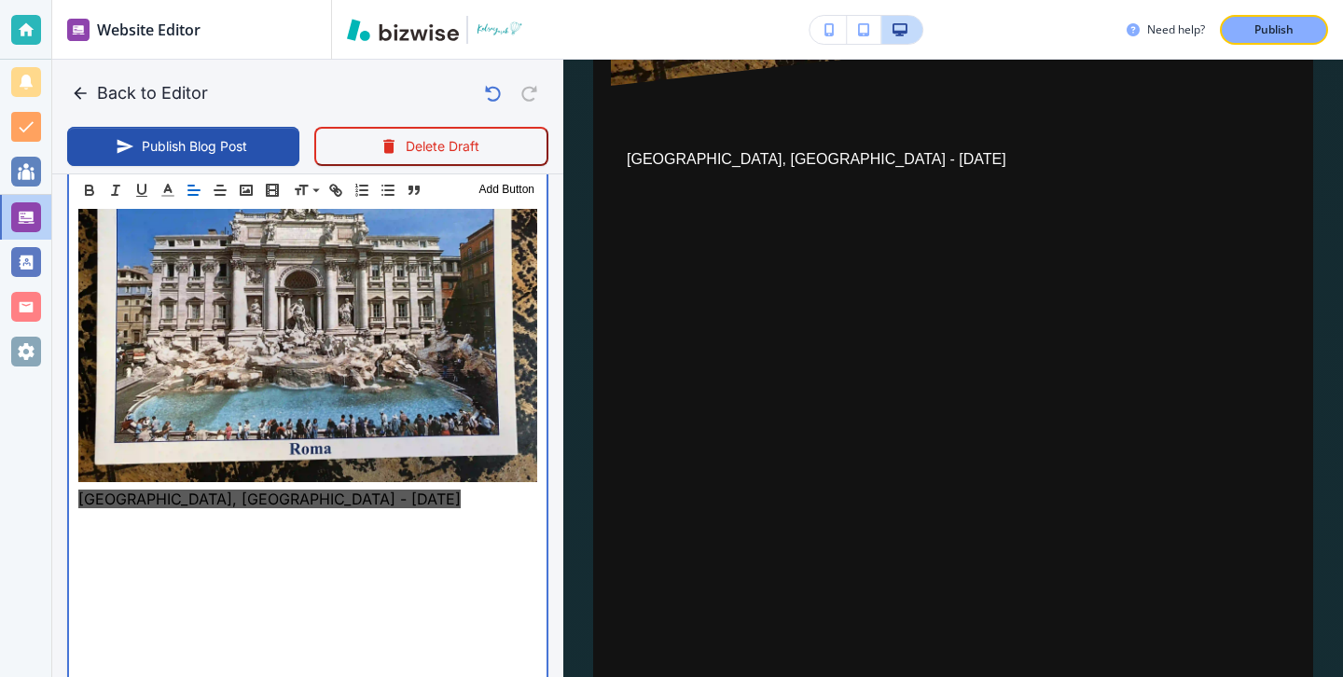
click at [222, 510] on p at bounding box center [307, 521] width 459 height 22
click at [261, 555] on p at bounding box center [307, 566] width 459 height 22
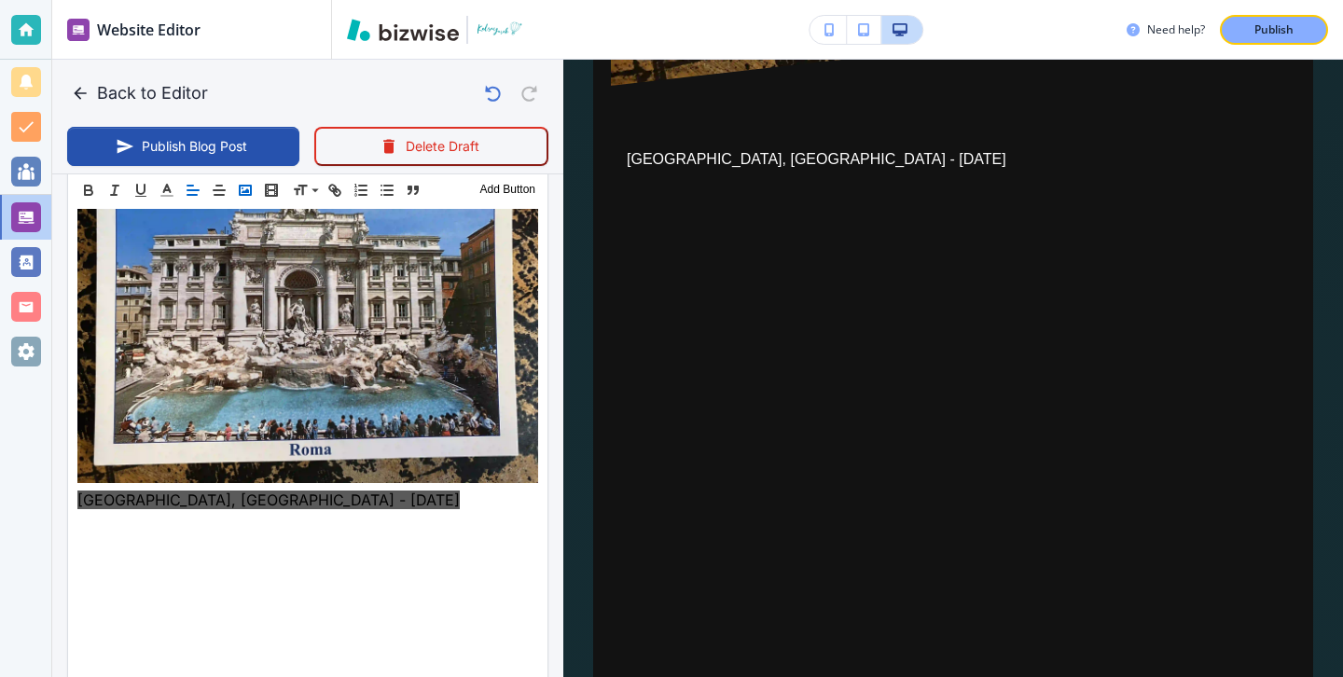
click at [248, 190] on polyline "button" at bounding box center [245, 190] width 7 height 5
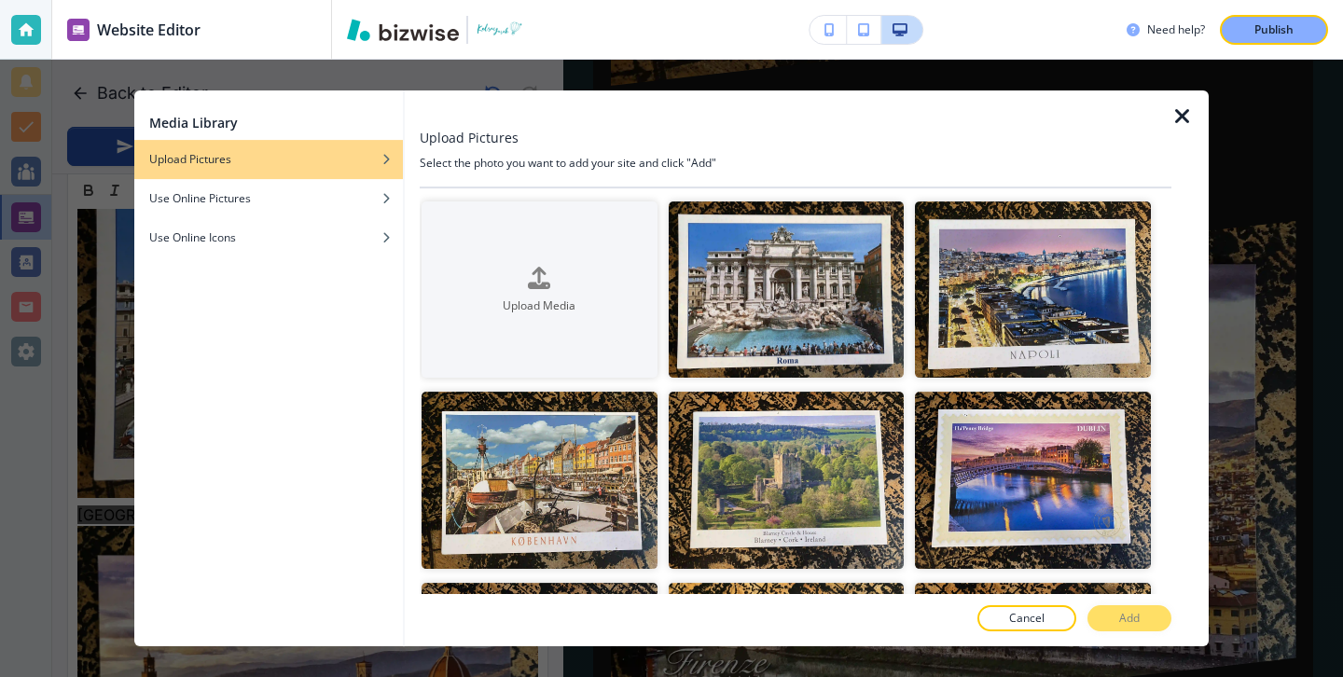
click at [114, 415] on div "Media Library Upload Pictures Use Online Pictures Use Online Icons Upload Pictu…" at bounding box center [671, 368] width 1343 height 617
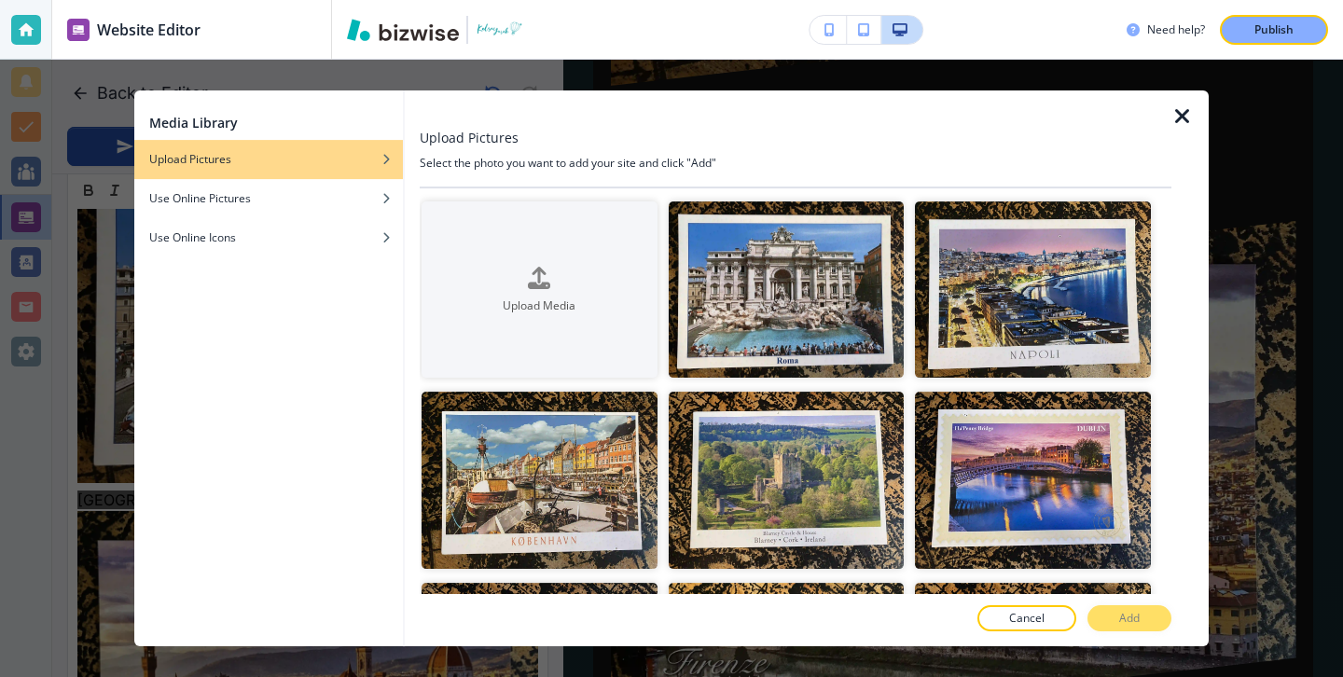
click at [1207, 112] on div at bounding box center [1189, 368] width 37 height 556
click at [1194, 118] on div at bounding box center [1189, 368] width 37 height 556
click at [1184, 117] on icon "button" at bounding box center [1182, 116] width 22 height 22
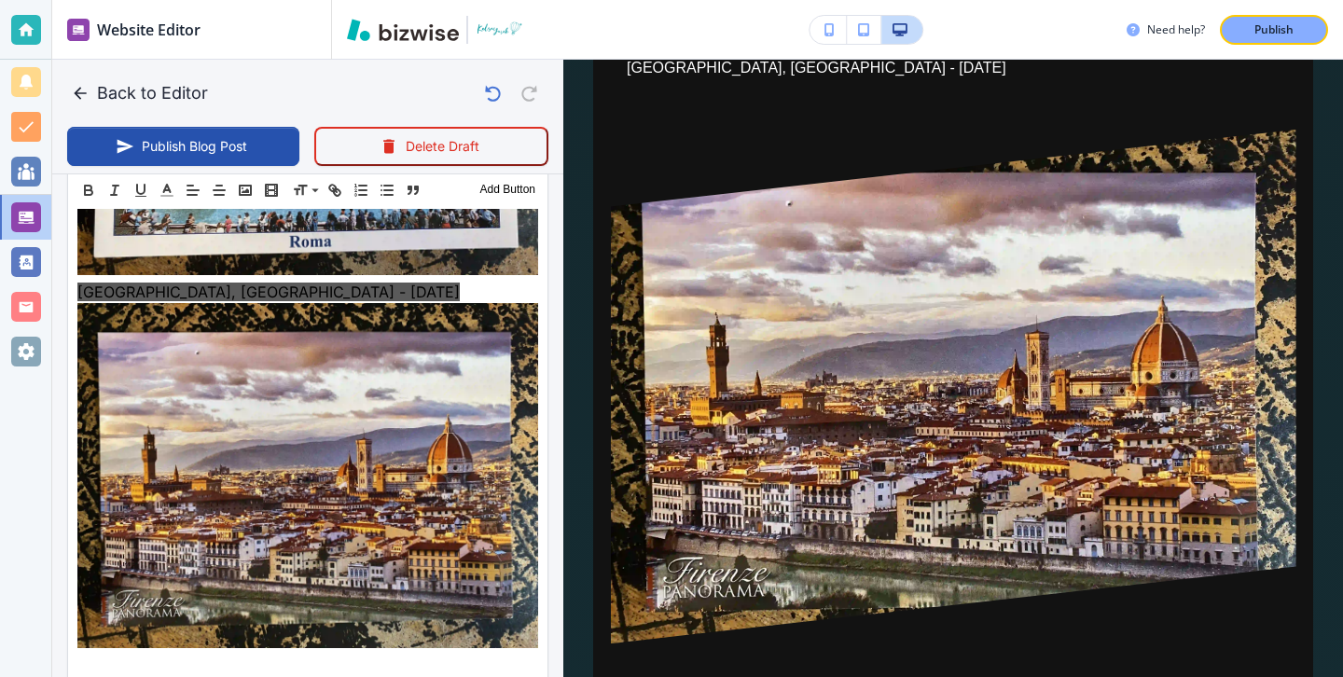
scroll to position [6559, 0]
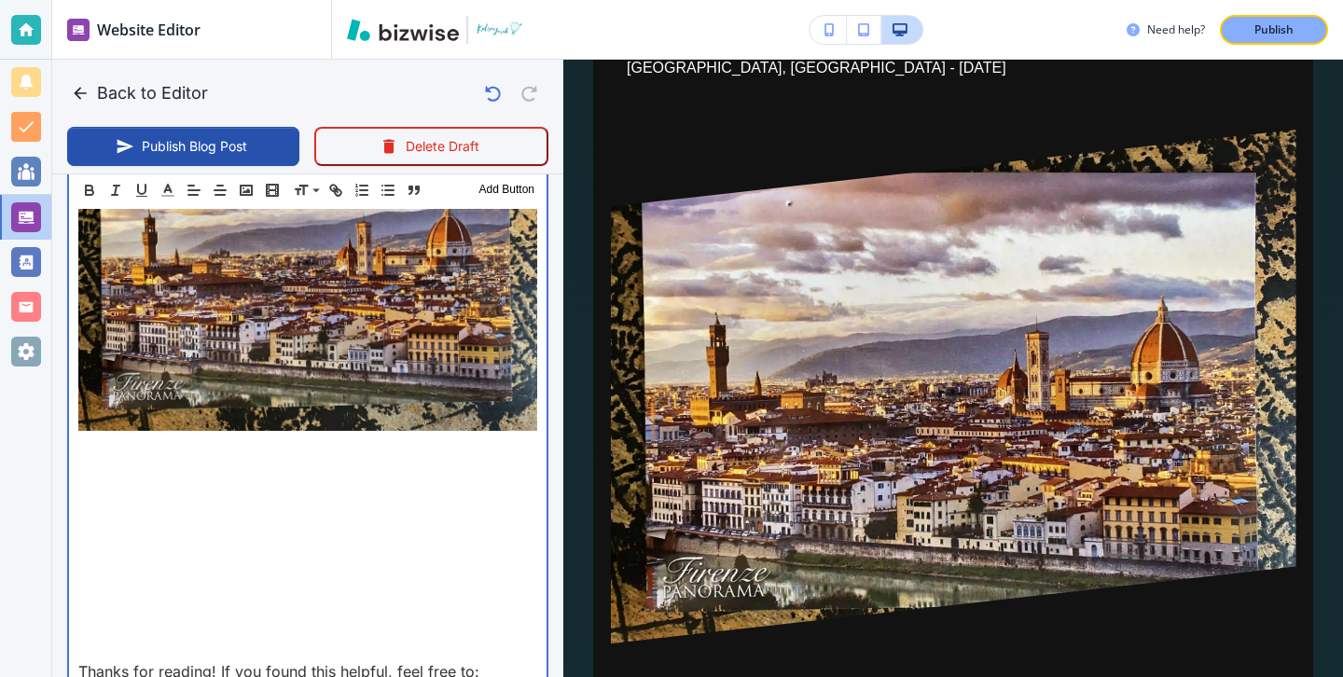
click at [158, 459] on p at bounding box center [307, 470] width 459 height 22
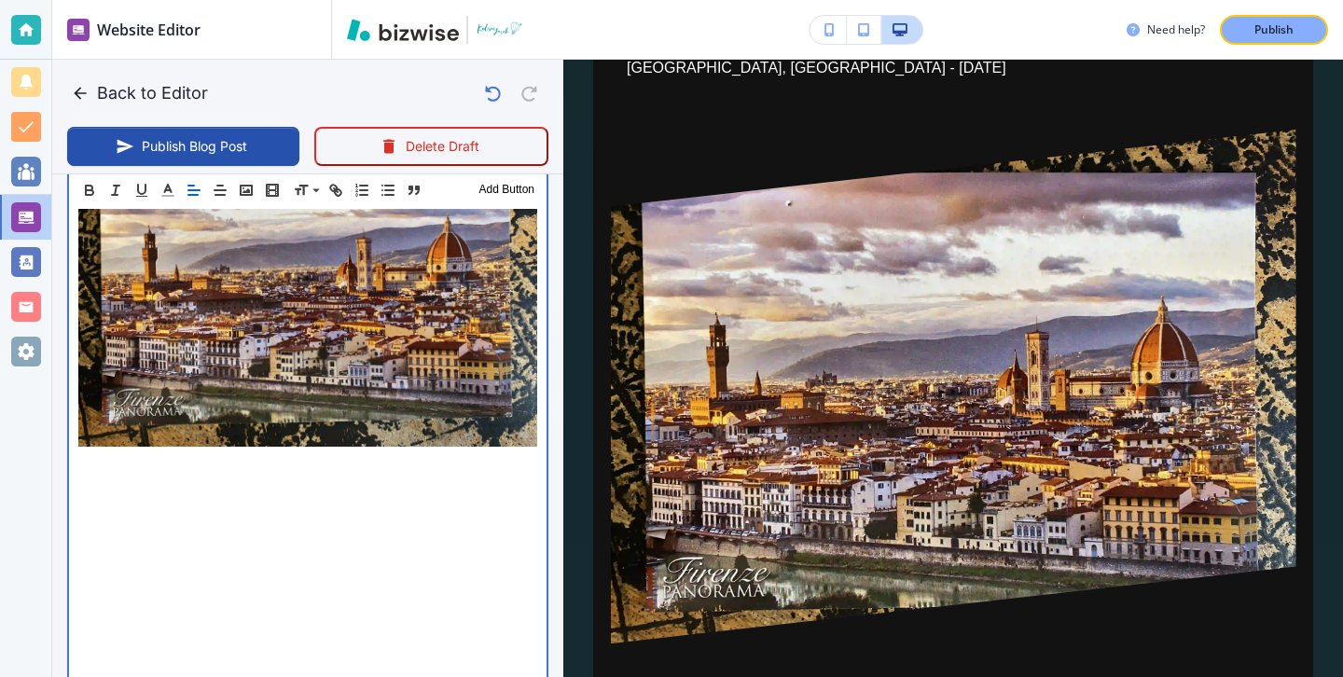
click at [183, 452] on p at bounding box center [307, 463] width 459 height 22
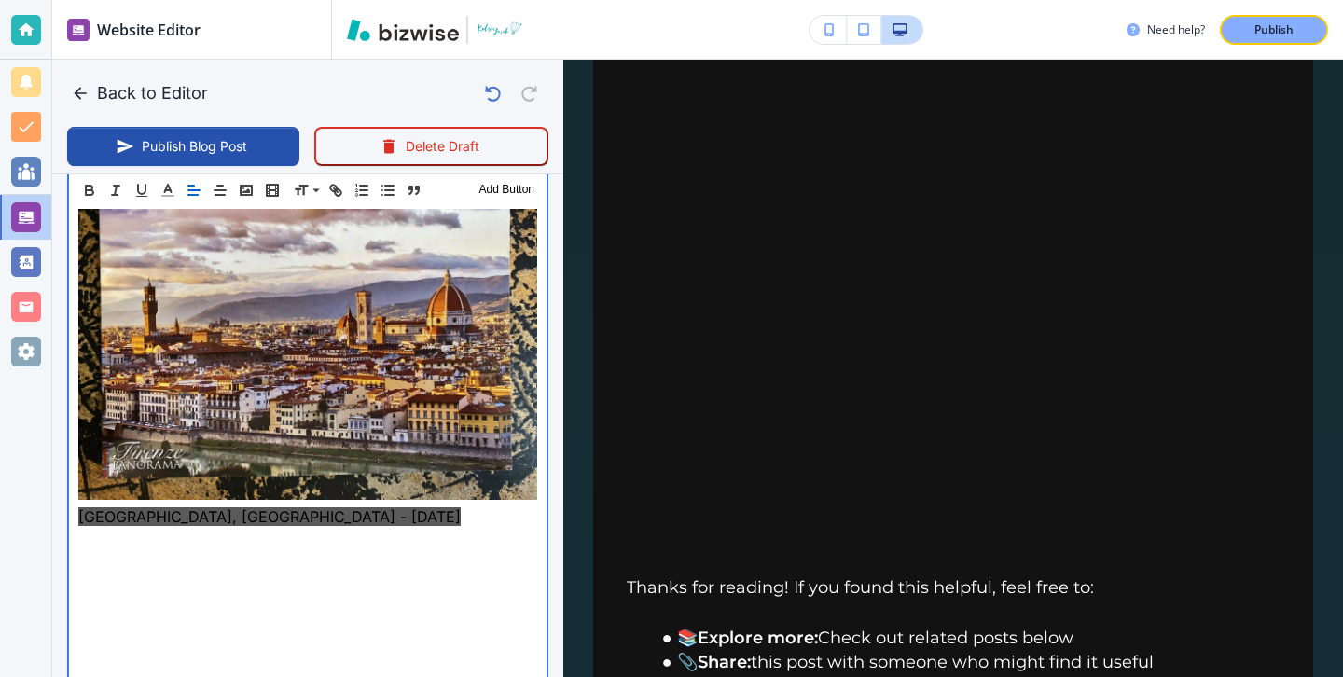
scroll to position [6494, 0]
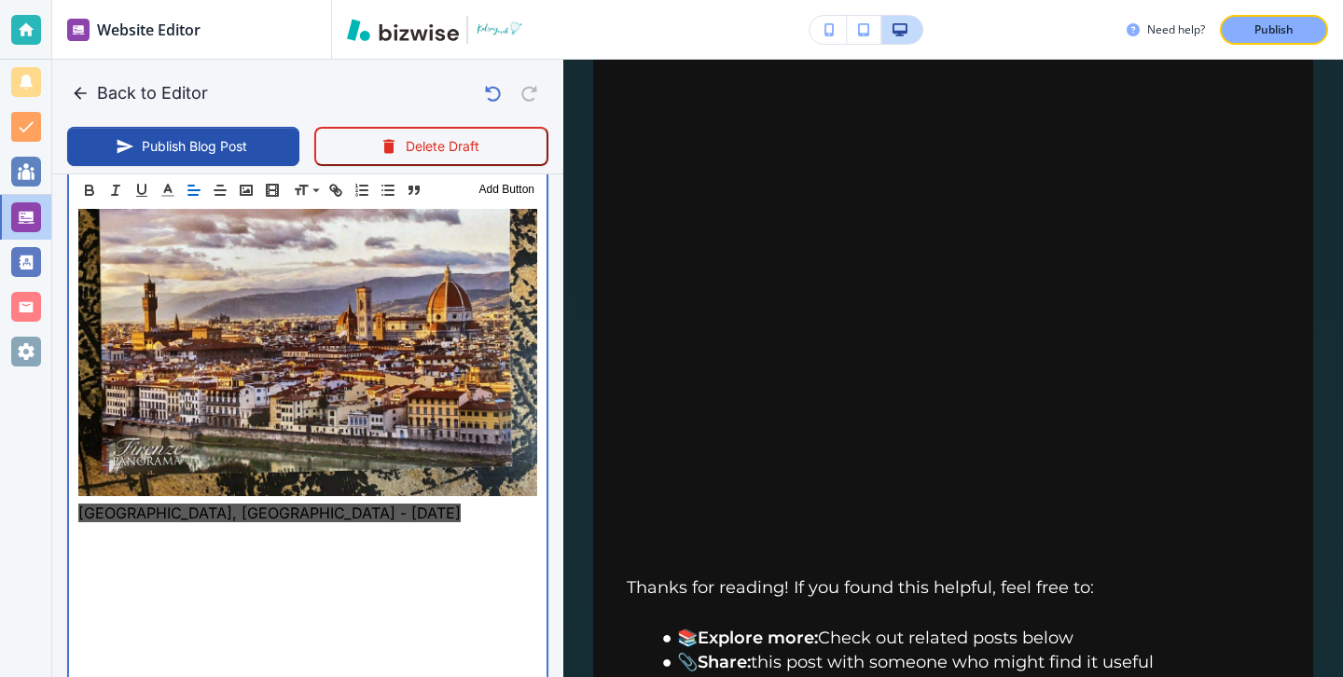
click at [348, 636] on p at bounding box center [307, 647] width 459 height 22
click at [306, 591] on p at bounding box center [307, 602] width 459 height 22
click at [293, 569] on p at bounding box center [307, 580] width 459 height 22
click at [278, 546] on p at bounding box center [307, 557] width 459 height 22
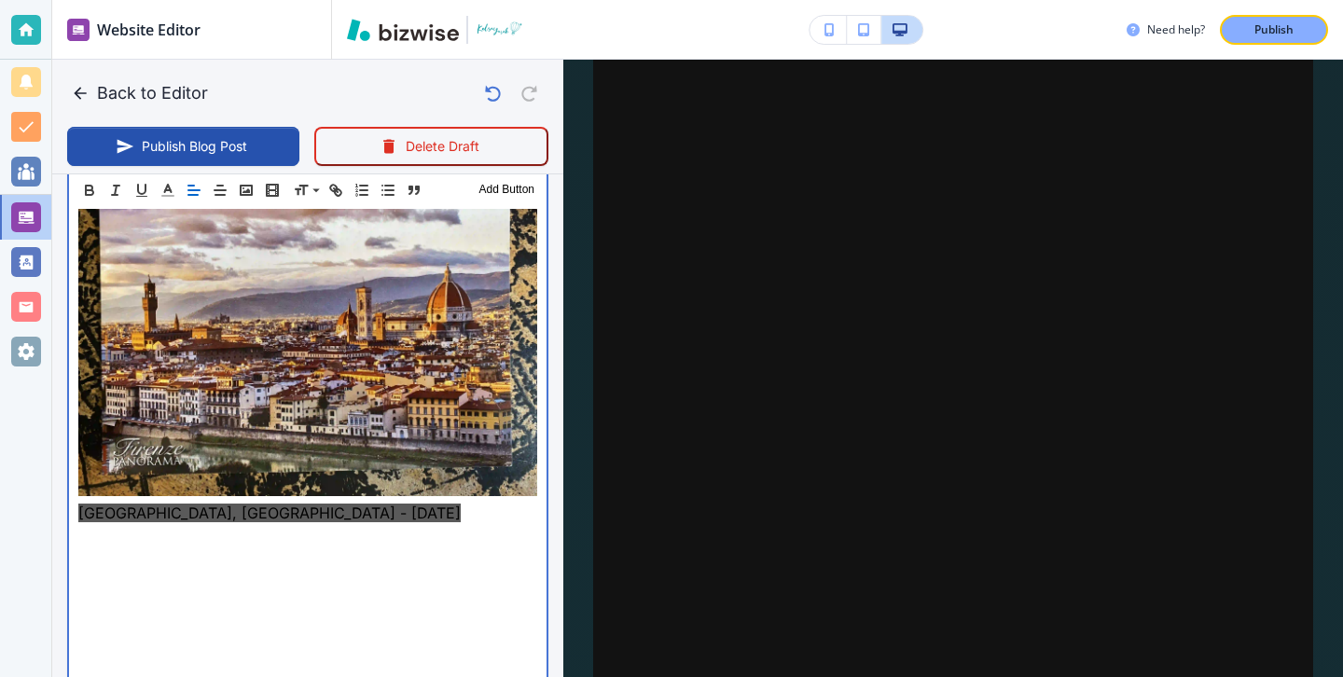
click at [262, 524] on p at bounding box center [307, 535] width 459 height 22
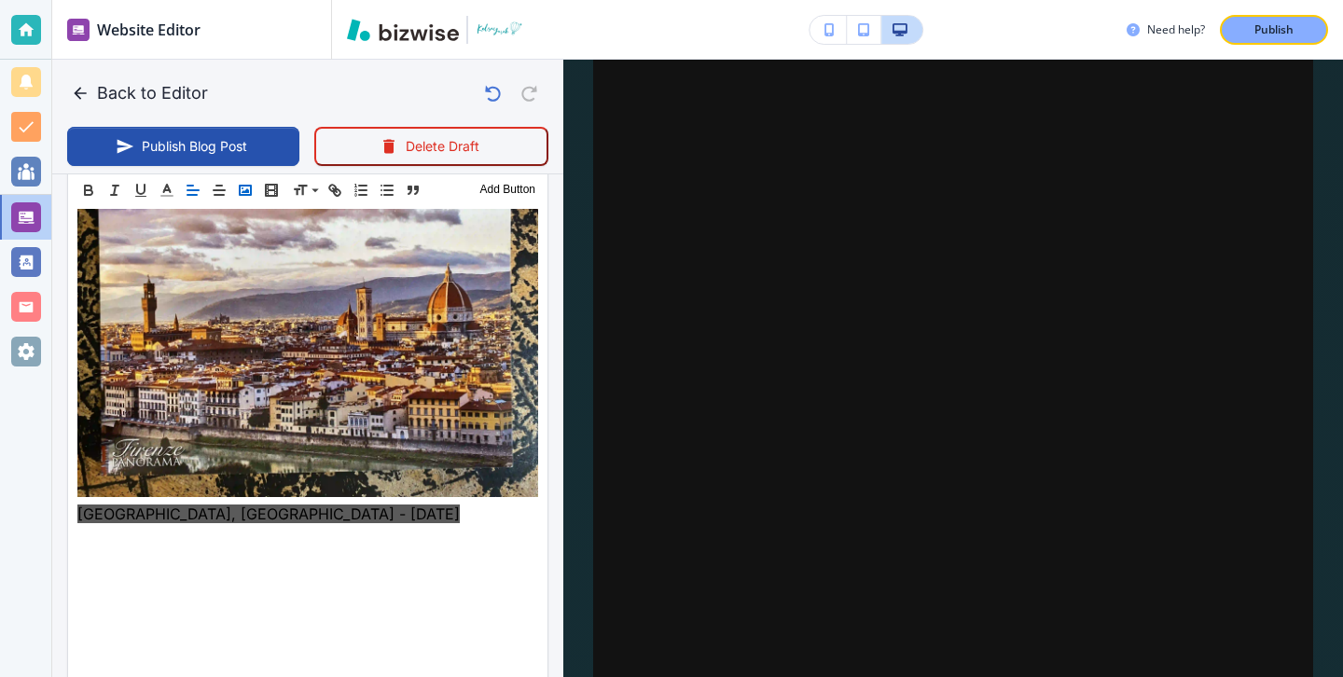
click at [242, 196] on icon "button" at bounding box center [245, 190] width 17 height 17
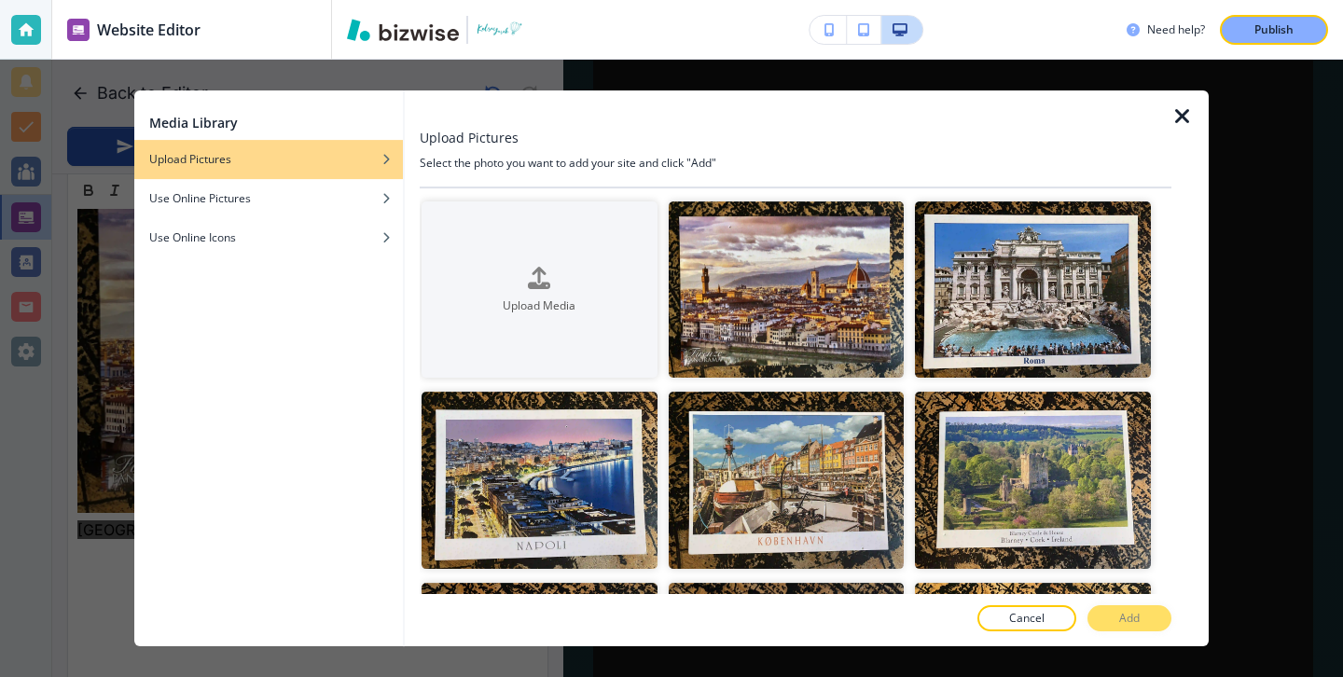
click at [1040, 628] on button "Cancel" at bounding box center [1026, 618] width 99 height 26
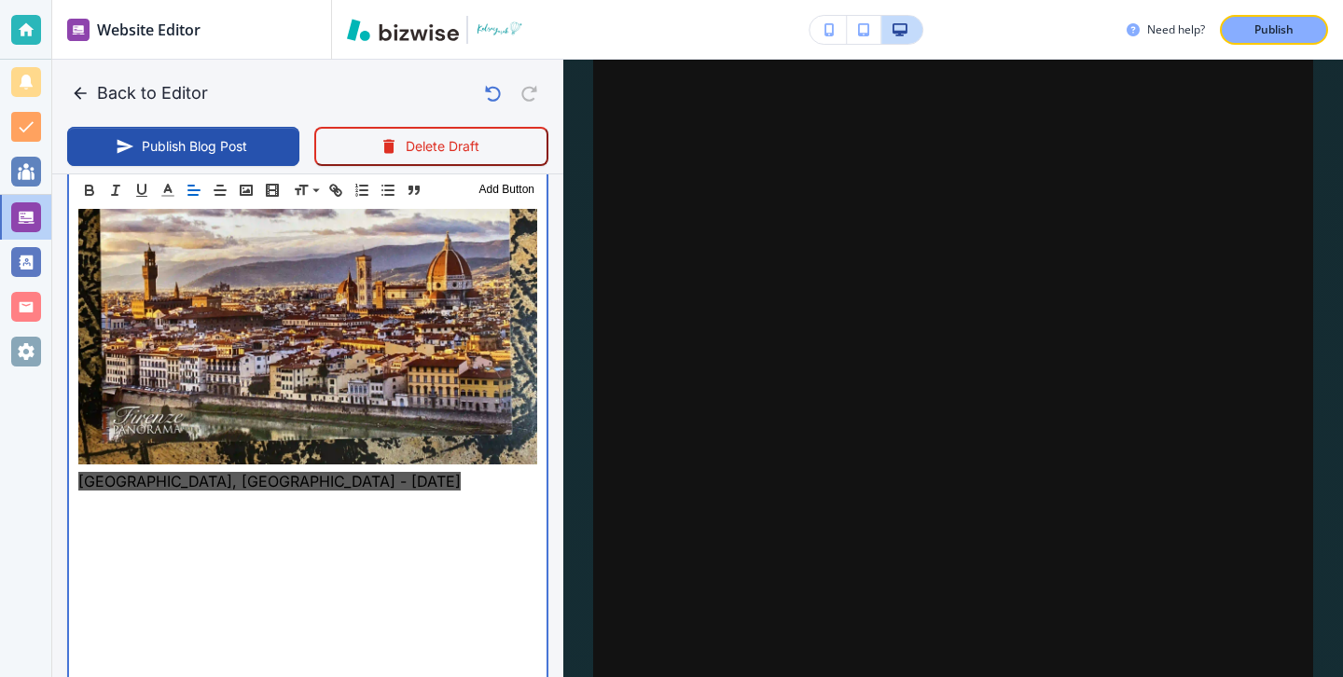
click at [401, 627] on p at bounding box center [307, 638] width 459 height 22
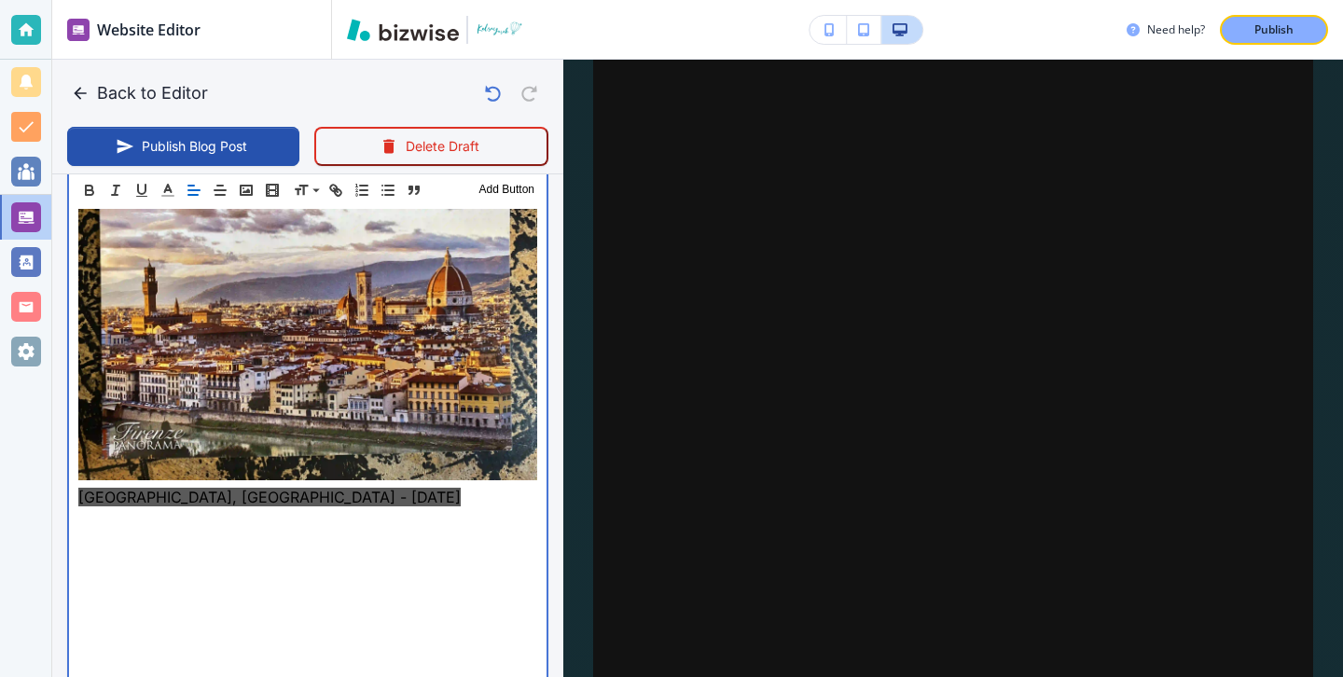
click at [392, 575] on p at bounding box center [307, 586] width 459 height 22
click at [383, 575] on p at bounding box center [307, 586] width 459 height 22
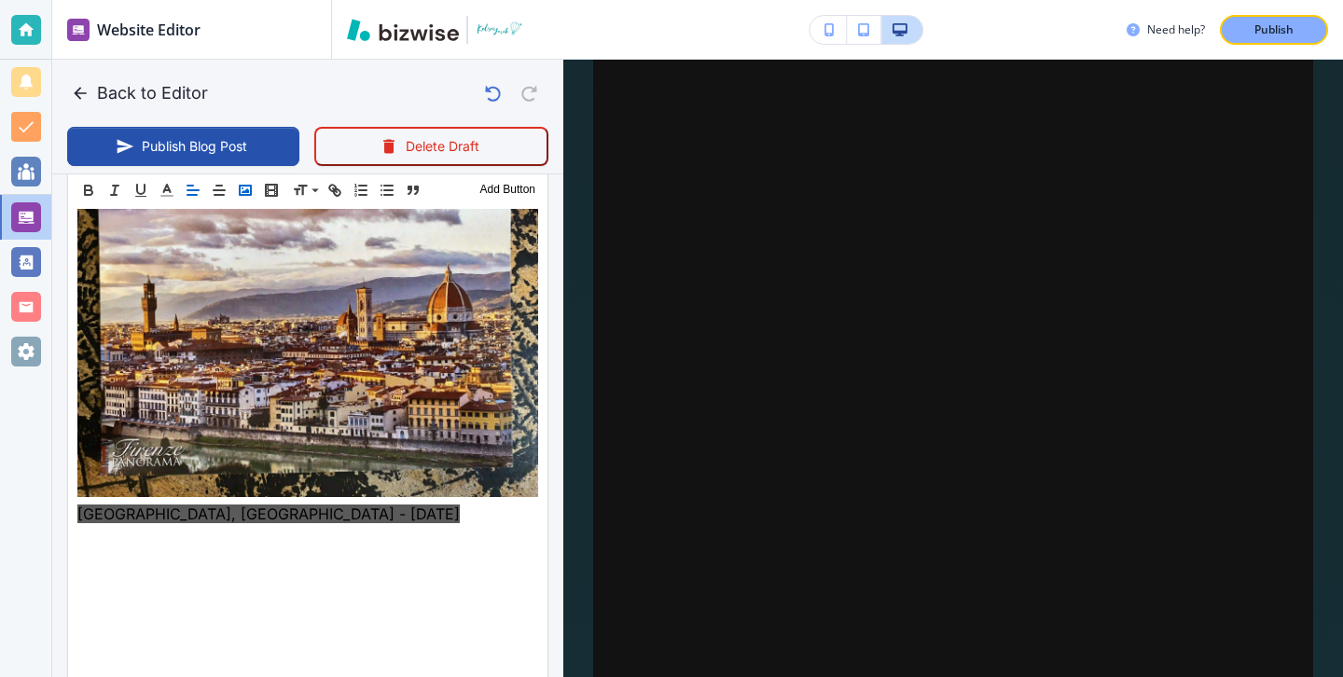
click at [247, 186] on icon "button" at bounding box center [245, 190] width 17 height 17
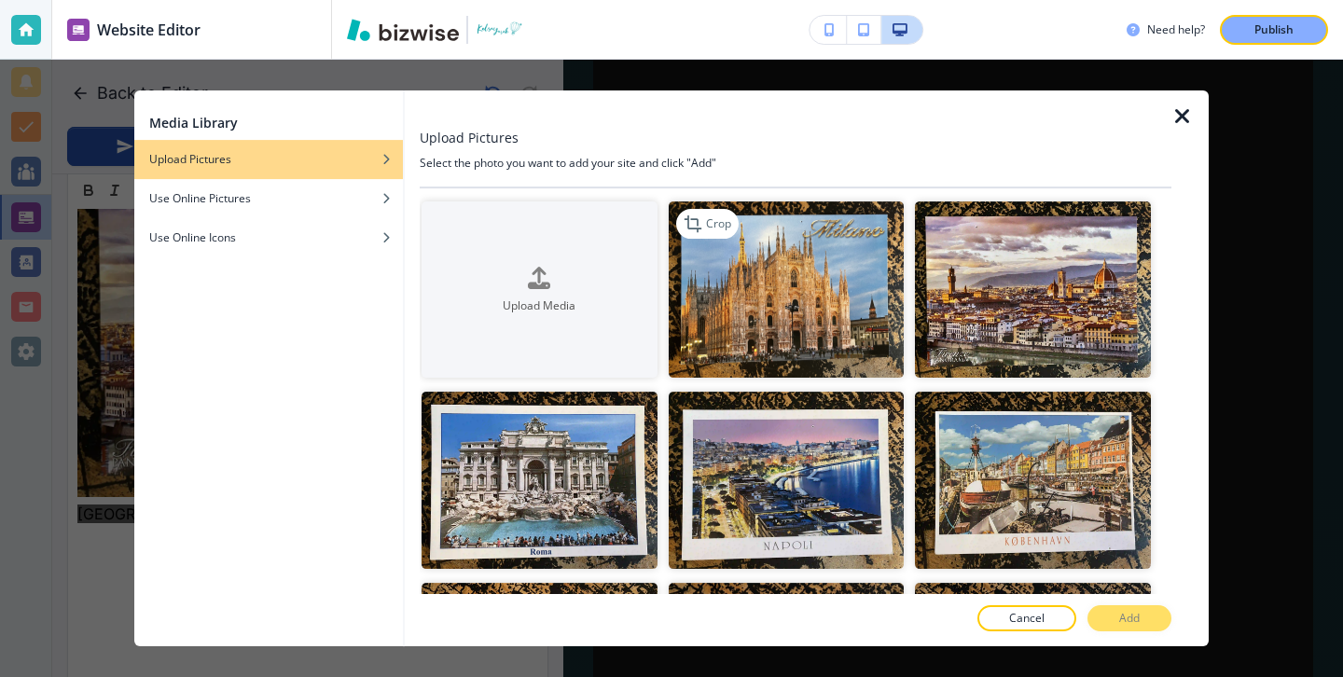
click at [765, 297] on img "button" at bounding box center [787, 289] width 236 height 176
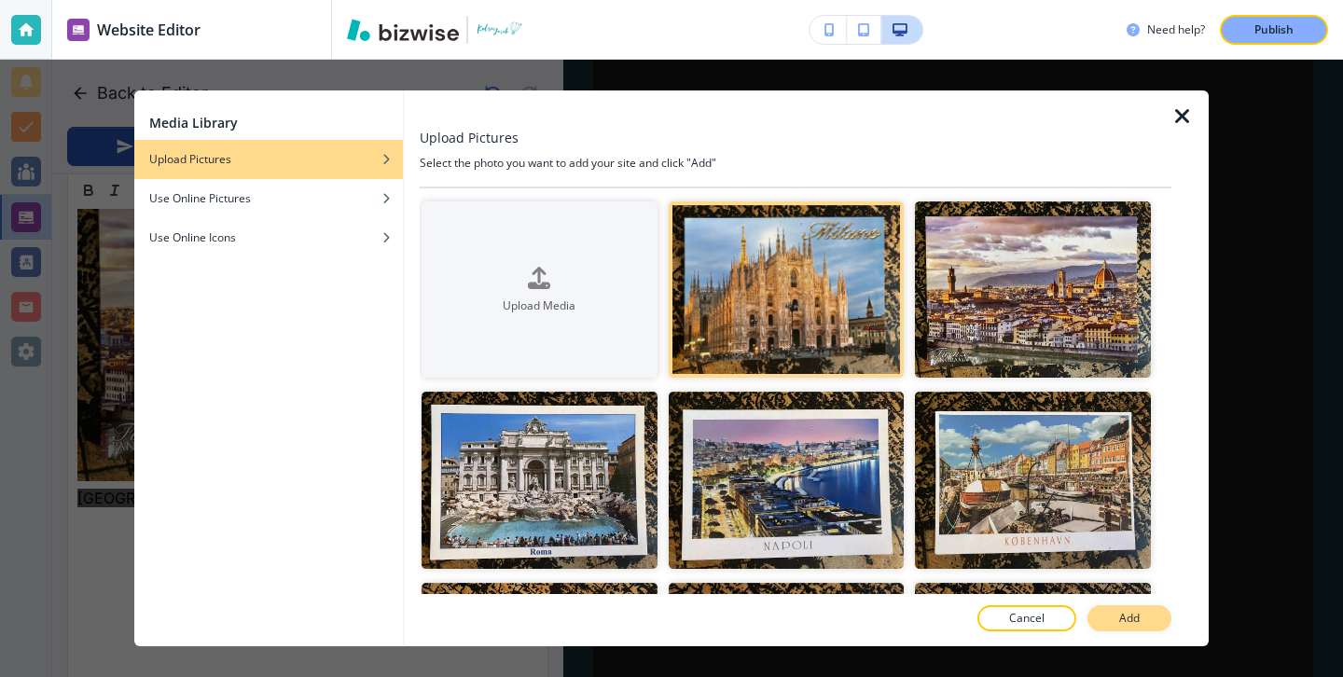
click at [1120, 609] on button "Add" at bounding box center [1129, 618] width 84 height 26
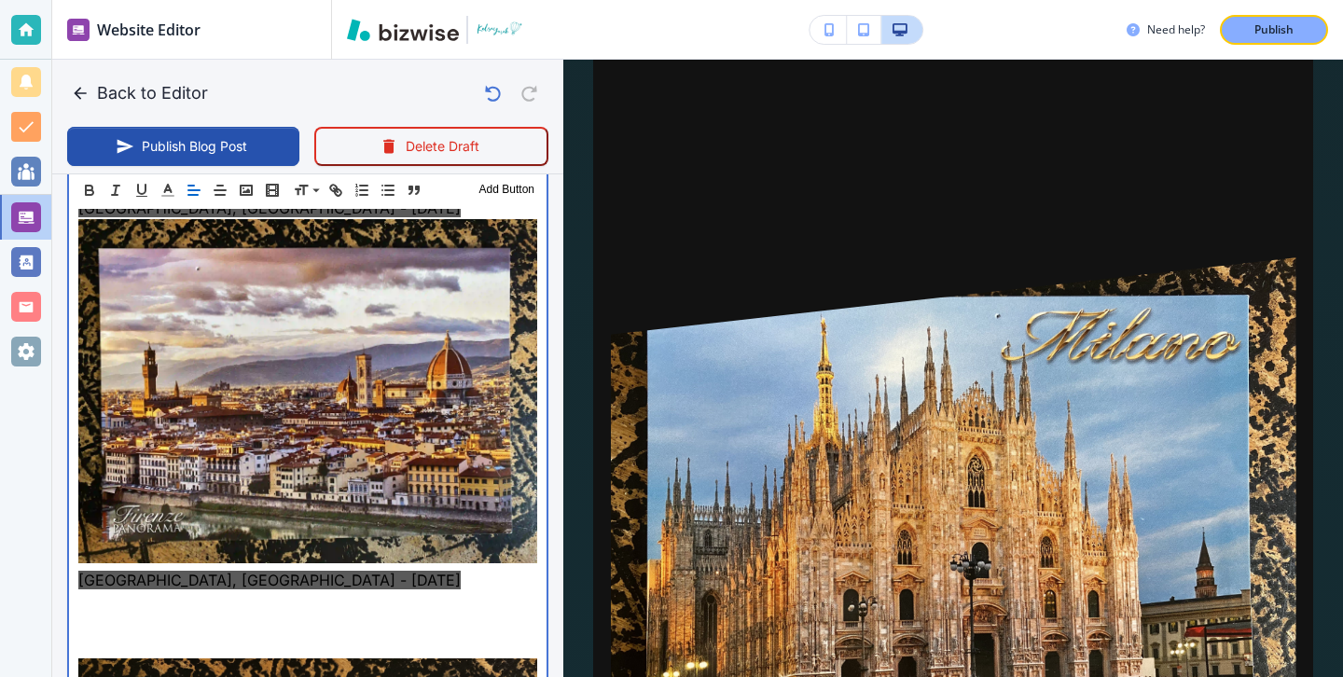
scroll to position [6464, 0]
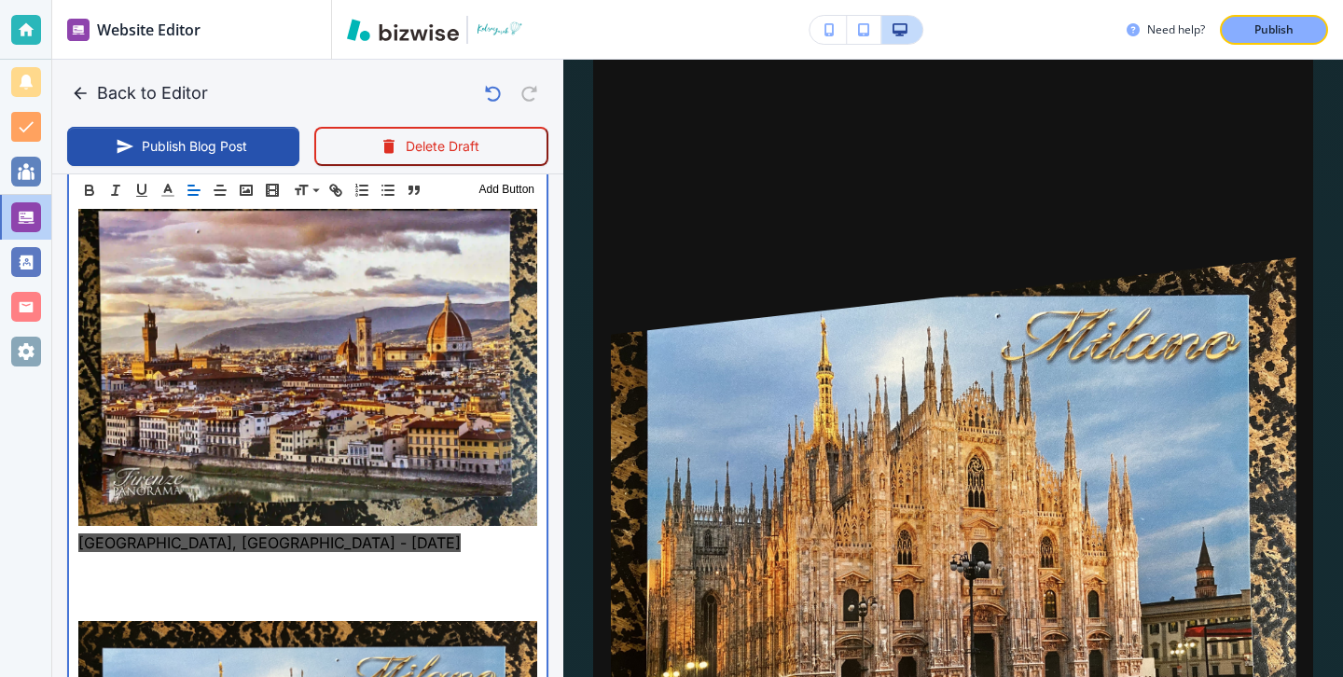
click at [370, 576] on p at bounding box center [307, 587] width 459 height 22
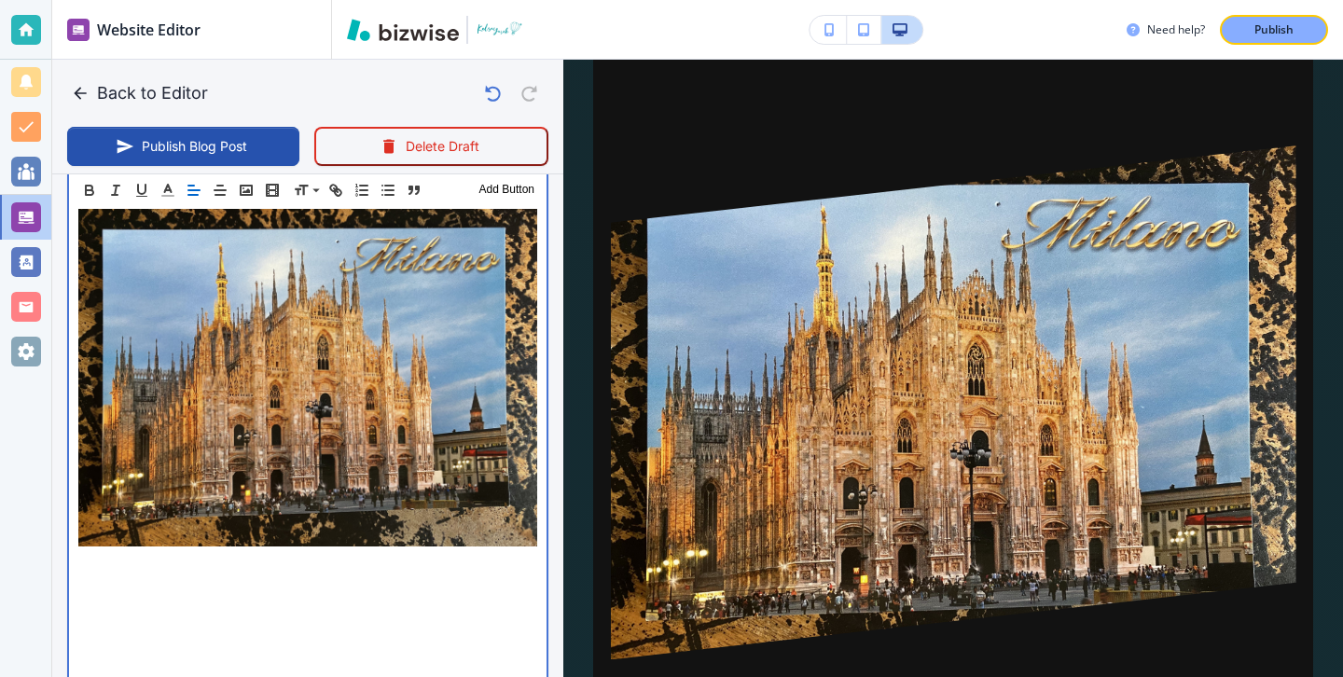
scroll to position [7010, 0]
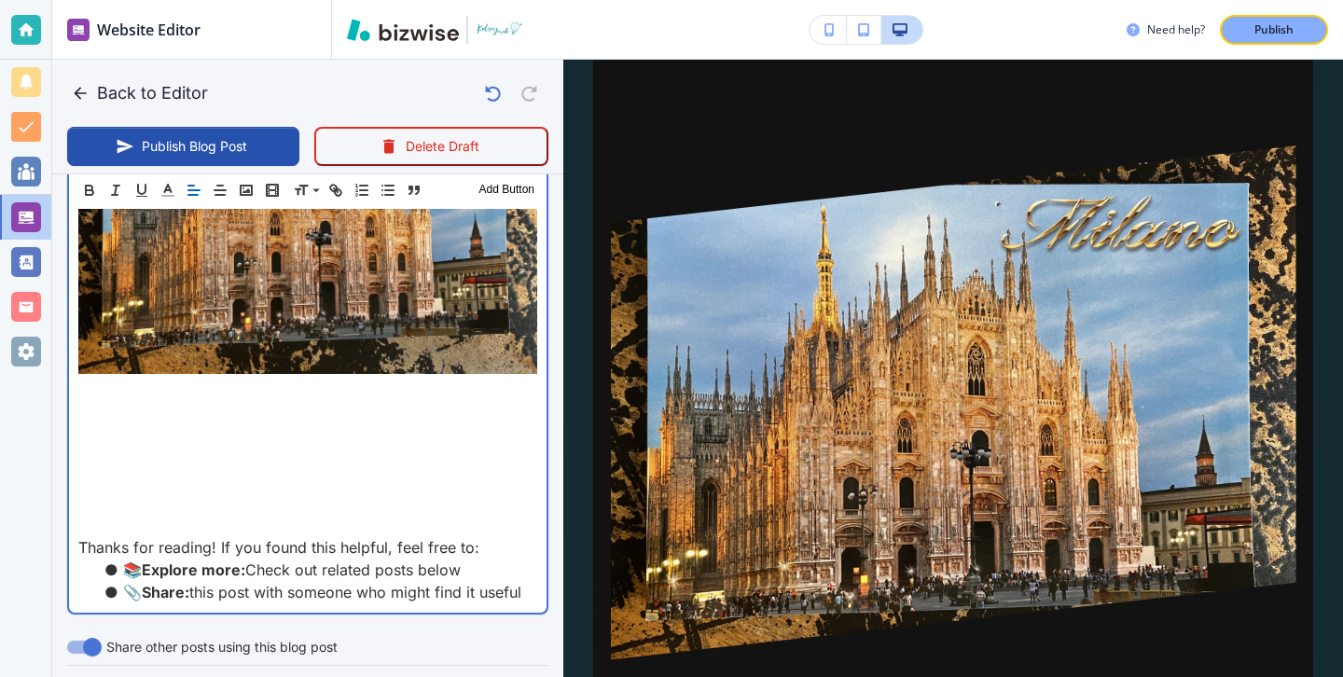
click at [258, 380] on p at bounding box center [307, 391] width 459 height 22
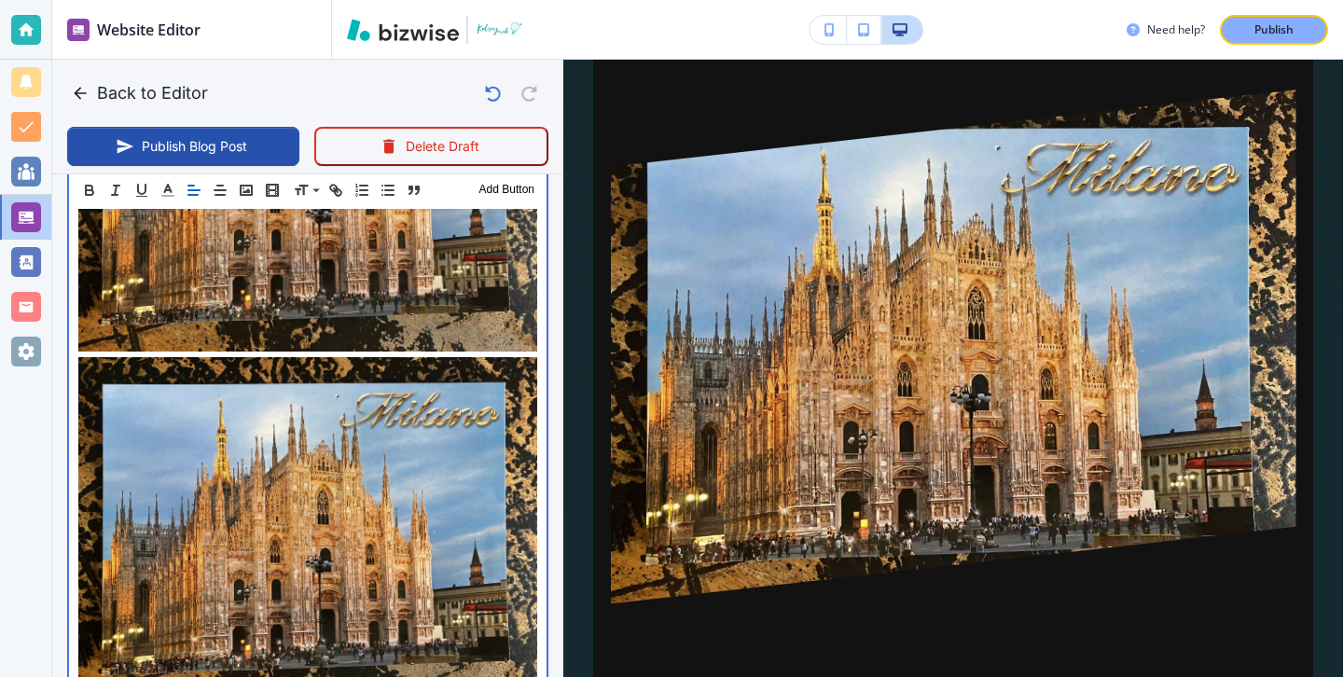
scroll to position [7337, 0]
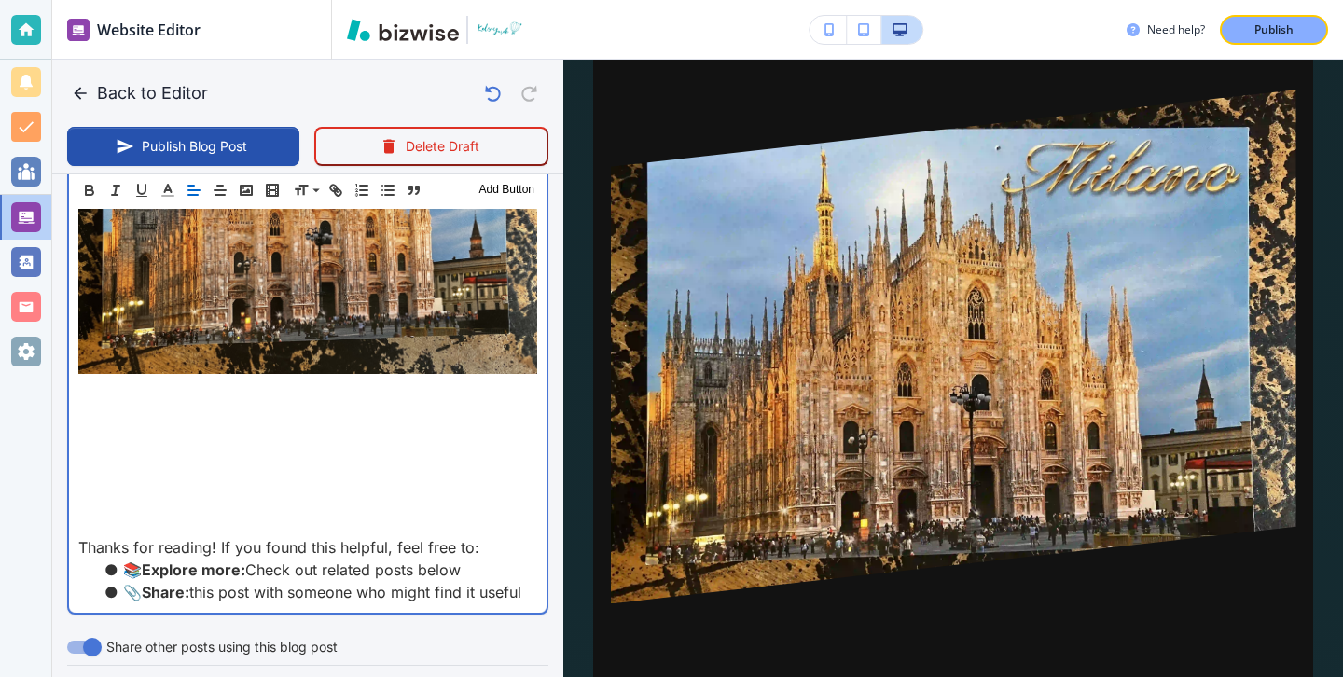
click at [269, 402] on p at bounding box center [307, 413] width 459 height 22
click at [263, 380] on p at bounding box center [307, 391] width 459 height 22
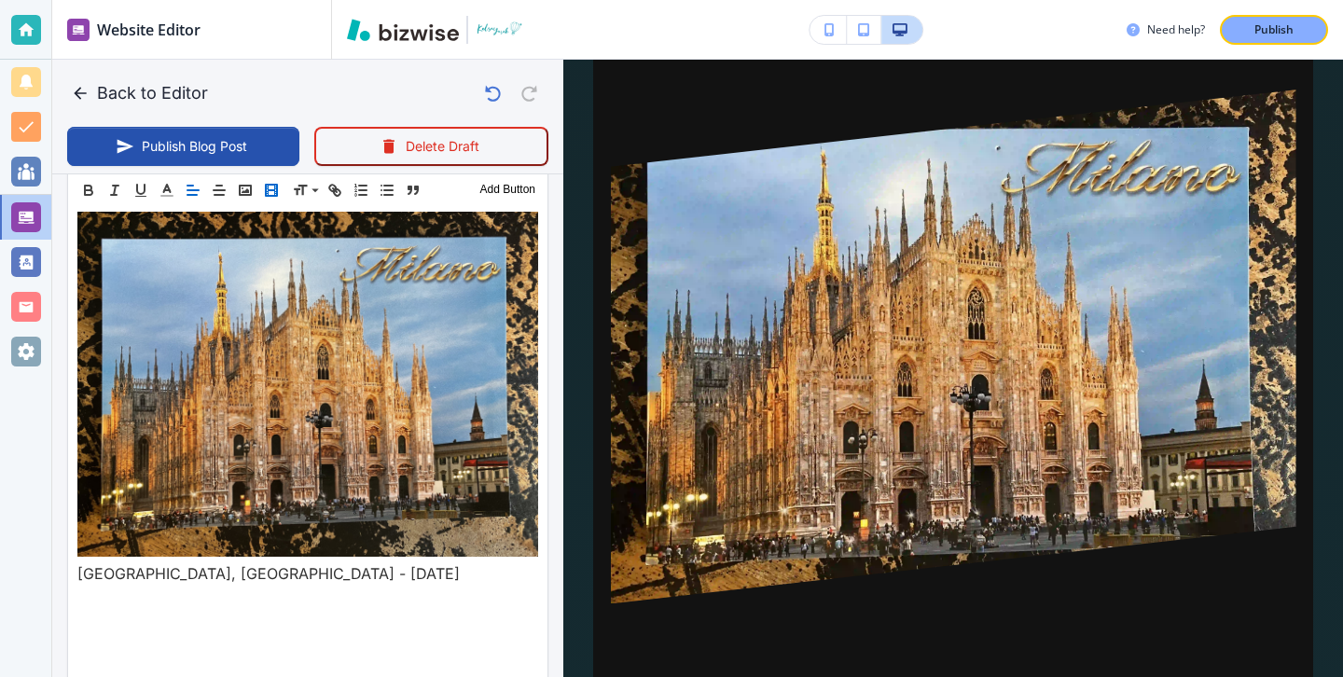
scroll to position [7191, 0]
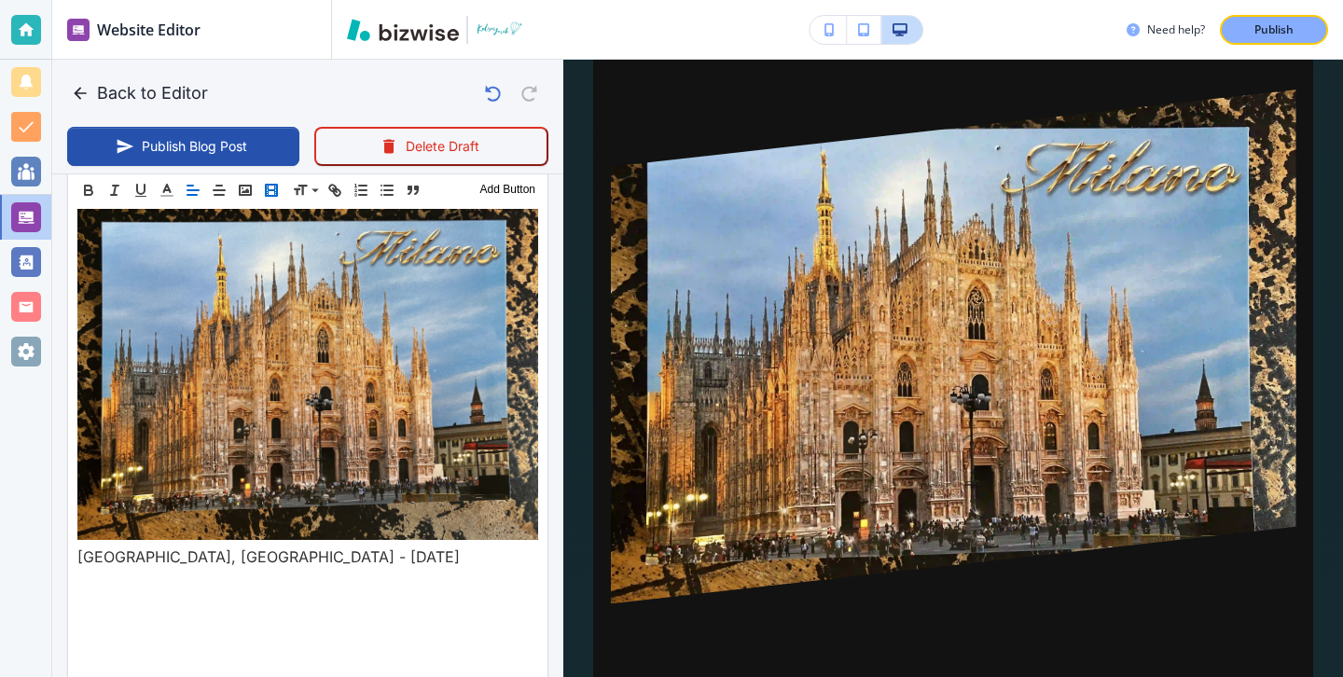
click at [280, 186] on button "button" at bounding box center [271, 190] width 26 height 22
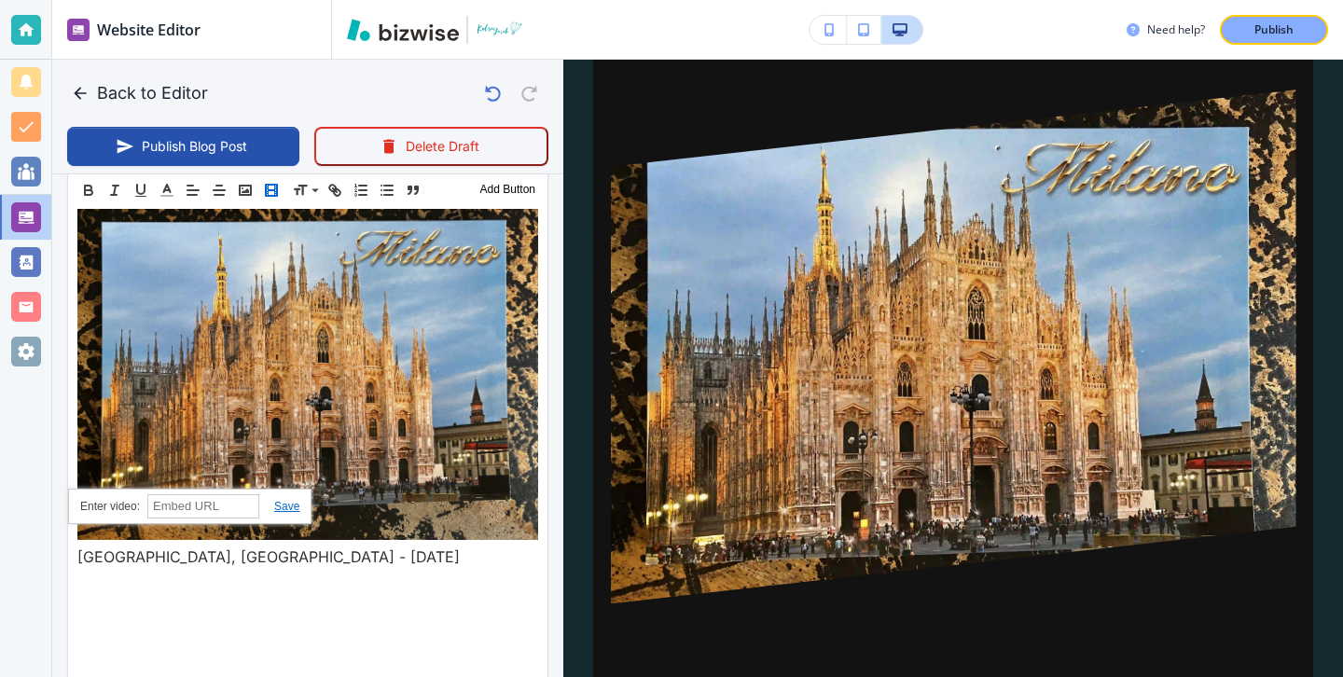
click at [272, 186] on icon "button" at bounding box center [271, 190] width 17 height 17
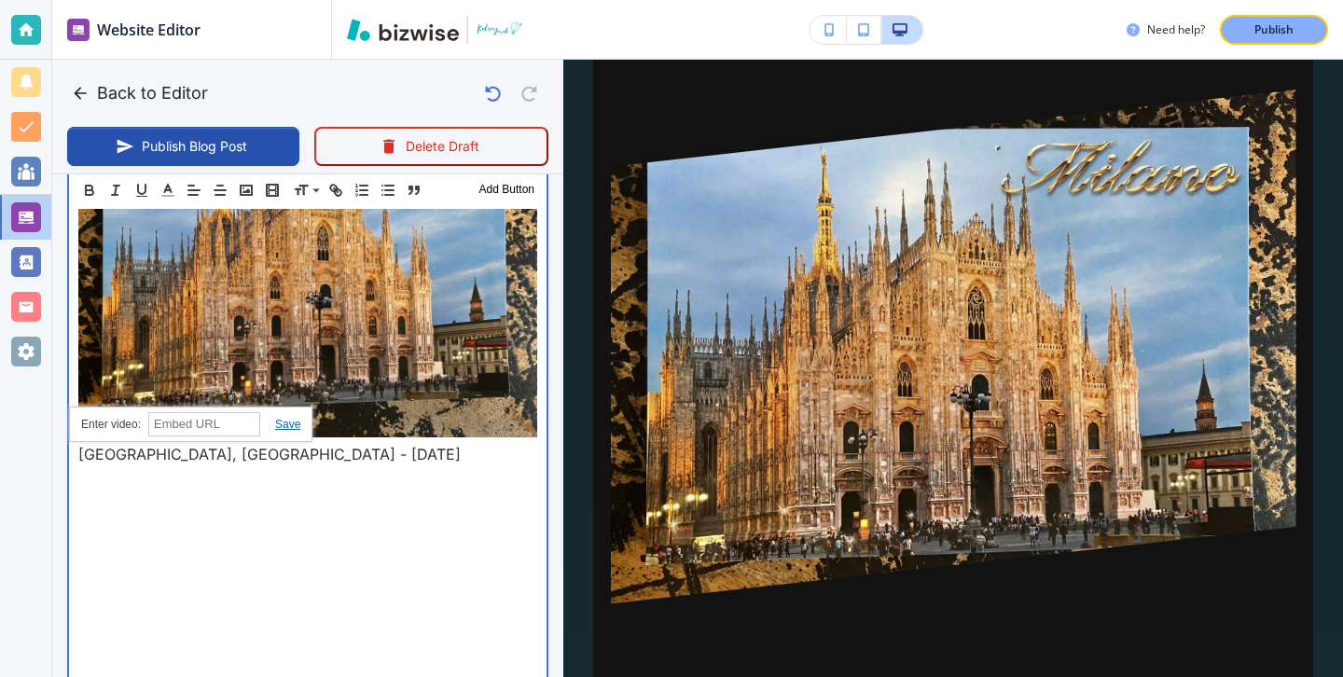
click at [318, 555] on p at bounding box center [307, 566] width 459 height 22
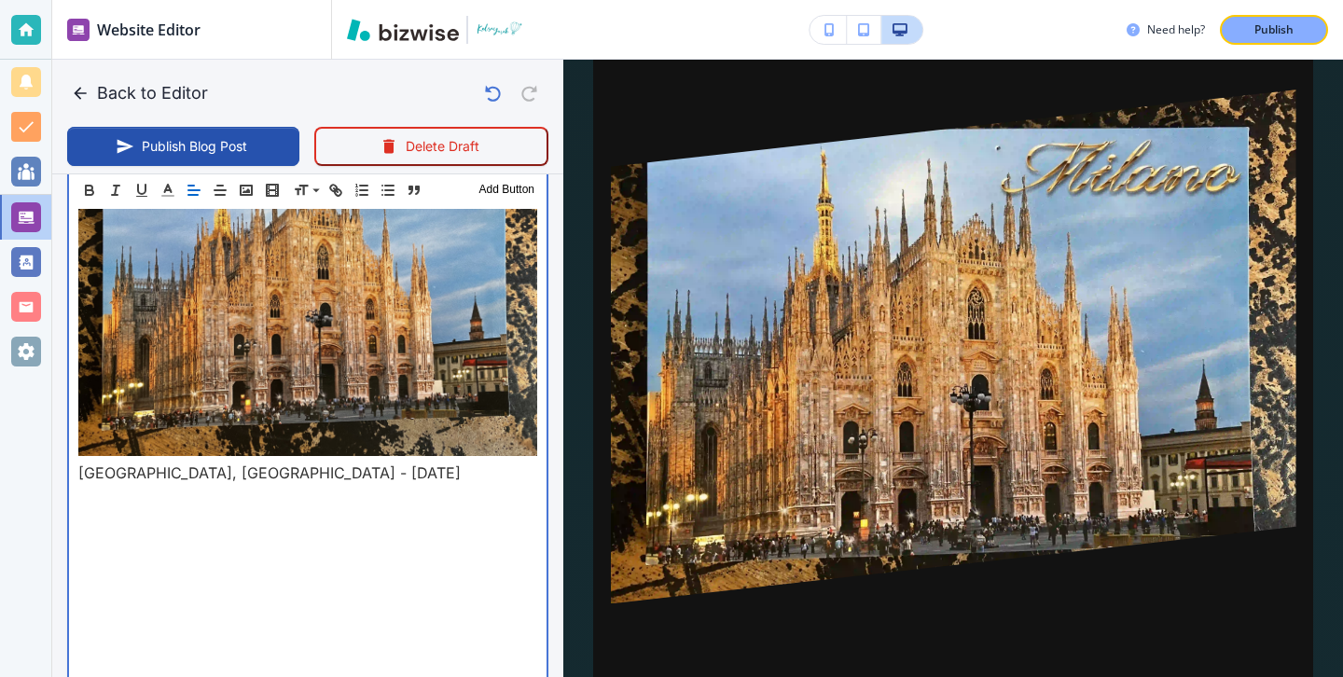
click at [284, 551] on p at bounding box center [307, 562] width 459 height 22
click at [252, 506] on p at bounding box center [307, 517] width 459 height 22
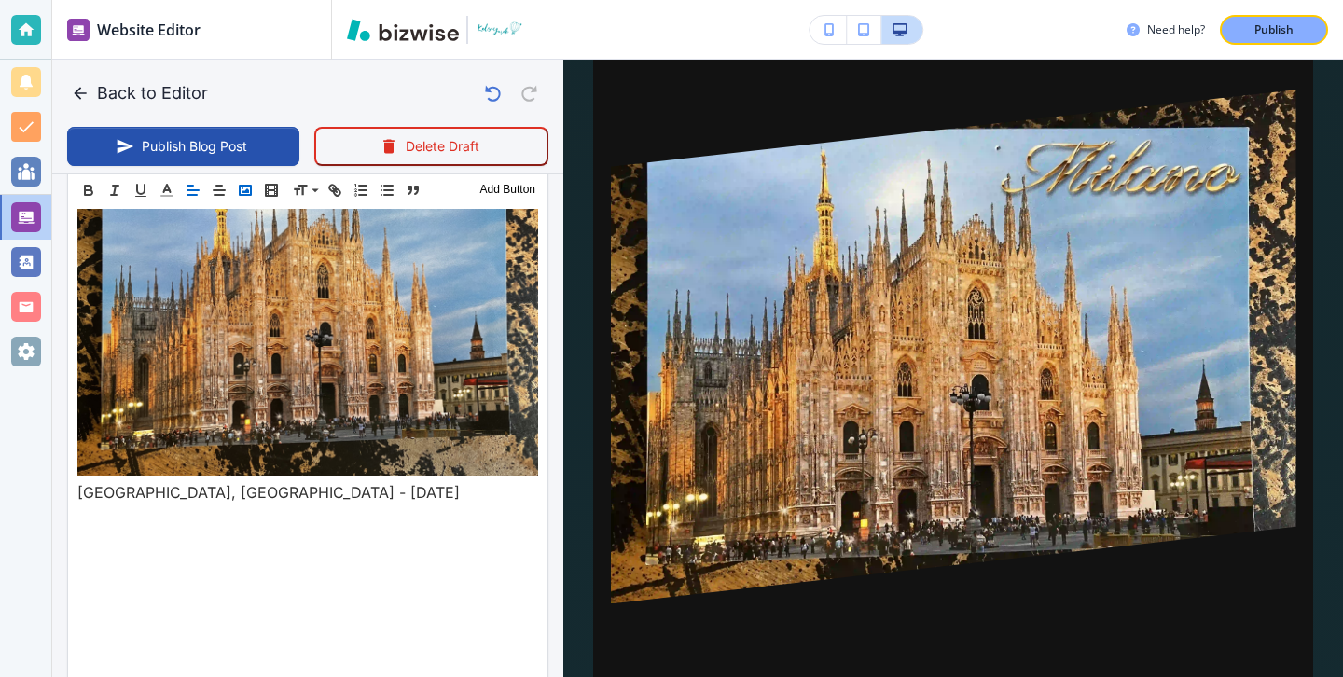
click at [247, 192] on polyline "button" at bounding box center [245, 190] width 7 height 5
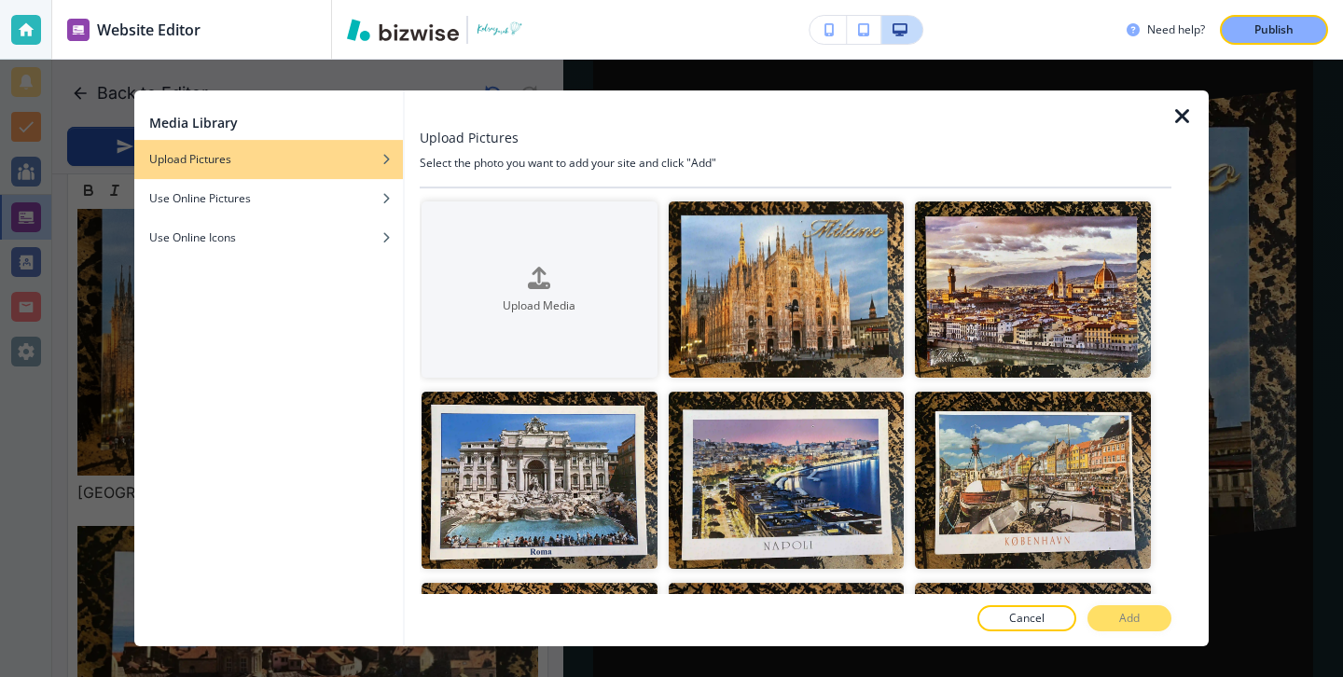
scroll to position [7274, 0]
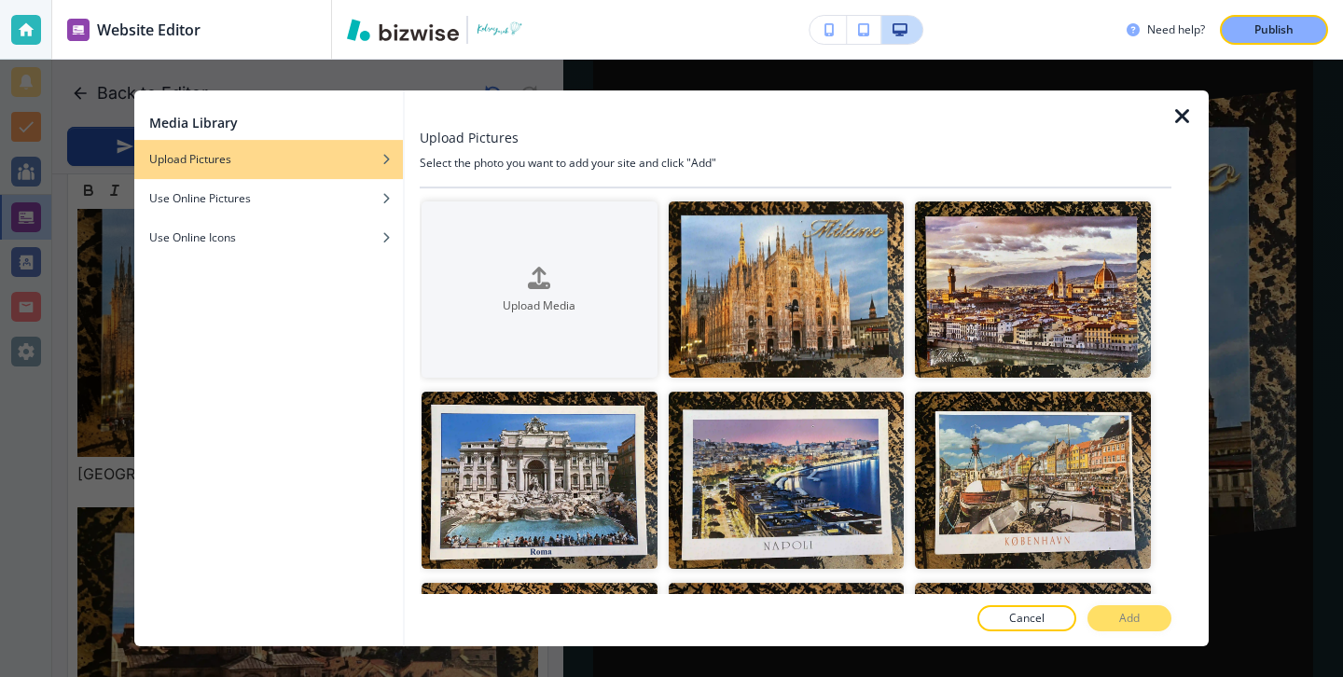
click at [1200, 125] on div at bounding box center [1189, 368] width 37 height 556
click at [1188, 119] on icon "button" at bounding box center [1182, 116] width 22 height 22
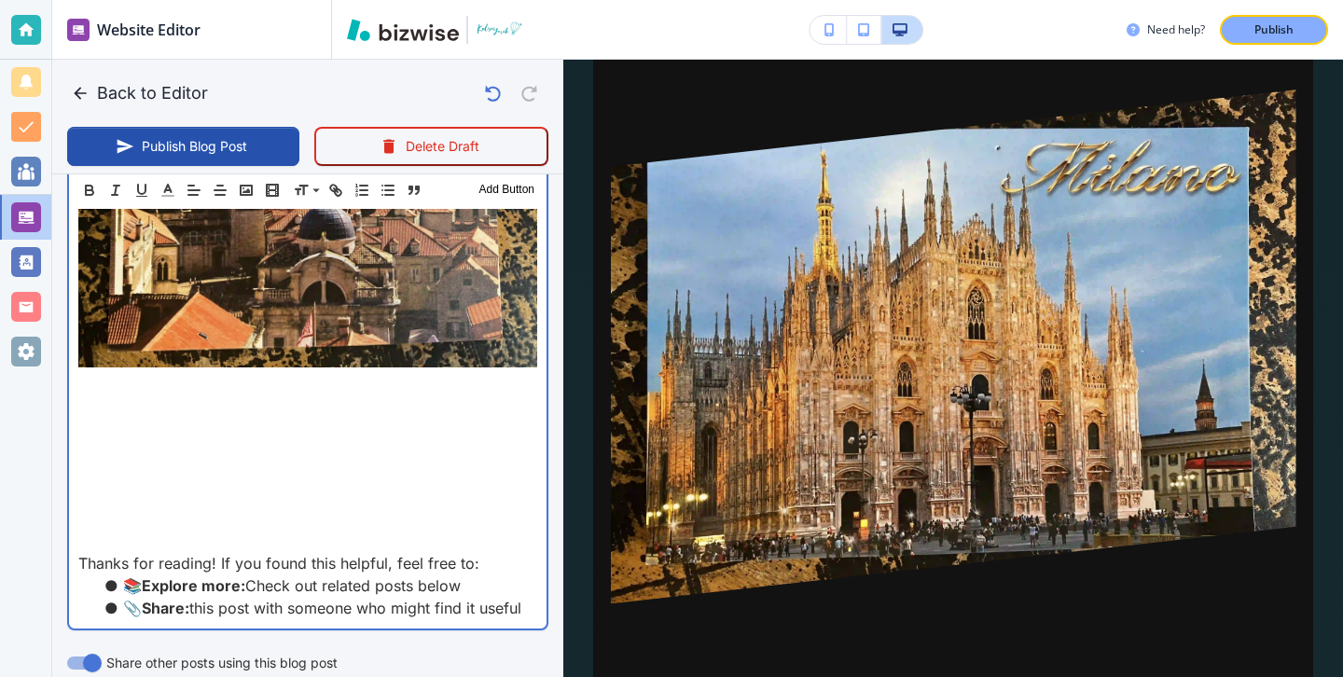
click at [418, 418] on p at bounding box center [307, 429] width 459 height 22
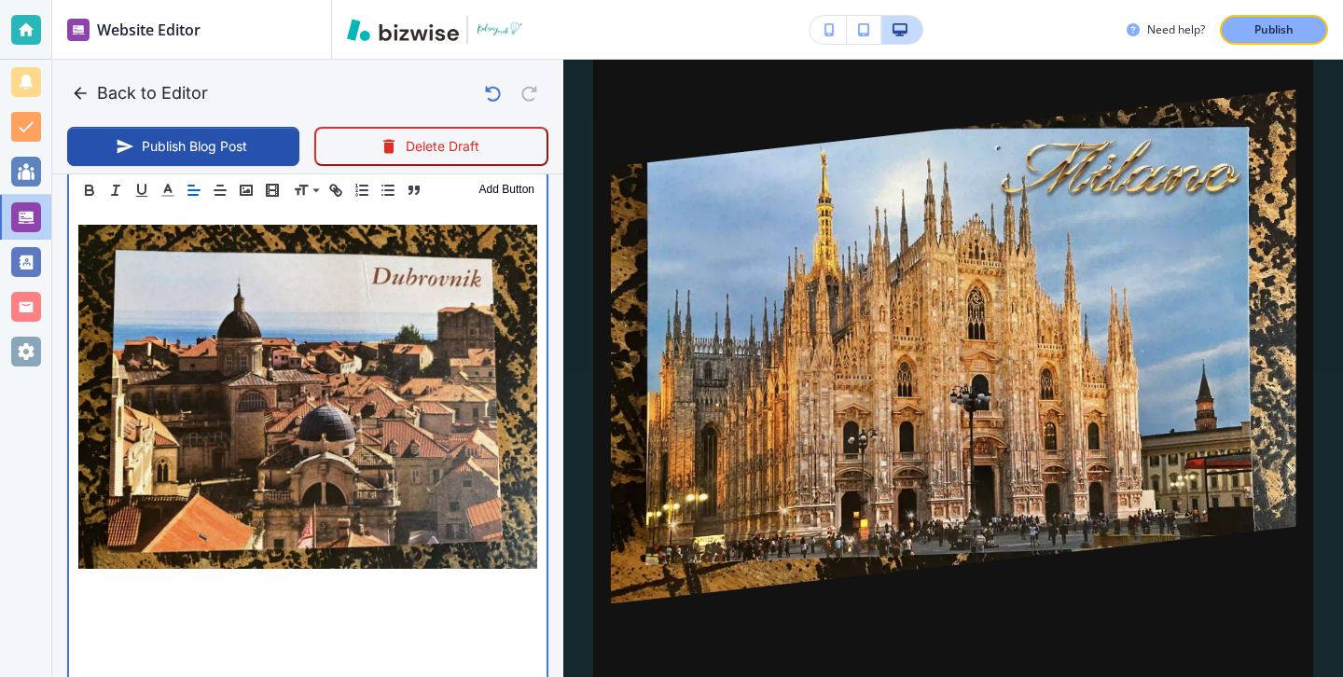
scroll to position [7607, 0]
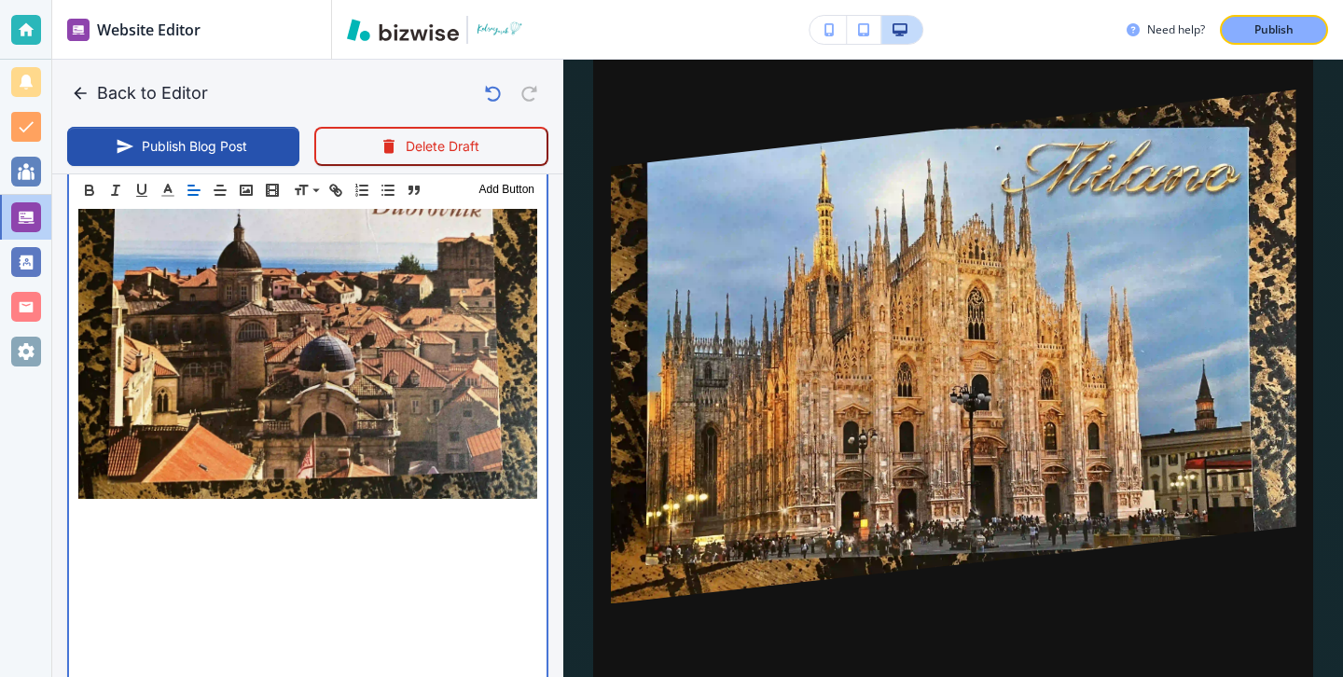
click at [179, 419] on p at bounding box center [307, 330] width 459 height 350
click at [179, 504] on p at bounding box center [307, 515] width 459 height 22
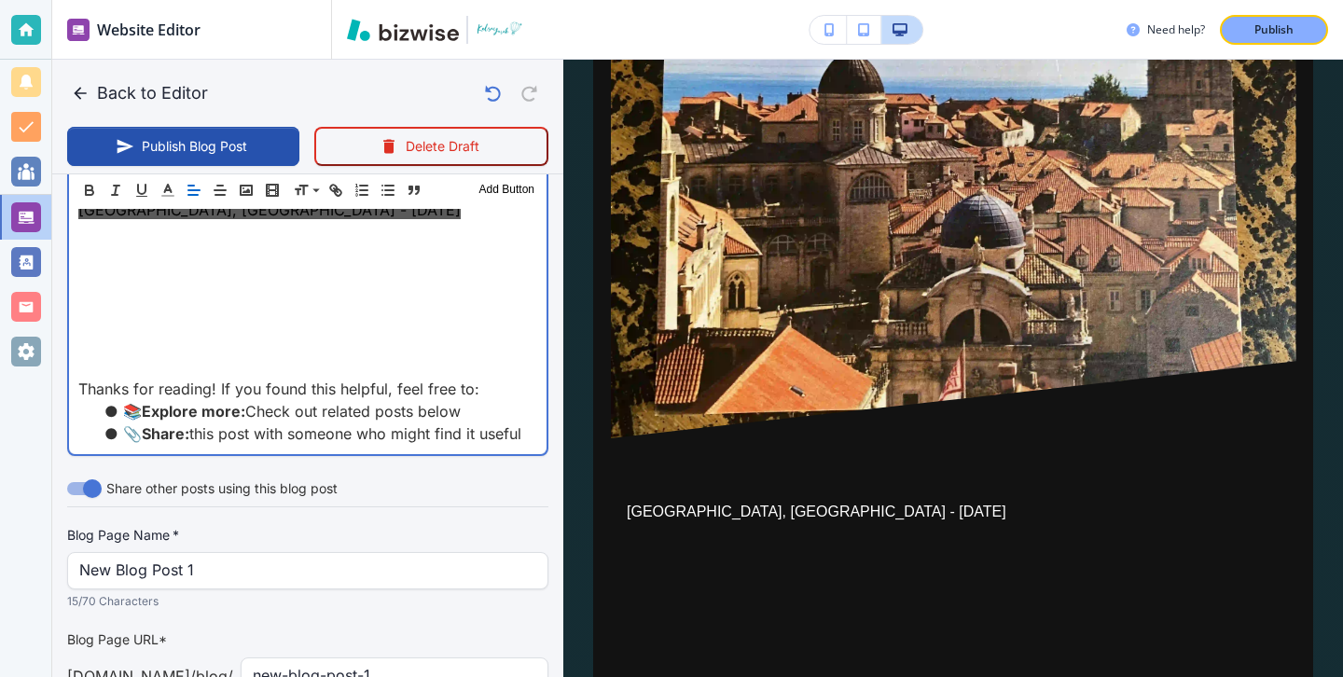
scroll to position [7642, 0]
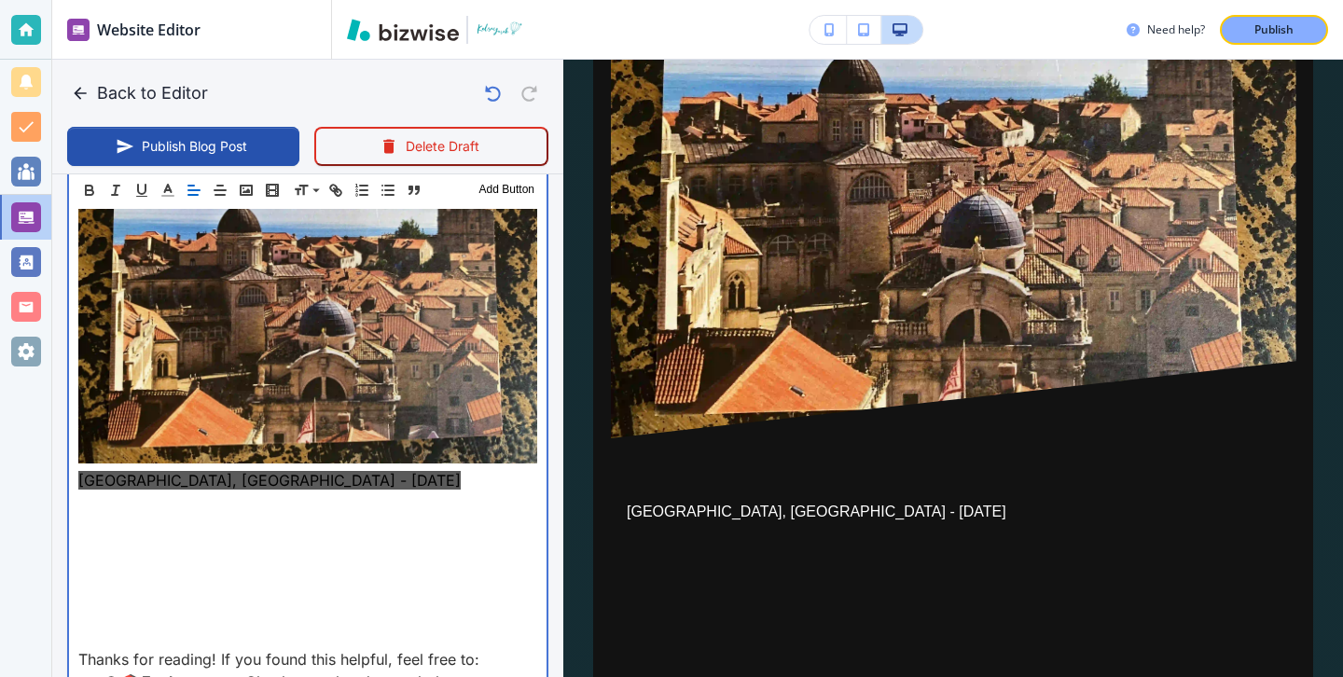
click at [318, 559] on p at bounding box center [307, 570] width 459 height 22
click at [307, 491] on p at bounding box center [307, 502] width 459 height 22
click at [307, 514] on p at bounding box center [307, 525] width 459 height 22
click at [297, 536] on p at bounding box center [307, 547] width 459 height 22
click at [225, 536] on p at bounding box center [307, 547] width 459 height 22
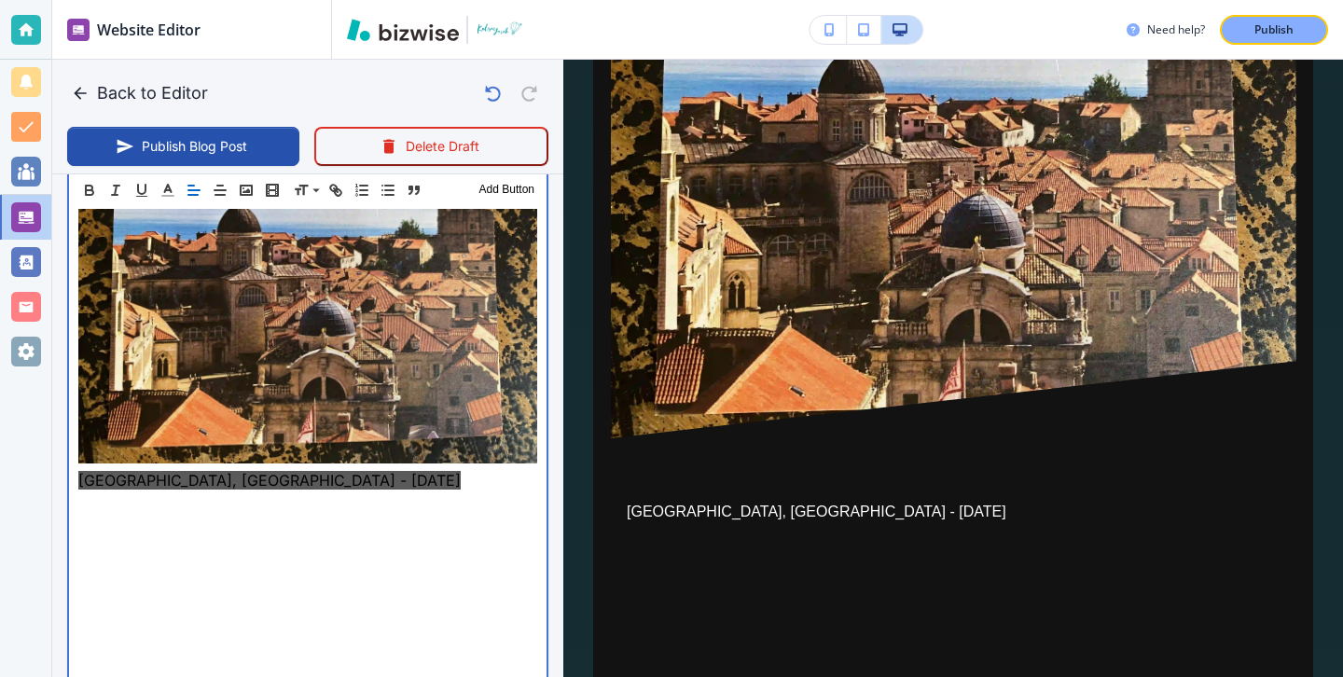
click at [227, 581] on p at bounding box center [307, 592] width 459 height 22
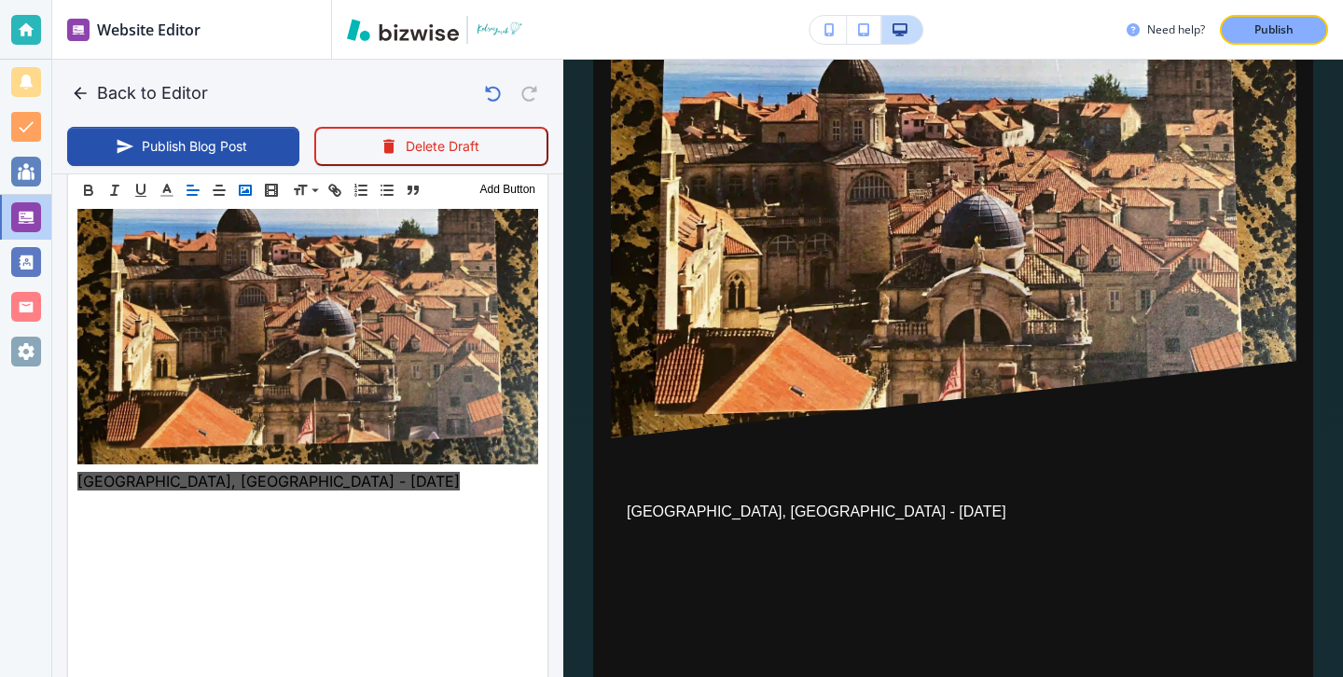
click at [248, 190] on polyline "button" at bounding box center [245, 190] width 7 height 5
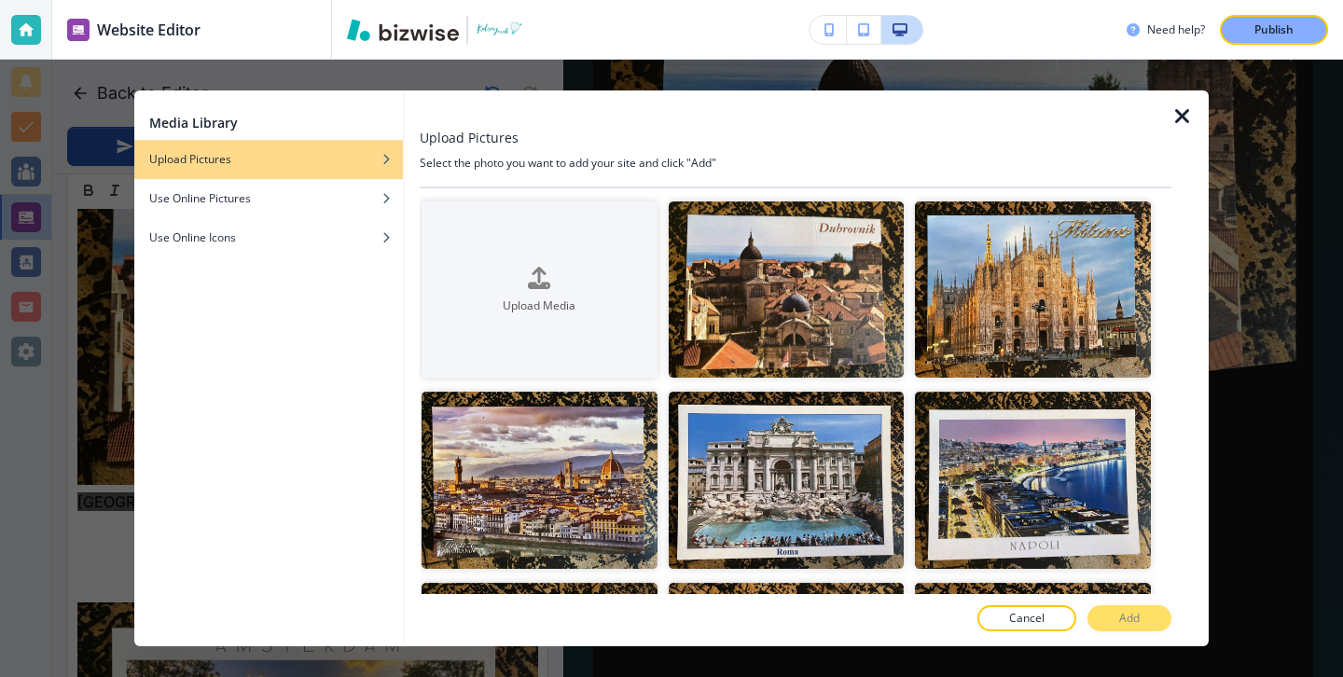
click at [1167, 121] on div at bounding box center [796, 108] width 752 height 37
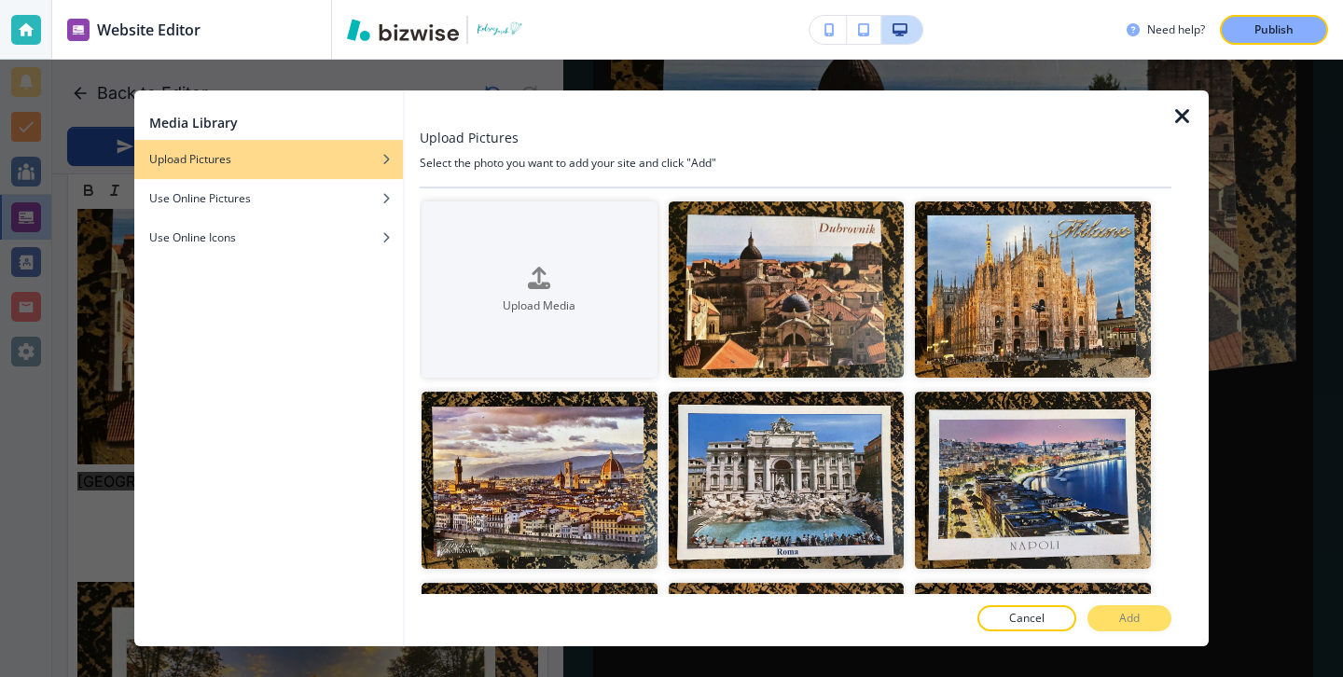
click at [1176, 121] on icon "button" at bounding box center [1182, 116] width 22 height 22
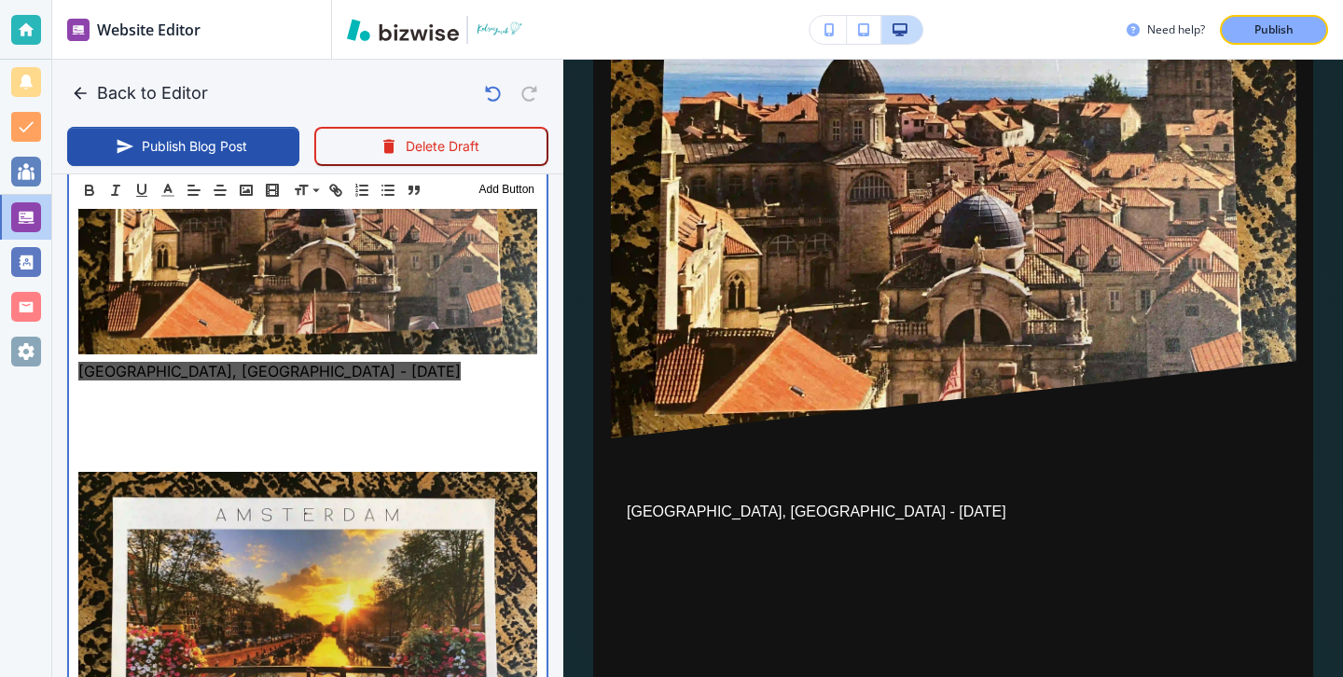
scroll to position [7731, 0]
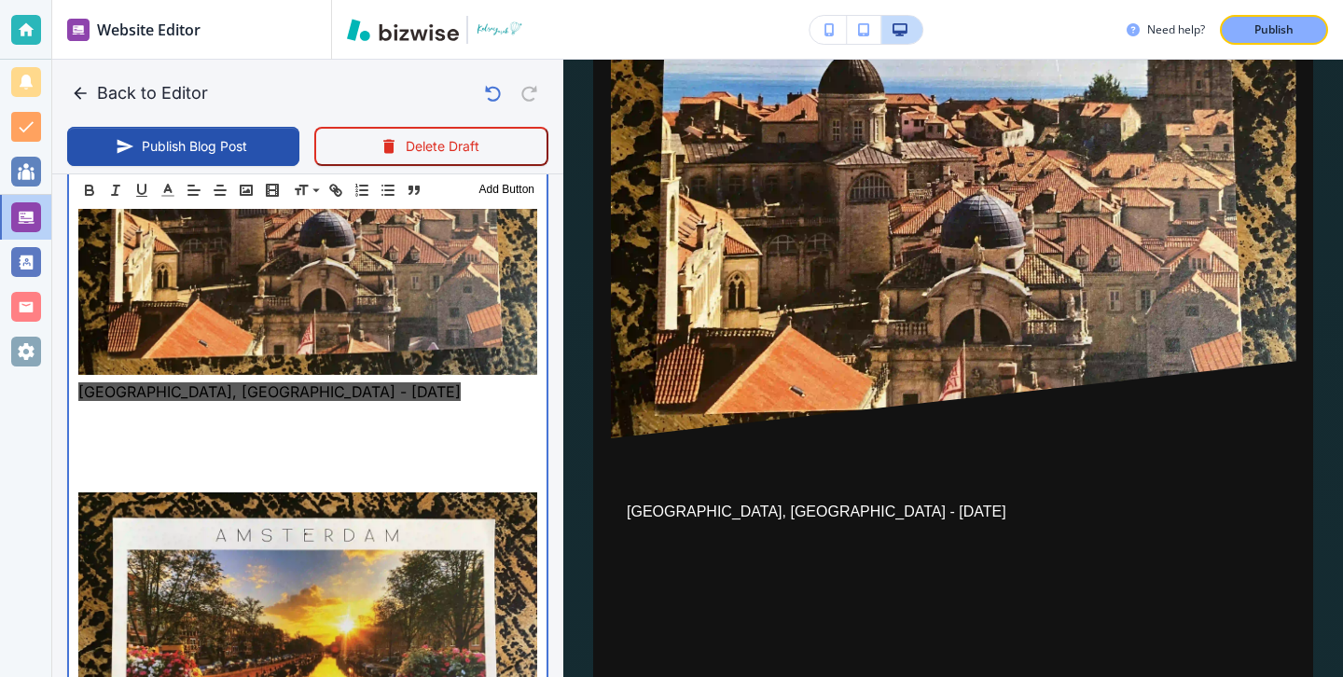
click at [294, 425] on p at bounding box center [307, 436] width 459 height 22
click at [294, 448] on p at bounding box center [307, 459] width 459 height 22
click at [293, 448] on p at bounding box center [307, 459] width 459 height 22
click at [267, 470] on p at bounding box center [307, 481] width 459 height 22
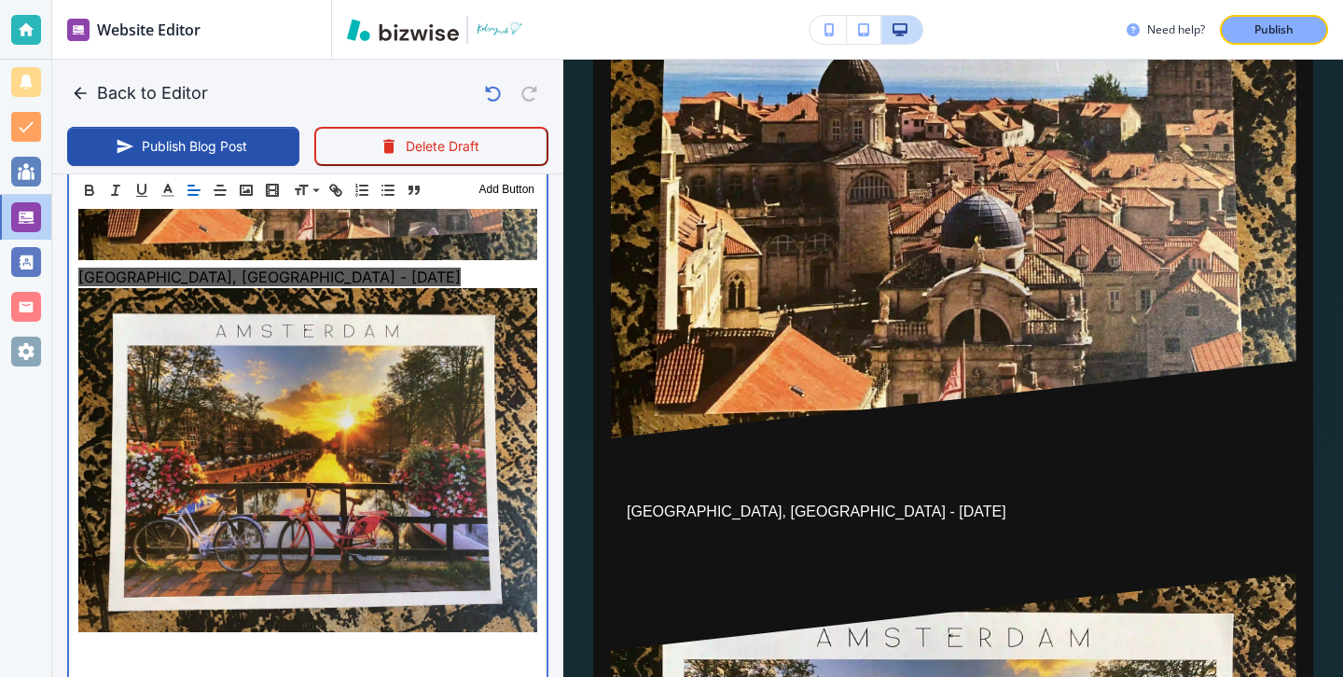
scroll to position [7894, 0]
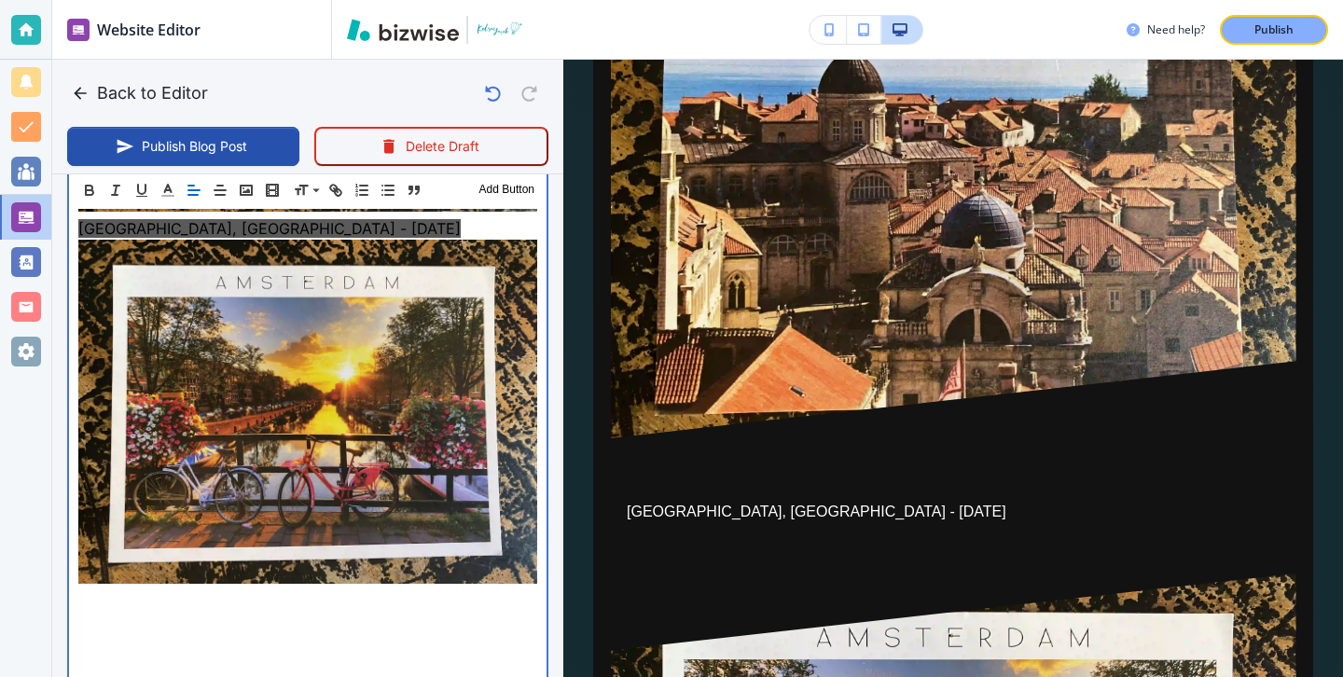
click at [180, 589] on p at bounding box center [307, 600] width 459 height 22
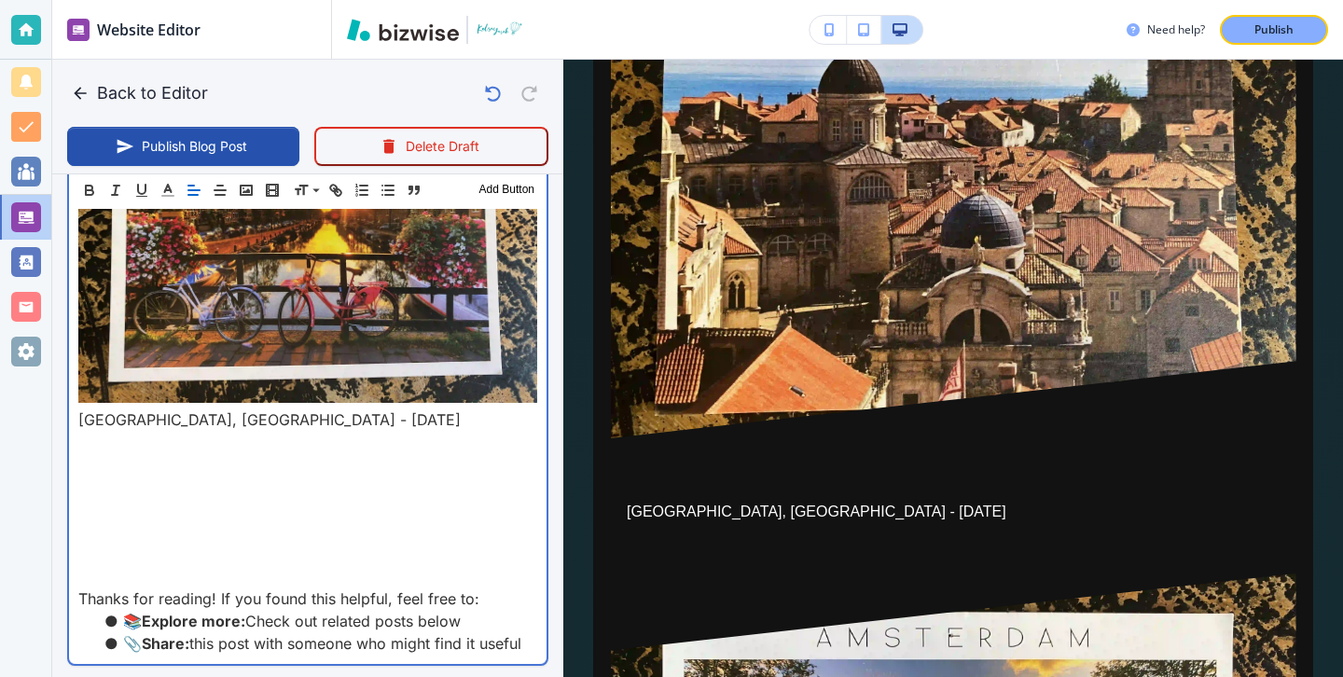
scroll to position [8095, 0]
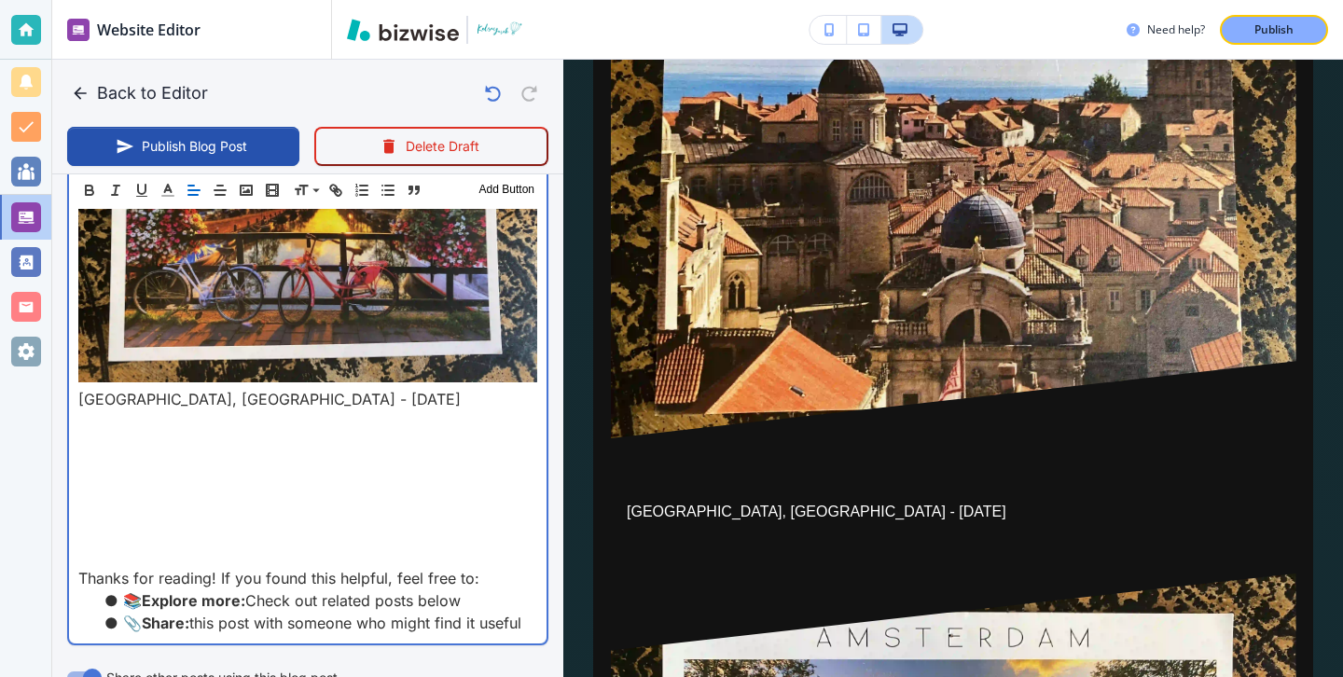
click at [280, 477] on p at bounding box center [307, 488] width 459 height 22
click at [440, 433] on p at bounding box center [307, 444] width 459 height 22
click at [433, 477] on p at bounding box center [307, 488] width 459 height 22
click at [361, 433] on p at bounding box center [307, 444] width 459 height 22
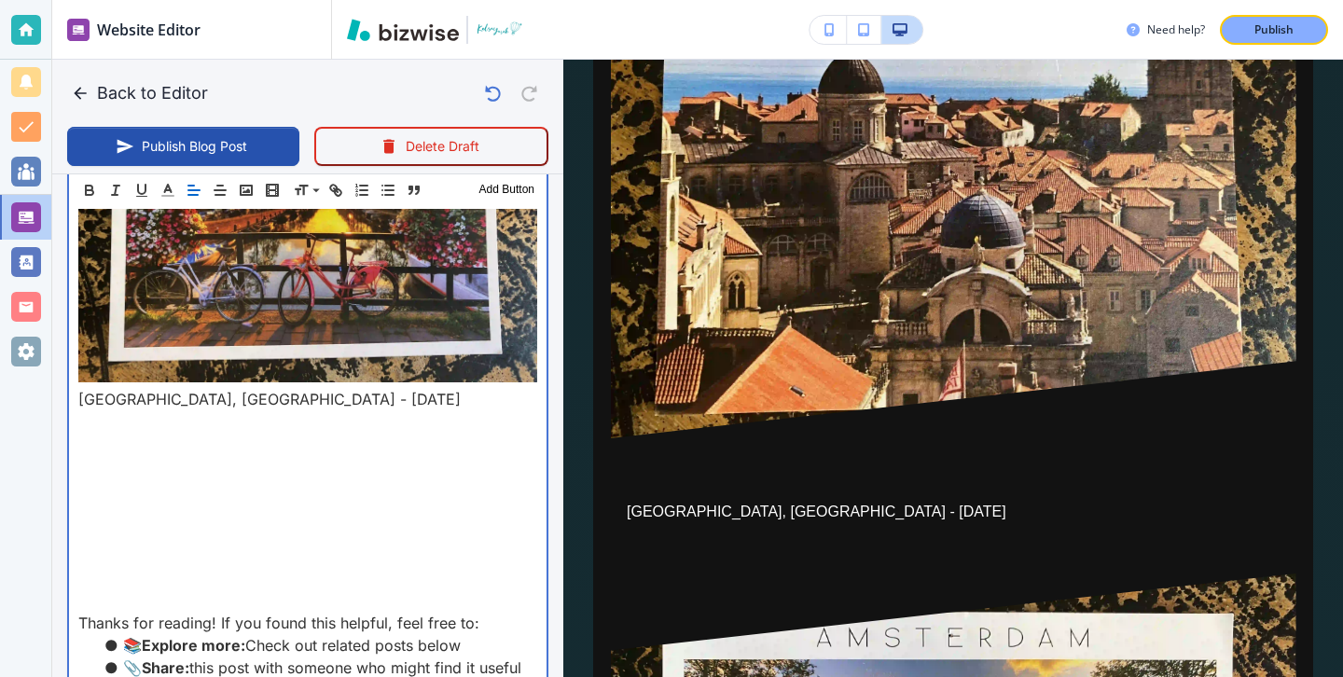
click at [151, 455] on p at bounding box center [307, 466] width 459 height 22
click at [163, 455] on p at bounding box center [307, 466] width 459 height 22
click at [165, 455] on p at bounding box center [307, 466] width 459 height 22
click at [151, 455] on p at bounding box center [307, 466] width 459 height 22
click at [152, 455] on p at bounding box center [307, 466] width 459 height 22
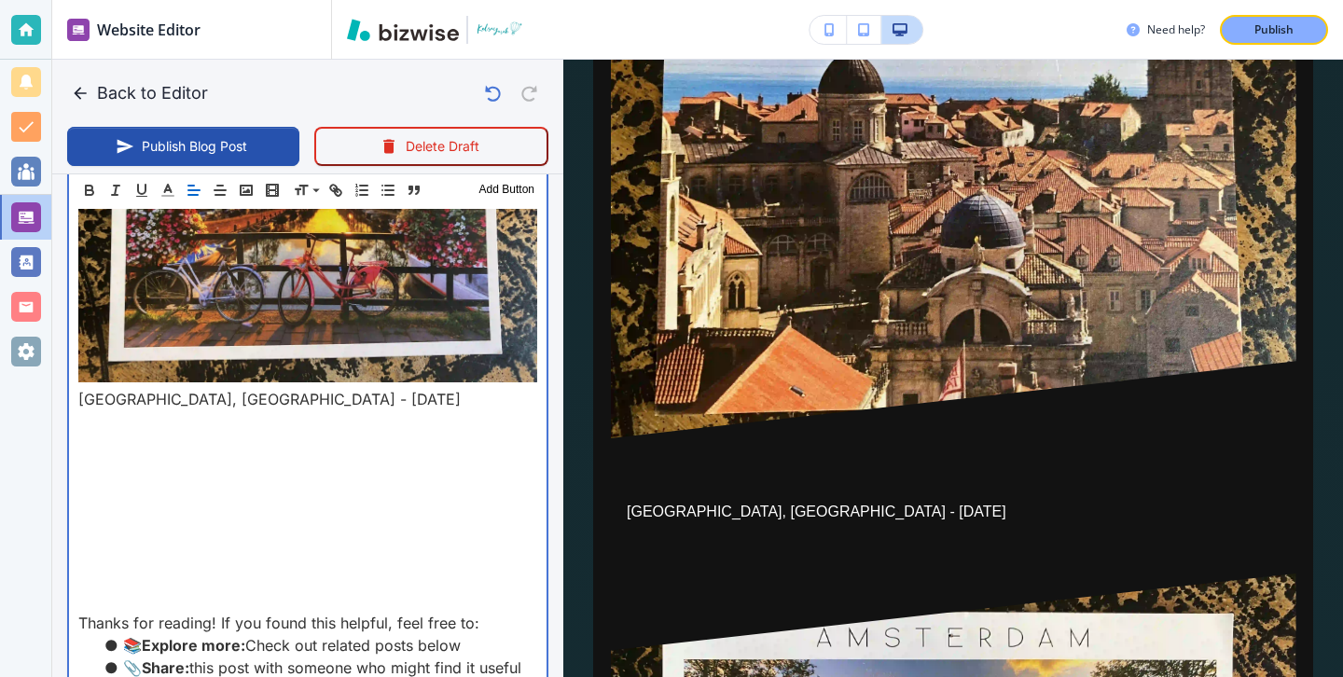
click at [156, 433] on p at bounding box center [307, 444] width 459 height 22
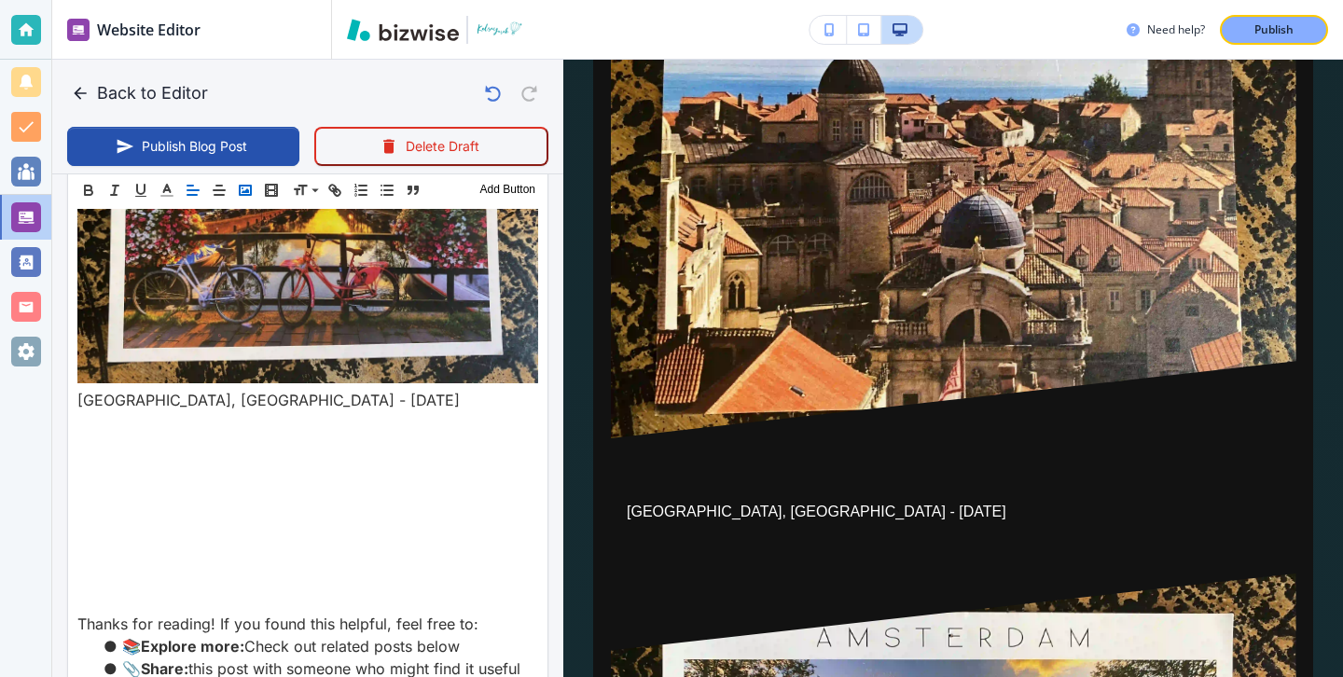
click at [245, 187] on icon "button" at bounding box center [245, 190] width 17 height 17
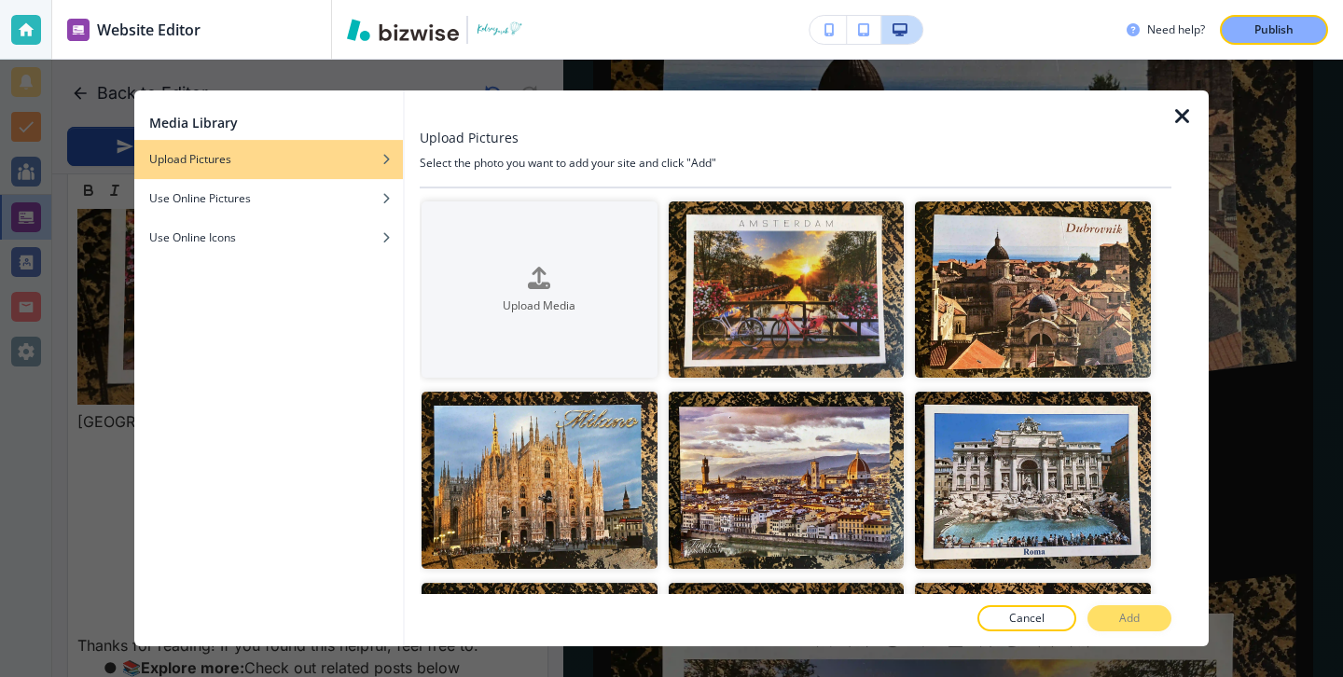
click at [1097, 8] on div "Need help? Publish" at bounding box center [837, 30] width 1011 height 60
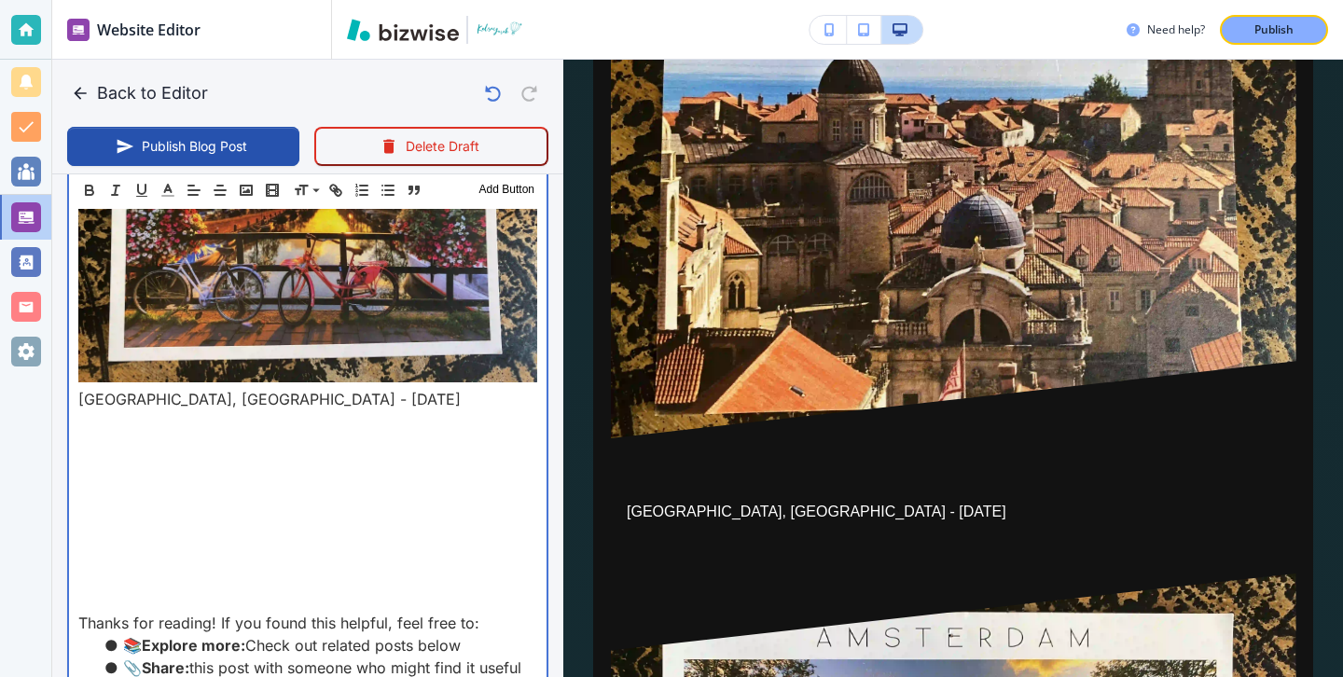
click at [426, 433] on p at bounding box center [307, 444] width 459 height 22
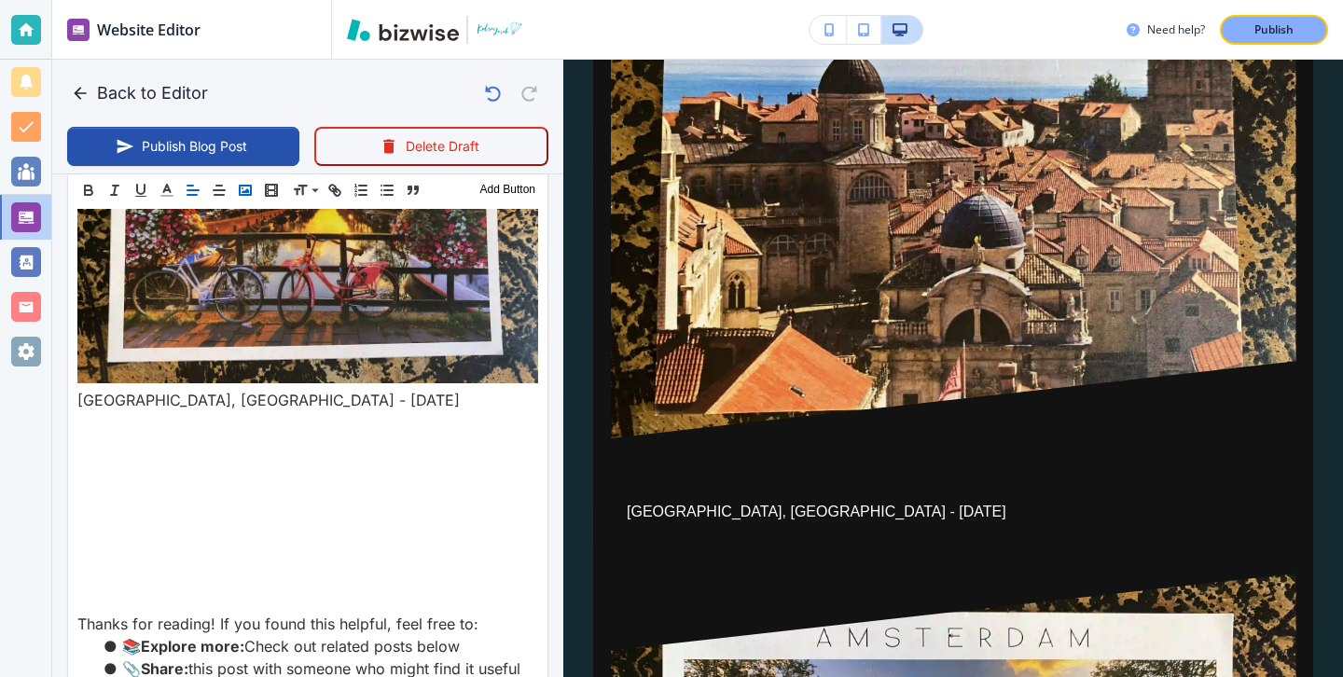
click at [244, 191] on polyline "button" at bounding box center [245, 190] width 7 height 5
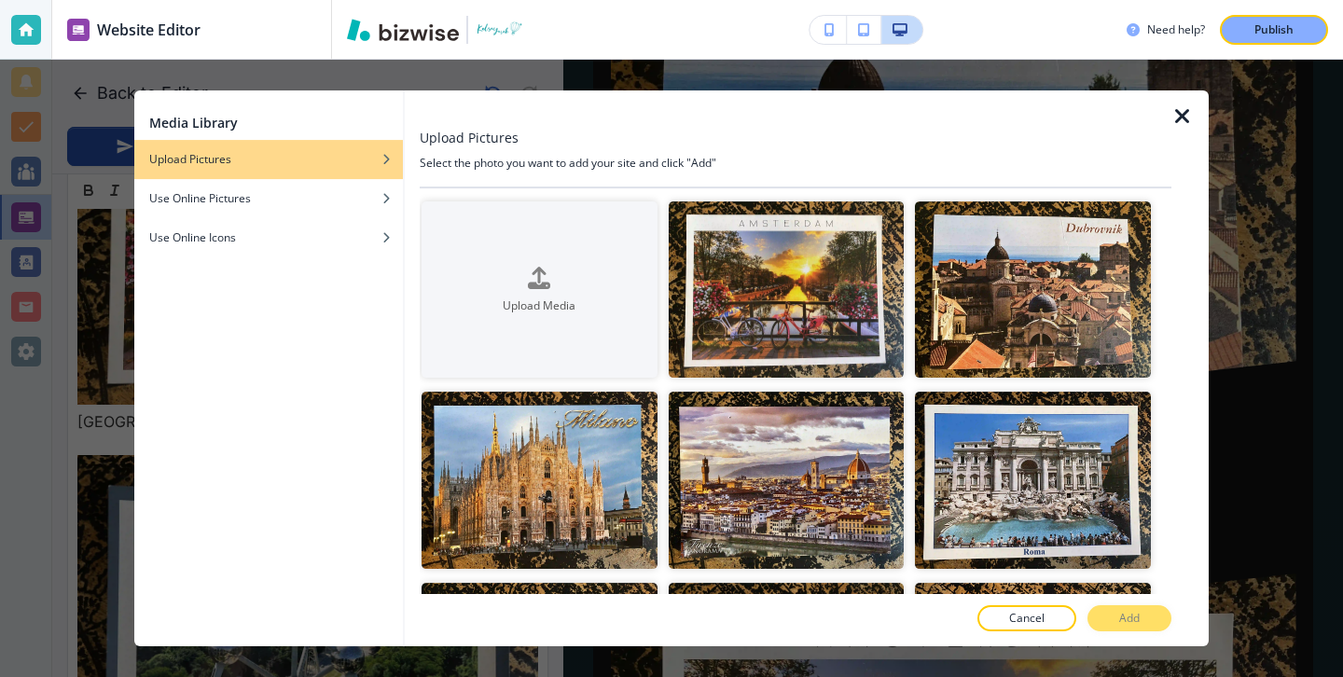
click at [1167, 117] on div at bounding box center [796, 108] width 752 height 37
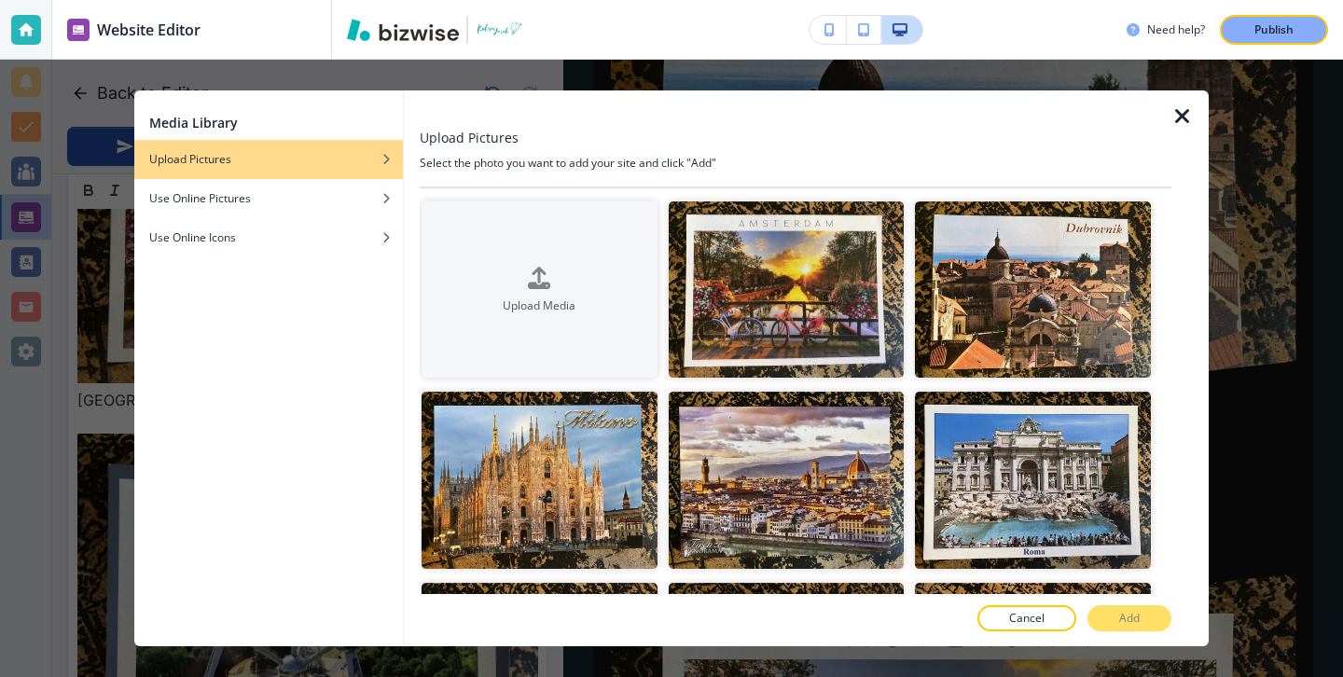
click at [1177, 117] on icon "button" at bounding box center [1182, 116] width 22 height 22
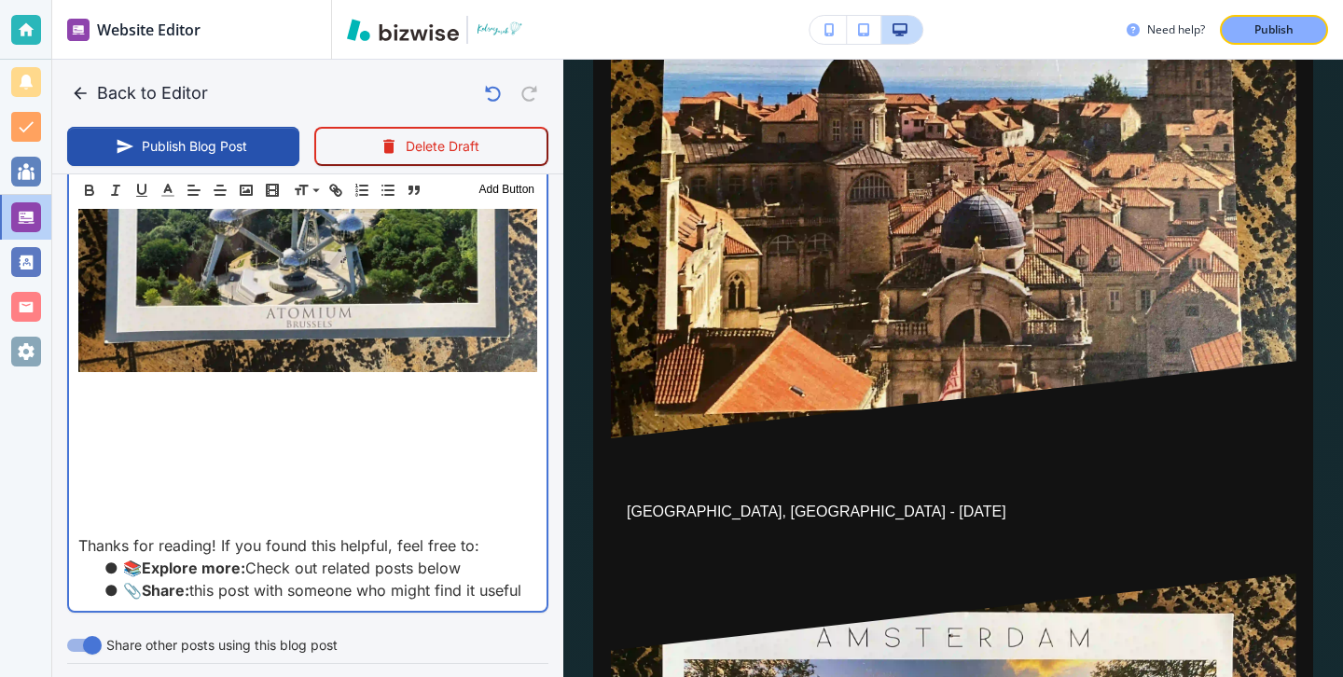
scroll to position [8477, 0]
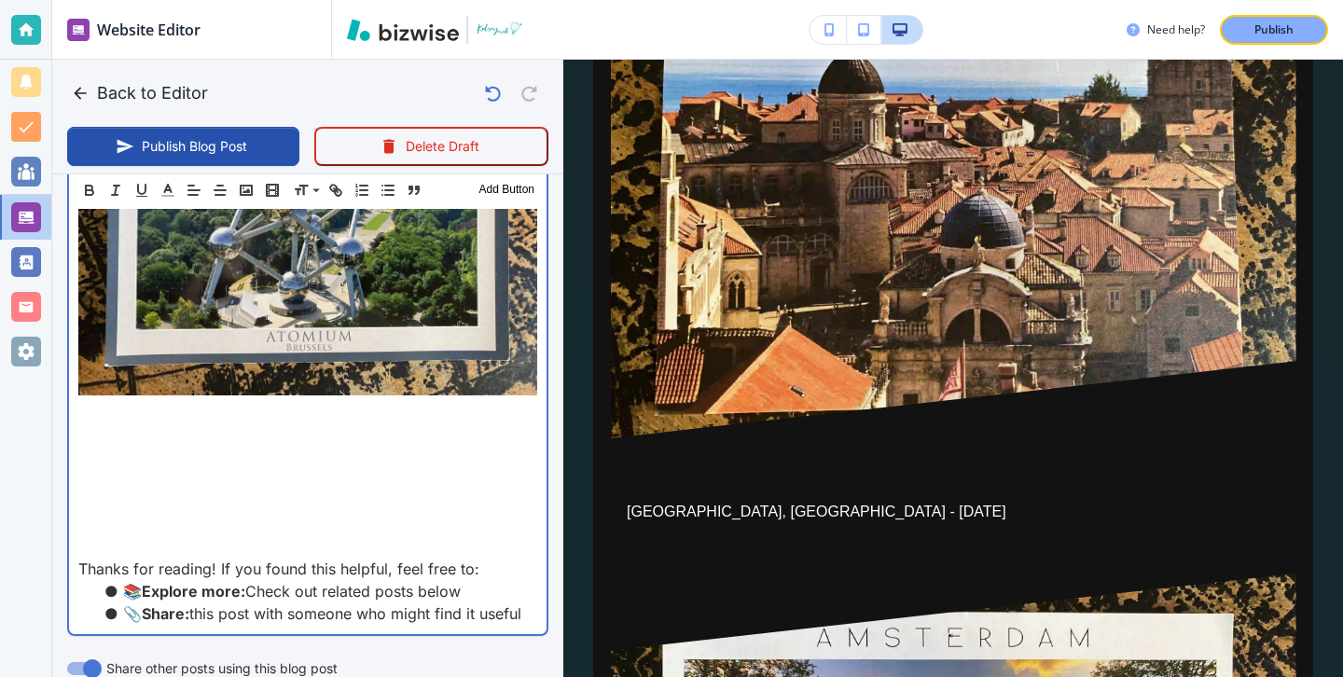
click at [381, 446] on p at bounding box center [307, 457] width 459 height 22
click at [377, 401] on p at bounding box center [307, 412] width 459 height 22
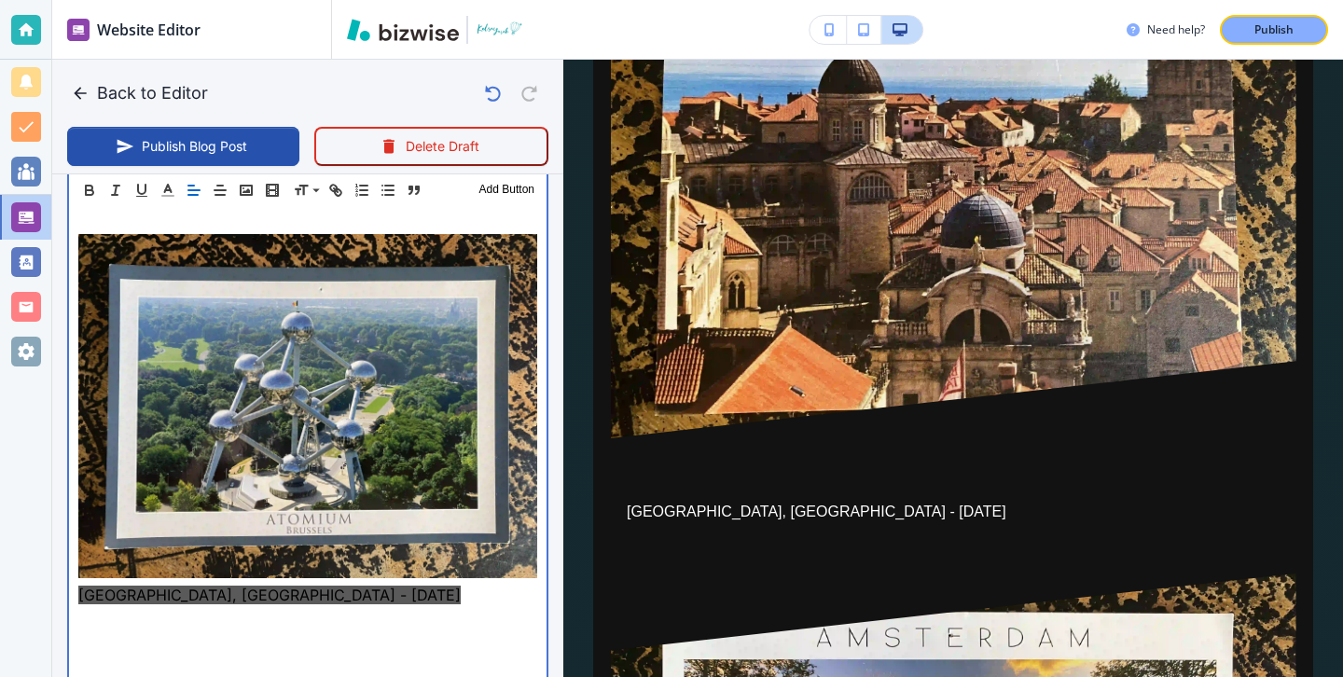
scroll to position [8243, 0]
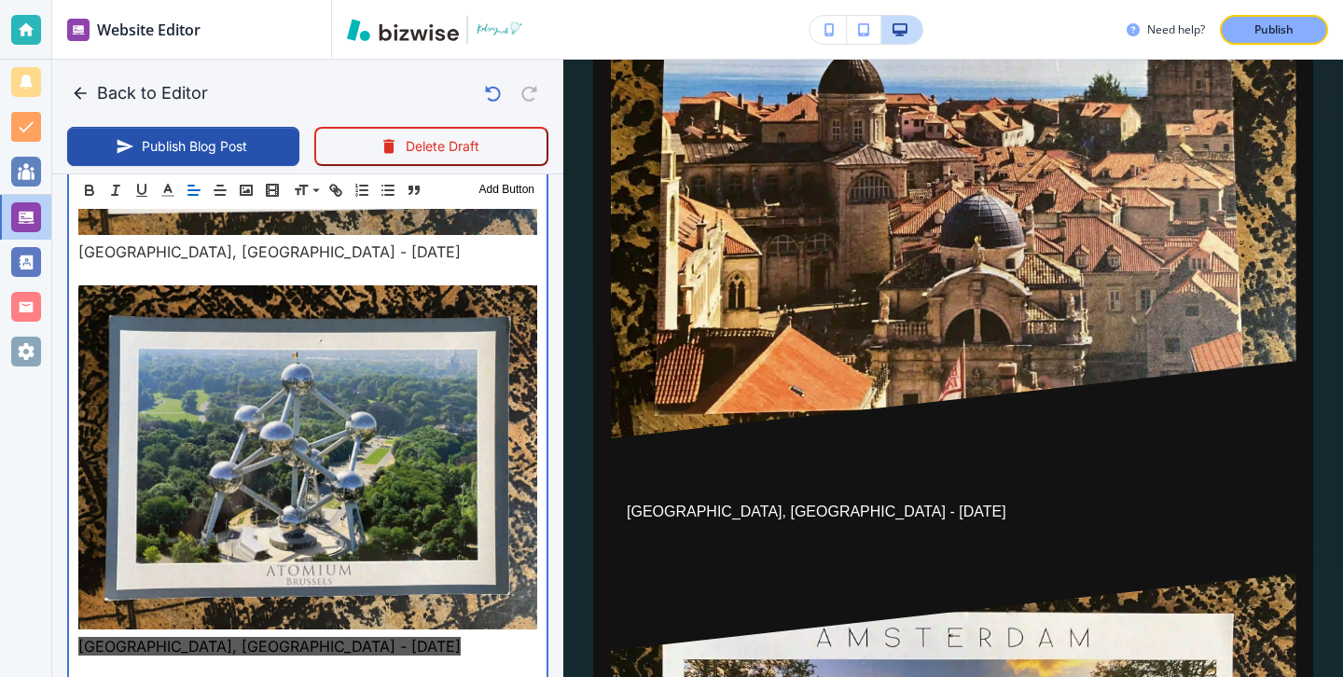
click at [293, 635] on p "Brussels, Belgium - April 2018" at bounding box center [307, 646] width 459 height 22
click at [283, 657] on p at bounding box center [307, 668] width 459 height 22
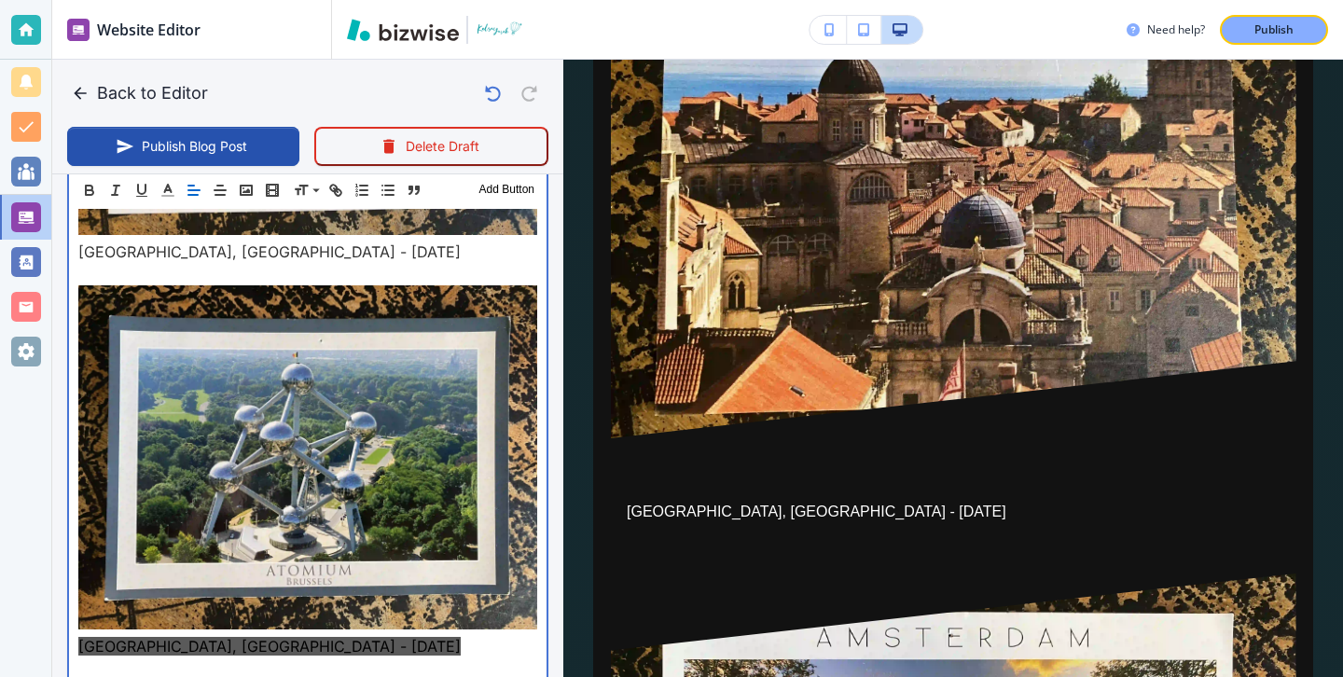
click at [228, 511] on img at bounding box center [307, 457] width 459 height 344
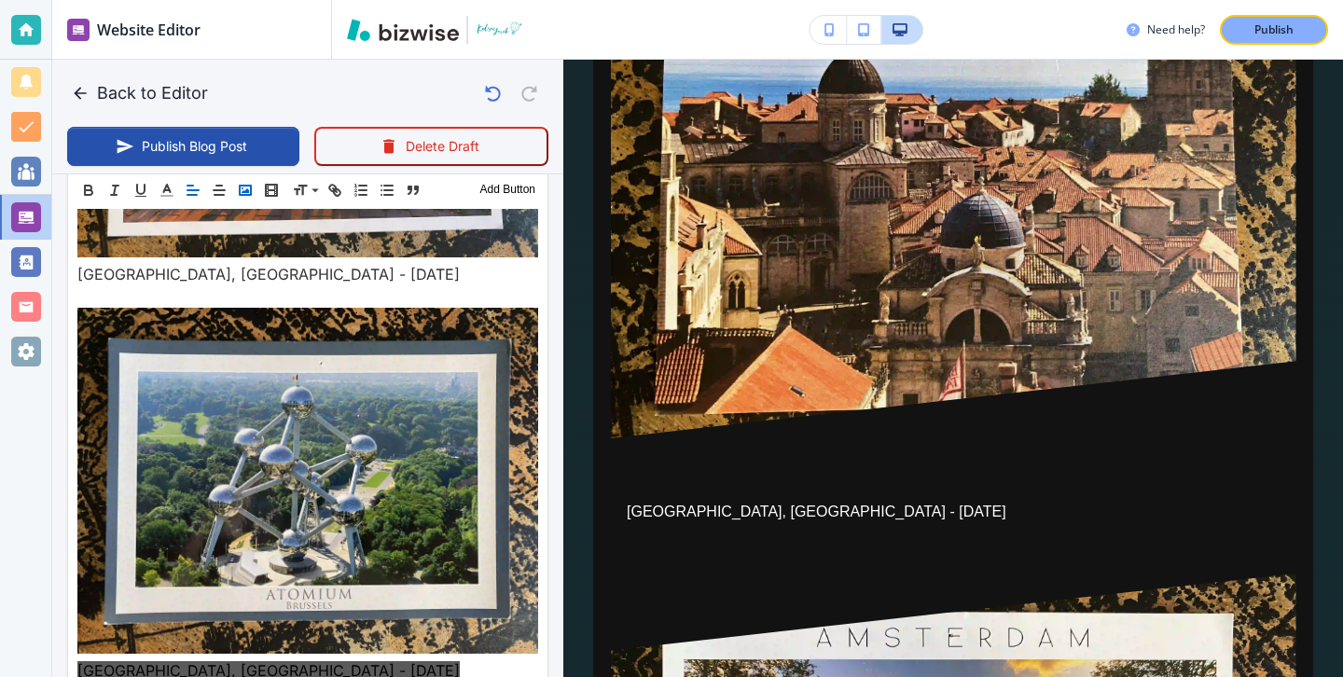
click at [243, 186] on rect "button" at bounding box center [245, 190] width 11 height 9
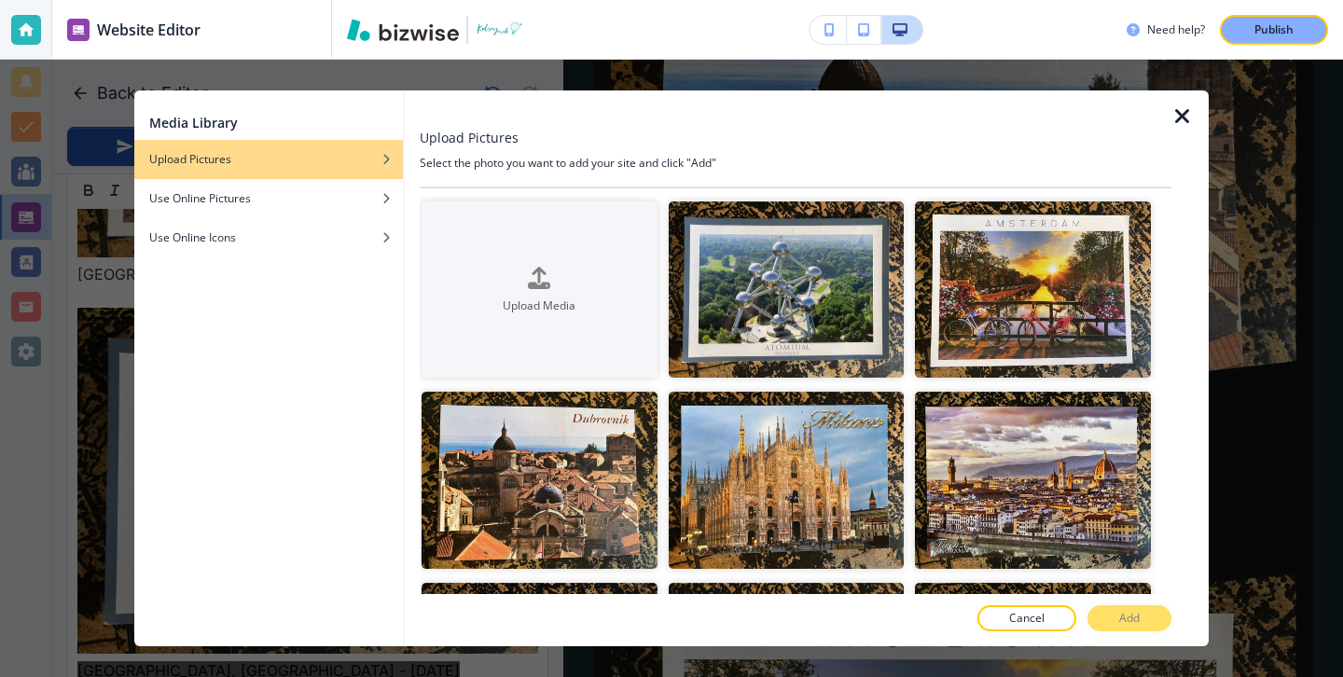
click at [1184, 107] on icon "button" at bounding box center [1182, 116] width 22 height 22
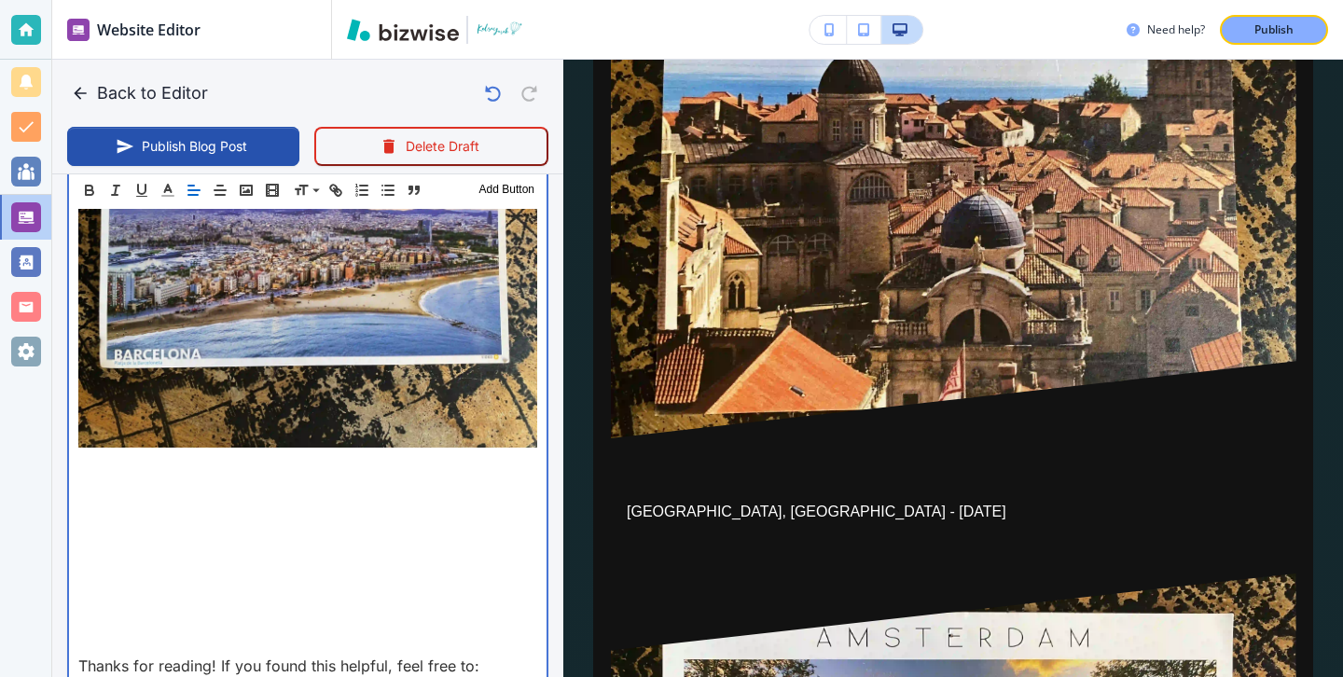
scroll to position [8795, 0]
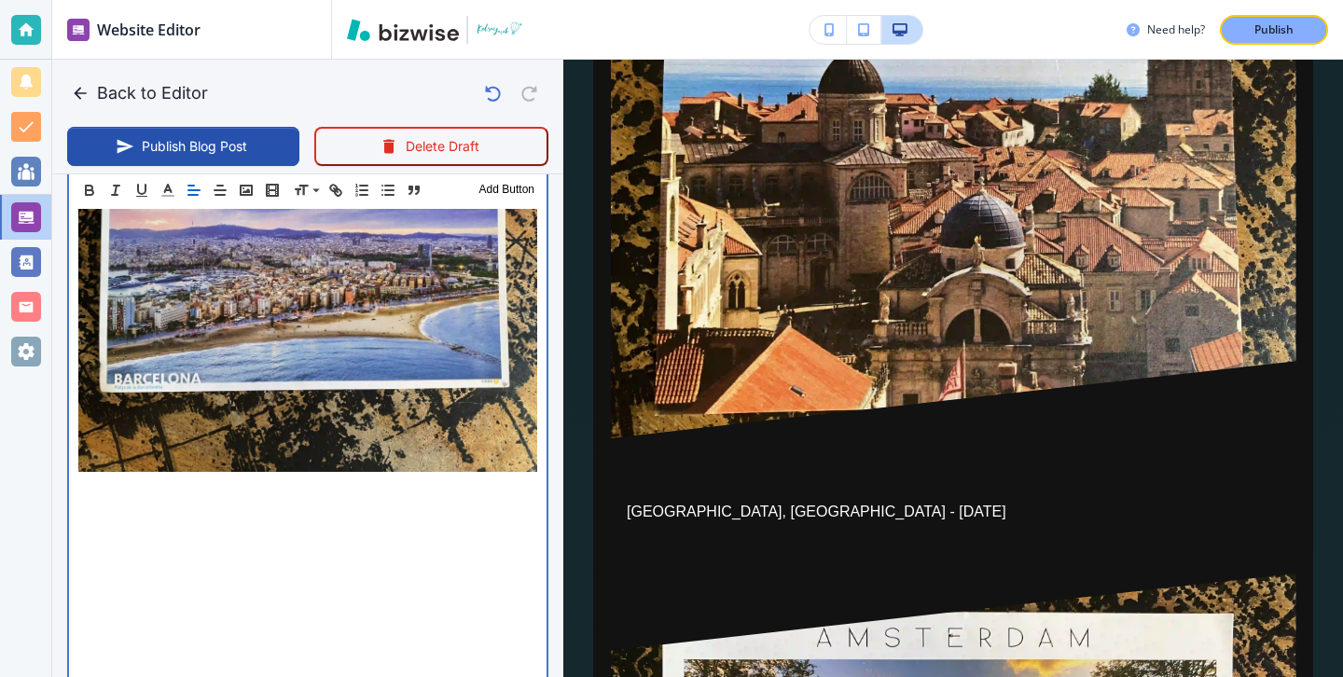
click at [369, 500] on p at bounding box center [307, 511] width 459 height 22
click at [223, 500] on p at bounding box center [307, 511] width 459 height 22
click at [210, 477] on p at bounding box center [307, 488] width 459 height 22
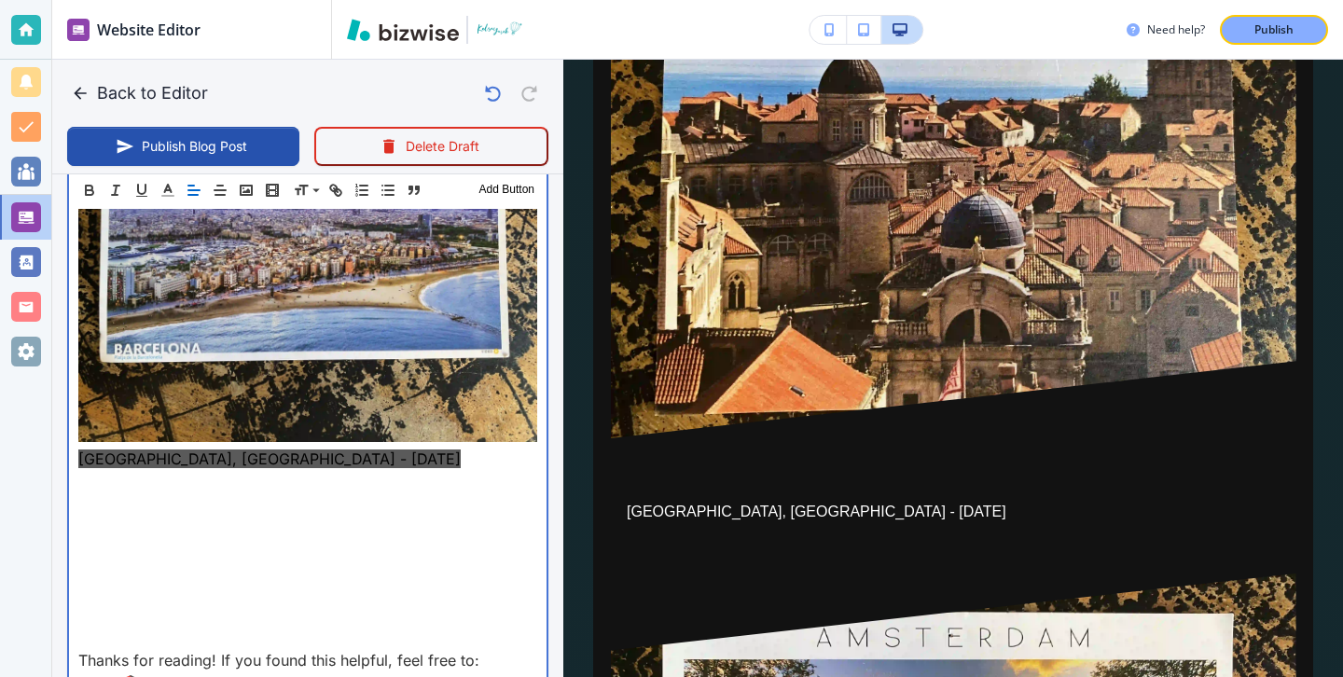
scroll to position [8737, 0]
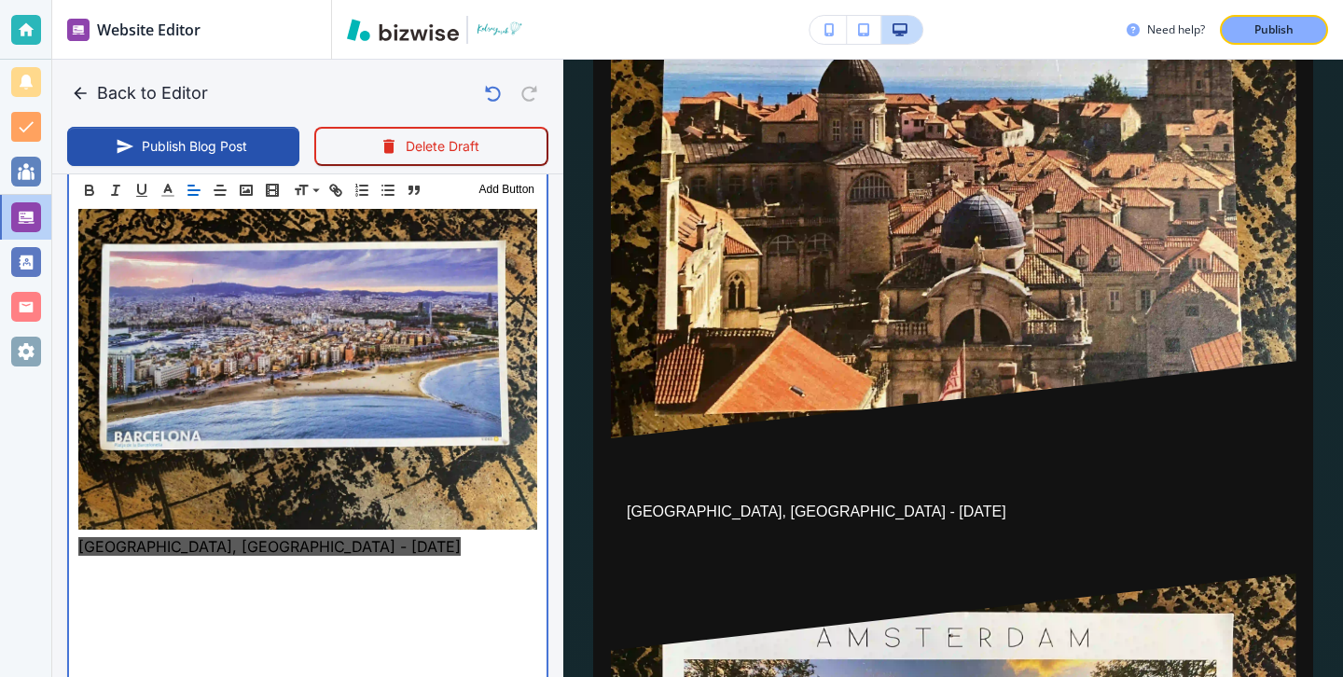
click at [172, 580] on p at bounding box center [307, 591] width 459 height 22
click at [131, 558] on p at bounding box center [307, 569] width 459 height 22
click at [215, 647] on p at bounding box center [307, 658] width 459 height 22
click at [215, 602] on p at bounding box center [307, 613] width 459 height 22
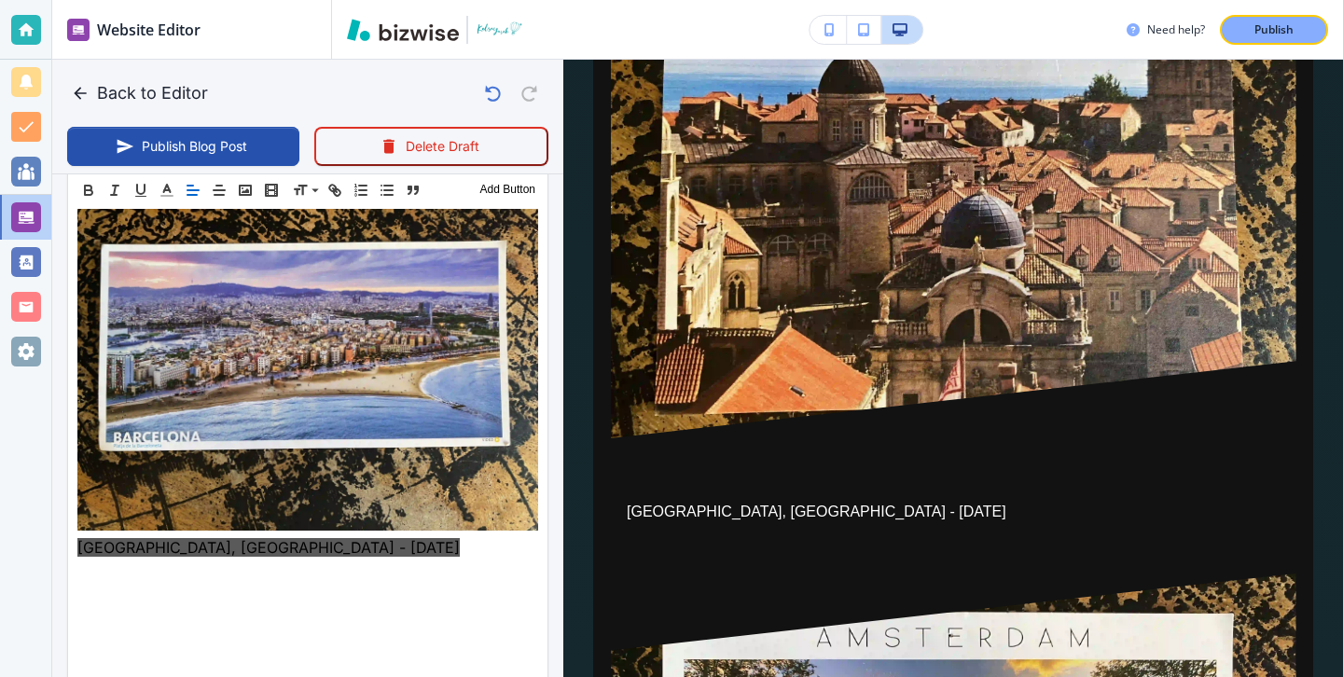
click at [244, 207] on div "Header 1 Header 2 Header 3 Body Text Add Button" at bounding box center [307, 190] width 479 height 37
click at [244, 198] on icon "button" at bounding box center [245, 190] width 17 height 17
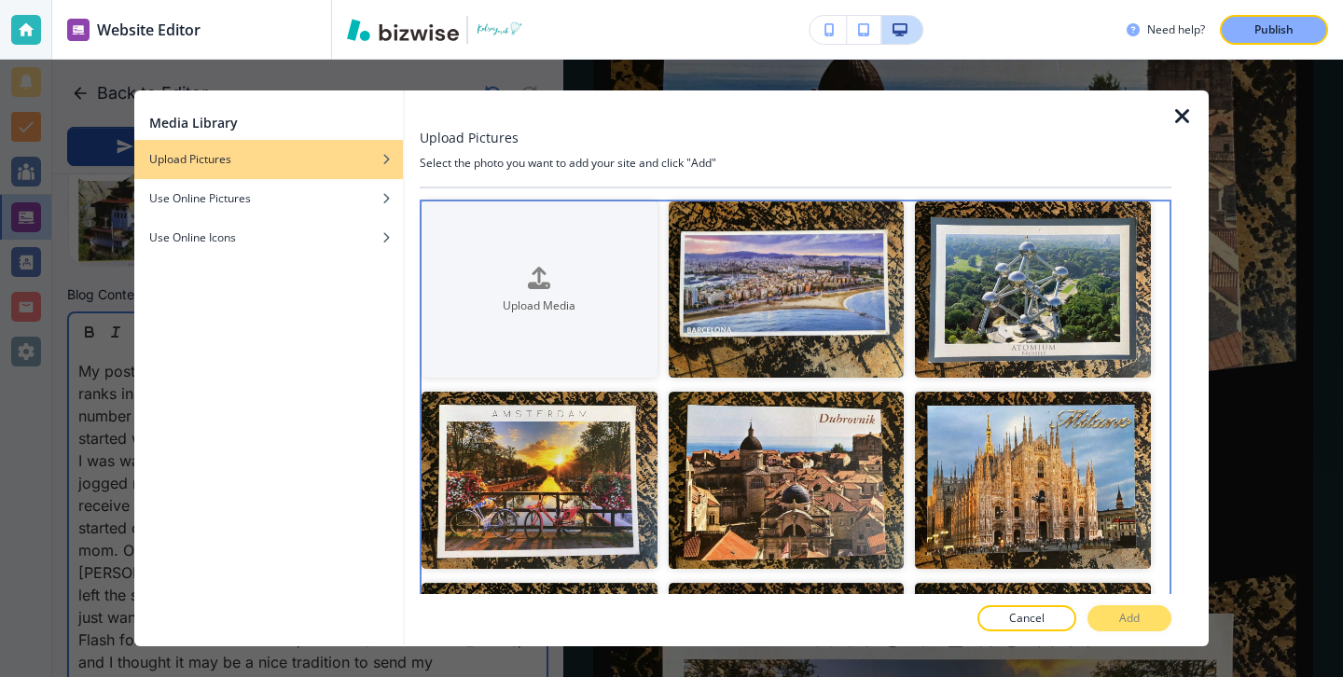
scroll to position [502, 0]
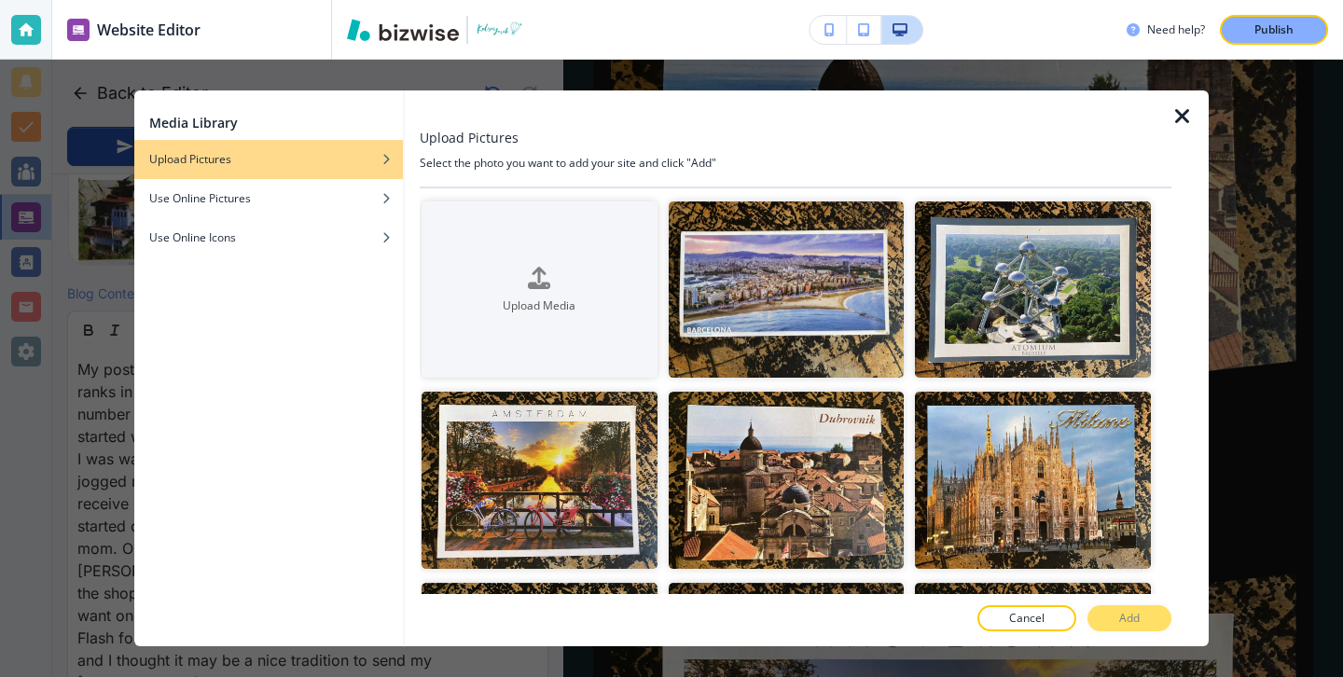
click at [1184, 130] on div at bounding box center [1189, 368] width 37 height 556
click at [1183, 121] on icon "button" at bounding box center [1182, 116] width 22 height 22
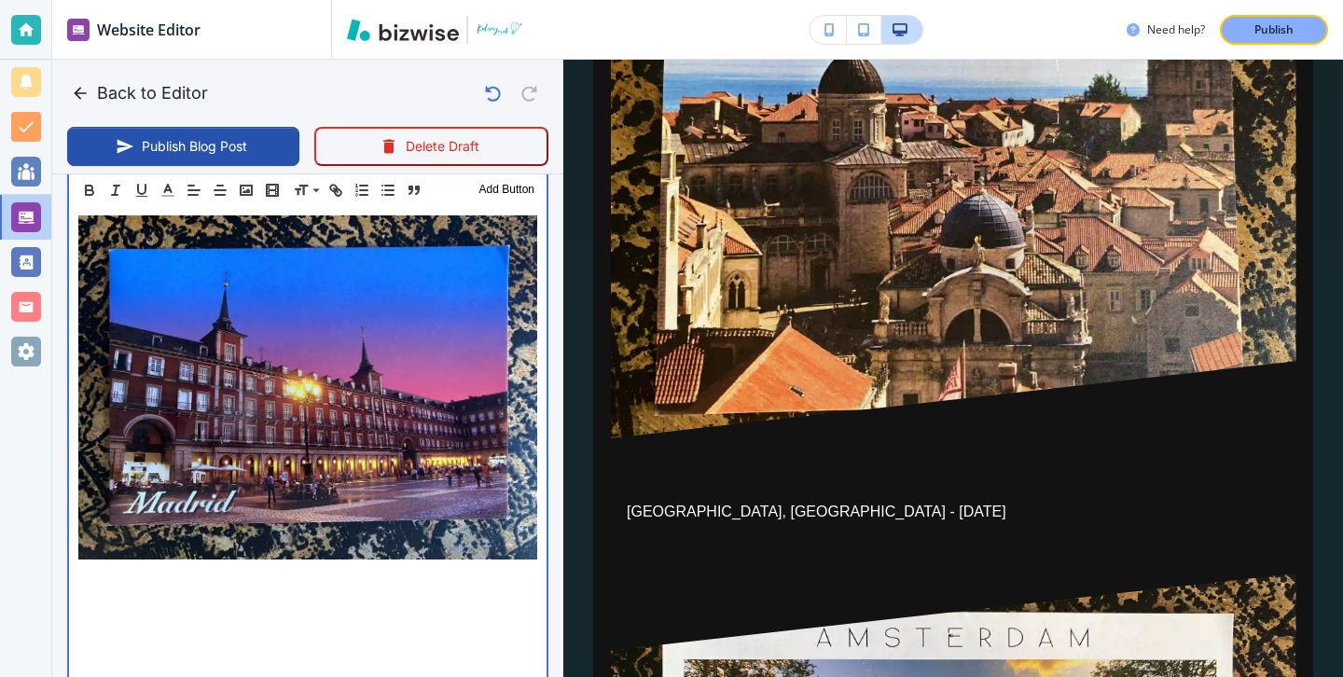
scroll to position [9100, 0]
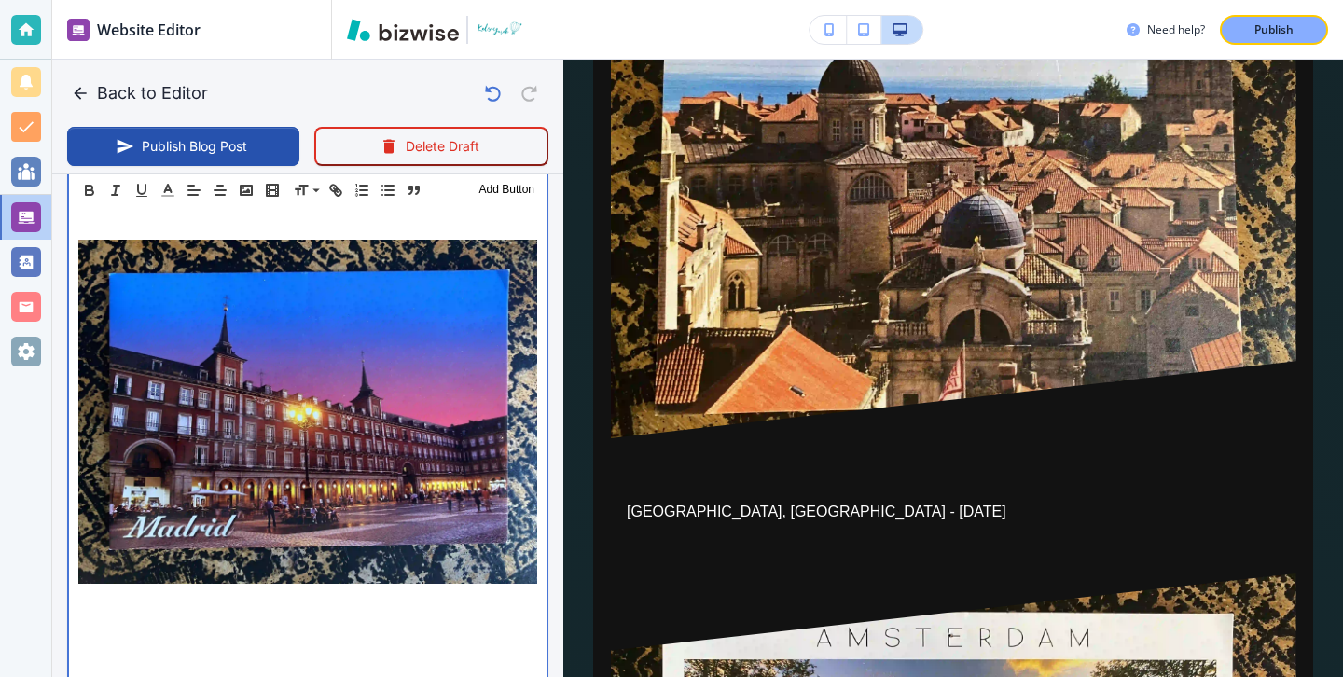
click at [328, 612] on p at bounding box center [307, 623] width 459 height 22
click at [328, 496] on img at bounding box center [307, 412] width 459 height 344
click at [328, 589] on p at bounding box center [307, 600] width 459 height 22
click at [103, 589] on p at bounding box center [307, 600] width 459 height 22
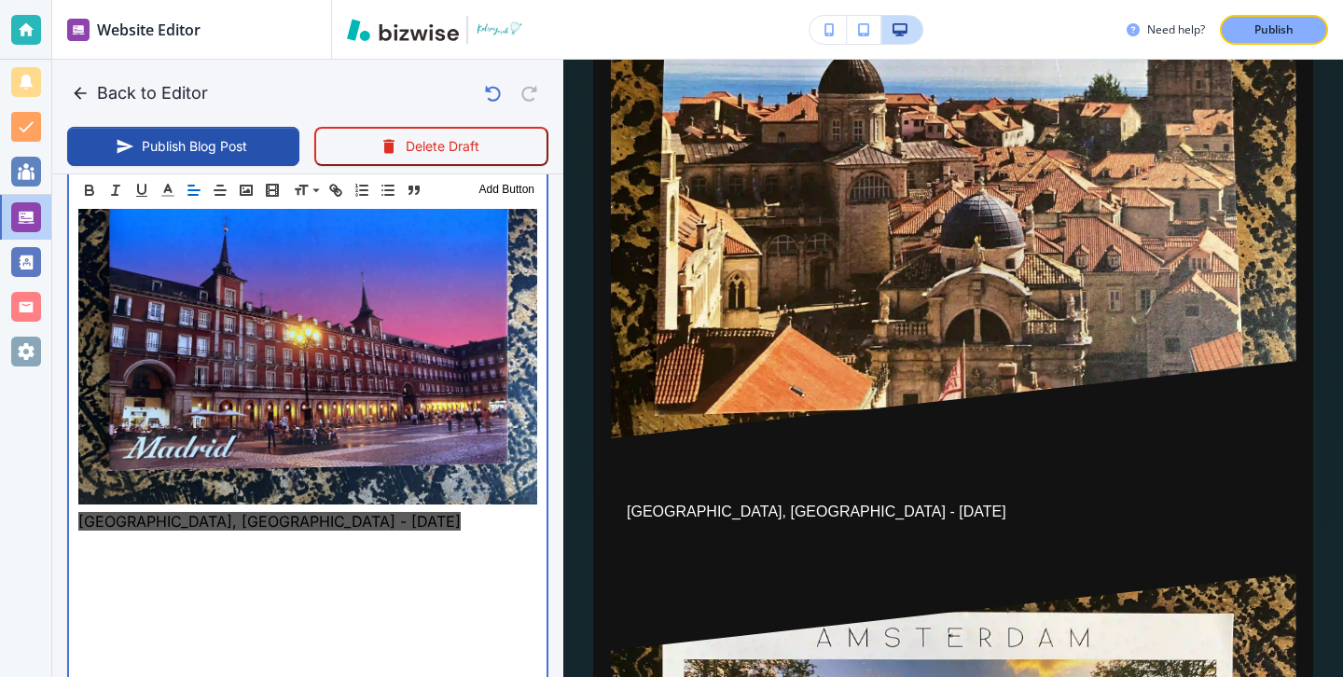
scroll to position [9184, 0]
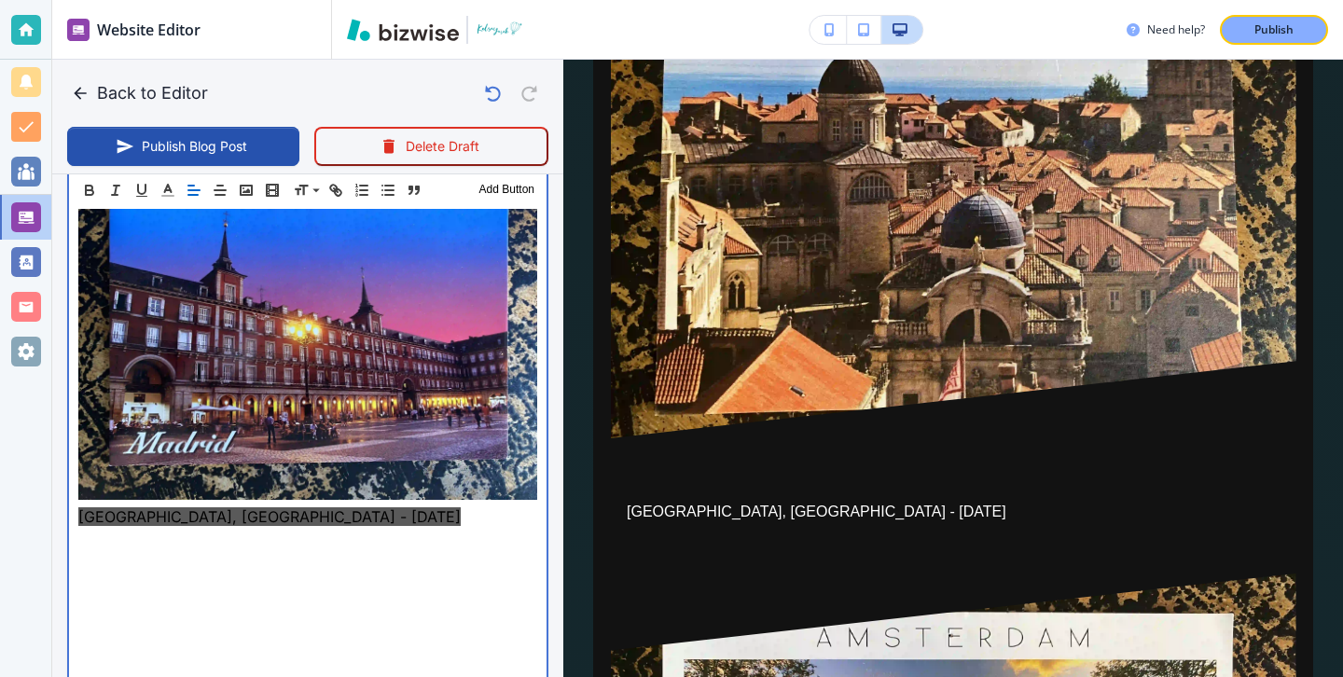
click at [112, 595] on p at bounding box center [307, 606] width 459 height 22
click at [106, 528] on p at bounding box center [307, 539] width 459 height 22
click at [109, 550] on p at bounding box center [307, 561] width 459 height 22
click at [117, 528] on p at bounding box center [307, 539] width 459 height 22
click at [339, 550] on p at bounding box center [307, 561] width 459 height 22
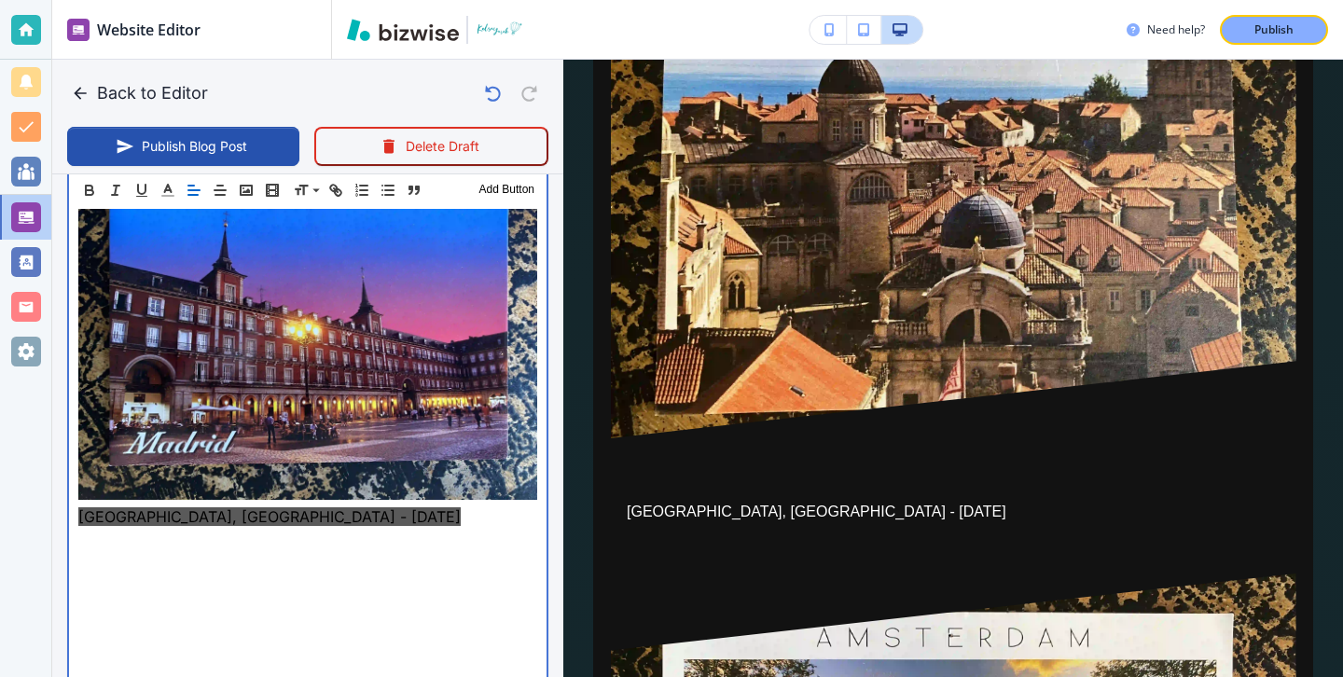
click at [298, 573] on p at bounding box center [307, 584] width 459 height 22
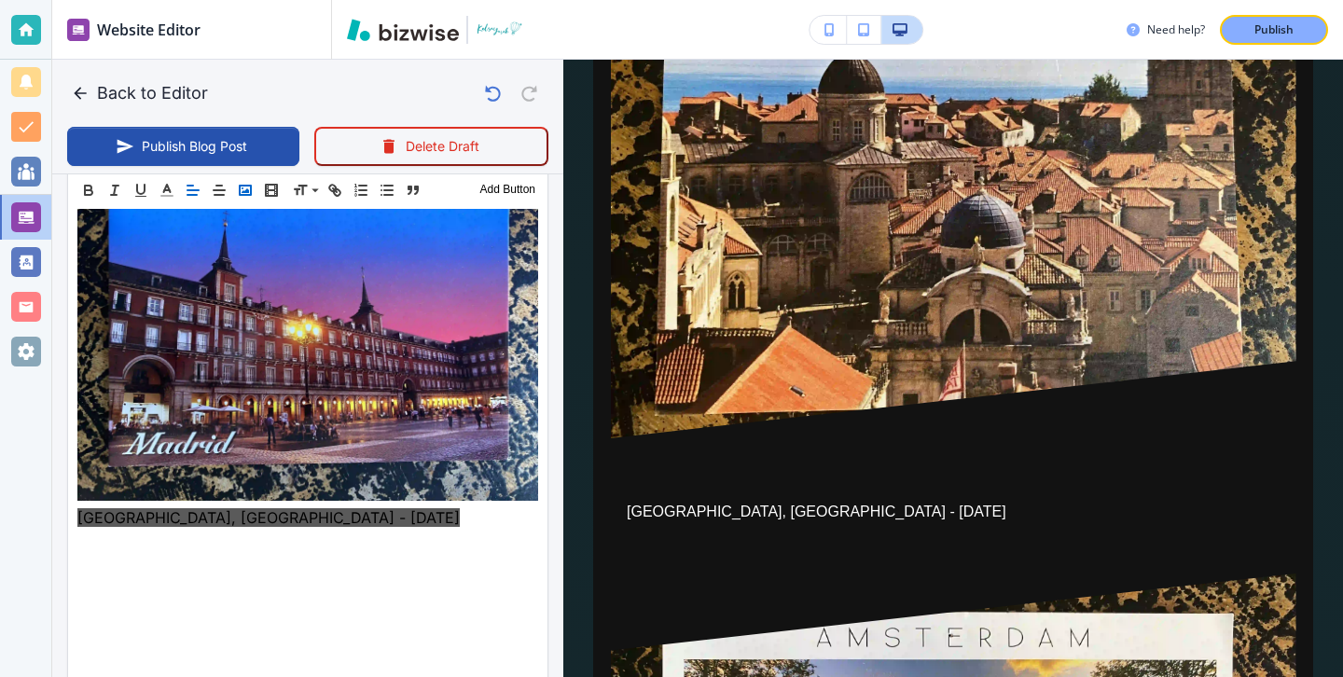
click at [252, 188] on icon "button" at bounding box center [245, 190] width 17 height 17
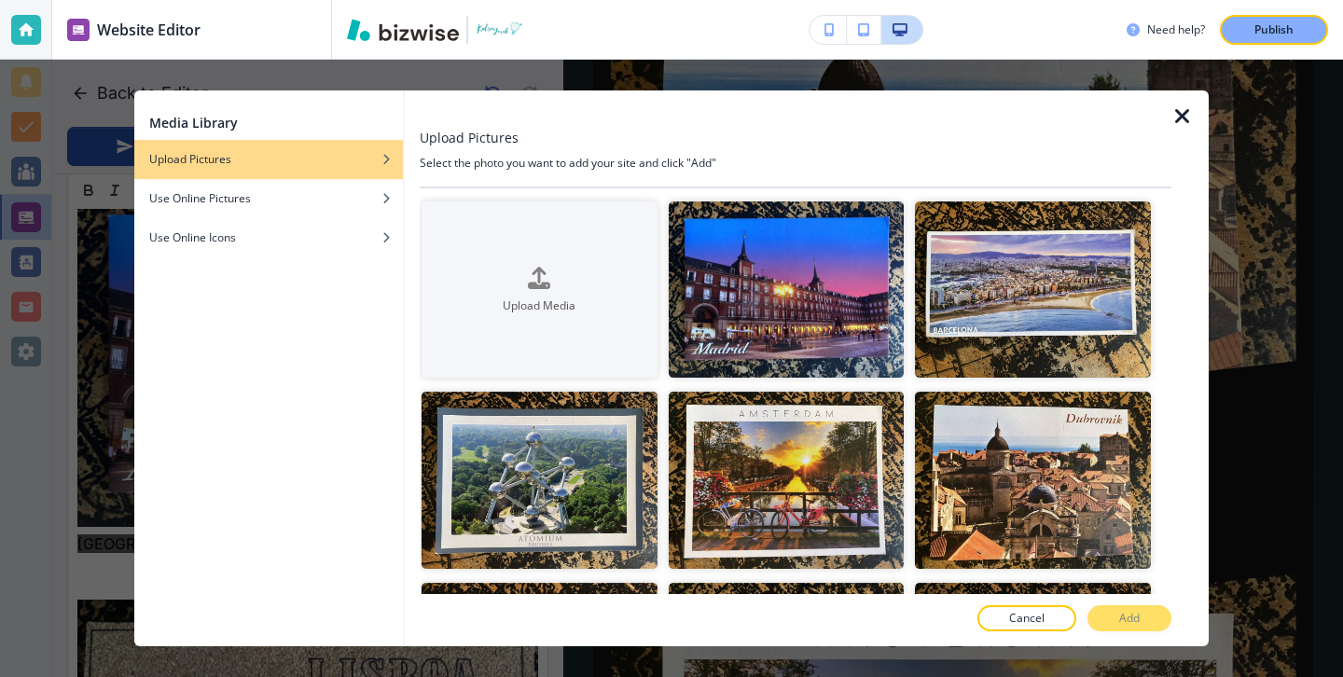
click at [1166, 117] on div at bounding box center [796, 108] width 752 height 37
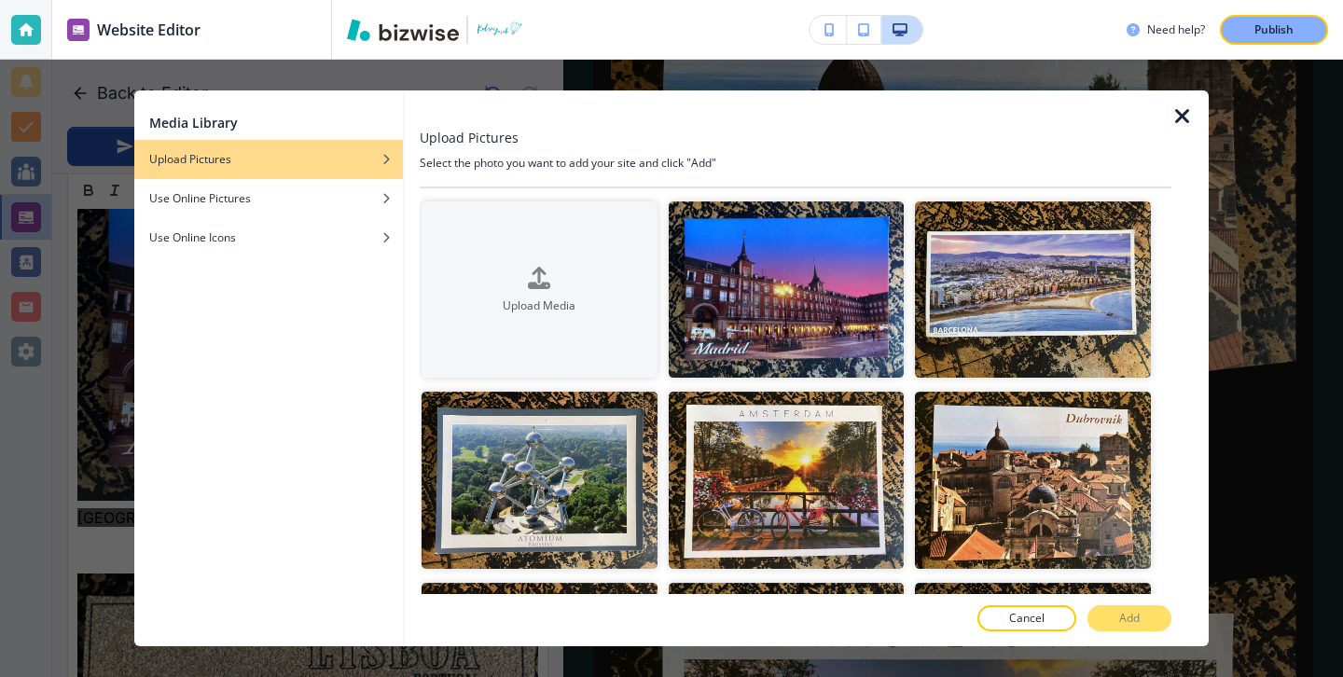
click at [1173, 117] on icon "button" at bounding box center [1182, 116] width 22 height 22
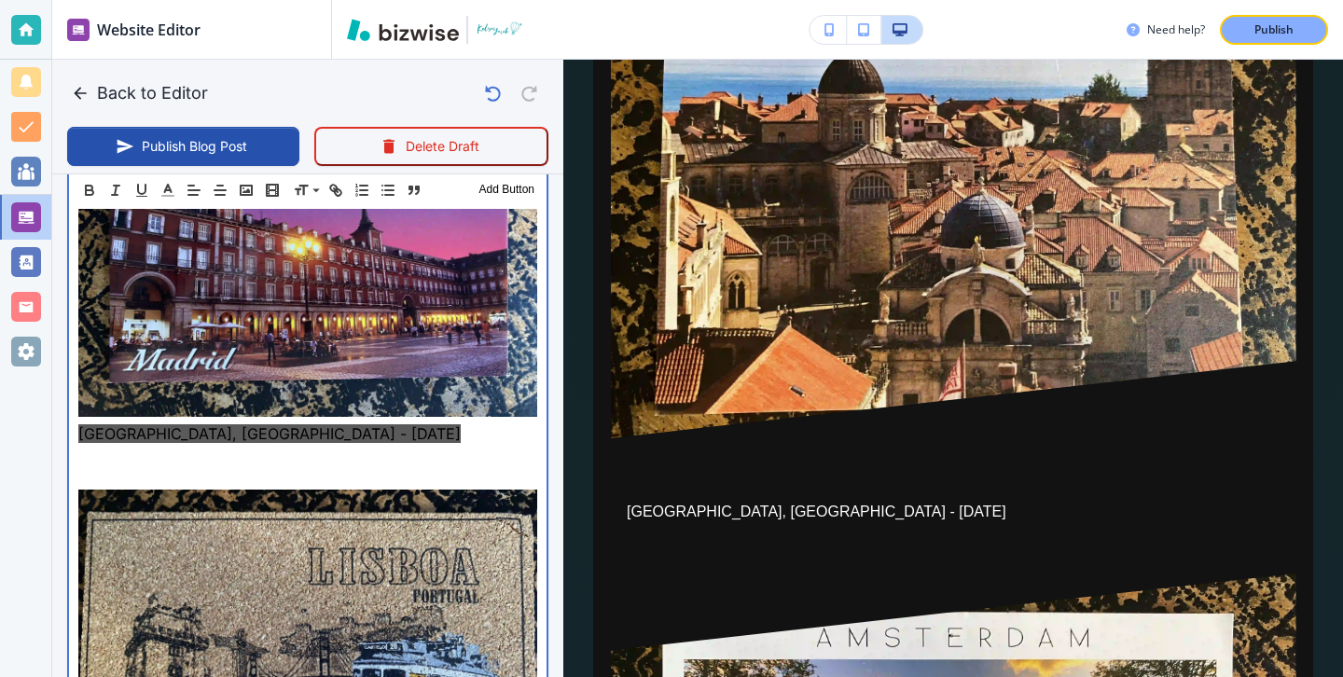
scroll to position [9241, 0]
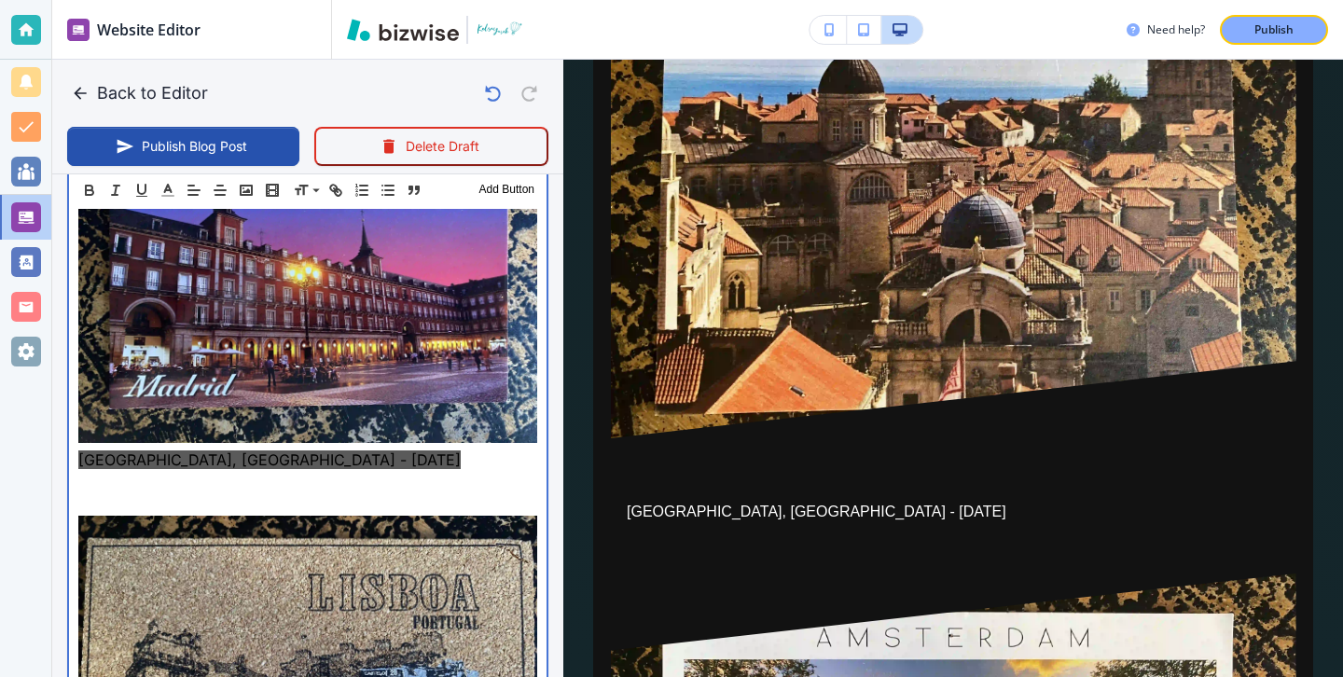
click at [221, 471] on p at bounding box center [307, 482] width 459 height 22
click at [214, 471] on p at bounding box center [307, 482] width 459 height 22
click at [163, 493] on p at bounding box center [307, 504] width 459 height 22
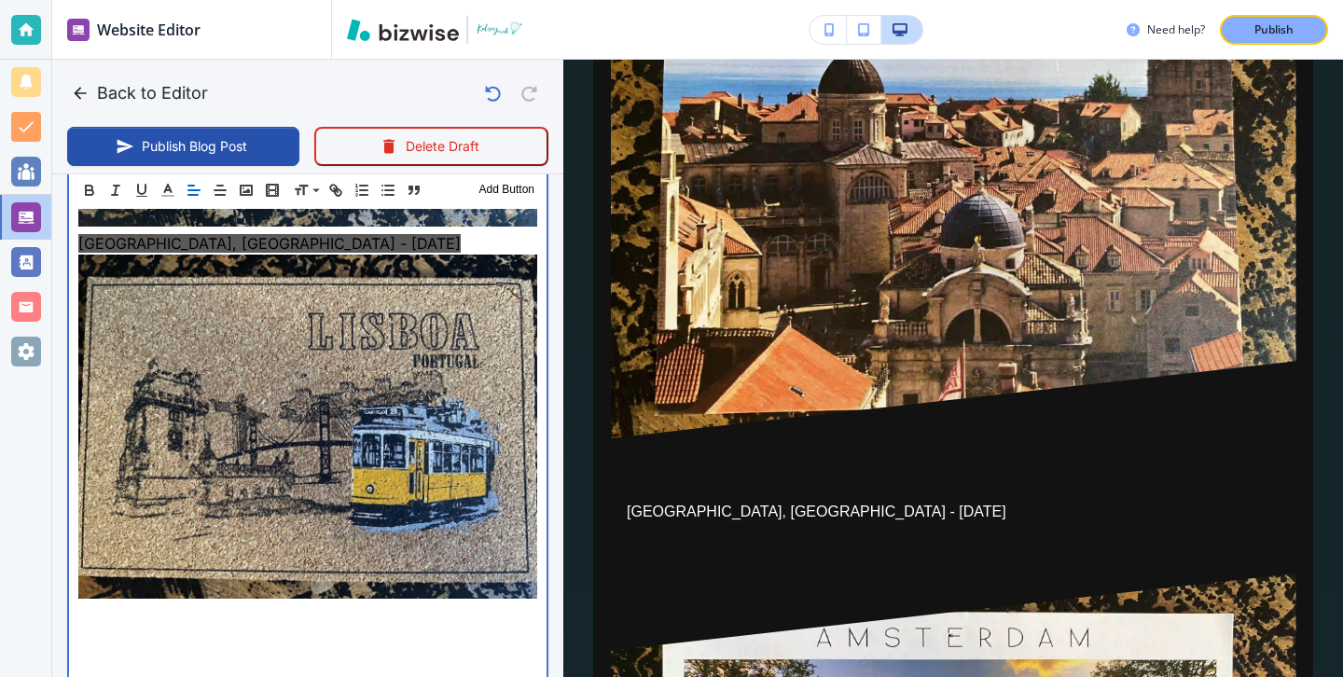
scroll to position [9471, 0]
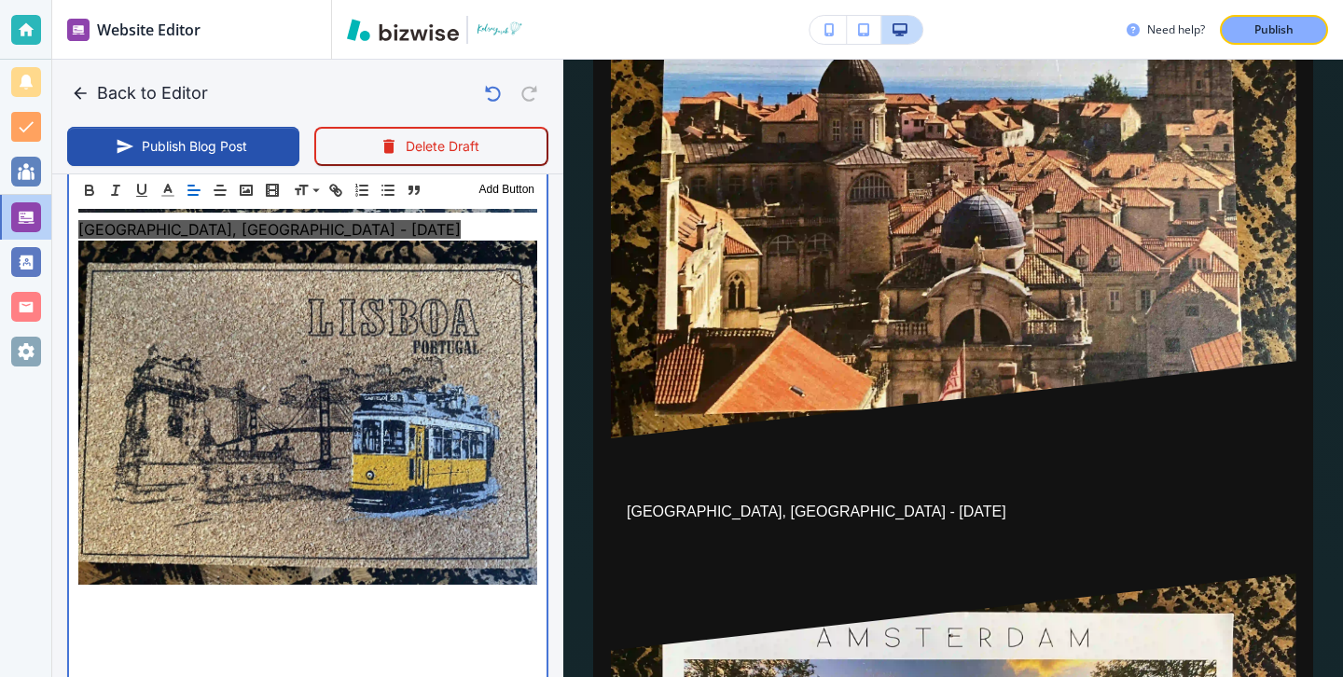
click at [91, 590] on p at bounding box center [307, 601] width 459 height 22
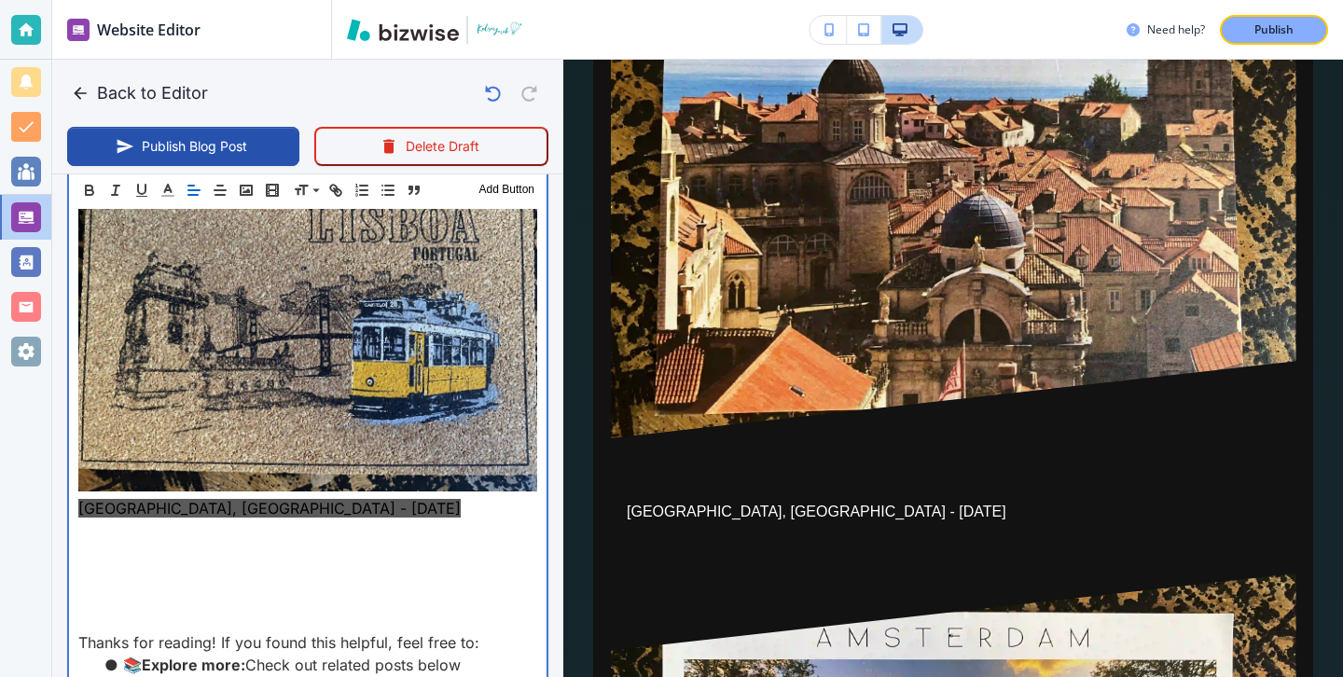
scroll to position [9587, 0]
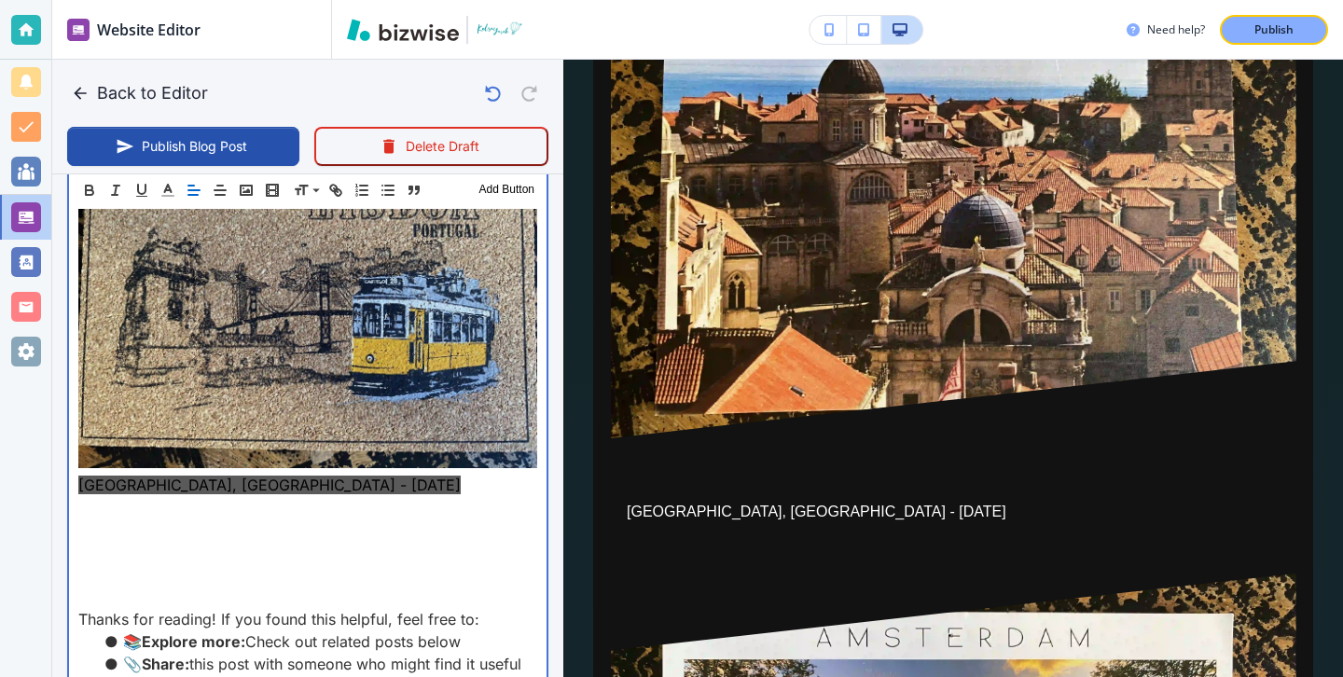
click at [295, 382] on img at bounding box center [307, 296] width 459 height 344
click at [298, 474] on p "Lisbon, Portugal - April 2018" at bounding box center [307, 485] width 459 height 22
click at [296, 518] on p at bounding box center [307, 529] width 459 height 22
click at [292, 518] on p at bounding box center [307, 529] width 459 height 22
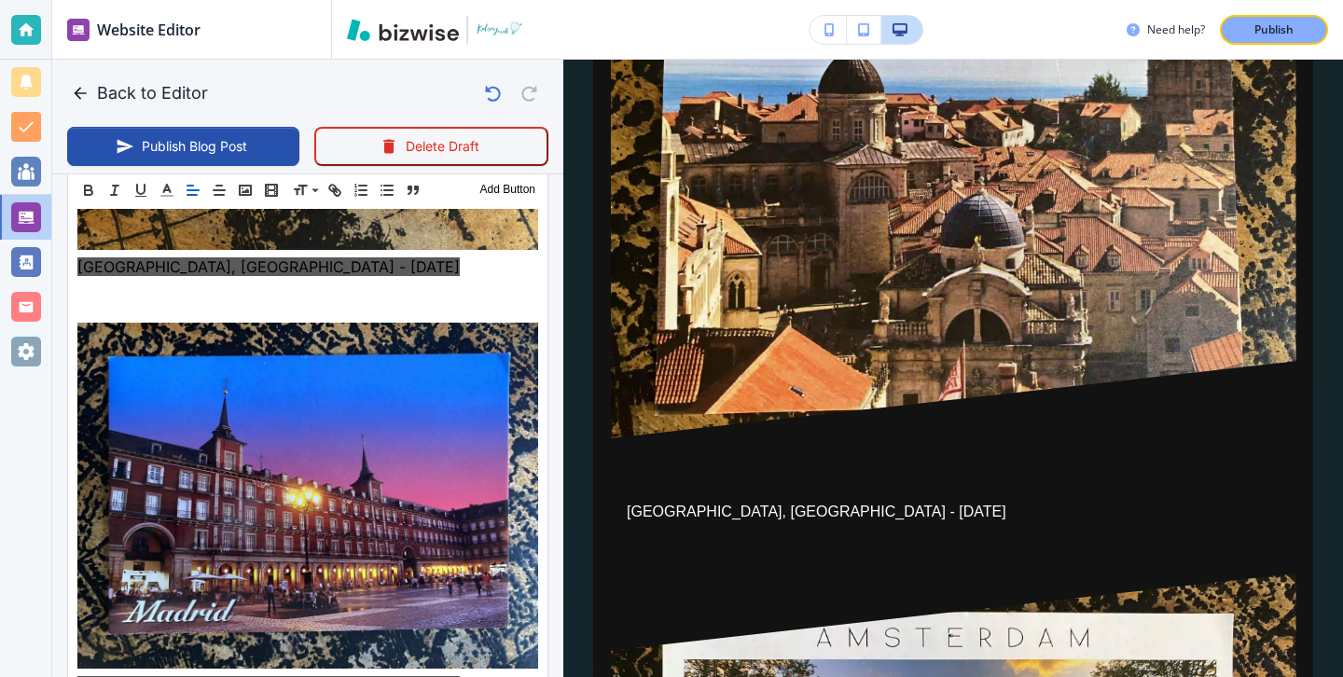
scroll to position [9066, 0]
